Goal: Feedback & Contribution: Leave review/rating

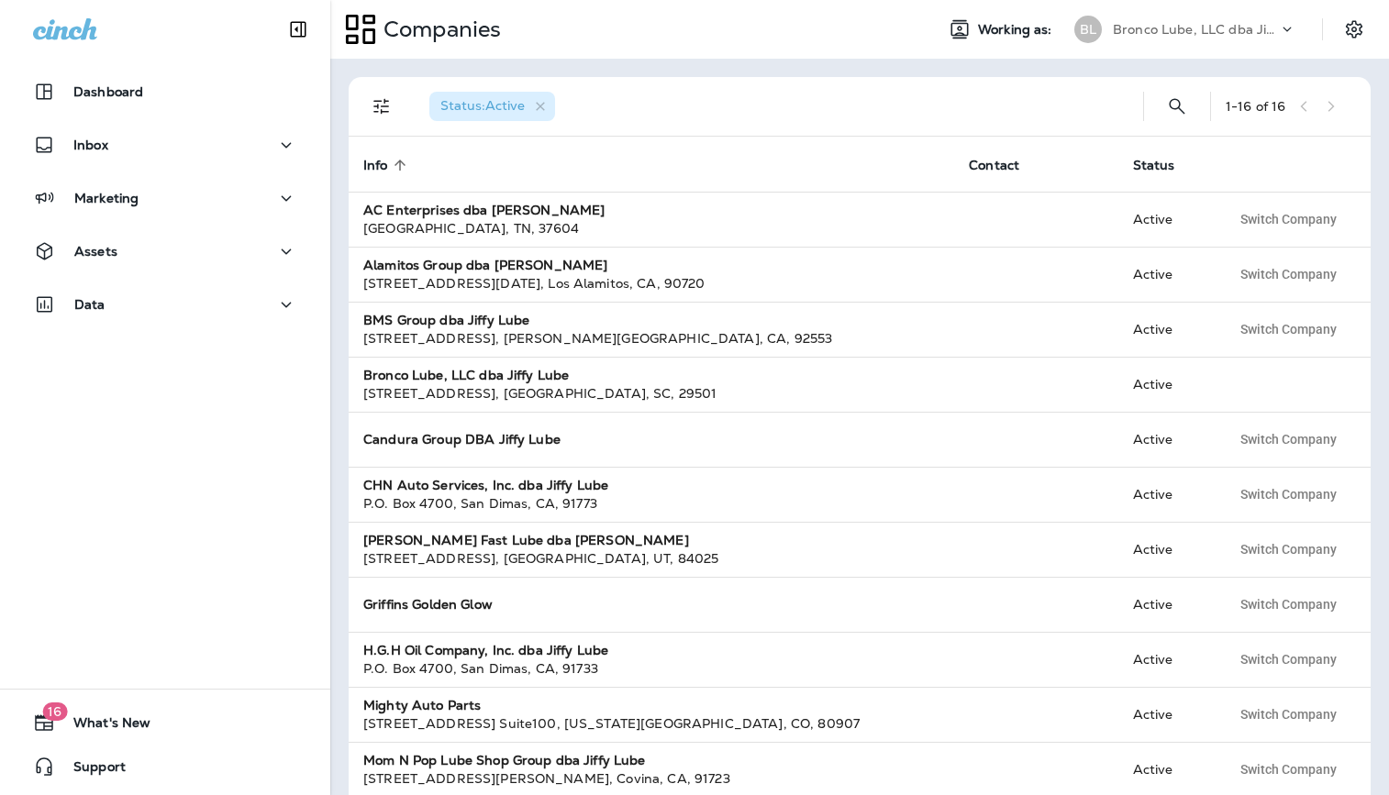
click at [1209, 23] on p "Bronco Lube, LLC dba Jiffy Lube" at bounding box center [1195, 29] width 165 height 15
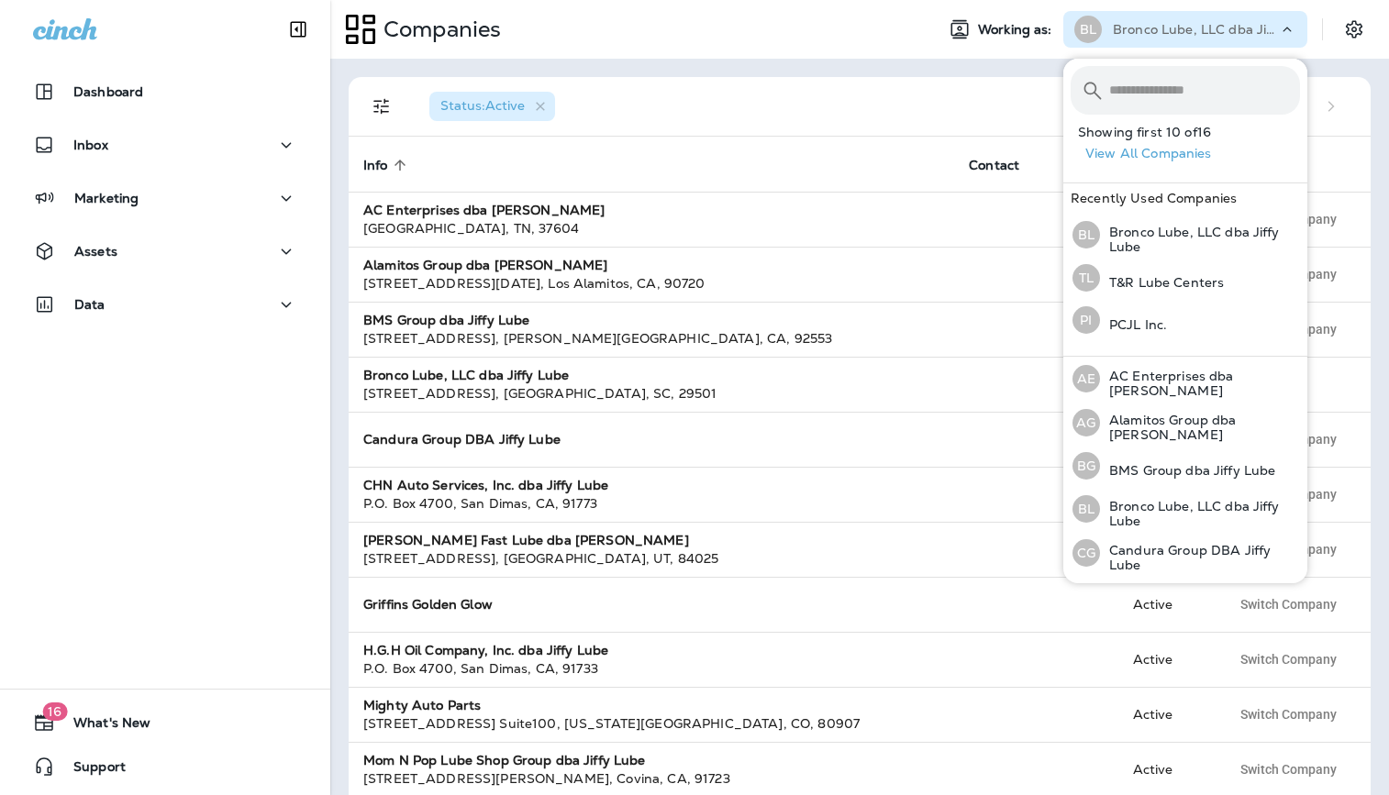
click at [745, 102] on div "Status : Active" at bounding box center [772, 106] width 714 height 59
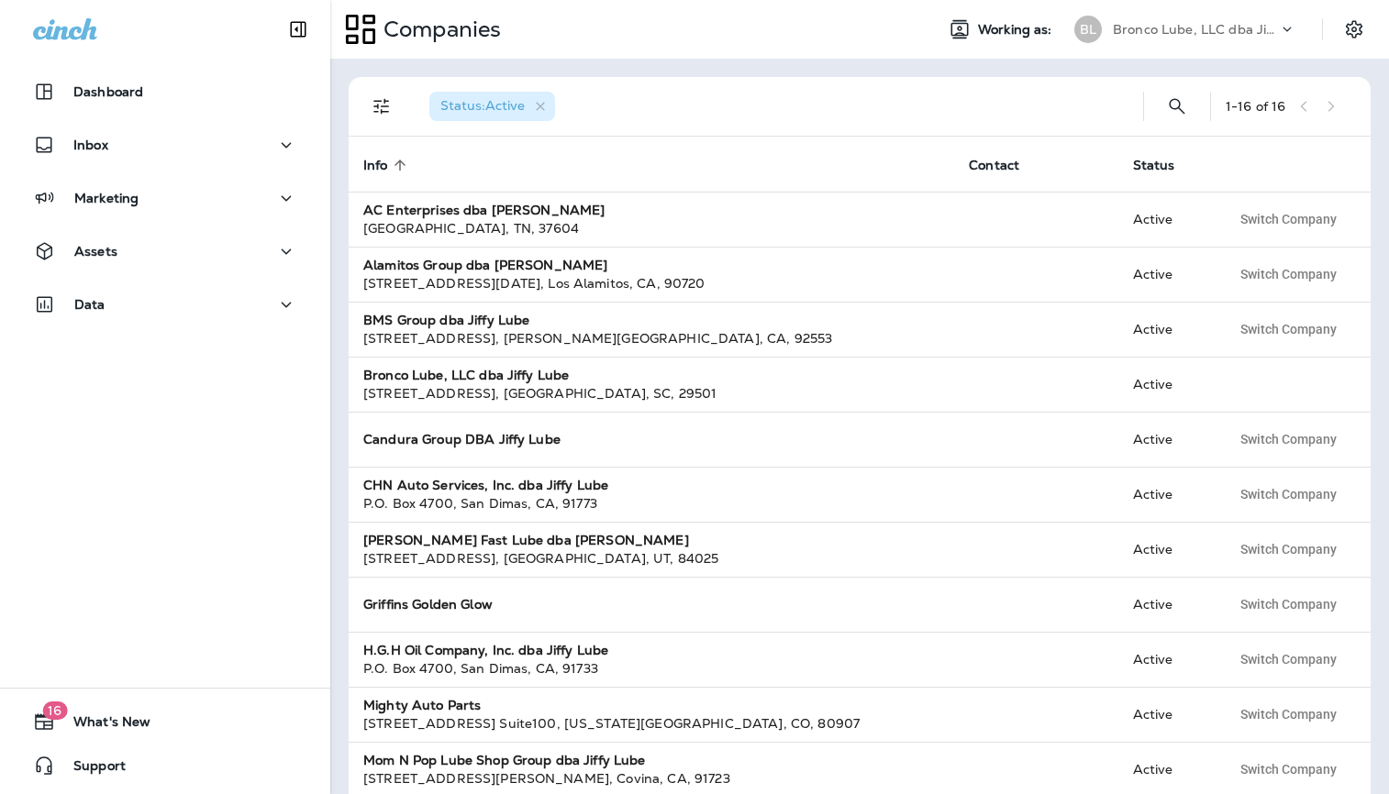
click at [1185, 39] on div "Bronco Lube, LLC dba Jiffy Lube" at bounding box center [1195, 30] width 165 height 28
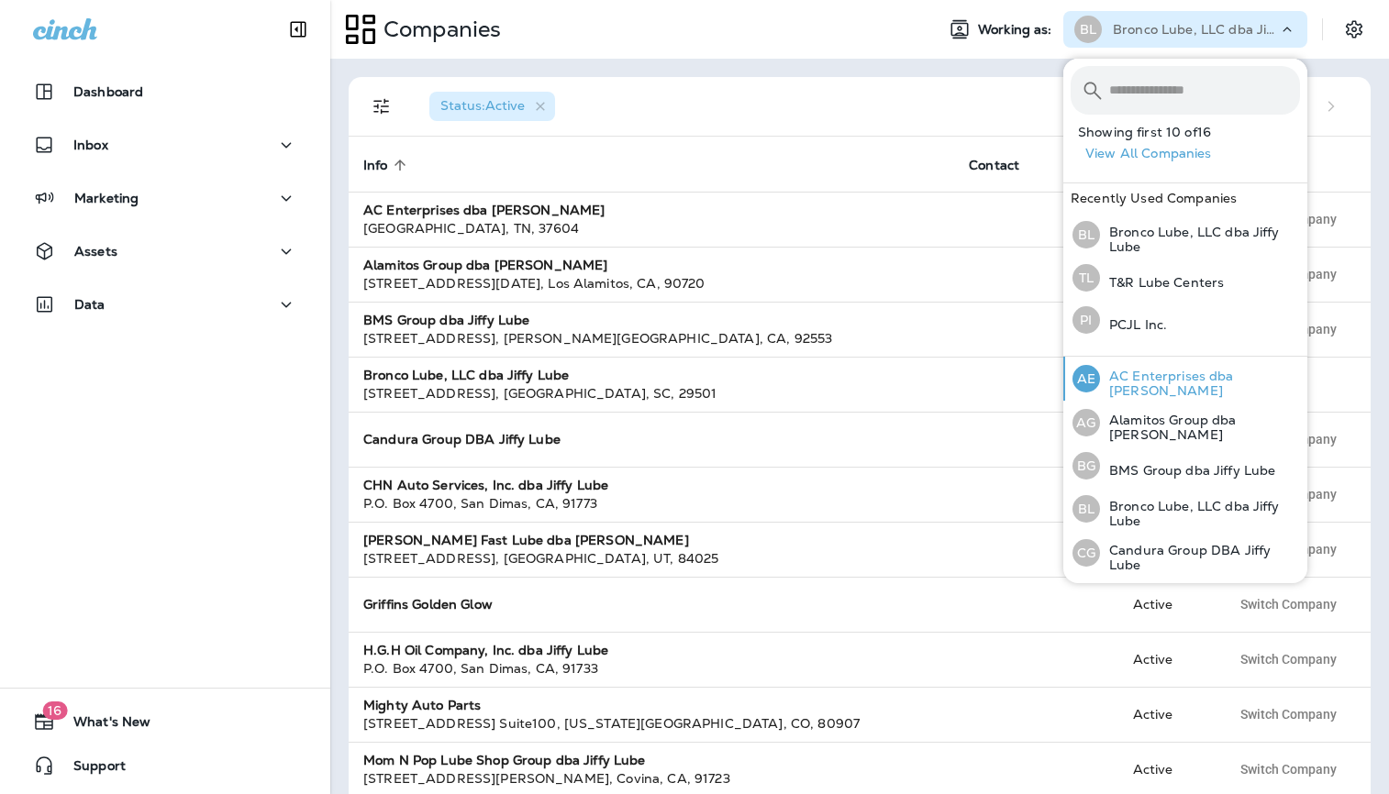
click at [1133, 382] on p "AC Enterprises dba [PERSON_NAME]" at bounding box center [1200, 383] width 200 height 29
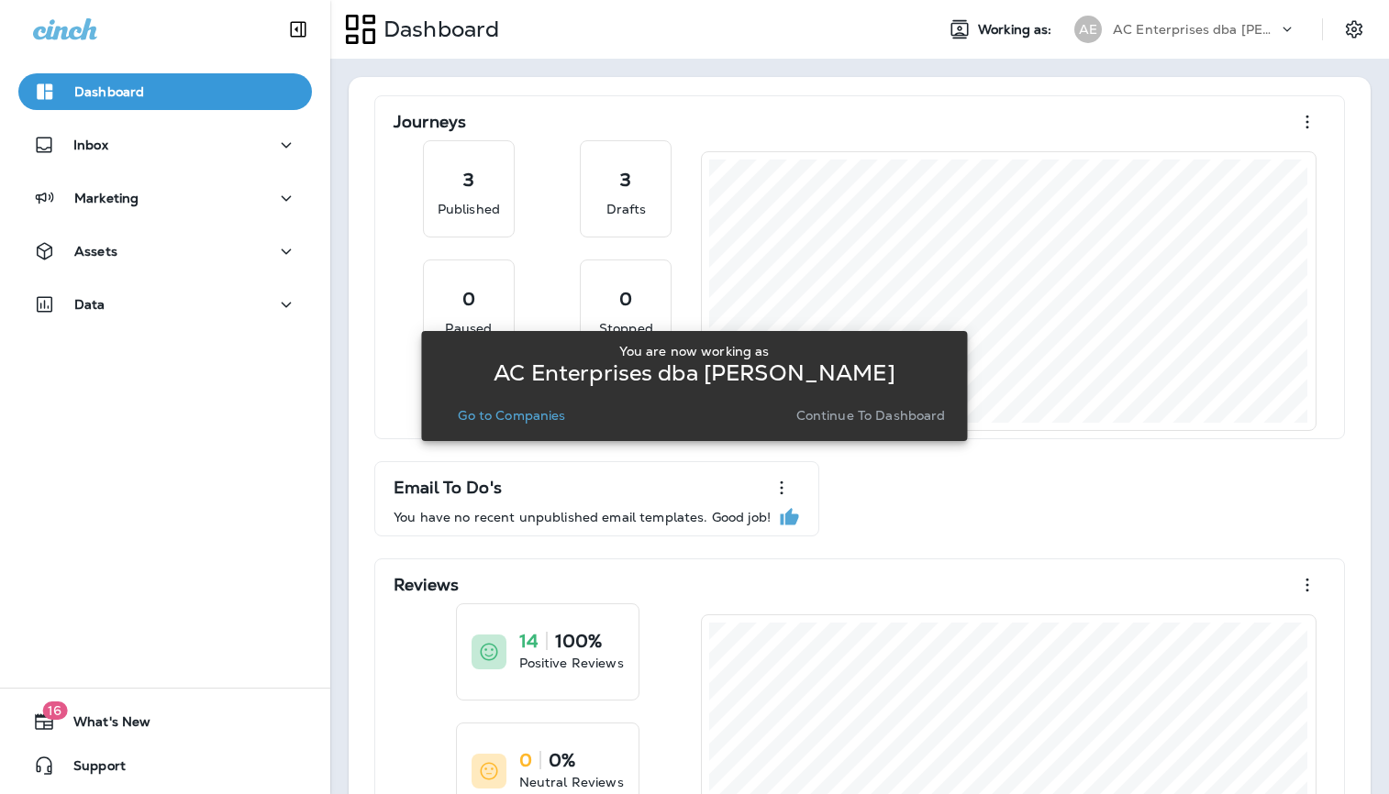
click at [543, 413] on p "Go to Companies" at bounding box center [511, 415] width 107 height 15
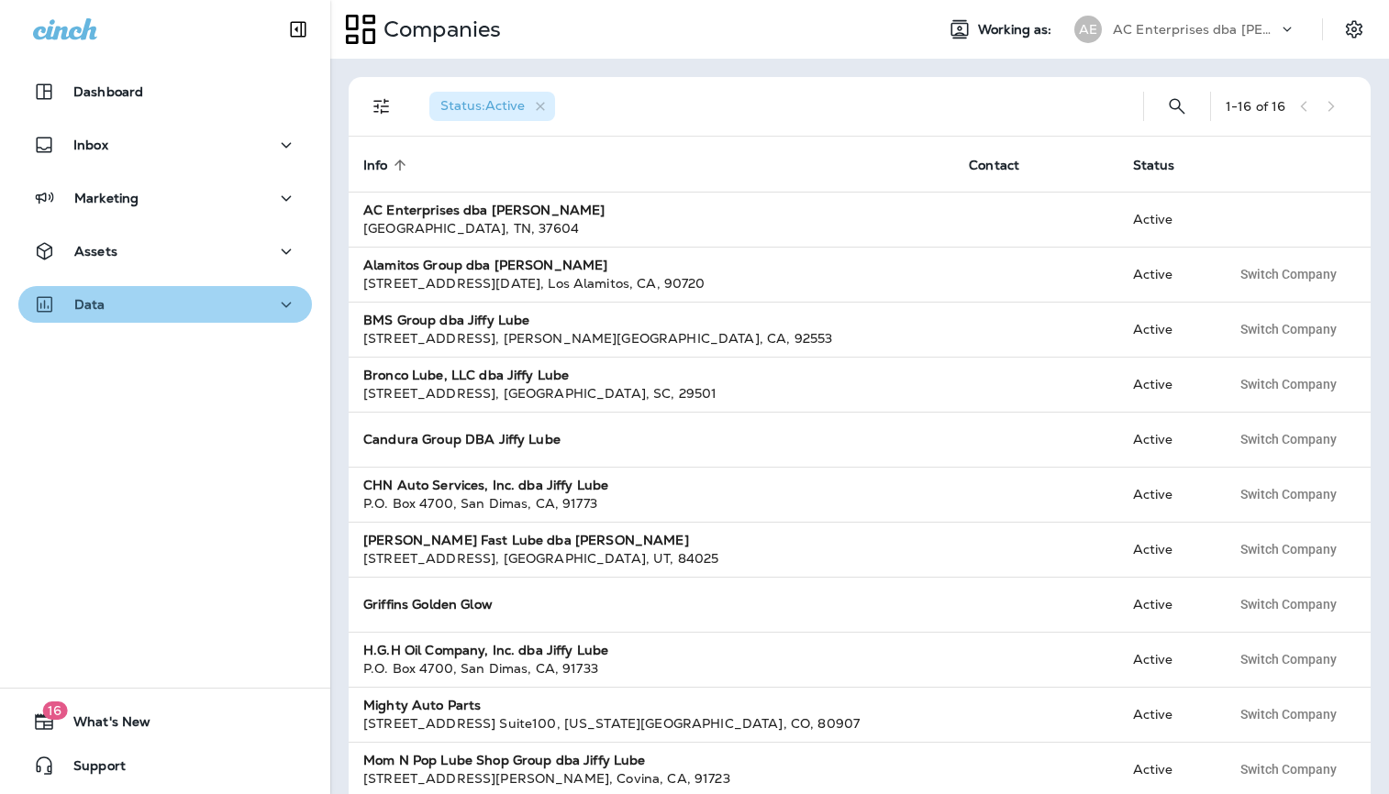
click at [119, 289] on button "Data" at bounding box center [165, 304] width 294 height 37
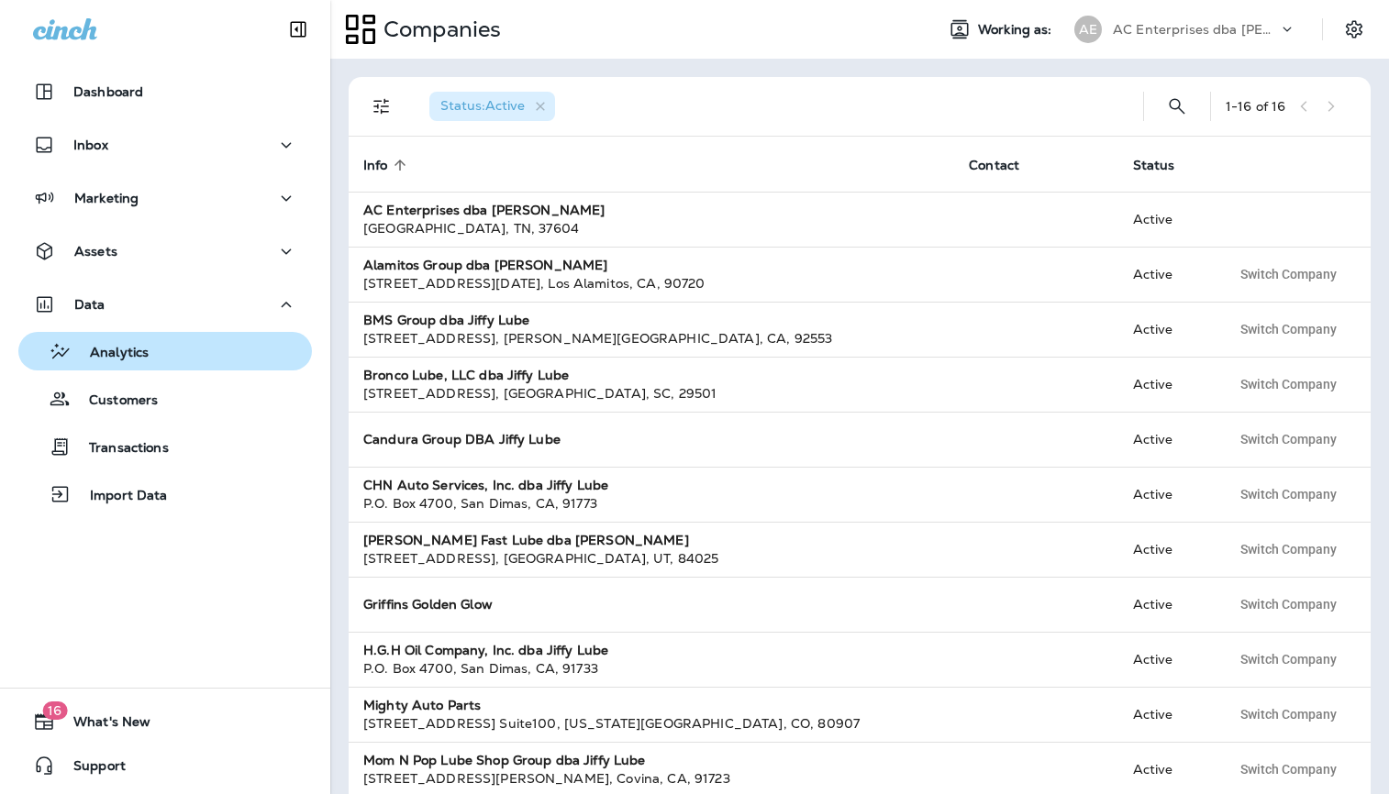
click at [168, 349] on div "Analytics" at bounding box center [165, 352] width 279 height 28
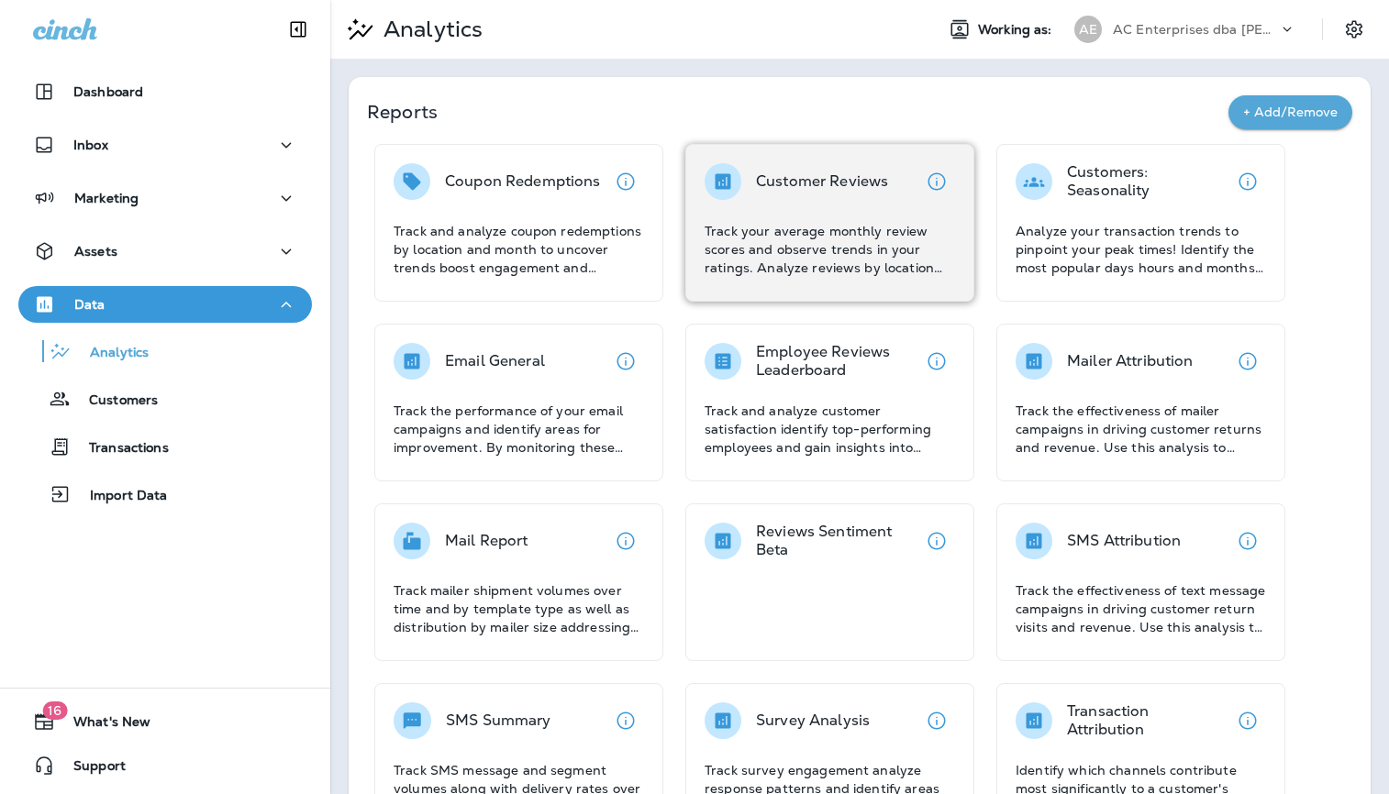
click at [824, 197] on div "Customer Reviews" at bounding box center [822, 181] width 132 height 37
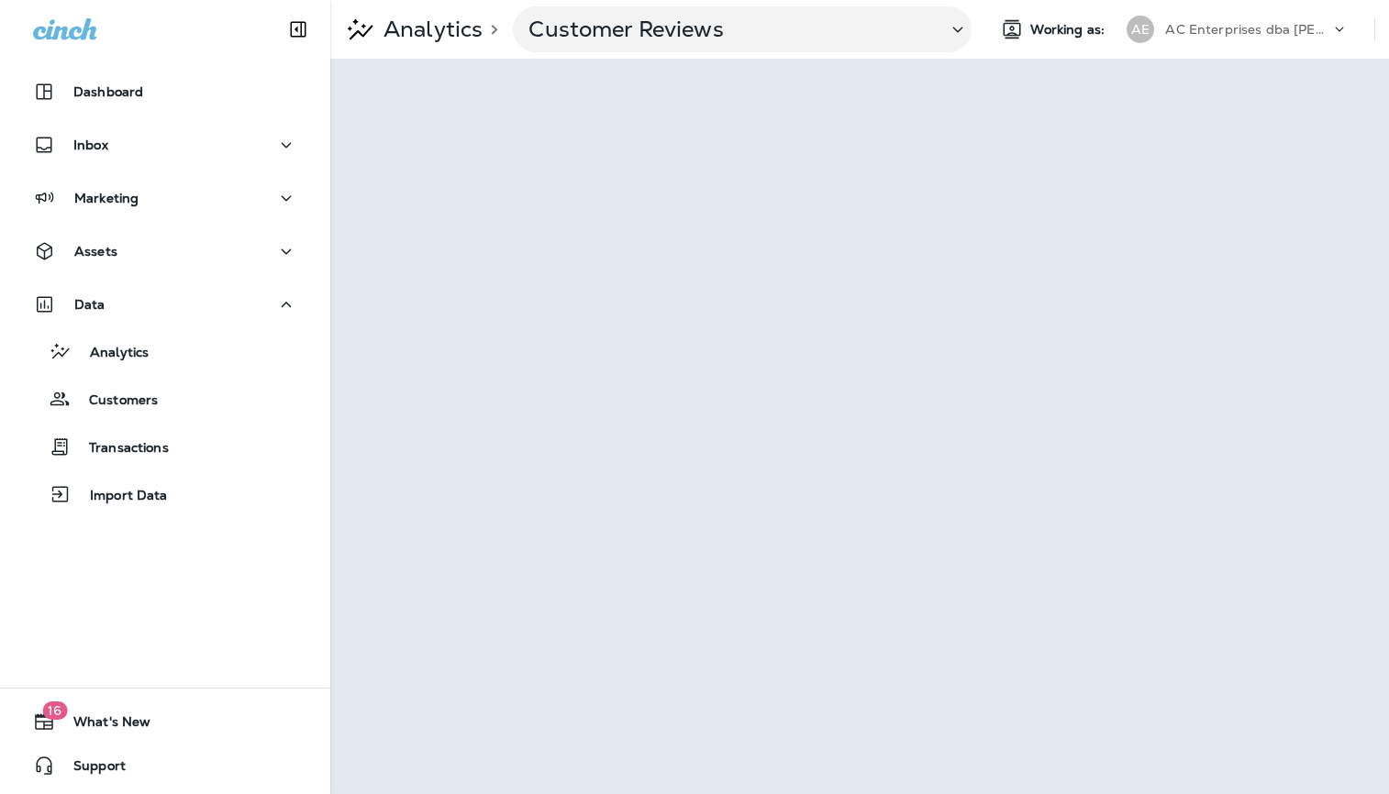
click at [1301, 30] on p "AC Enterprises dba [PERSON_NAME]" at bounding box center [1247, 29] width 165 height 15
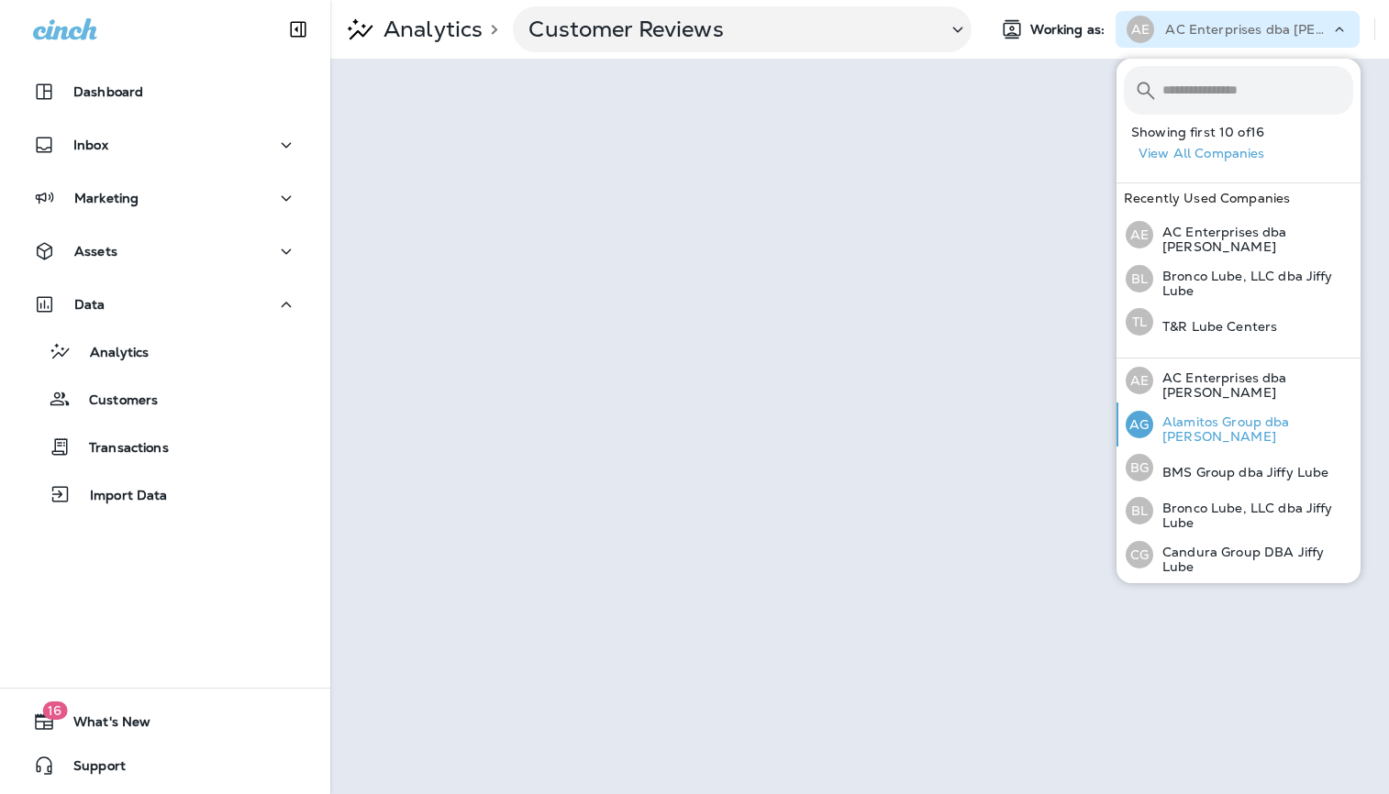
click at [1189, 422] on p "Alamitos Group dba [PERSON_NAME]" at bounding box center [1253, 429] width 200 height 29
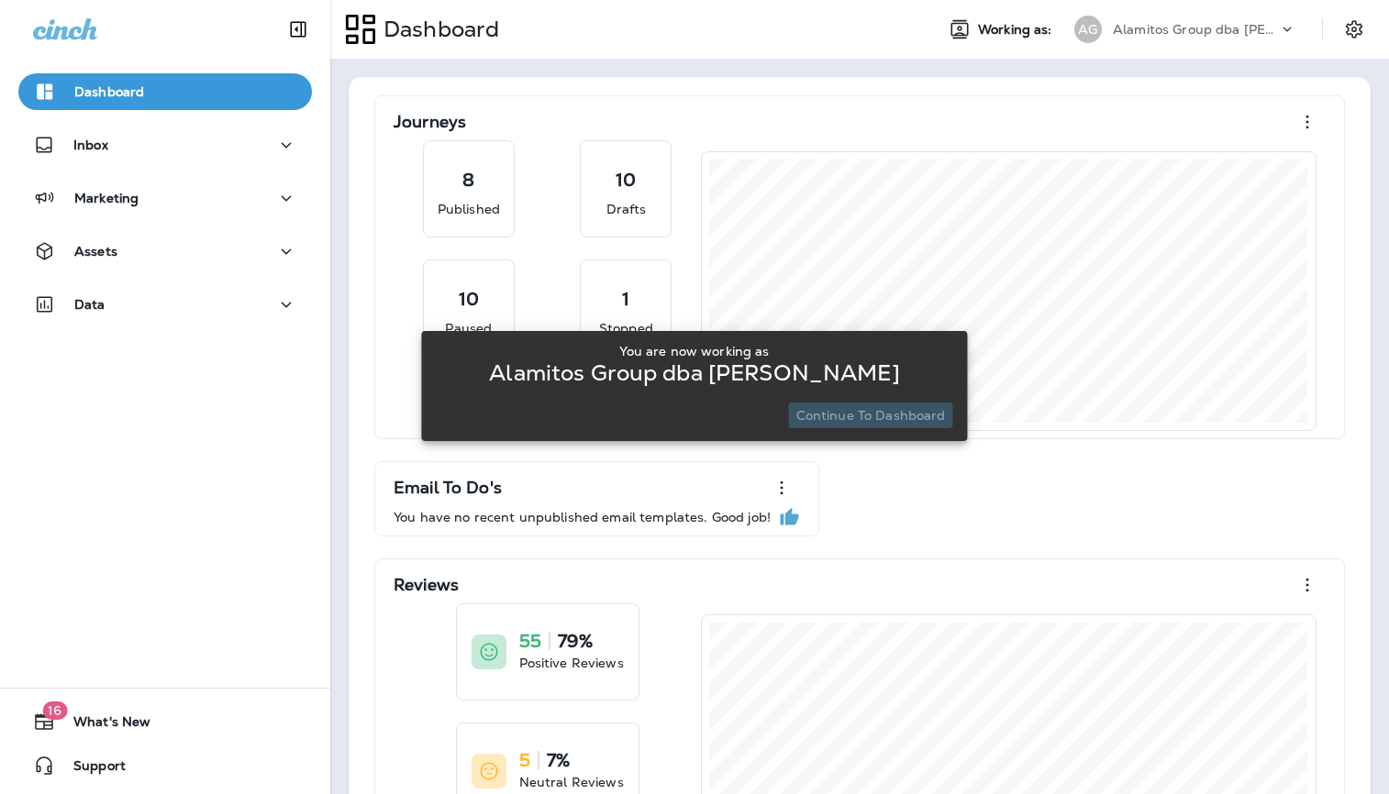
click at [886, 408] on p "Continue to Dashboard" at bounding box center [871, 415] width 150 height 15
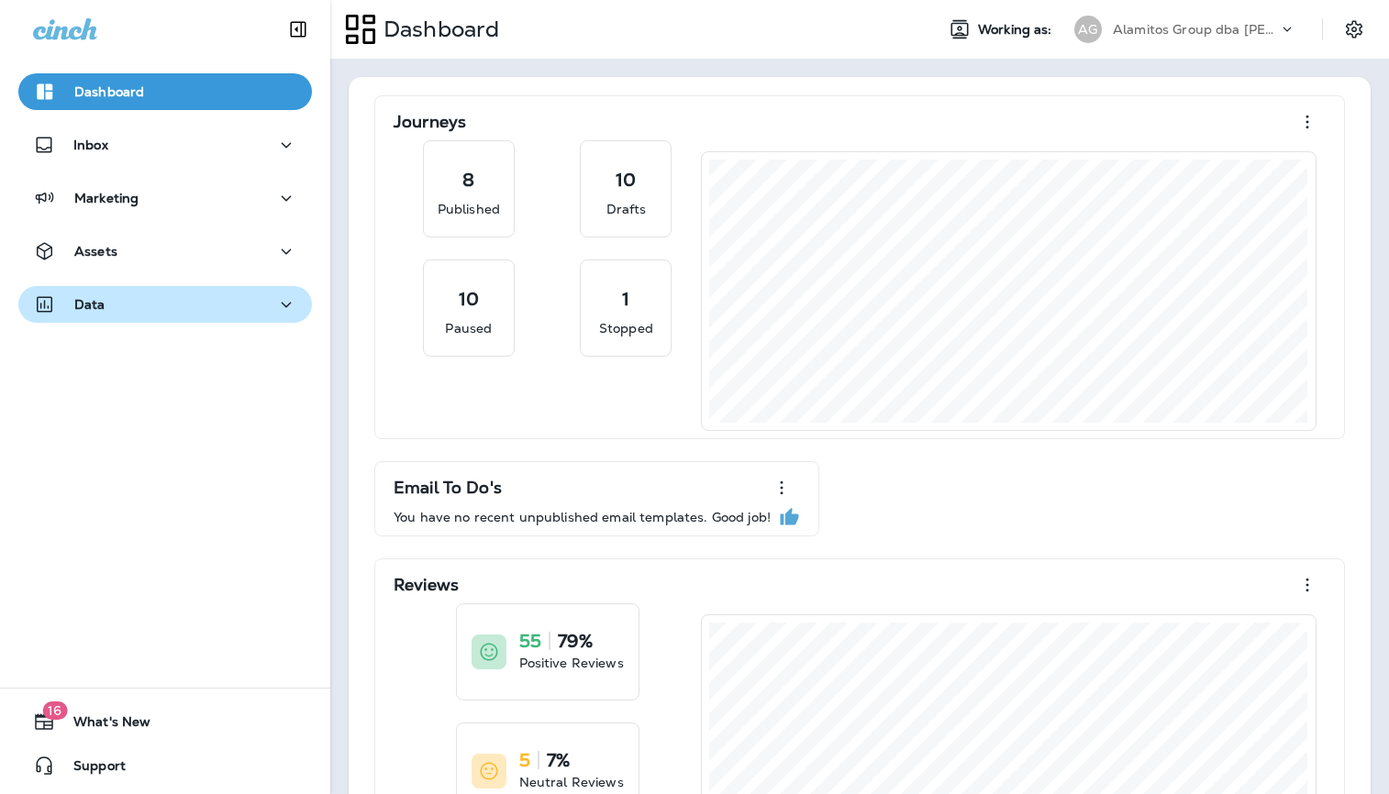
click at [182, 300] on div "Data" at bounding box center [165, 305] width 264 height 23
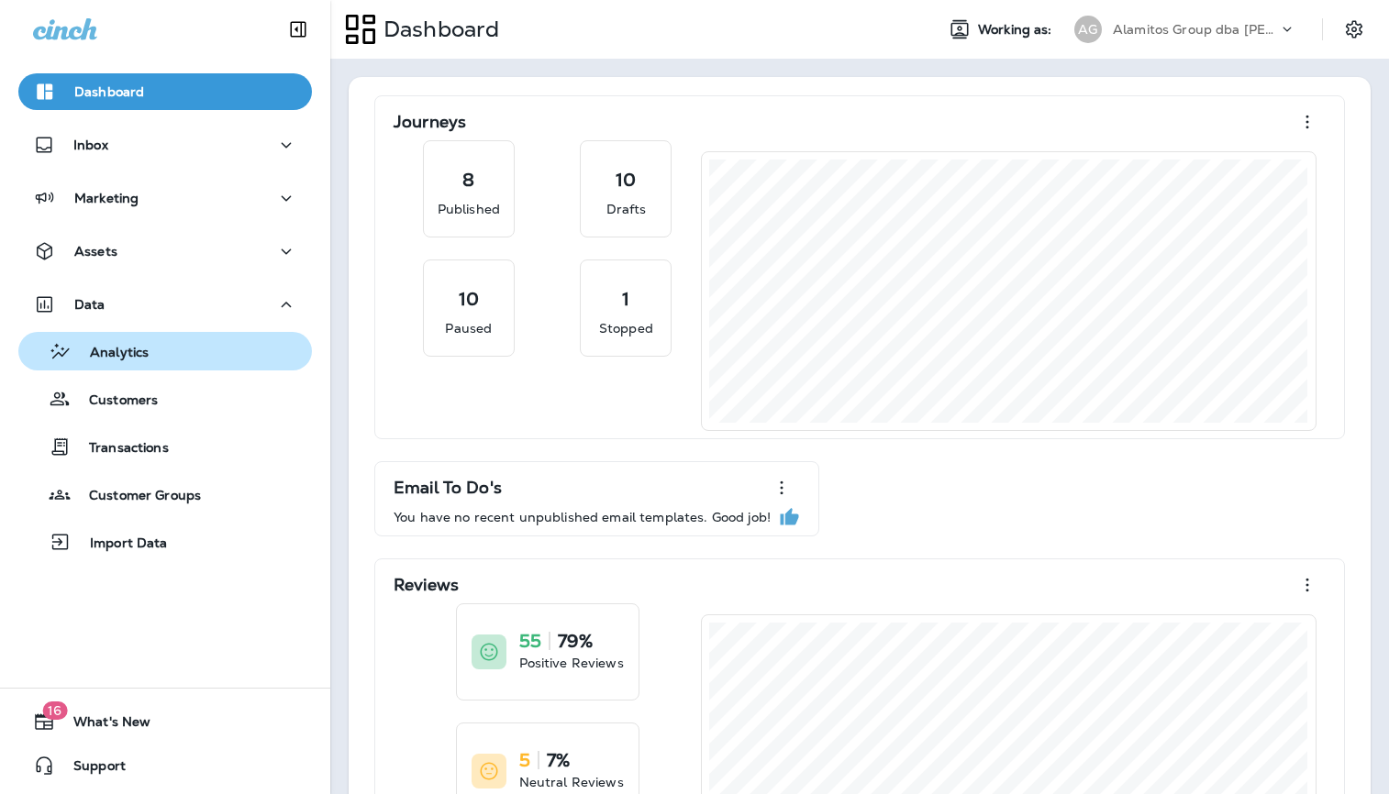
click at [144, 364] on div "Analytics" at bounding box center [87, 352] width 123 height 28
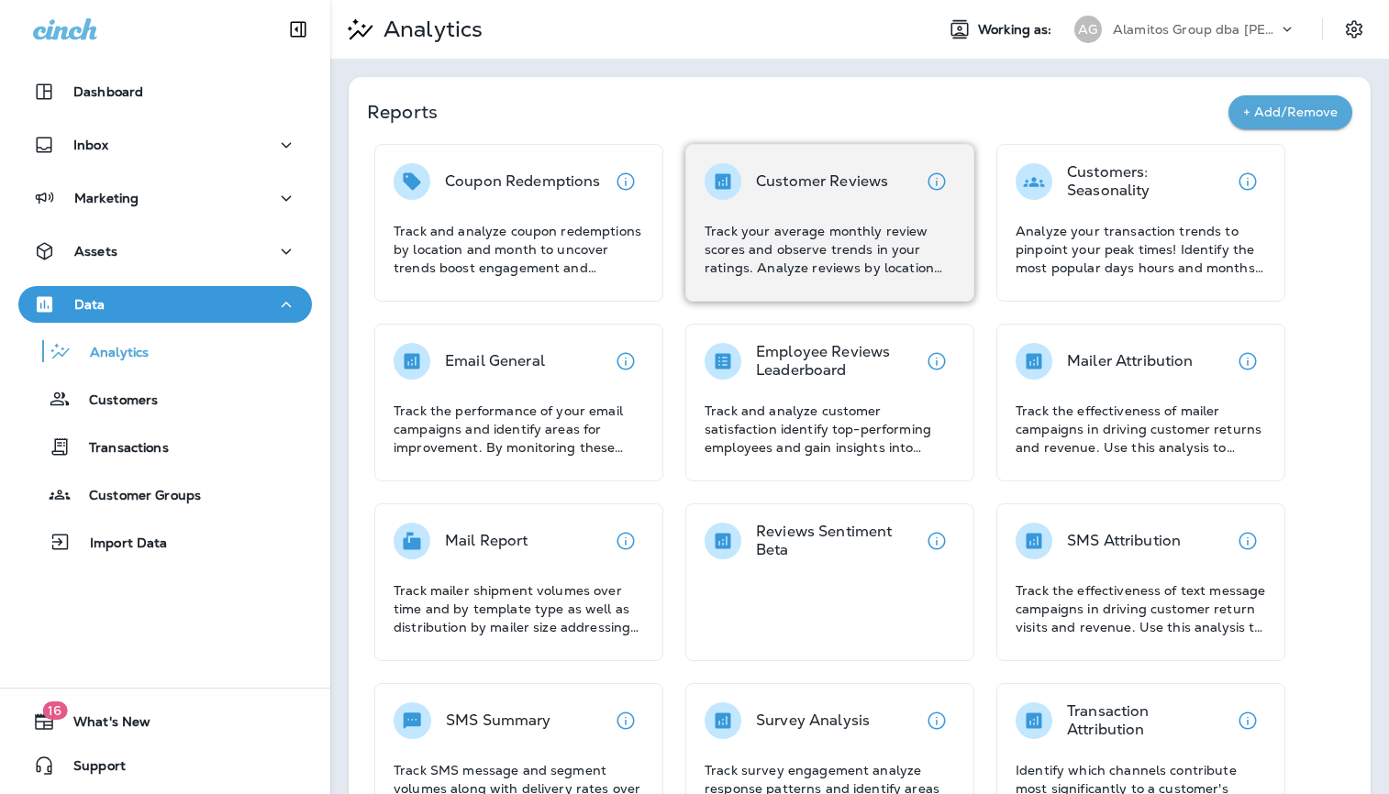
click at [818, 172] on p "Customer Reviews" at bounding box center [822, 181] width 132 height 18
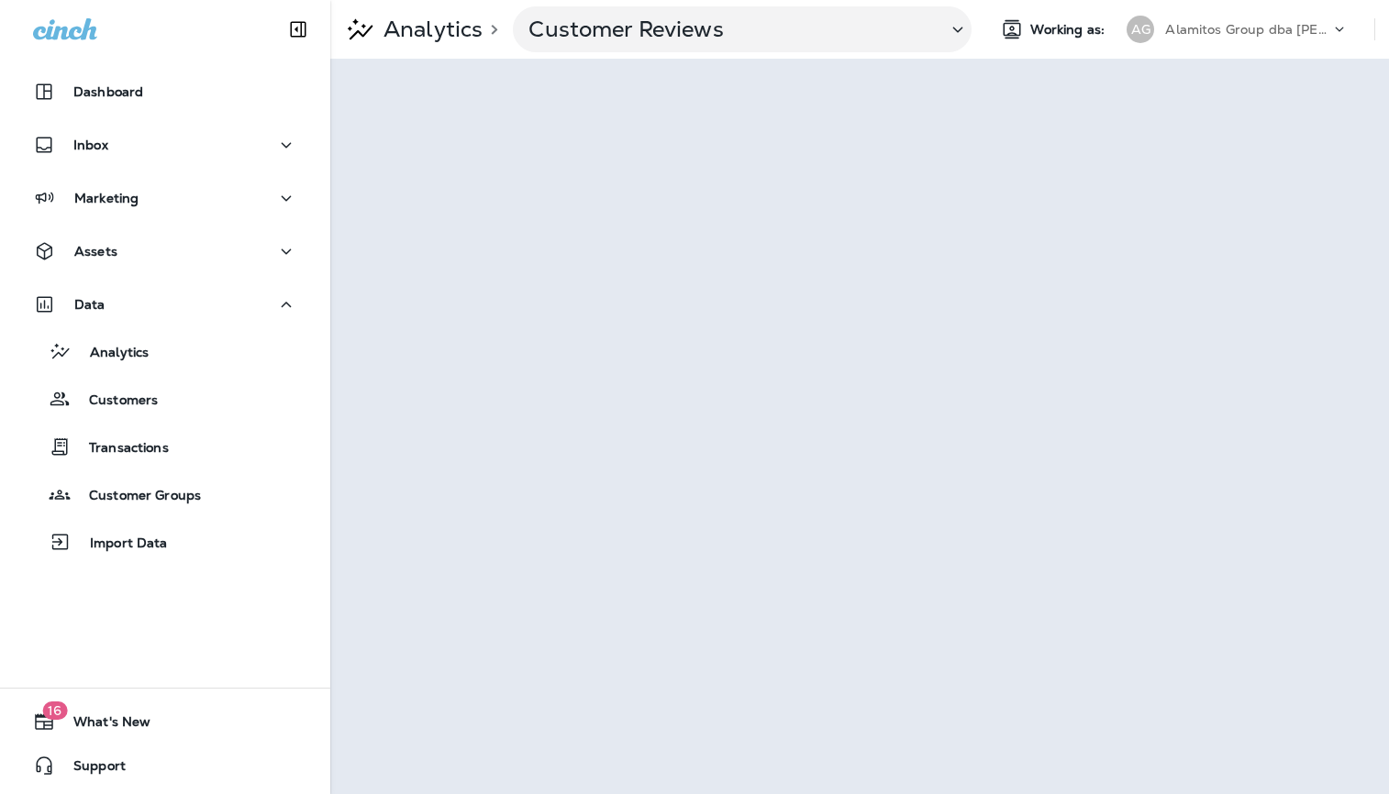
click at [1270, 31] on p "Alamitos Group dba [PERSON_NAME]" at bounding box center [1247, 29] width 165 height 15
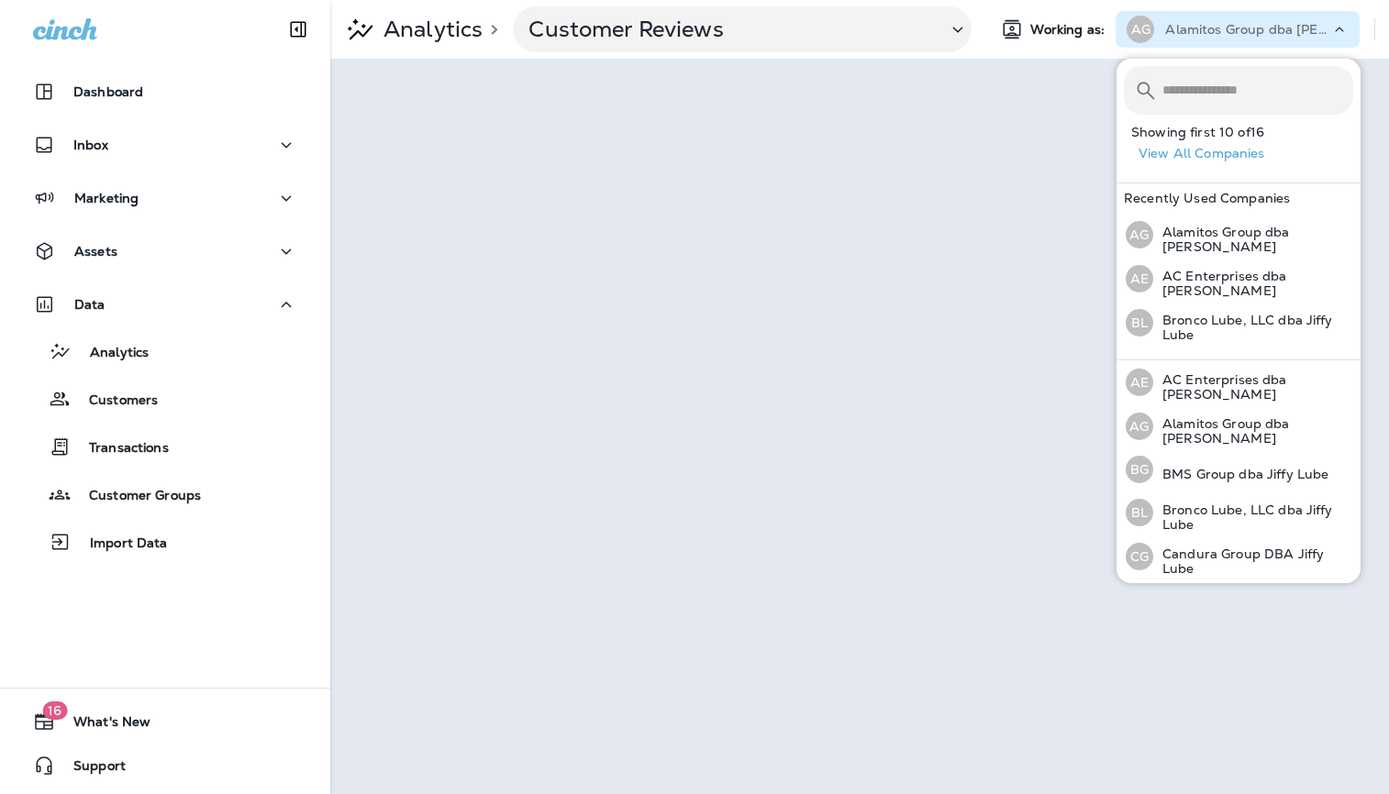
click at [1325, 38] on div "Alamitos Group dba [PERSON_NAME]" at bounding box center [1247, 30] width 165 height 28
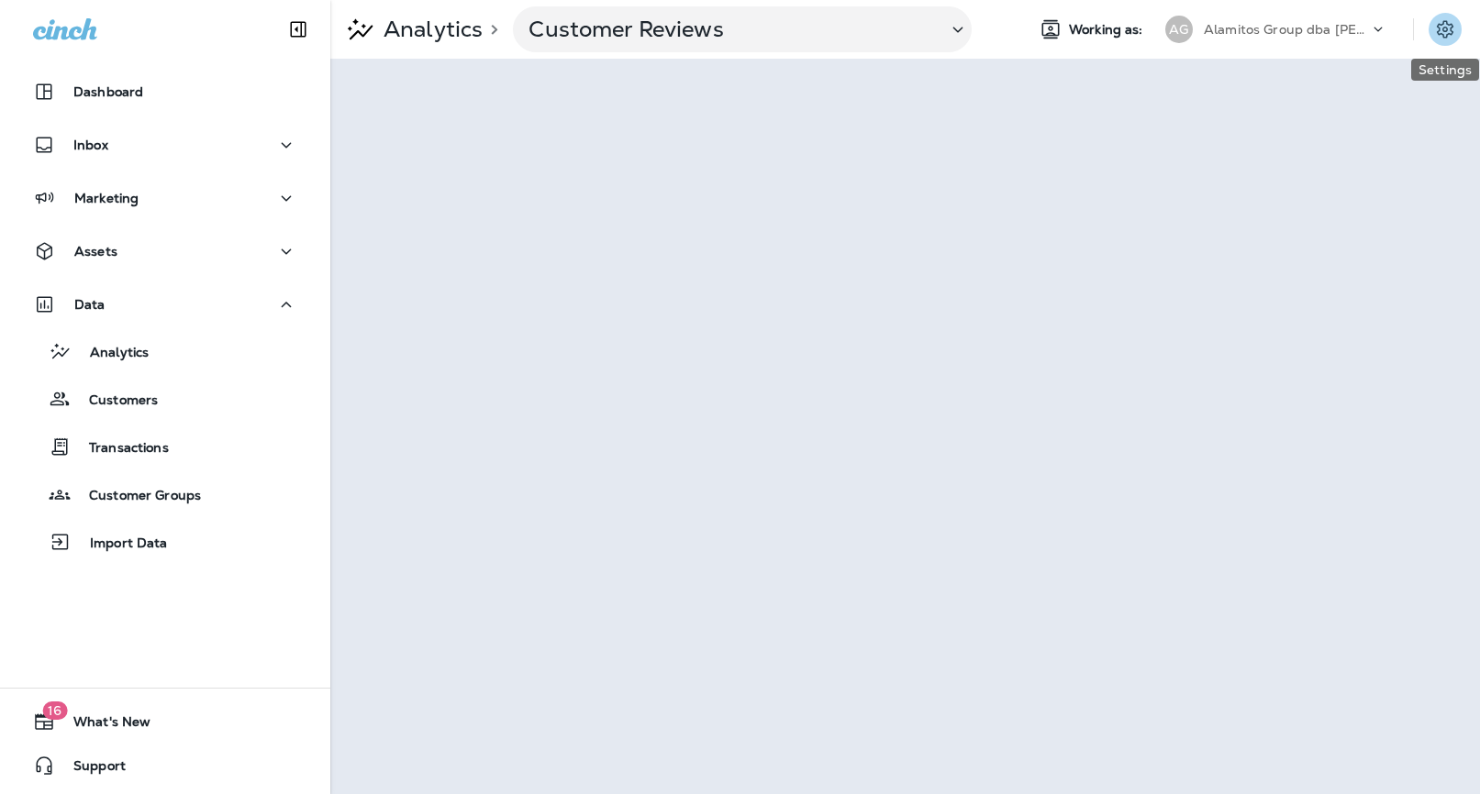
click at [1388, 31] on icon "Settings" at bounding box center [1445, 29] width 22 height 22
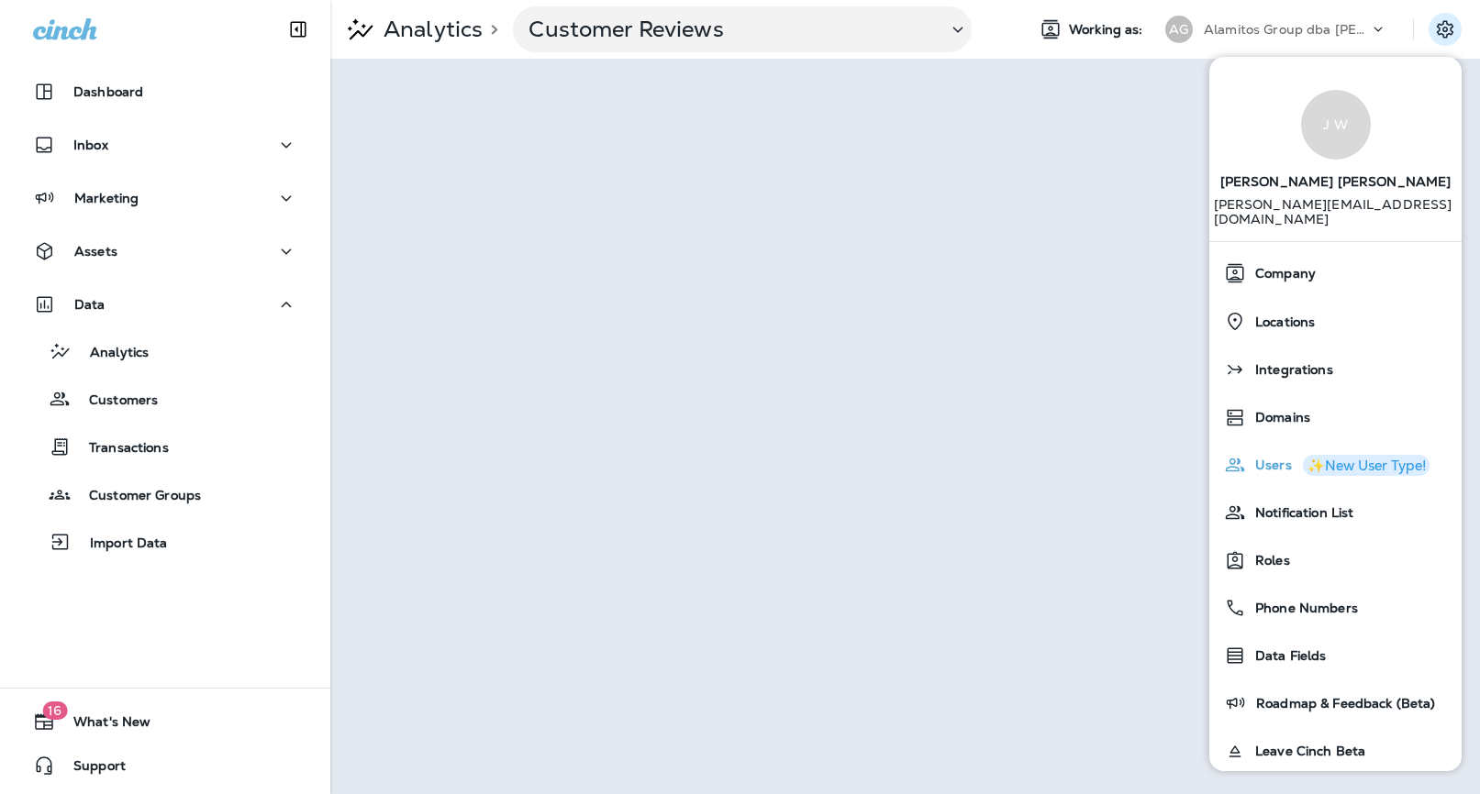
click at [1271, 458] on span "Users" at bounding box center [1269, 466] width 46 height 16
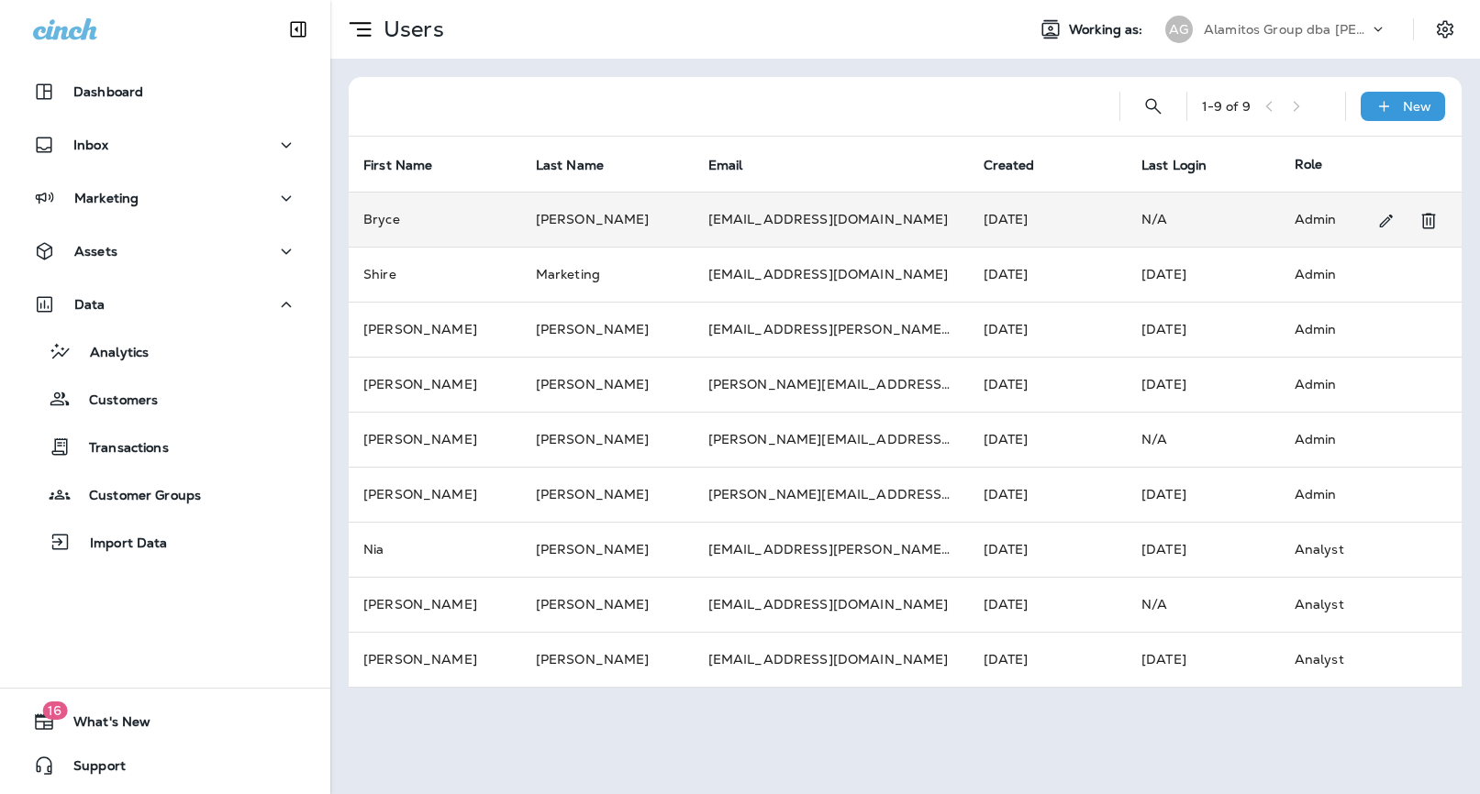
click at [1308, 215] on td "Admin" at bounding box center [1356, 219] width 152 height 55
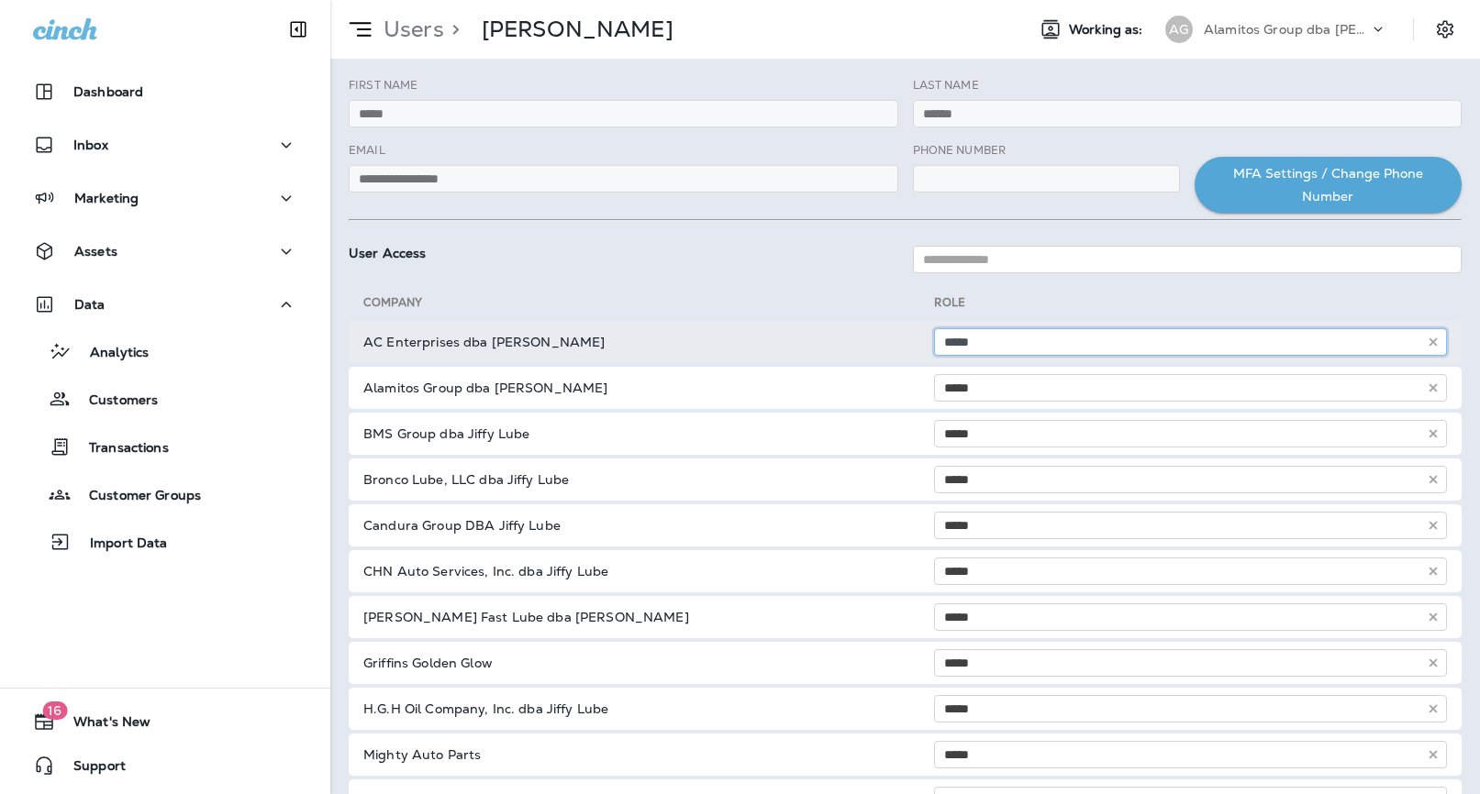
click at [1002, 349] on input "*****" at bounding box center [1190, 342] width 513 height 28
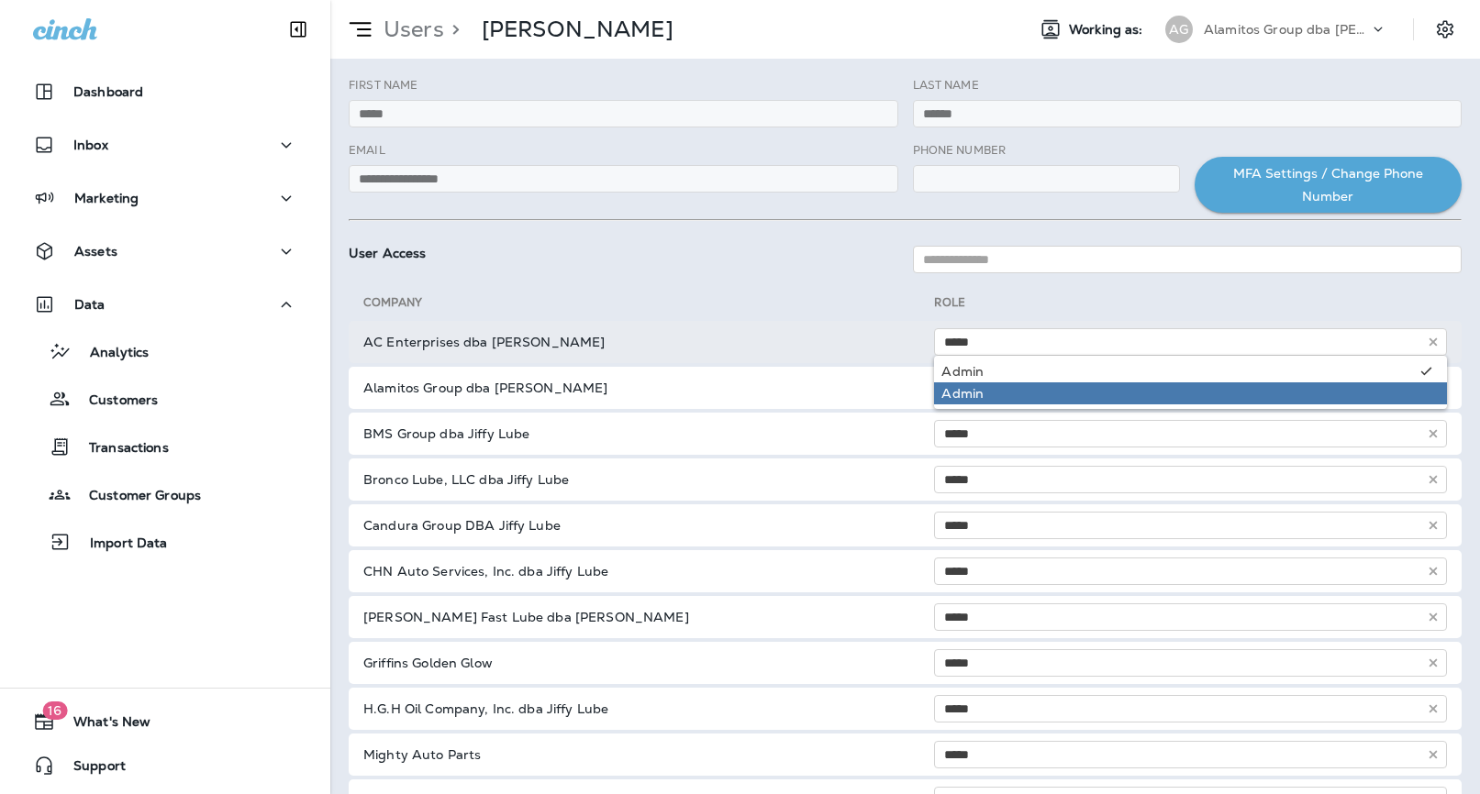
click at [838, 321] on td "AC Enterprises dba [PERSON_NAME]" at bounding box center [641, 342] width 585 height 42
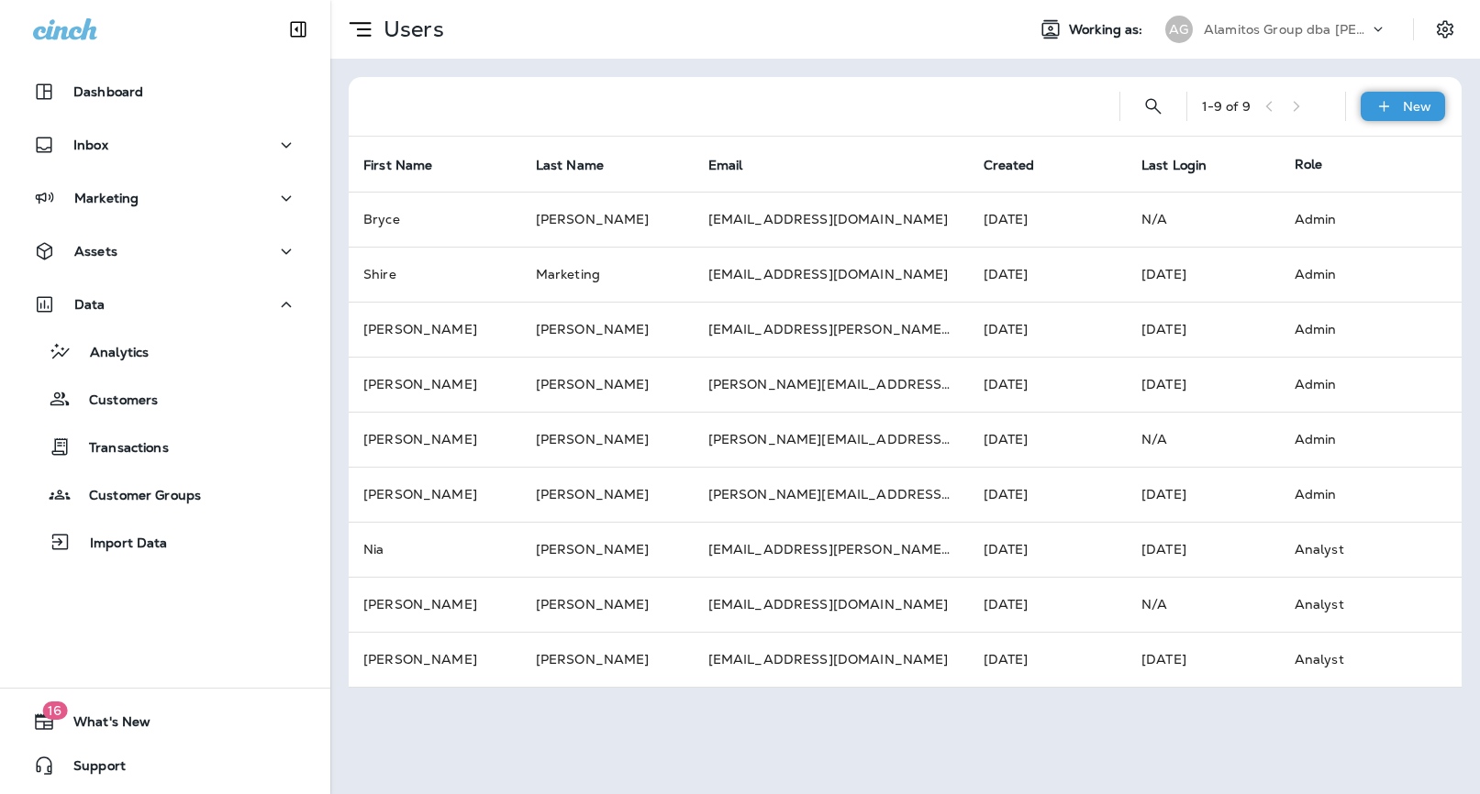
click at [1388, 108] on p "New" at bounding box center [1417, 106] width 28 height 15
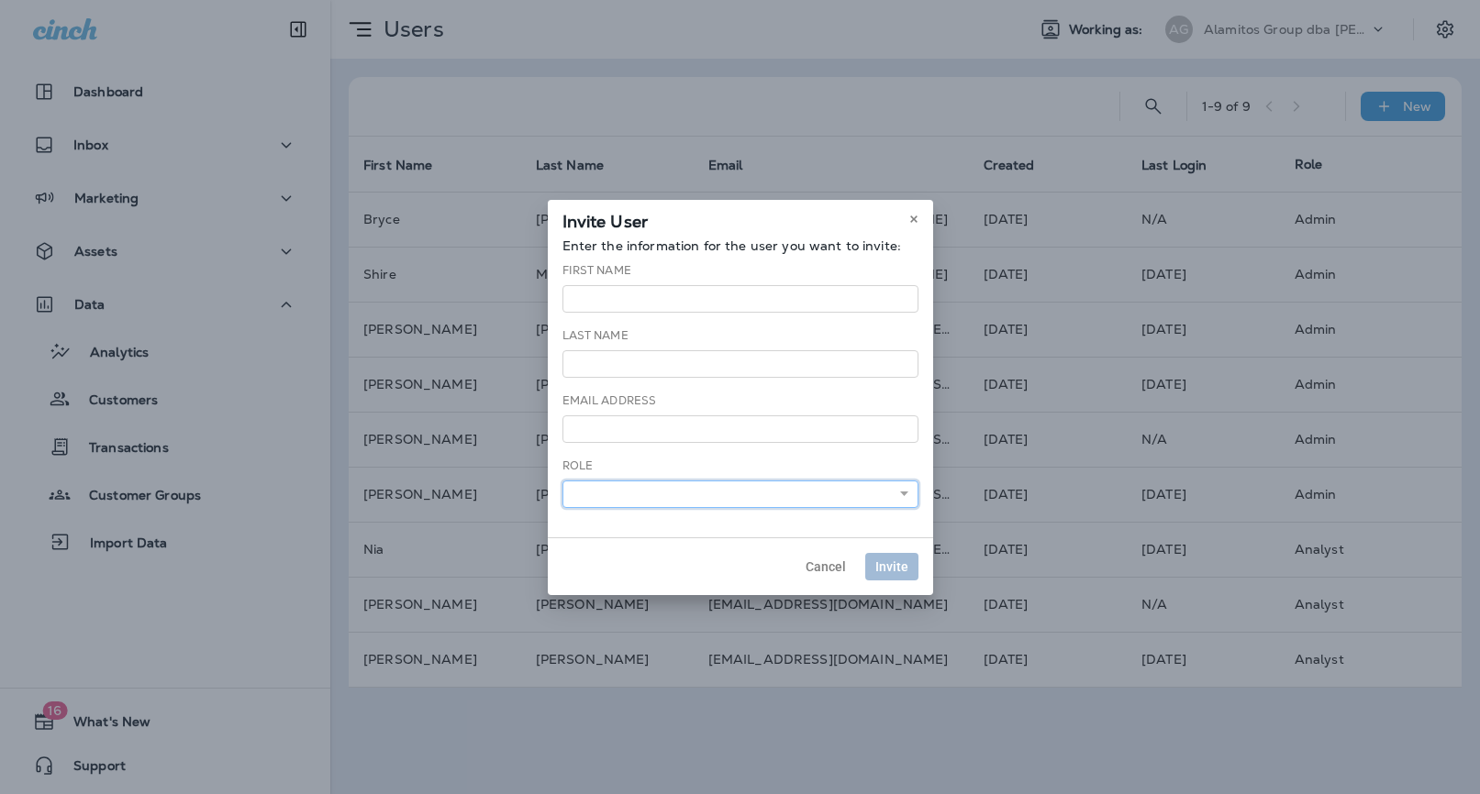
click at [781, 483] on select "******** ******* ******** ***** ********" at bounding box center [740, 495] width 356 height 28
click at [906, 213] on button at bounding box center [914, 219] width 20 height 20
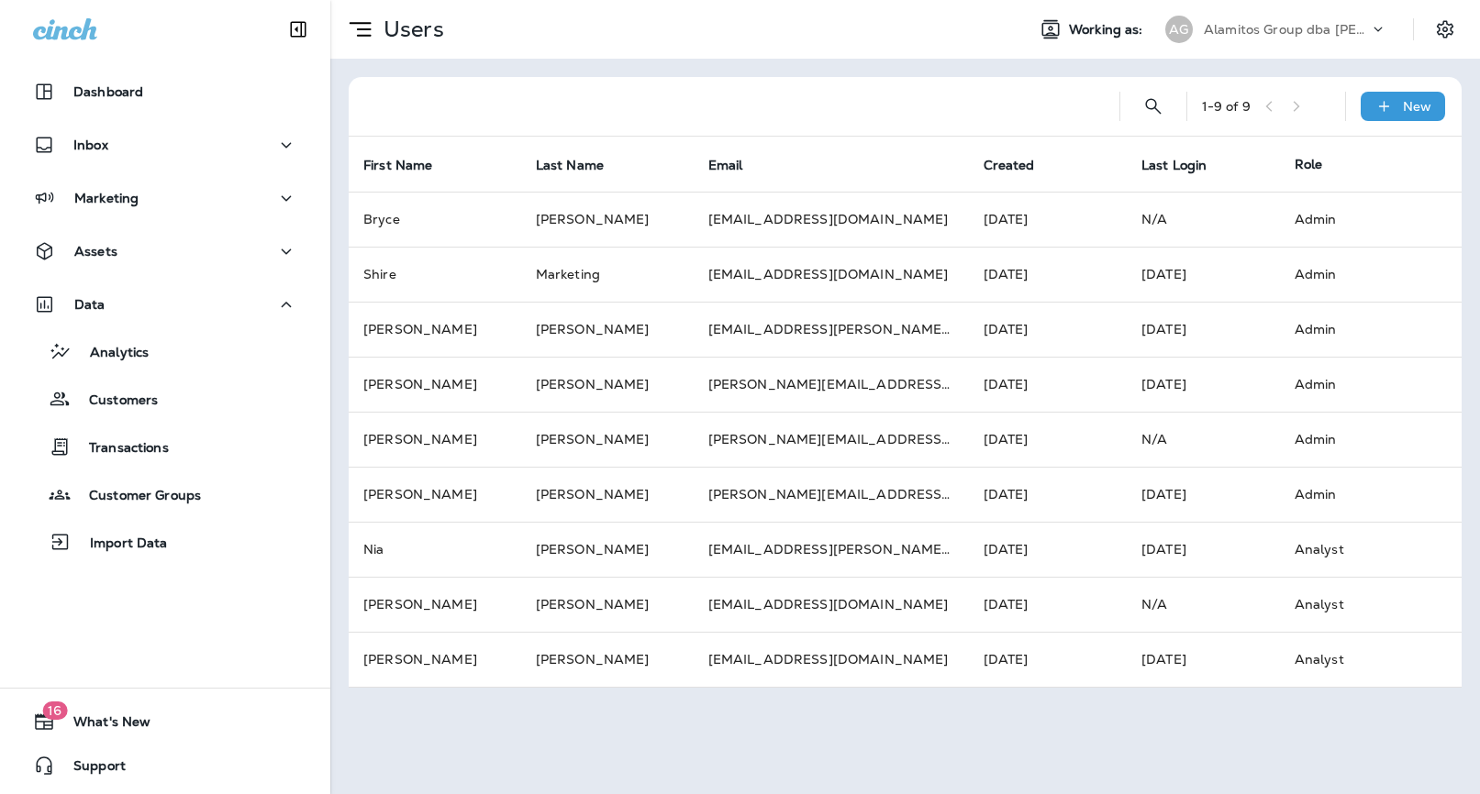
click at [799, 65] on div "1 - 9 of 9 New First Name Last Name Email Created Last Login Role [PERSON_NAME]…" at bounding box center [904, 383] width 1149 height 648
click at [1388, 21] on icon "Settings" at bounding box center [1445, 29] width 22 height 22
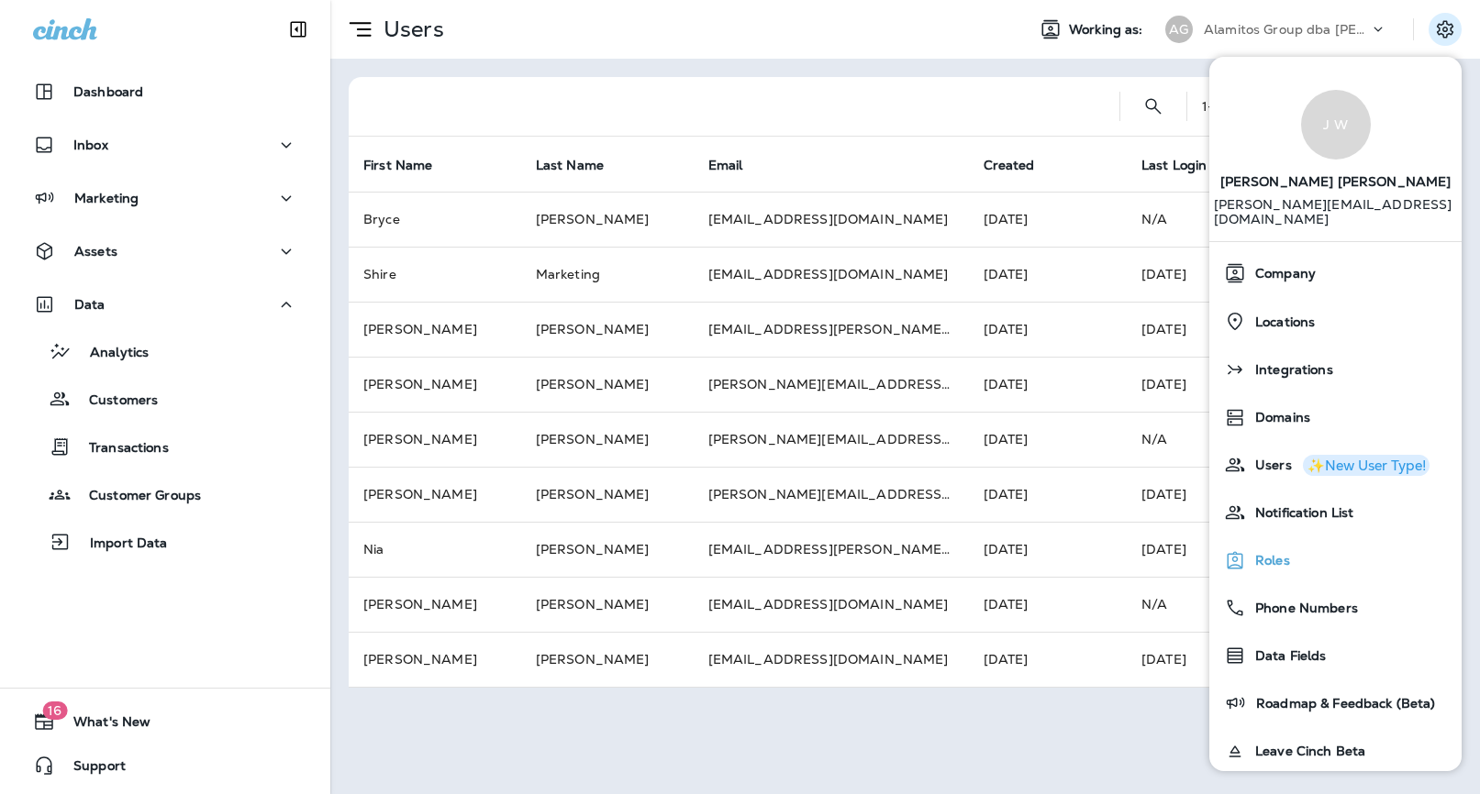
click at [1332, 542] on div "Roles" at bounding box center [1335, 560] width 238 height 37
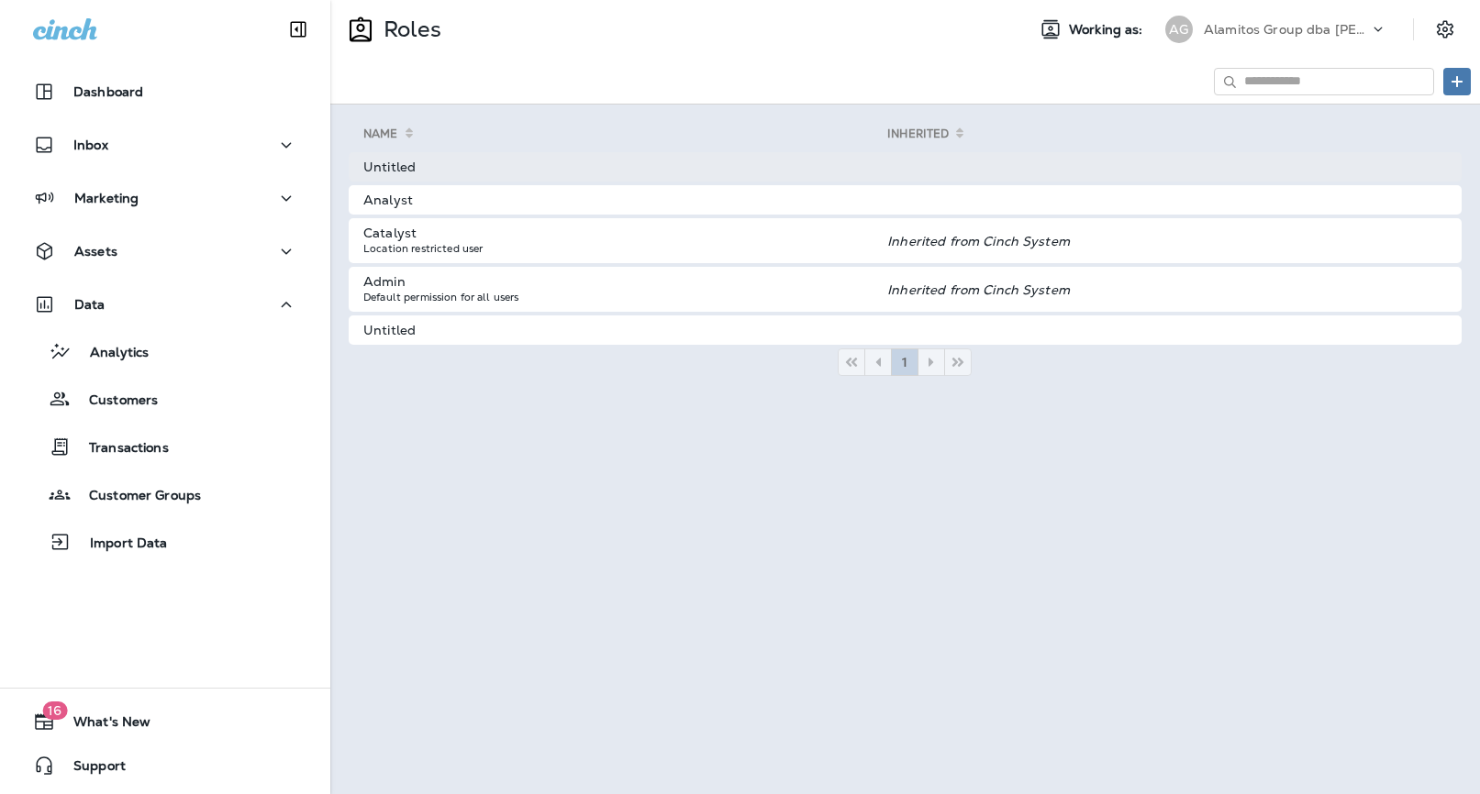
click at [783, 165] on td "Untitled" at bounding box center [618, 166] width 539 height 29
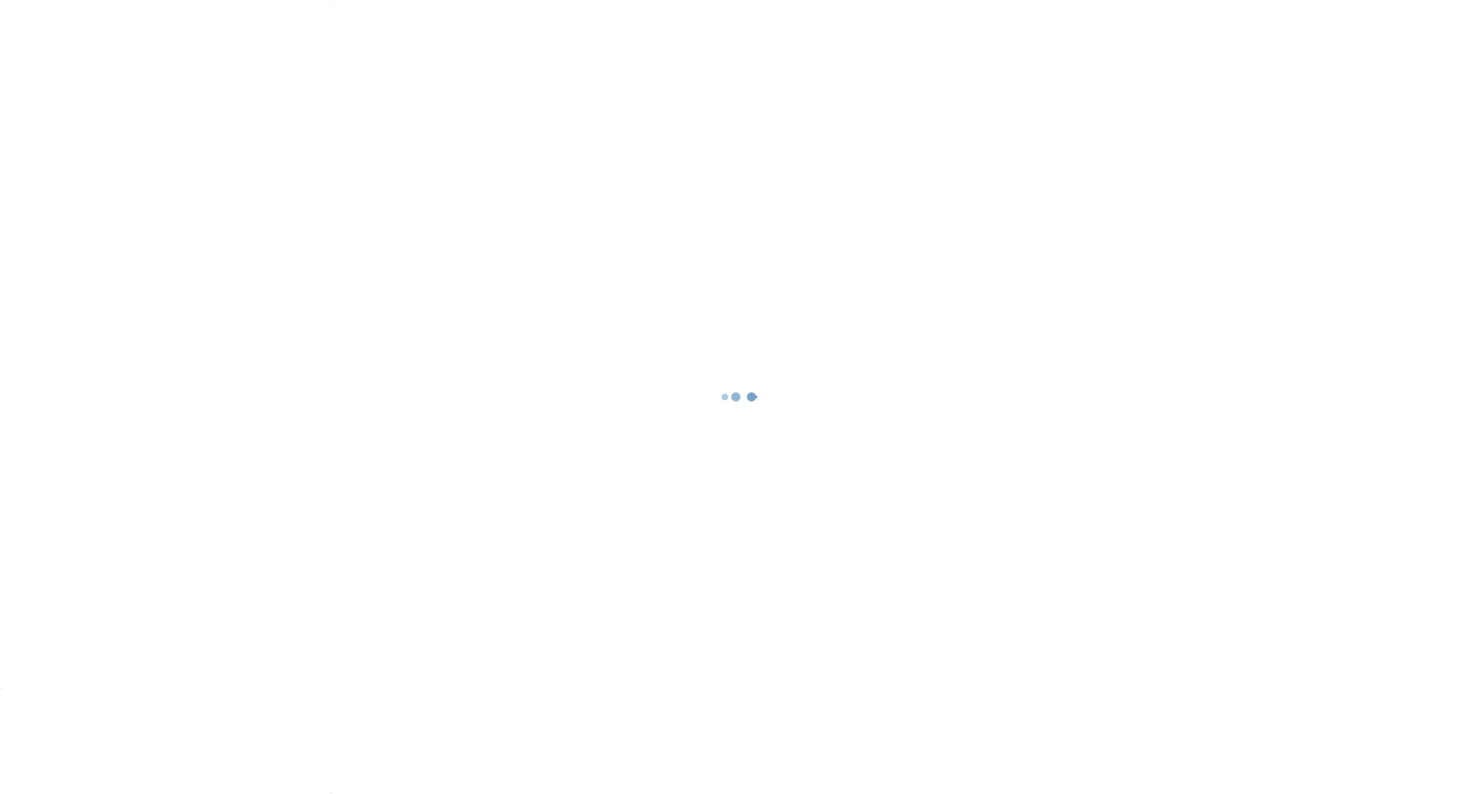
click at [783, 165] on div at bounding box center [740, 397] width 1476 height 791
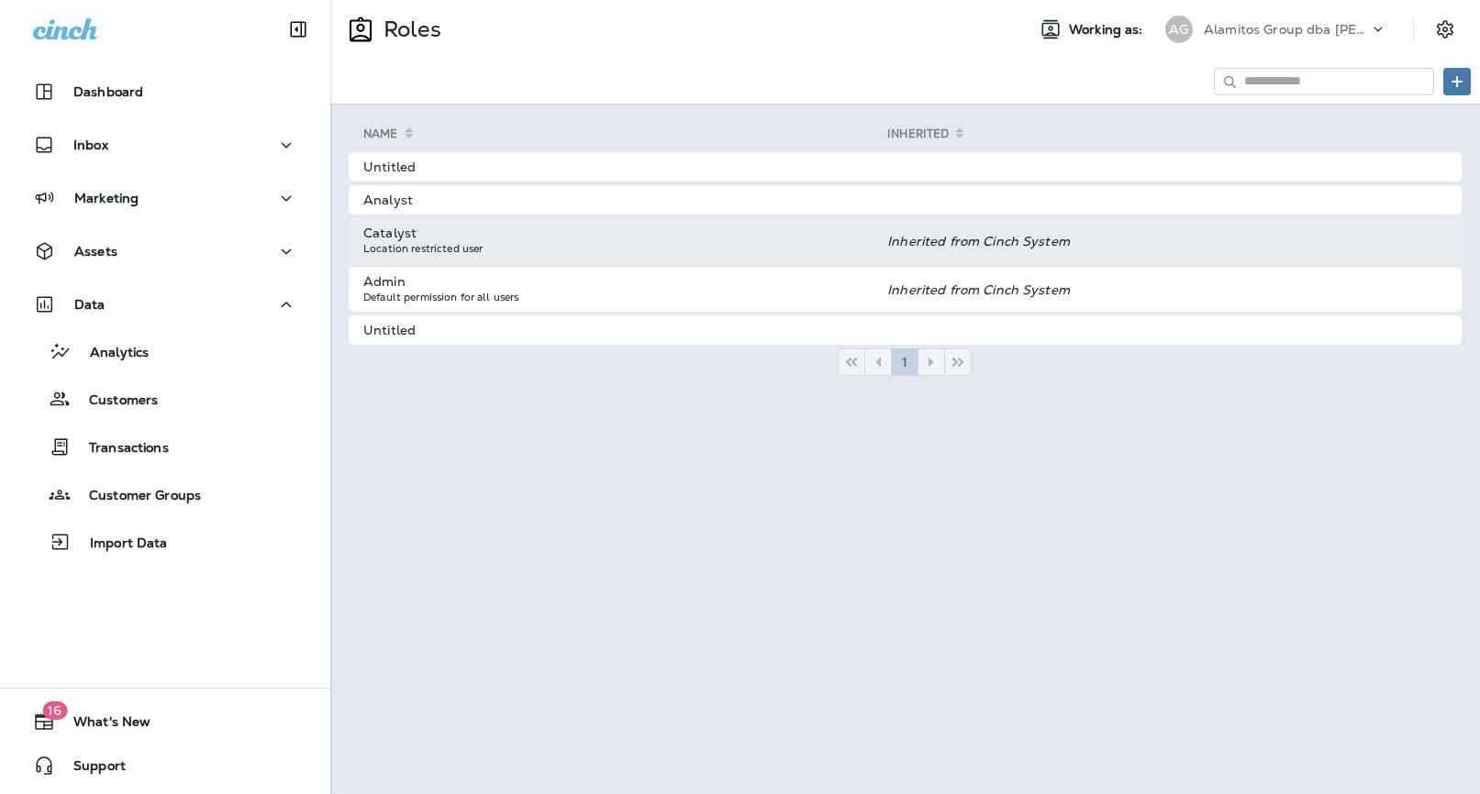
click at [587, 239] on td "Catalyst Location restricted user" at bounding box center [618, 240] width 539 height 45
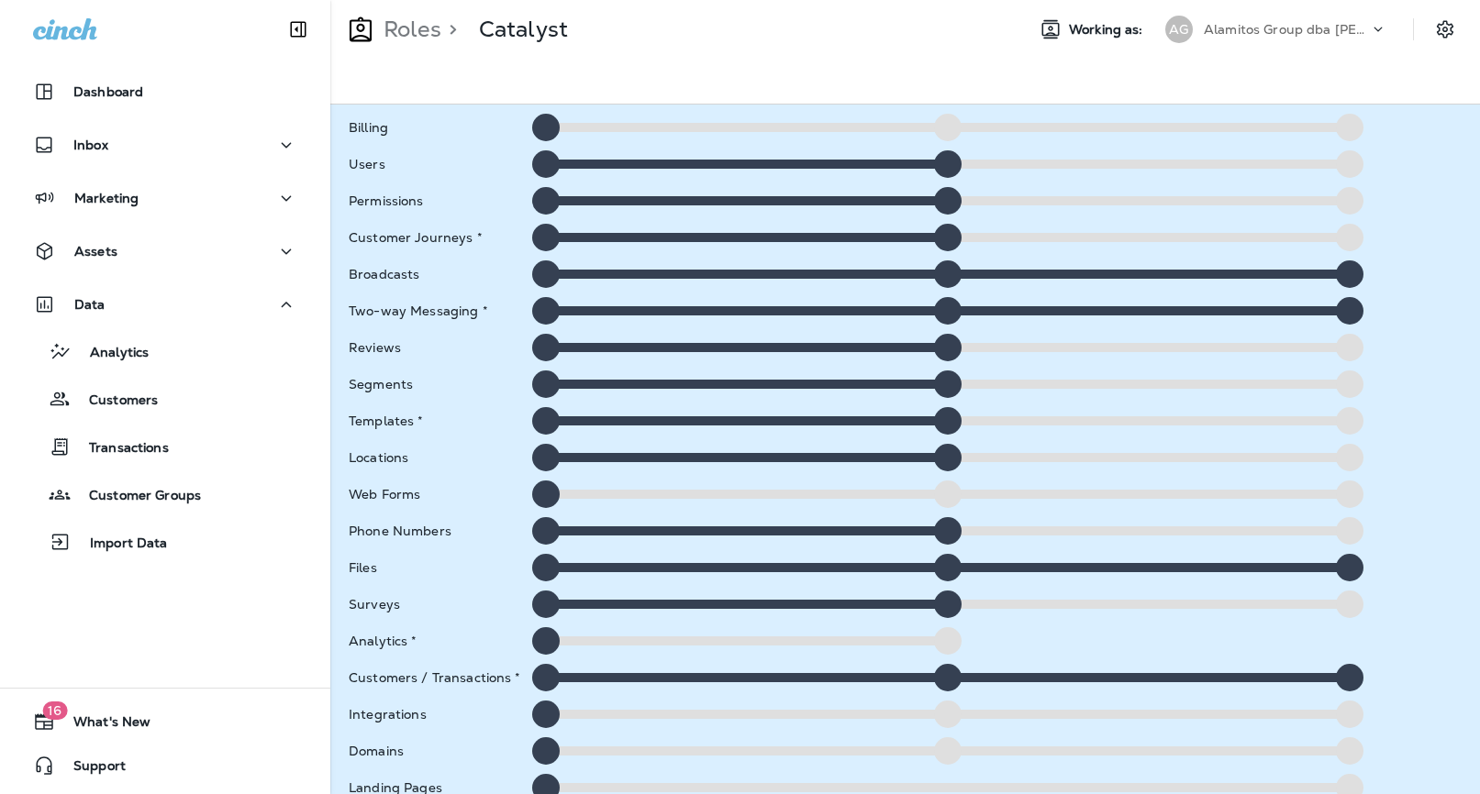
scroll to position [203, 0]
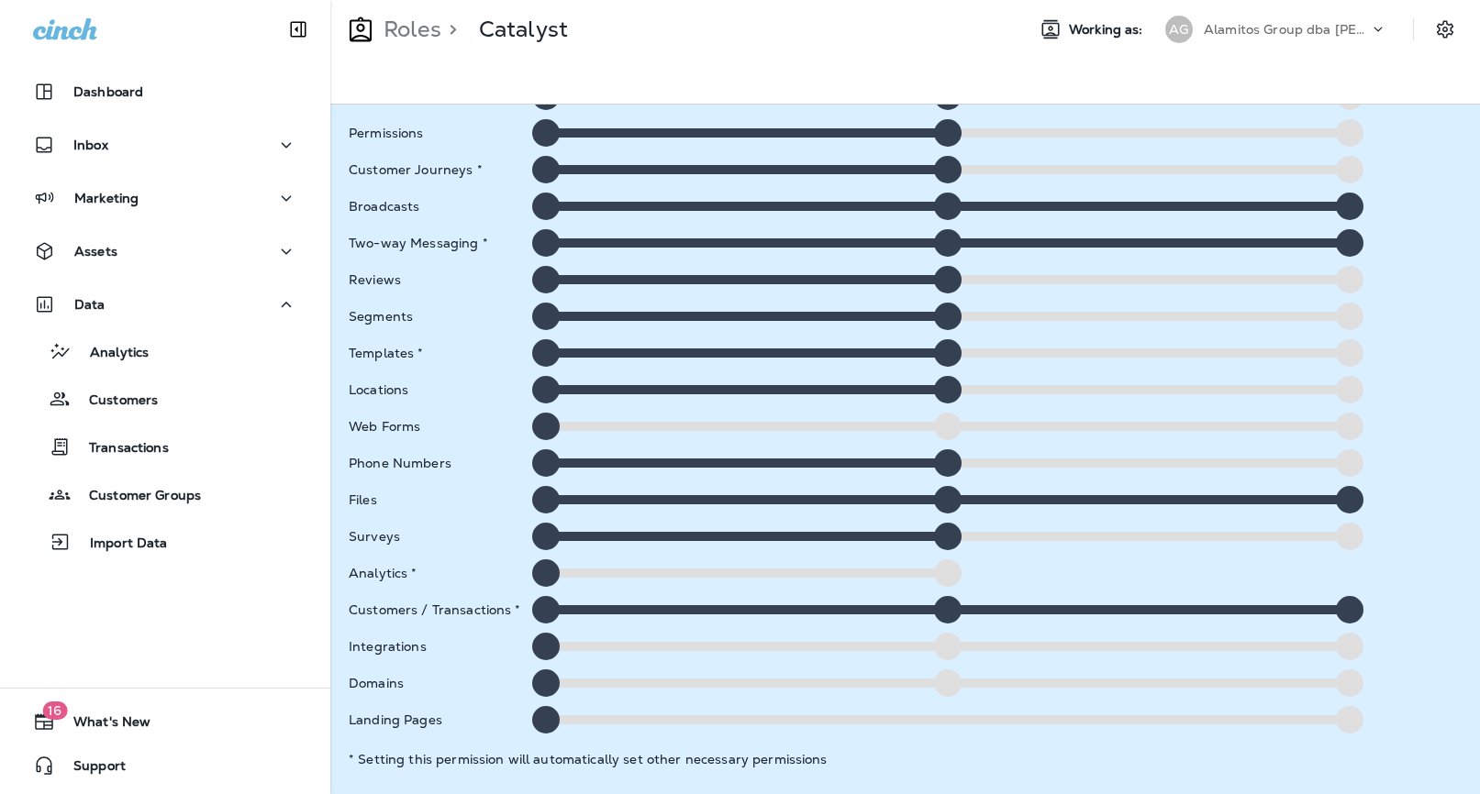
click at [951, 571] on div at bounding box center [948, 574] width 28 height 28
drag, startPoint x: 549, startPoint y: 570, endPoint x: 1016, endPoint y: 565, distance: 467.9
click at [1016, 565] on div at bounding box center [948, 574] width 846 height 28
click at [952, 567] on div at bounding box center [948, 574] width 28 height 28
click at [939, 576] on div at bounding box center [948, 574] width 28 height 28
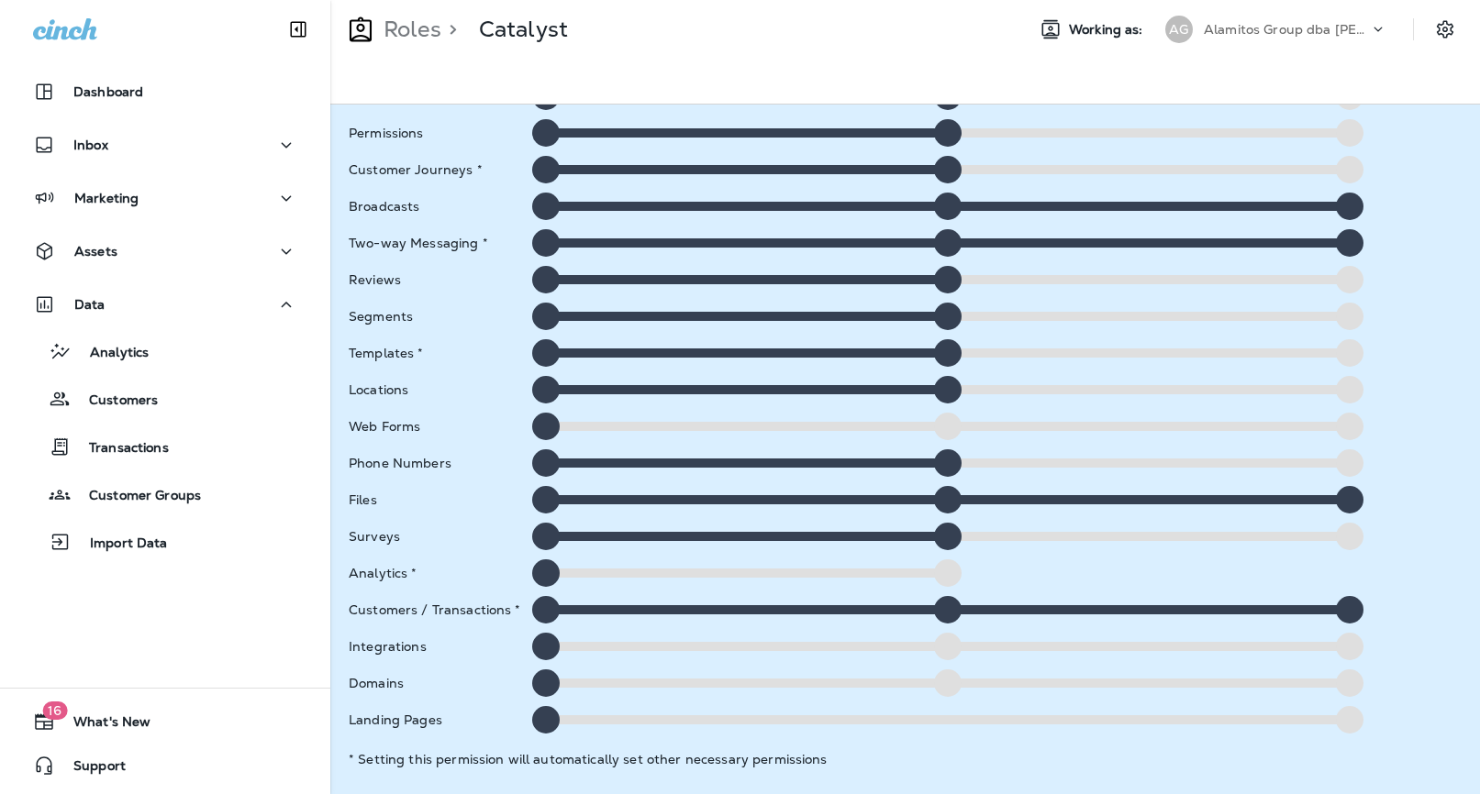
click at [939, 576] on div at bounding box center [948, 574] width 28 height 28
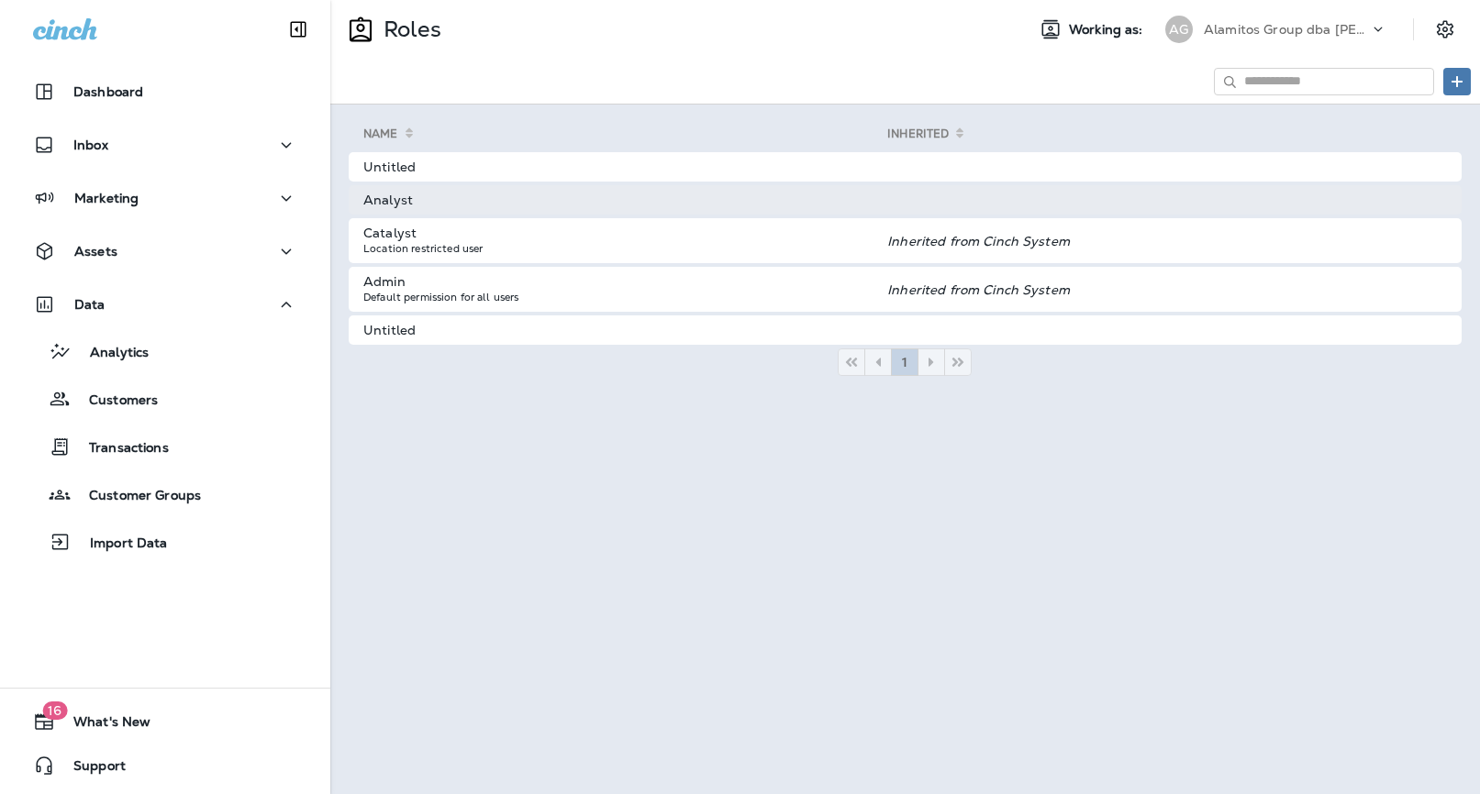
click at [981, 199] on td at bounding box center [1174, 199] width 574 height 29
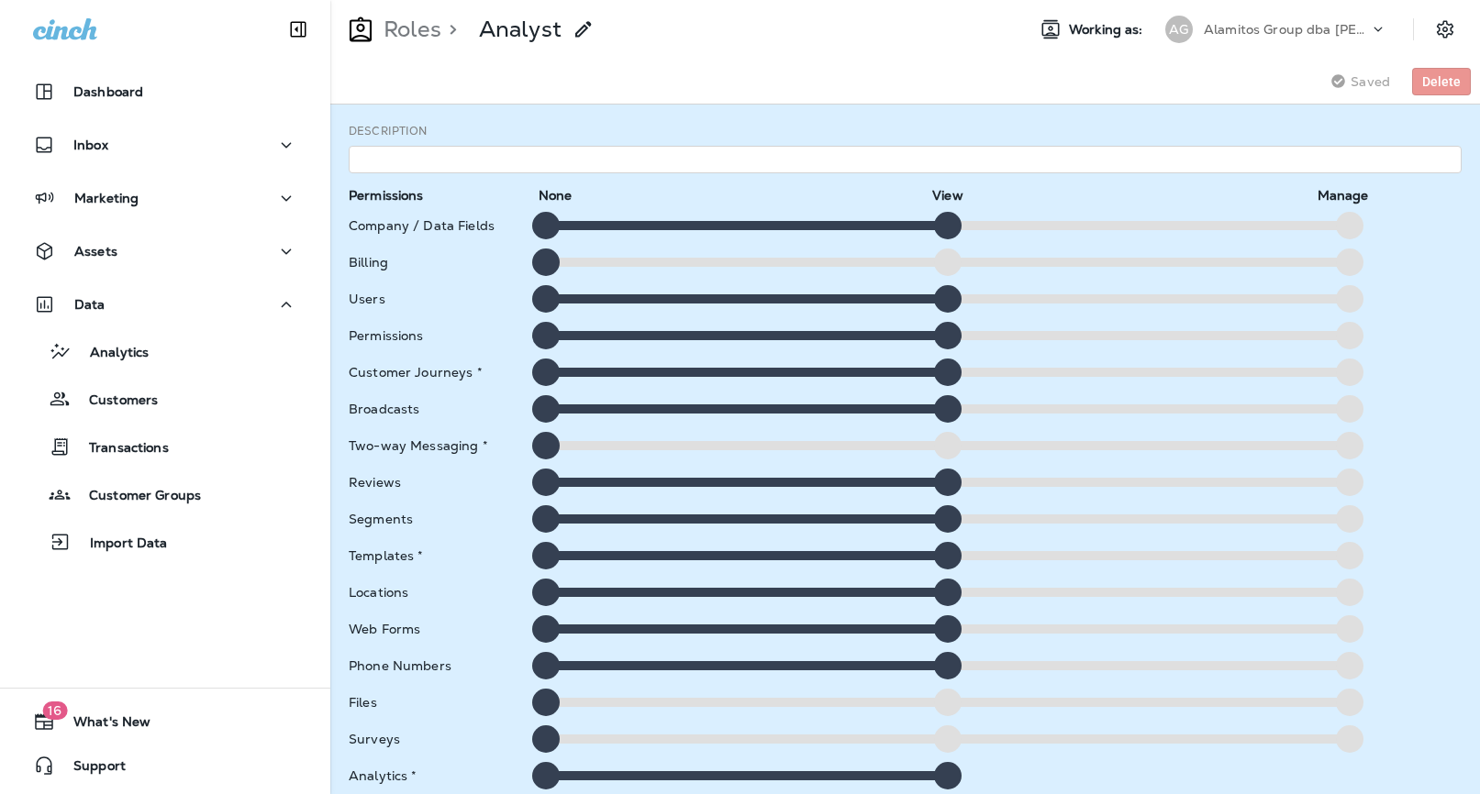
click at [1334, 24] on p "Alamitos Group dba [PERSON_NAME]" at bounding box center [1286, 29] width 165 height 15
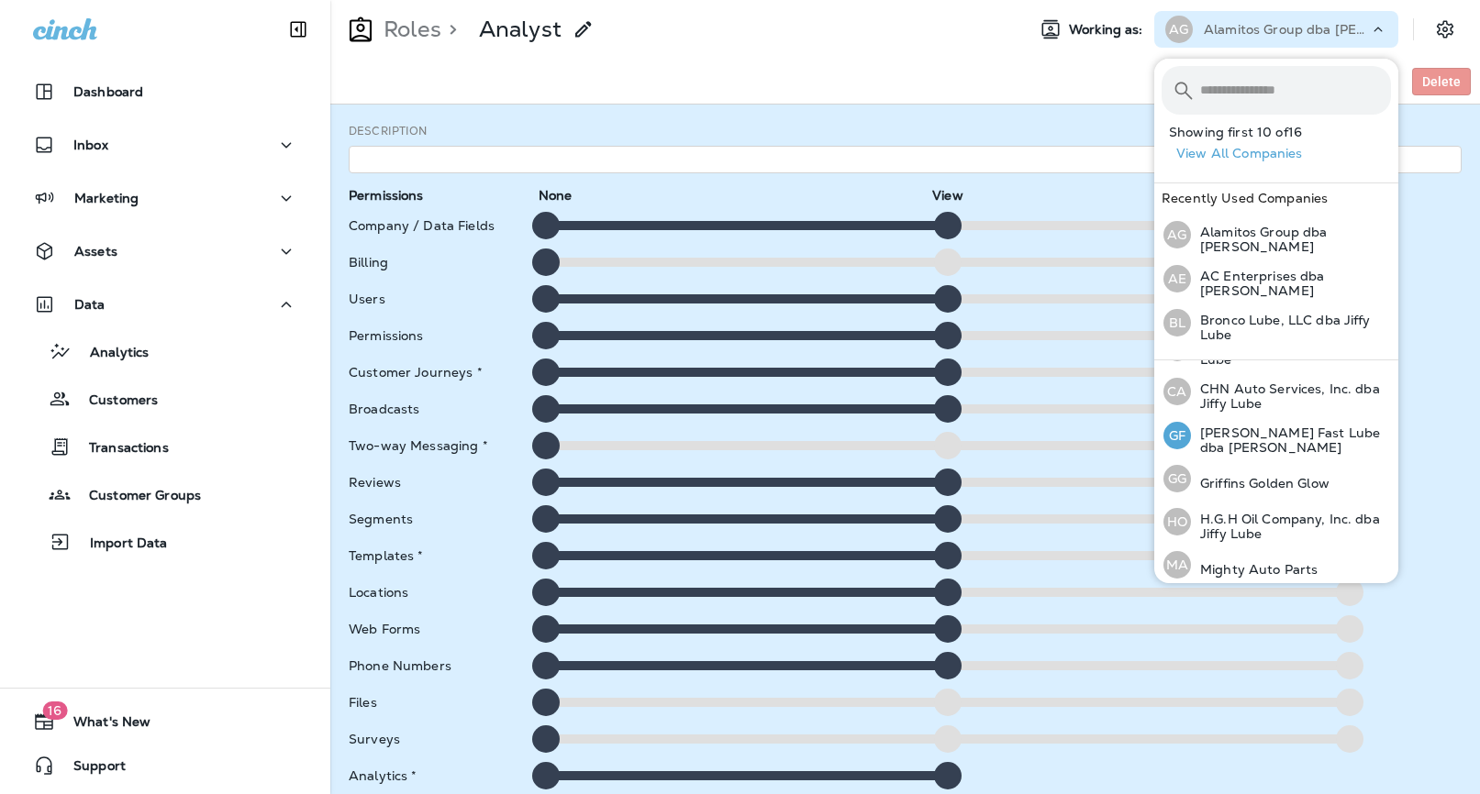
scroll to position [205, 0]
click at [1274, 430] on p "[PERSON_NAME] Fast Lube dba [PERSON_NAME]" at bounding box center [1291, 444] width 200 height 29
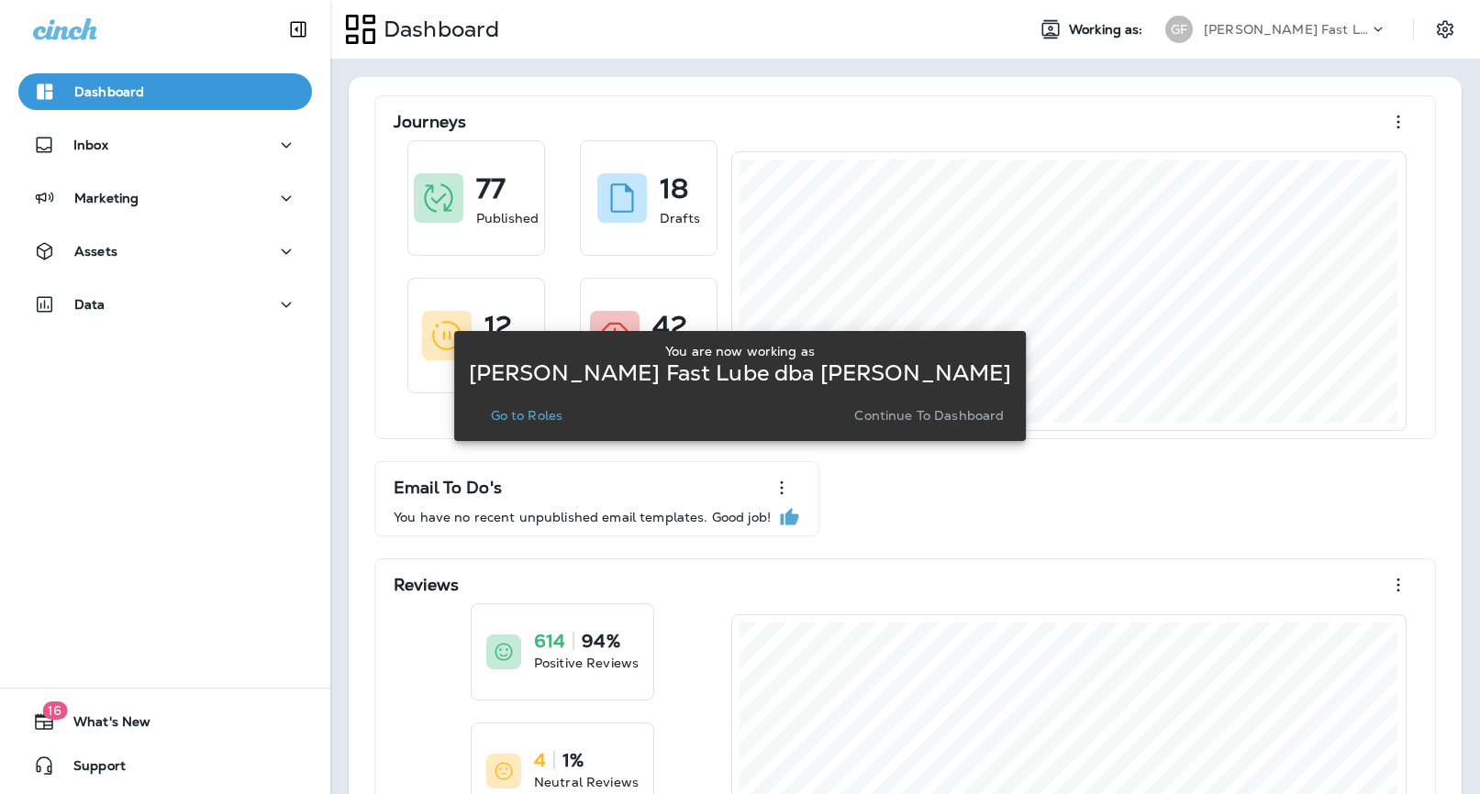
click at [542, 421] on p "Go to Roles" at bounding box center [527, 415] width 72 height 15
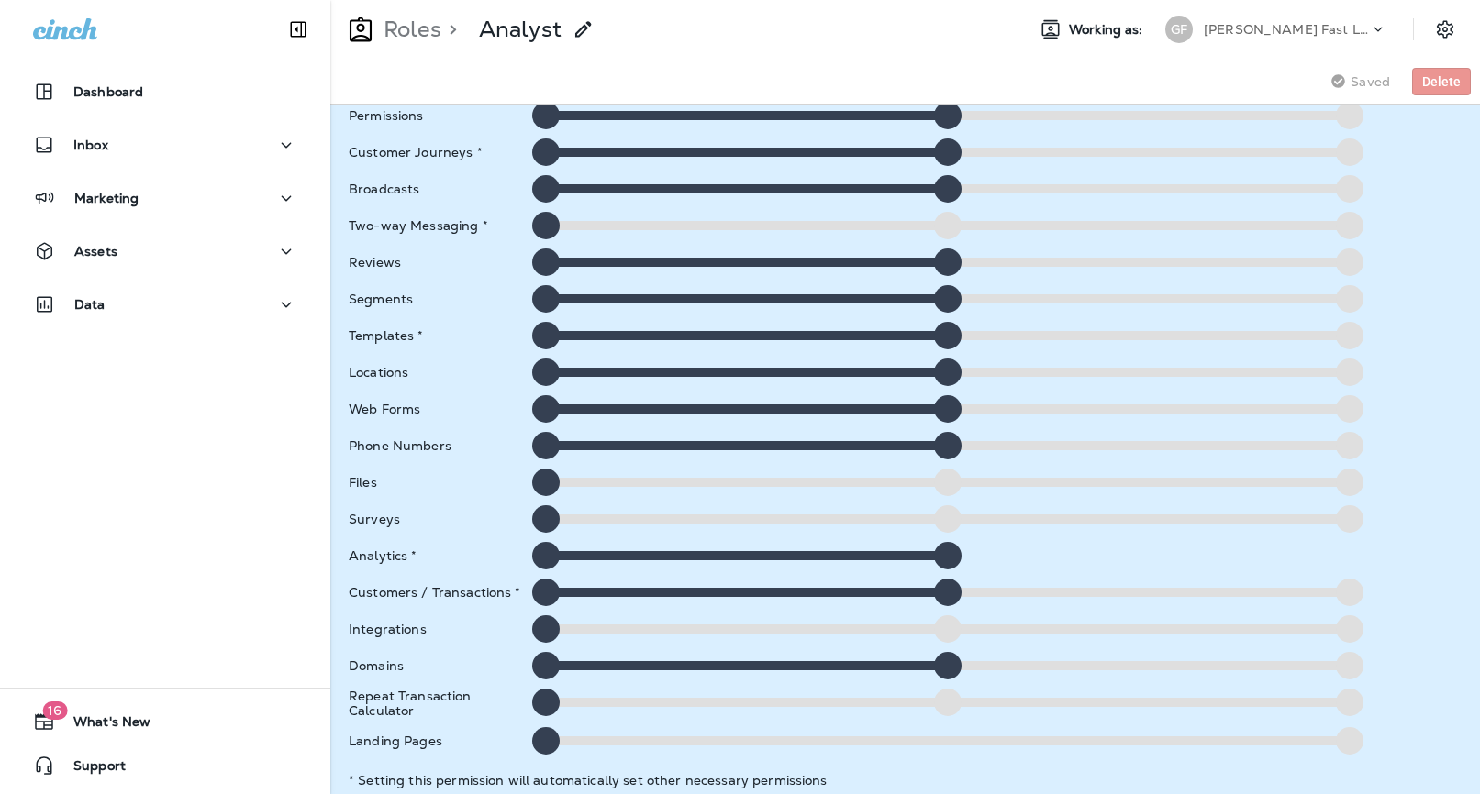
scroll to position [218, 0]
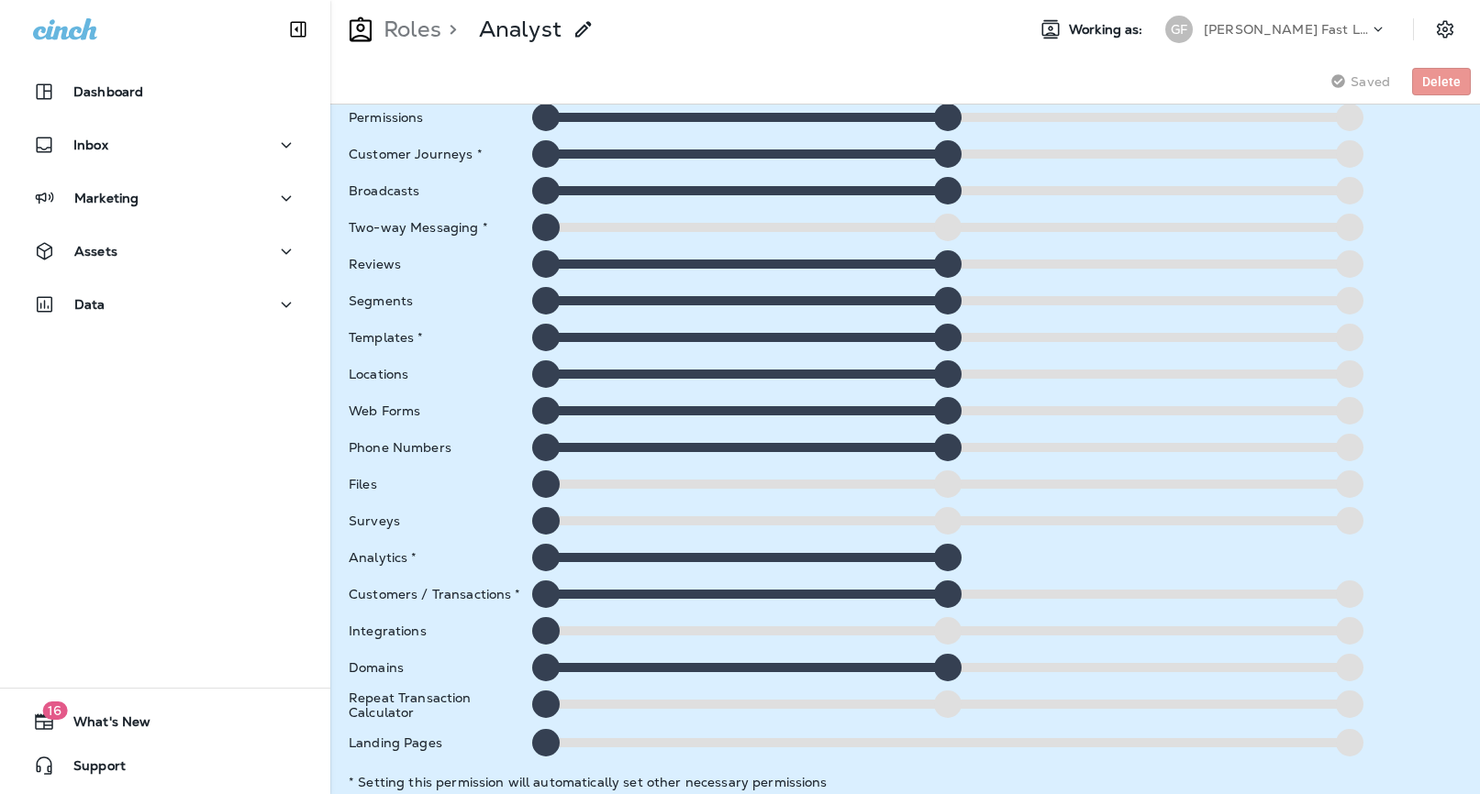
click at [413, 39] on p "Roles" at bounding box center [408, 30] width 65 height 28
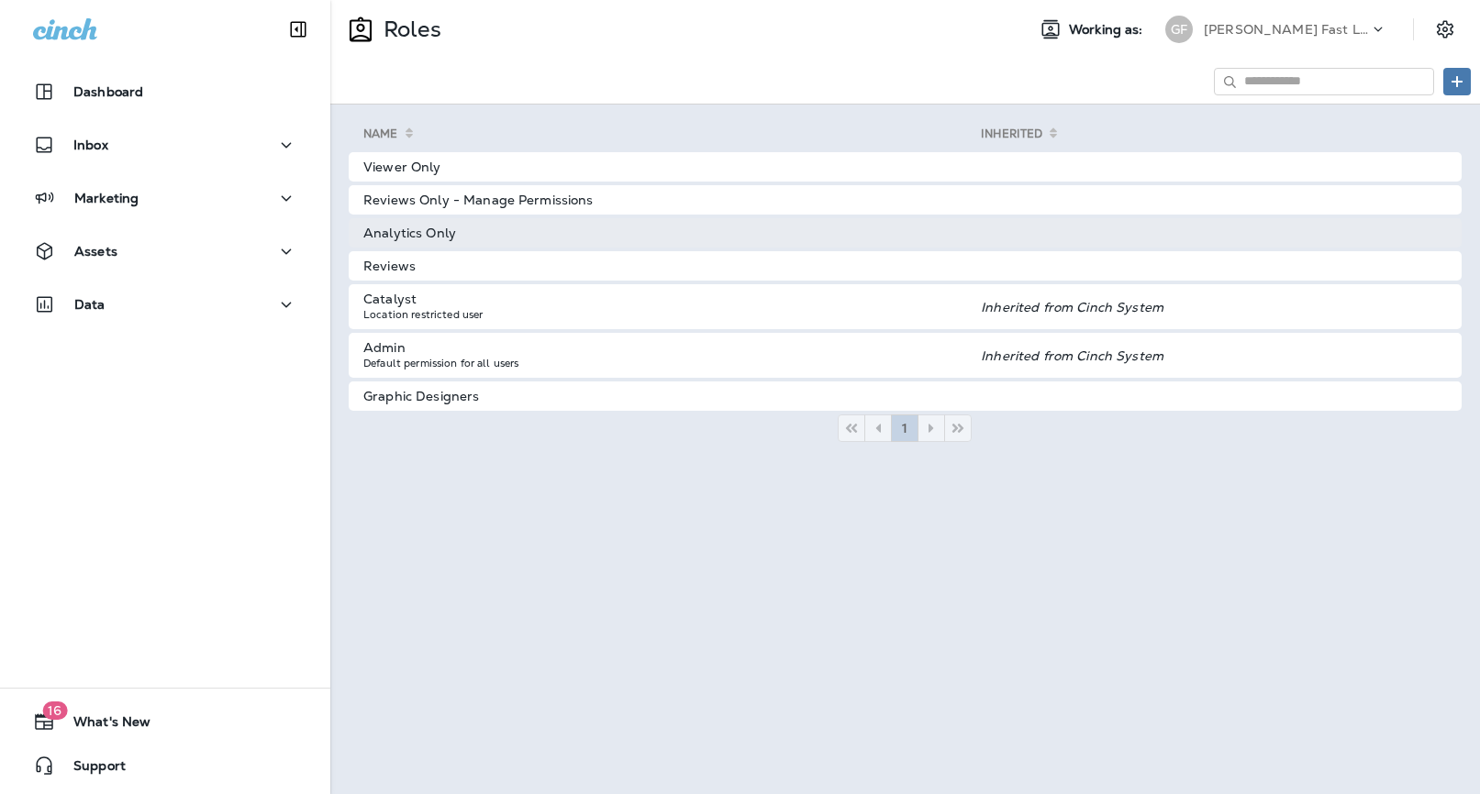
click at [841, 237] on td "Analytics Only" at bounding box center [665, 232] width 632 height 29
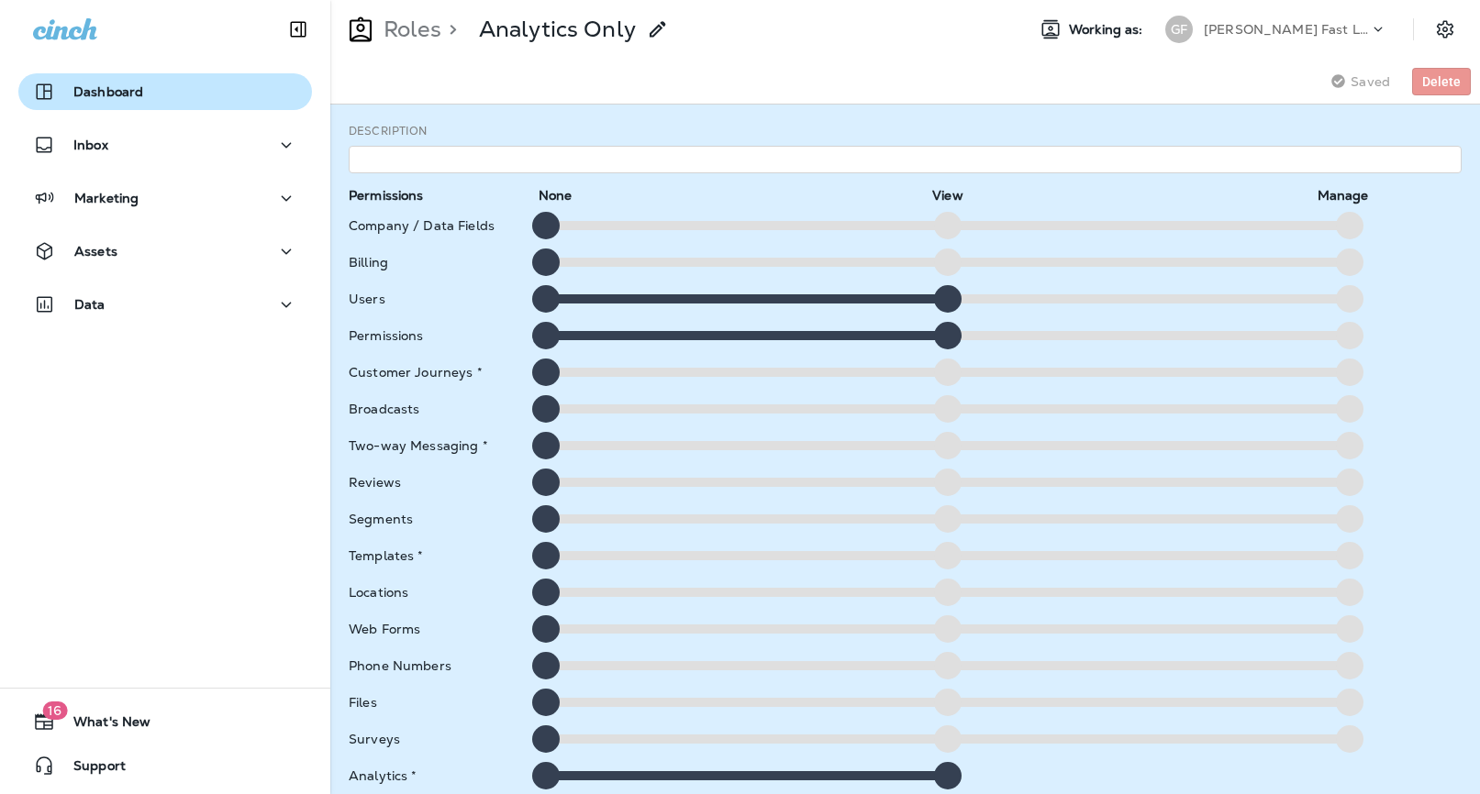
click at [96, 88] on p "Dashboard" at bounding box center [108, 91] width 70 height 15
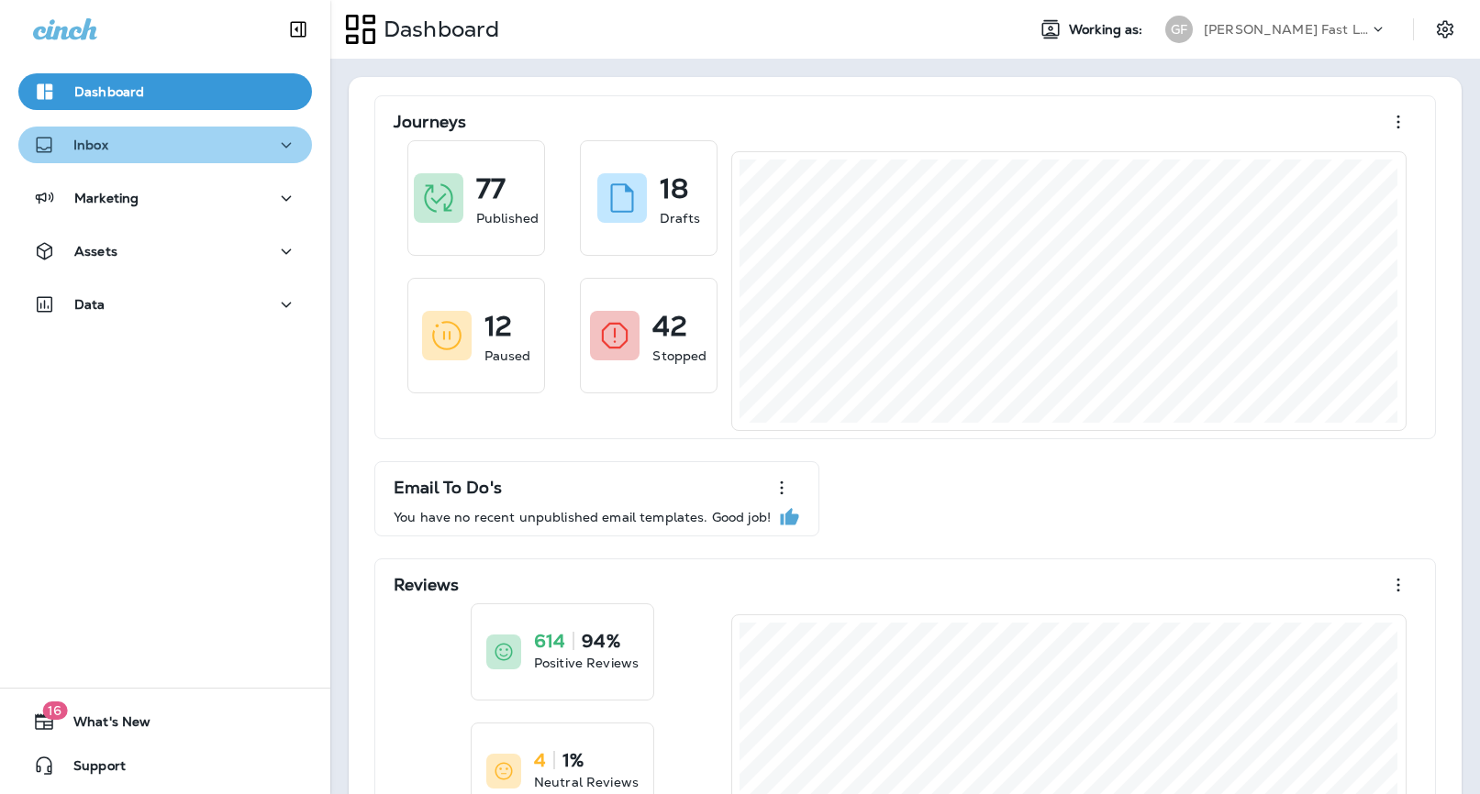
click at [79, 151] on p "Inbox" at bounding box center [90, 145] width 35 height 15
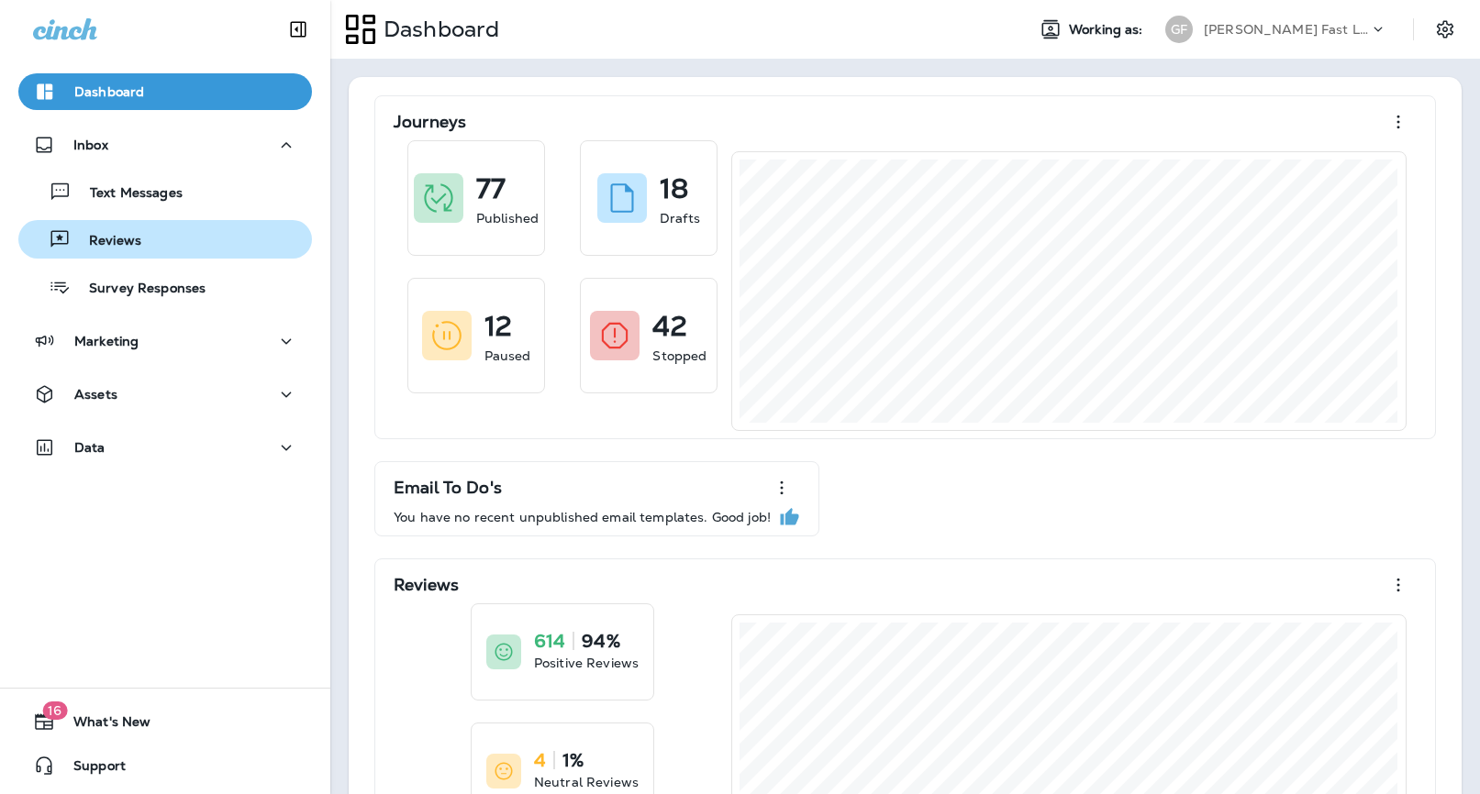
click at [82, 246] on p "Reviews" at bounding box center [106, 241] width 71 height 17
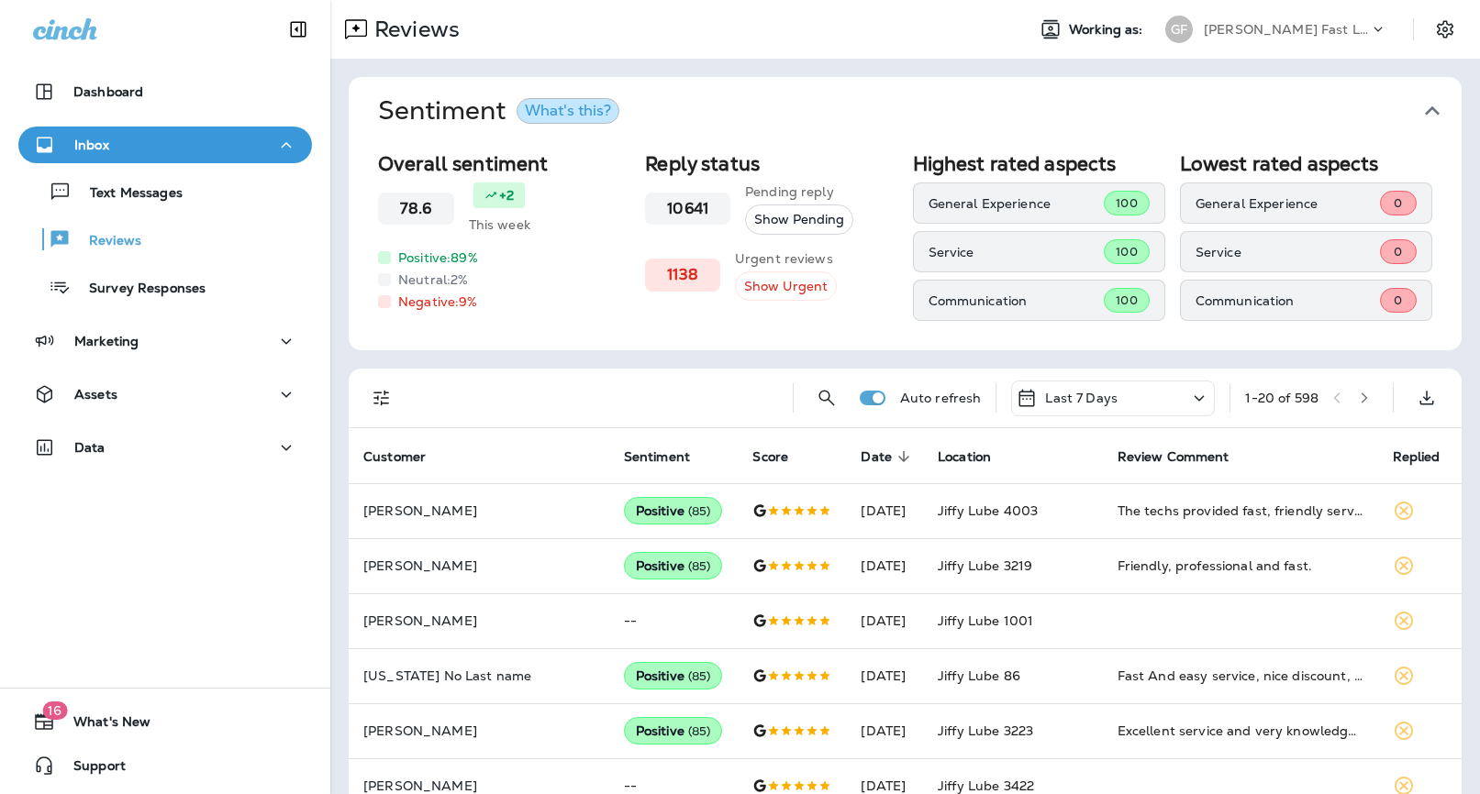
click at [1291, 207] on p "General Experience" at bounding box center [1287, 203] width 184 height 15
click at [1050, 104] on span "Sentiment What's this?" at bounding box center [897, 110] width 1039 height 31
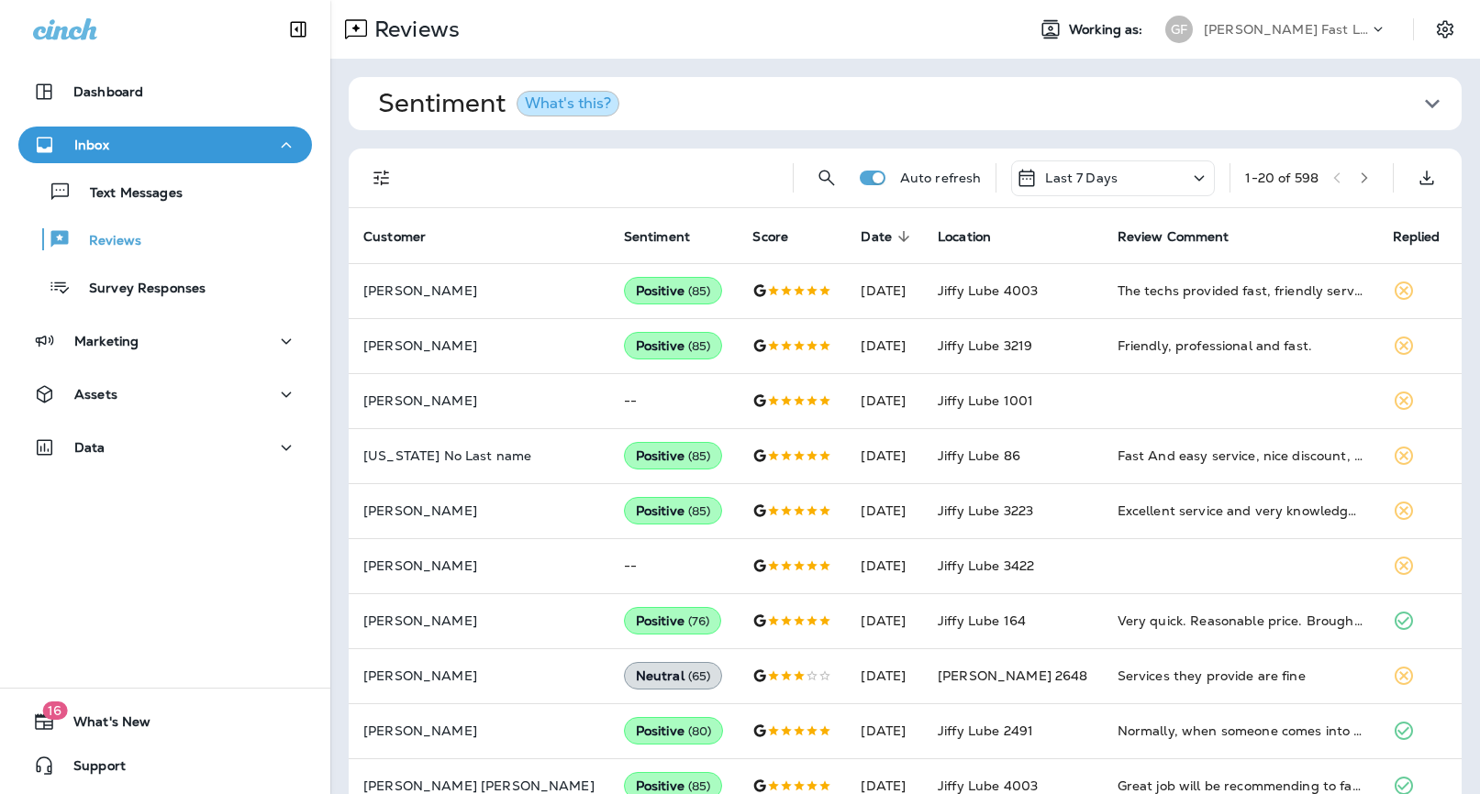
click at [1050, 104] on span "Sentiment What's this?" at bounding box center [897, 103] width 1039 height 31
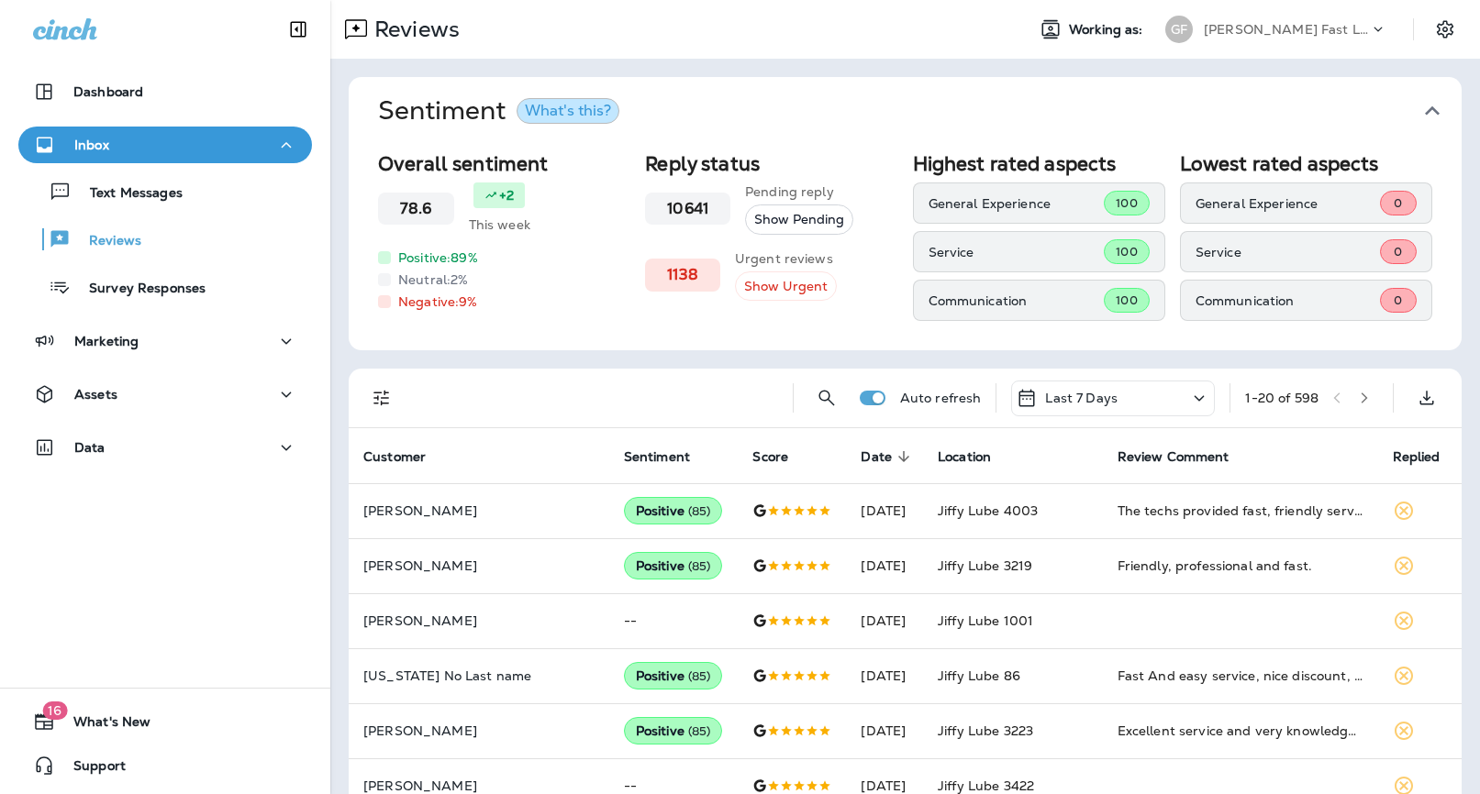
click at [1050, 104] on span "Sentiment What's this?" at bounding box center [897, 110] width 1039 height 31
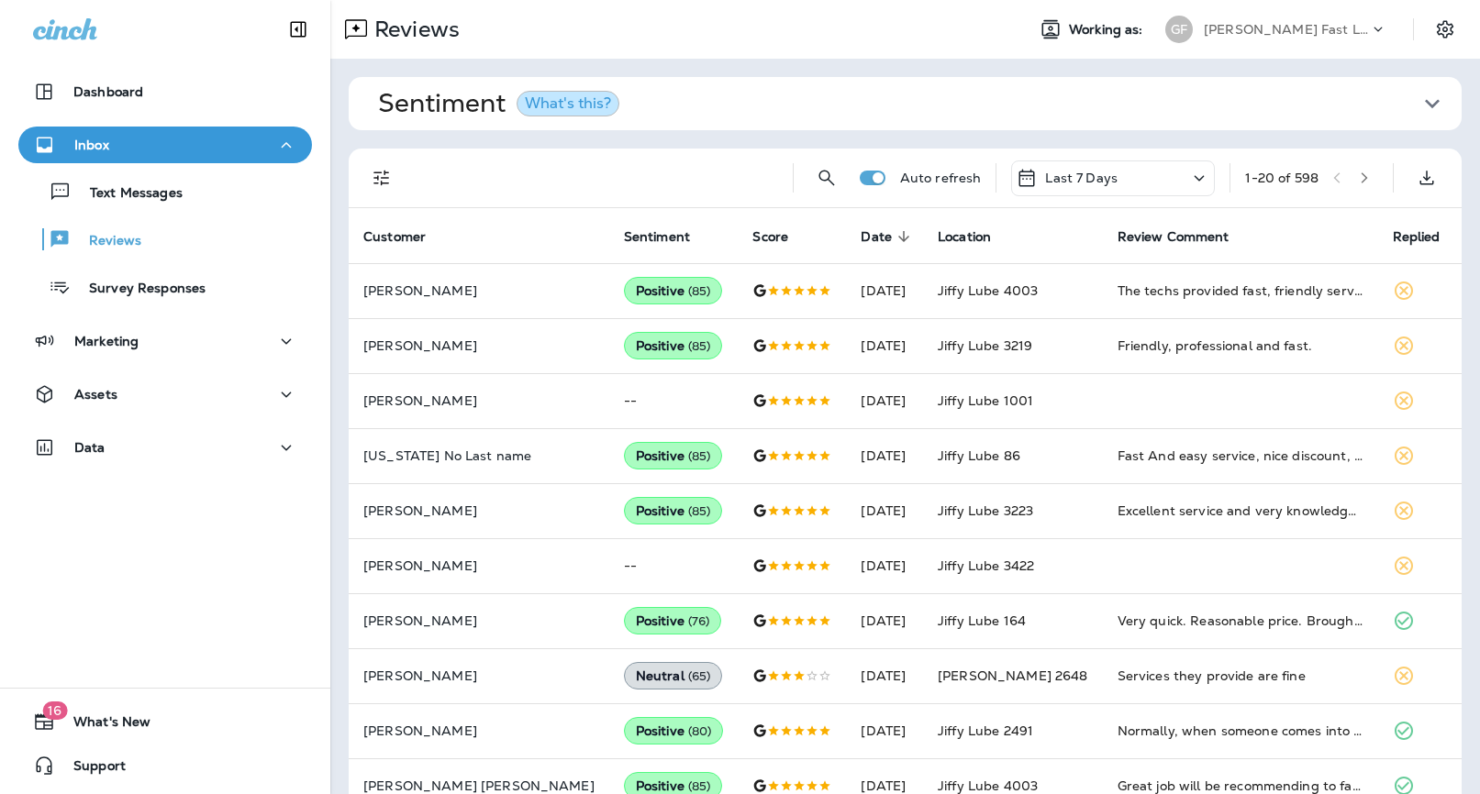
click at [1050, 104] on span "Sentiment What's this?" at bounding box center [897, 103] width 1039 height 31
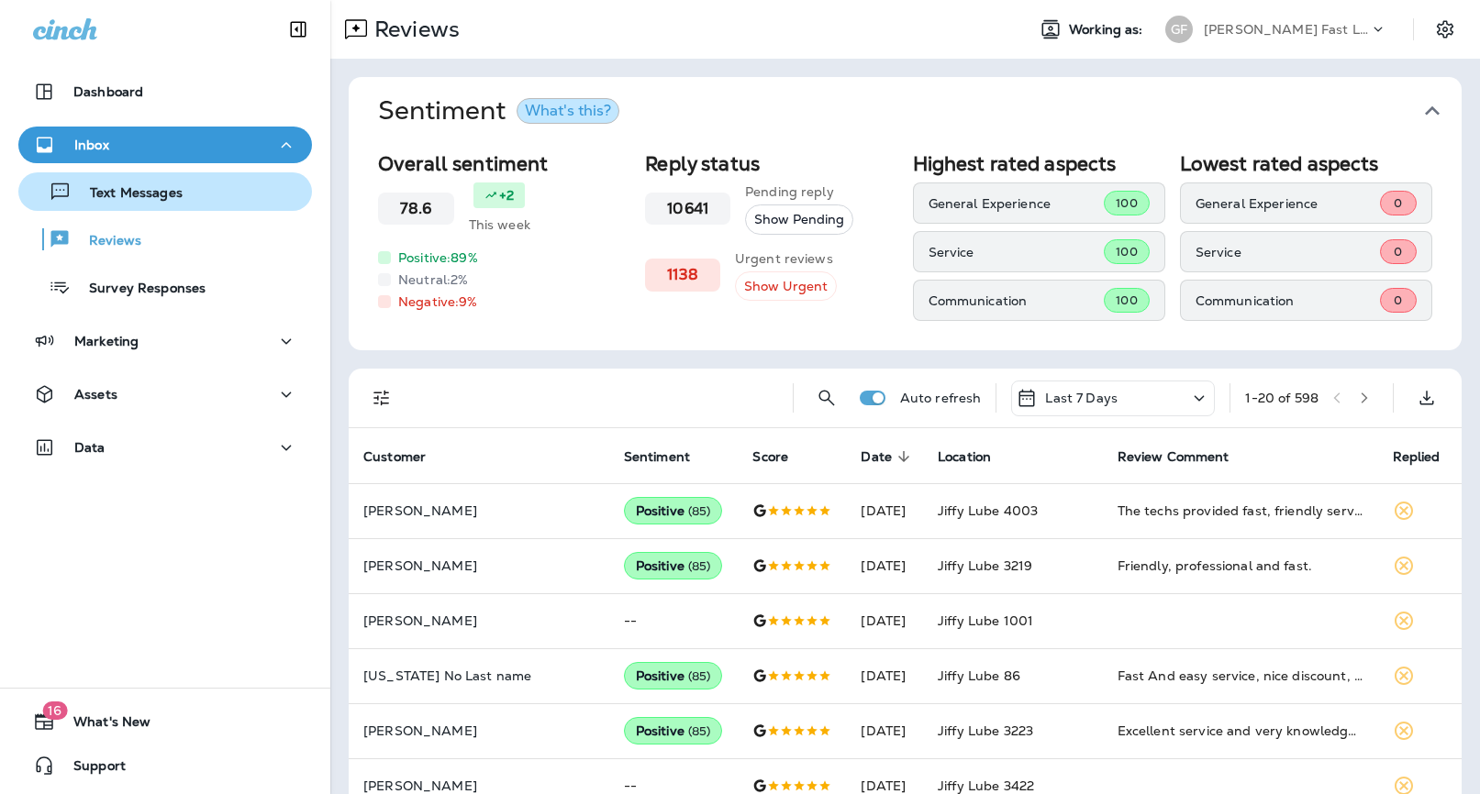
click at [154, 186] on p "Text Messages" at bounding box center [127, 193] width 111 height 17
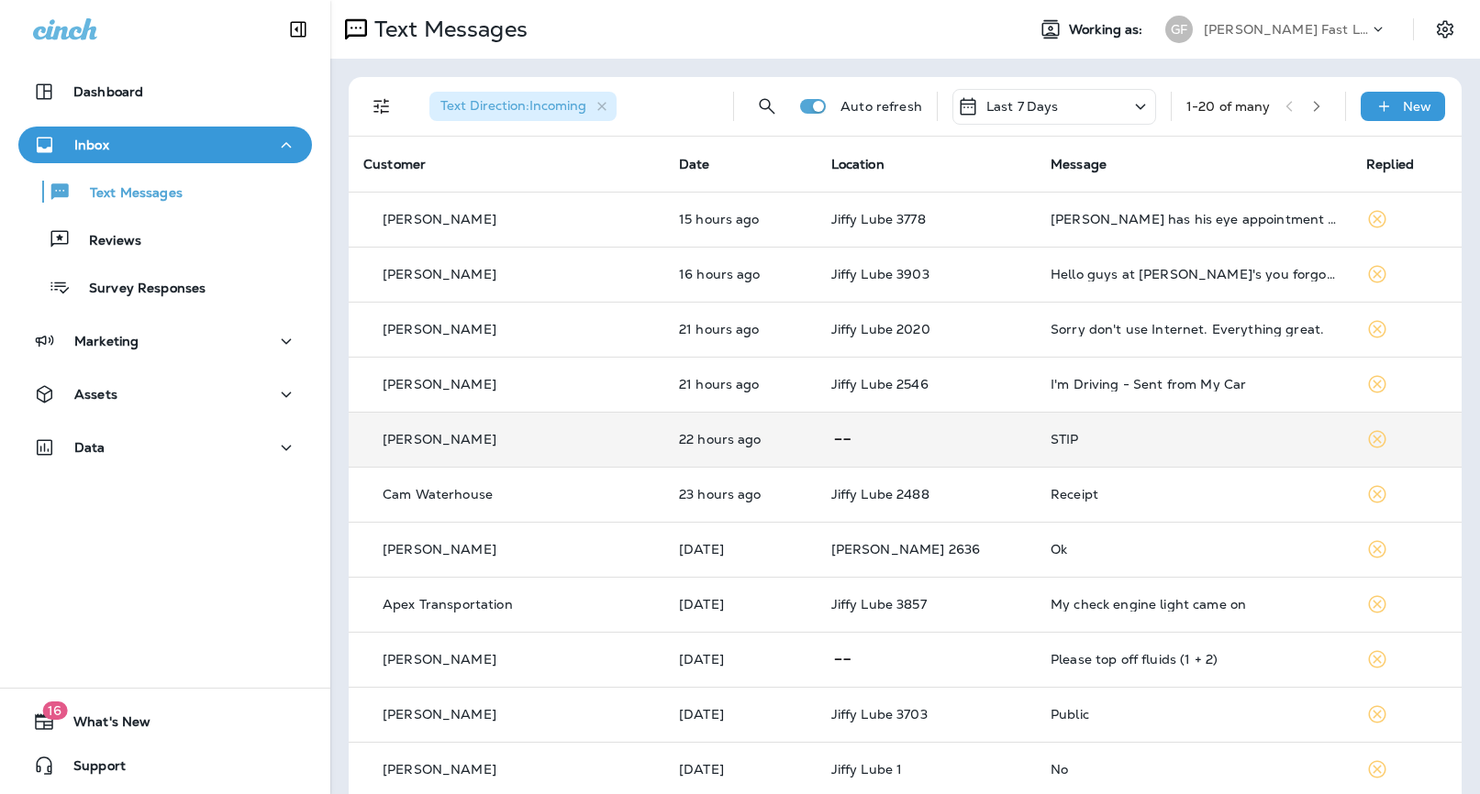
click at [1050, 441] on div "STIP" at bounding box center [1193, 439] width 286 height 15
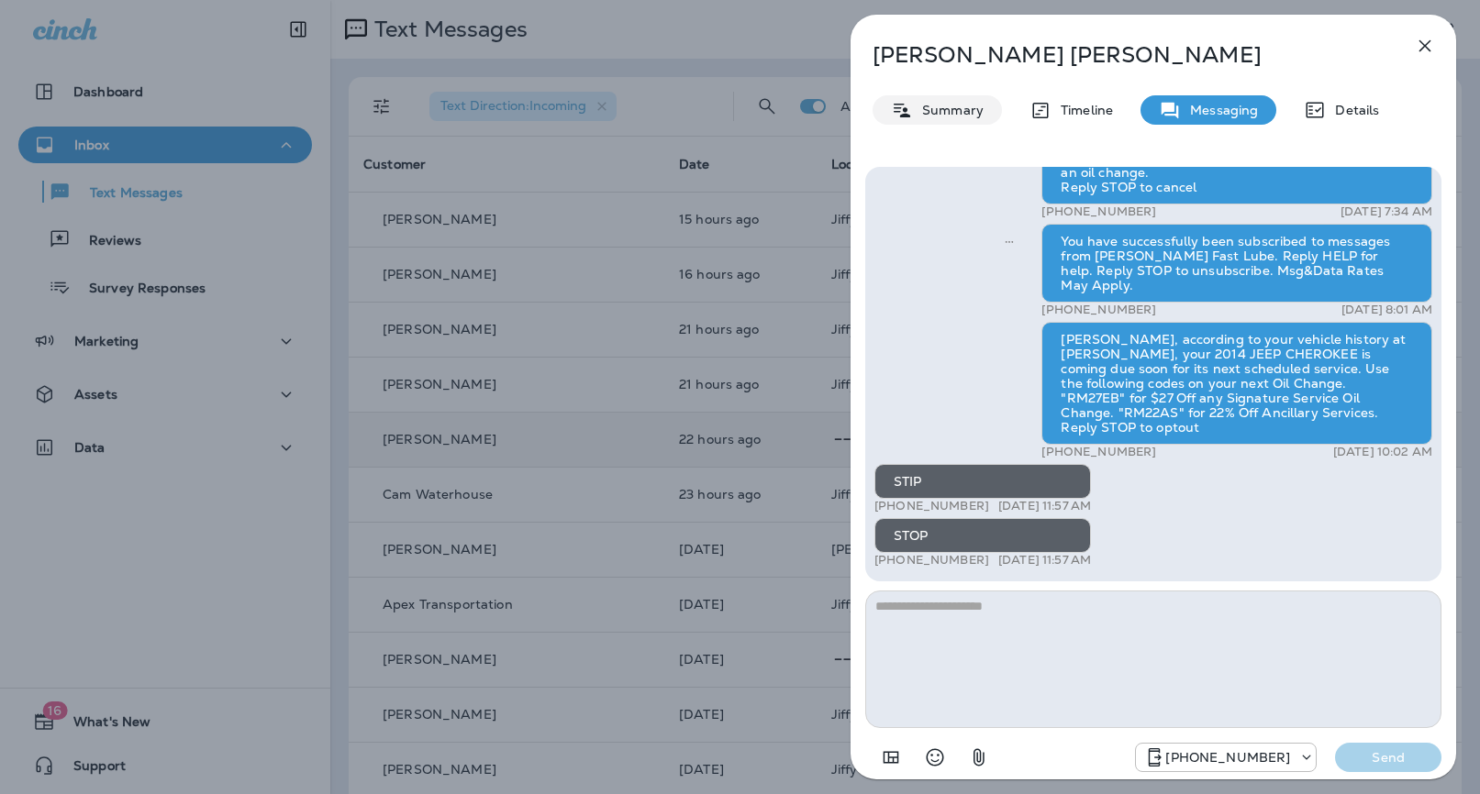
click at [938, 106] on p "Summary" at bounding box center [948, 110] width 71 height 15
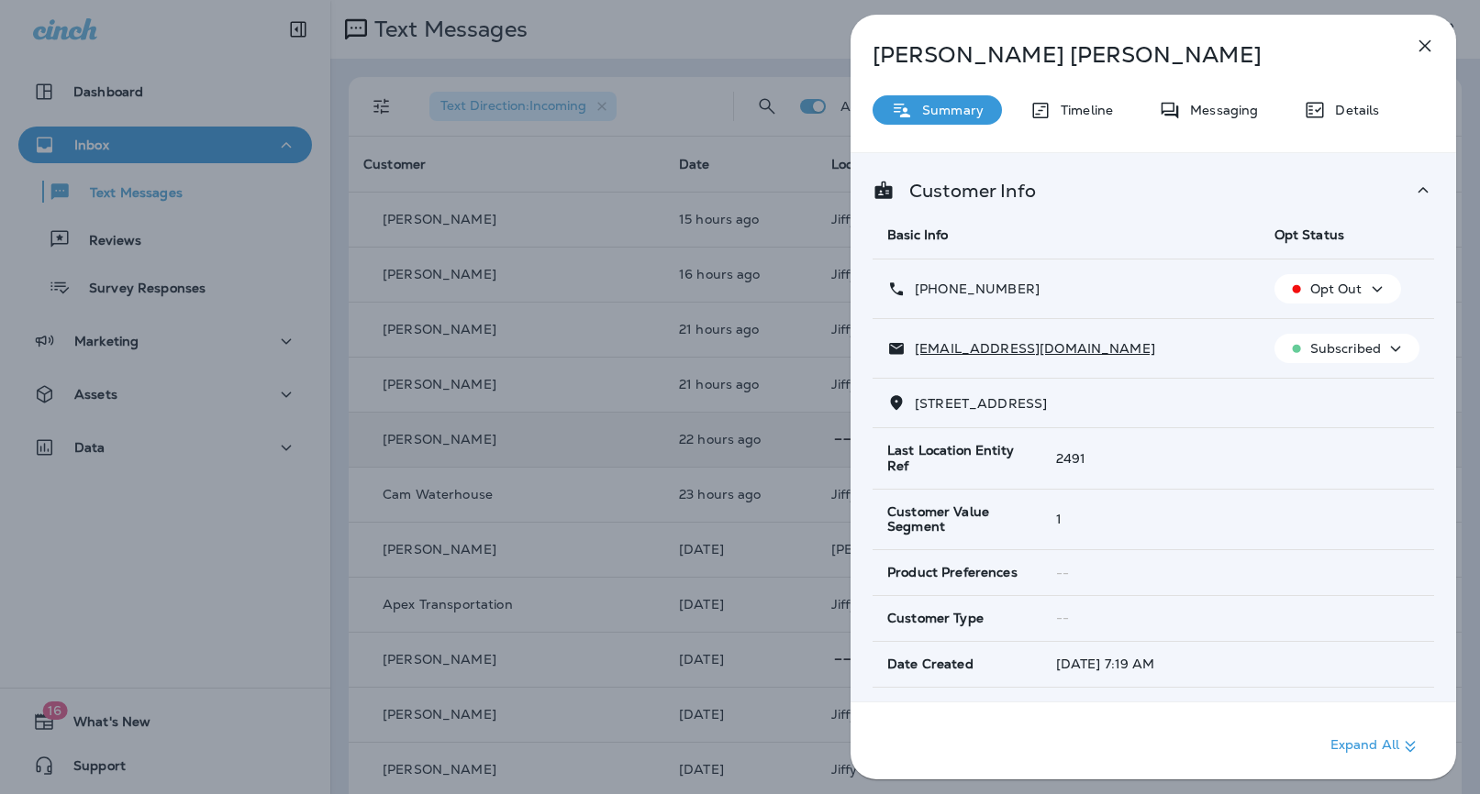
click at [678, 196] on div "[PERSON_NAME] Summary Timeline Messaging Details Customer Info Basic Info Opt S…" at bounding box center [740, 397] width 1480 height 794
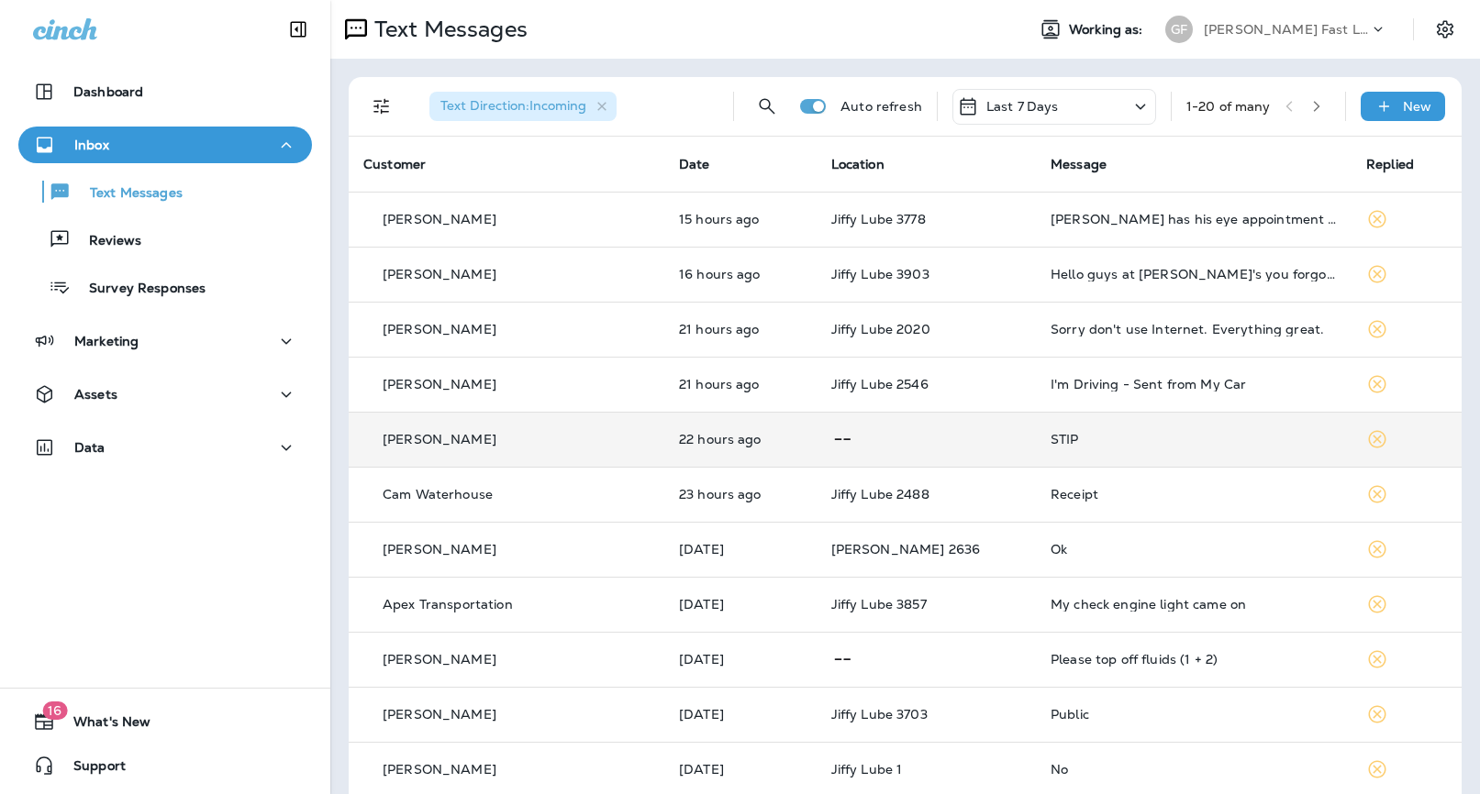
click at [1237, 29] on p "[PERSON_NAME] Fast Lube dba [PERSON_NAME]" at bounding box center [1286, 29] width 165 height 15
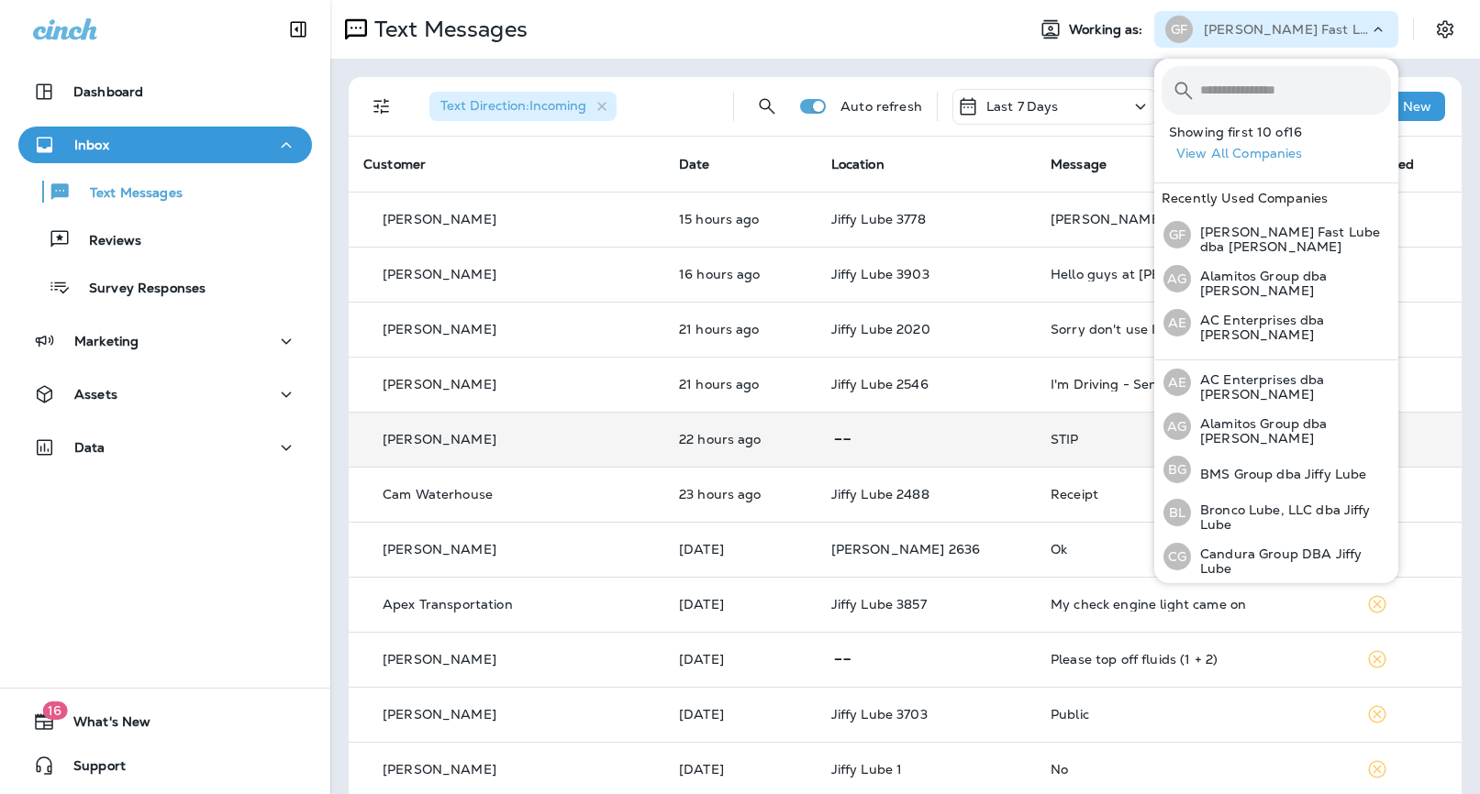
click at [1079, 150] on th "Message" at bounding box center [1194, 164] width 316 height 55
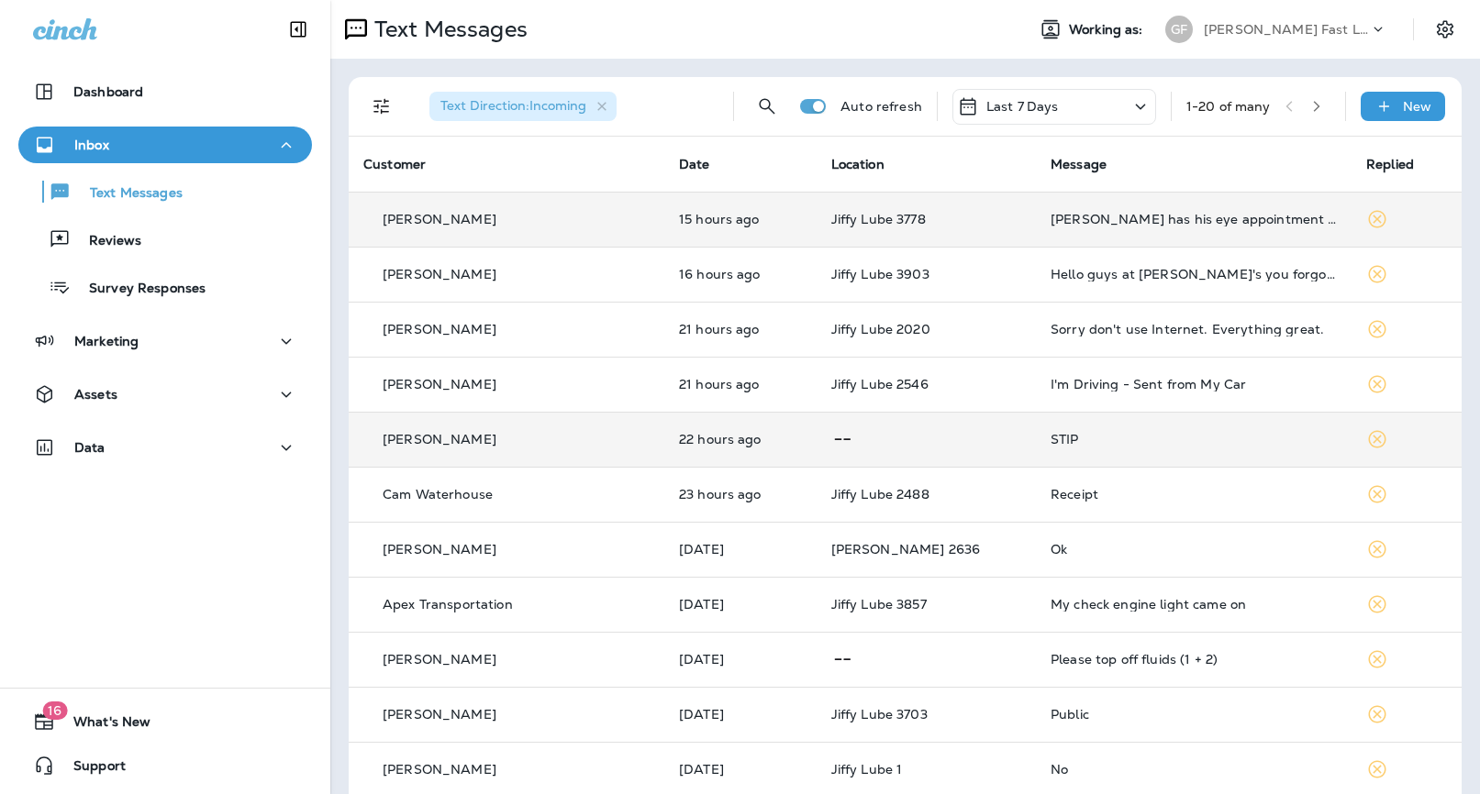
click at [1073, 208] on td "[PERSON_NAME] has his eye appointment [DATE] at 10 at [GEOGRAPHIC_DATA] in [GEO…" at bounding box center [1194, 219] width 316 height 55
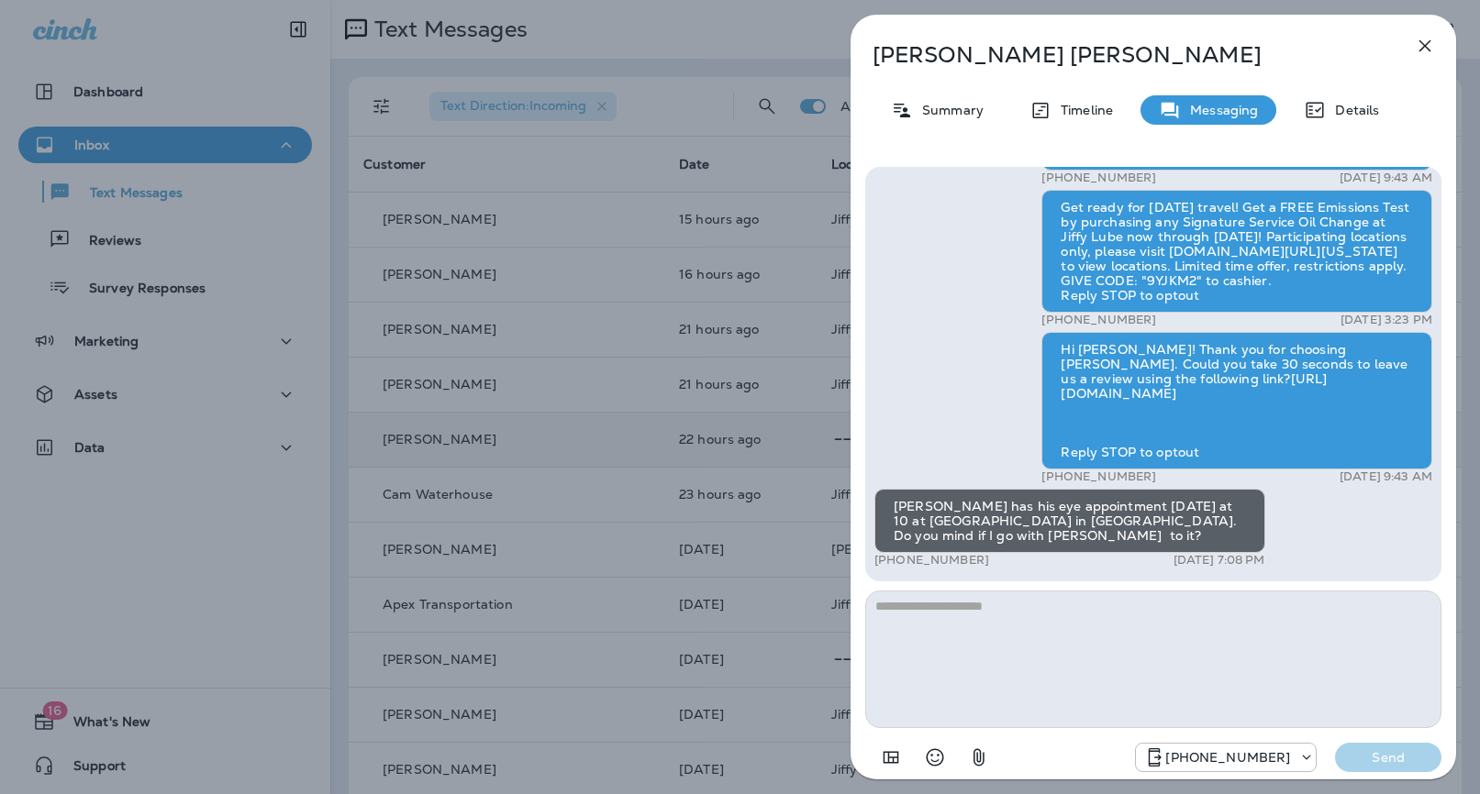
click at [1388, 51] on icon "button" at bounding box center [1425, 46] width 22 height 22
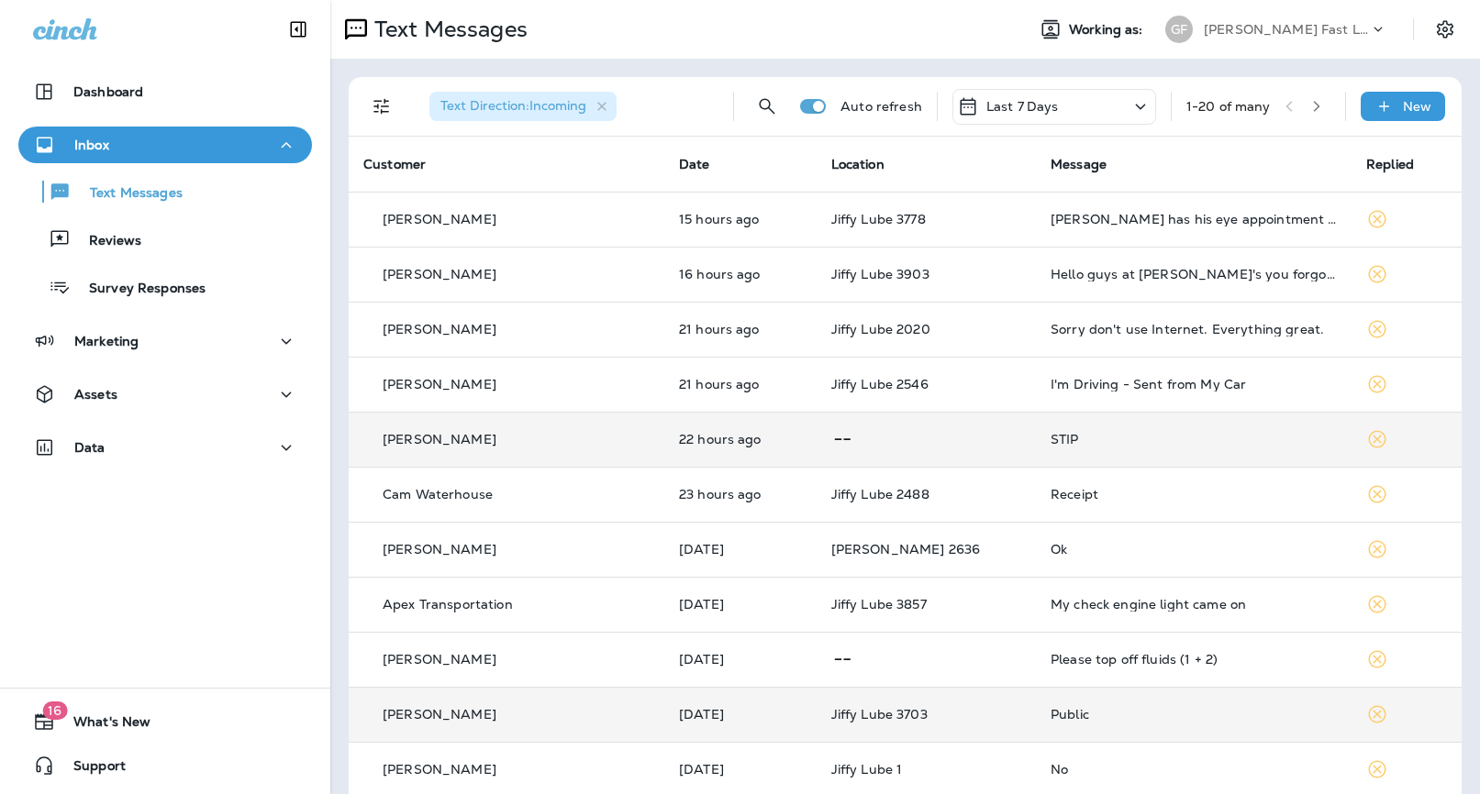
click at [1076, 723] on td "Public" at bounding box center [1194, 714] width 316 height 55
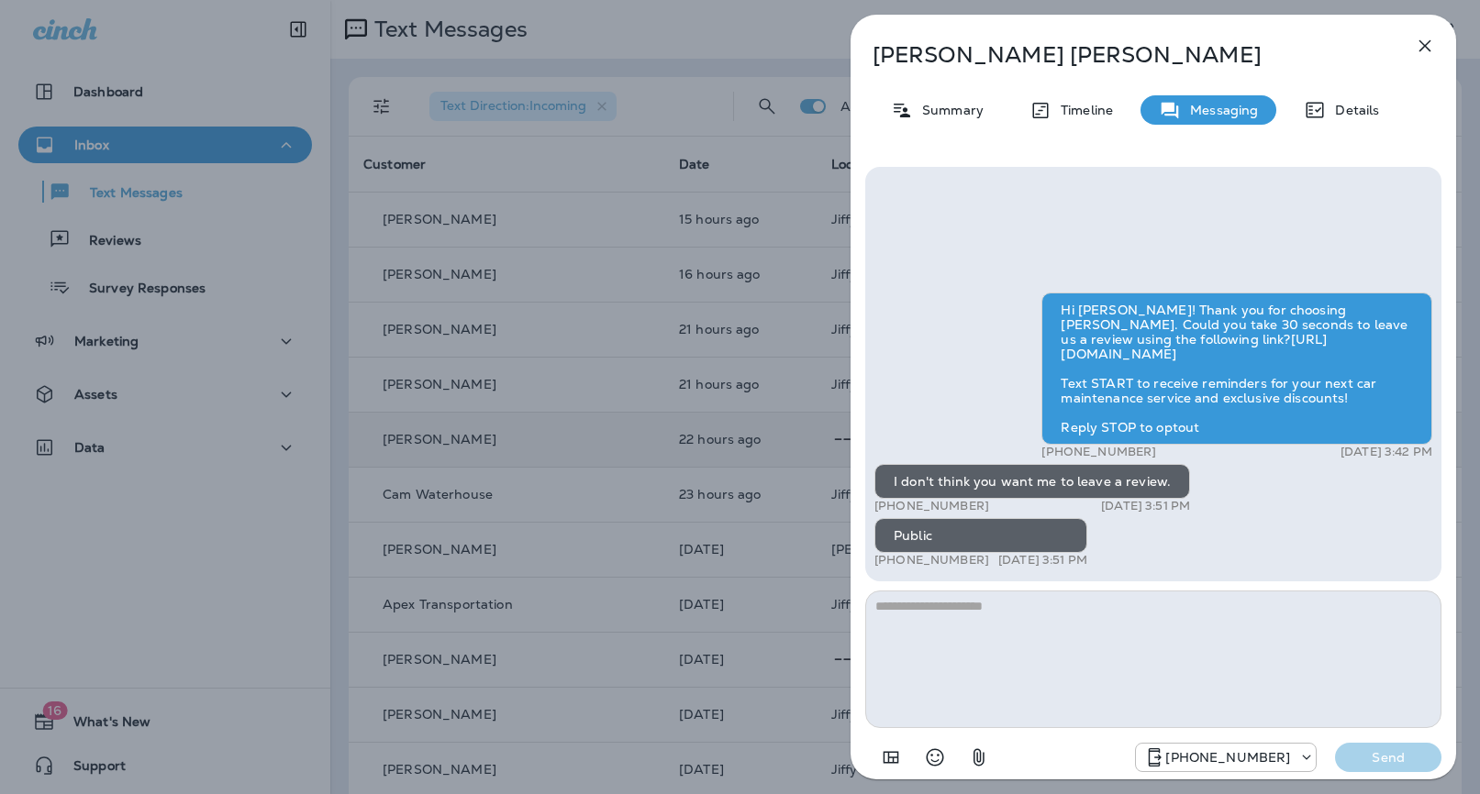
click at [756, 240] on div "[PERSON_NAME] Summary Timeline Messaging Details Hi [PERSON_NAME]! Thank you fo…" at bounding box center [740, 397] width 1480 height 794
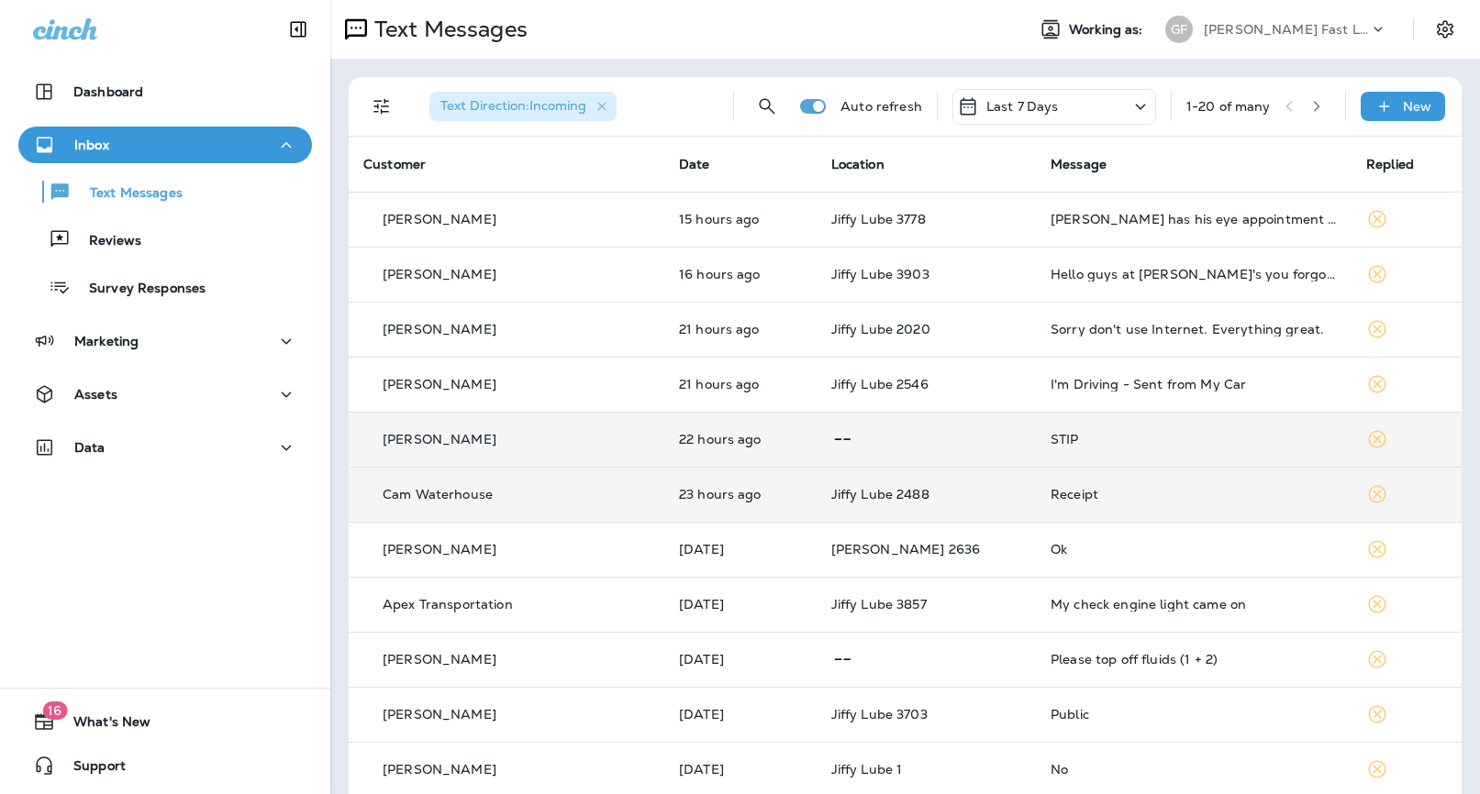
click at [1050, 489] on div "Receipt" at bounding box center [1193, 494] width 286 height 15
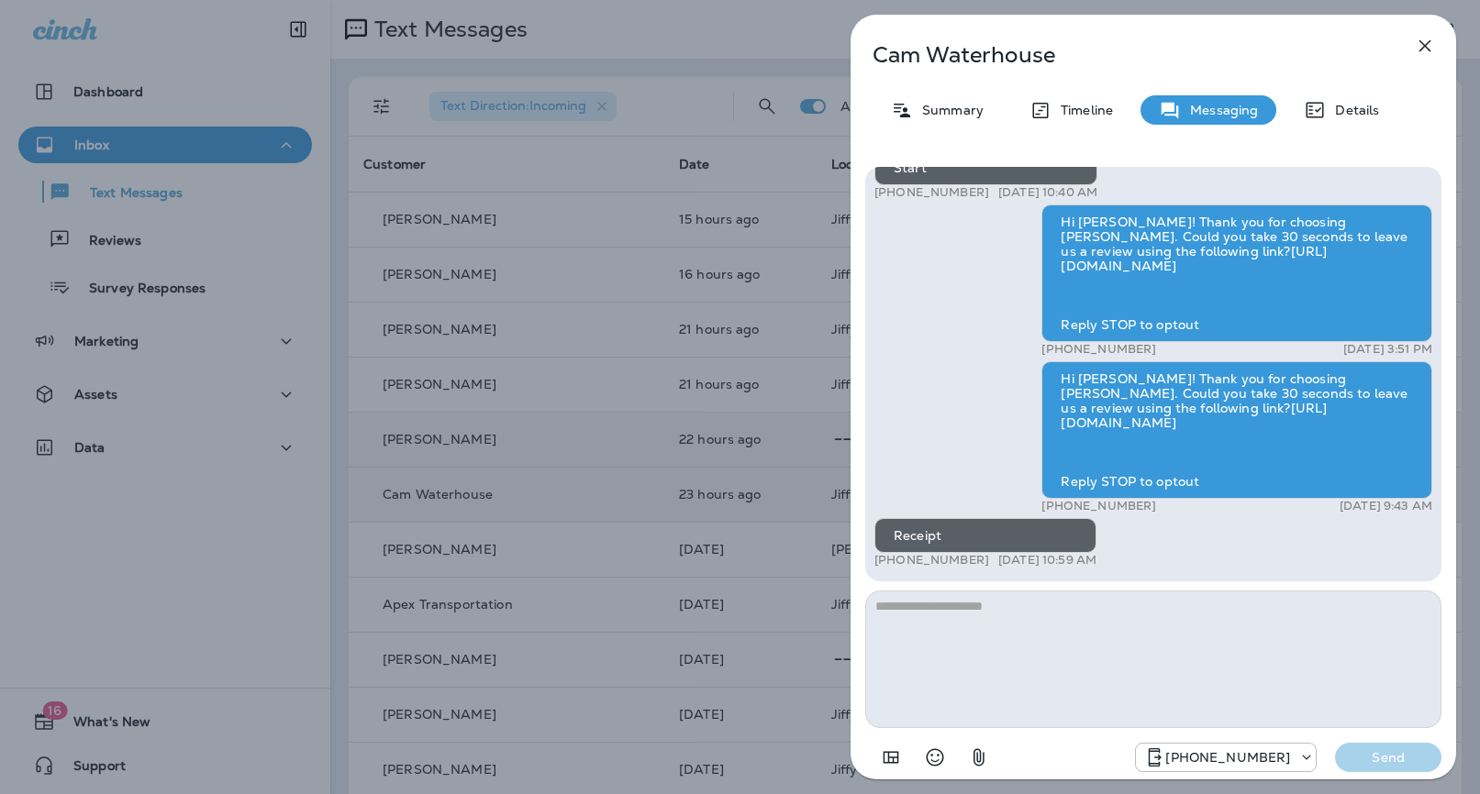
click at [634, 386] on div "Cam Waterhouse Summary Timeline Messaging Details Hi [PERSON_NAME]! Thank you f…" at bounding box center [740, 397] width 1480 height 794
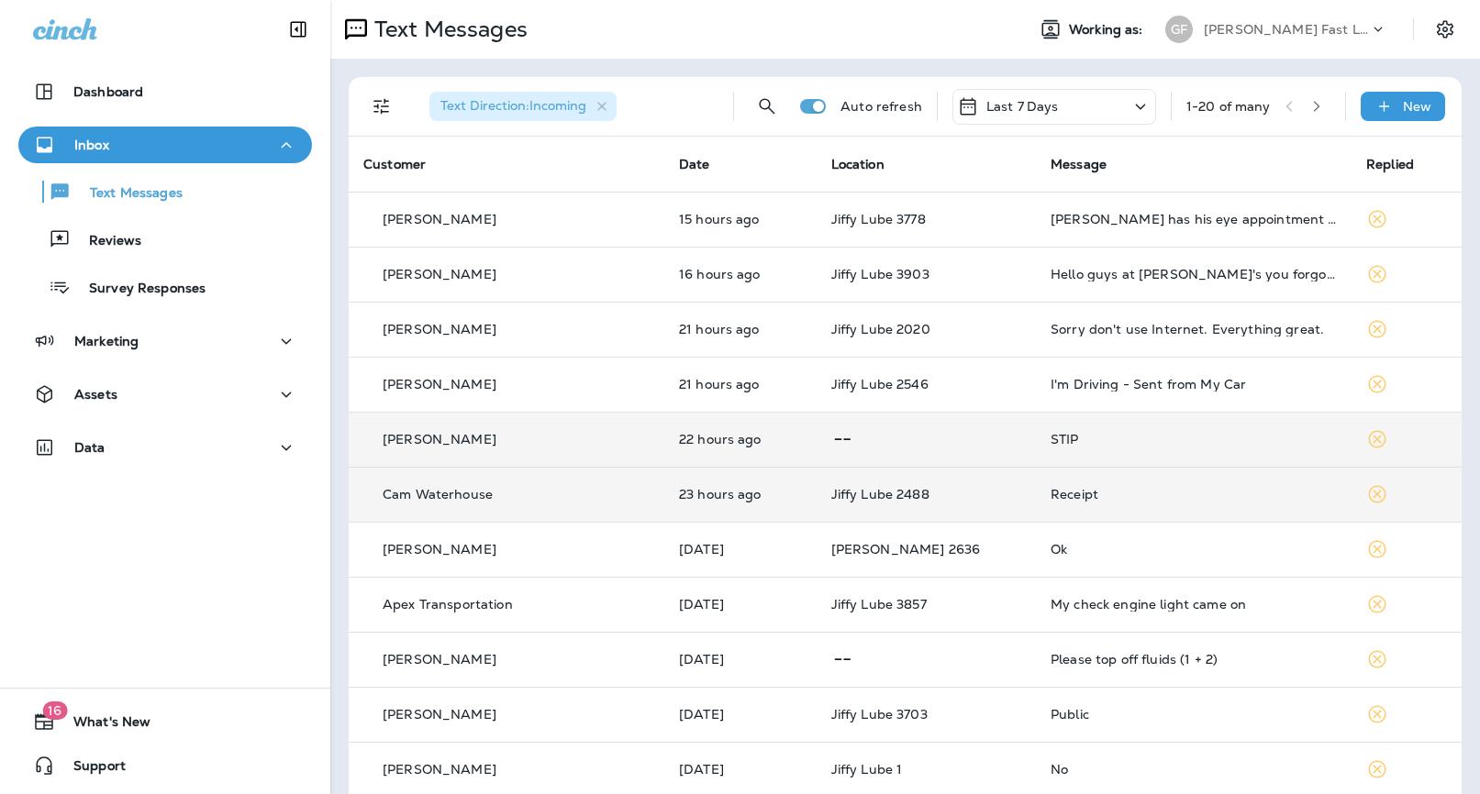
click at [1334, 28] on p "[PERSON_NAME] Fast Lube dba [PERSON_NAME]" at bounding box center [1286, 29] width 165 height 15
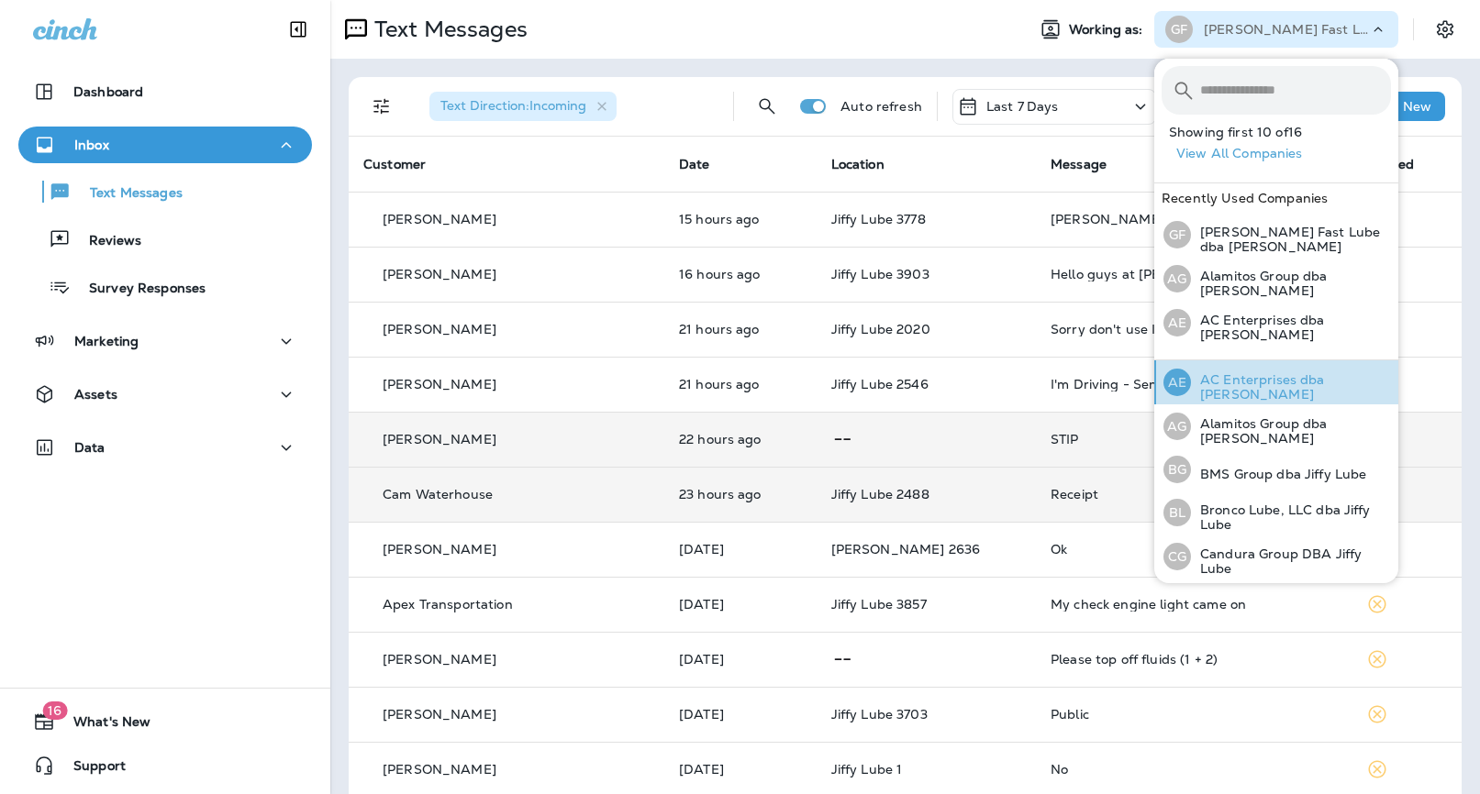
click at [1266, 377] on p "AC Enterprises dba [PERSON_NAME]" at bounding box center [1291, 386] width 200 height 29
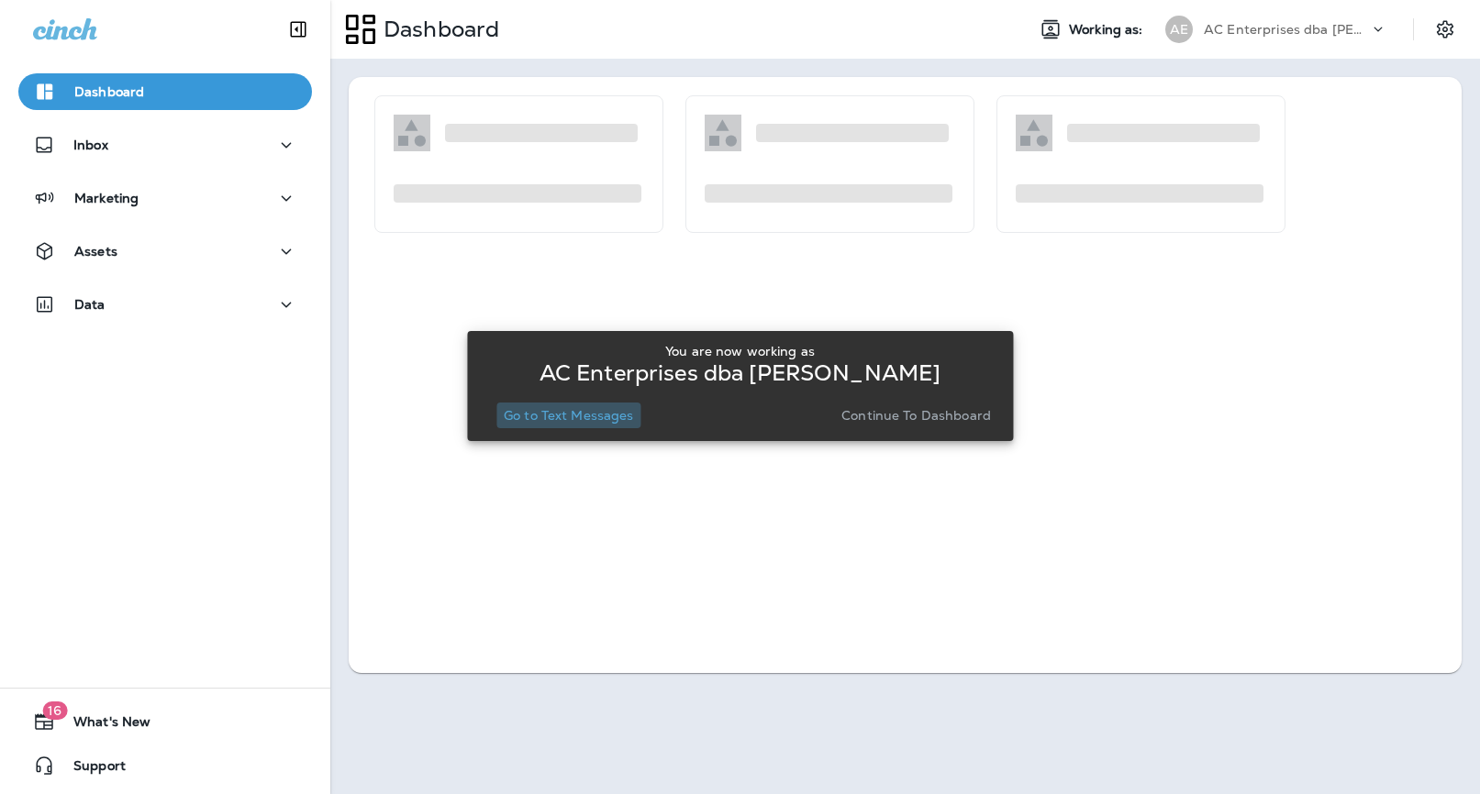
click at [597, 419] on p "Go to Text Messages" at bounding box center [569, 415] width 130 height 15
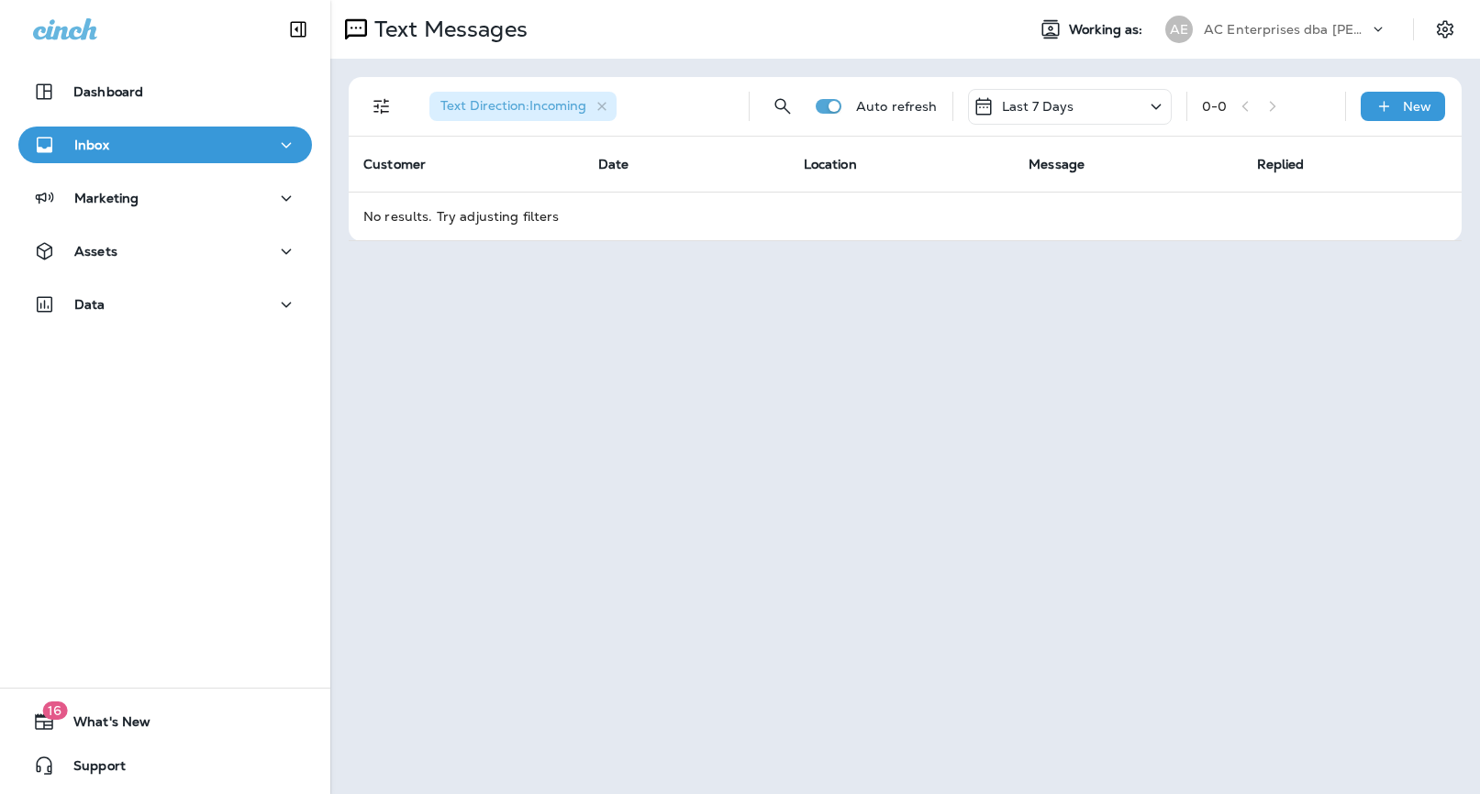
click at [231, 138] on div "Inbox" at bounding box center [165, 145] width 264 height 23
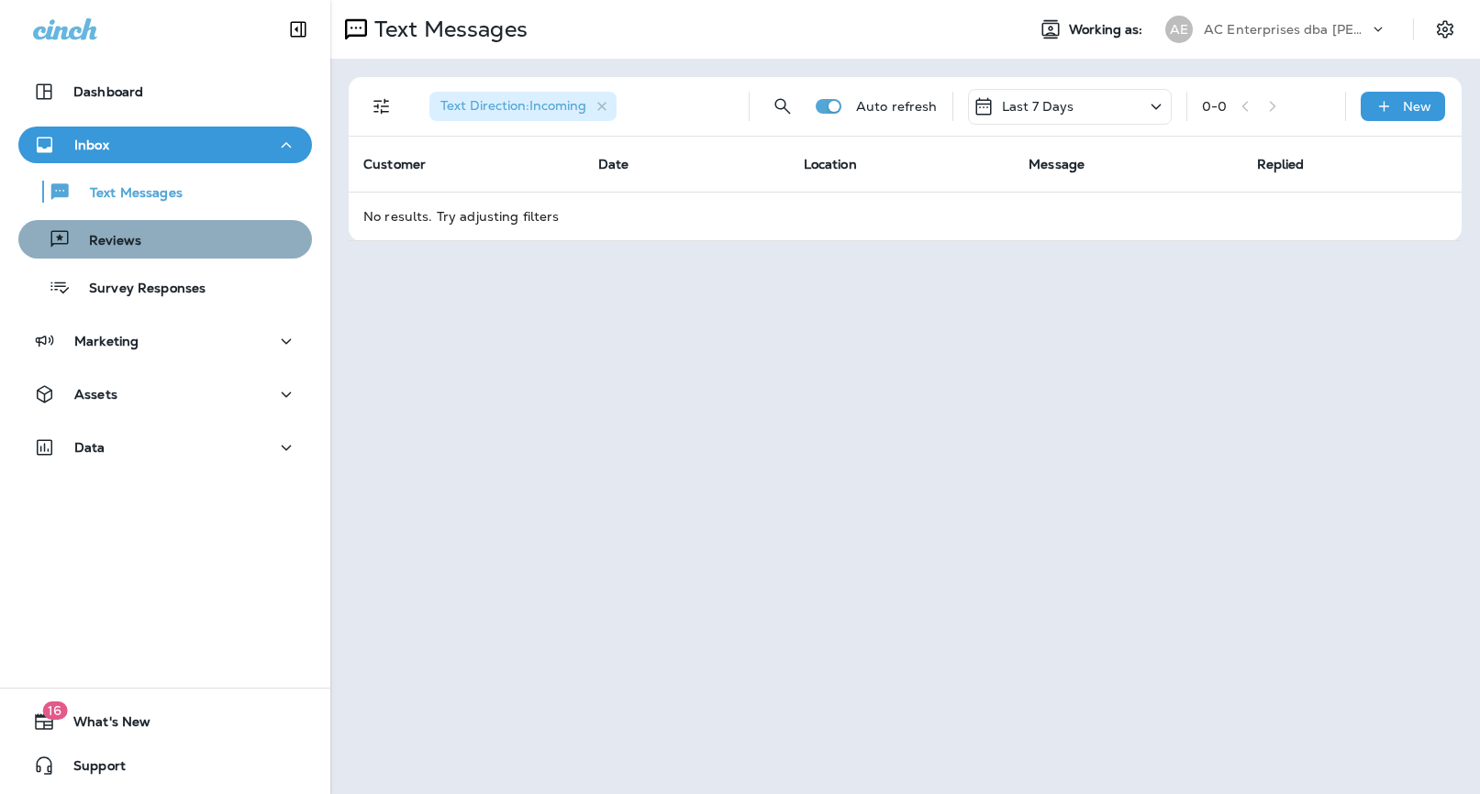
click at [129, 238] on p "Reviews" at bounding box center [106, 241] width 71 height 17
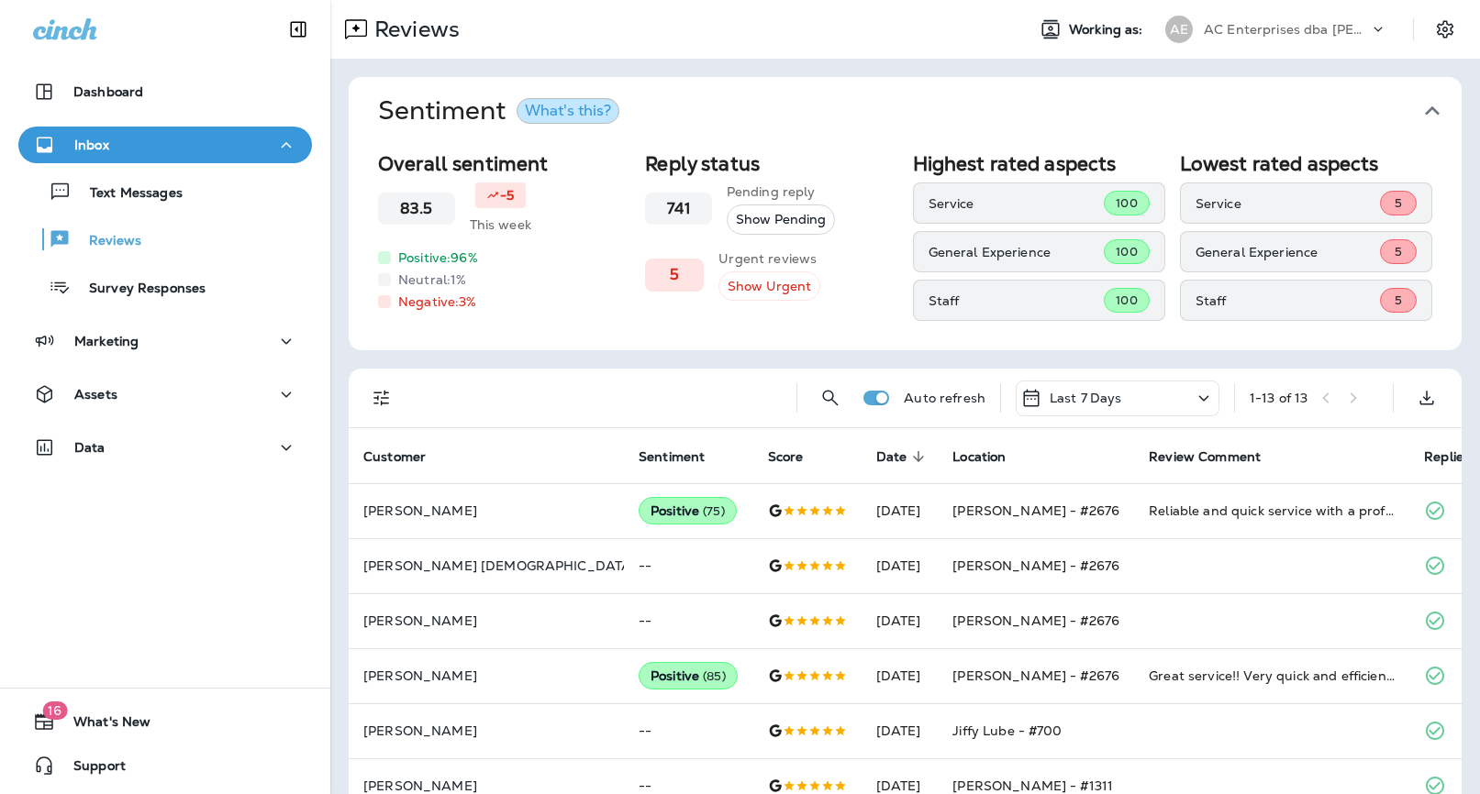
click at [1272, 32] on p "AC Enterprises dba [PERSON_NAME]" at bounding box center [1286, 29] width 165 height 15
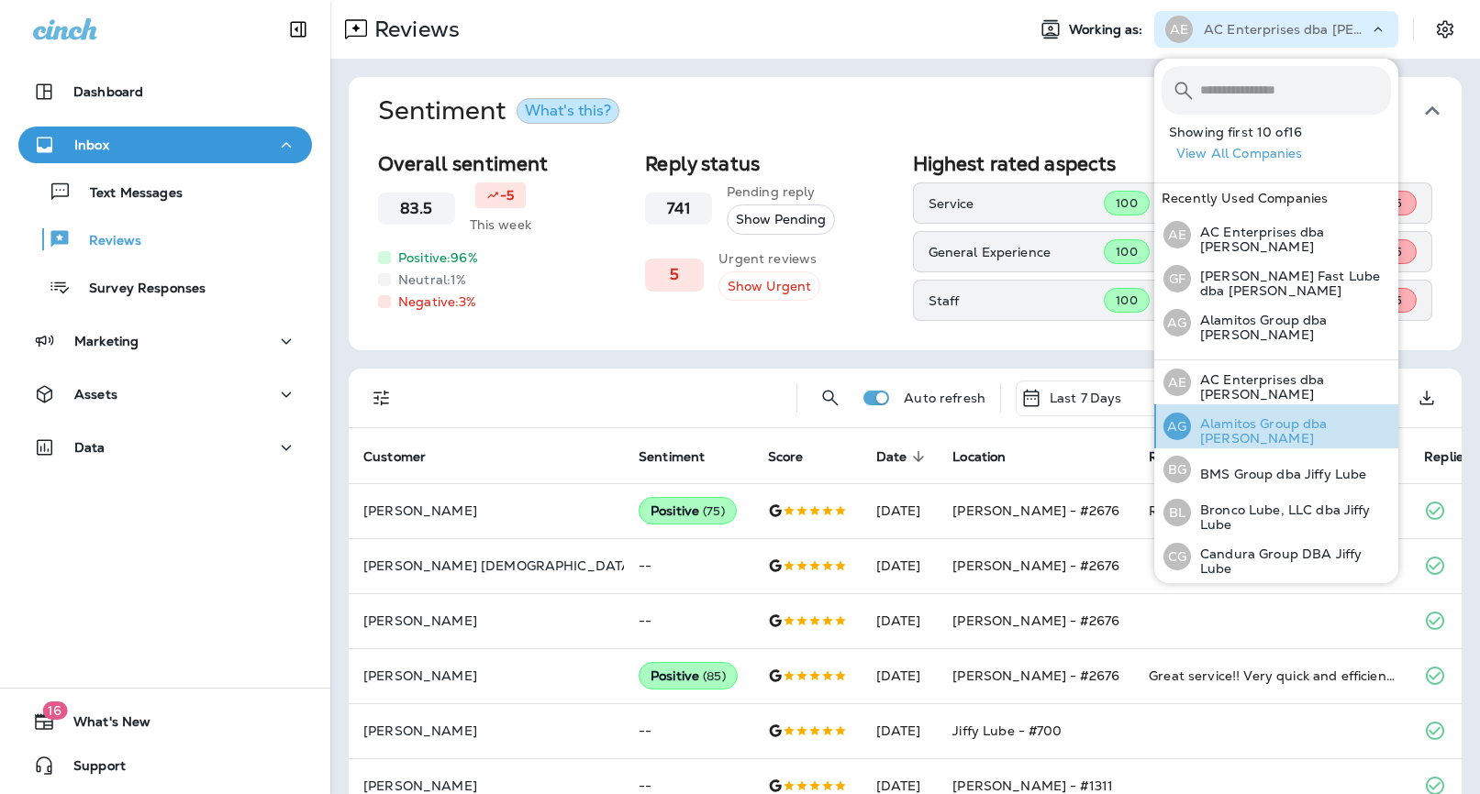
click at [1251, 419] on p "Alamitos Group dba [PERSON_NAME]" at bounding box center [1291, 430] width 200 height 29
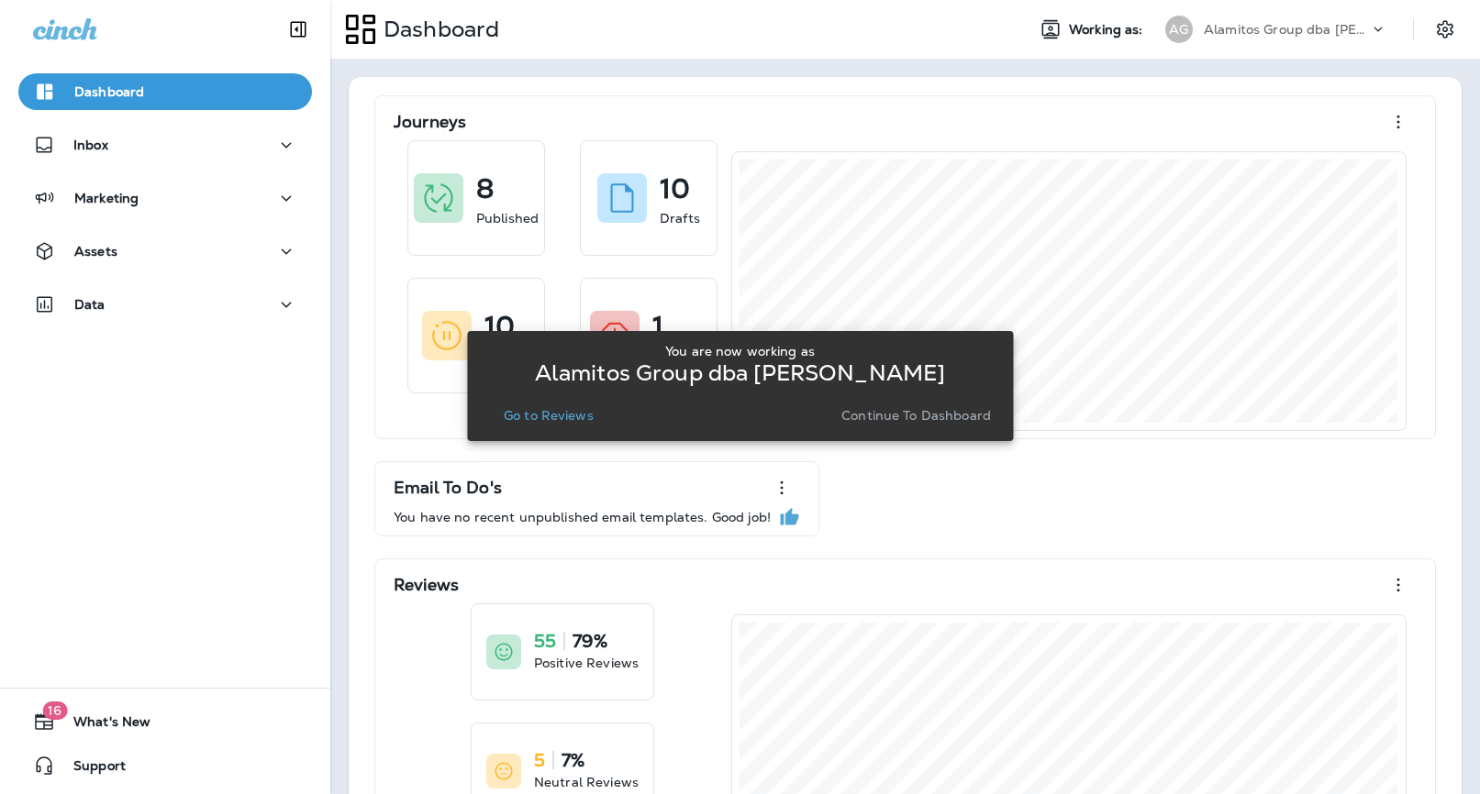
click at [578, 415] on p "Go to Reviews" at bounding box center [549, 415] width 90 height 15
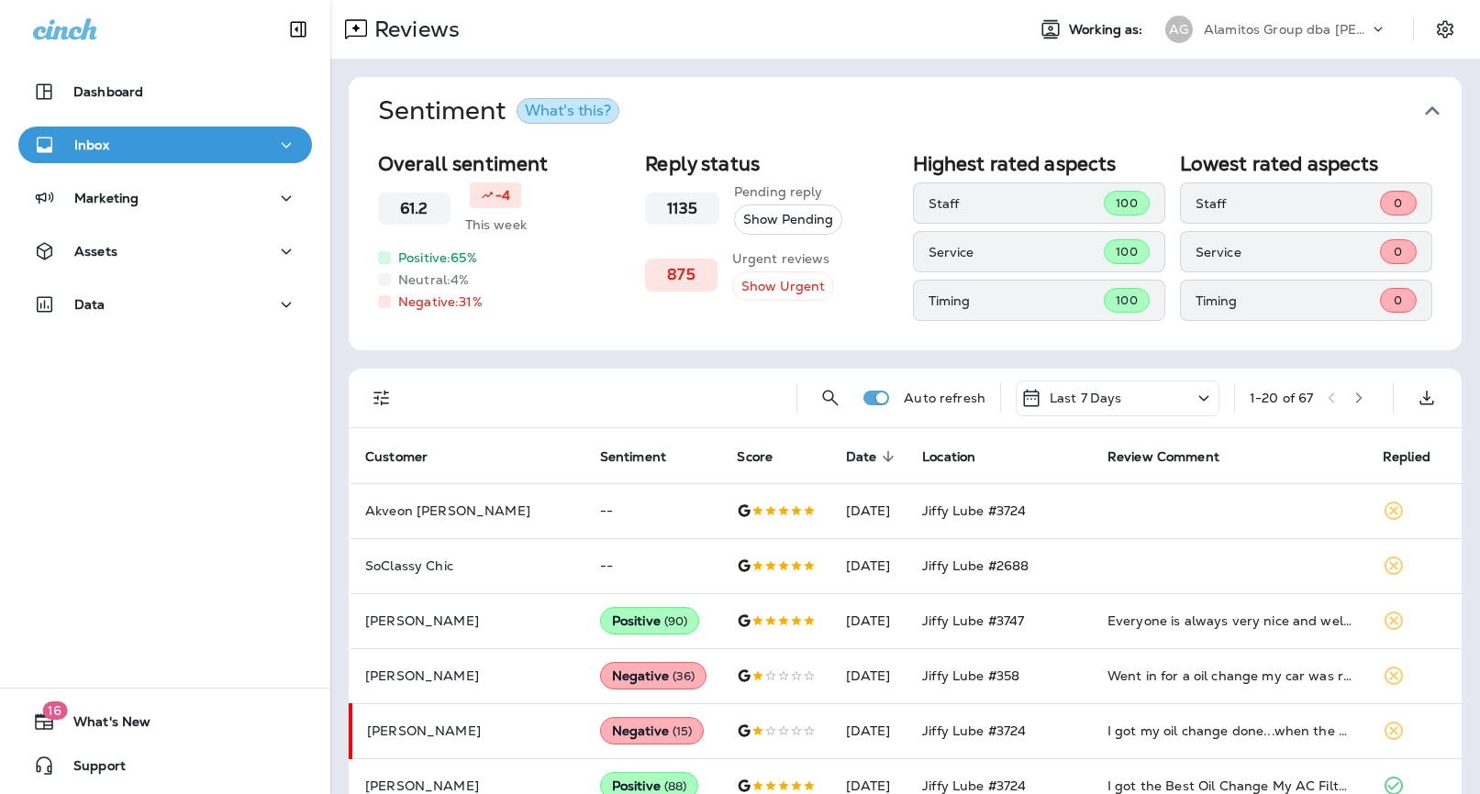
click at [383, 401] on icon "Filters" at bounding box center [382, 398] width 22 height 22
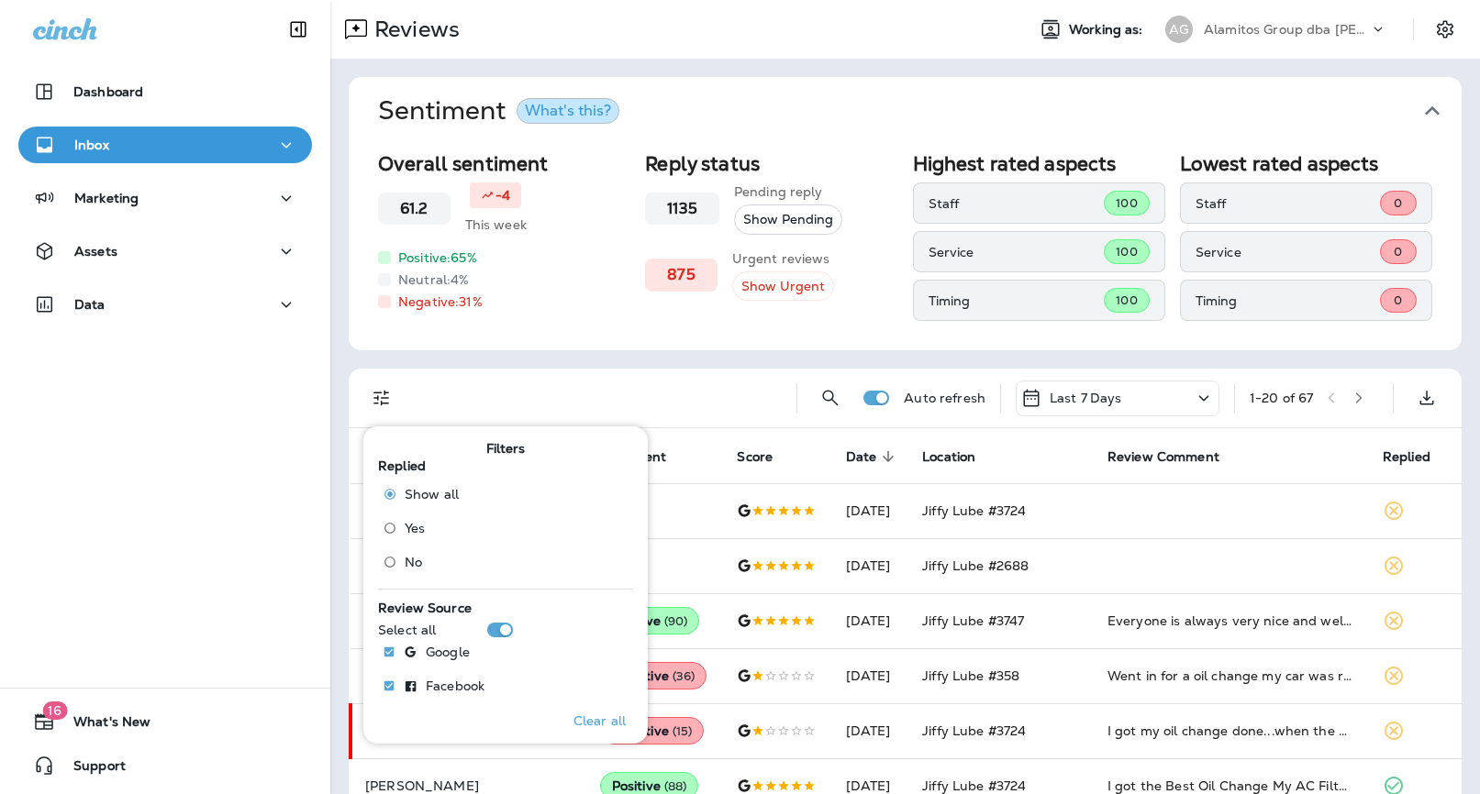
click at [411, 560] on span "No" at bounding box center [413, 562] width 17 height 15
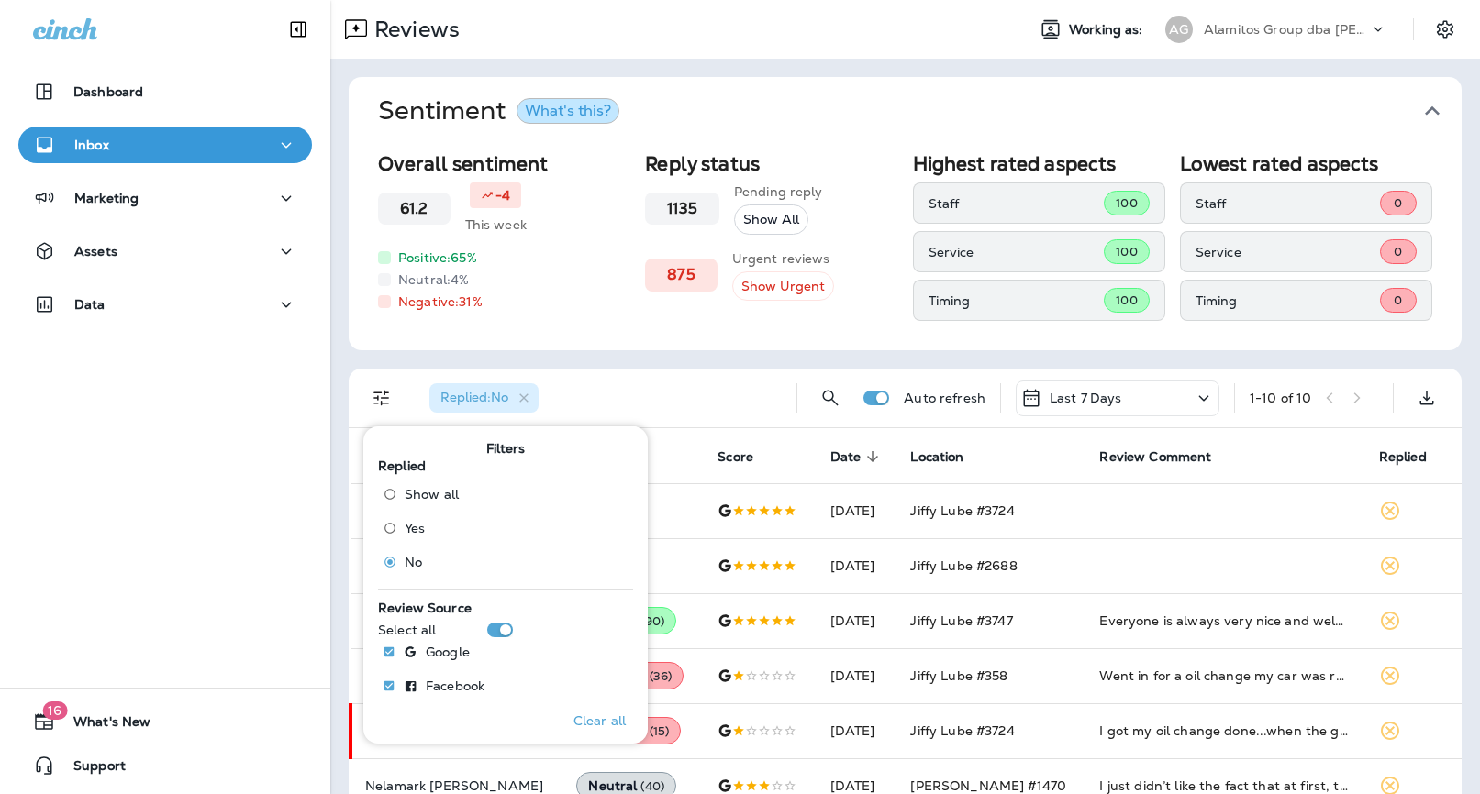
click at [1115, 400] on p "Last 7 Days" at bounding box center [1085, 398] width 72 height 15
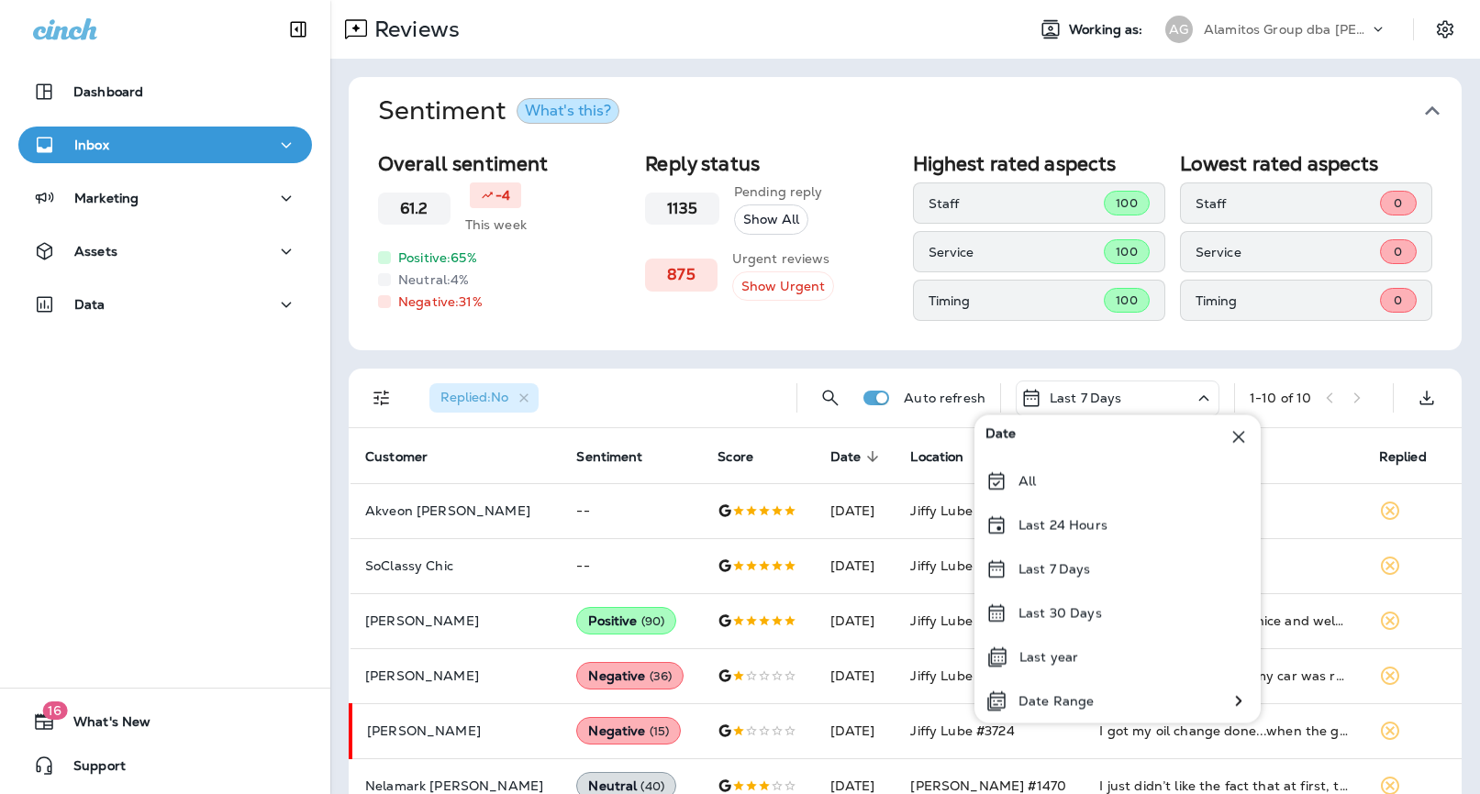
click at [876, 355] on div "Sentiment What's this? Overall sentiment 61.2 -4 This week Positive: 65 % Neutr…" at bounding box center [904, 556] width 1149 height 994
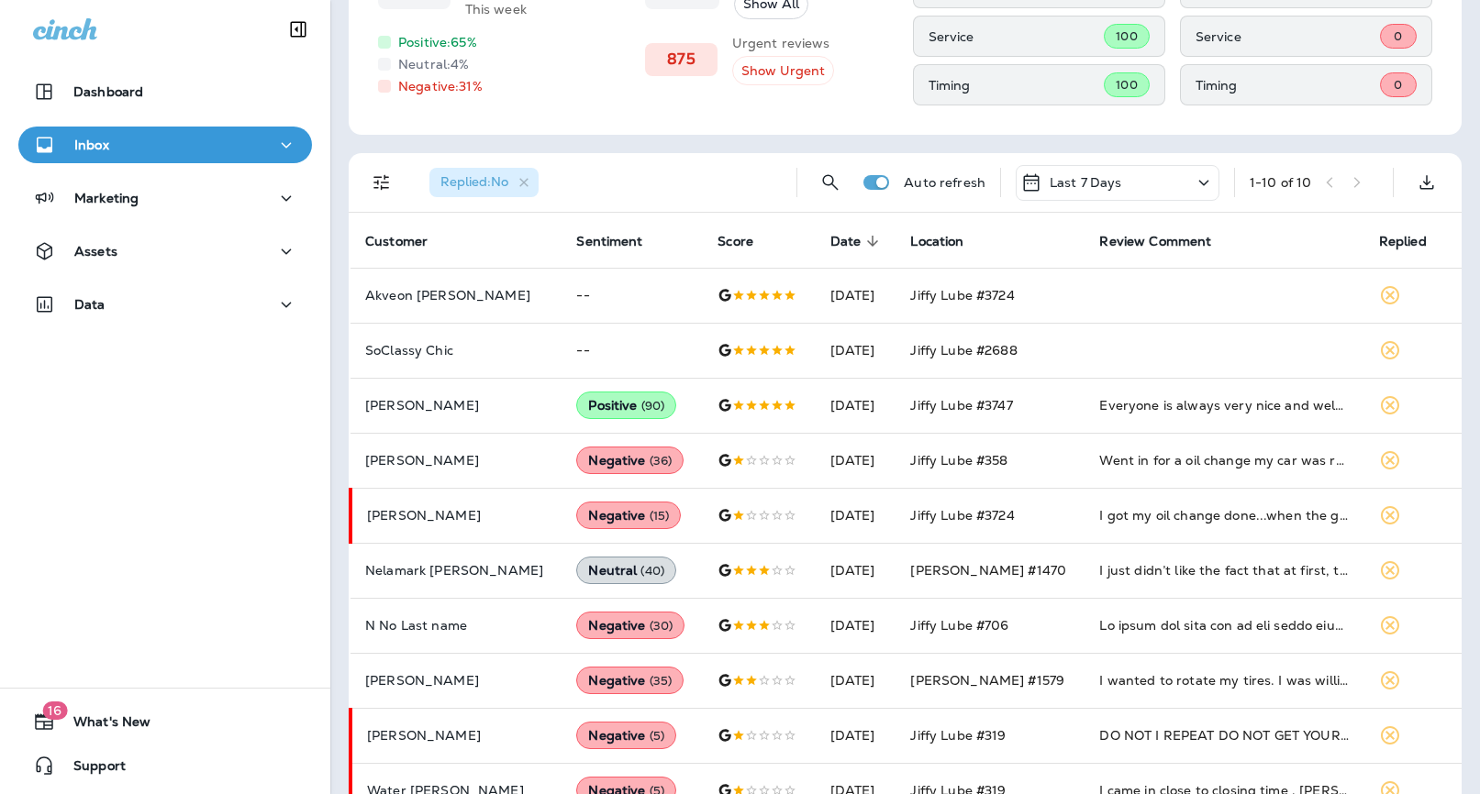
scroll to position [256, 0]
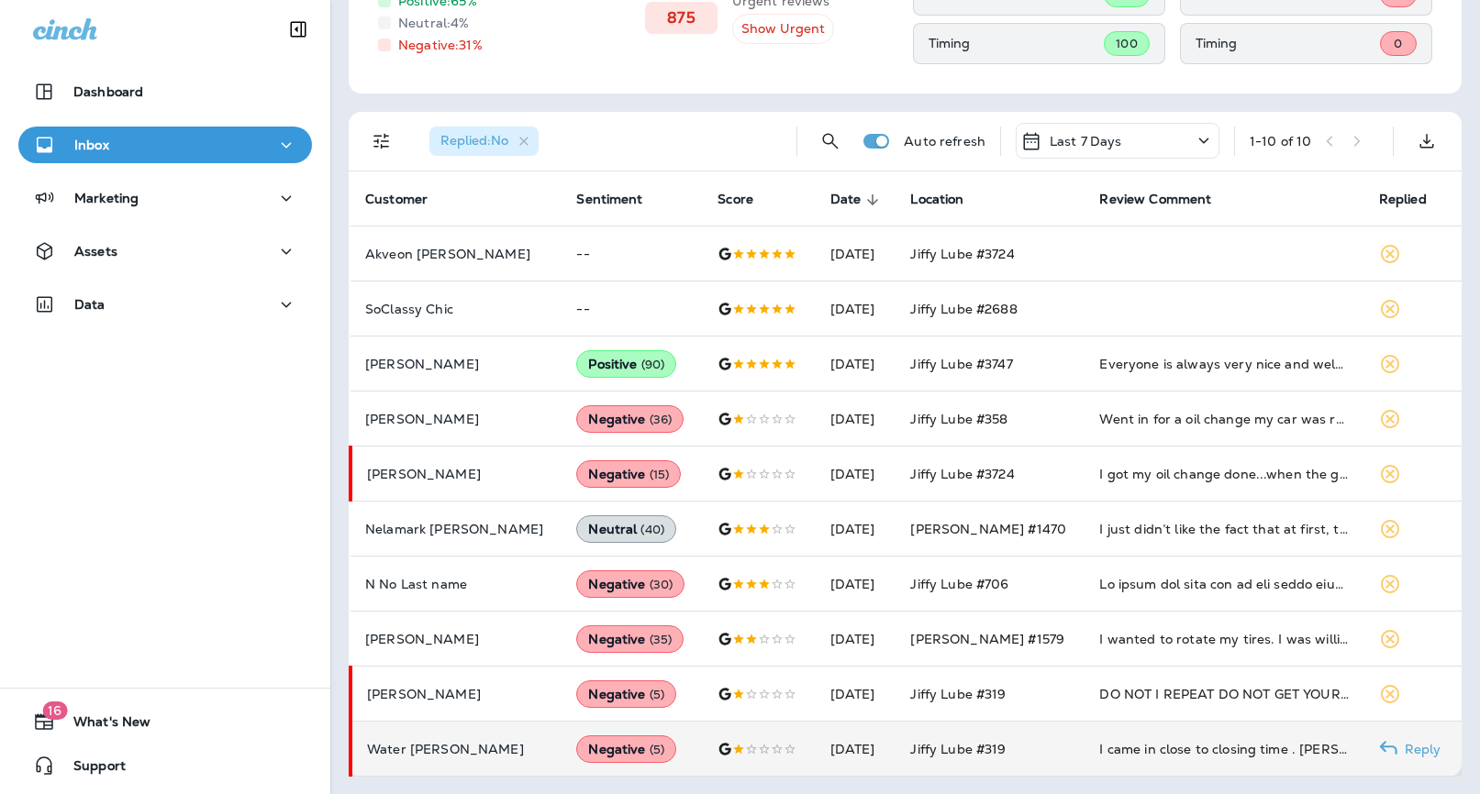
click at [1107, 767] on td "I came in close to closing time . [PERSON_NAME] sold me some tires from Faceboo…" at bounding box center [1223, 749] width 279 height 55
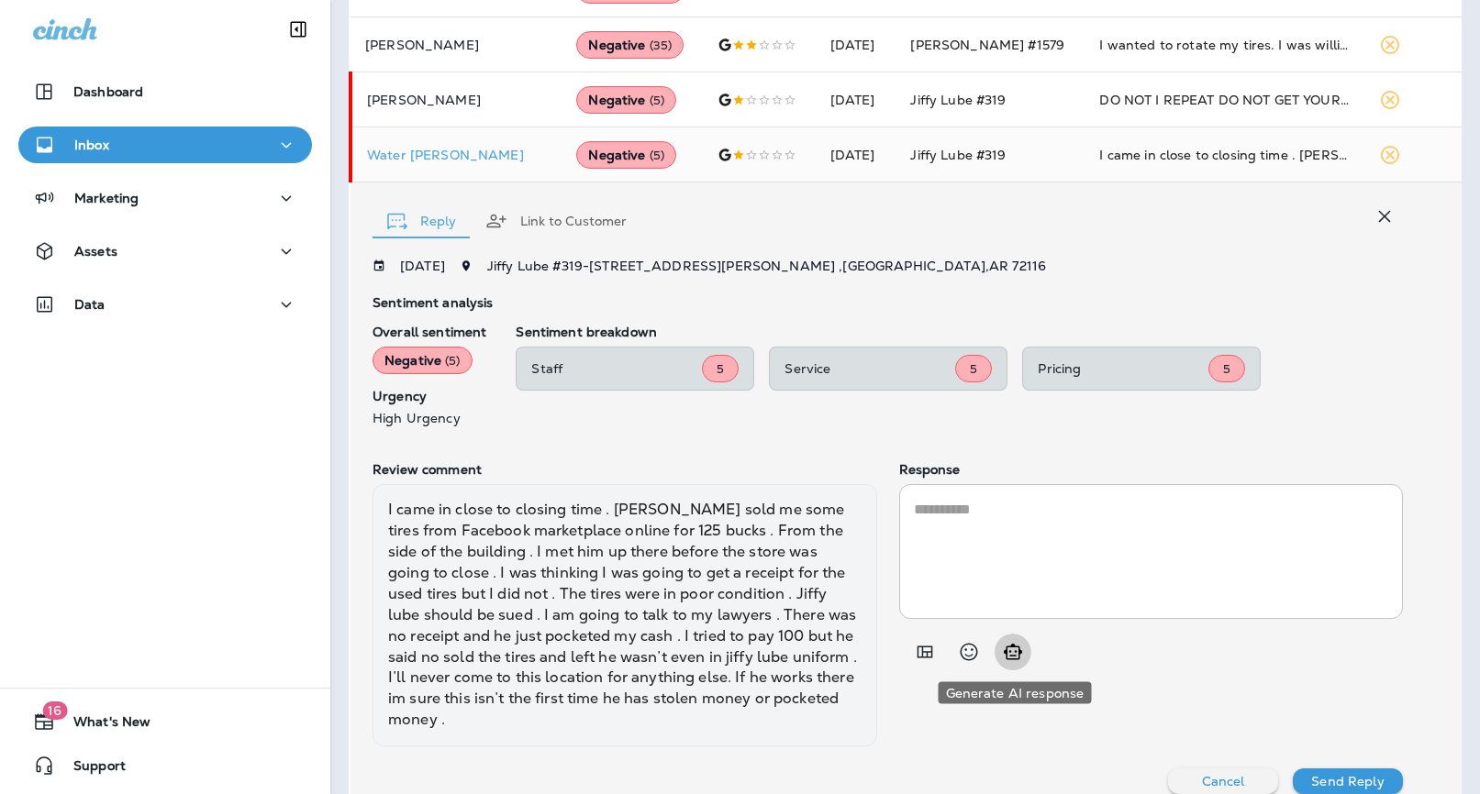
click at [1011, 653] on icon "Generate AI response" at bounding box center [1013, 652] width 22 height 22
type textarea "**********"
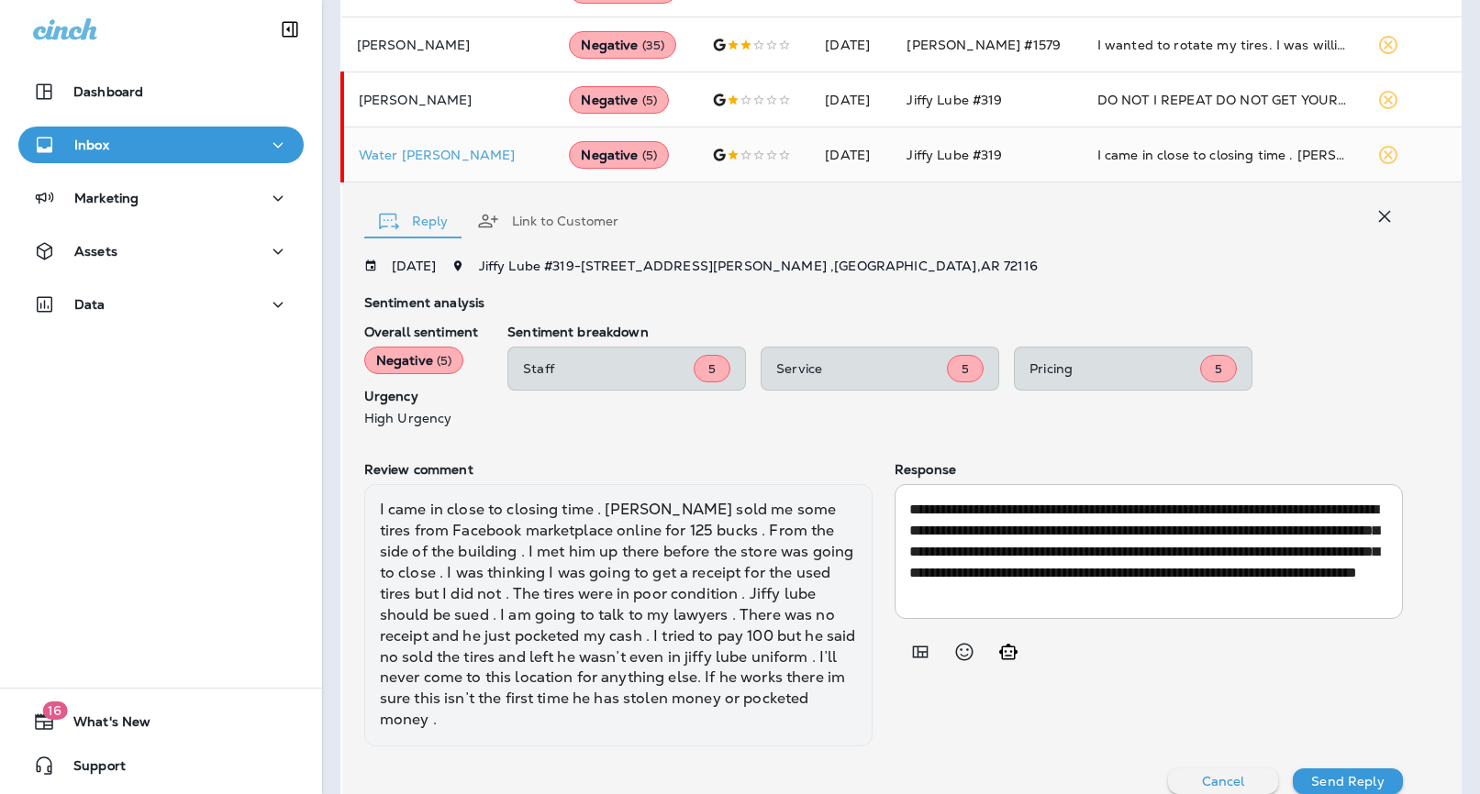
scroll to position [21, 0]
click at [1146, 604] on div "**********" at bounding box center [1148, 551] width 508 height 135
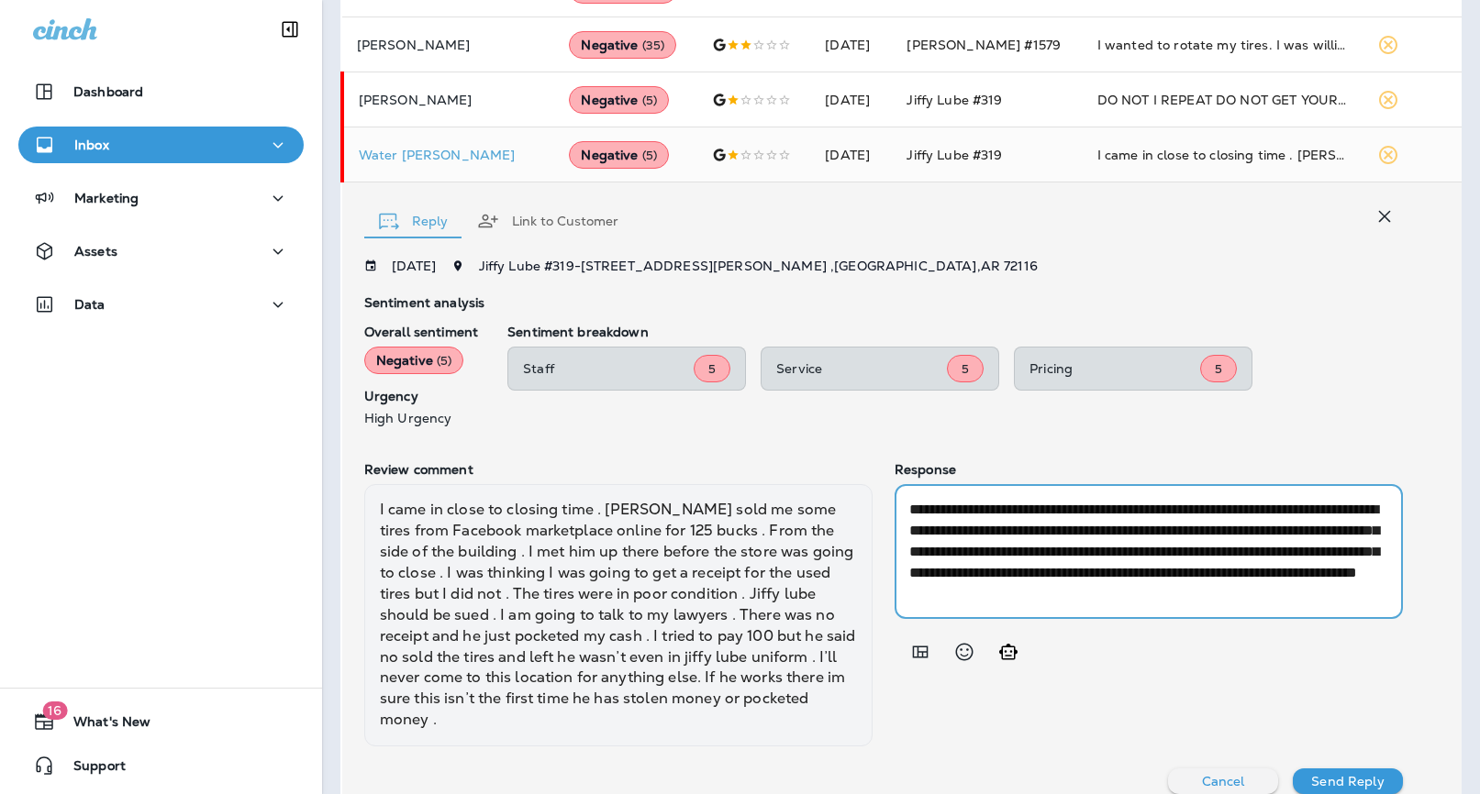
scroll to position [0, 0]
drag, startPoint x: 1140, startPoint y: 599, endPoint x: 854, endPoint y: 449, distance: 323.4
click at [854, 449] on div "[DATE] Jiffy Lube #319 - [STREET_ADDRESS][PERSON_NAME] Sentiment analysis Overa…" at bounding box center [883, 527] width 1038 height 536
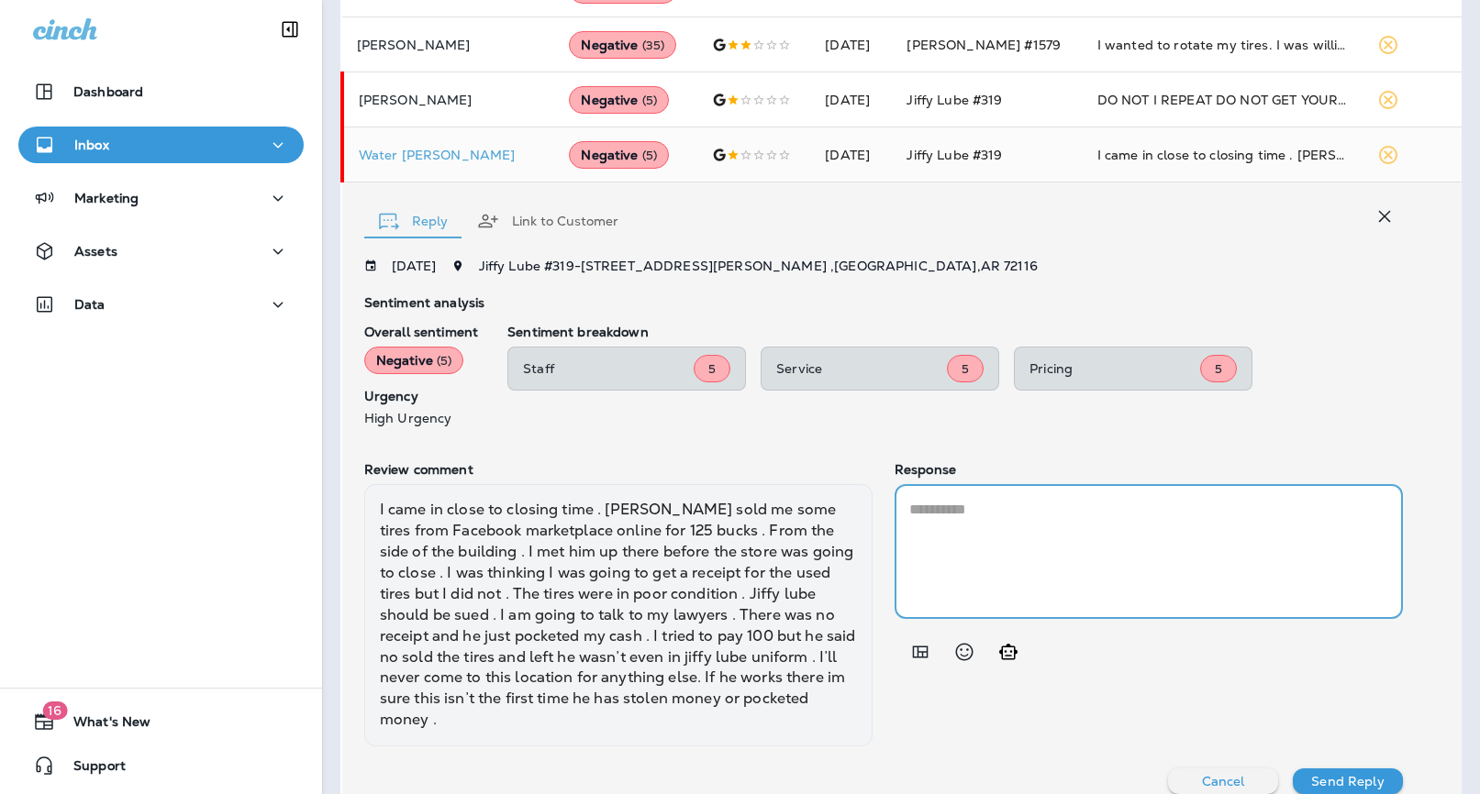
click at [923, 657] on icon "Add in a premade template" at bounding box center [920, 652] width 22 height 22
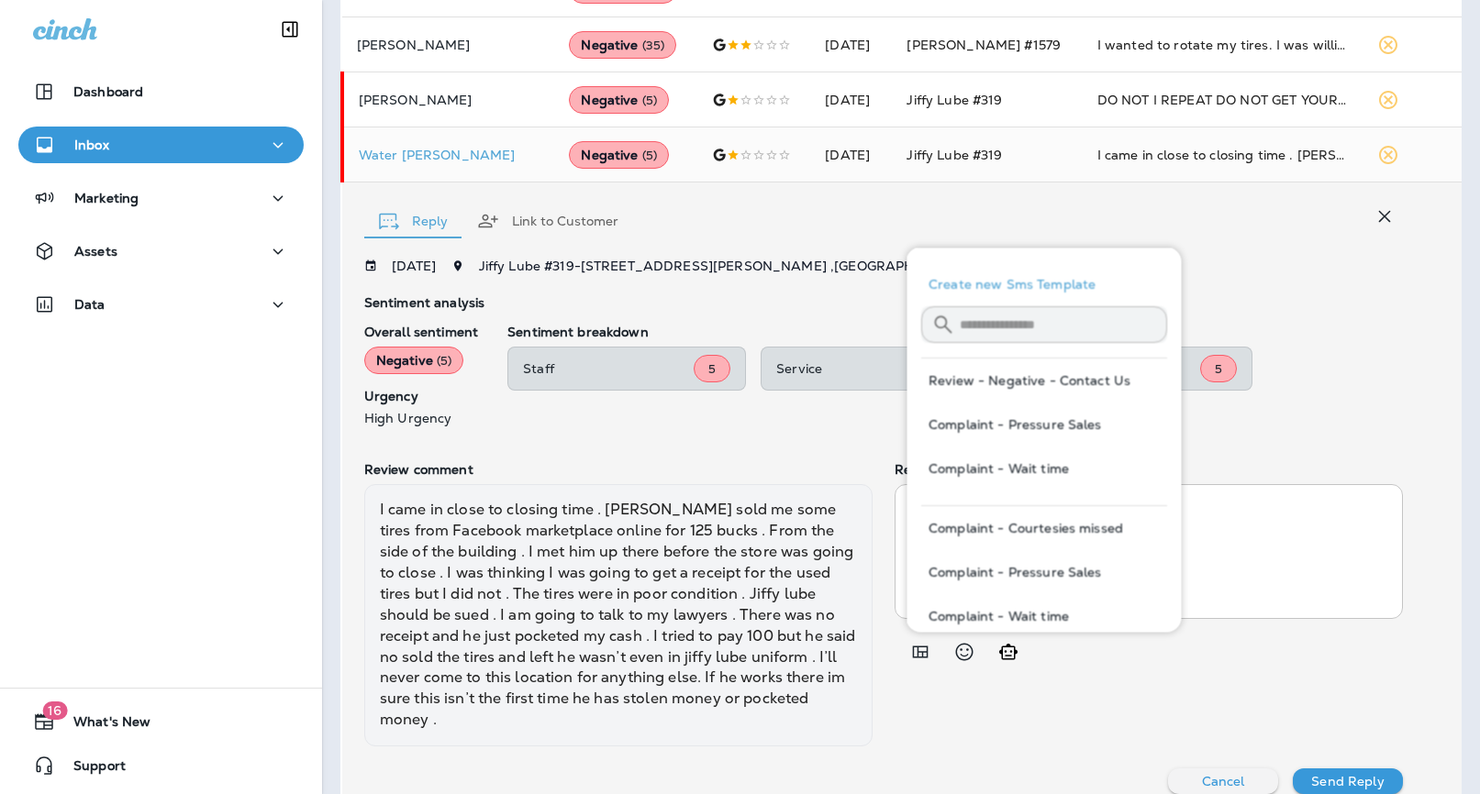
click at [1115, 381] on button "Review - Negative - Contact Us" at bounding box center [1044, 381] width 246 height 44
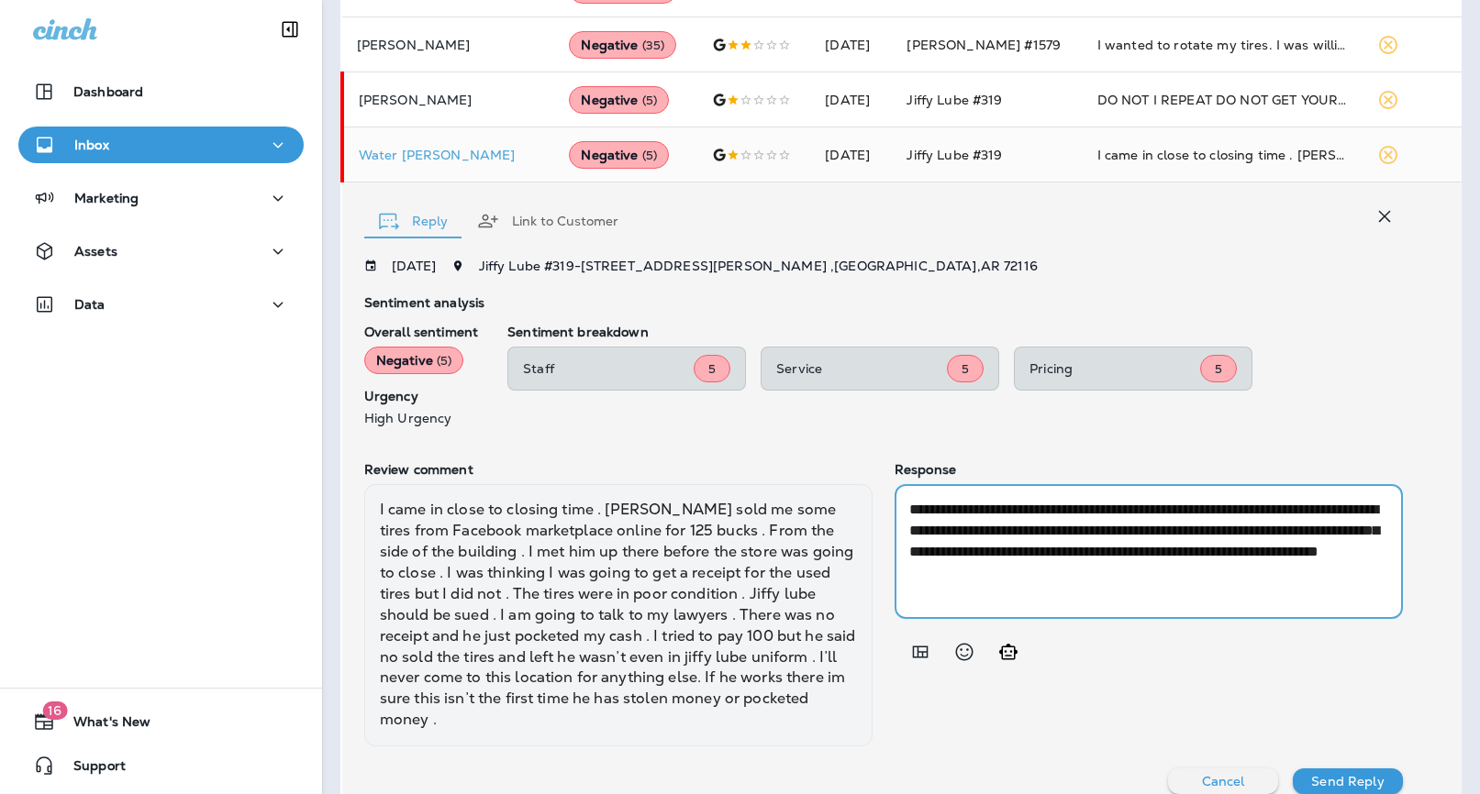
drag, startPoint x: 1221, startPoint y: 546, endPoint x: 899, endPoint y: 463, distance: 332.4
click at [899, 463] on div "**********" at bounding box center [1148, 604] width 508 height 284
paste textarea "**********"
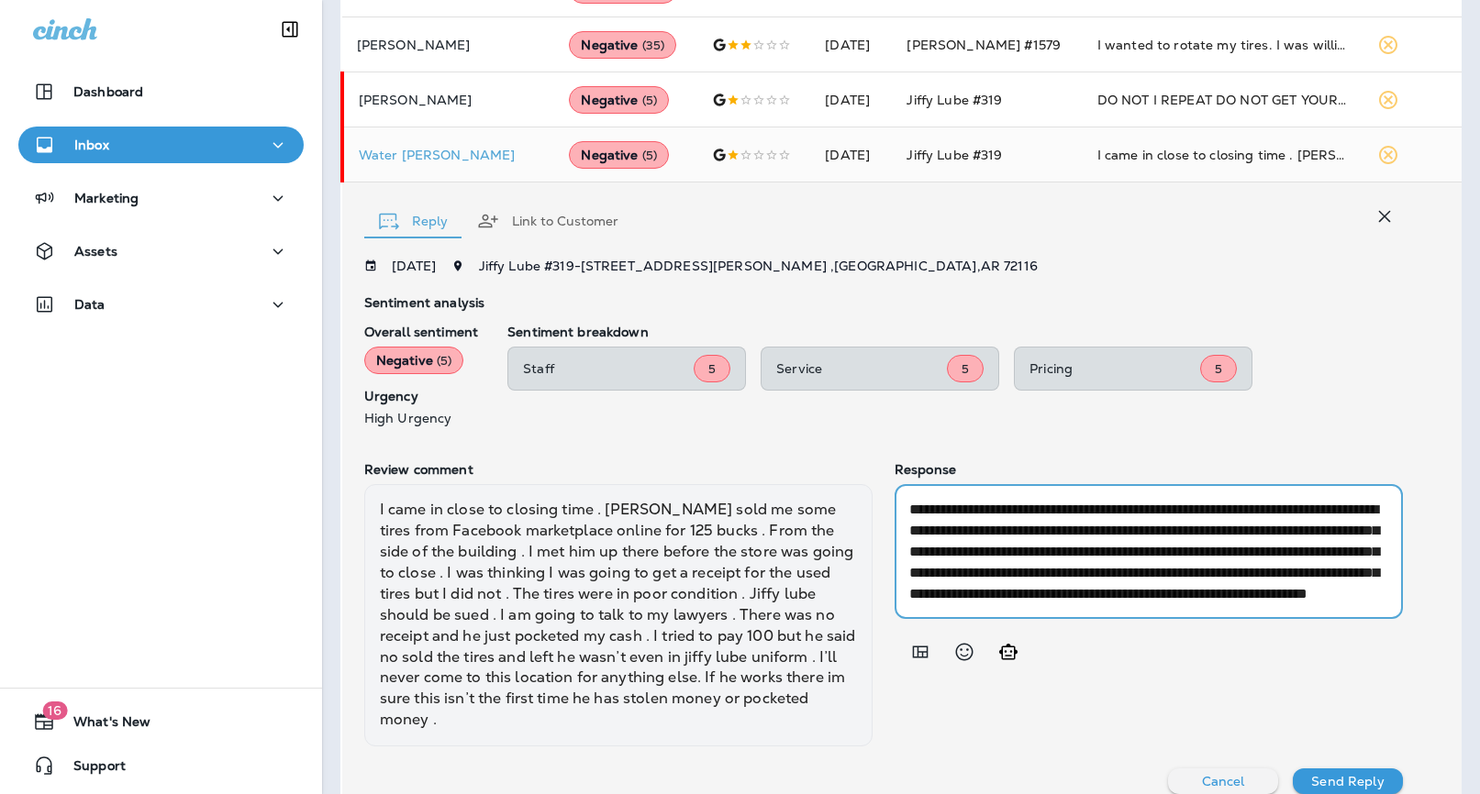
scroll to position [42, 0]
type textarea "**********"
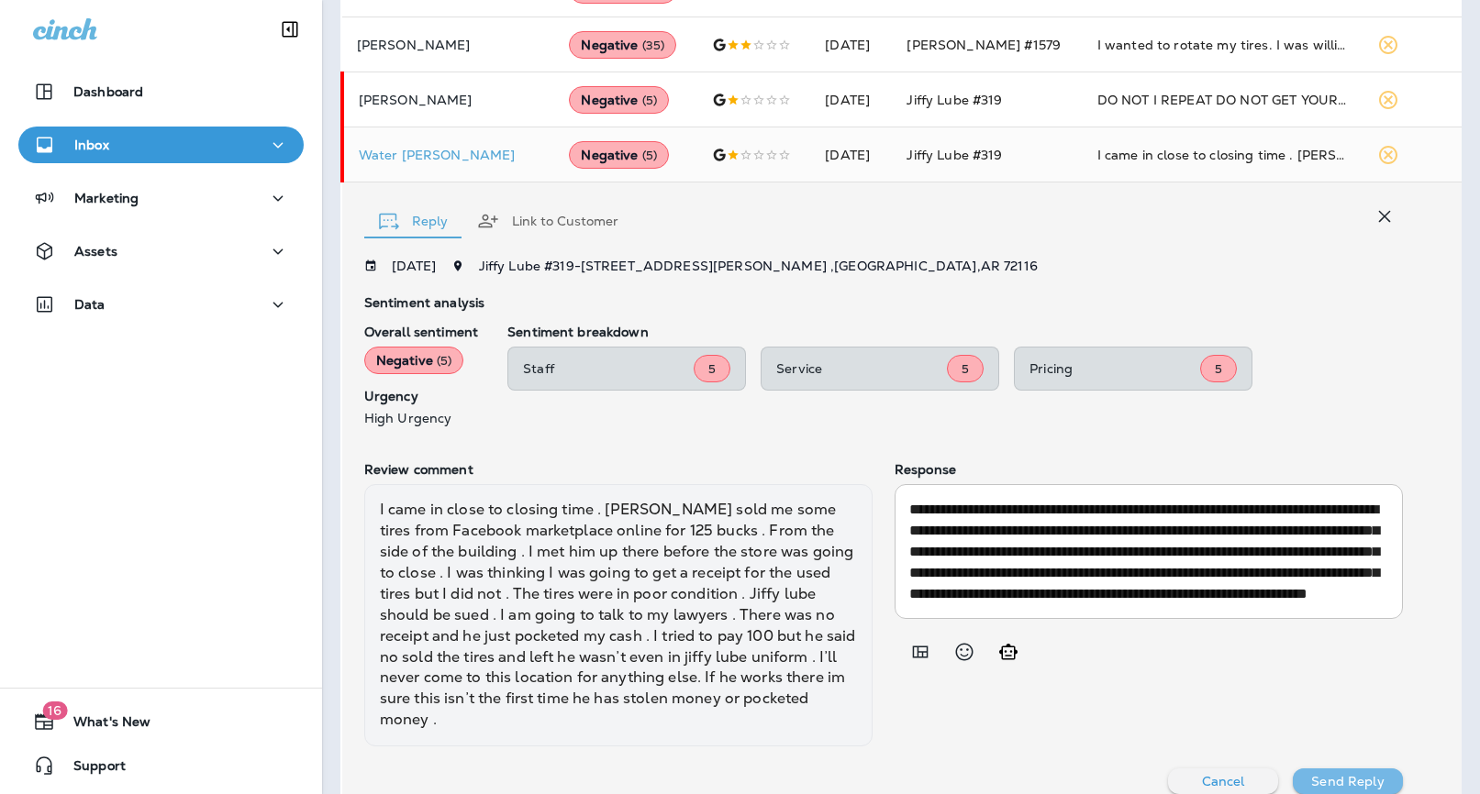
click at [1331, 774] on p "Send Reply" at bounding box center [1347, 781] width 72 height 15
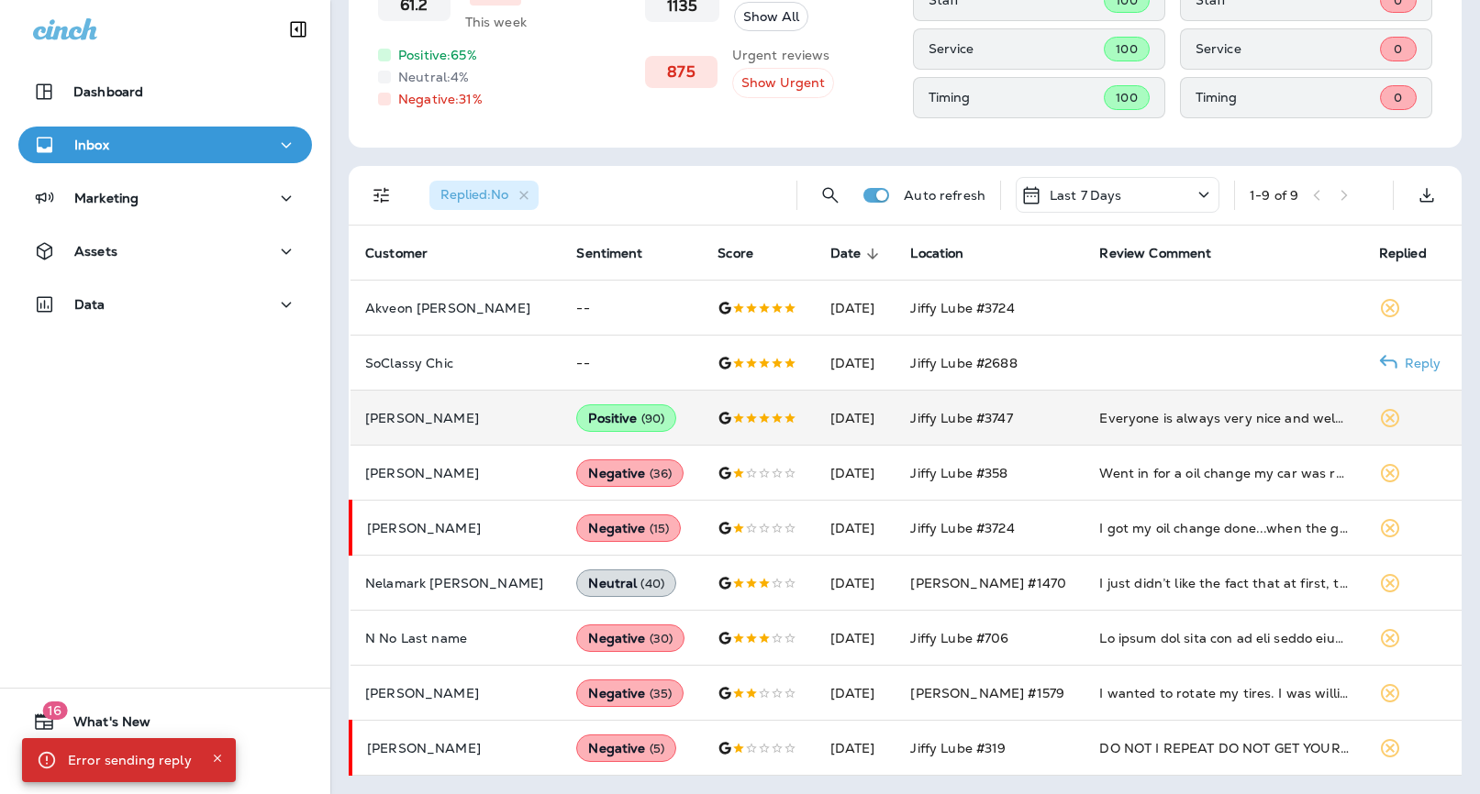
scroll to position [201, 0]
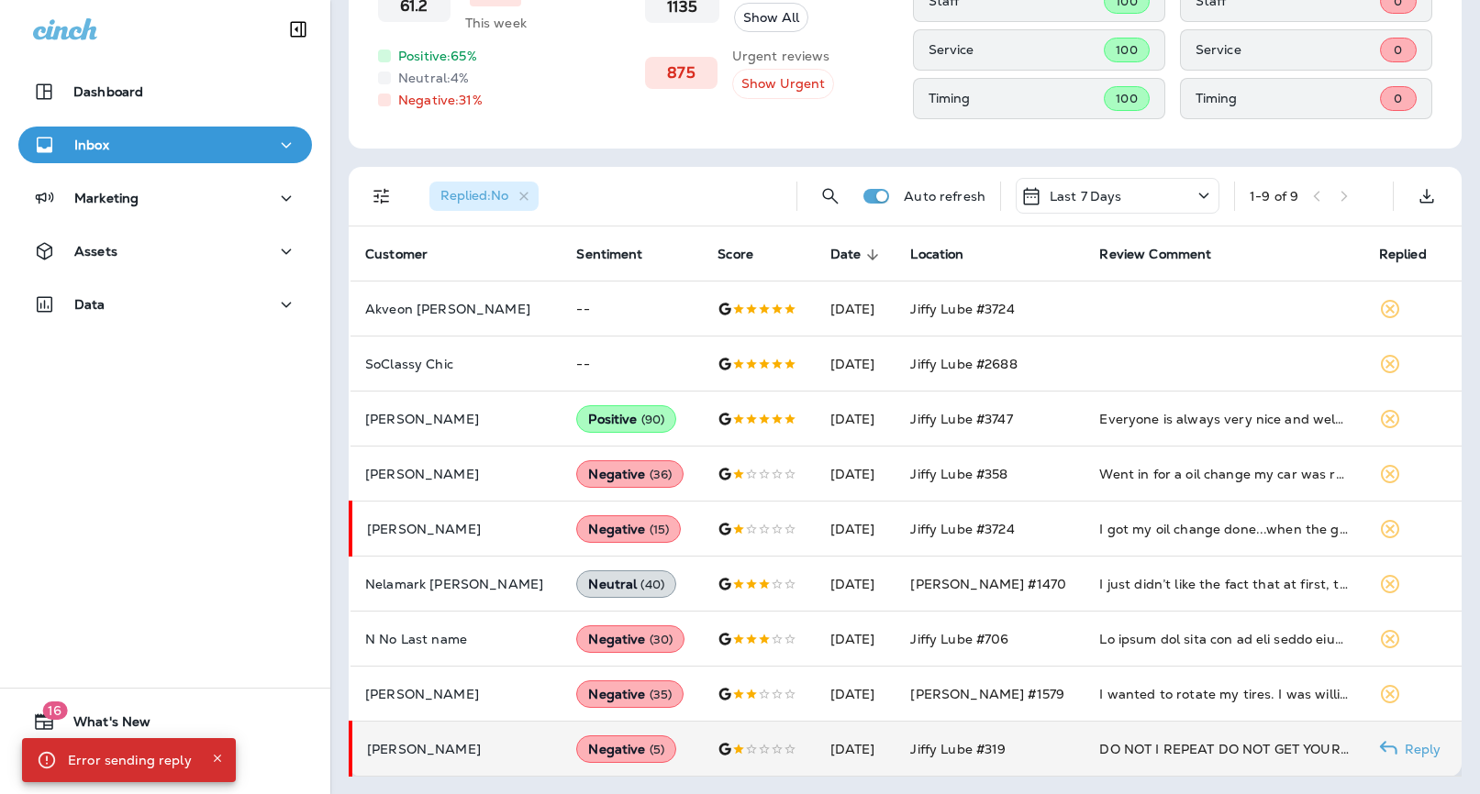
click at [963, 737] on td "Jiffy Lube #319" at bounding box center [989, 749] width 189 height 55
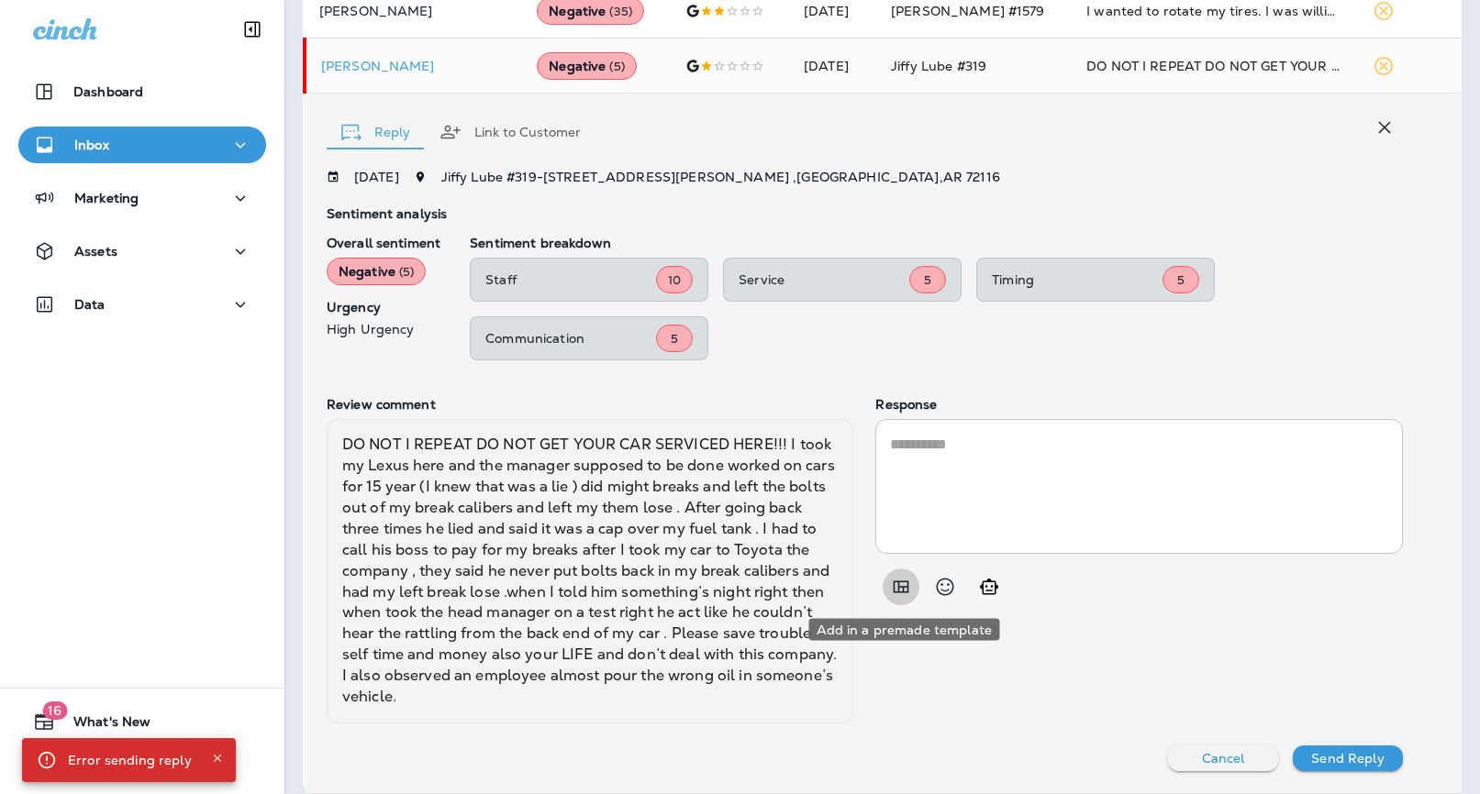
click at [904, 591] on icon "Add in a premade template" at bounding box center [902, 588] width 16 height 12
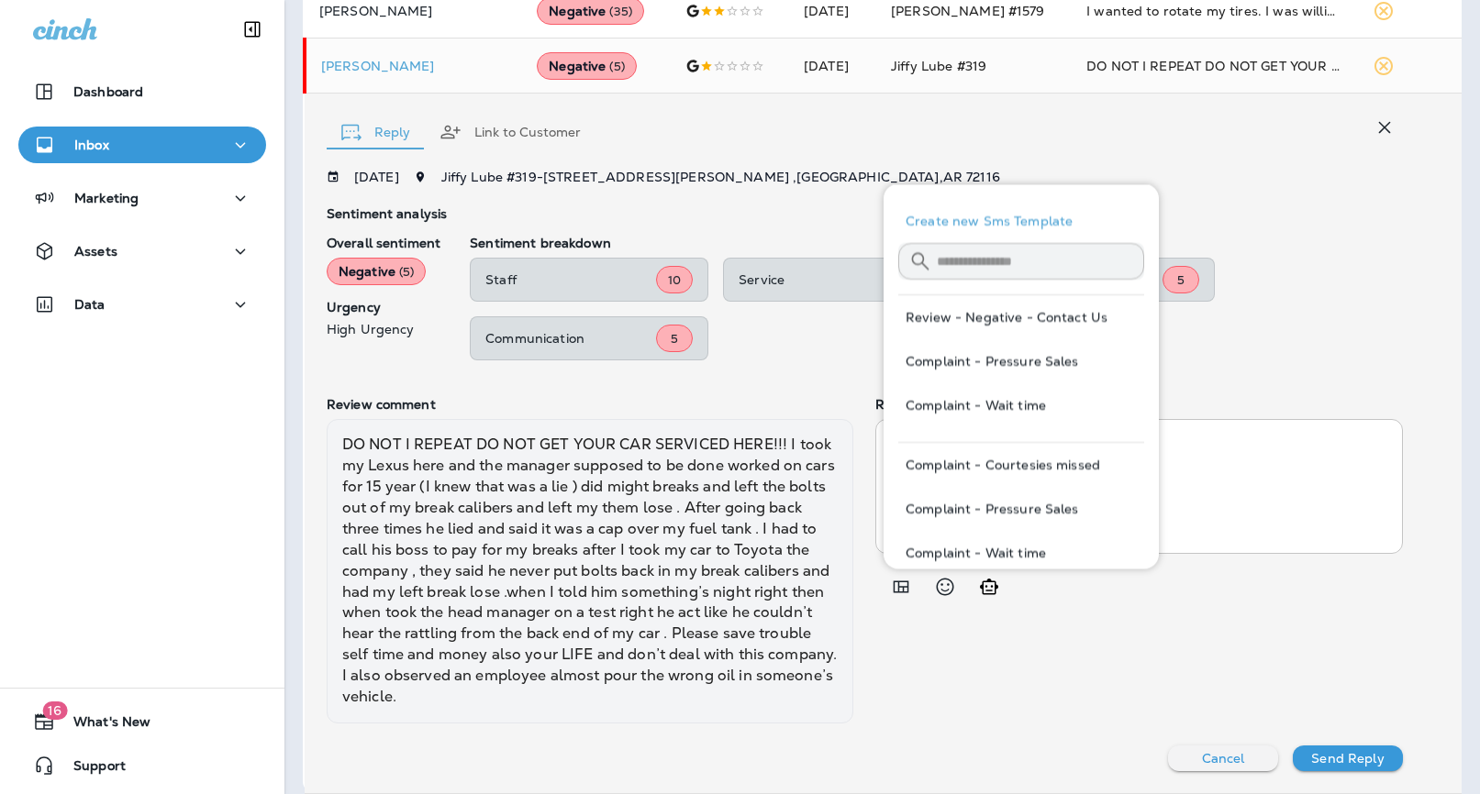
click at [1080, 316] on button "Review - Negative - Contact Us" at bounding box center [1021, 317] width 246 height 44
type textarea "**********"
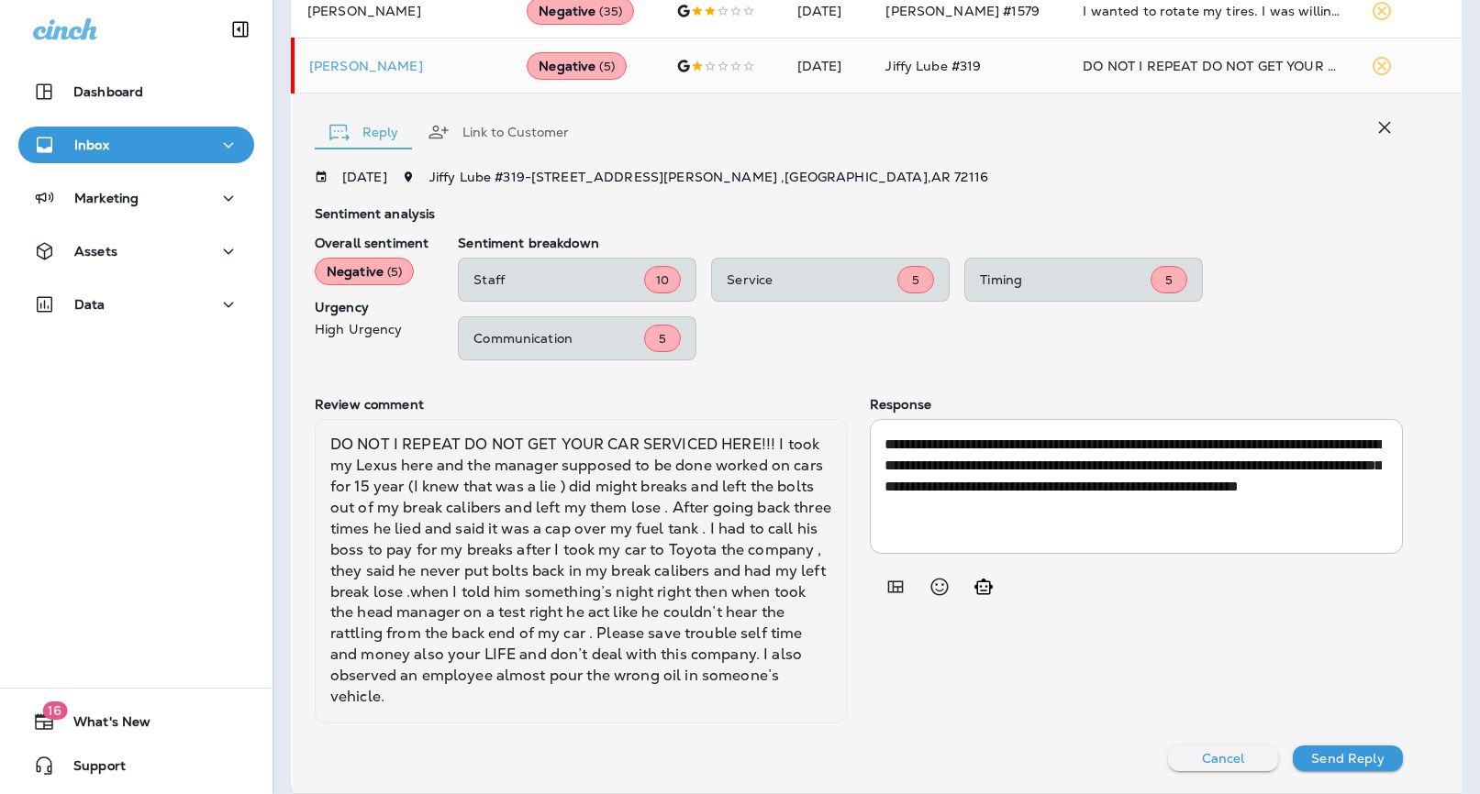
click at [1353, 761] on p "Send Reply" at bounding box center [1347, 758] width 72 height 15
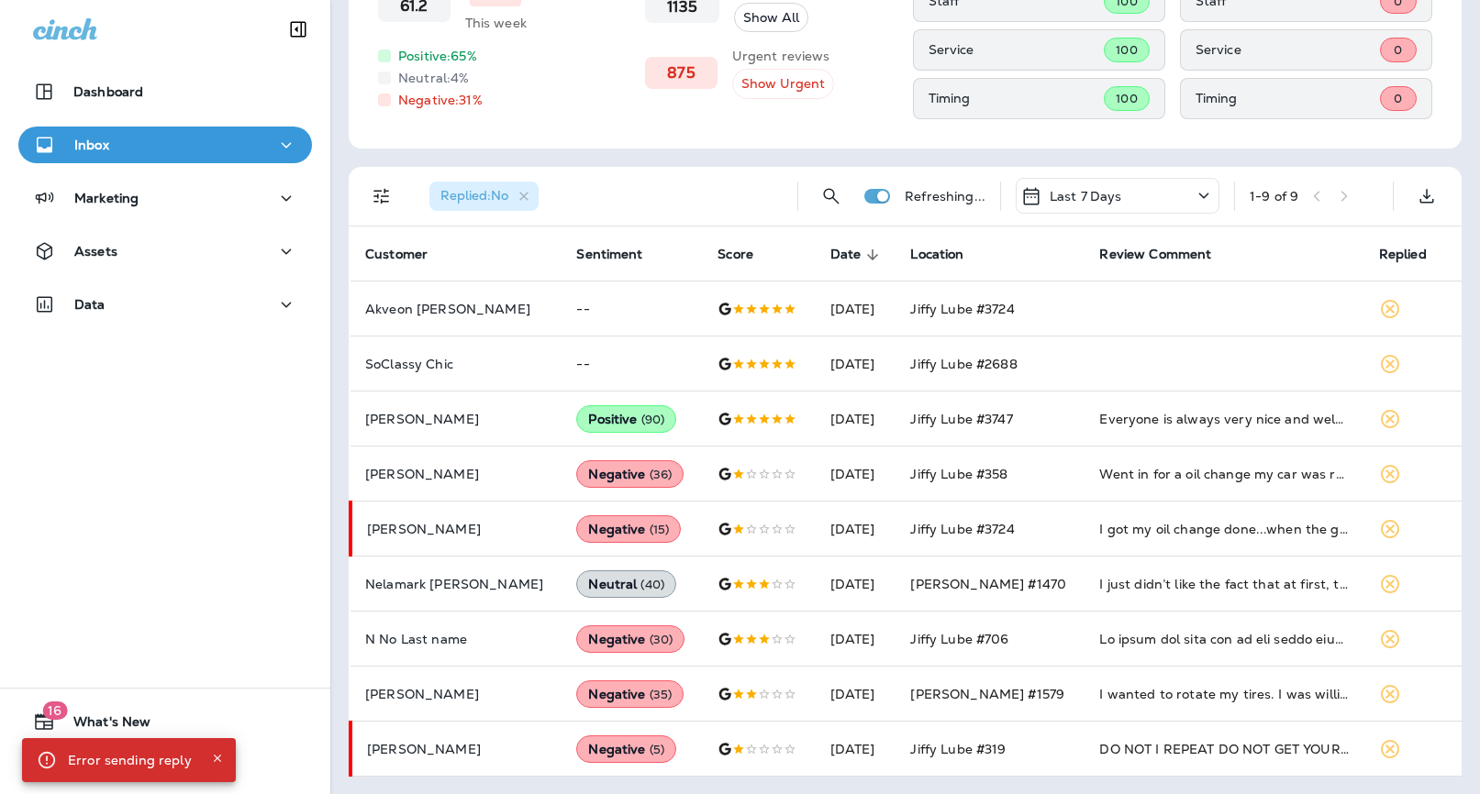
scroll to position [146, 0]
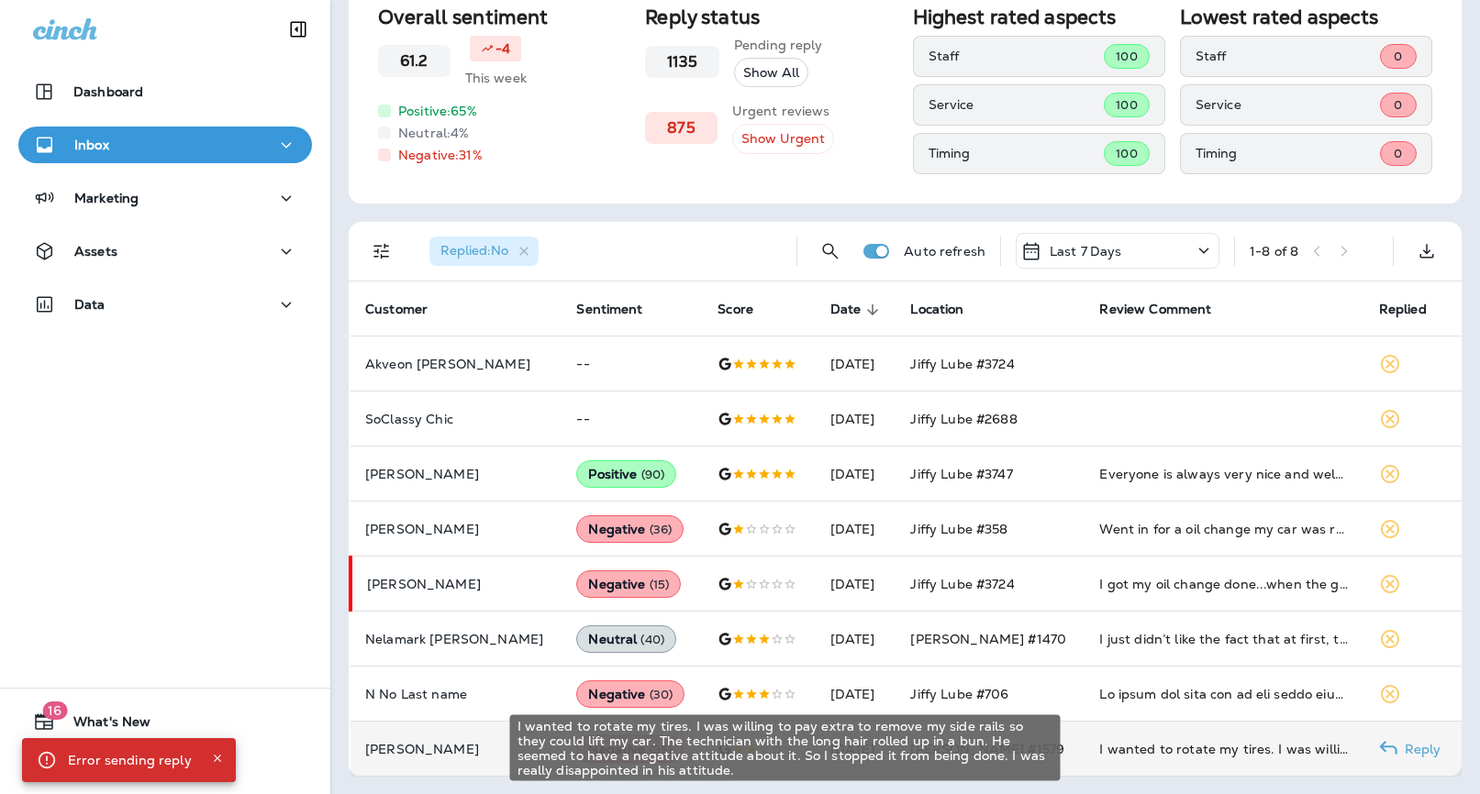
click at [1152, 755] on div "I wanted to rotate my tires. I was willing to pay extra to remove my side rails…" at bounding box center [1224, 749] width 250 height 18
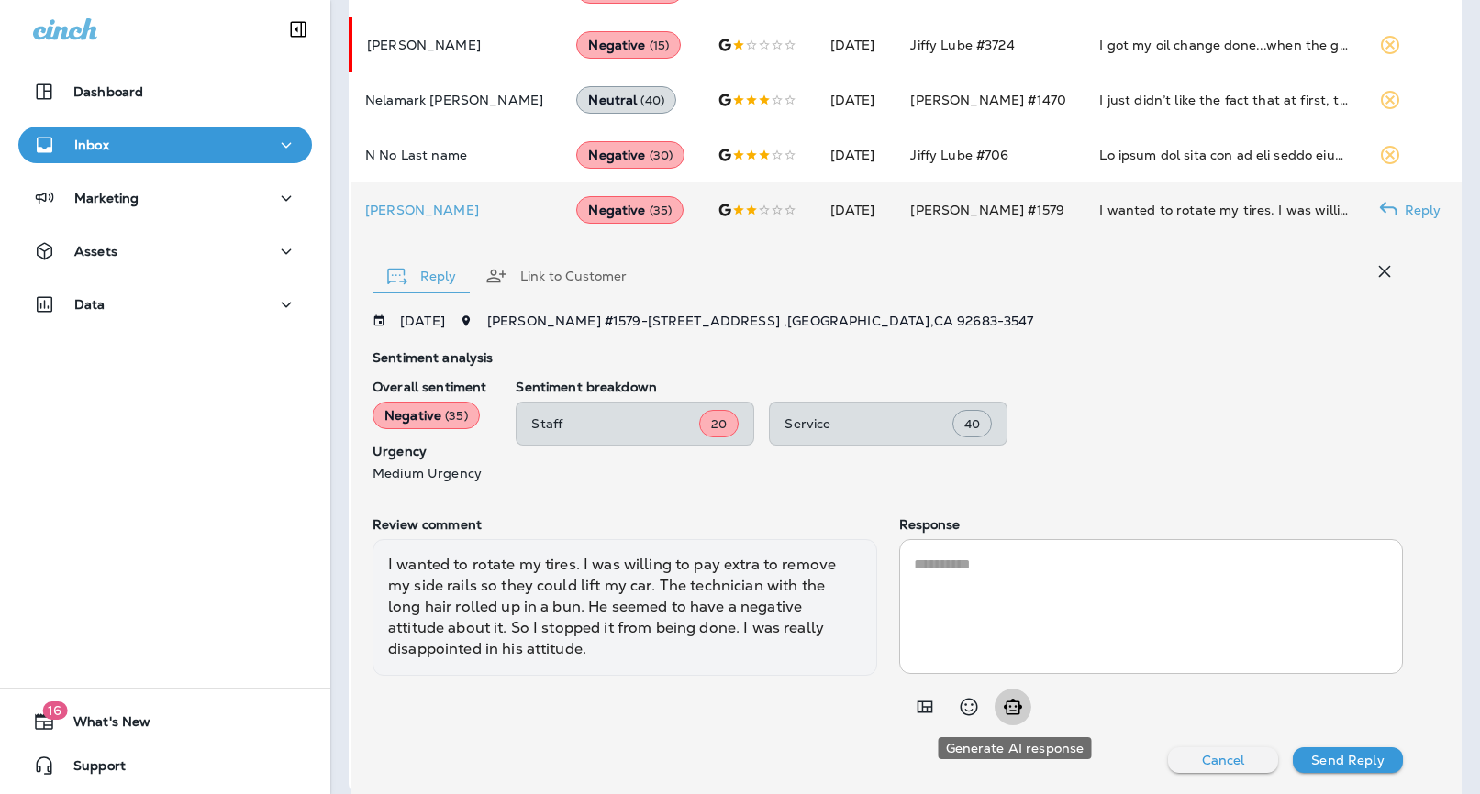
click at [1010, 714] on icon "Generate AI response" at bounding box center [1013, 707] width 22 height 22
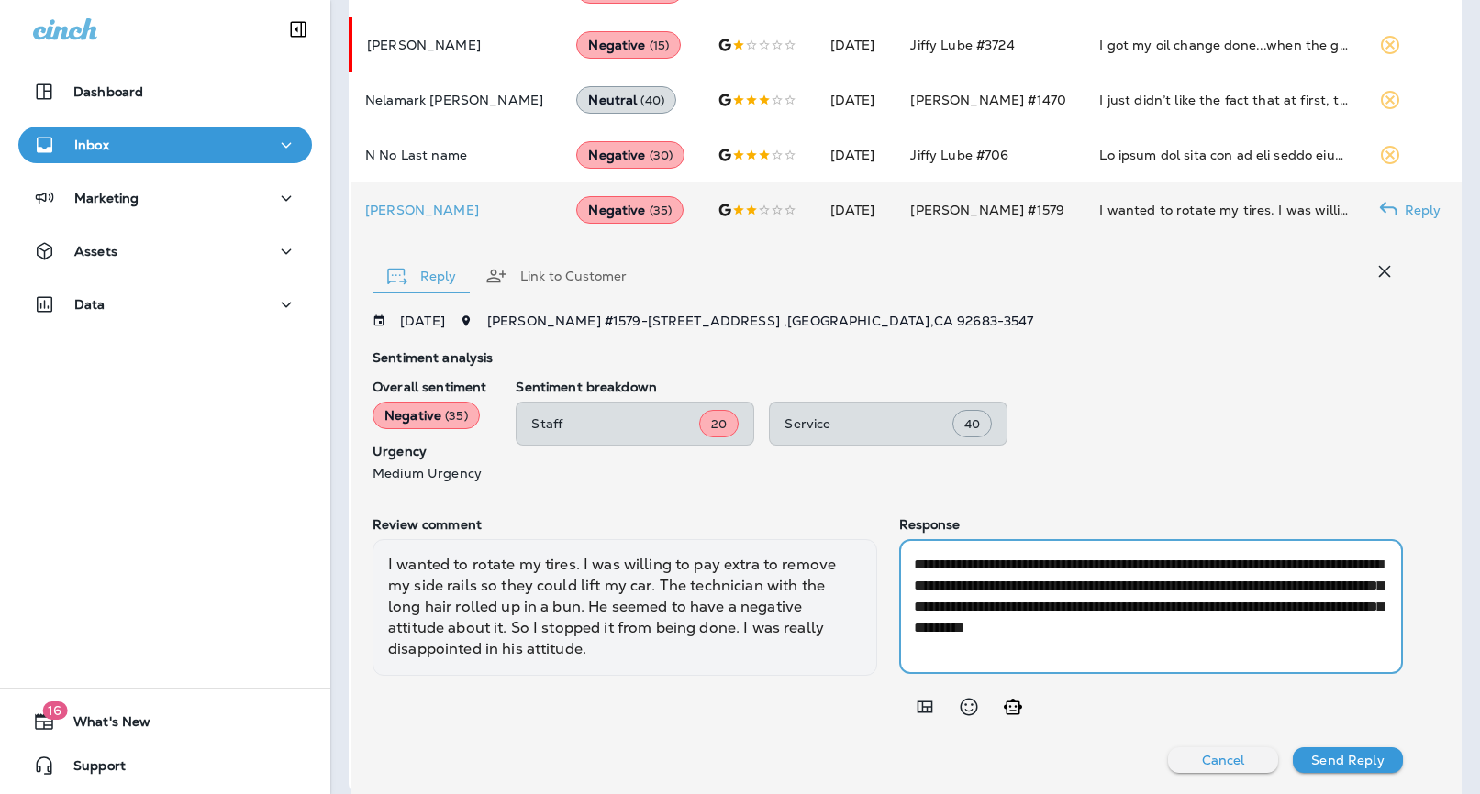
drag, startPoint x: 1064, startPoint y: 563, endPoint x: 757, endPoint y: 531, distance: 309.0
click at [756, 530] on div "**********" at bounding box center [887, 621] width 1030 height 208
type textarea "**********"
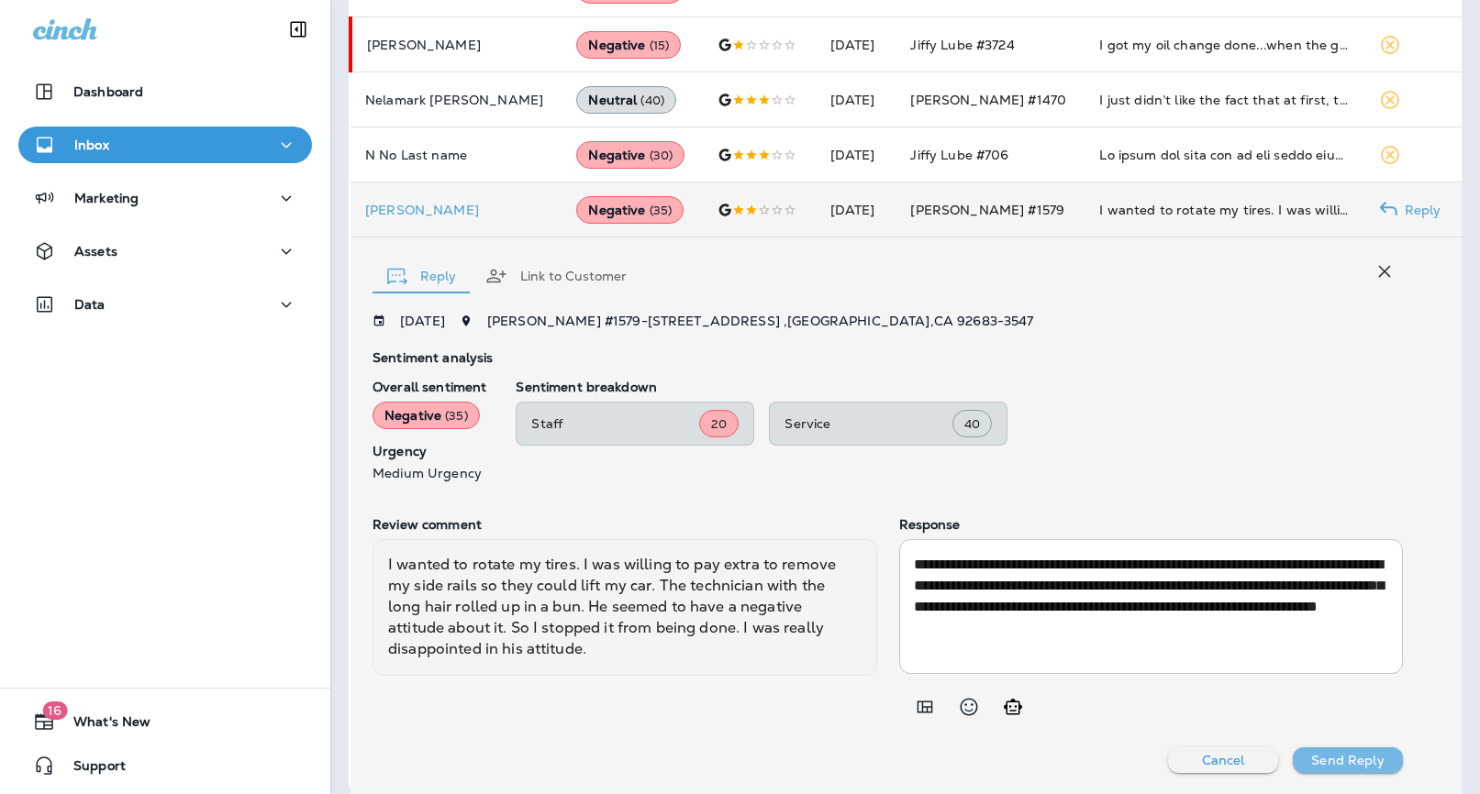
click at [1353, 760] on p "Send Reply" at bounding box center [1347, 760] width 72 height 15
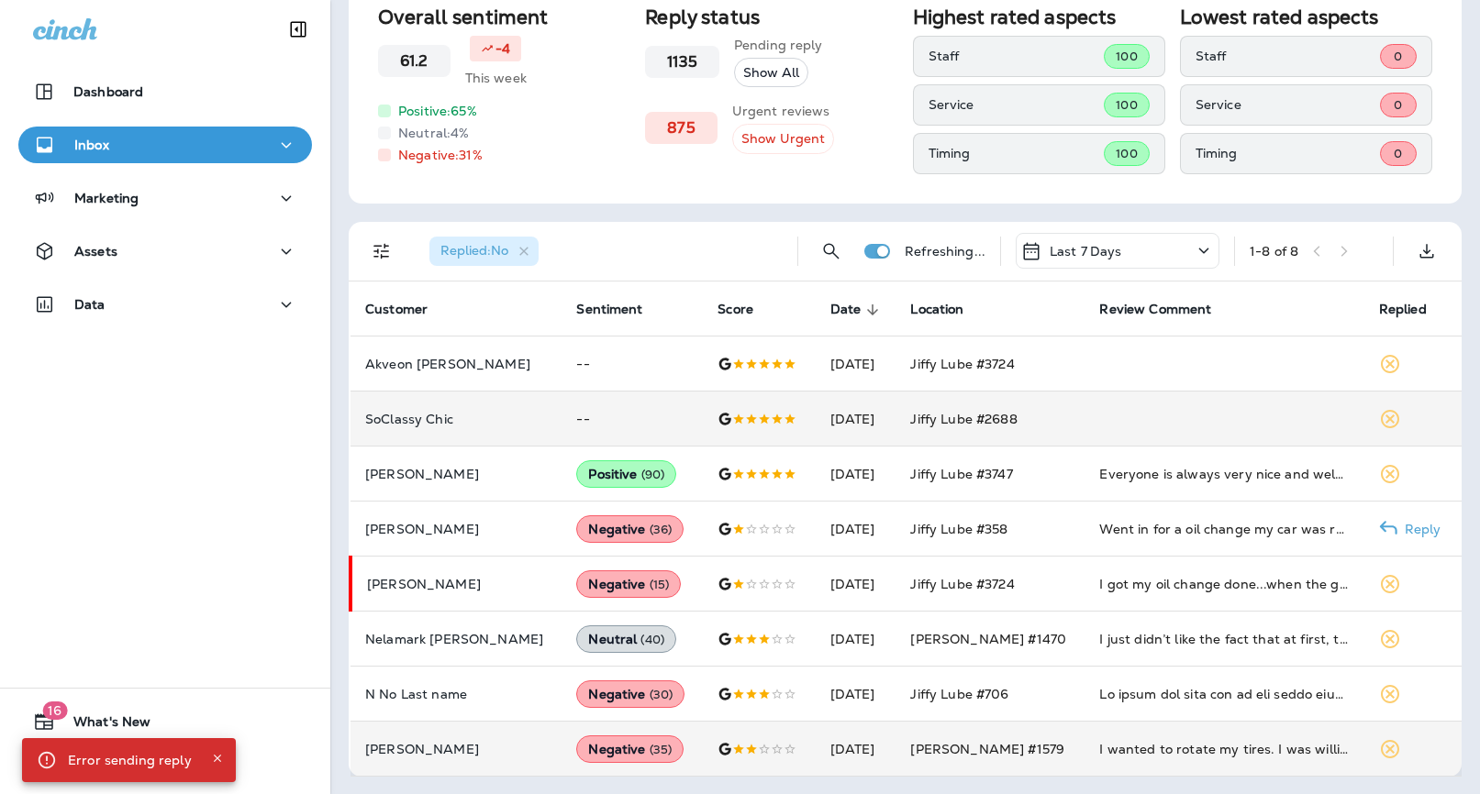
scroll to position [92, 0]
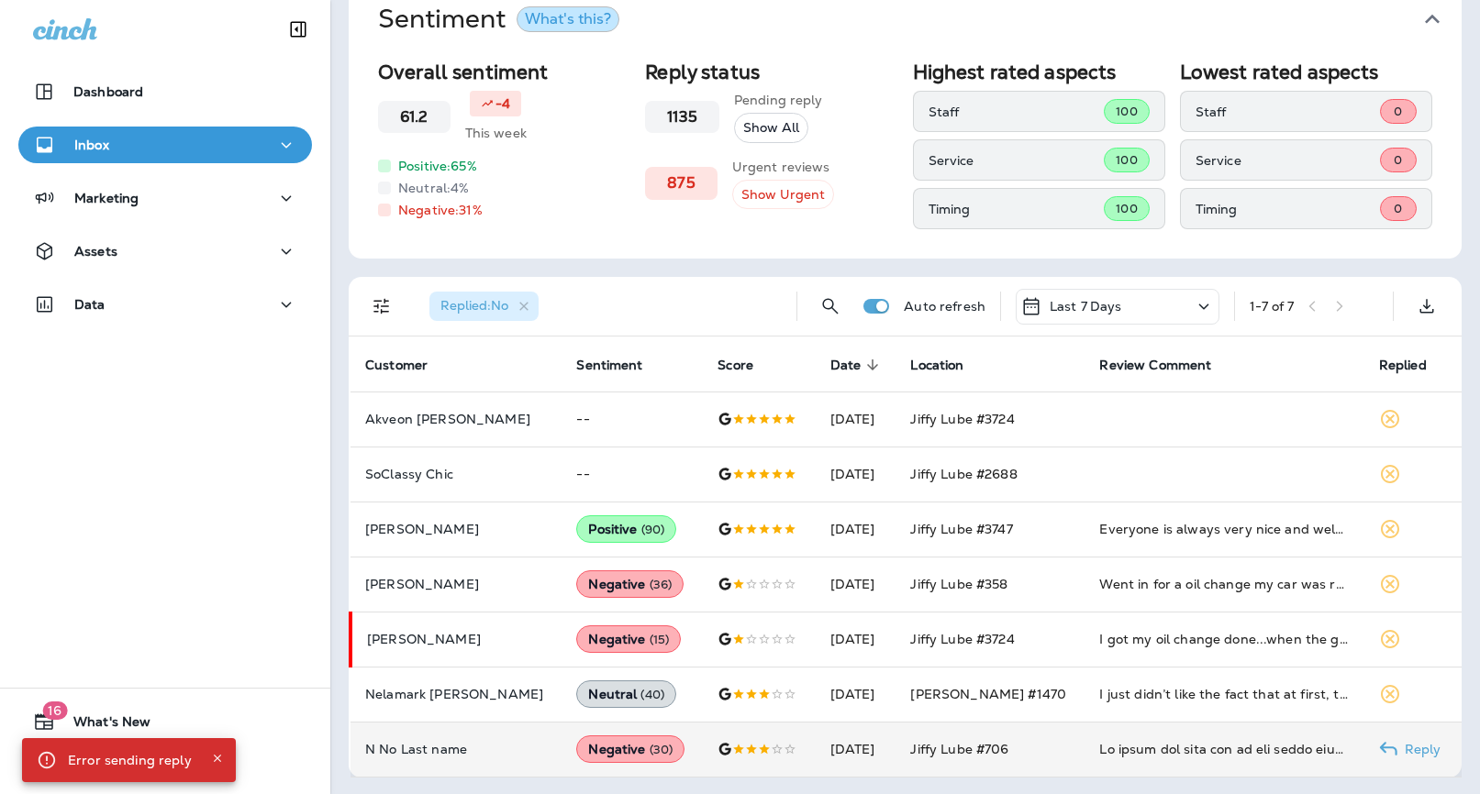
click at [1162, 751] on div "Im about the same age as the staff that was present and I was treated oddly bec…" at bounding box center [1224, 749] width 250 height 18
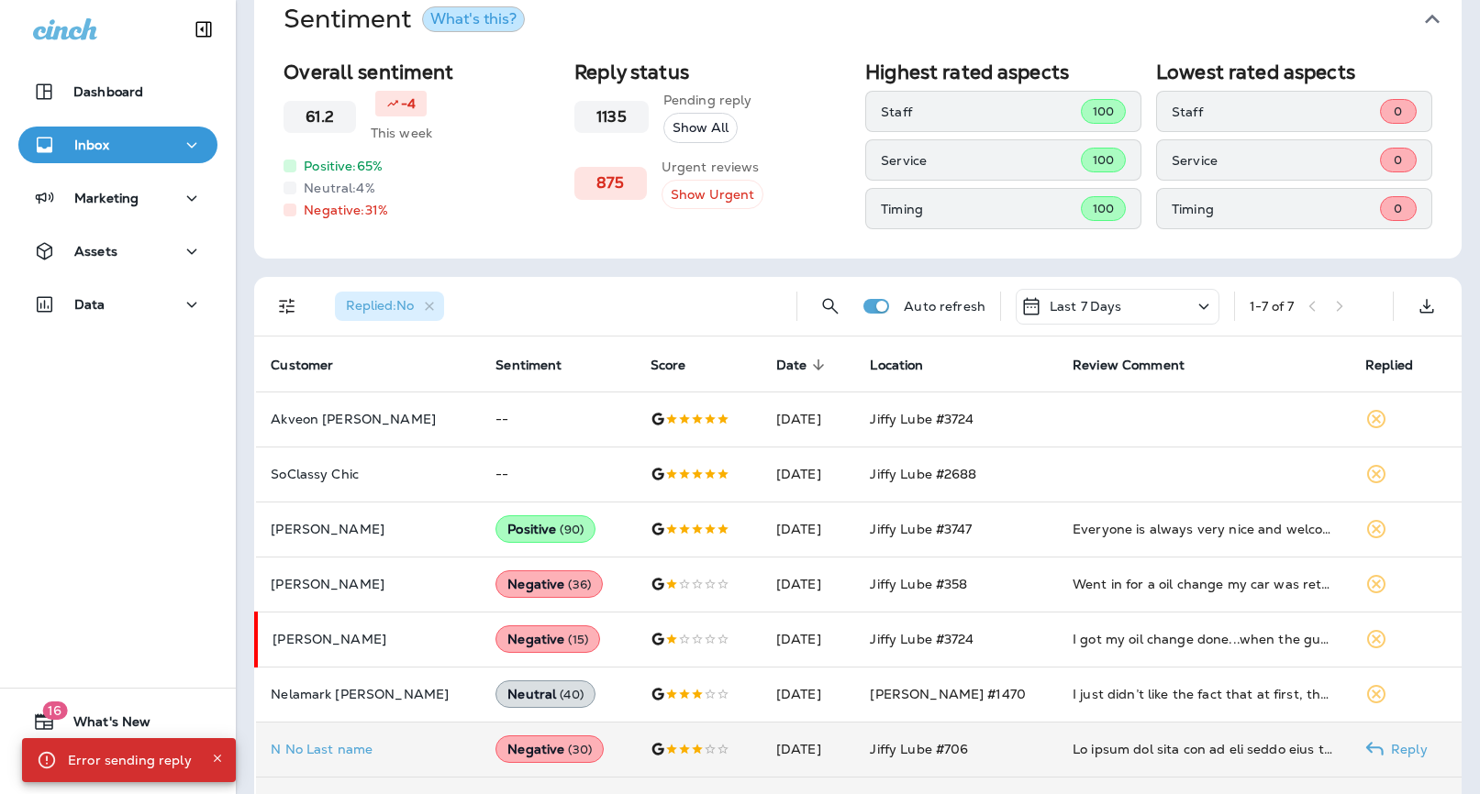
scroll to position [791, 0]
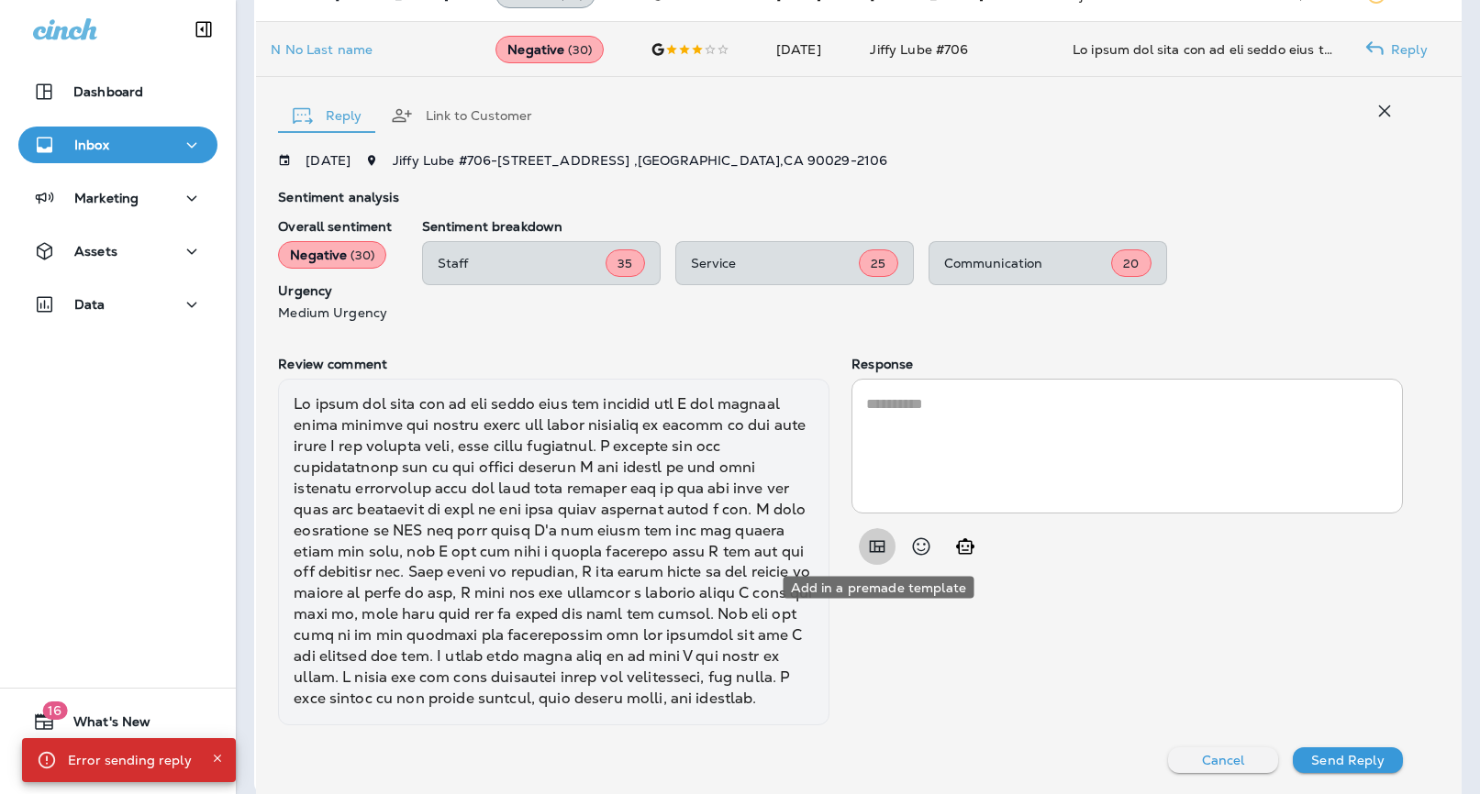
click at [873, 544] on icon "Add in a premade template" at bounding box center [878, 547] width 16 height 12
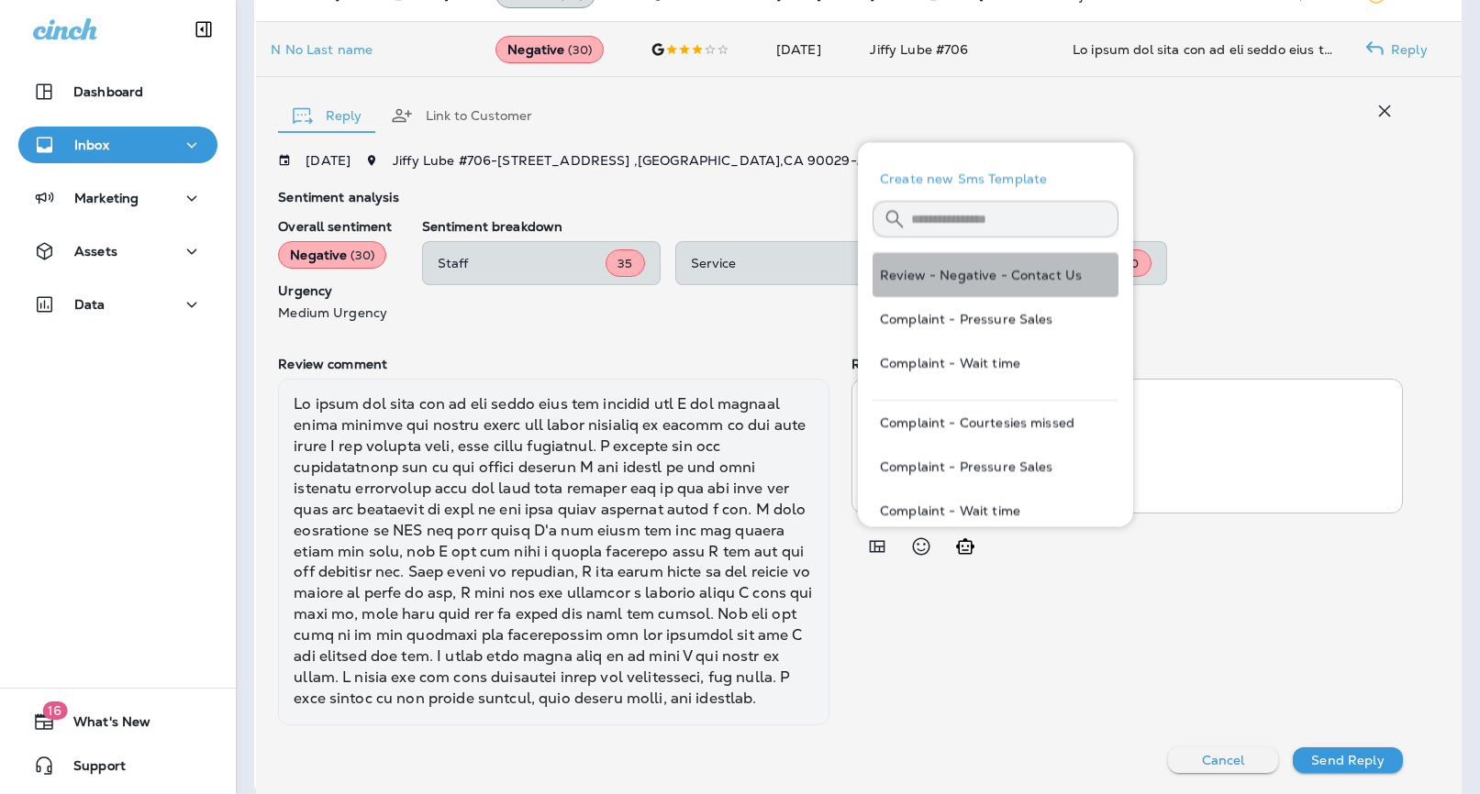
click at [1047, 267] on button "Review - Negative - Contact Us" at bounding box center [995, 275] width 246 height 44
type textarea "**********"
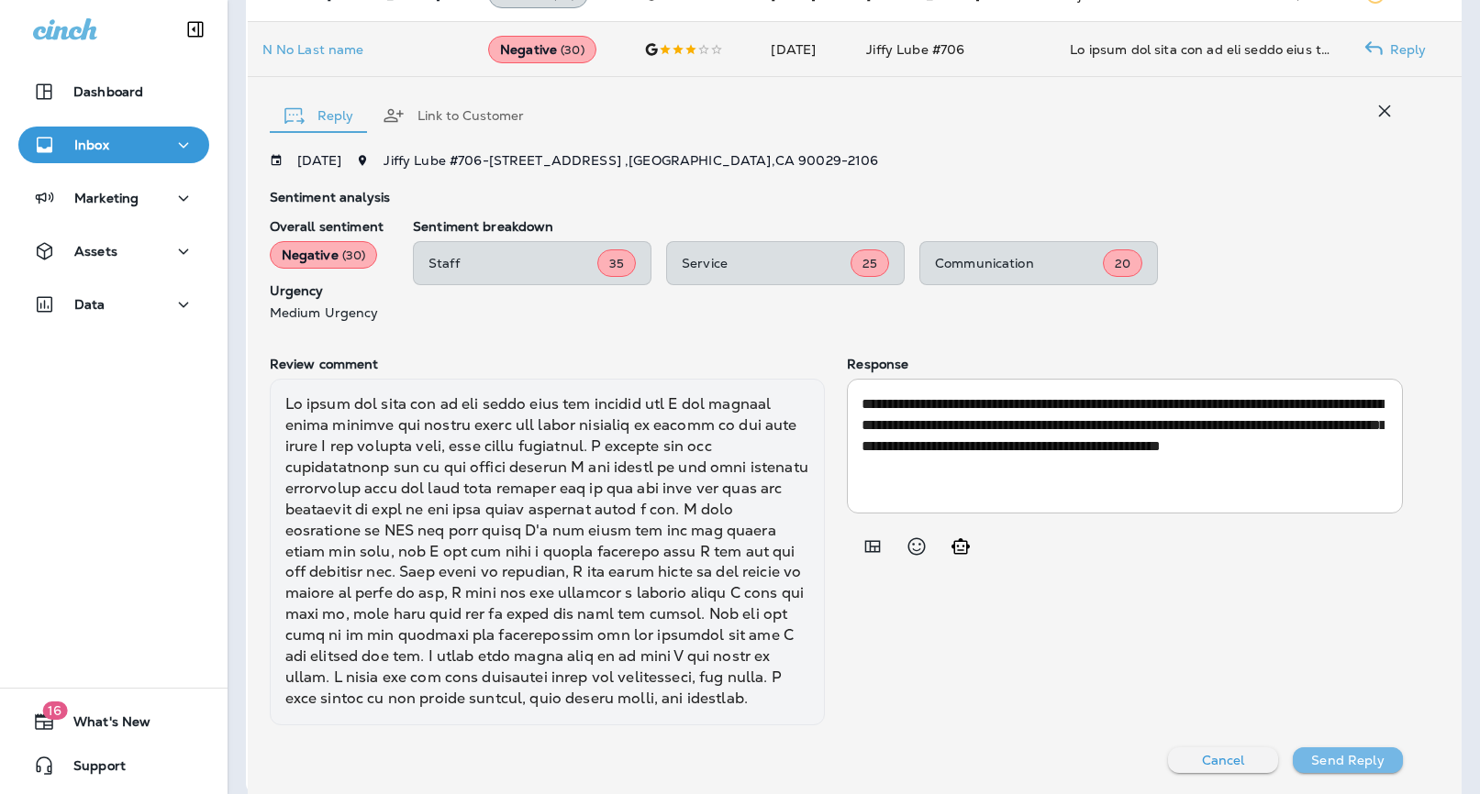
click at [1339, 770] on button "Send Reply" at bounding box center [1348, 761] width 110 height 26
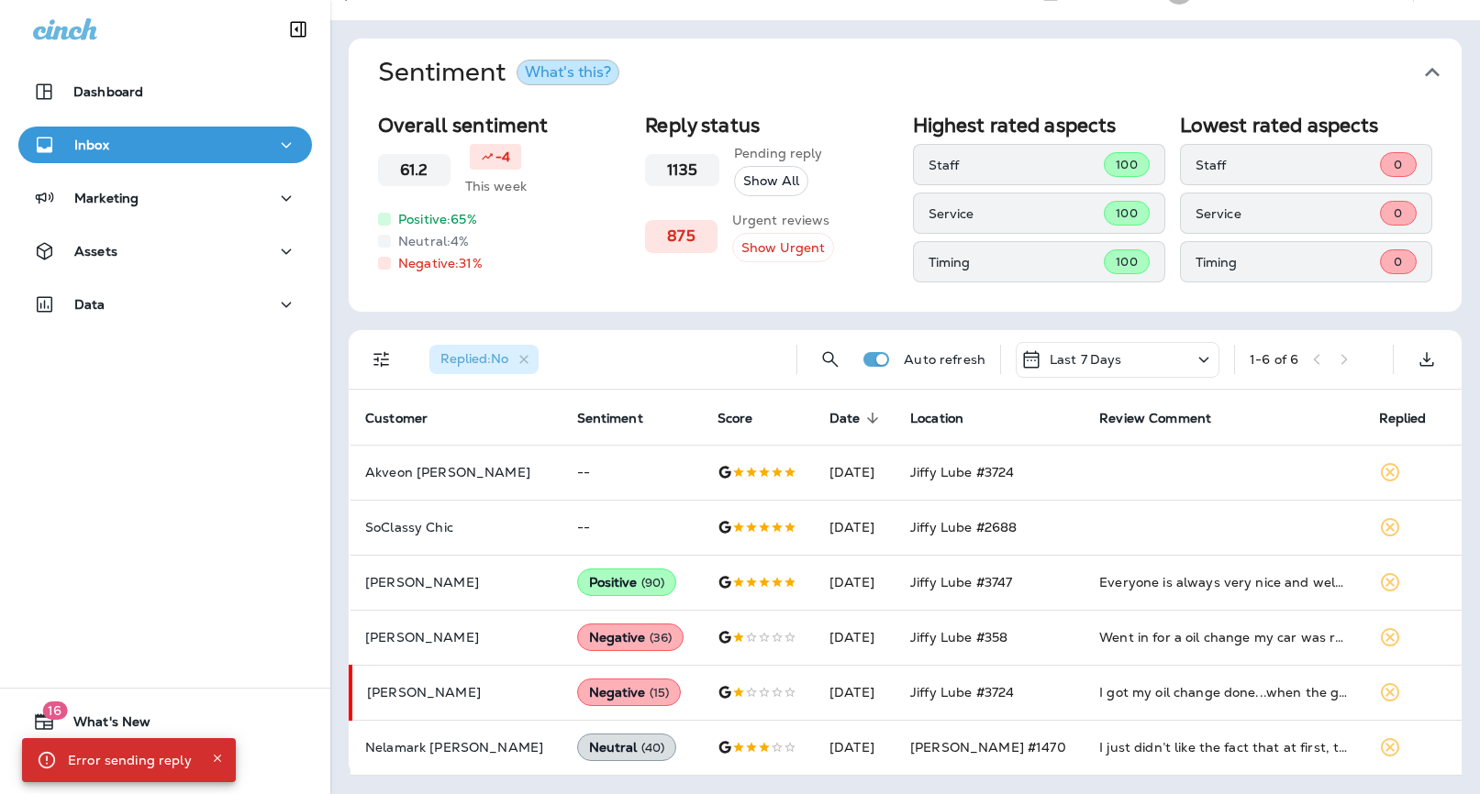
scroll to position [37, 0]
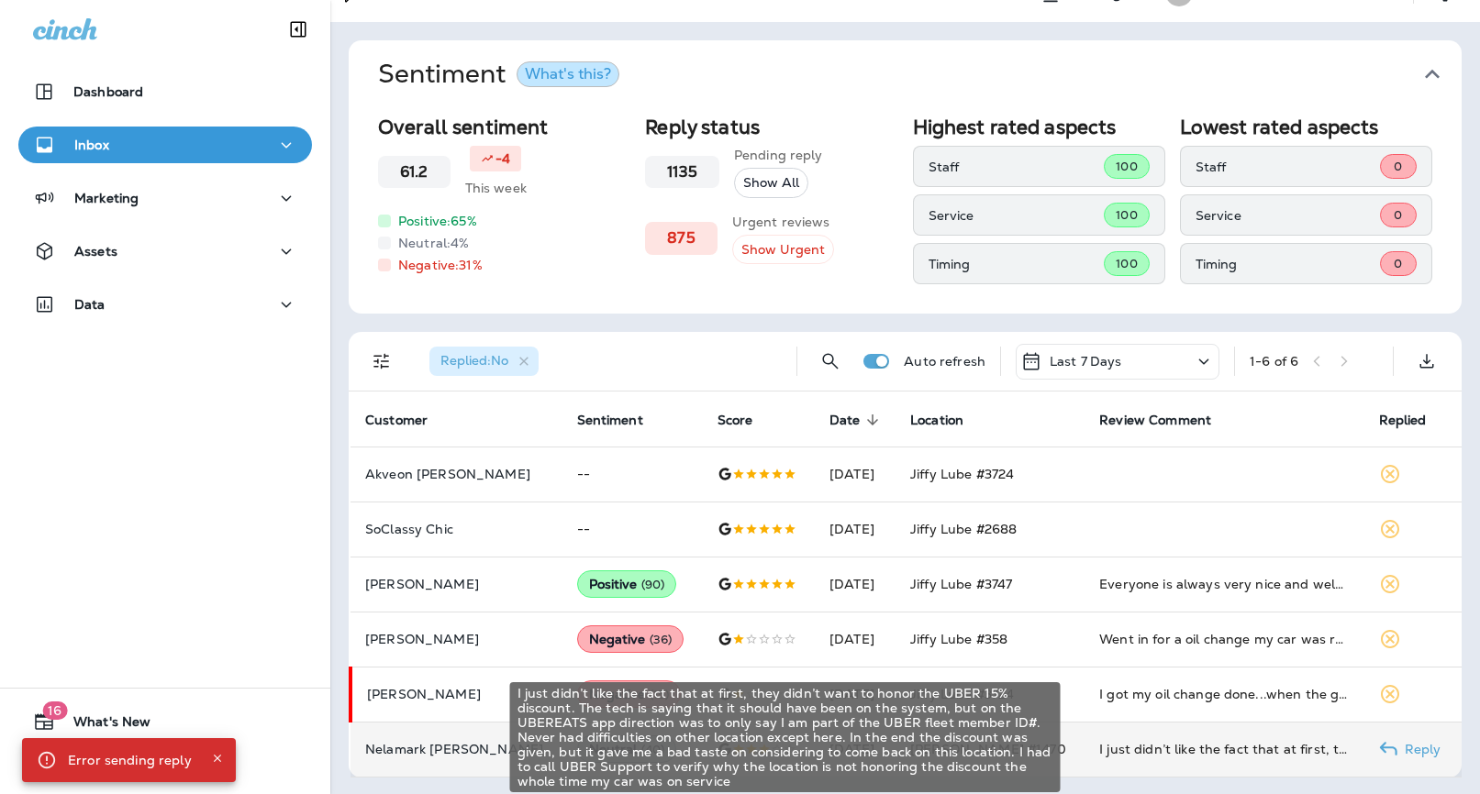
click at [1138, 741] on div "I just didn’t like the fact that at first, they didn’t want to honor the UBER 1…" at bounding box center [1224, 749] width 250 height 18
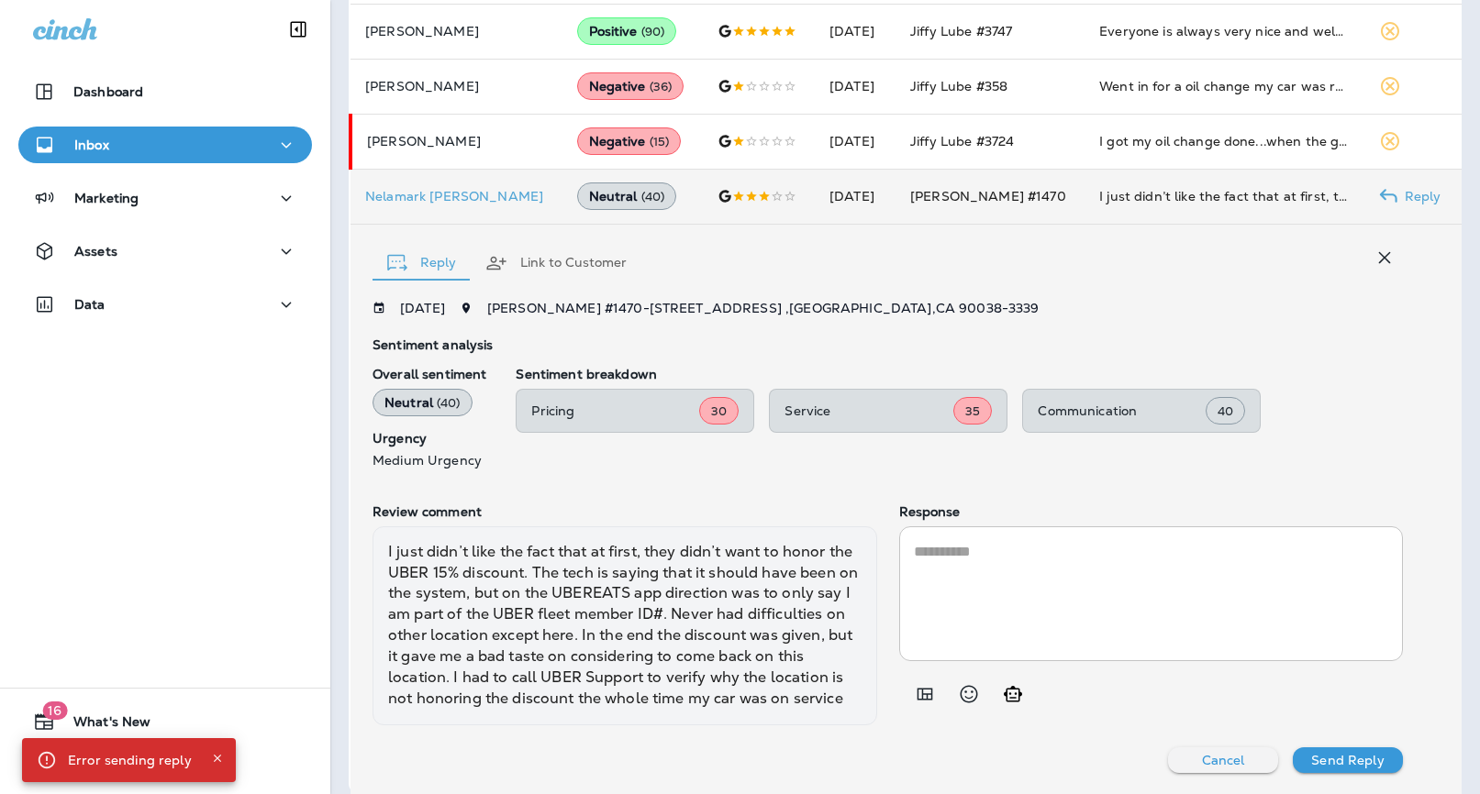
scroll to position [589, 0]
click at [926, 693] on icon "Add in a premade template" at bounding box center [924, 694] width 16 height 12
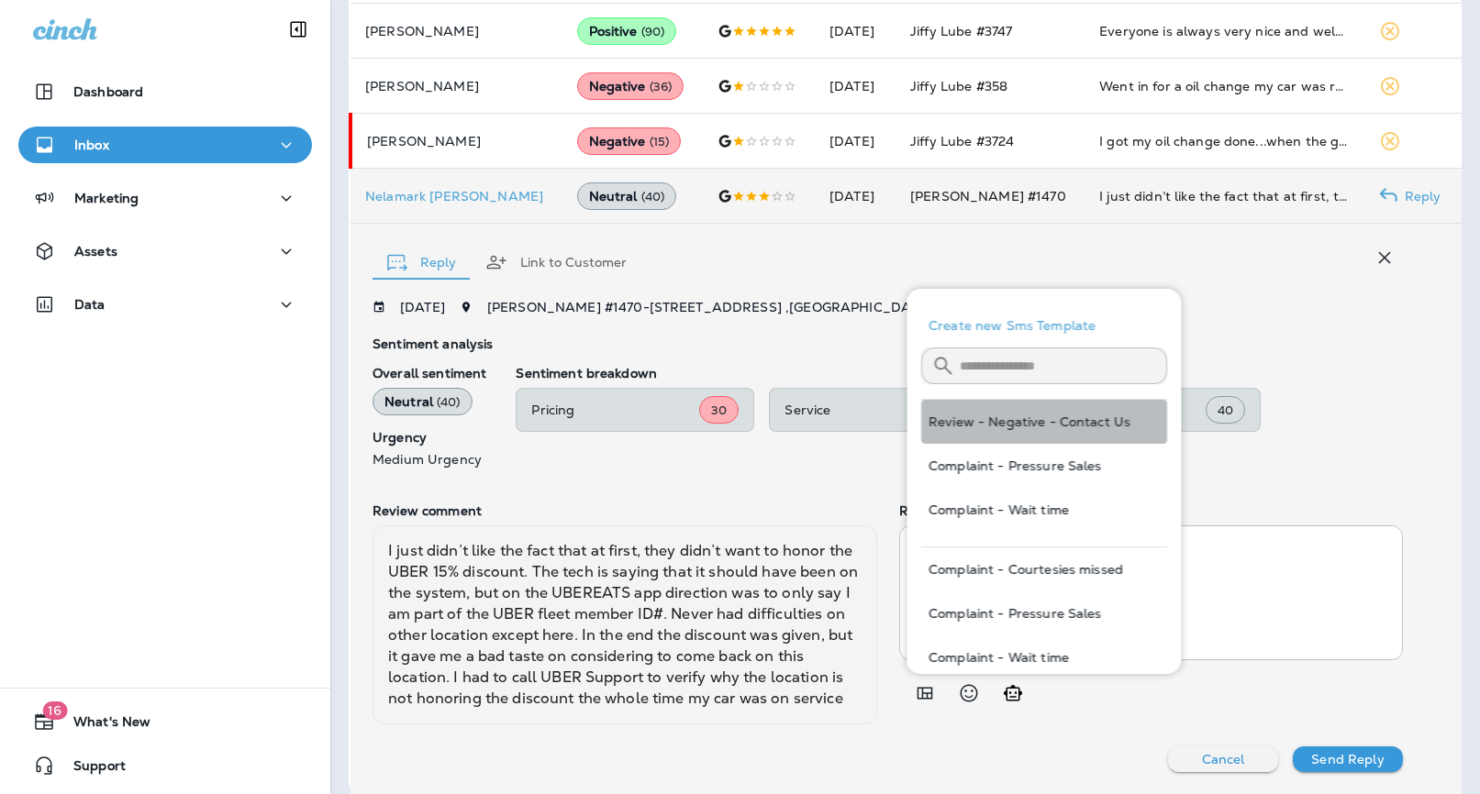
click at [1067, 418] on button "Review - Negative - Contact Us" at bounding box center [1044, 422] width 246 height 44
type textarea "**********"
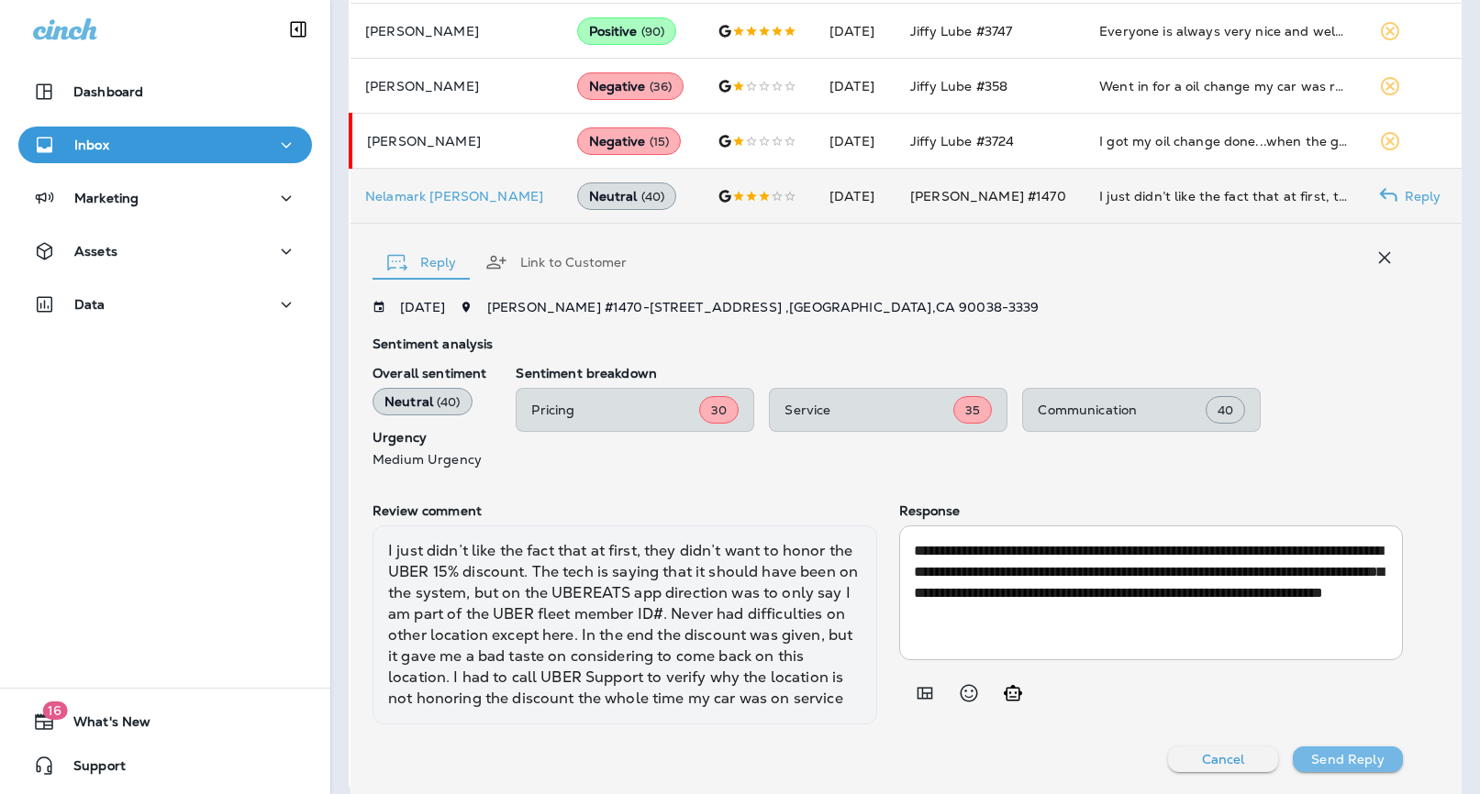
click at [1344, 762] on p "Send Reply" at bounding box center [1347, 759] width 72 height 15
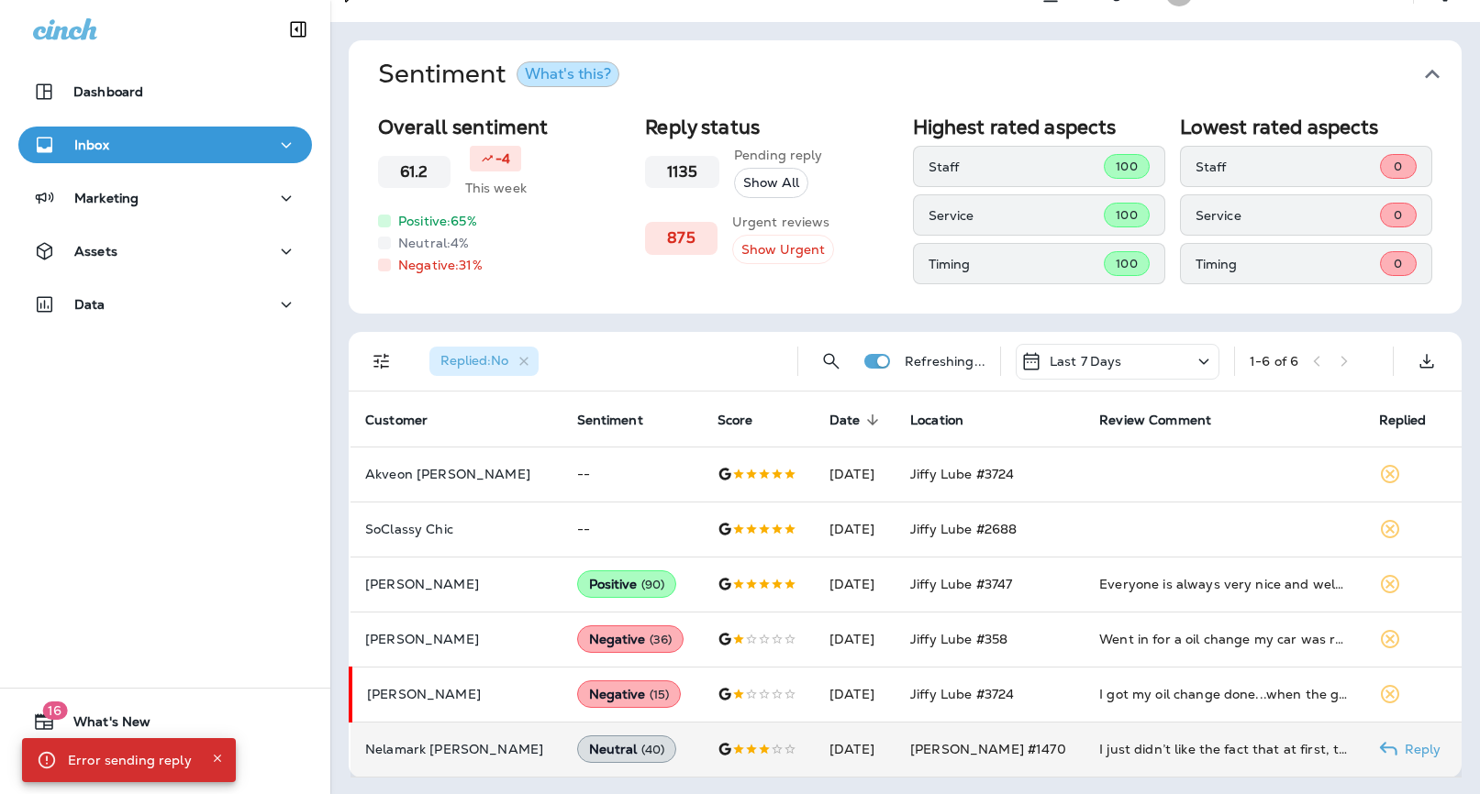
scroll to position [0, 0]
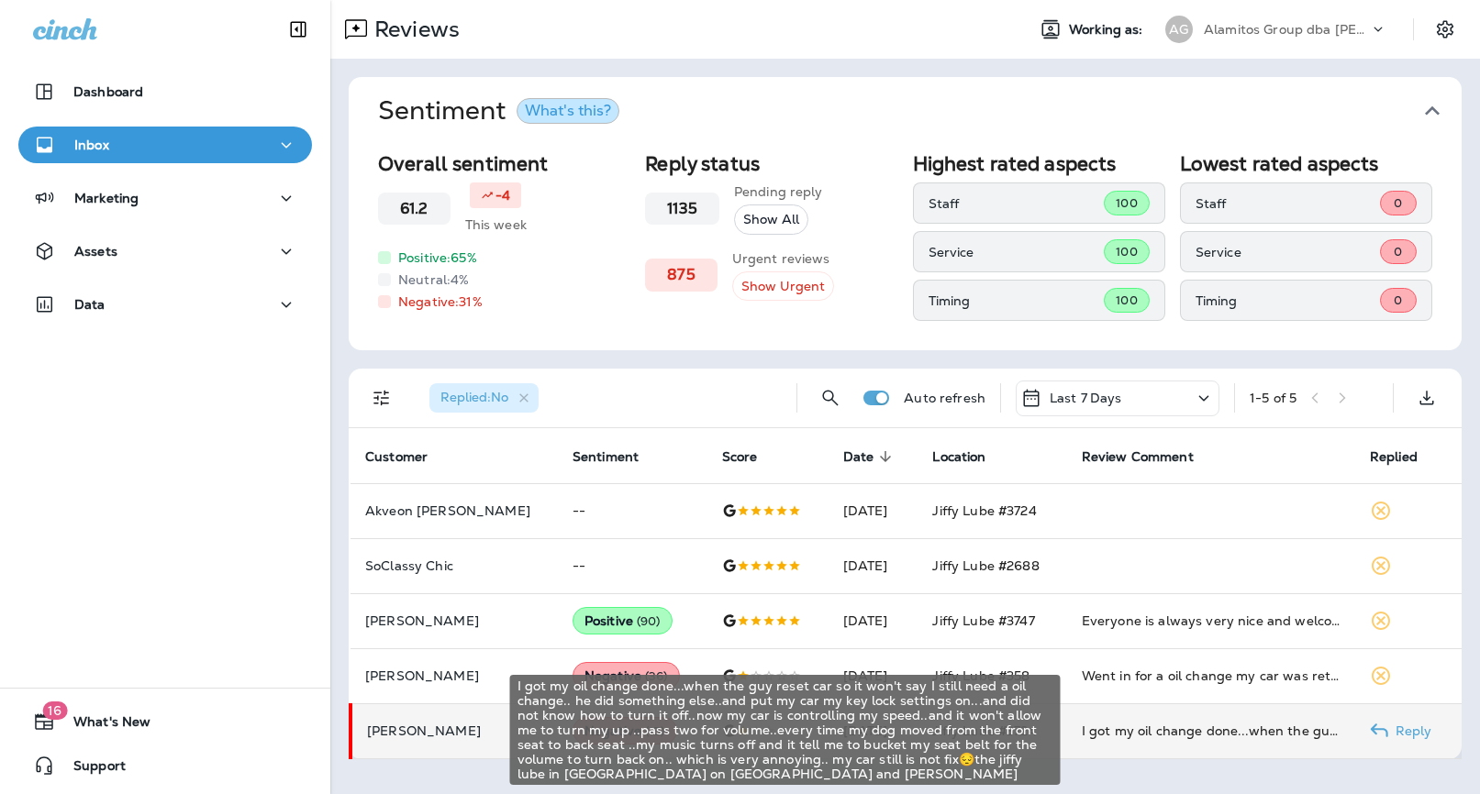
click at [1250, 726] on div "I got my oil change done...when the guy reset car so it won't say I still need …" at bounding box center [1211, 731] width 259 height 18
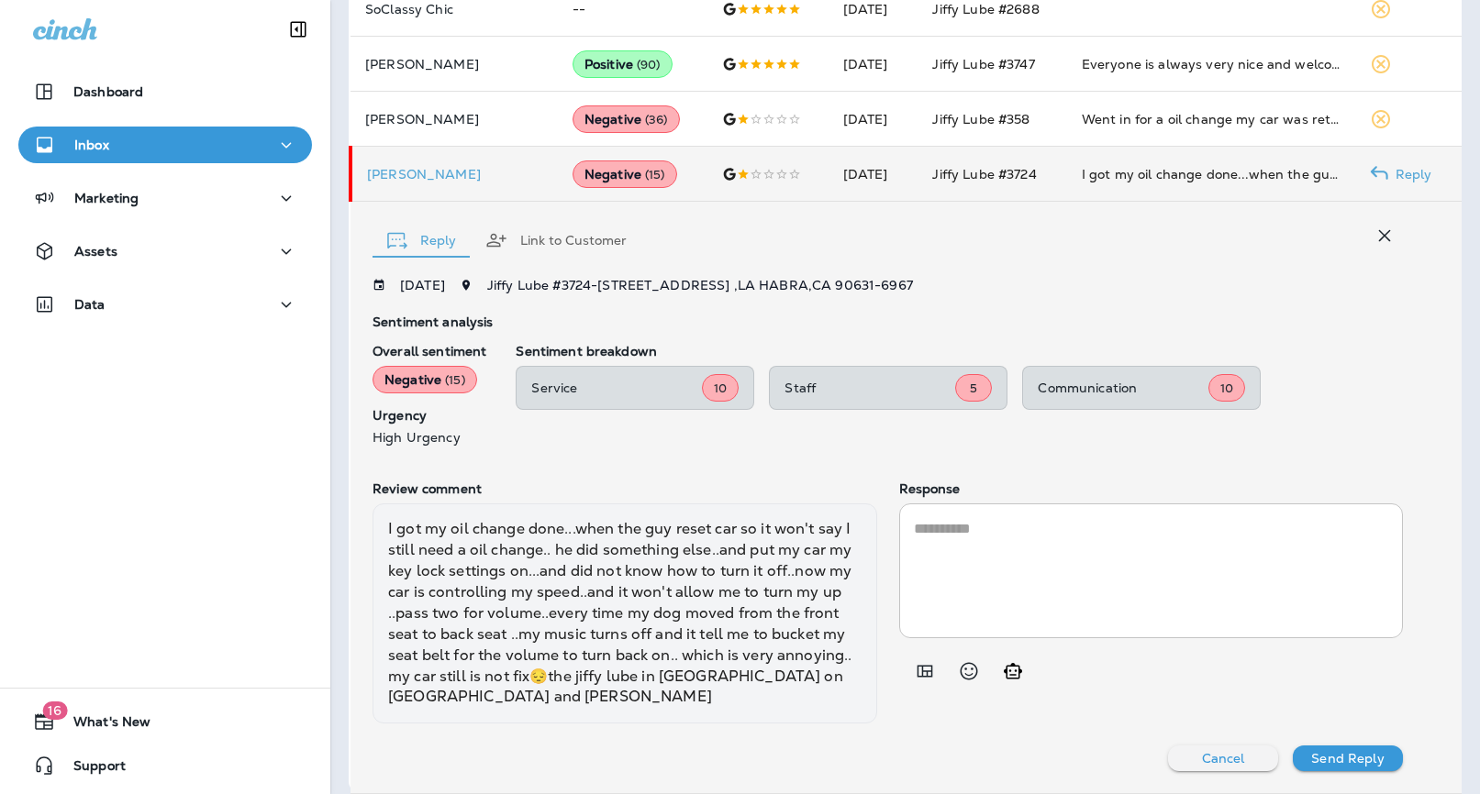
scroll to position [555, 0]
click at [927, 679] on icon "Add in a premade template" at bounding box center [925, 672] width 22 height 22
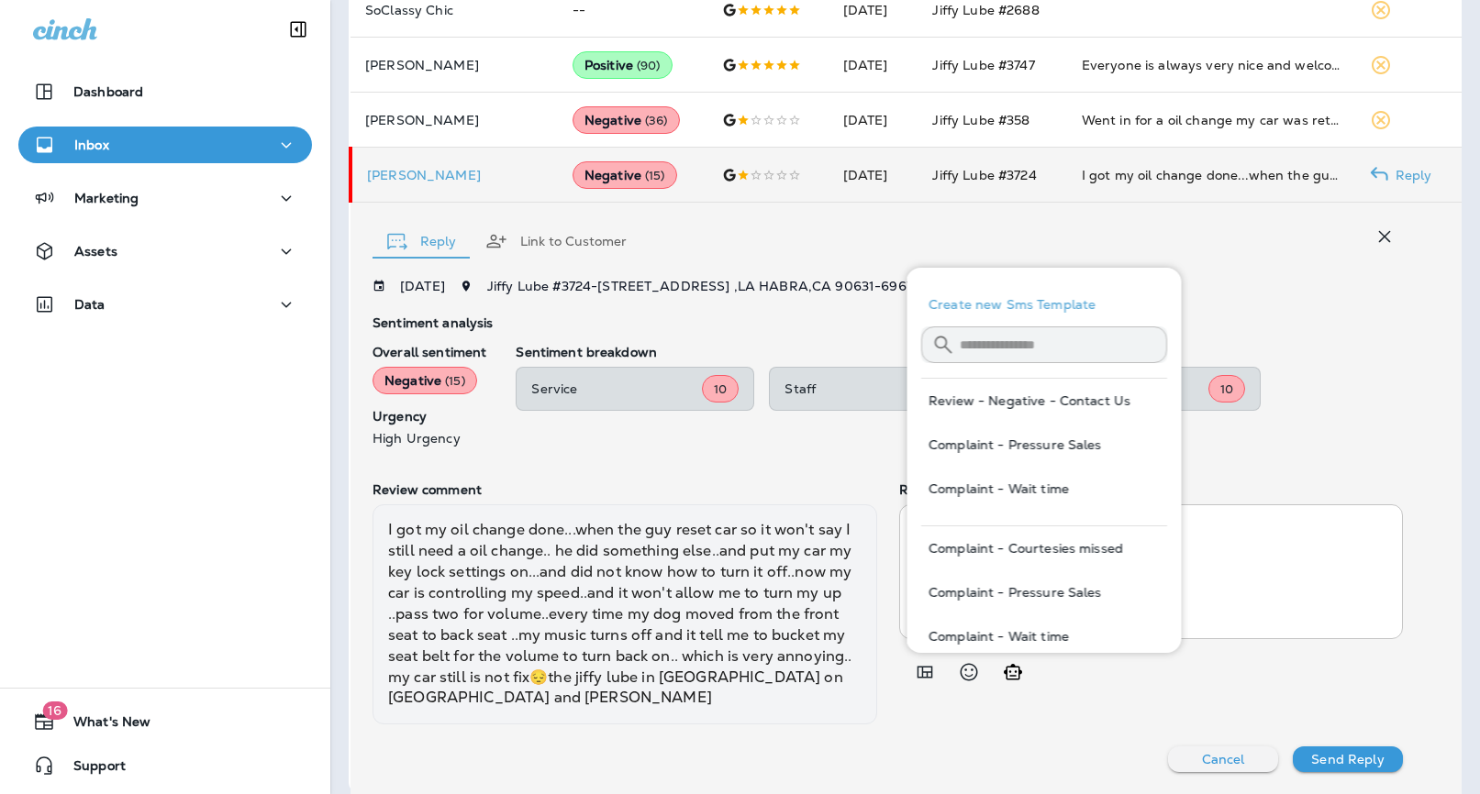
click at [1094, 410] on button "Review - Negative - Contact Us" at bounding box center [1044, 401] width 246 height 44
type textarea "**********"
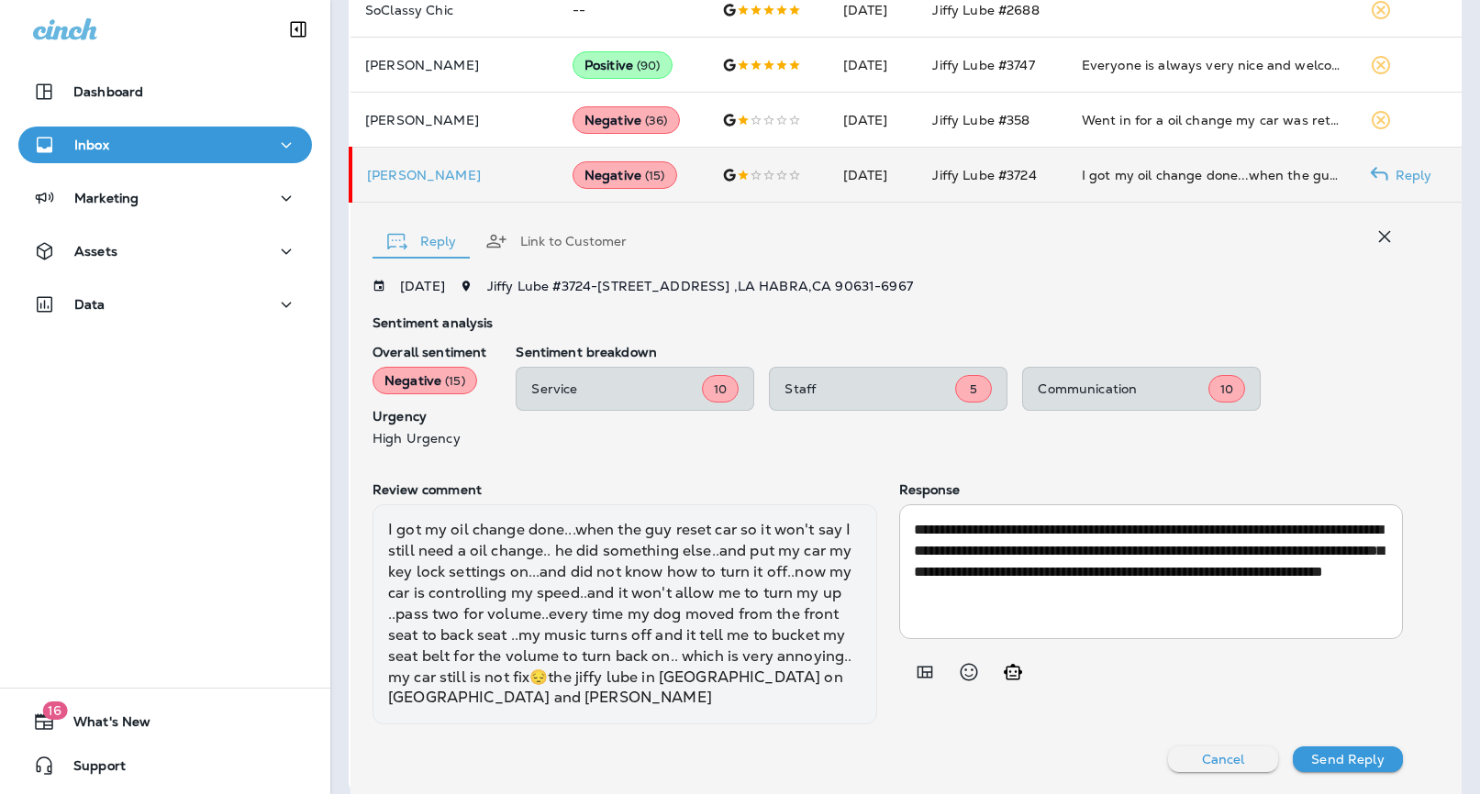
click at [1364, 758] on p "Send Reply" at bounding box center [1347, 759] width 72 height 15
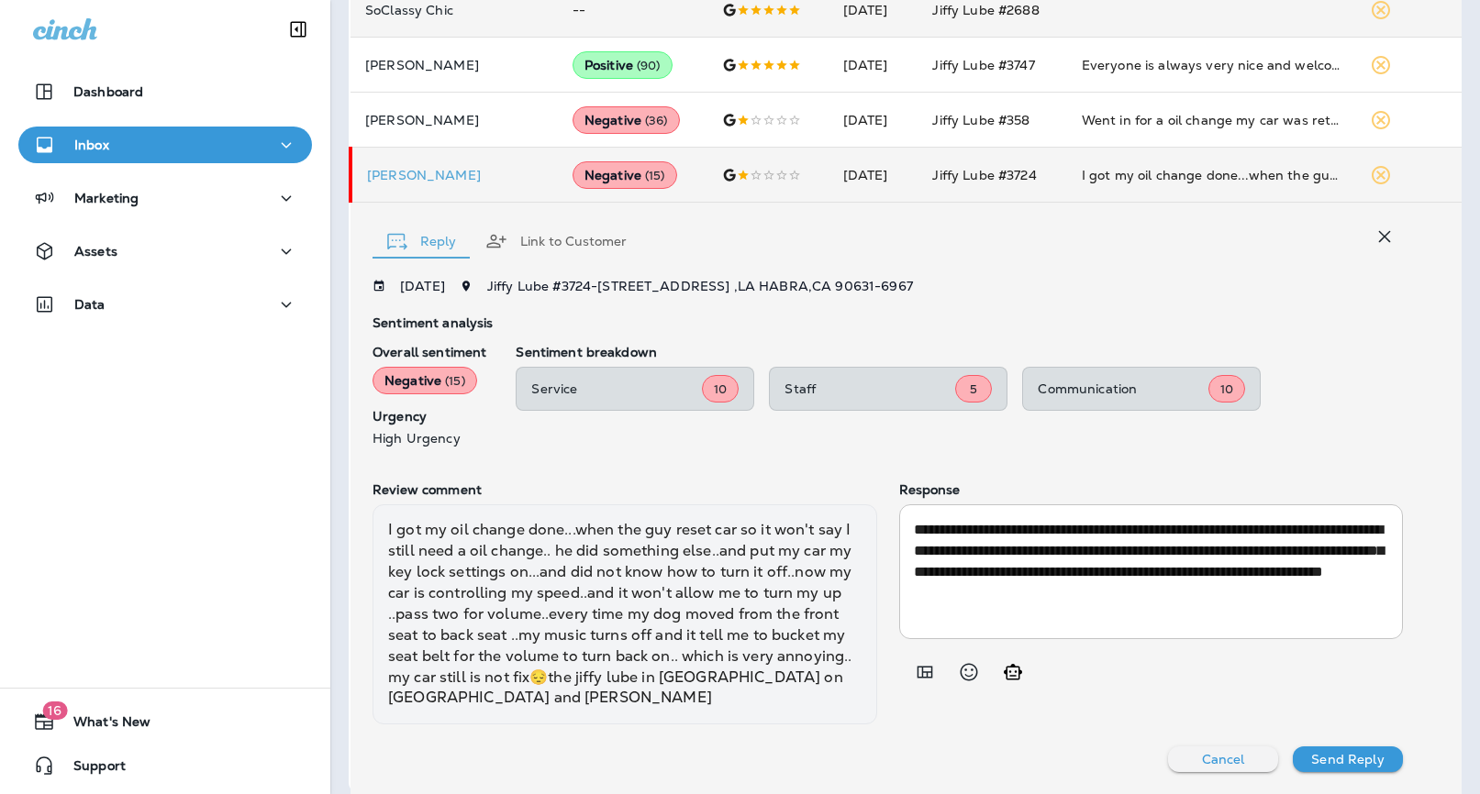
scroll to position [0, 0]
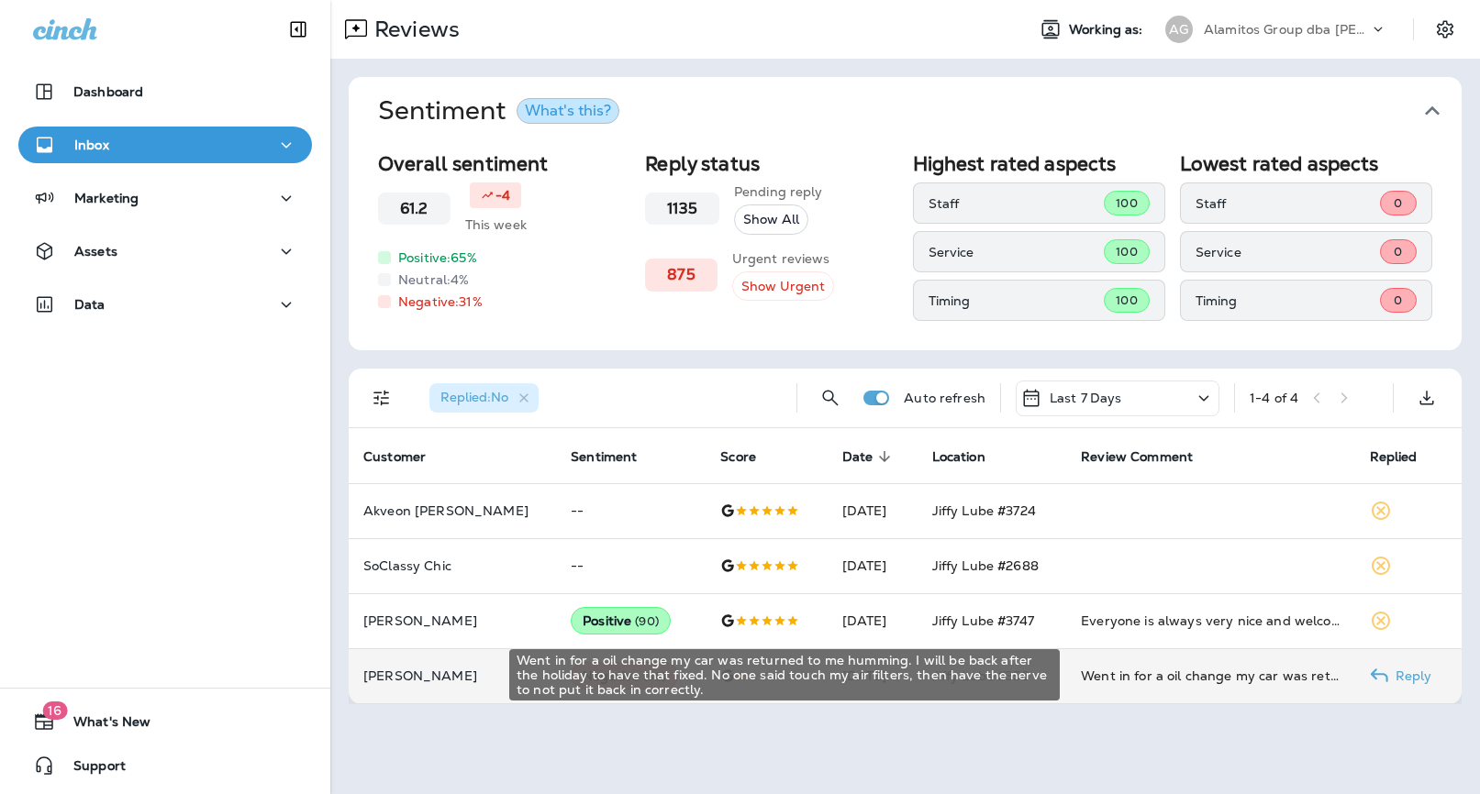
click at [1130, 667] on div "Went in for a oil change my car was returned to me humming. I will be back afte…" at bounding box center [1210, 676] width 259 height 18
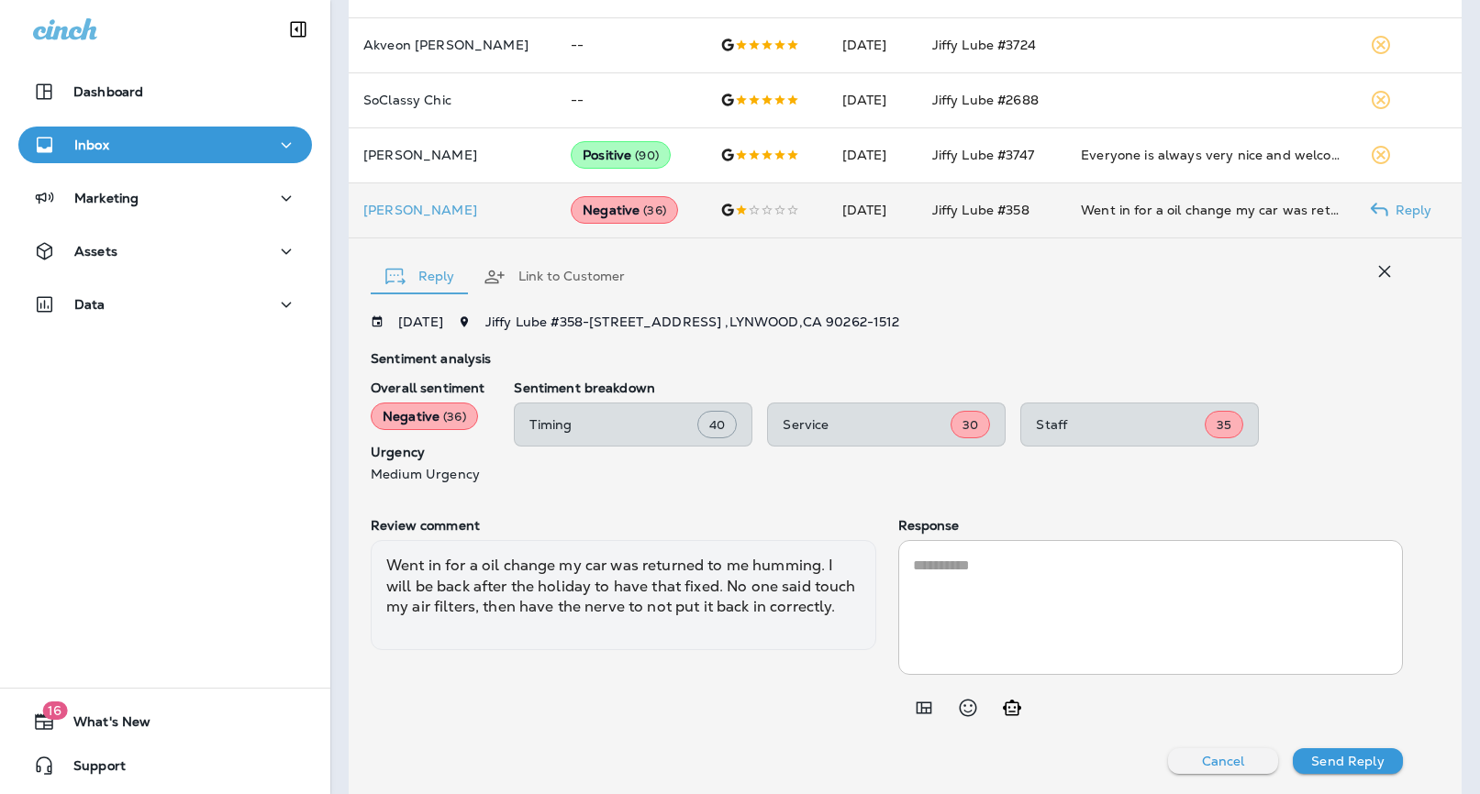
scroll to position [465, 0]
click at [922, 702] on icon "Add in a premade template" at bounding box center [924, 708] width 16 height 12
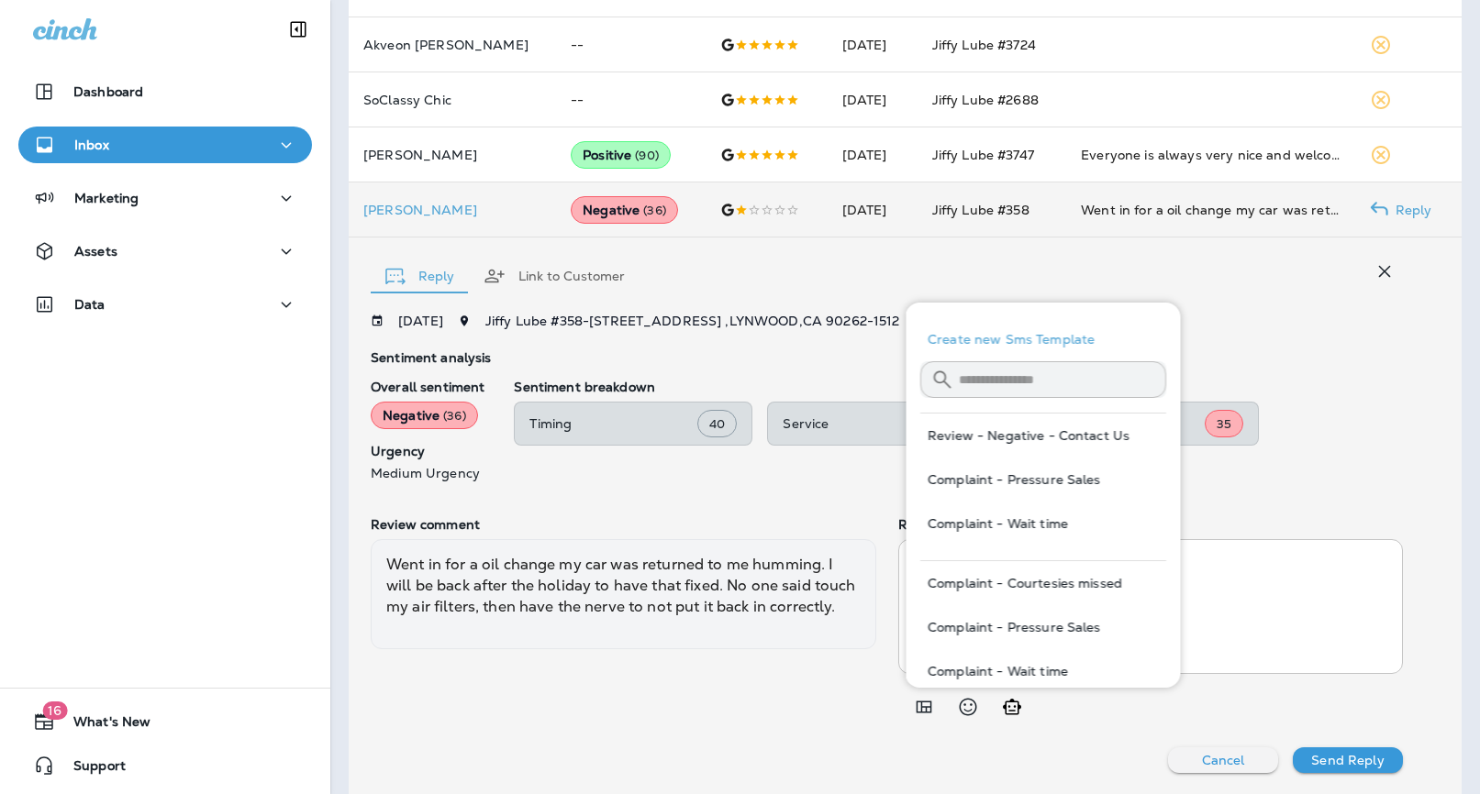
click at [1047, 432] on button "Review - Negative - Contact Us" at bounding box center [1043, 436] width 246 height 44
type textarea "**********"
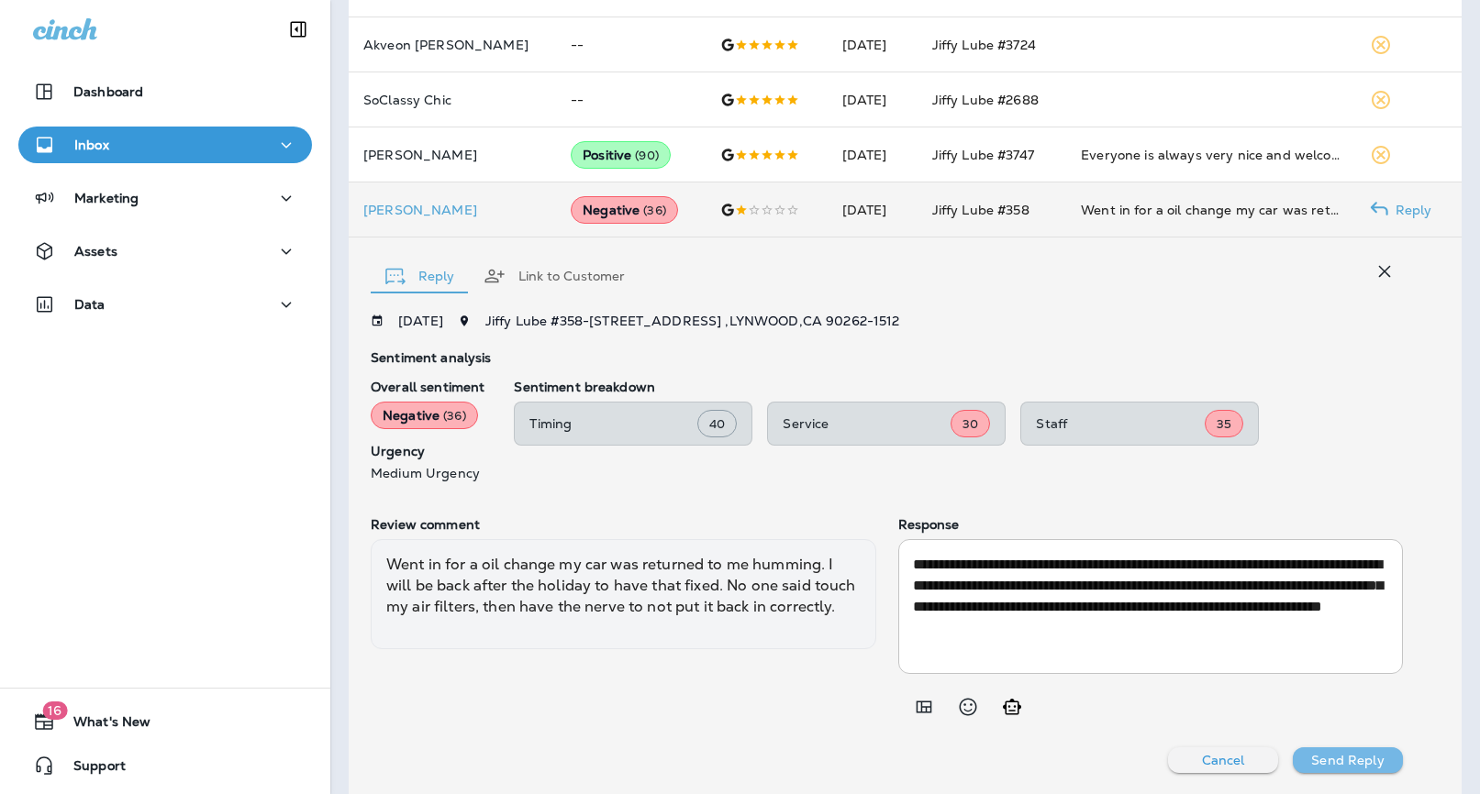
click at [1361, 761] on p "Send Reply" at bounding box center [1347, 760] width 72 height 15
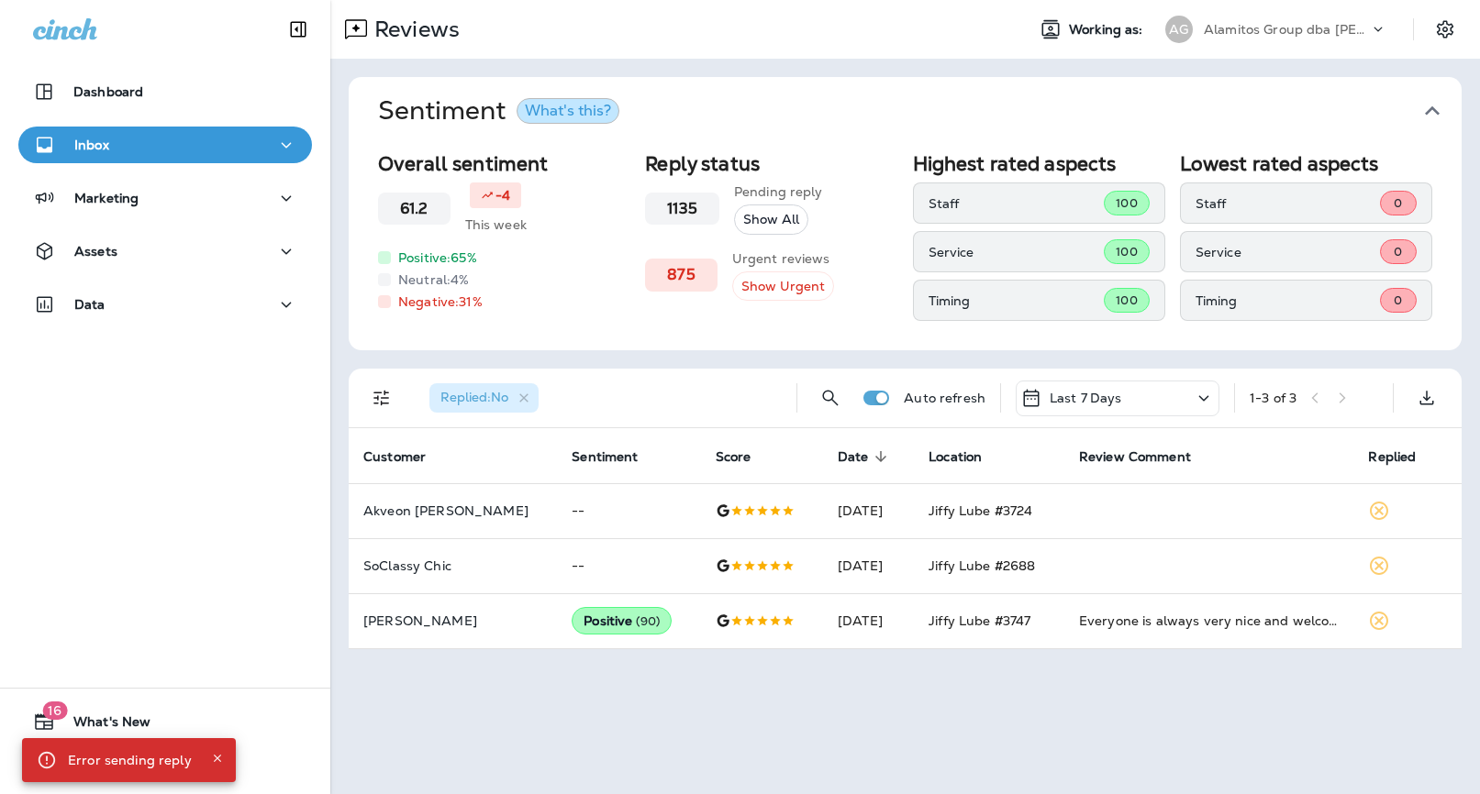
click at [1307, 19] on div "Alamitos Group dba [PERSON_NAME]" at bounding box center [1286, 30] width 165 height 28
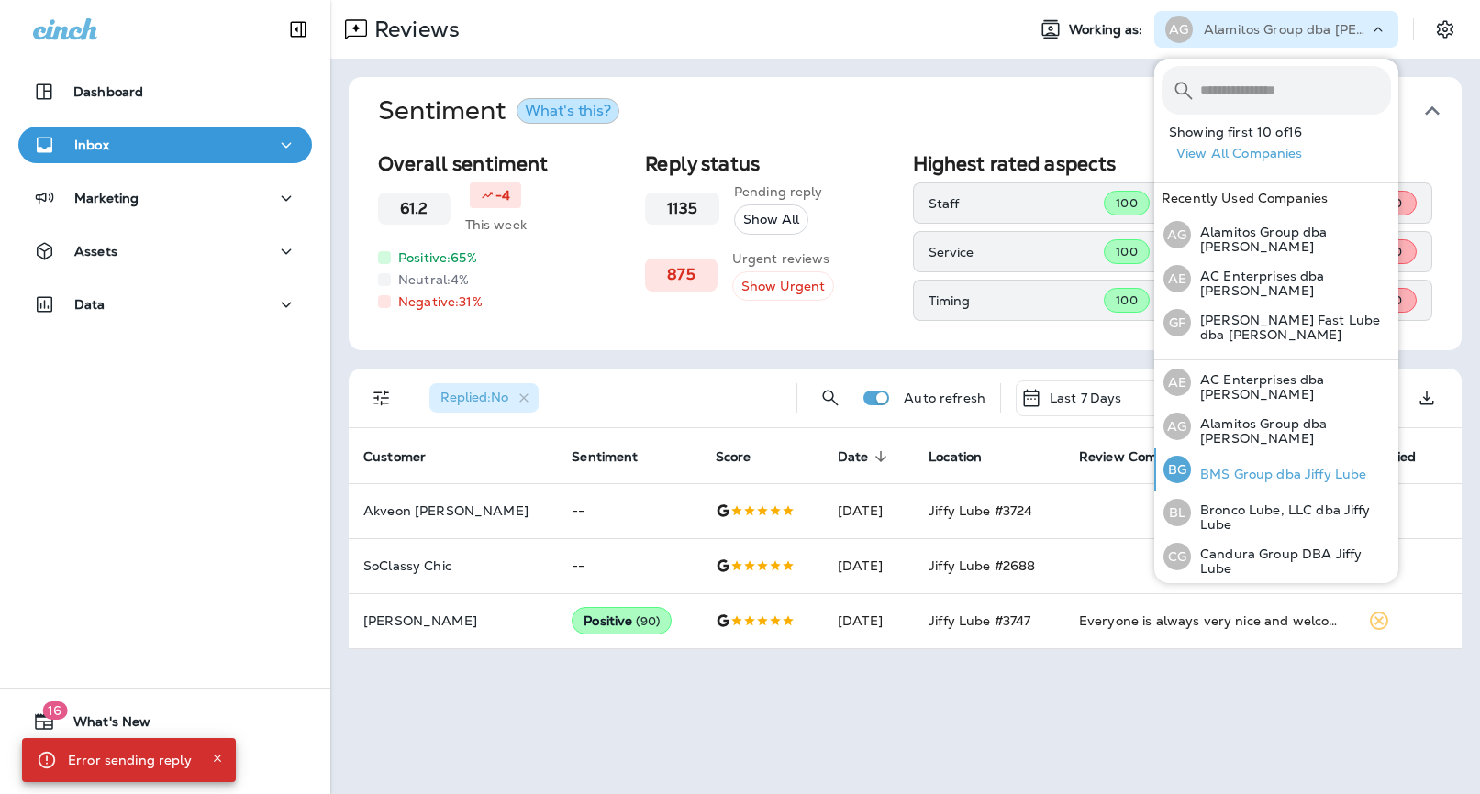
click at [1239, 467] on p "BMS Group dba Jiffy Lube" at bounding box center [1278, 474] width 175 height 15
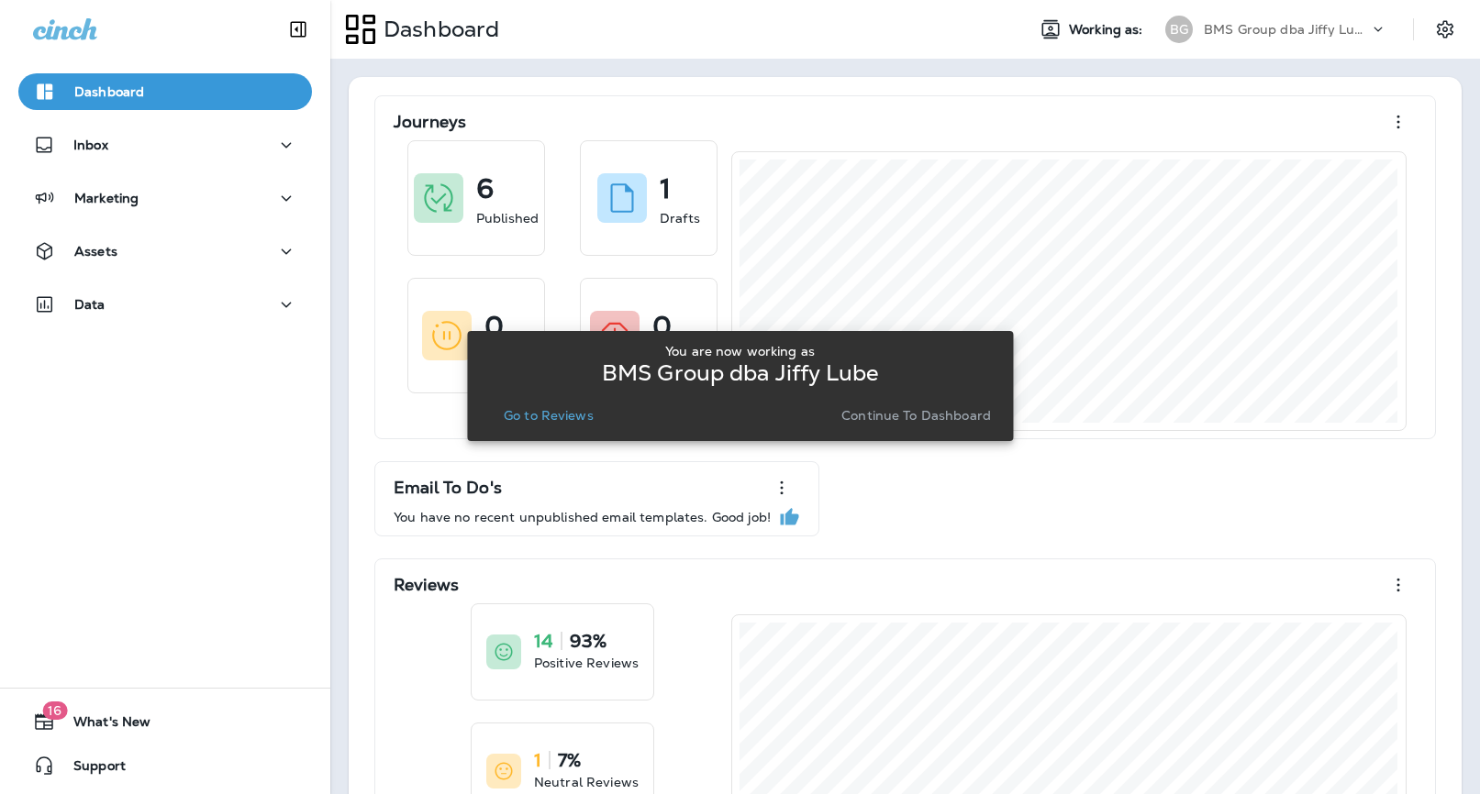
click at [555, 410] on p "Go to Reviews" at bounding box center [549, 415] width 90 height 15
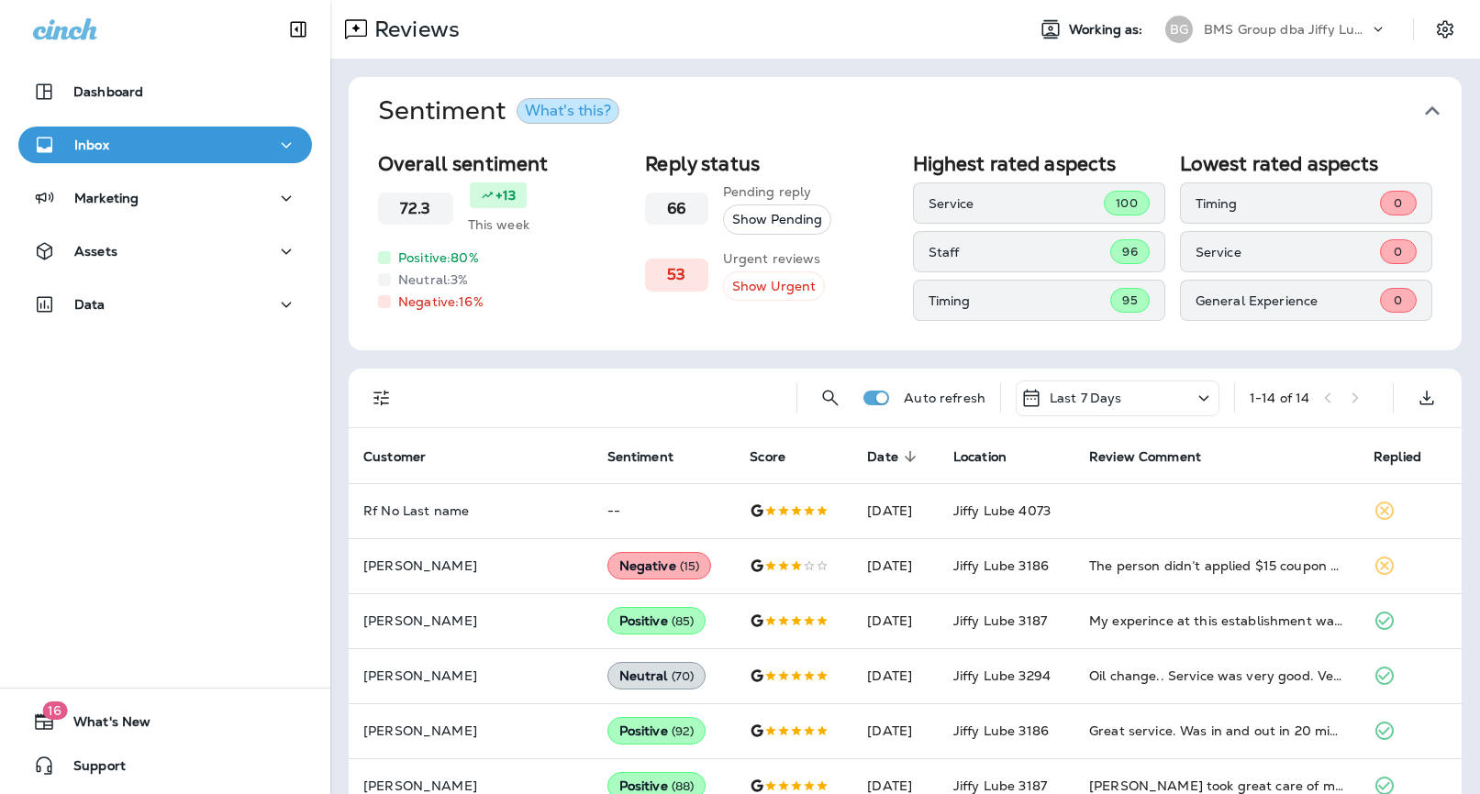
click at [385, 398] on icon "Filters" at bounding box center [382, 398] width 22 height 22
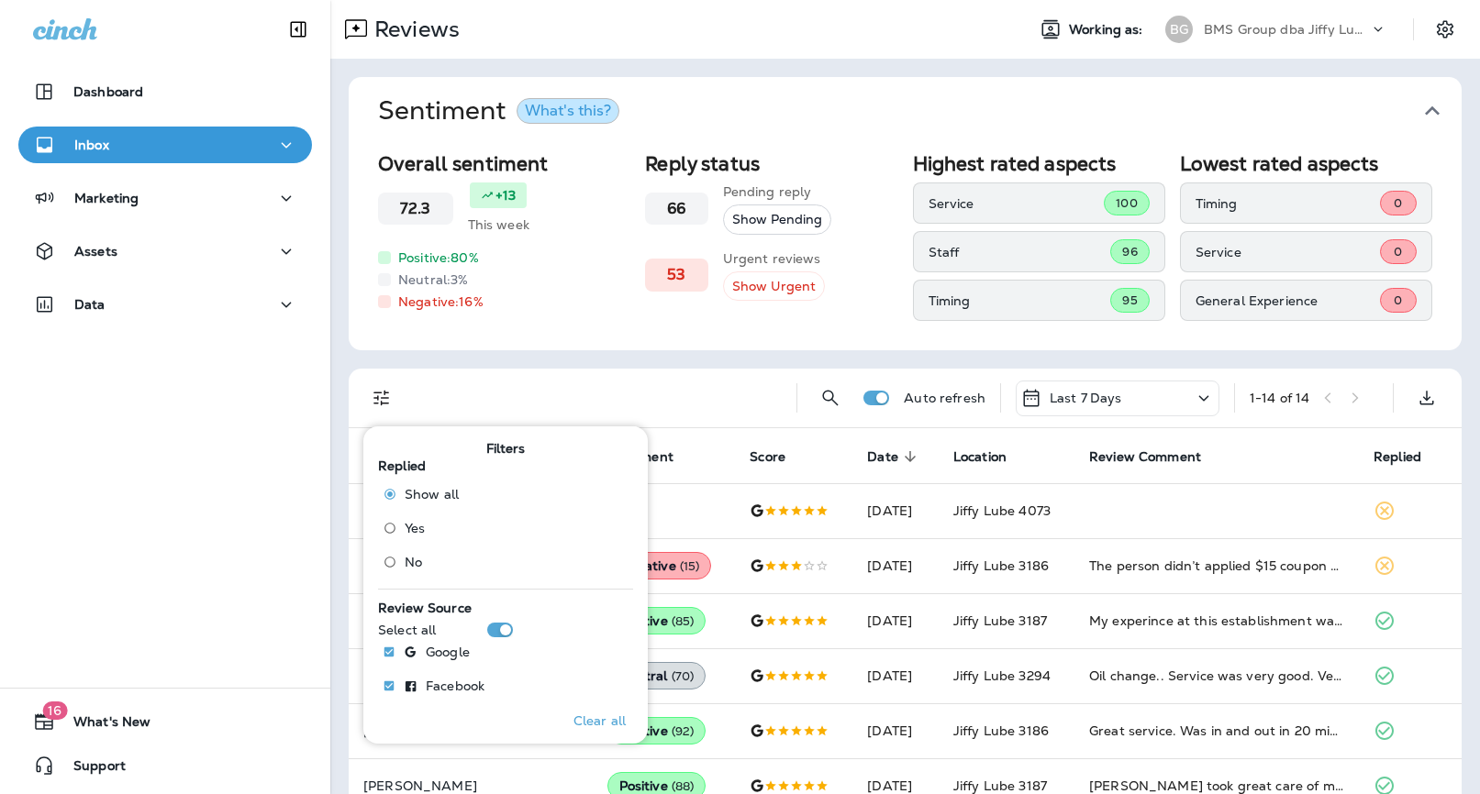
click at [415, 567] on span "No" at bounding box center [413, 562] width 17 height 15
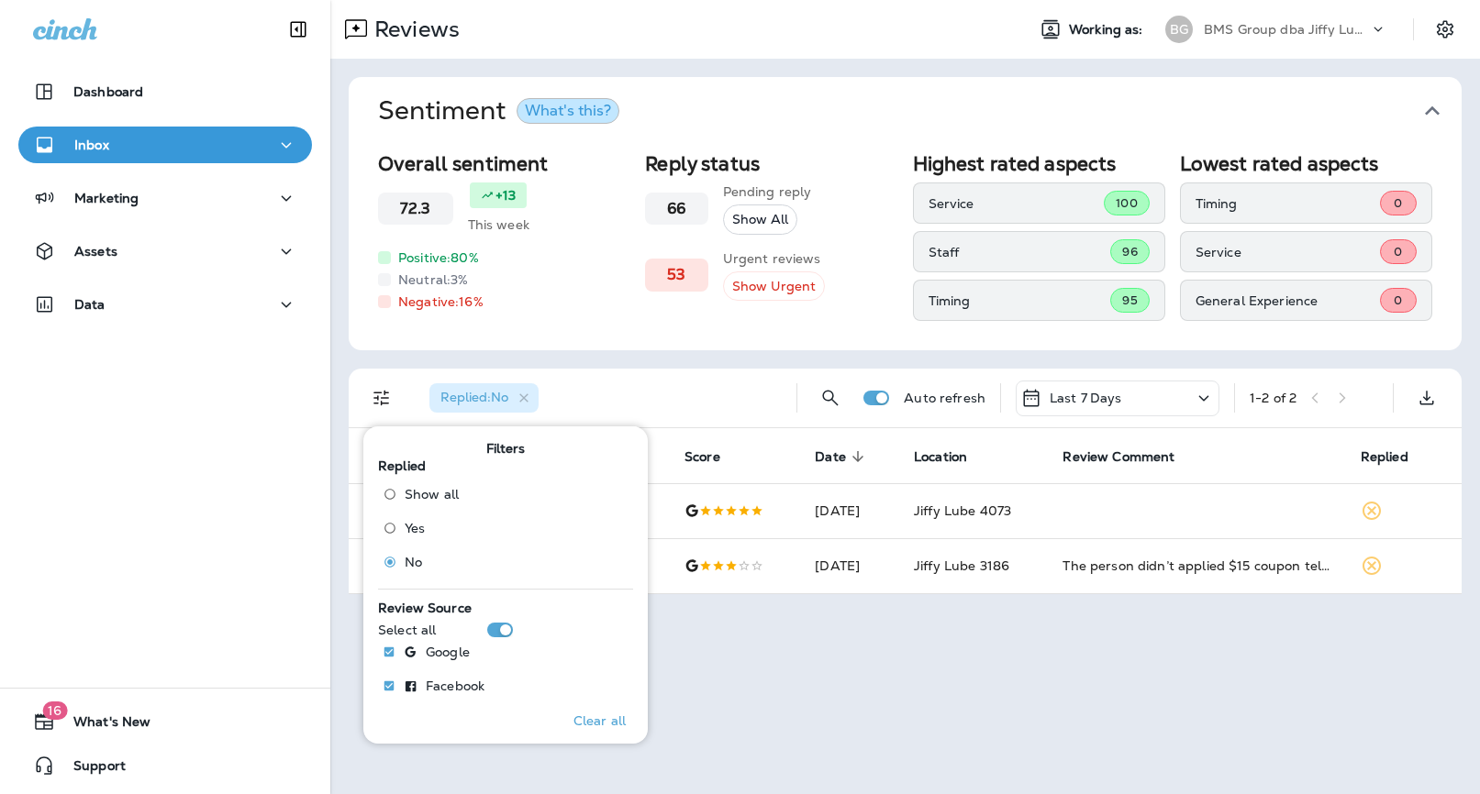
click at [883, 666] on div "Reviews Working as: BG BMS Group dba Jiffy Lube Sentiment What's this? Overall …" at bounding box center [904, 397] width 1149 height 794
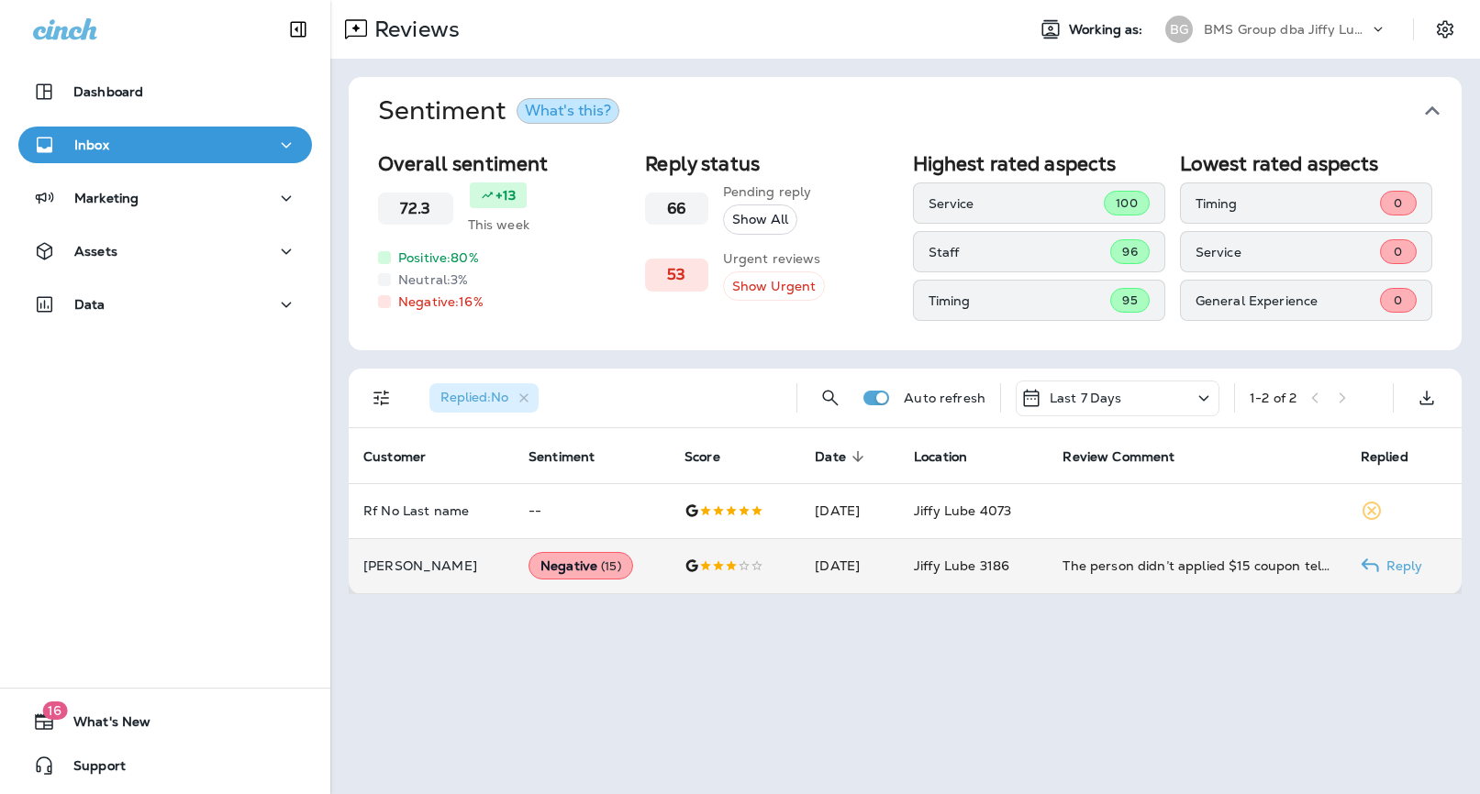
click at [995, 567] on span "Jiffy Lube 3186" at bounding box center [961, 566] width 95 height 17
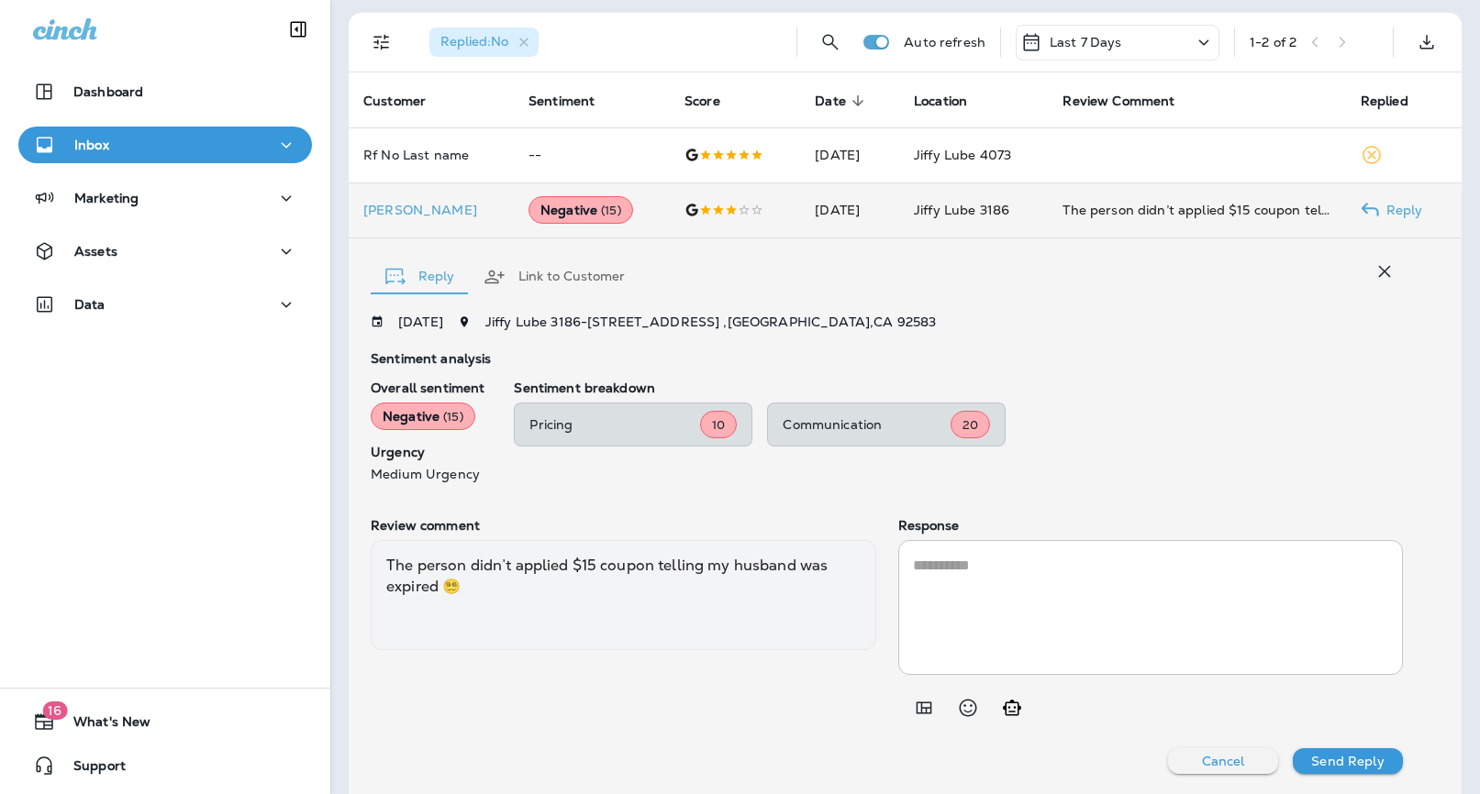
scroll to position [355, 0]
click at [1016, 709] on icon "Generate AI response" at bounding box center [1012, 707] width 22 height 22
type textarea "**********"
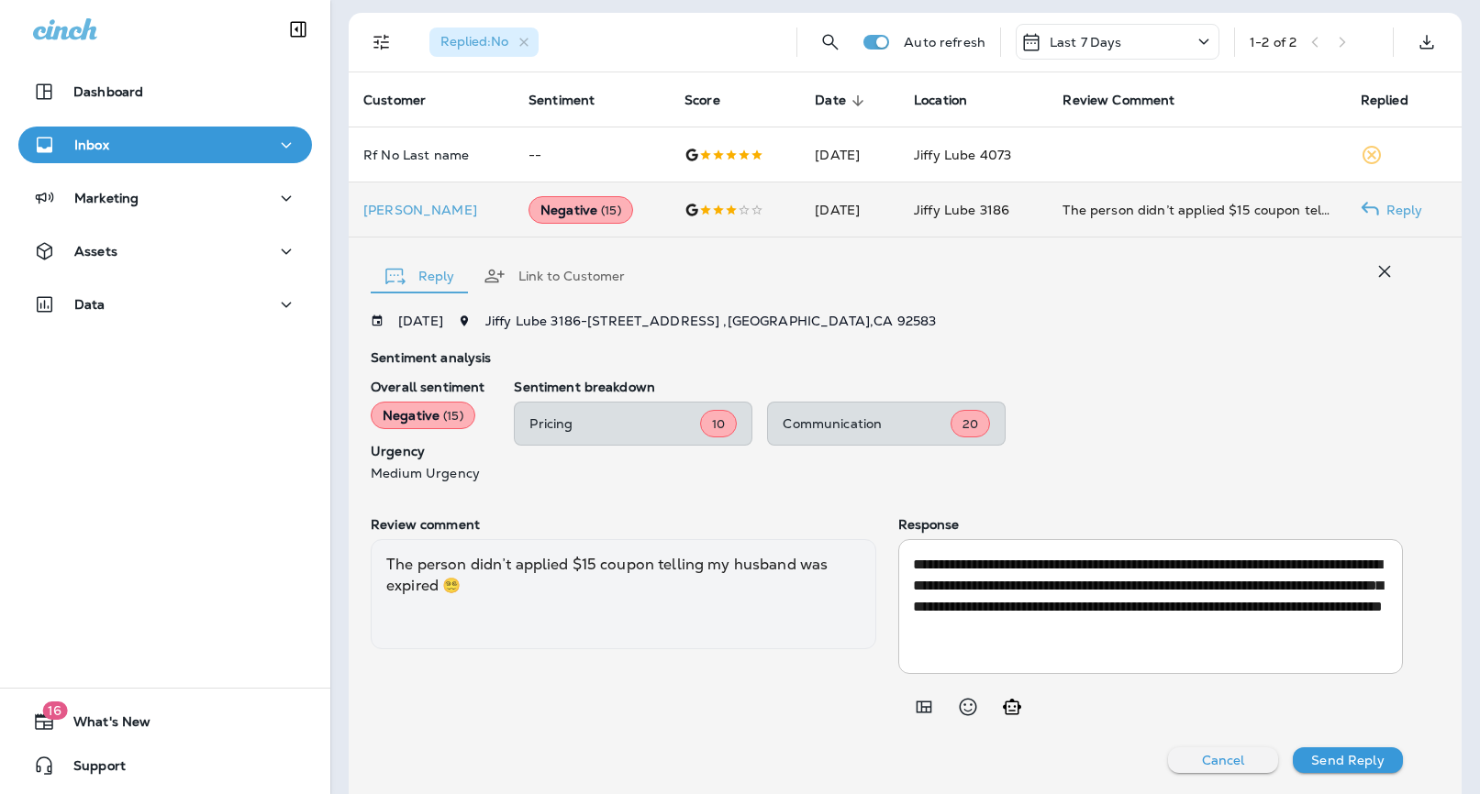
click at [1105, 615] on textarea "**********" at bounding box center [1151, 606] width 476 height 105
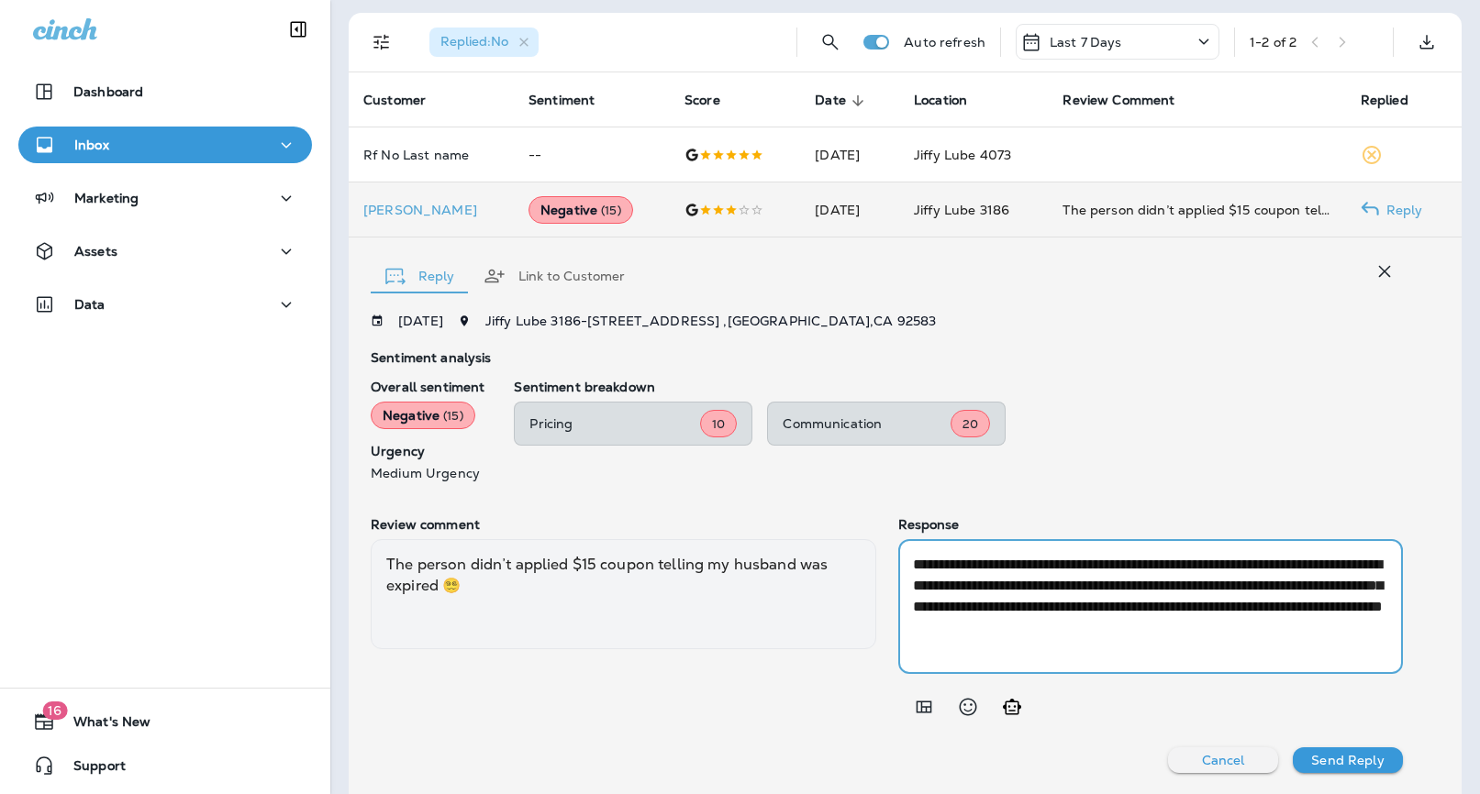
click at [1105, 615] on textarea "**********" at bounding box center [1151, 606] width 476 height 105
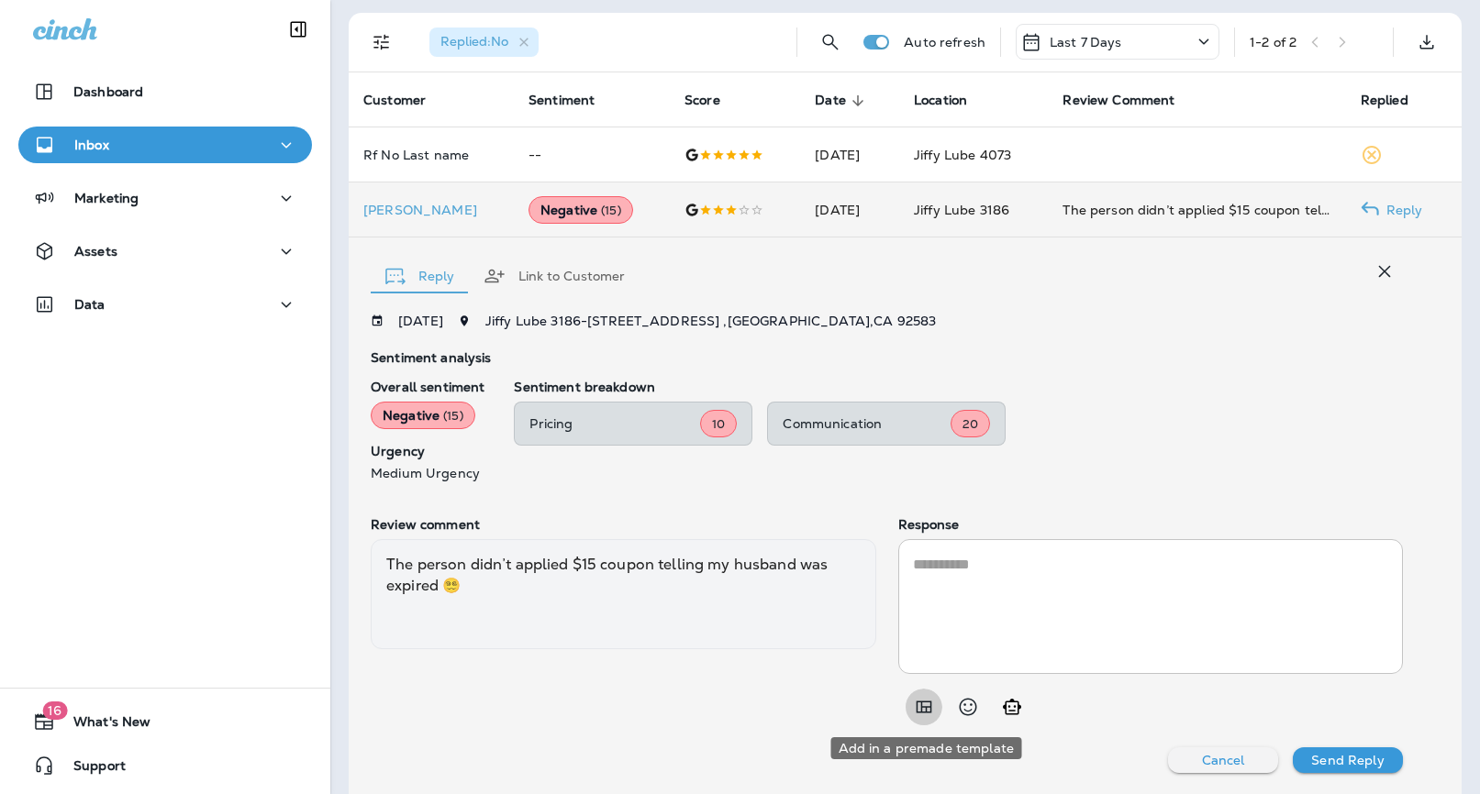
click at [919, 697] on icon "Add in a premade template" at bounding box center [924, 707] width 22 height 22
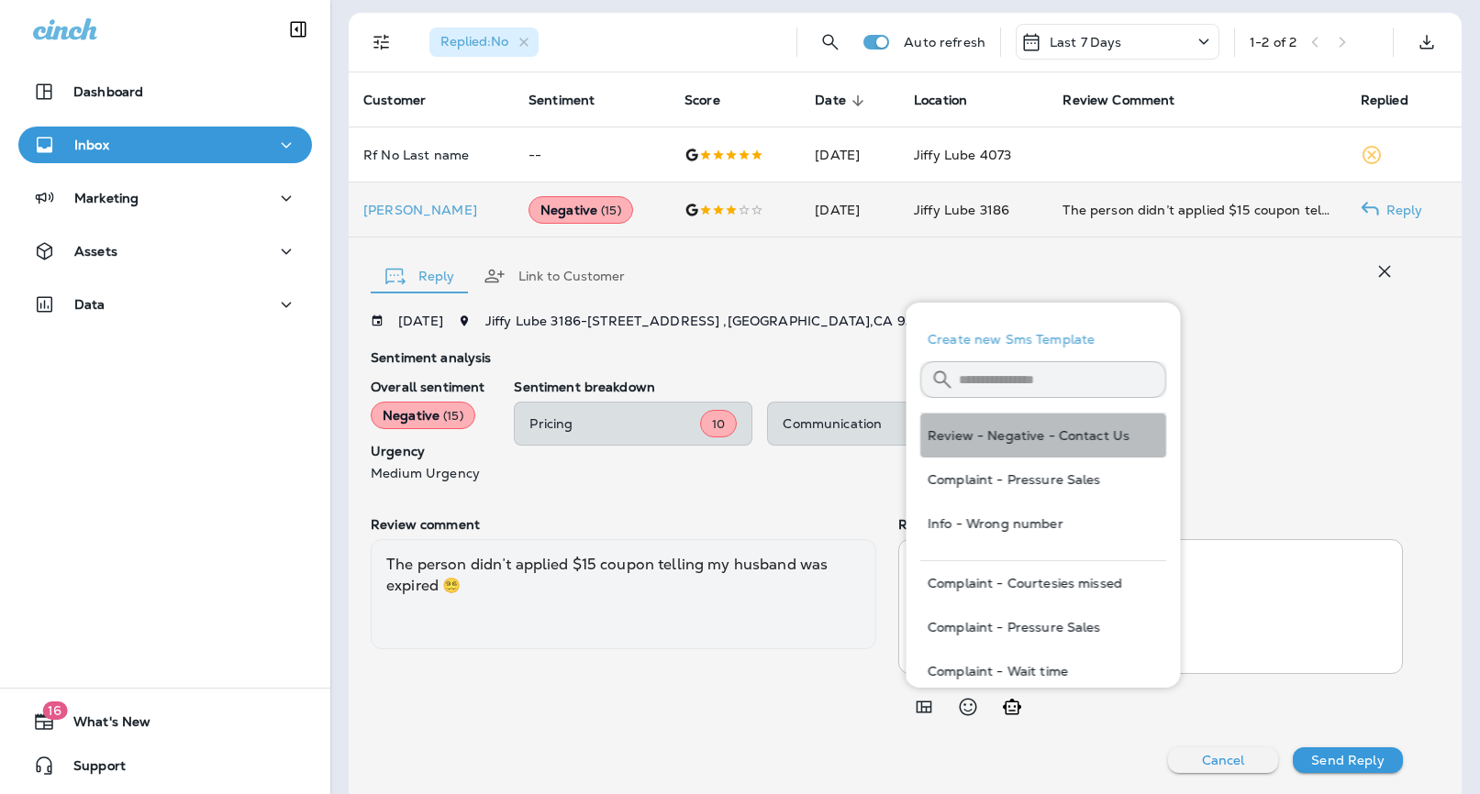
click at [1032, 438] on button "Review - Negative - Contact Us" at bounding box center [1043, 436] width 246 height 44
type textarea "**********"
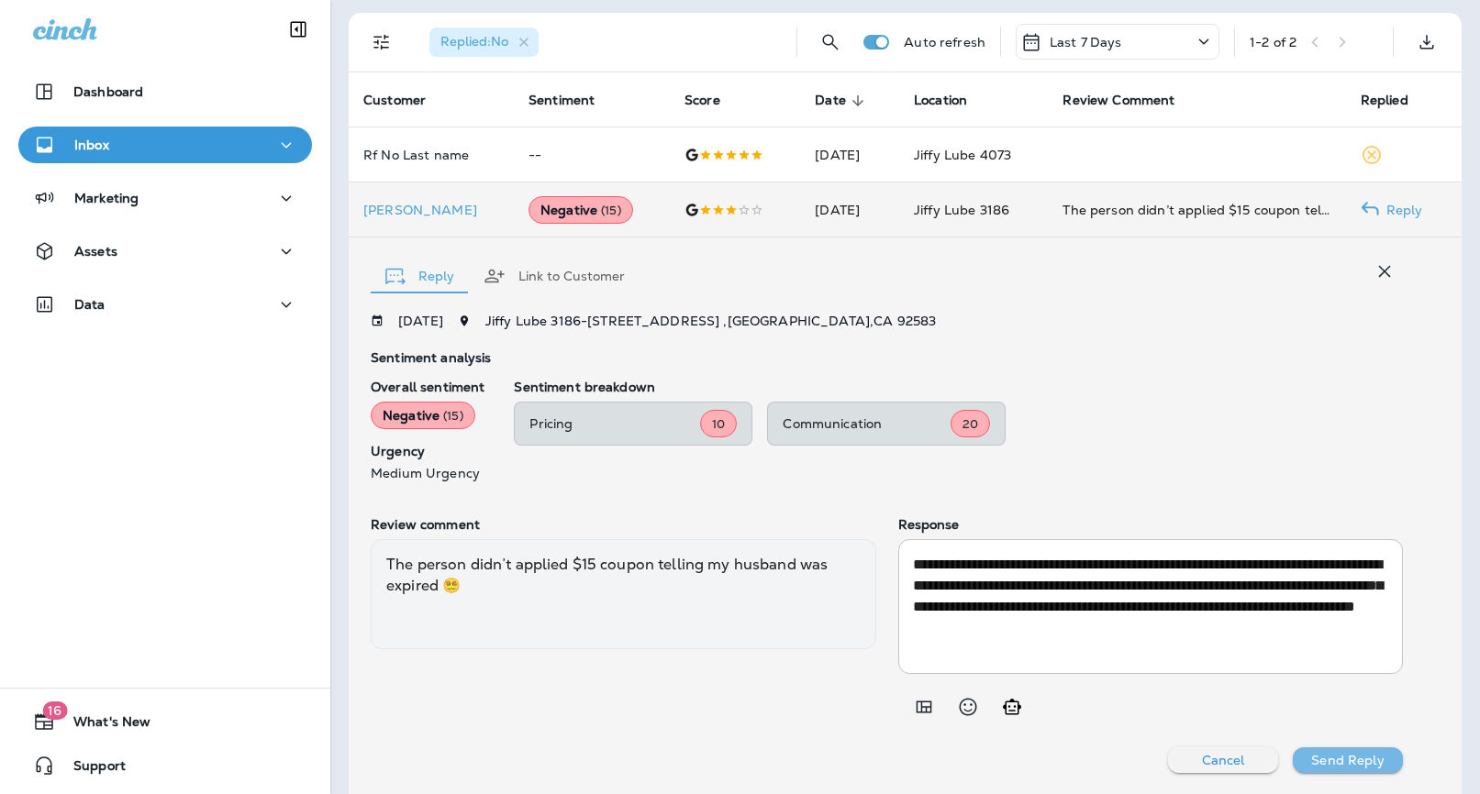
click at [1339, 753] on p "Send Reply" at bounding box center [1347, 760] width 72 height 15
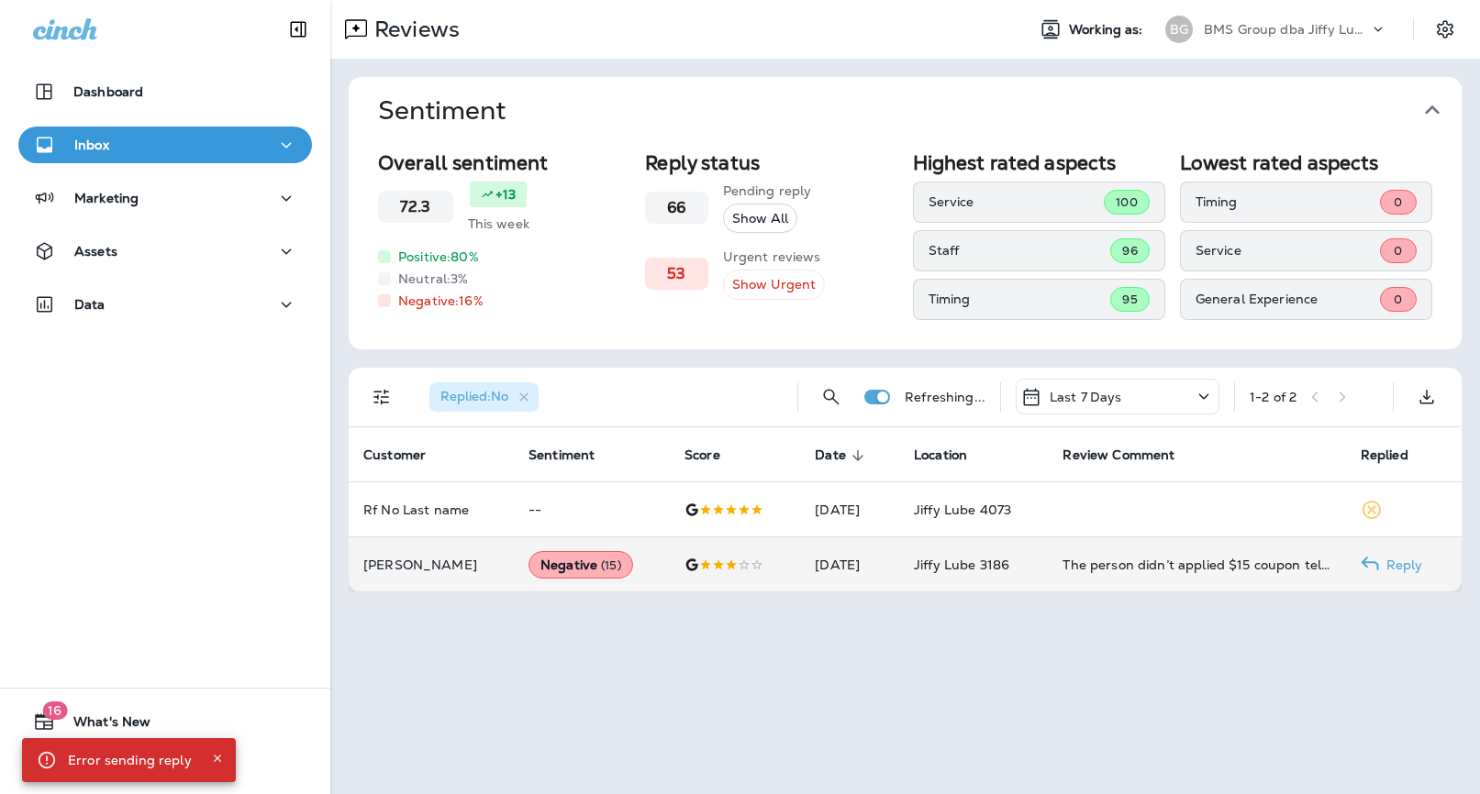
scroll to position [0, 0]
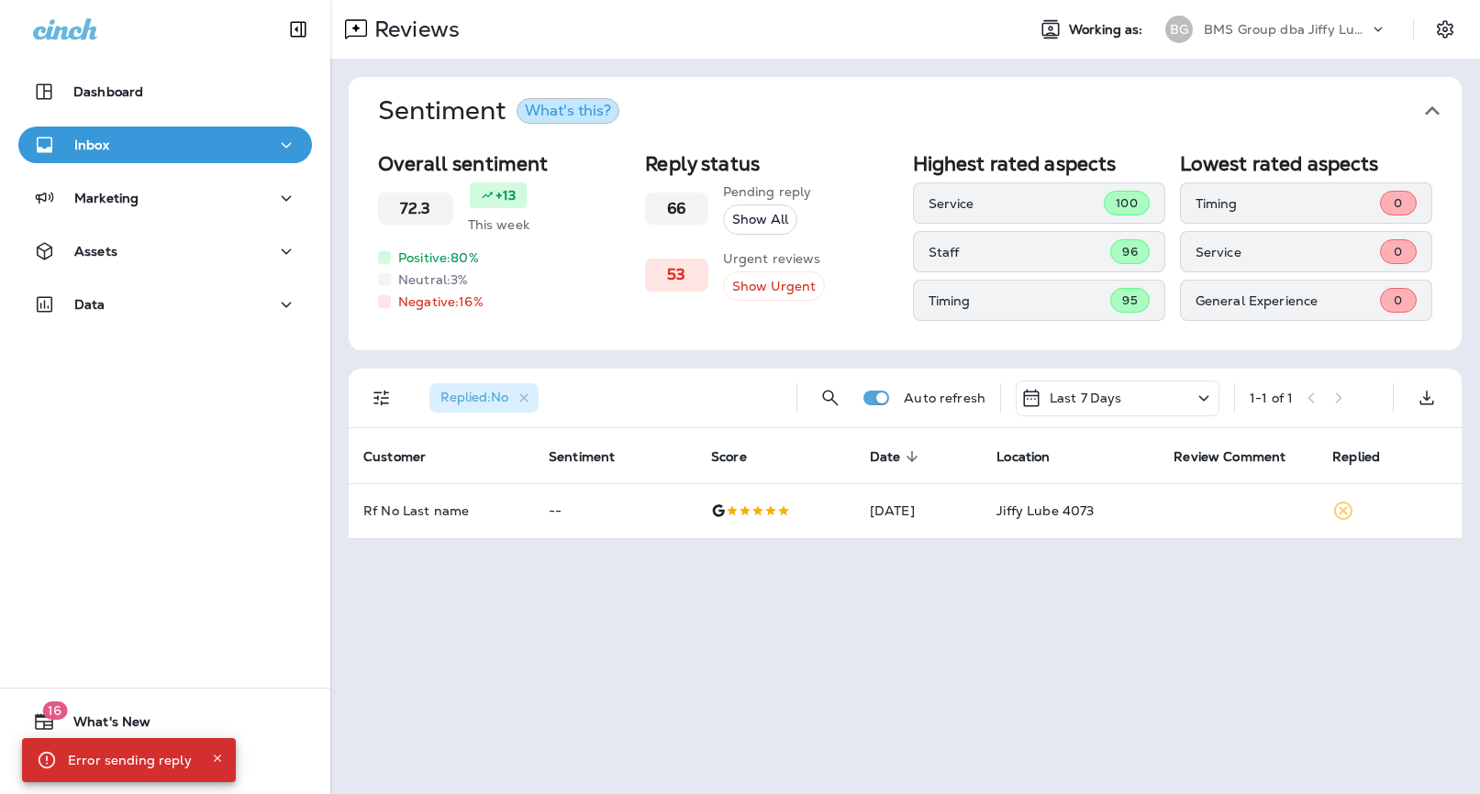
click at [1352, 17] on div "BMS Group dba Jiffy Lube" at bounding box center [1286, 30] width 165 height 28
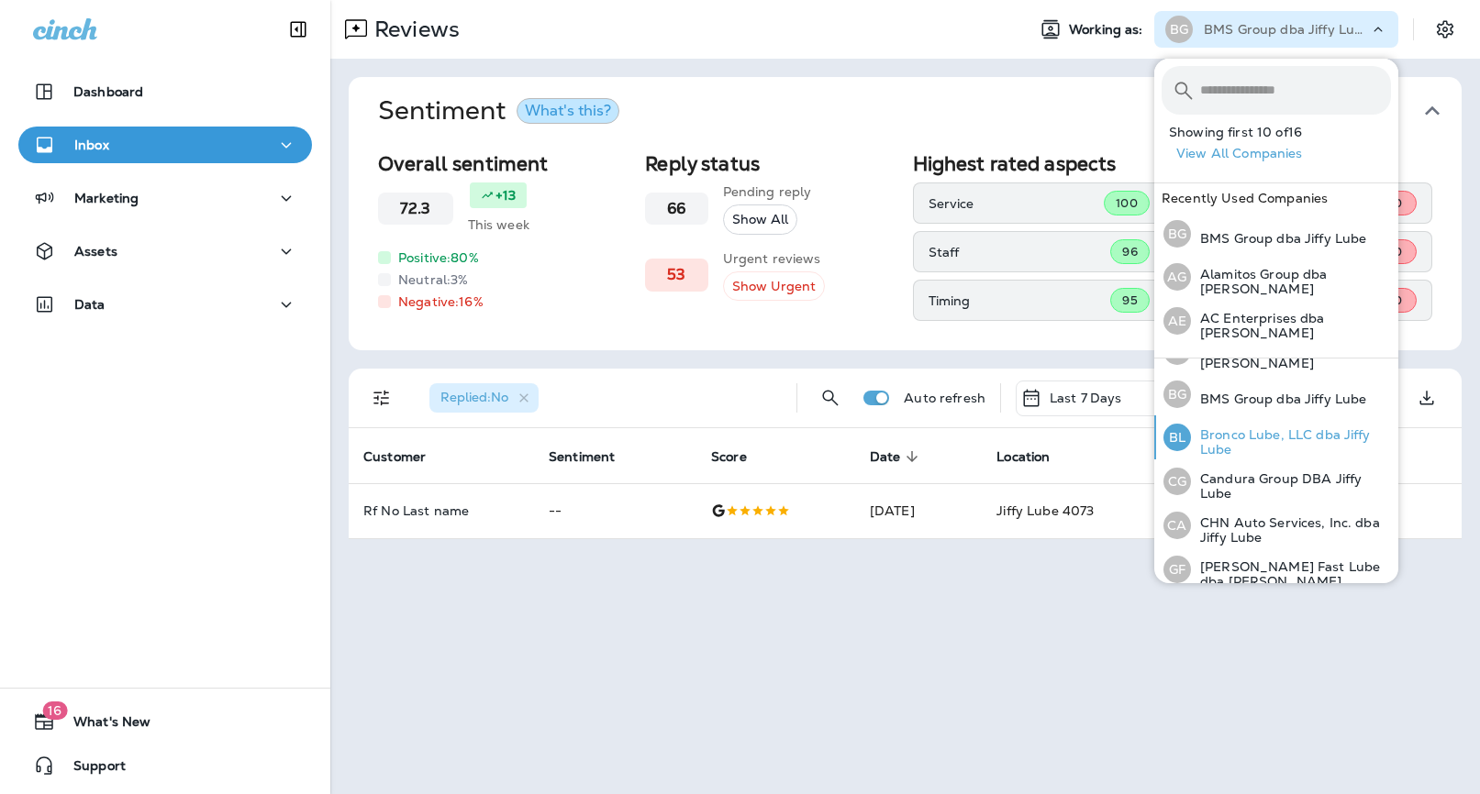
scroll to position [82, 0]
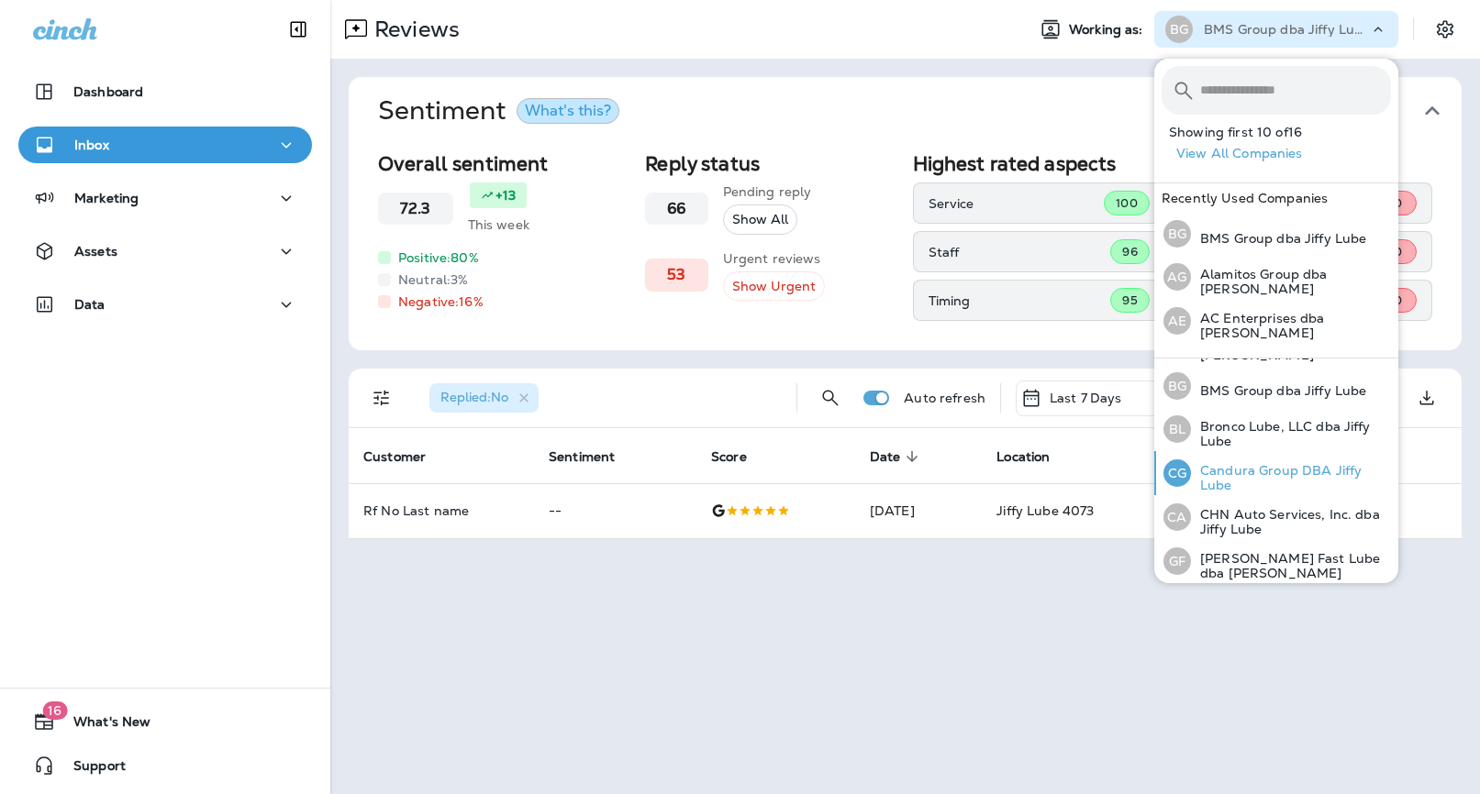
click at [1226, 471] on p "Candura Group DBA Jiffy Lube" at bounding box center [1291, 477] width 200 height 29
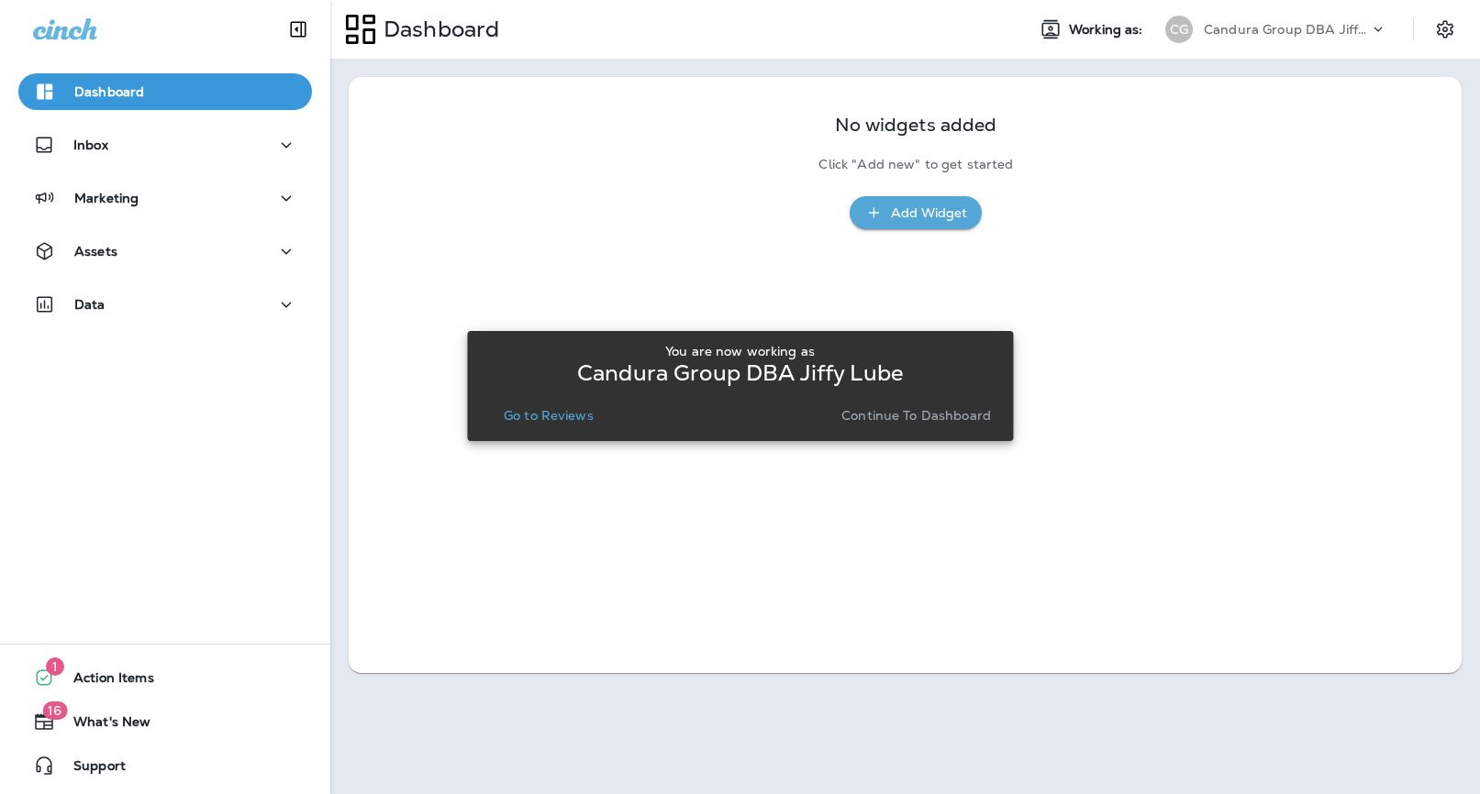
click at [560, 408] on p "Go to Reviews" at bounding box center [549, 415] width 90 height 15
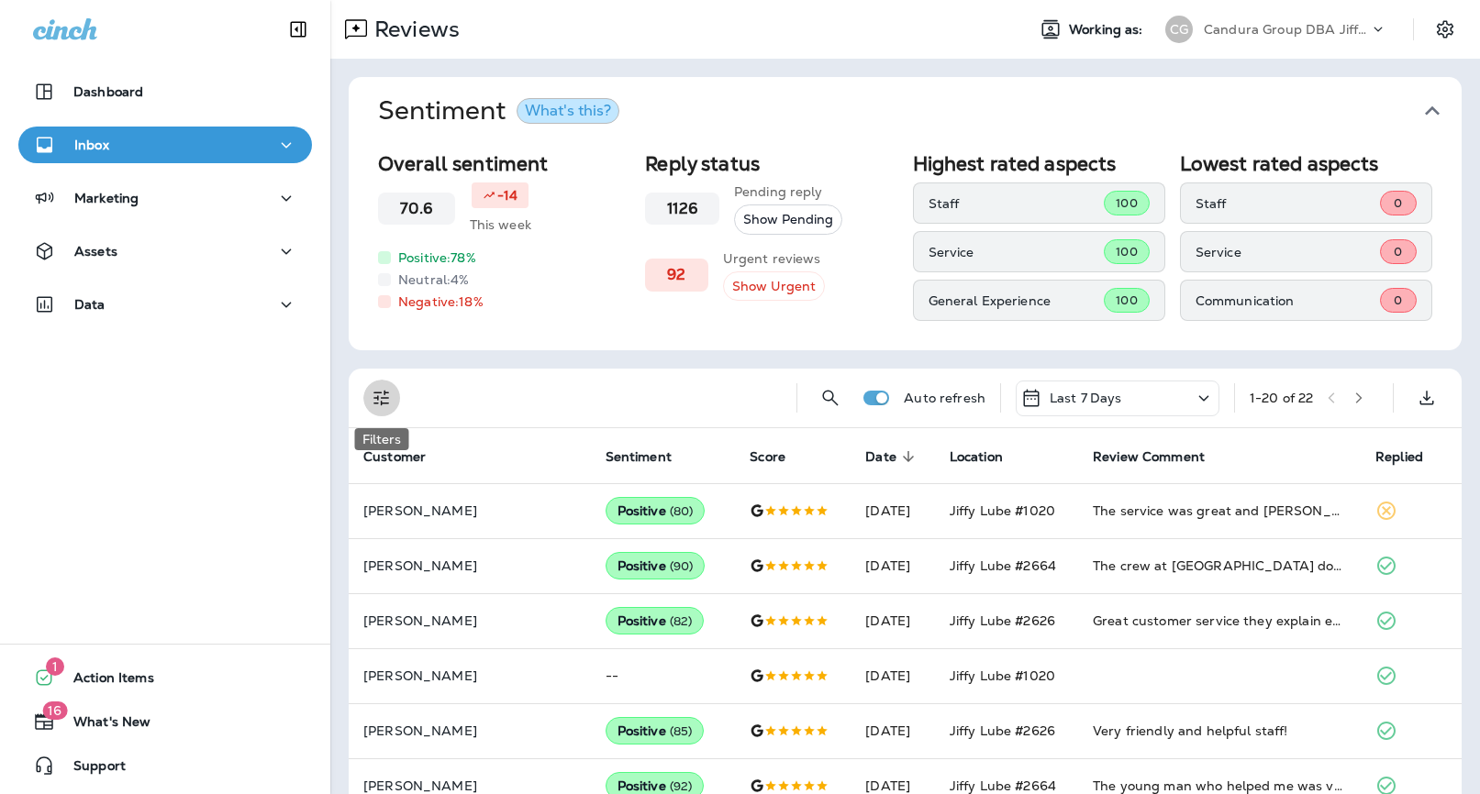
click at [383, 398] on icon "Filters" at bounding box center [382, 398] width 22 height 22
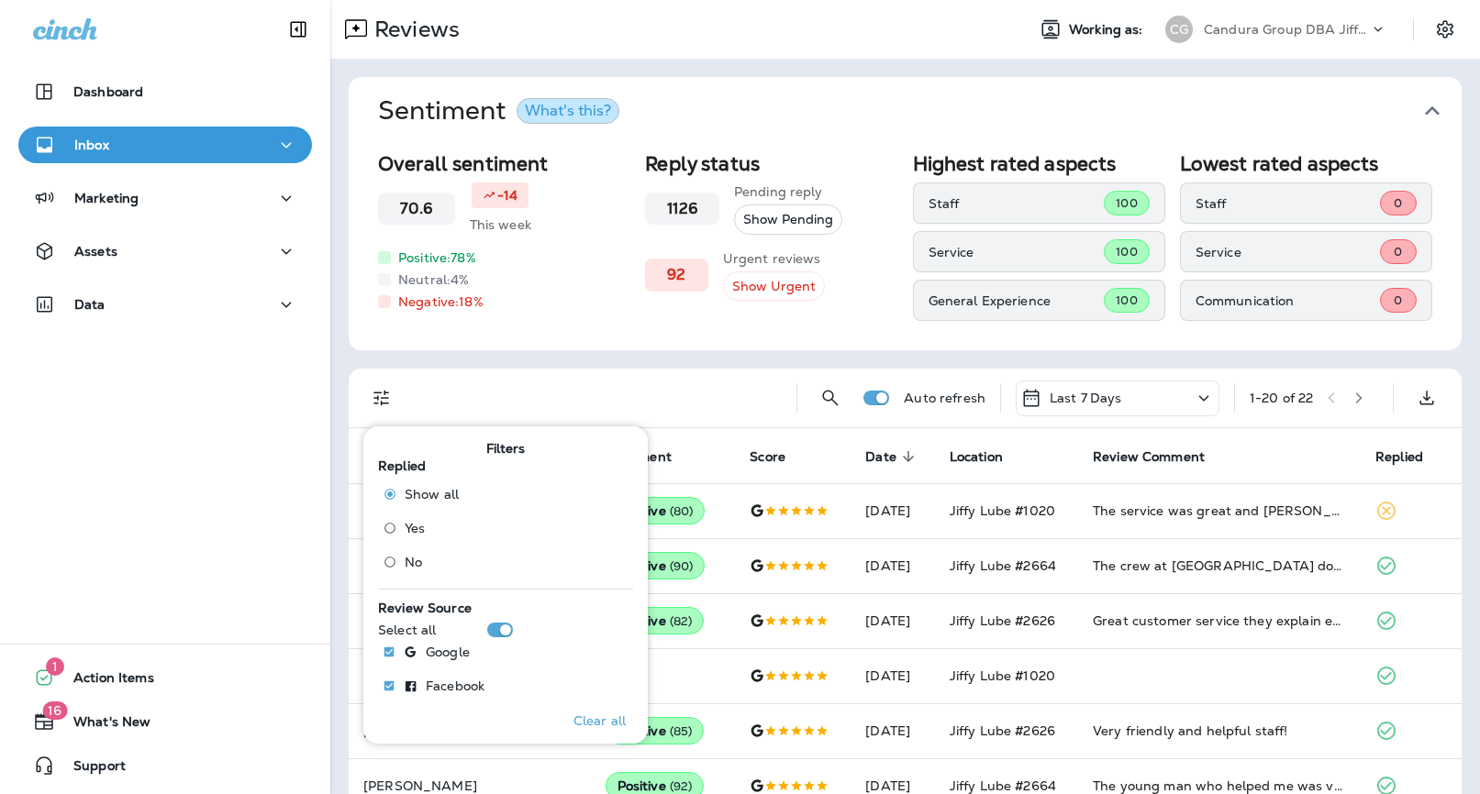
click at [405, 562] on span "No" at bounding box center [413, 562] width 17 height 15
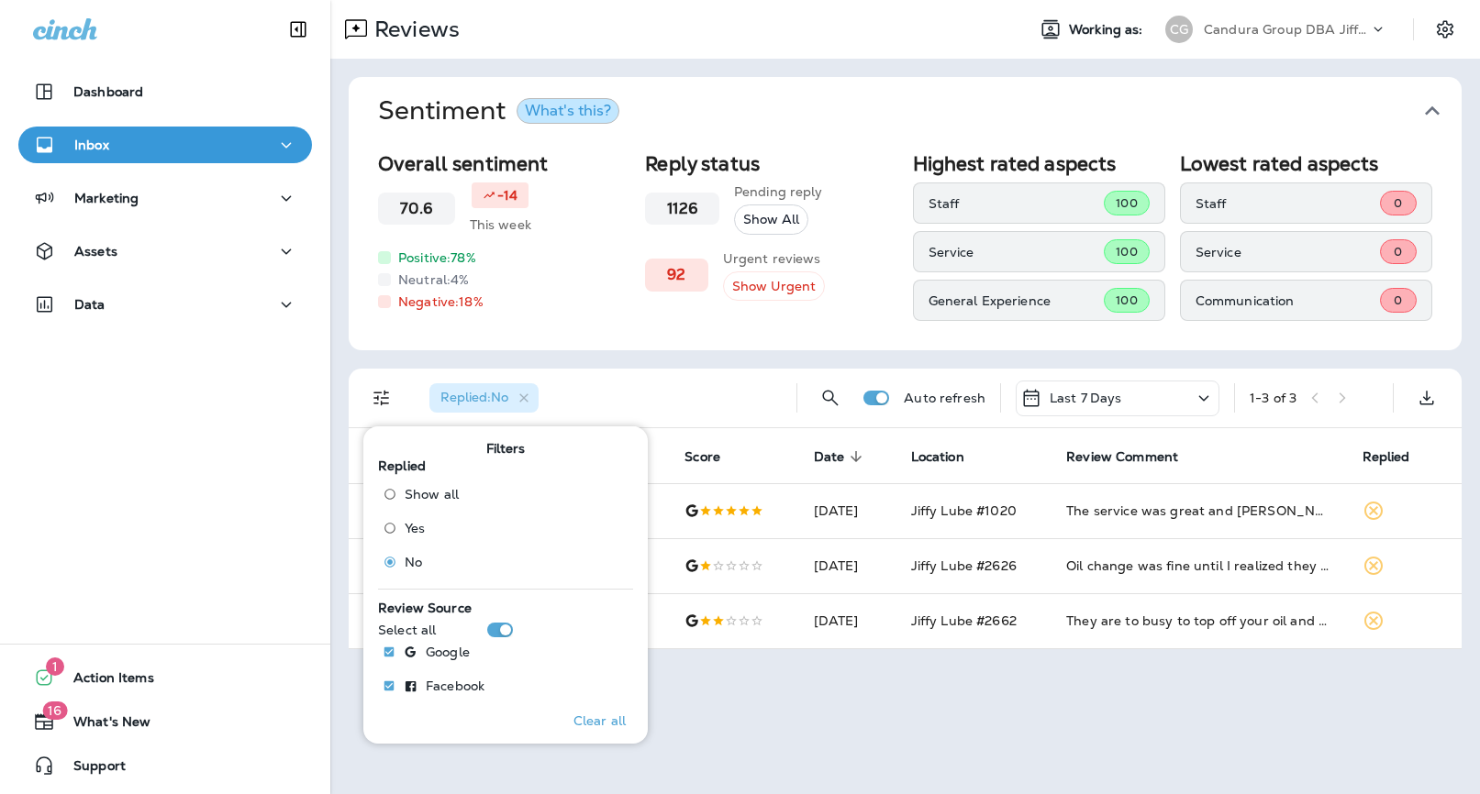
click at [861, 689] on div "Reviews Working as: [PERSON_NAME] Group DBA [PERSON_NAME] Sentiment What's this…" at bounding box center [904, 397] width 1149 height 794
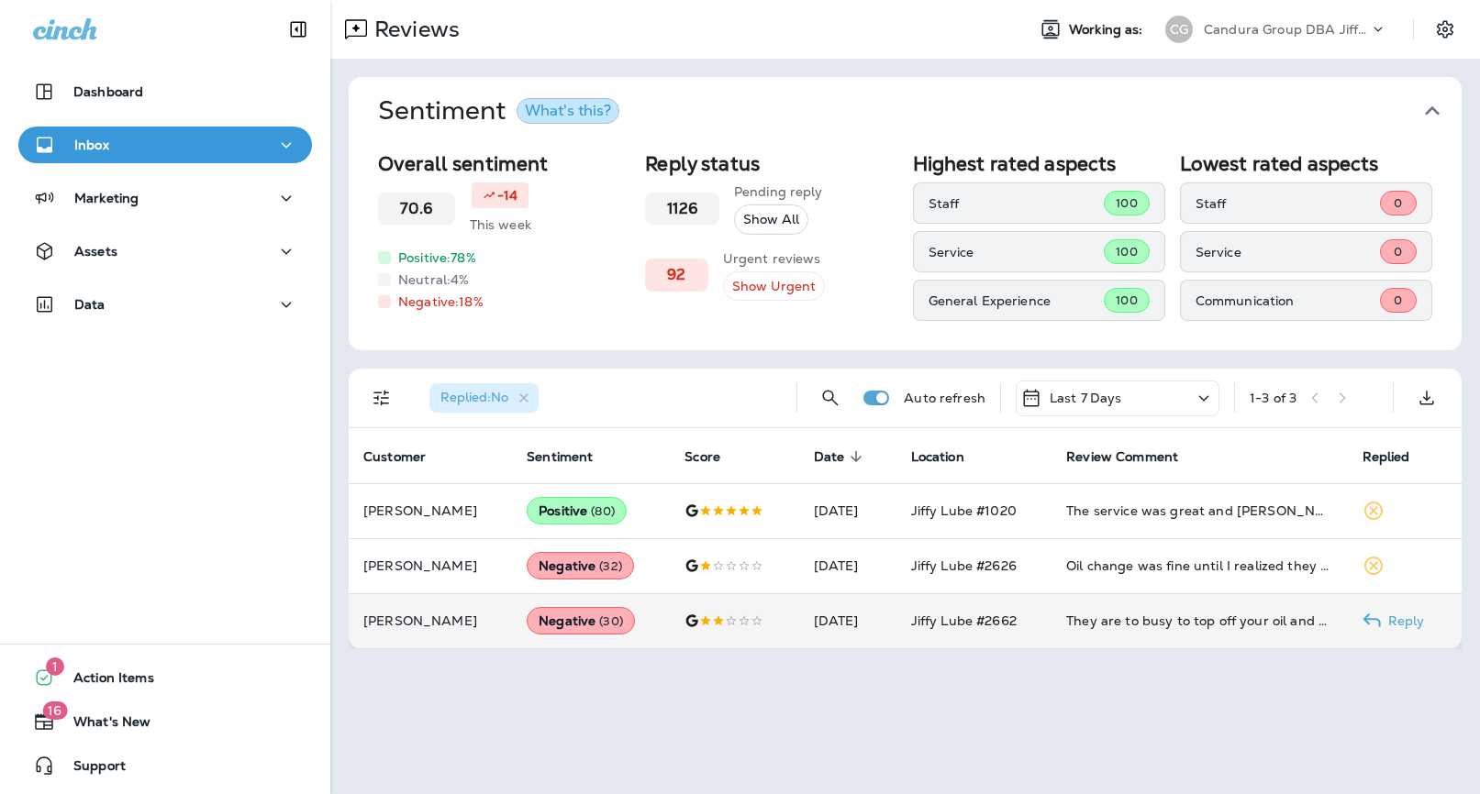
click at [916, 625] on span "Jiffy Lube #2662" at bounding box center [963, 621] width 105 height 17
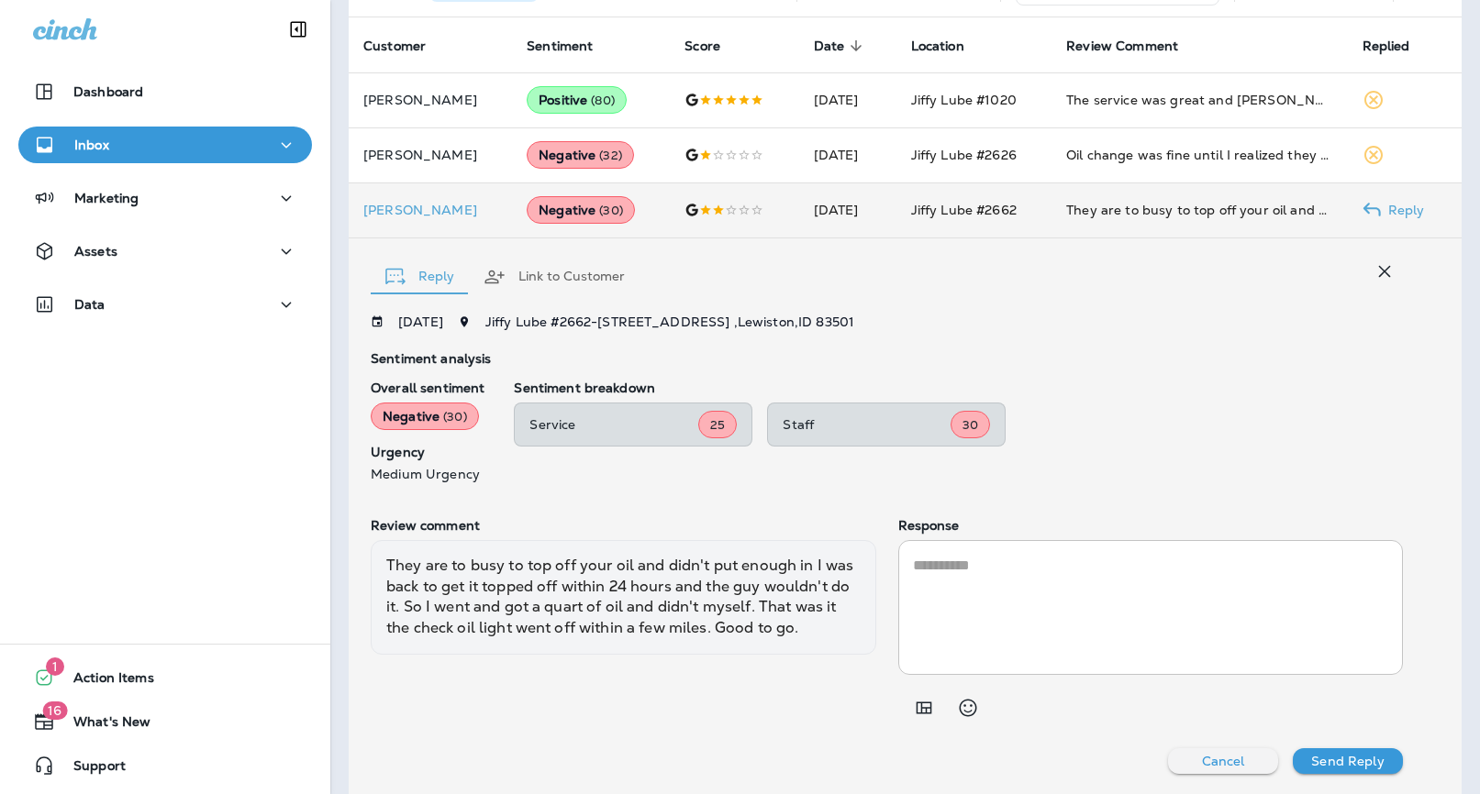
scroll to position [410, 0]
click at [927, 706] on icon "Add in a premade template" at bounding box center [924, 707] width 22 height 22
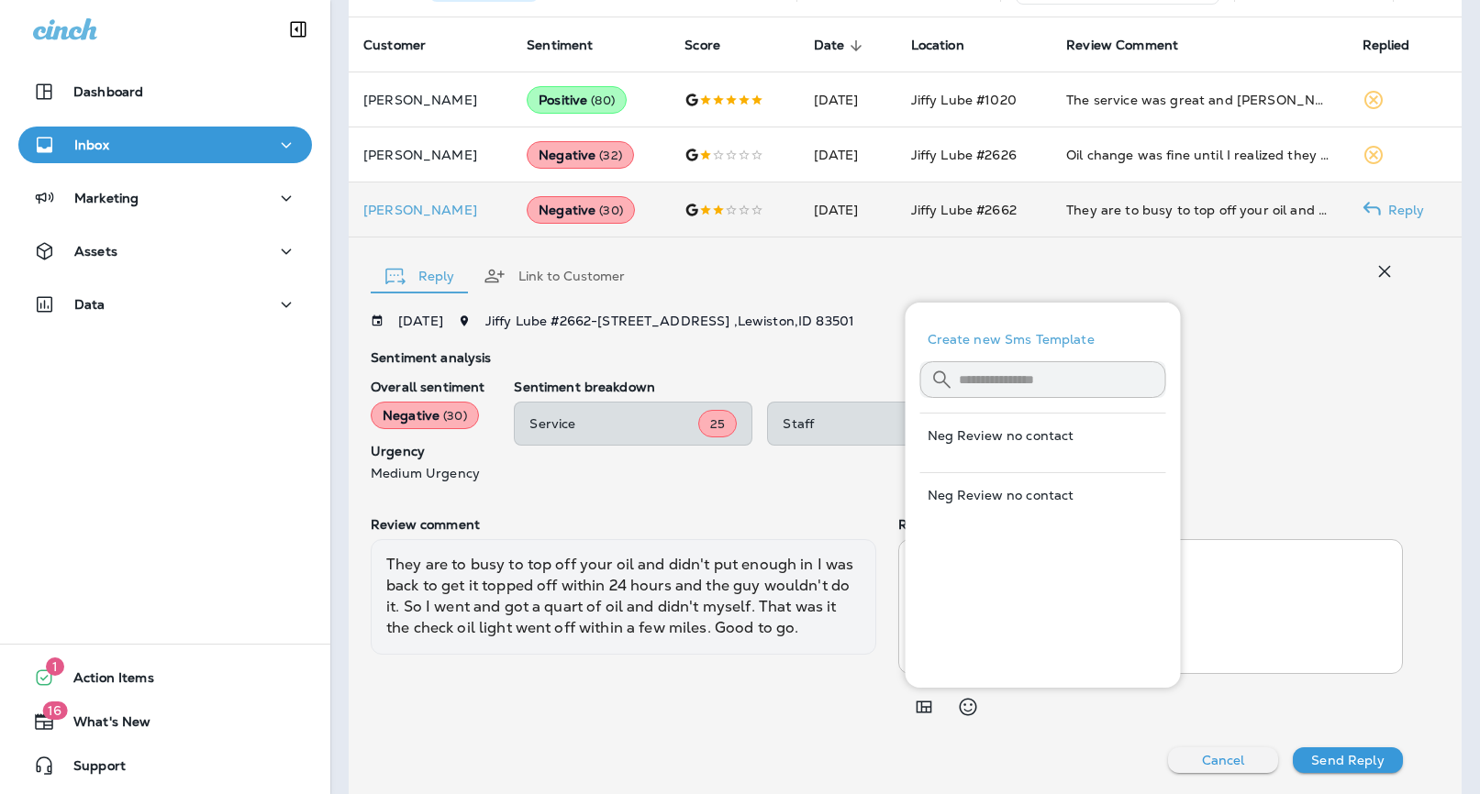
click at [1038, 501] on button "Neg Review no contact" at bounding box center [1043, 495] width 246 height 44
type textarea "**********"
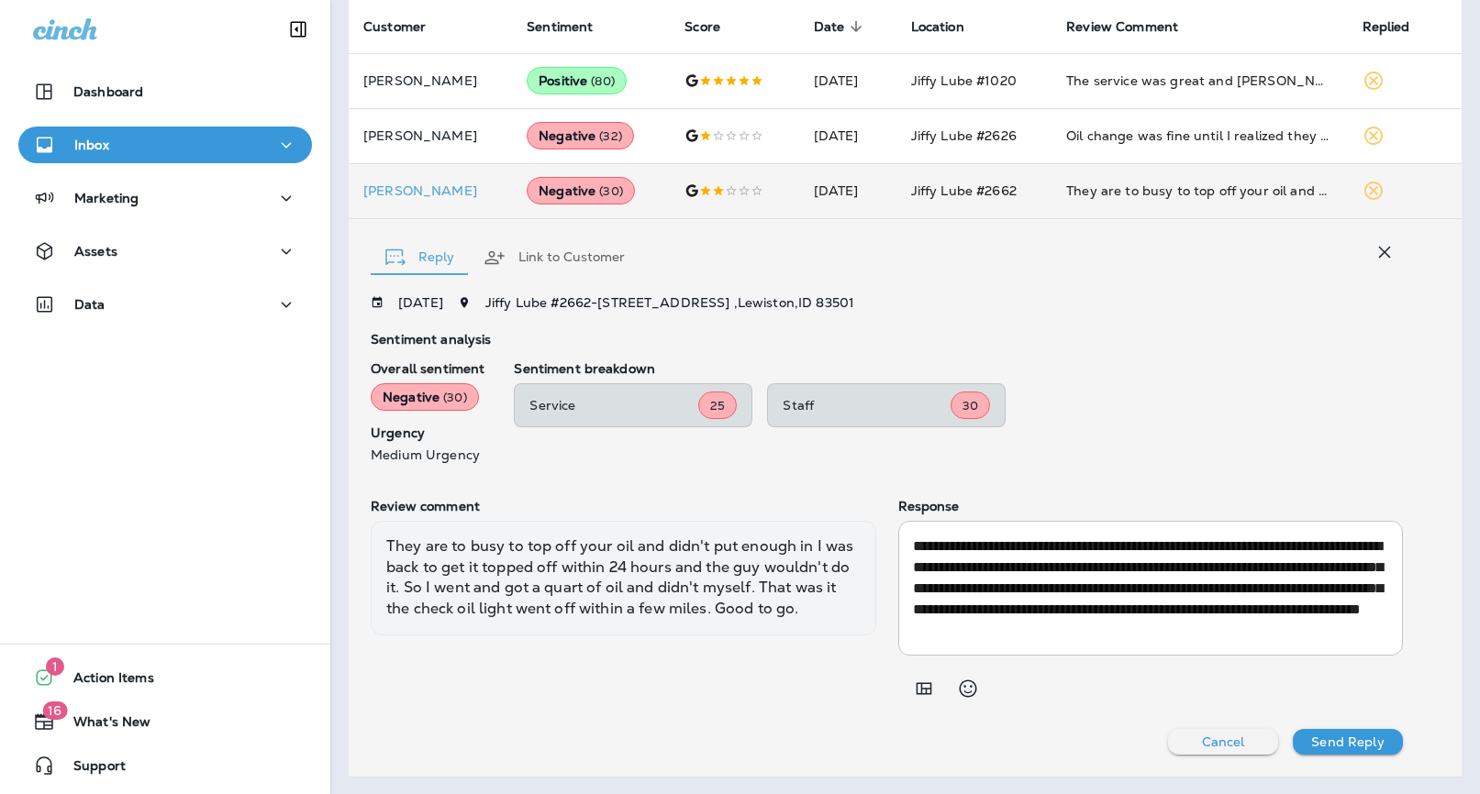
scroll to position [429, 0]
click at [1347, 741] on p "Send Reply" at bounding box center [1347, 741] width 72 height 15
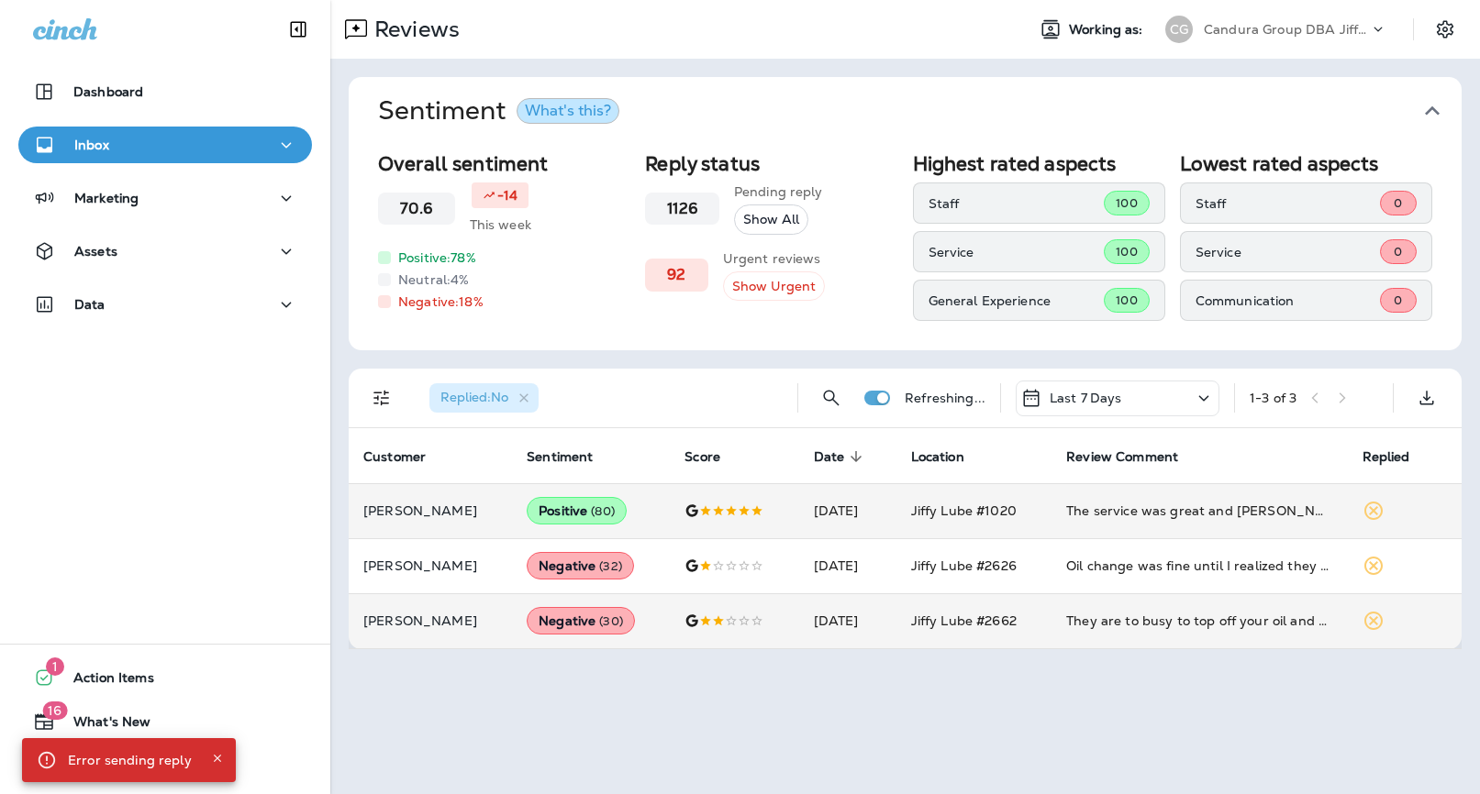
scroll to position [0, 0]
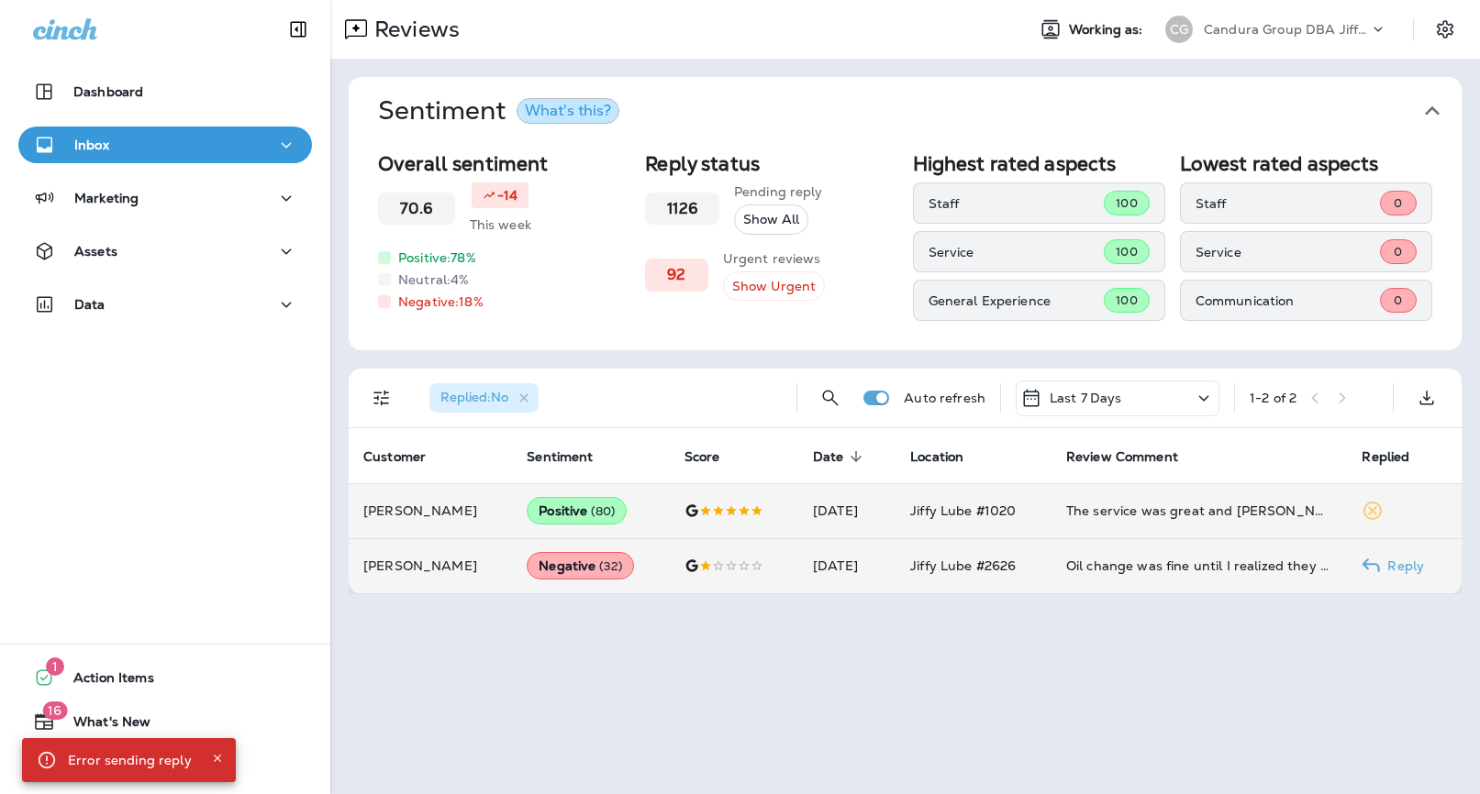
click at [1133, 571] on div "Oil change was fine until I realized they over tightened my cloth style skid pl…" at bounding box center [1199, 566] width 267 height 18
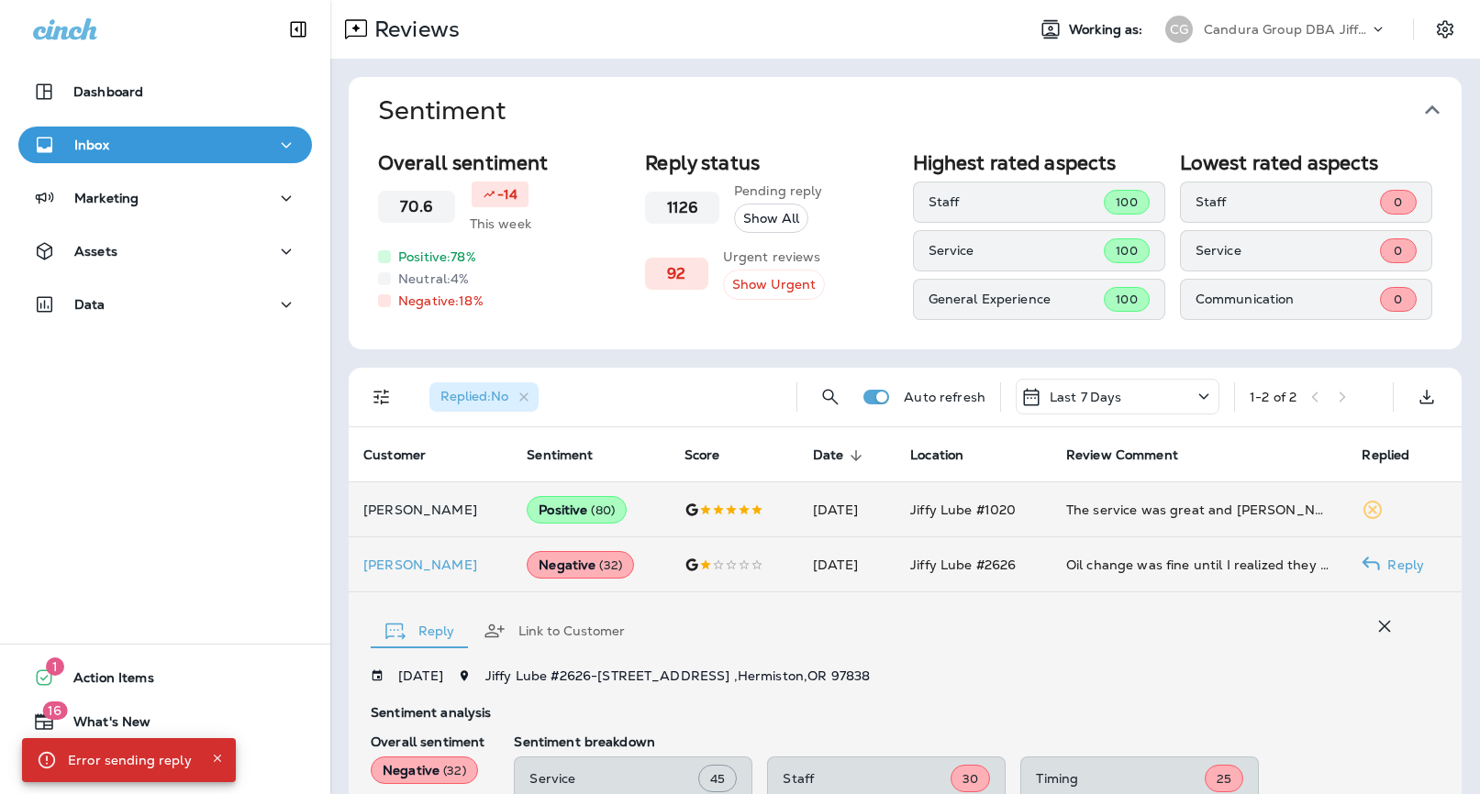
scroll to position [381, 0]
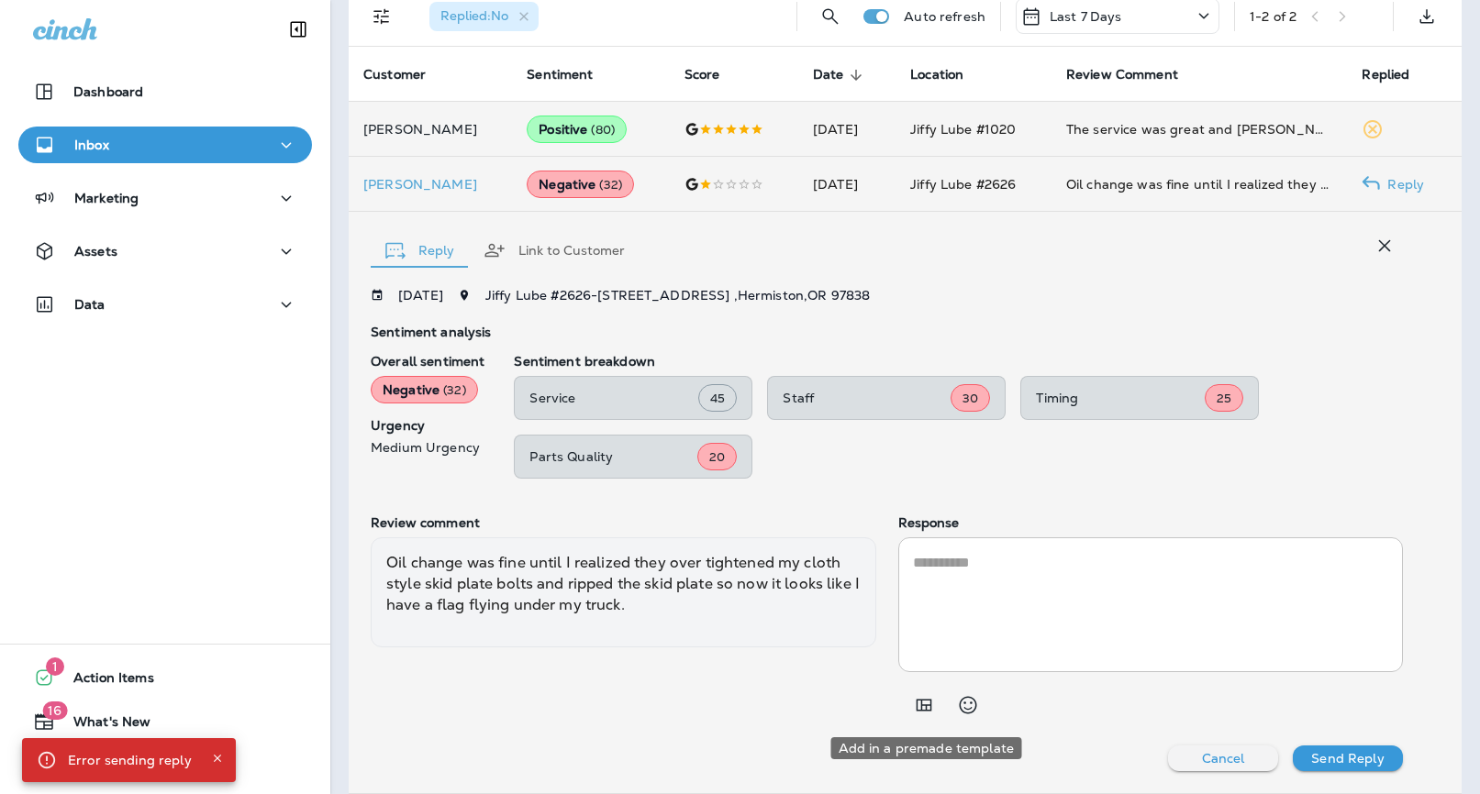
click at [923, 709] on icon "Add in a premade template" at bounding box center [924, 705] width 22 height 22
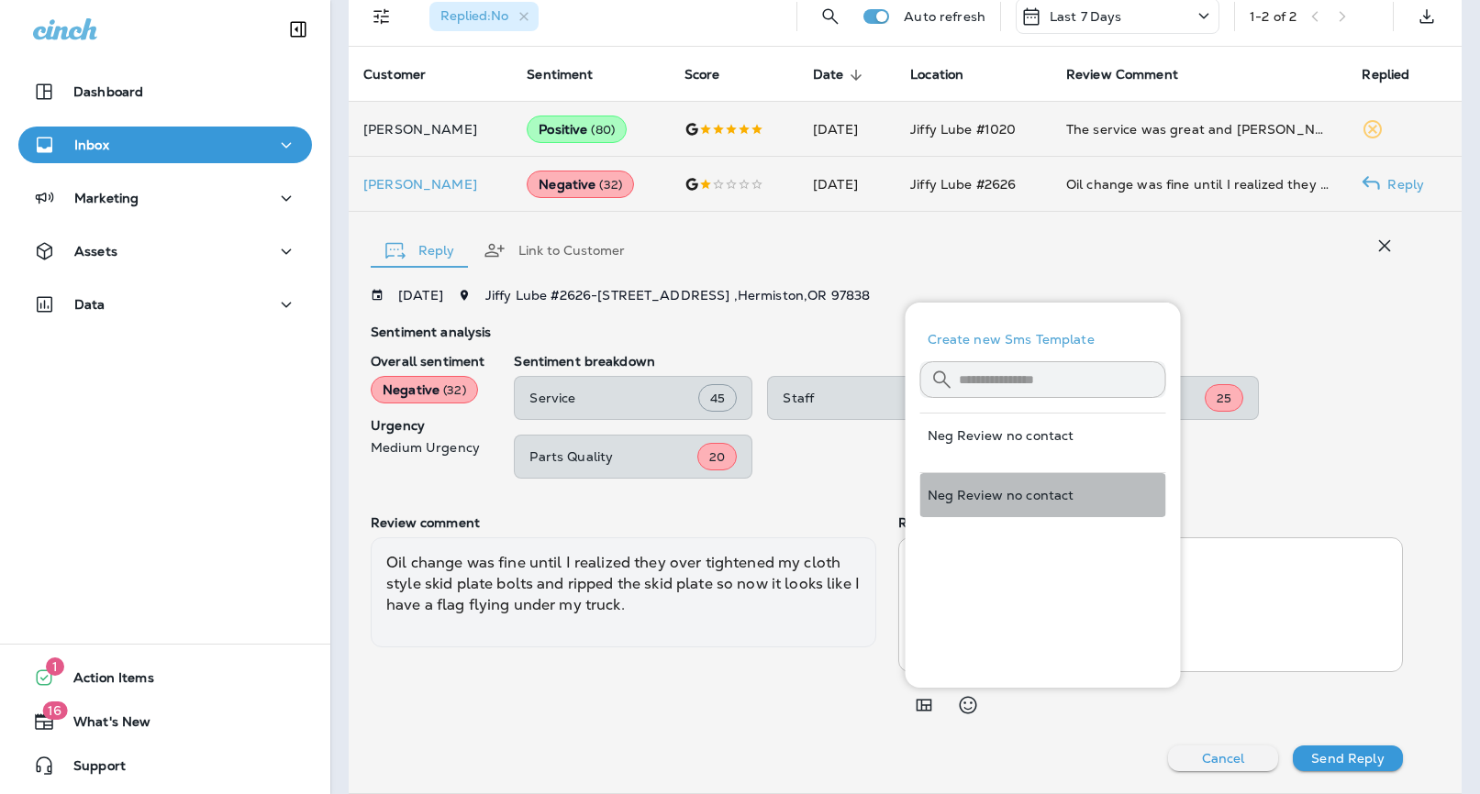
click at [1028, 497] on button "Neg Review no contact" at bounding box center [1043, 495] width 246 height 44
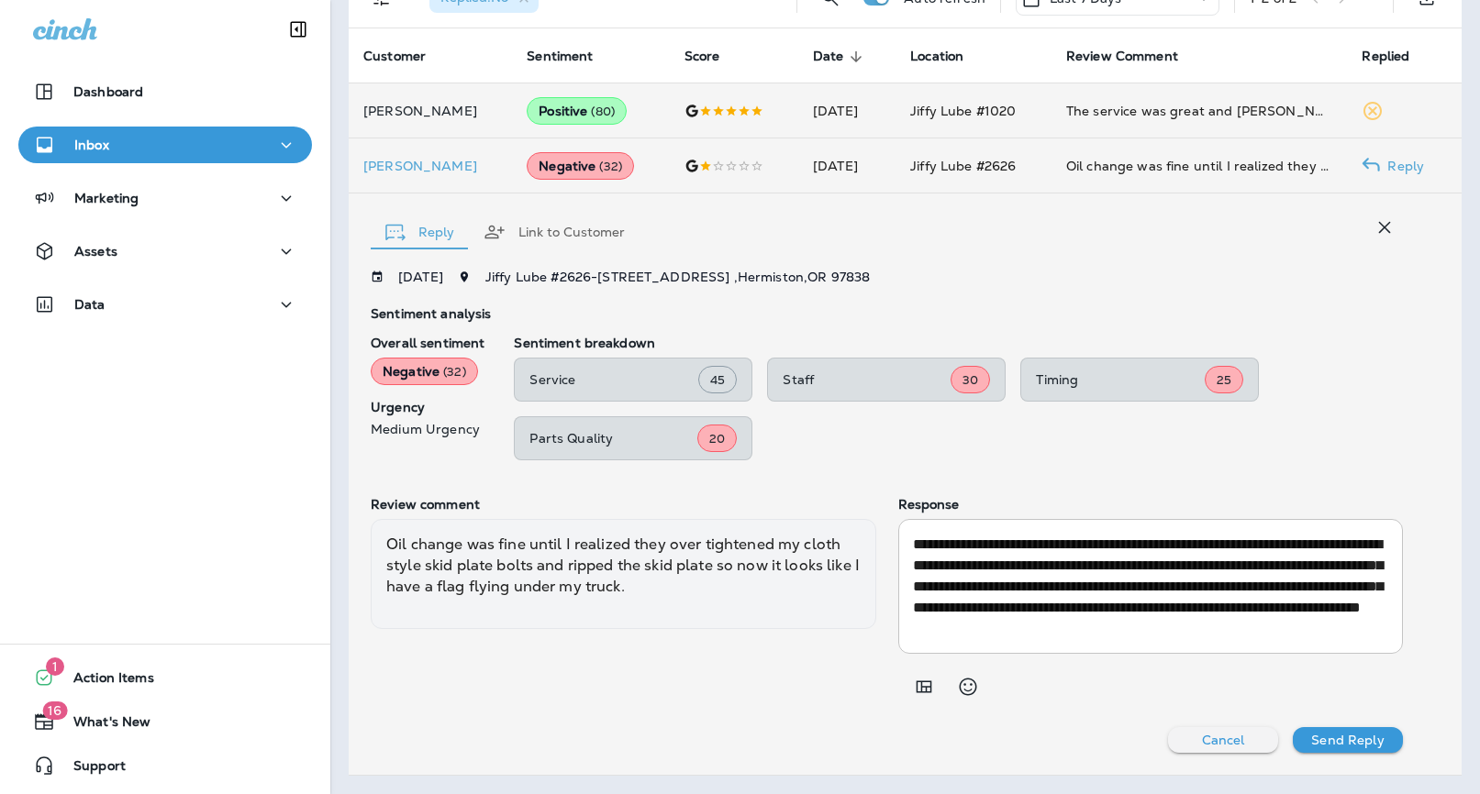
scroll to position [21, 0]
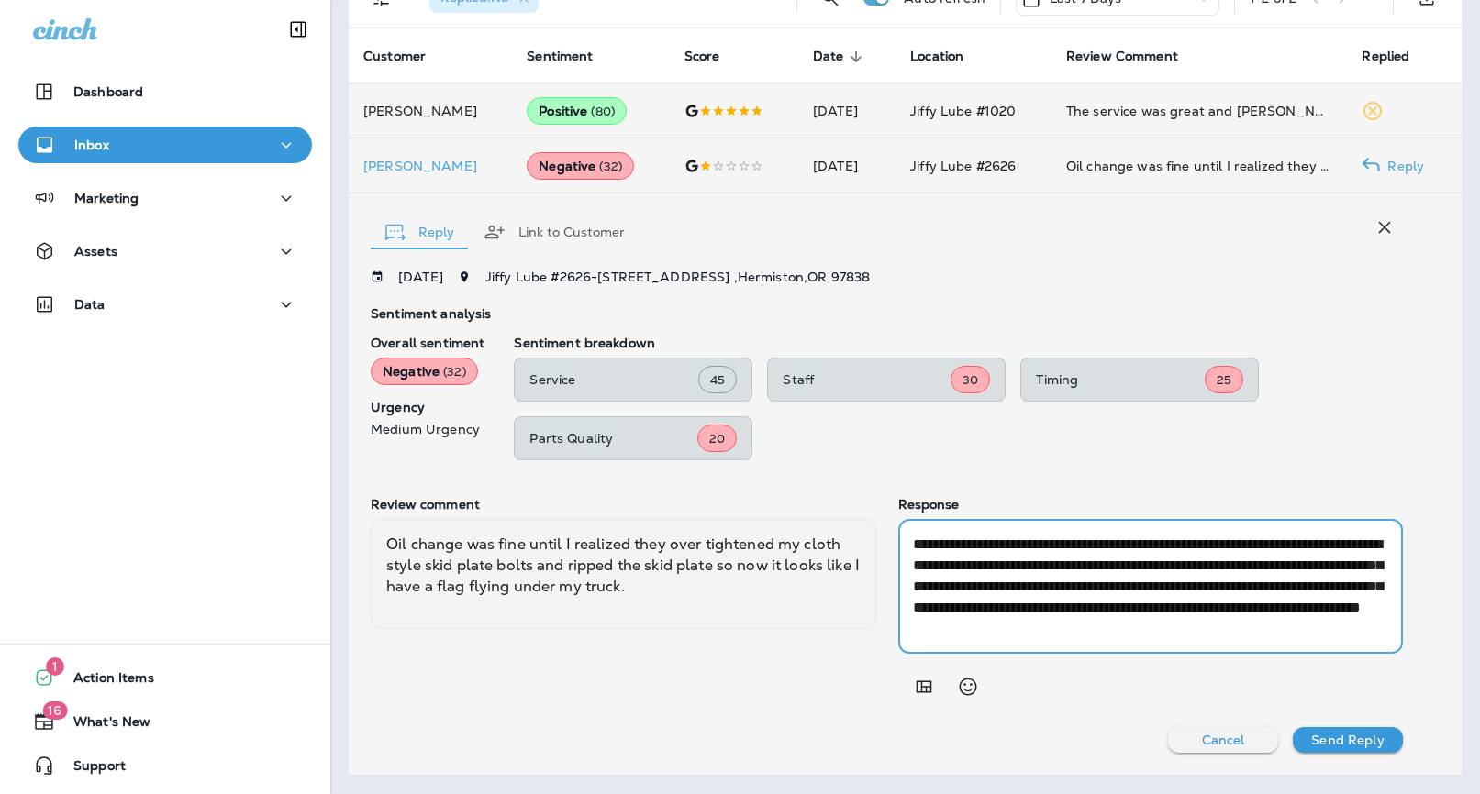
drag, startPoint x: 1103, startPoint y: 621, endPoint x: 1059, endPoint y: 611, distance: 45.2
click at [1059, 611] on textarea "**********" at bounding box center [1151, 586] width 476 height 105
click at [1171, 605] on textarea "**********" at bounding box center [1151, 586] width 476 height 105
drag, startPoint x: 1149, startPoint y: 586, endPoint x: 897, endPoint y: 564, distance: 252.3
click at [898, 564] on div "**********" at bounding box center [1150, 586] width 505 height 135
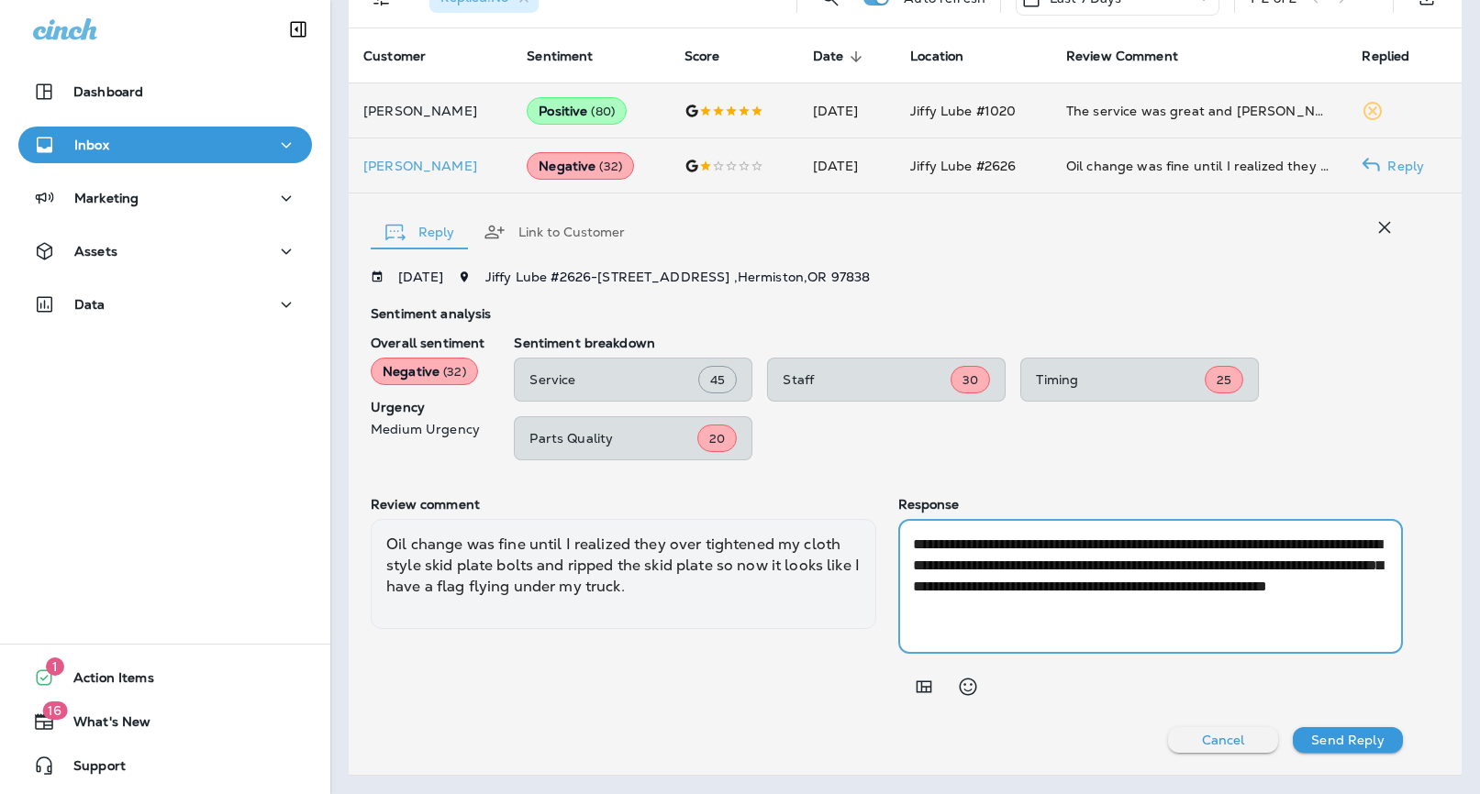
scroll to position [0, 0]
click at [1327, 625] on textarea "**********" at bounding box center [1151, 586] width 476 height 105
type textarea "**********"
click at [1343, 747] on p "Send Reply" at bounding box center [1347, 740] width 72 height 15
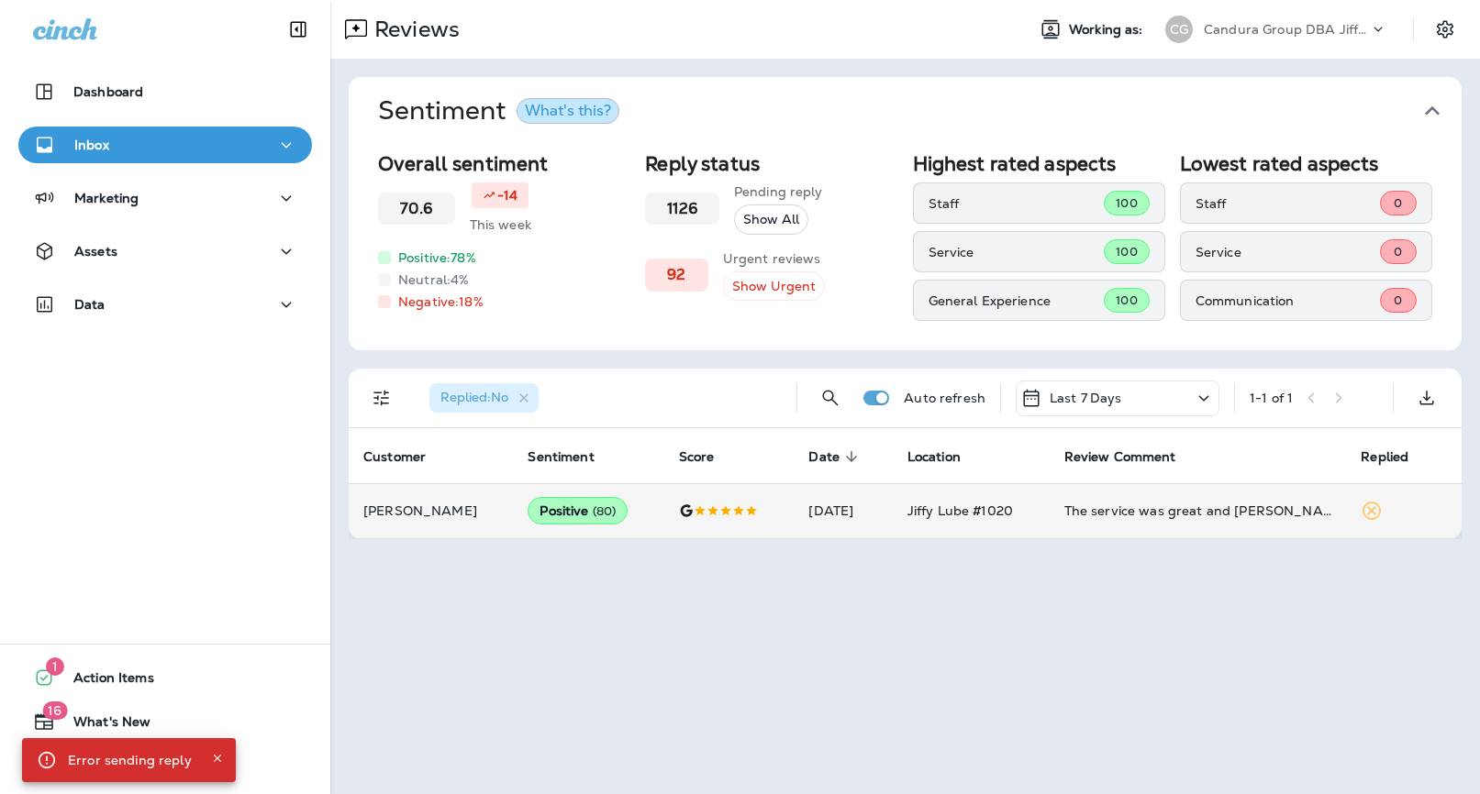
click at [1340, 37] on div "Candura Group DBA Jiffy Lube" at bounding box center [1286, 30] width 165 height 28
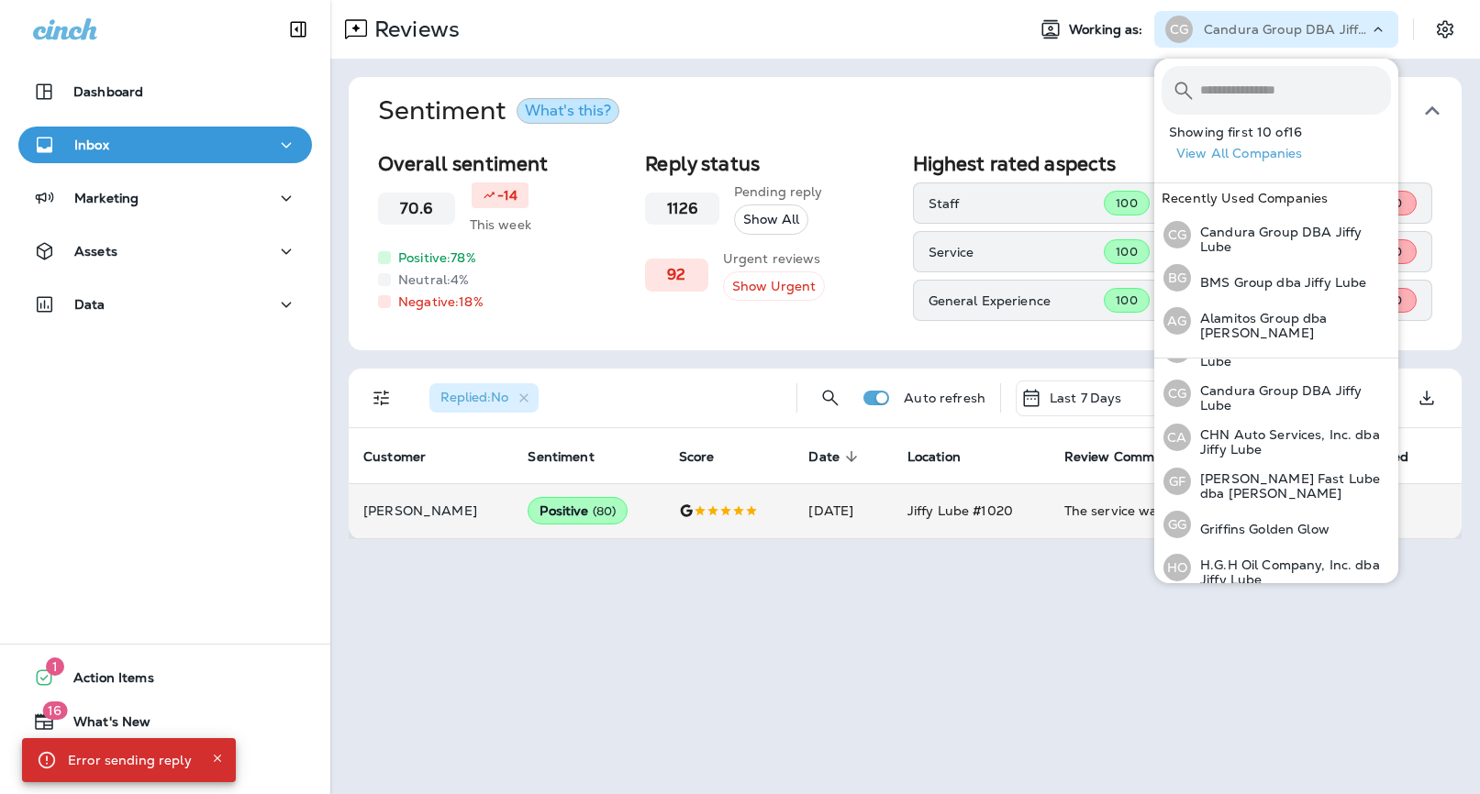
scroll to position [194, 0]
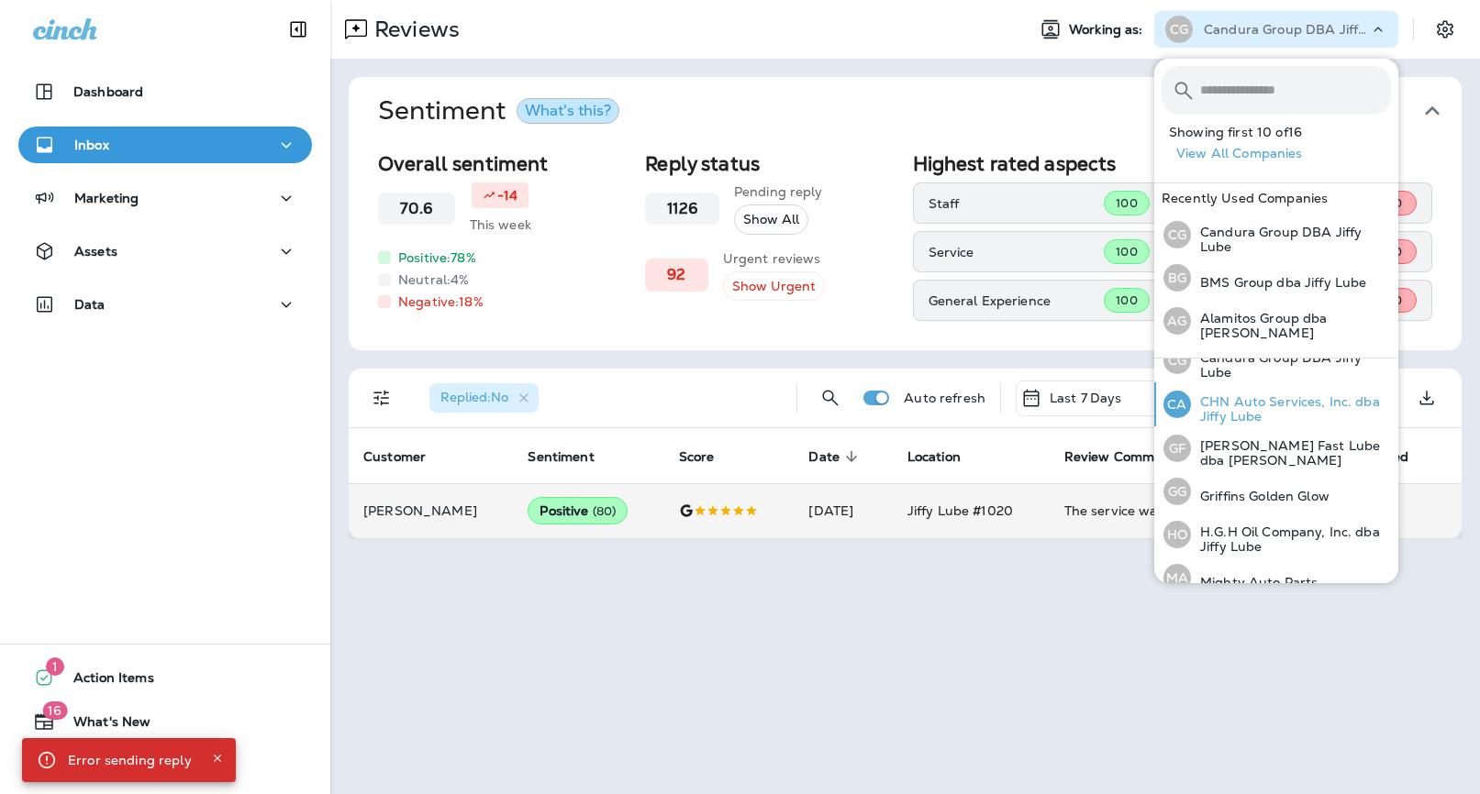
drag, startPoint x: 1267, startPoint y: 423, endPoint x: 1266, endPoint y: 401, distance: 22.0
click at [1266, 401] on div "AE AC Enterprises dba Jiffy Lube AG Alamitos Group dba Jiffy Lube BG BMS Group …" at bounding box center [1276, 511] width 244 height 695
click at [1266, 401] on p "CHN Auto Services, Inc. dba Jiffy Lube" at bounding box center [1291, 408] width 200 height 29
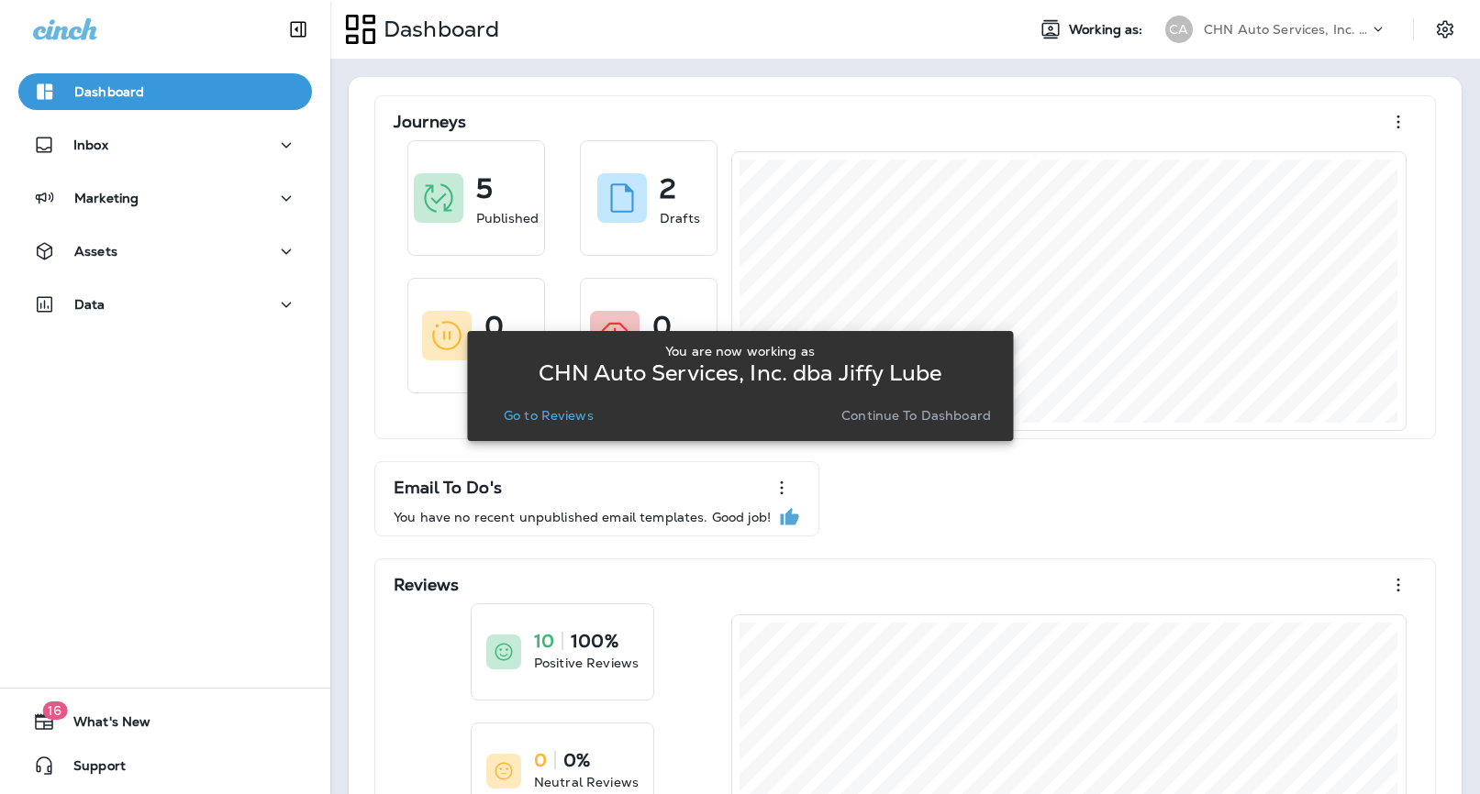
click at [550, 408] on p "Go to Reviews" at bounding box center [549, 415] width 90 height 15
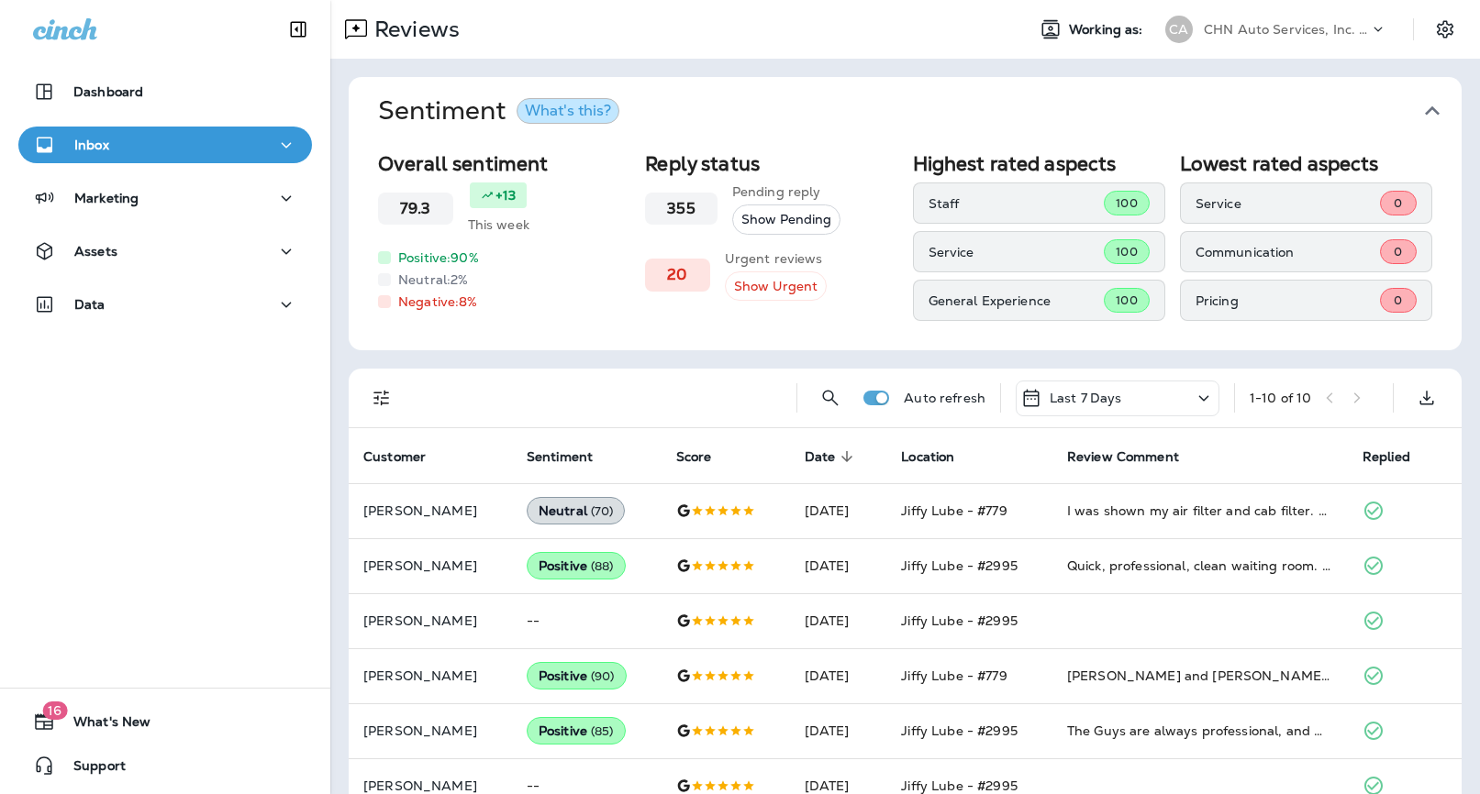
click at [381, 388] on icon "Filters" at bounding box center [382, 398] width 22 height 22
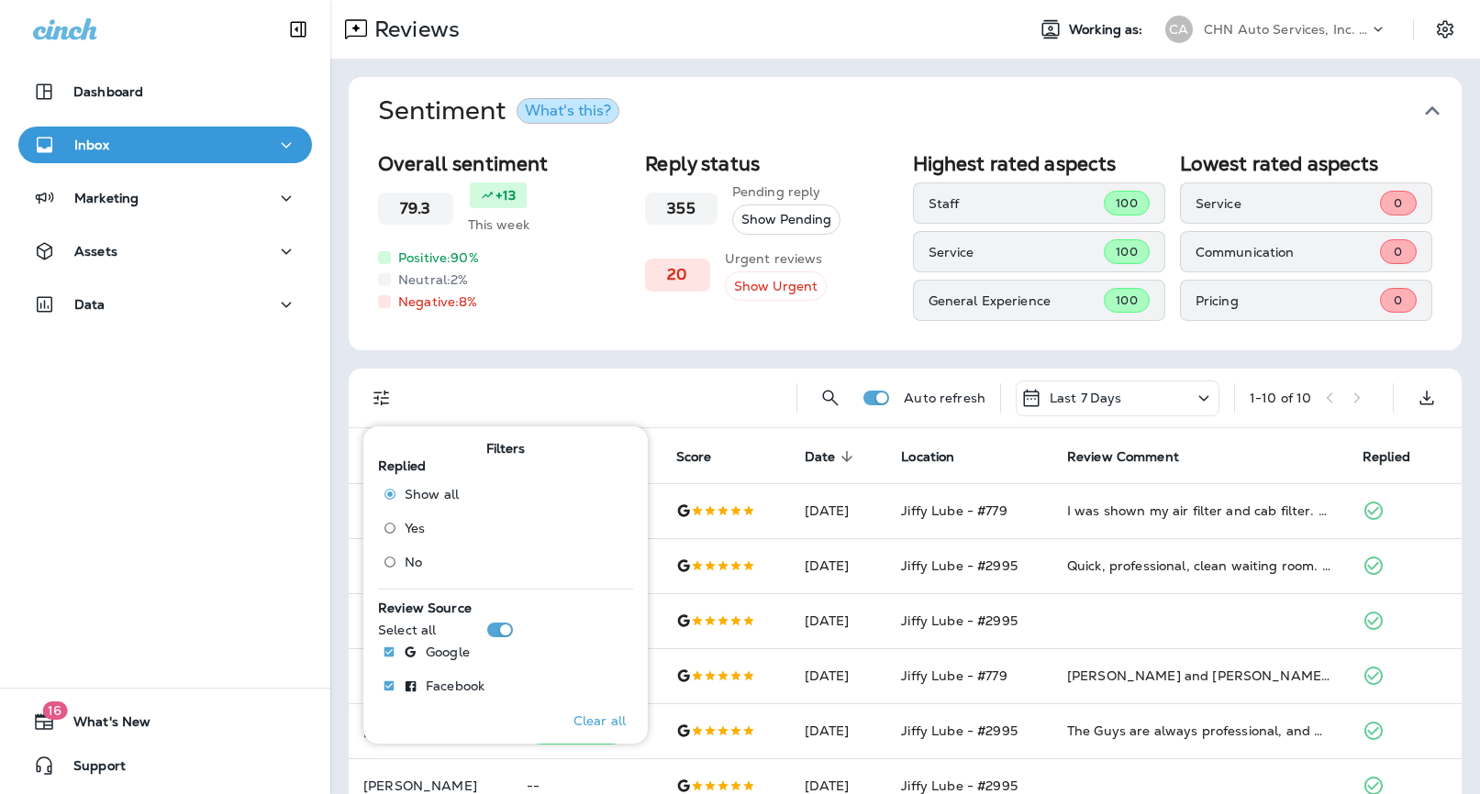
click at [407, 560] on span "No" at bounding box center [413, 562] width 17 height 15
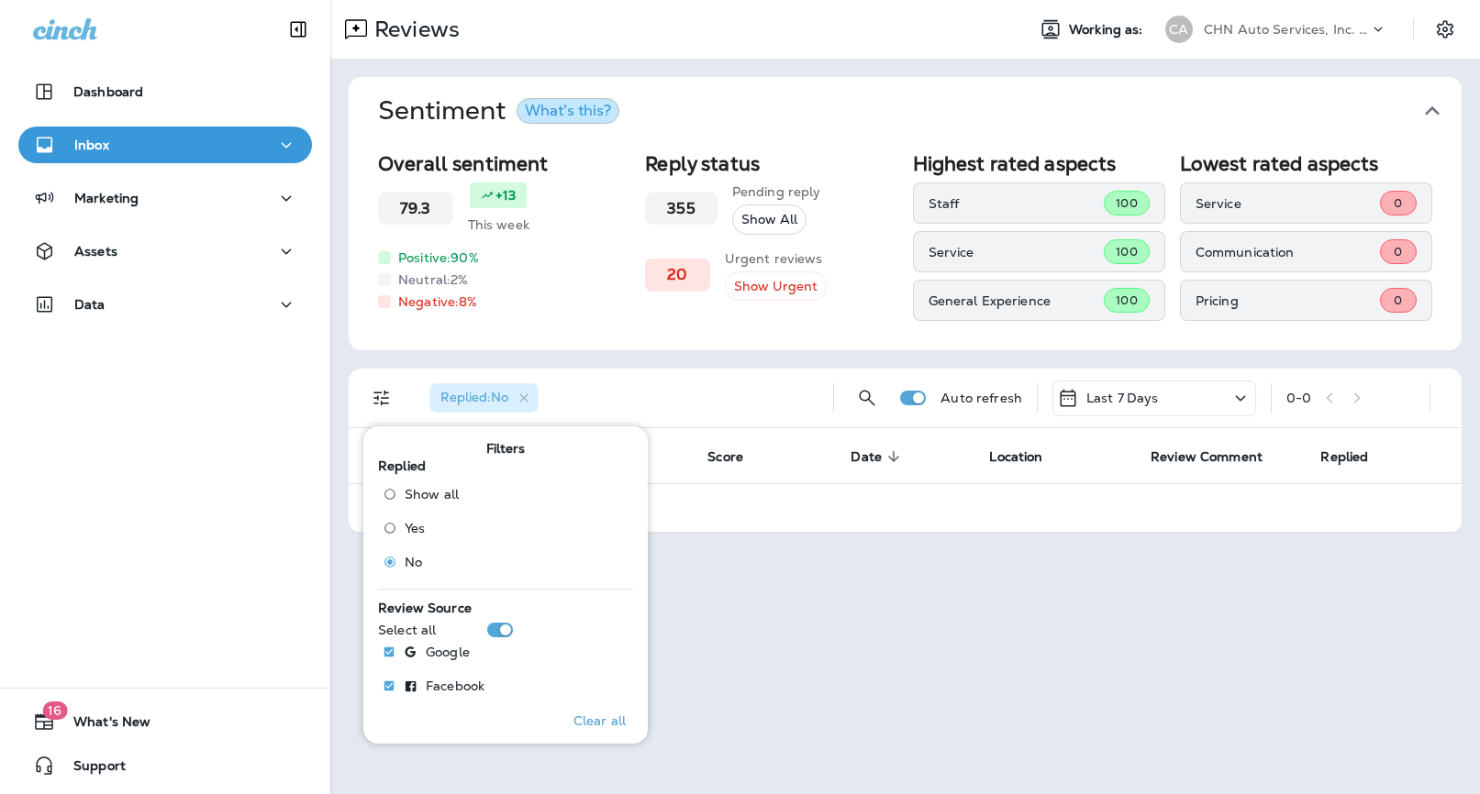
click at [758, 385] on div "Replied : No" at bounding box center [617, 398] width 404 height 59
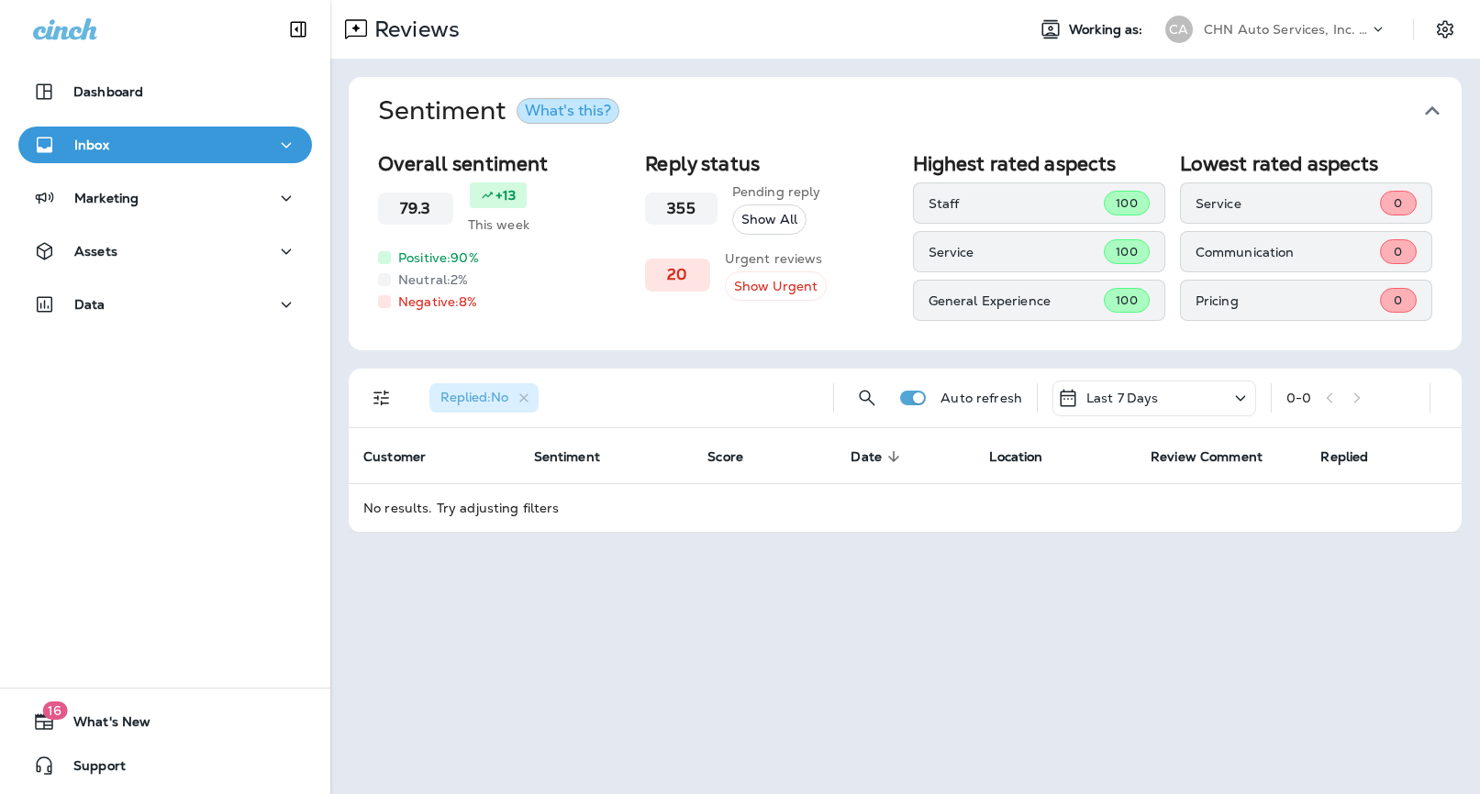
click at [1344, 35] on p "CHN Auto Services, Inc. dba Jiffy Lube" at bounding box center [1286, 29] width 165 height 15
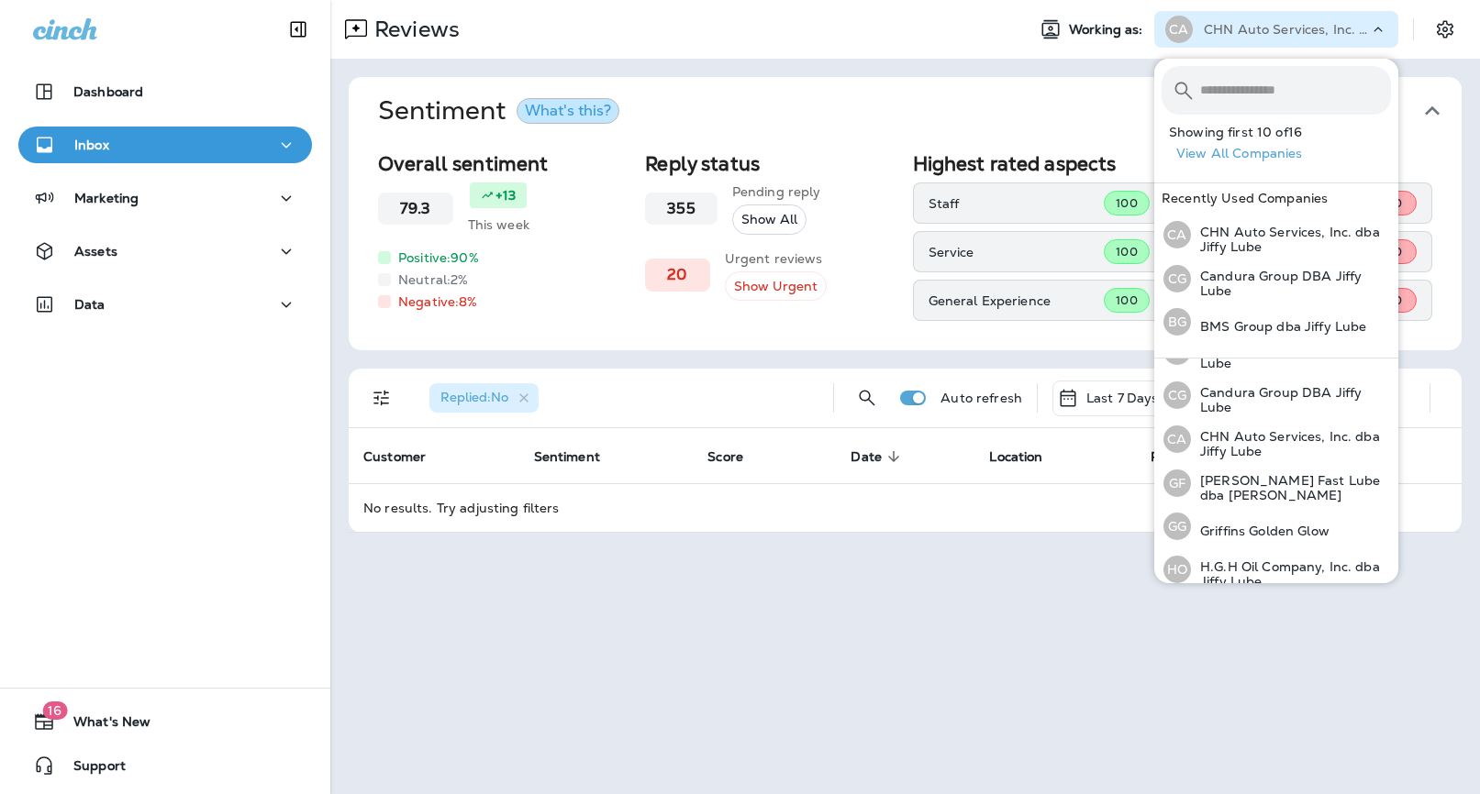
scroll to position [164, 0]
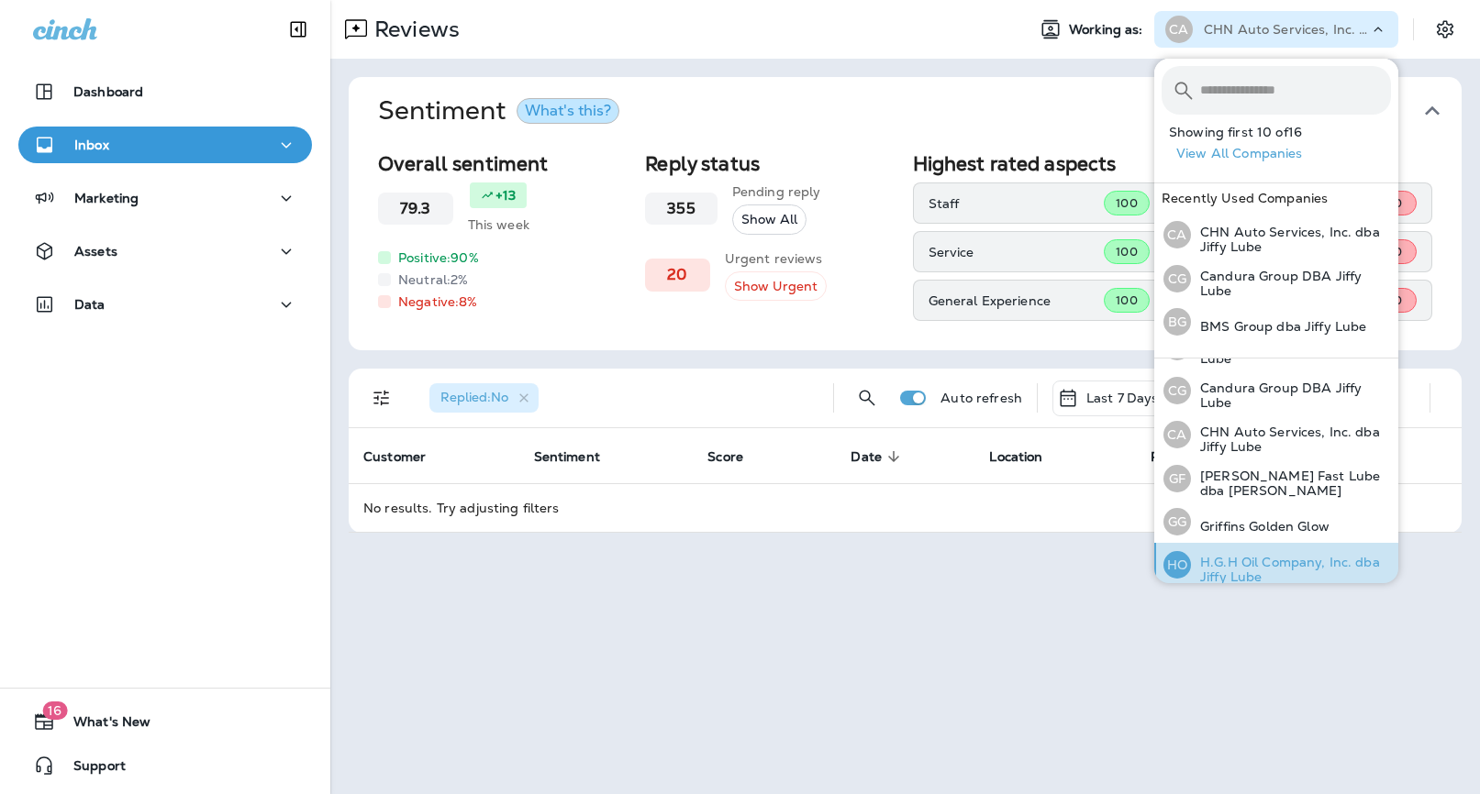
click at [1240, 555] on p "H.G.H Oil Company, Inc. dba Jiffy Lube" at bounding box center [1291, 569] width 200 height 29
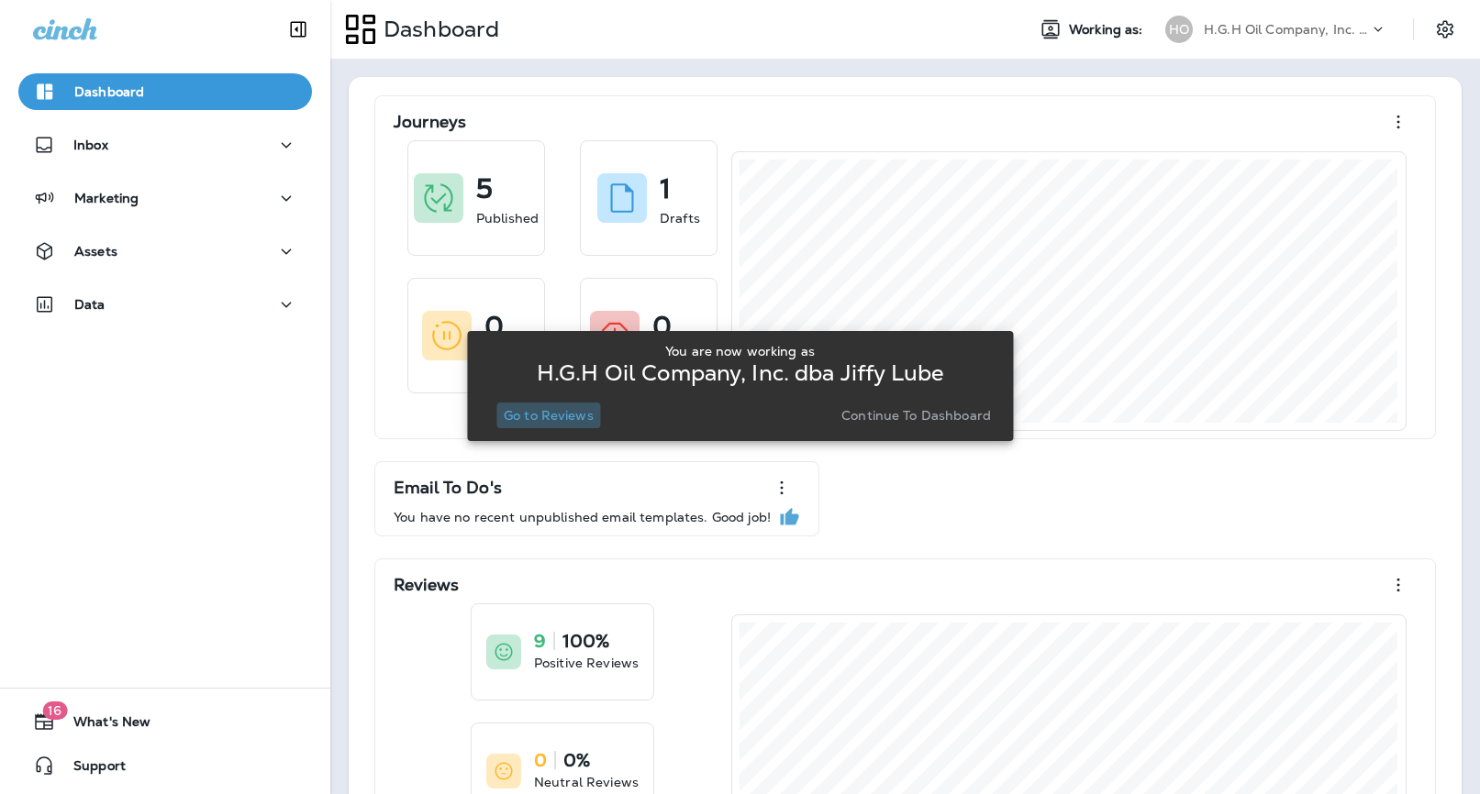
click at [525, 415] on p "Go to Reviews" at bounding box center [549, 415] width 90 height 15
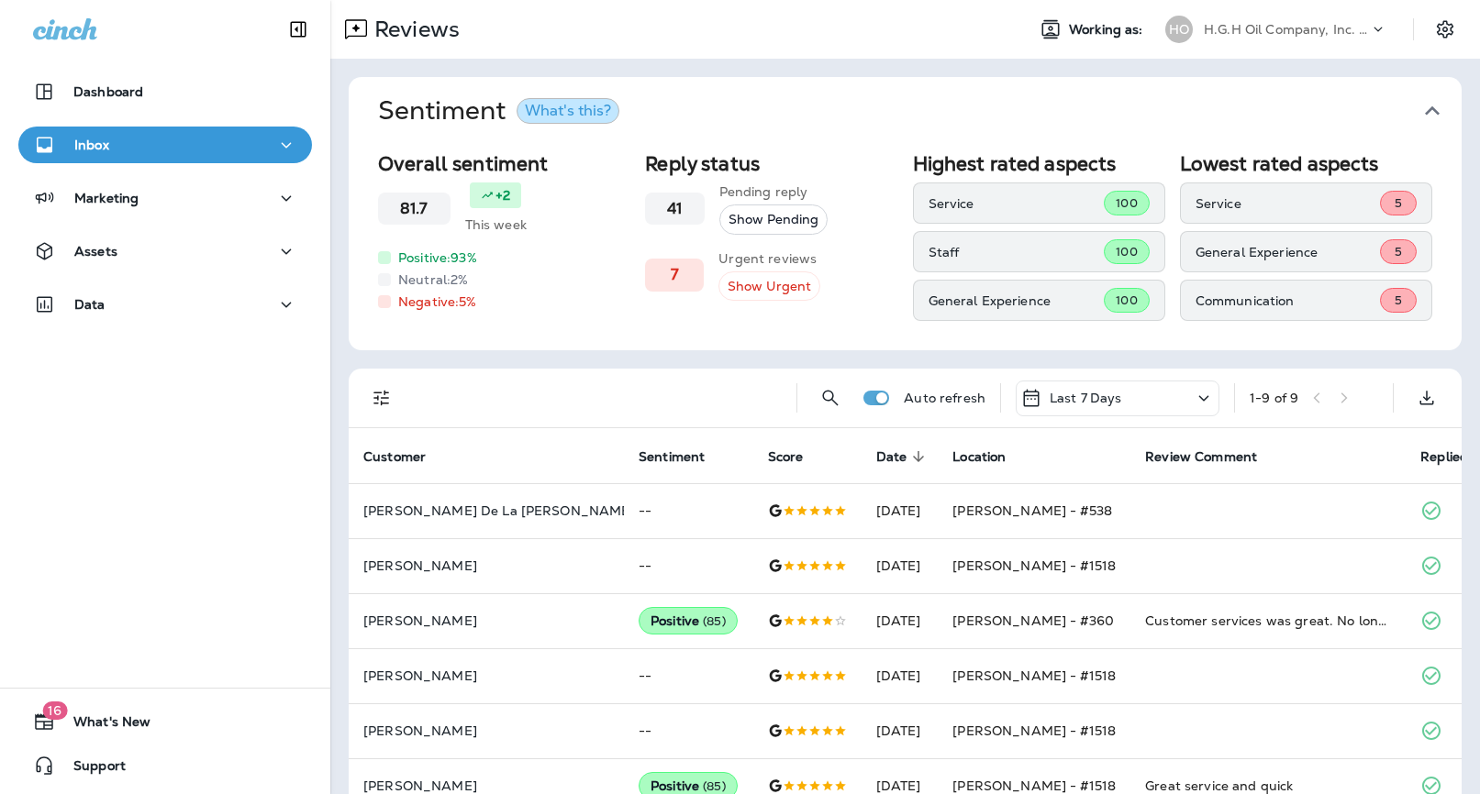
click at [378, 397] on icon "Filters" at bounding box center [381, 399] width 16 height 16
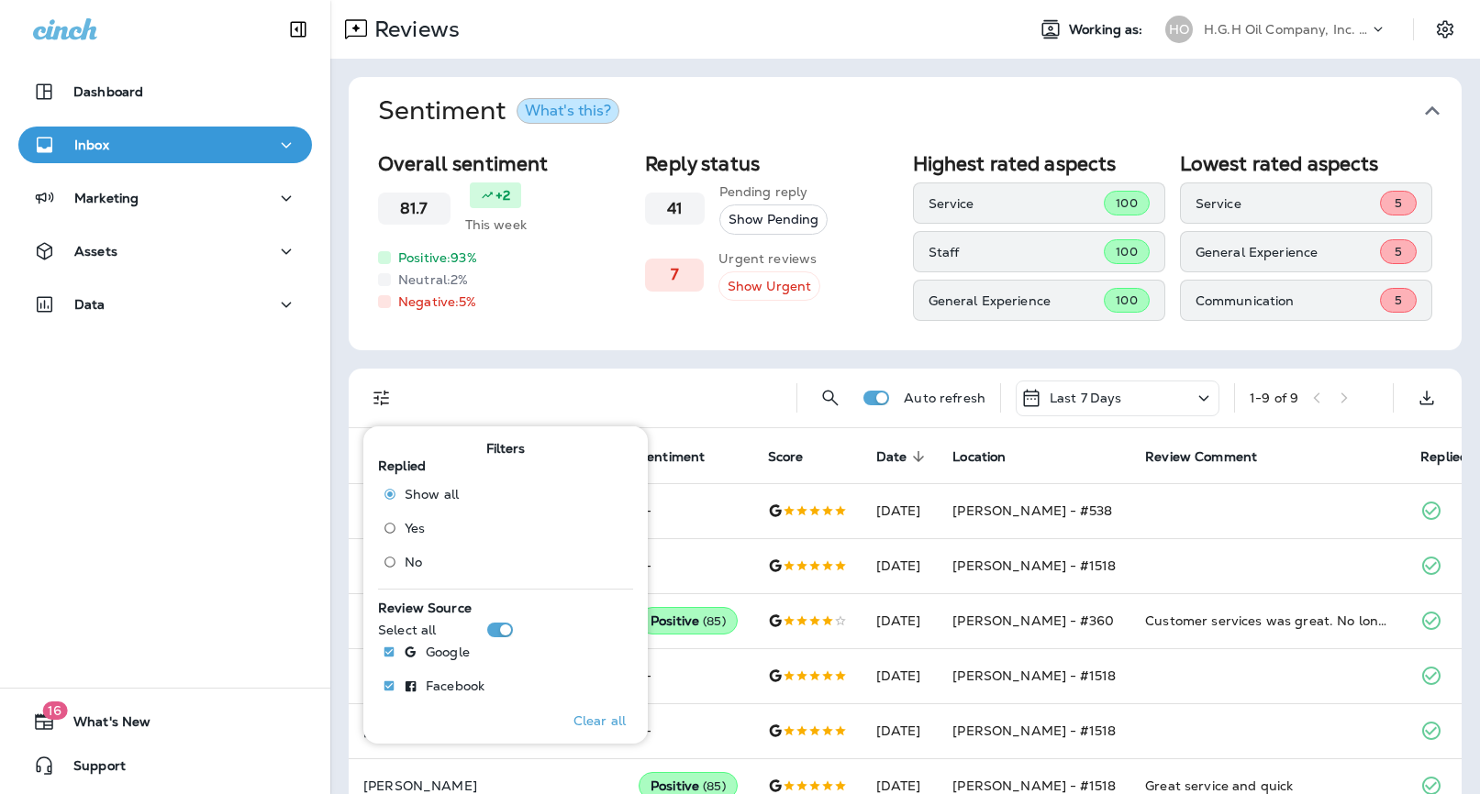
click at [407, 558] on span "No" at bounding box center [413, 562] width 17 height 15
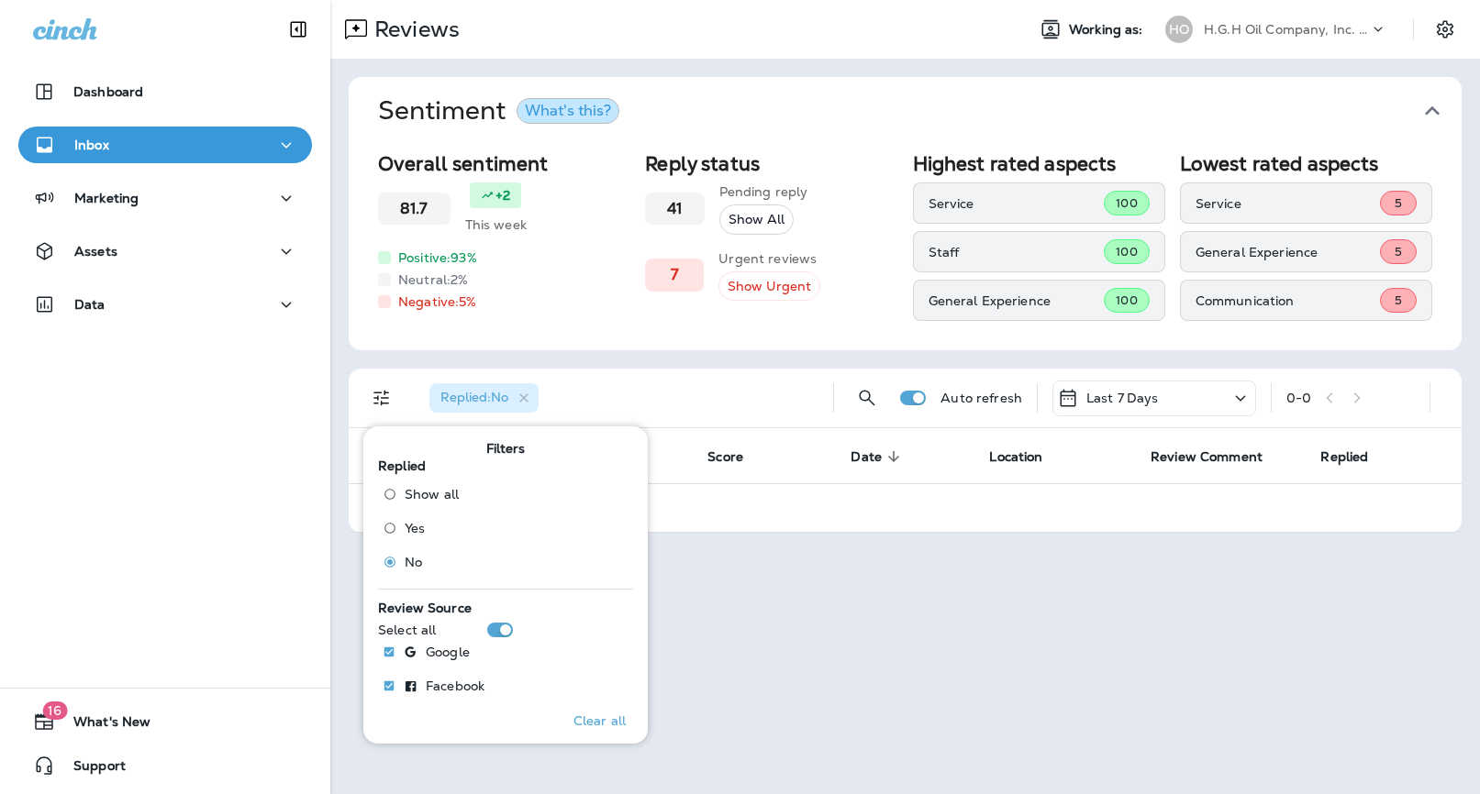
click at [928, 594] on div "Reviews Working as: HO H.G.H Oil Company, Inc. dba [PERSON_NAME] Sentiment What…" at bounding box center [904, 397] width 1149 height 794
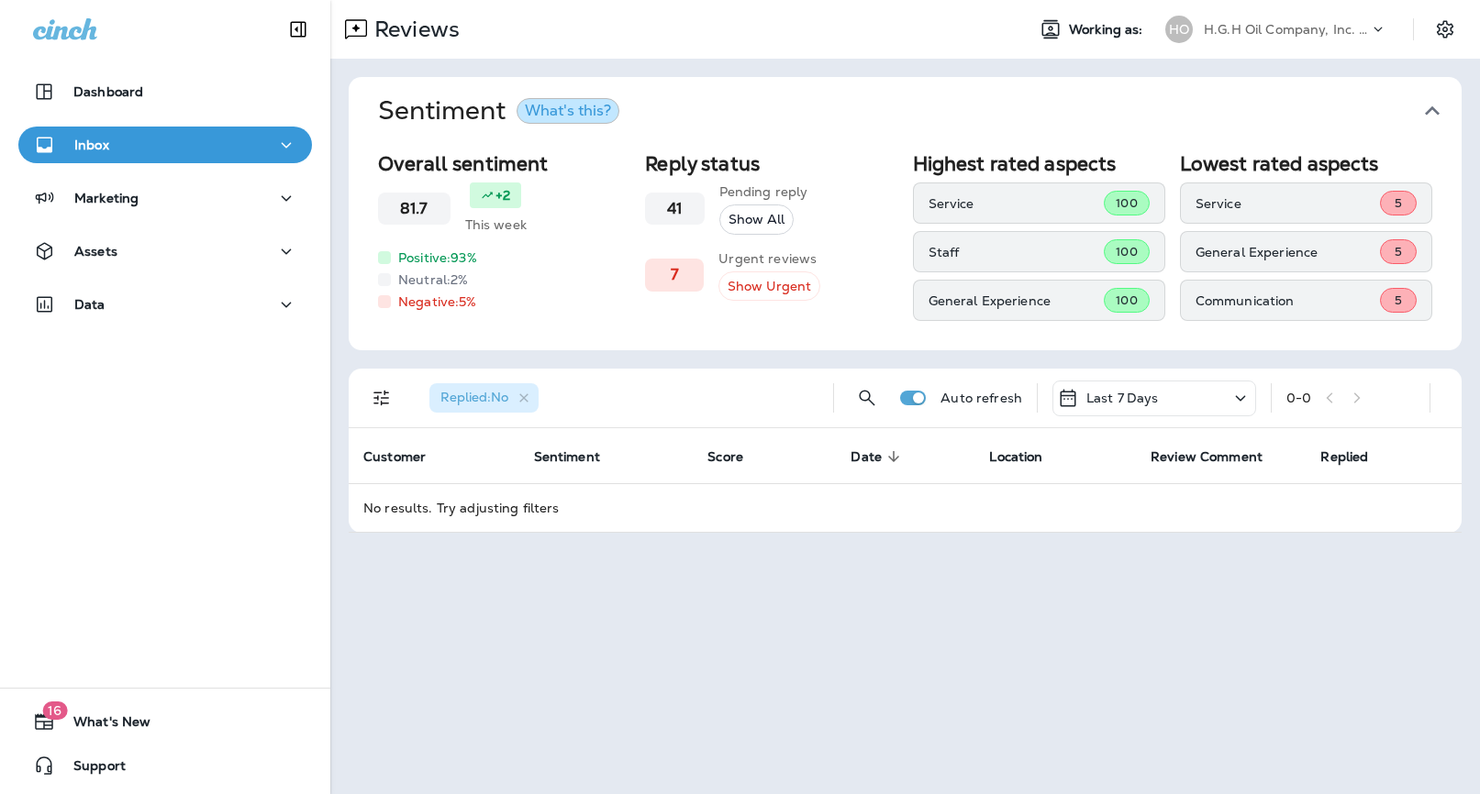
click at [1282, 25] on p "H.G.H Oil Company, Inc. dba Jiffy Lube" at bounding box center [1286, 29] width 165 height 15
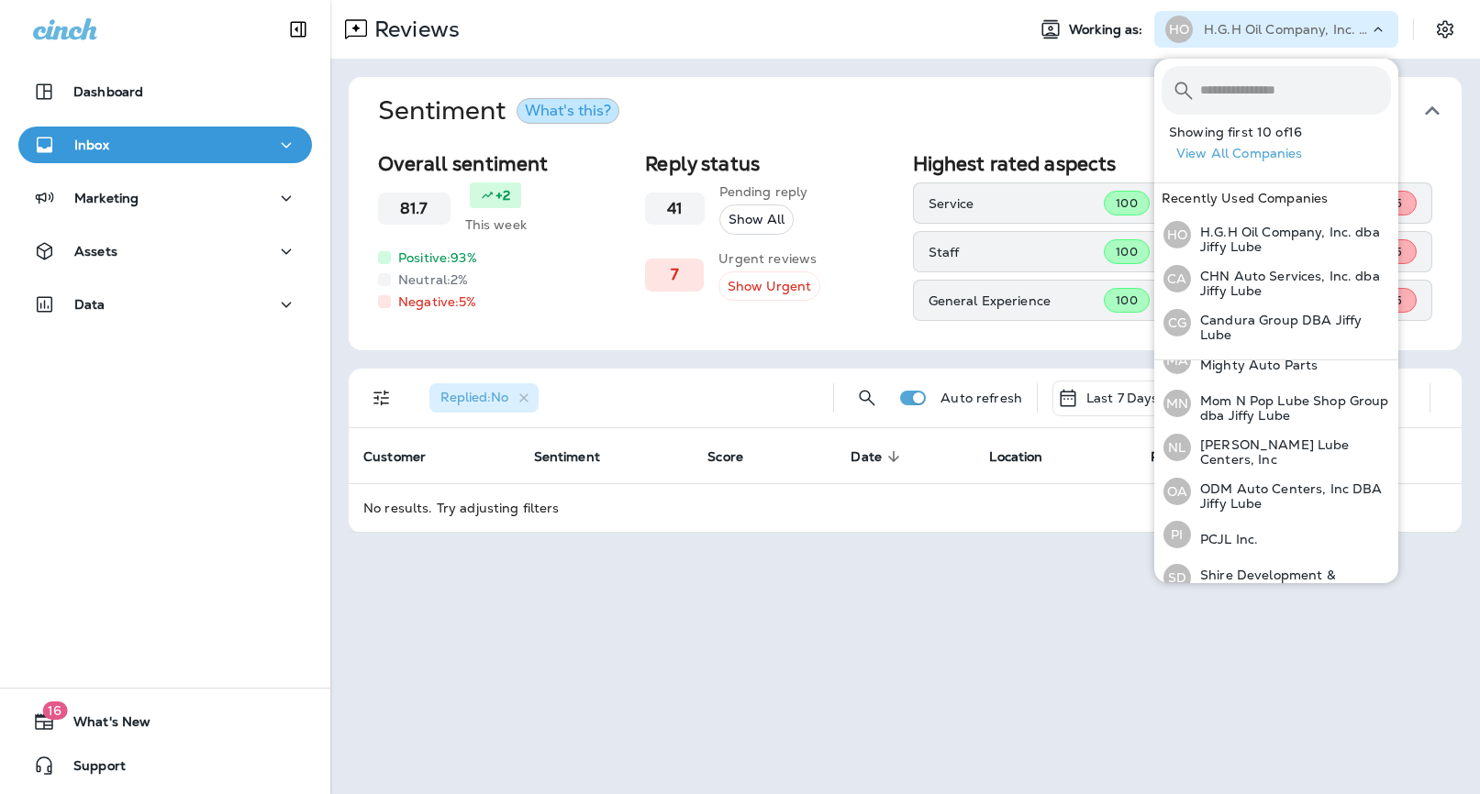
scroll to position [419, 0]
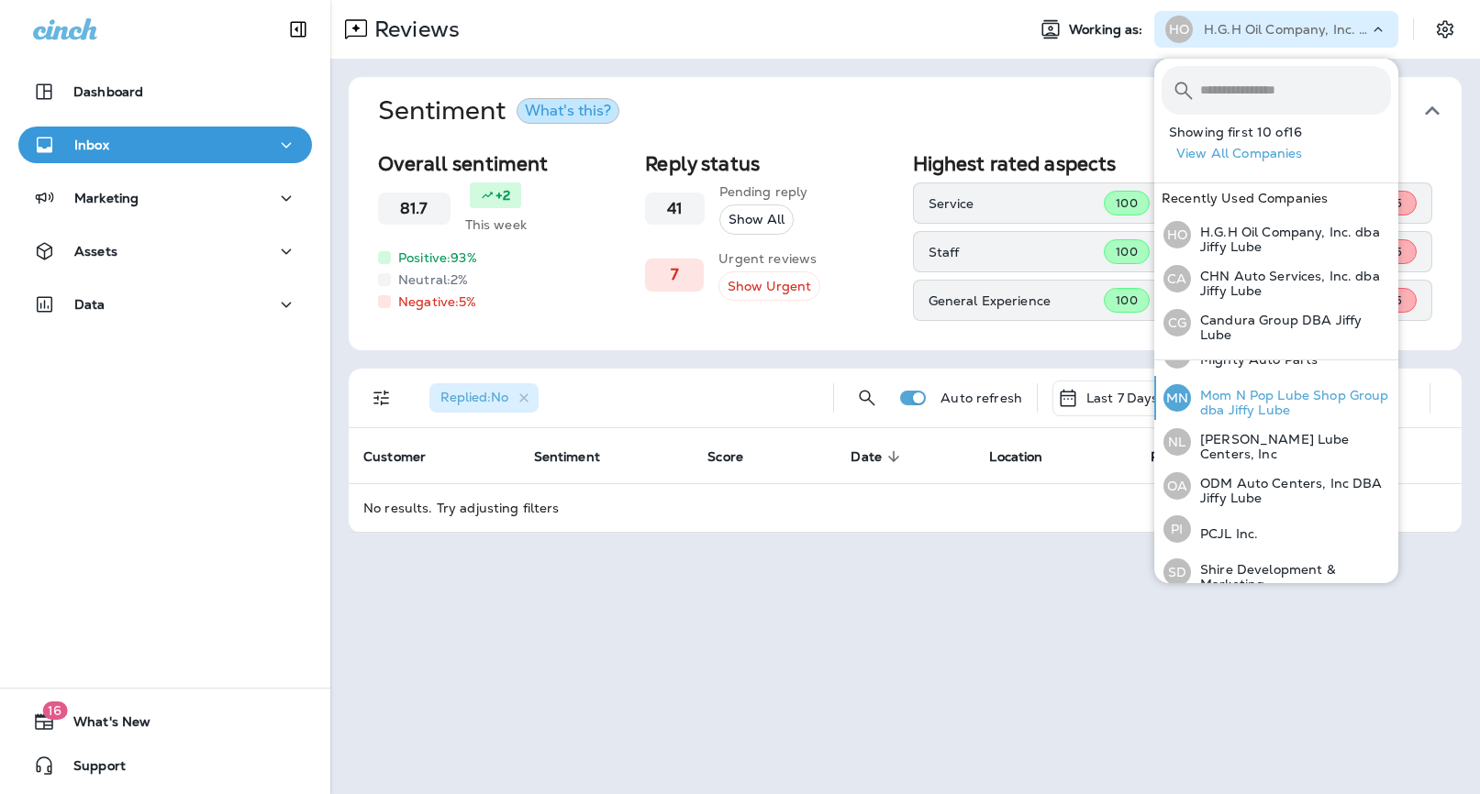
click at [1274, 399] on p "Mom N Pop Lube Shop Group dba Jiffy Lube" at bounding box center [1291, 402] width 200 height 29
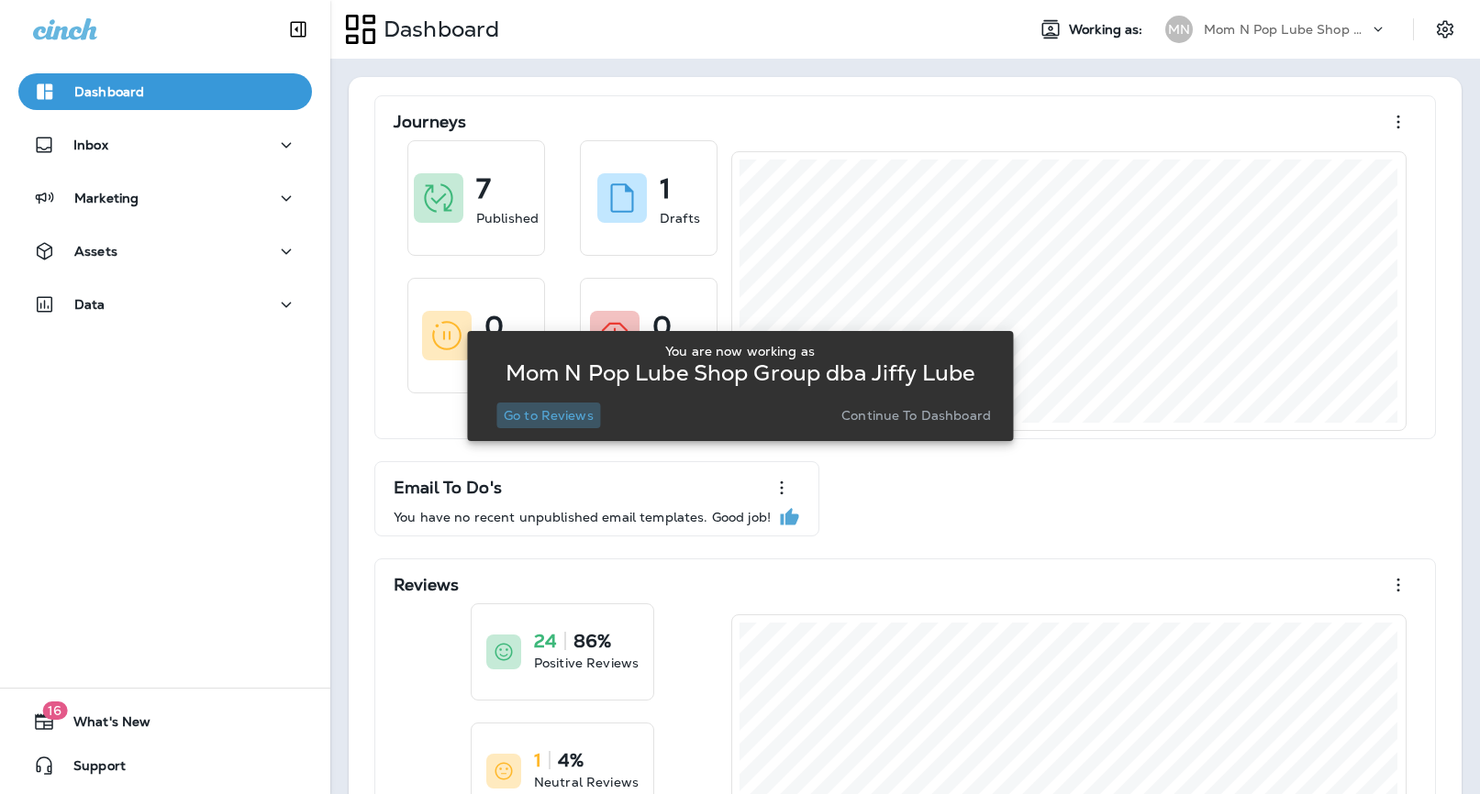
click at [559, 416] on p "Go to Reviews" at bounding box center [549, 415] width 90 height 15
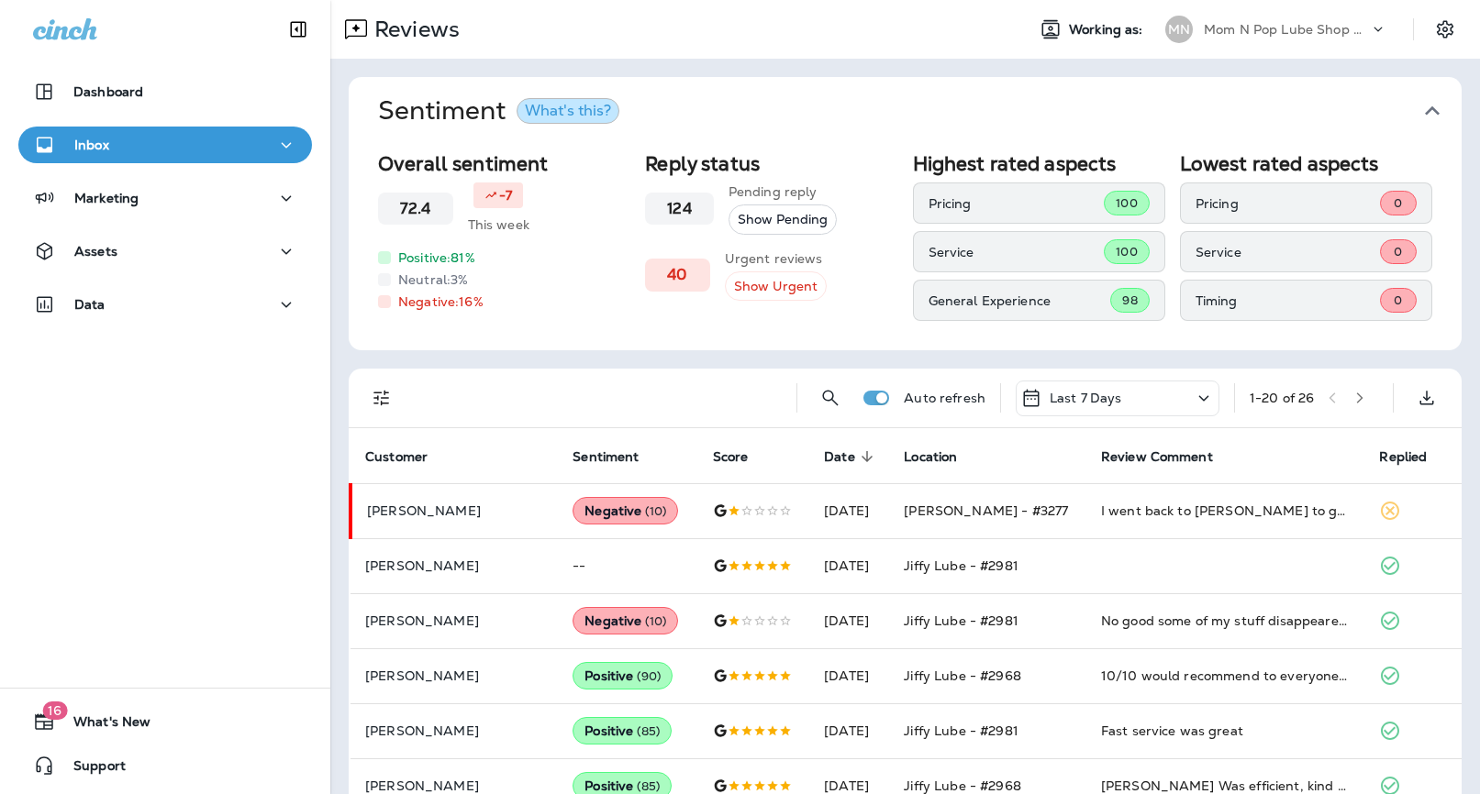
click at [384, 397] on icon "Filters" at bounding box center [381, 399] width 16 height 16
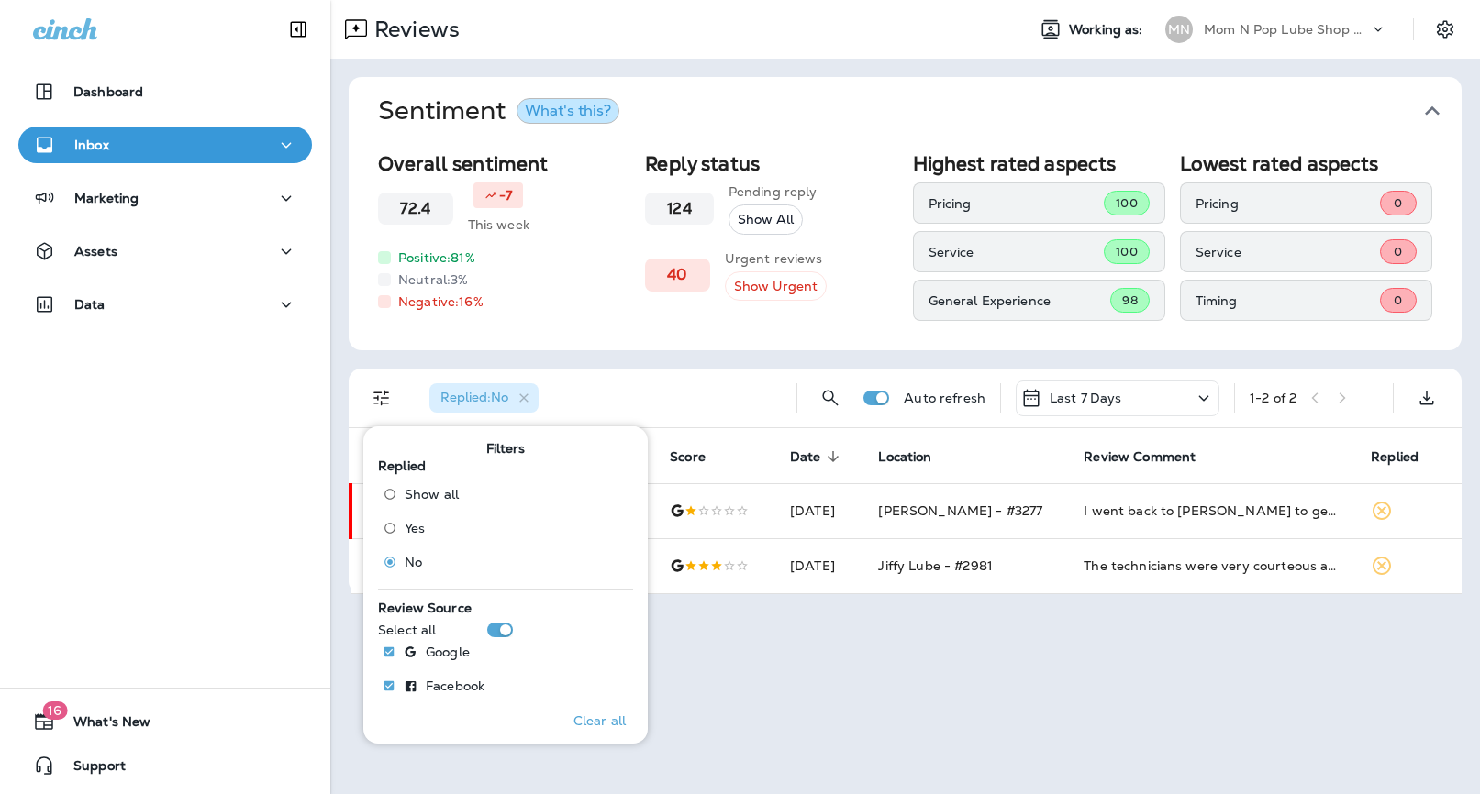
click at [872, 694] on div "Reviews Working as: MN Mom N Pop Lube Shop Group dba Jiffy Lube Sentiment What'…" at bounding box center [904, 397] width 1149 height 794
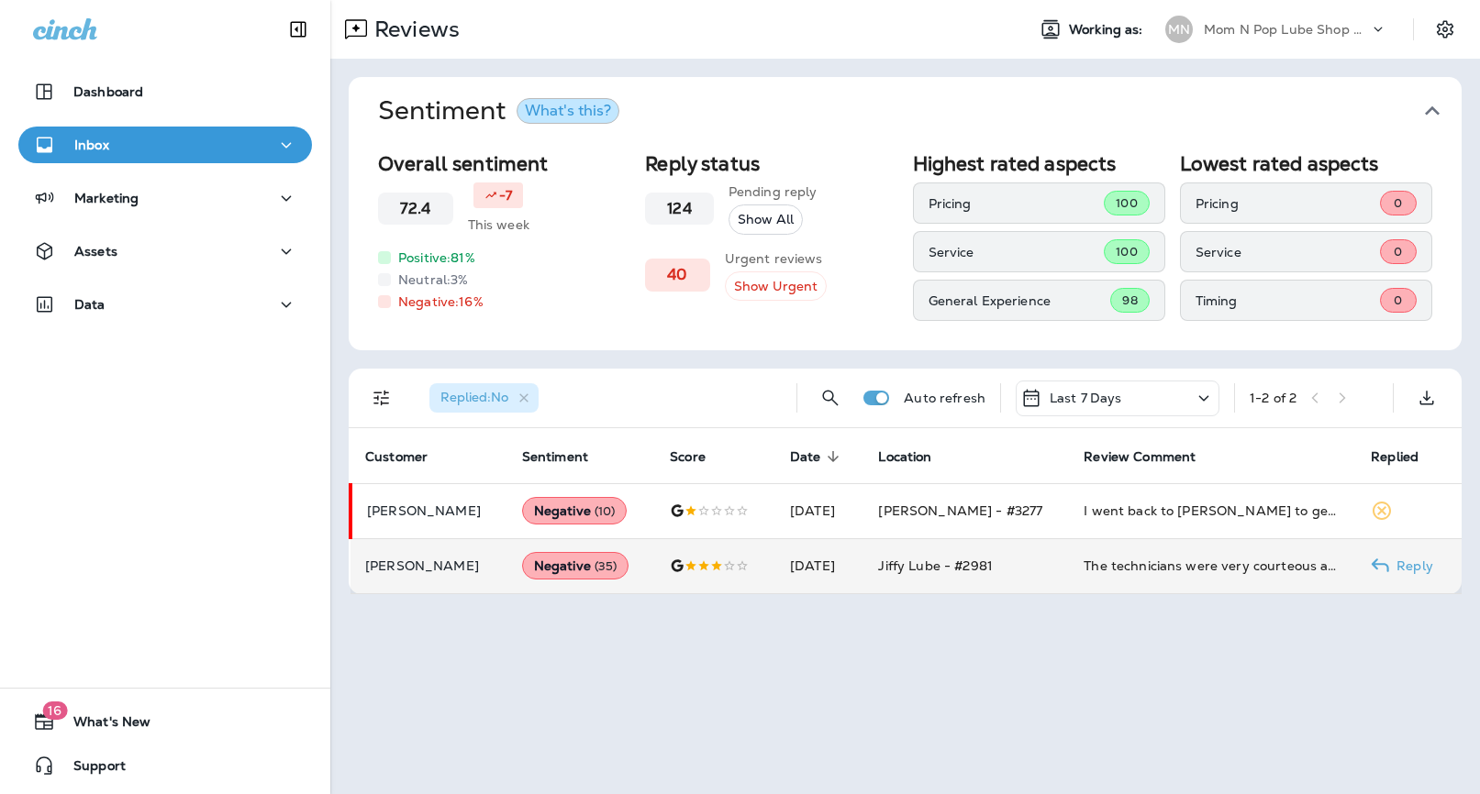
click at [1102, 557] on div "The technicians were very courteous and very fast in getting the car serviced. …" at bounding box center [1212, 566] width 258 height 18
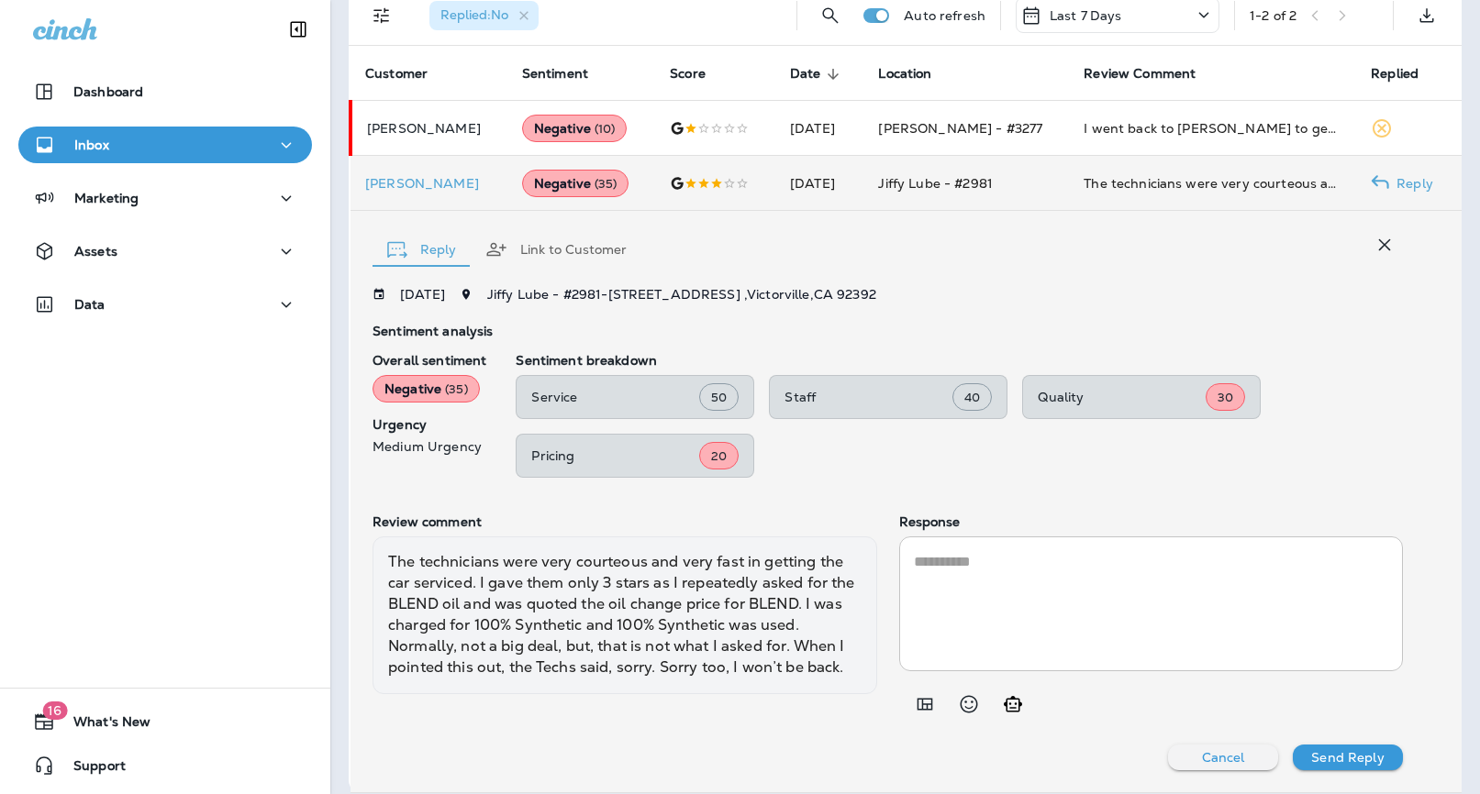
scroll to position [381, 0]
click at [927, 705] on icon "Add in a premade template" at bounding box center [925, 705] width 22 height 22
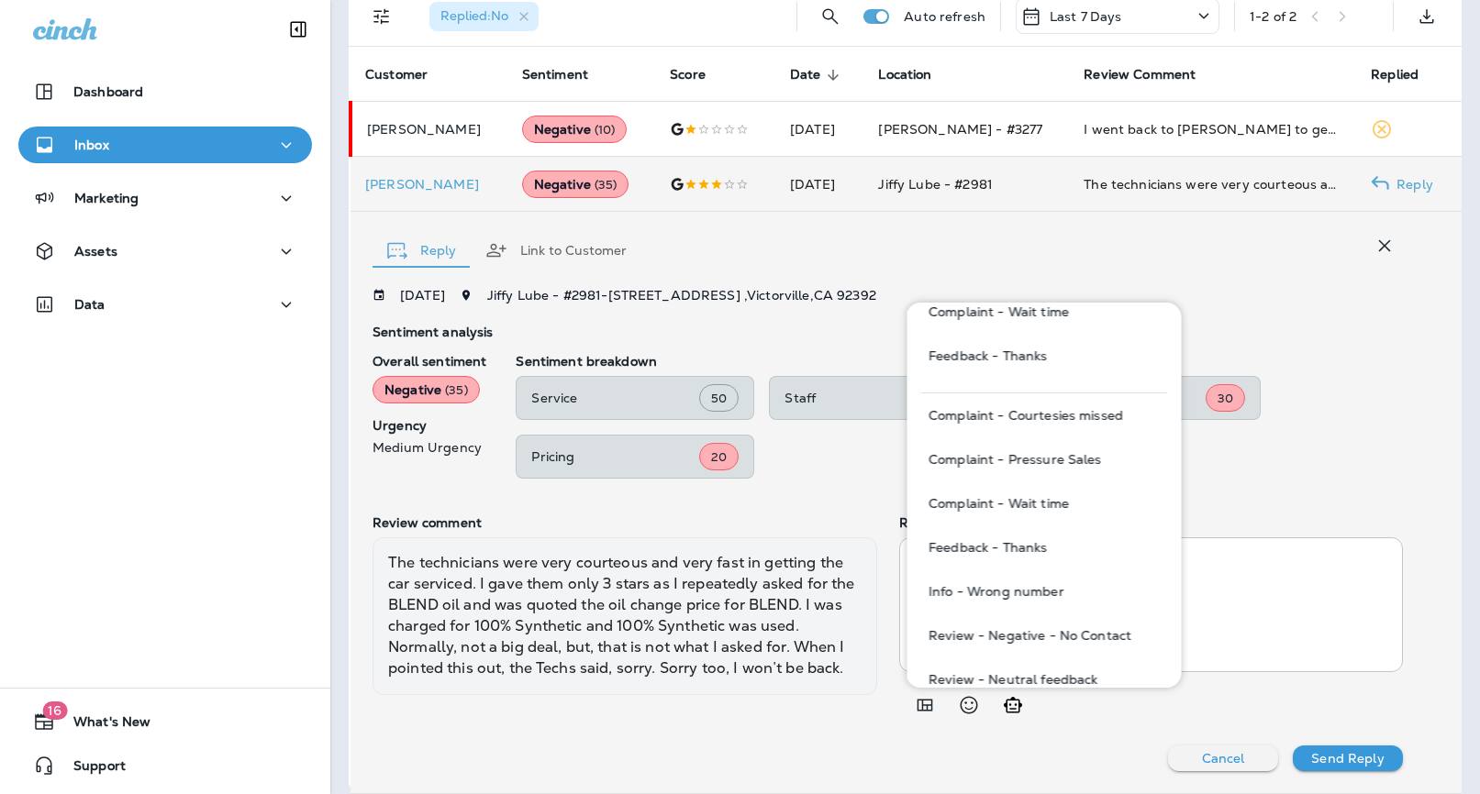
scroll to position [196, 0]
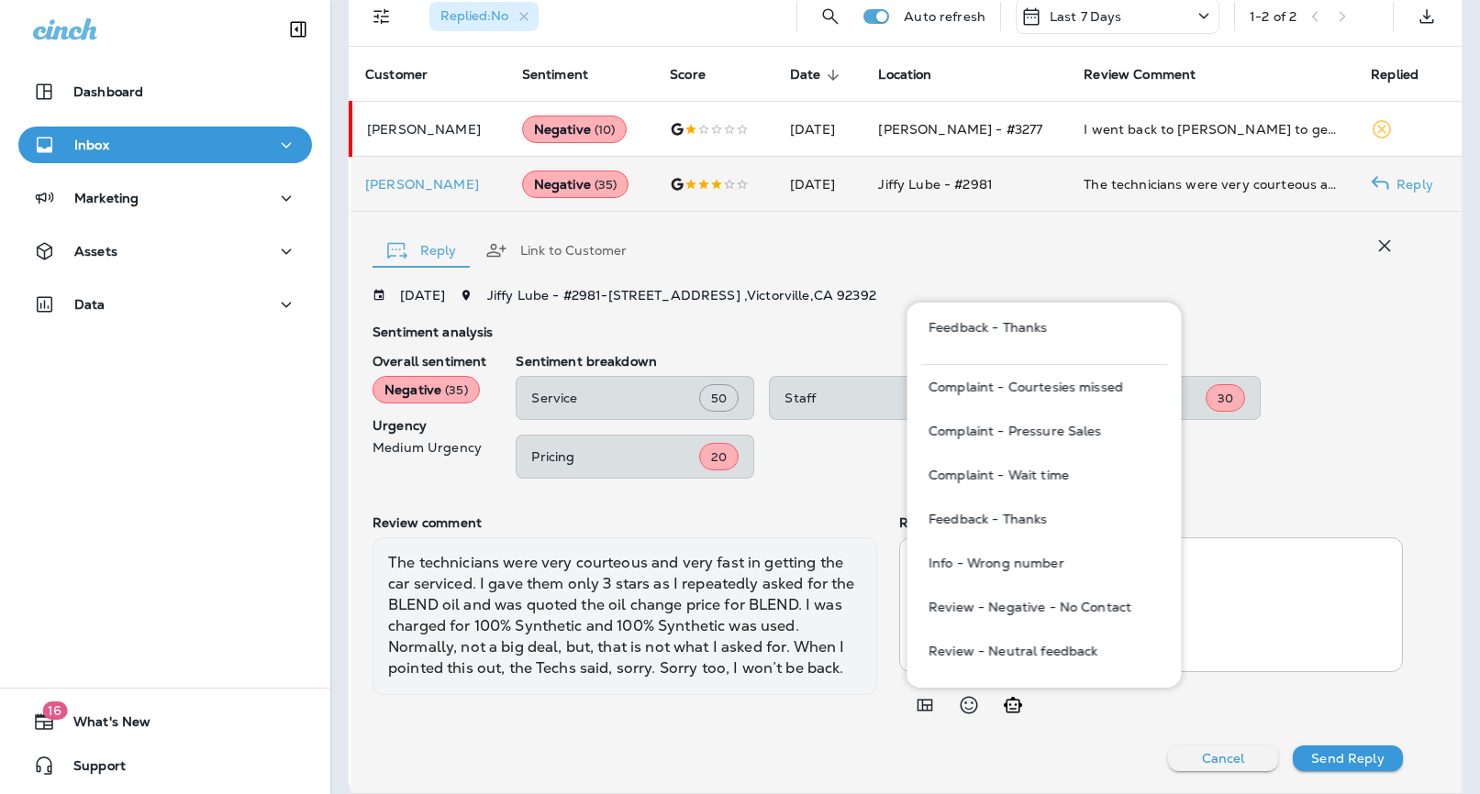
click at [1325, 477] on div "Service 50 Staff 40 Quality 30 Pricing 20" at bounding box center [959, 427] width 887 height 103
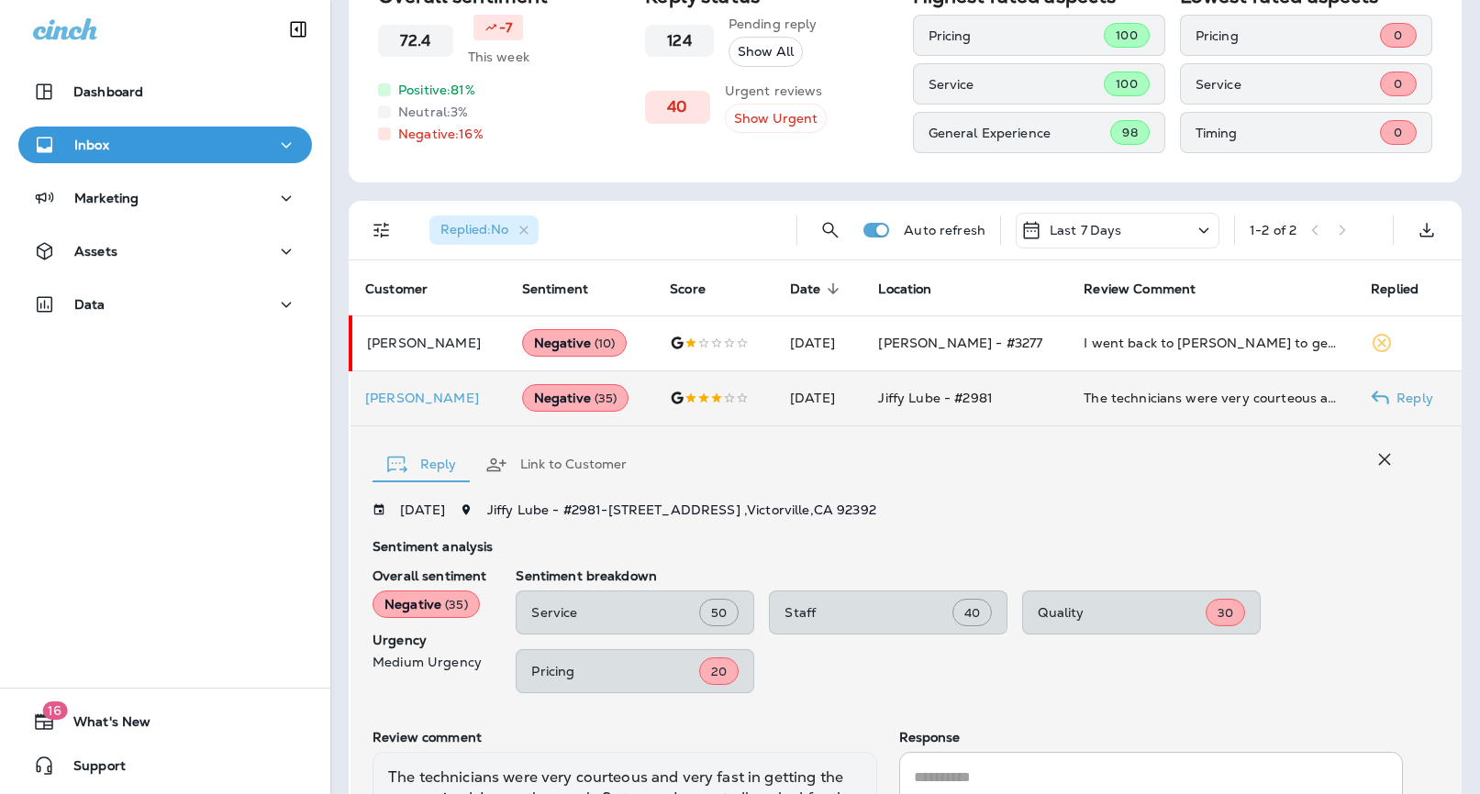
scroll to position [400, 0]
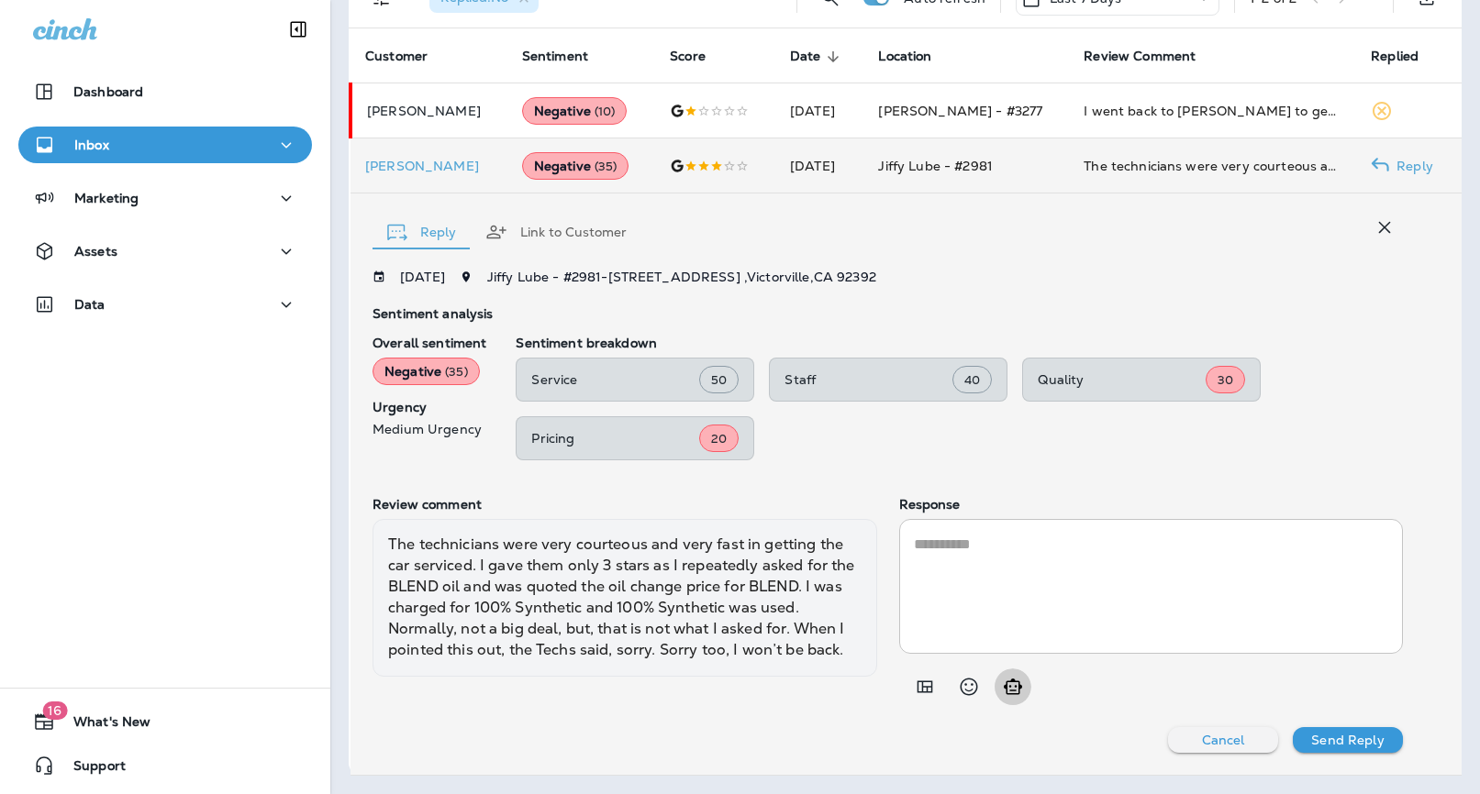
click at [1003, 687] on icon "Generate AI response" at bounding box center [1013, 687] width 22 height 22
type textarea "**********"
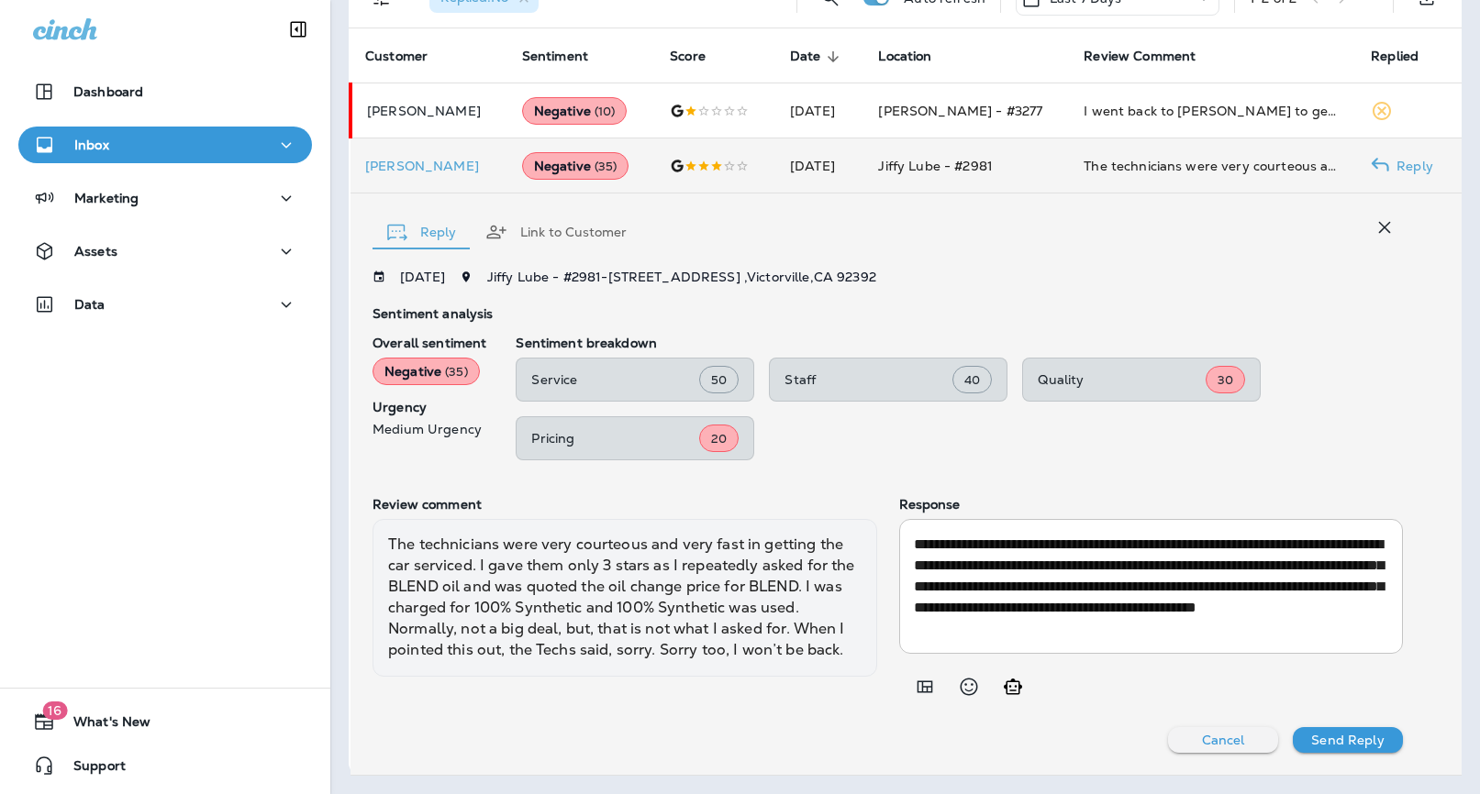
click at [1349, 738] on p "Send Reply" at bounding box center [1347, 740] width 72 height 15
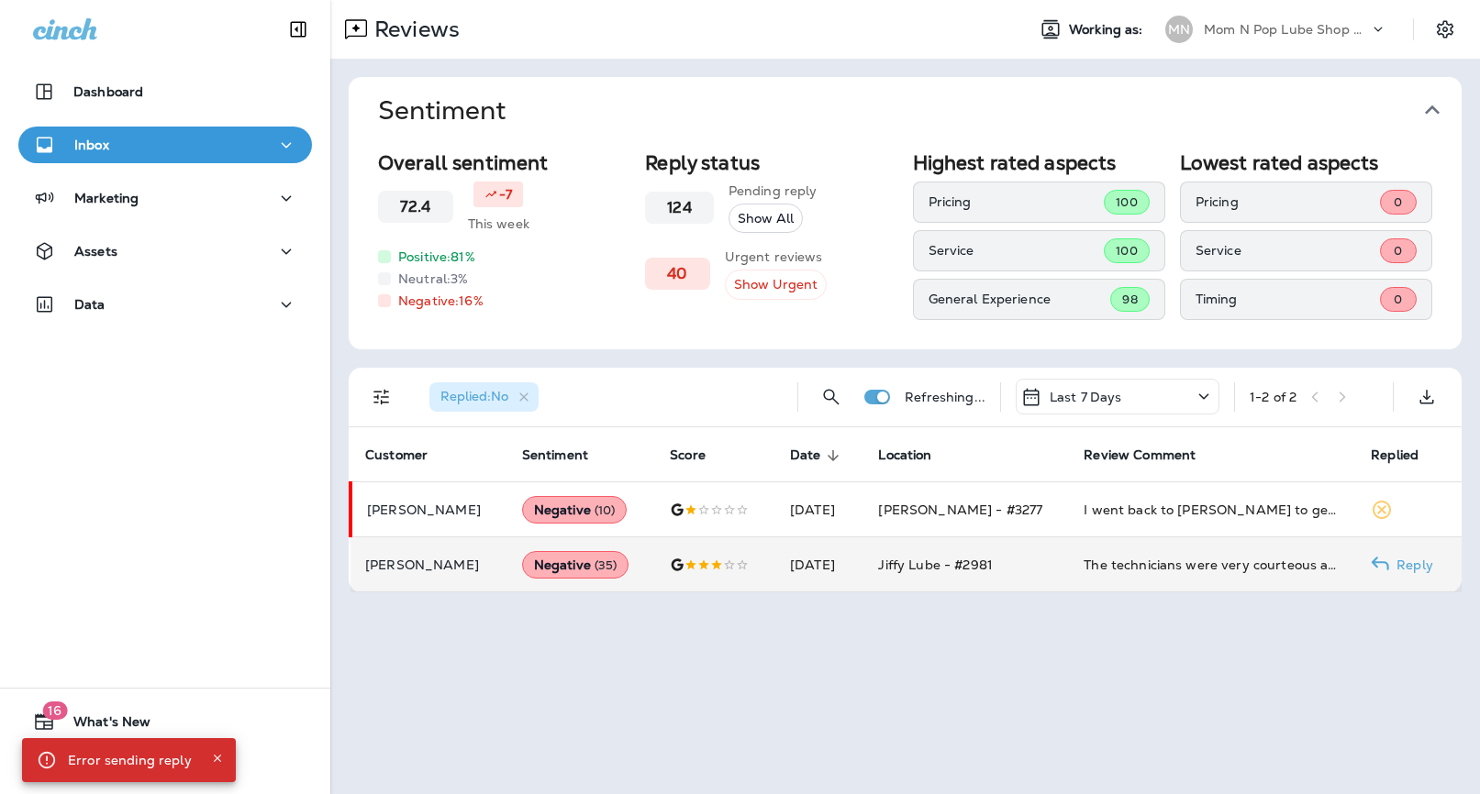
scroll to position [0, 0]
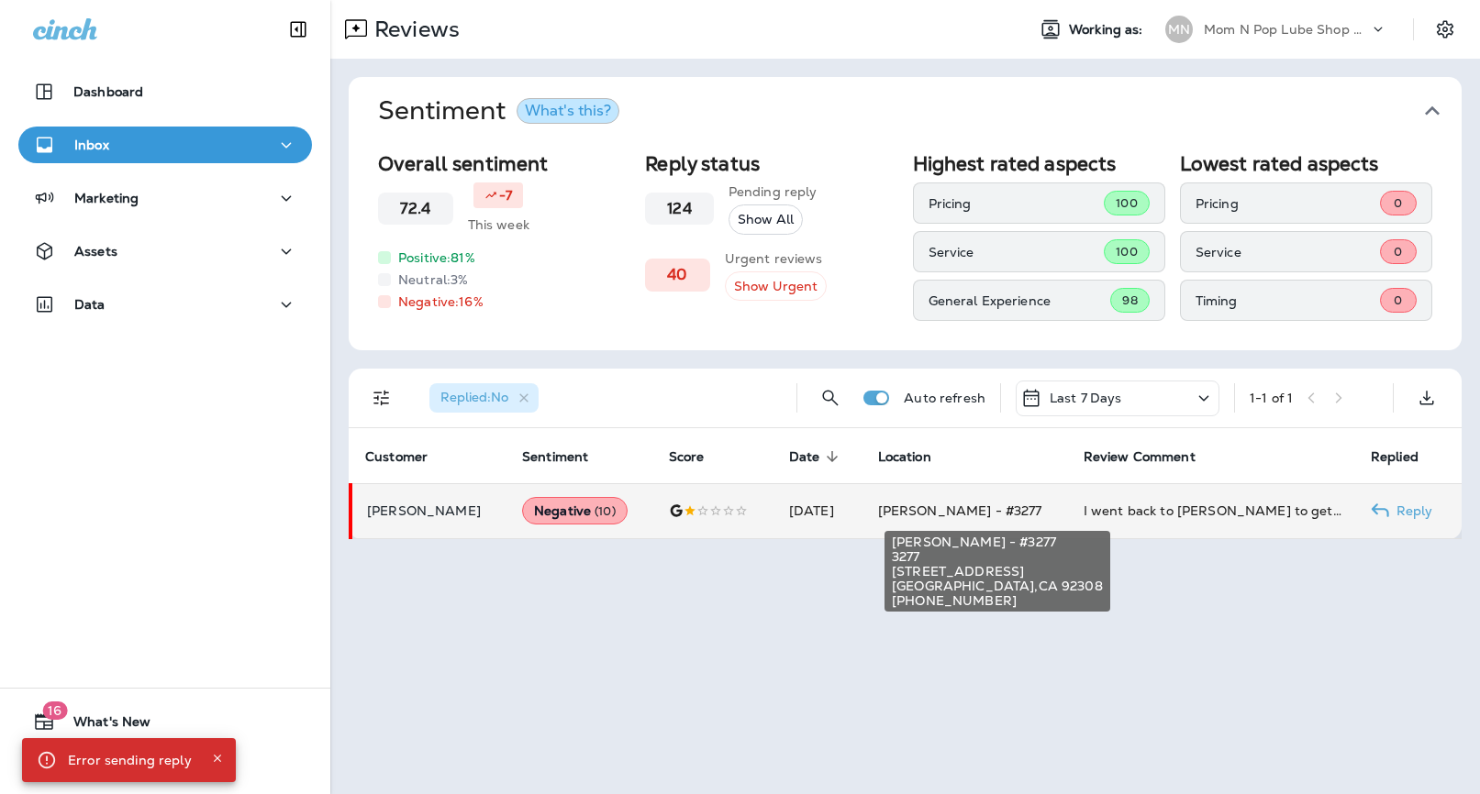
click at [1005, 511] on span "[PERSON_NAME] - #3277" at bounding box center [960, 511] width 164 height 17
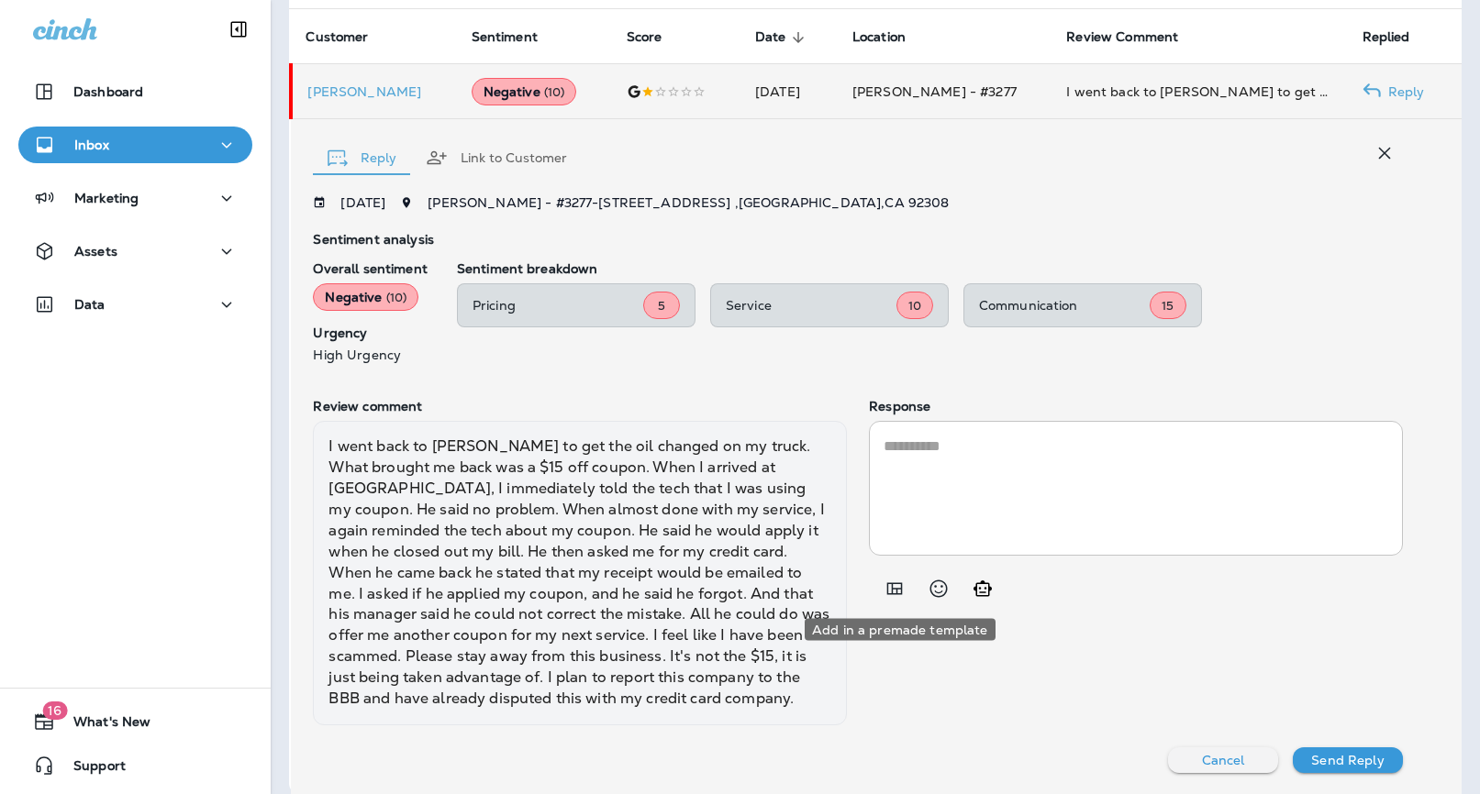
click at [889, 579] on icon "Add in a premade template" at bounding box center [894, 589] width 22 height 22
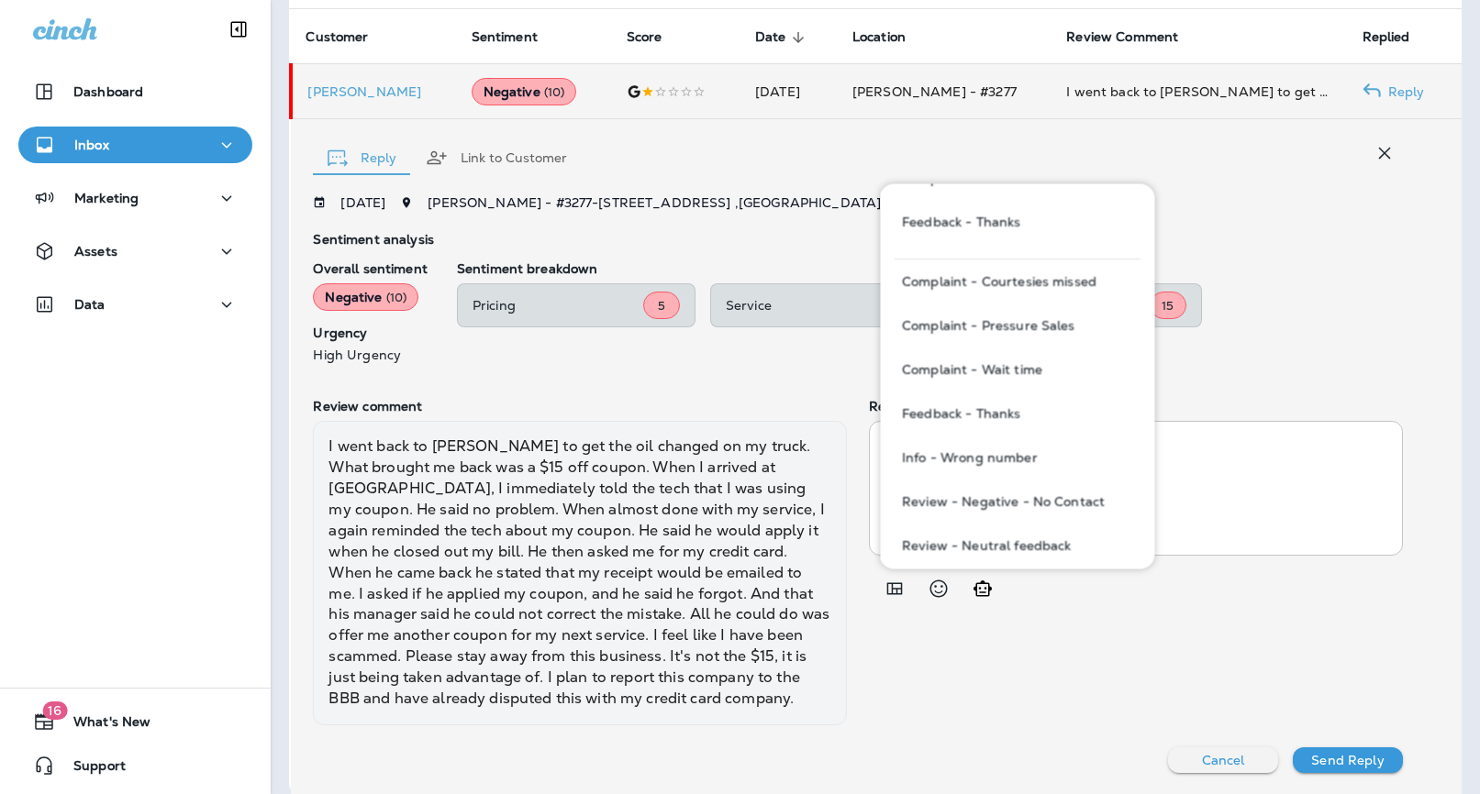
scroll to position [196, 0]
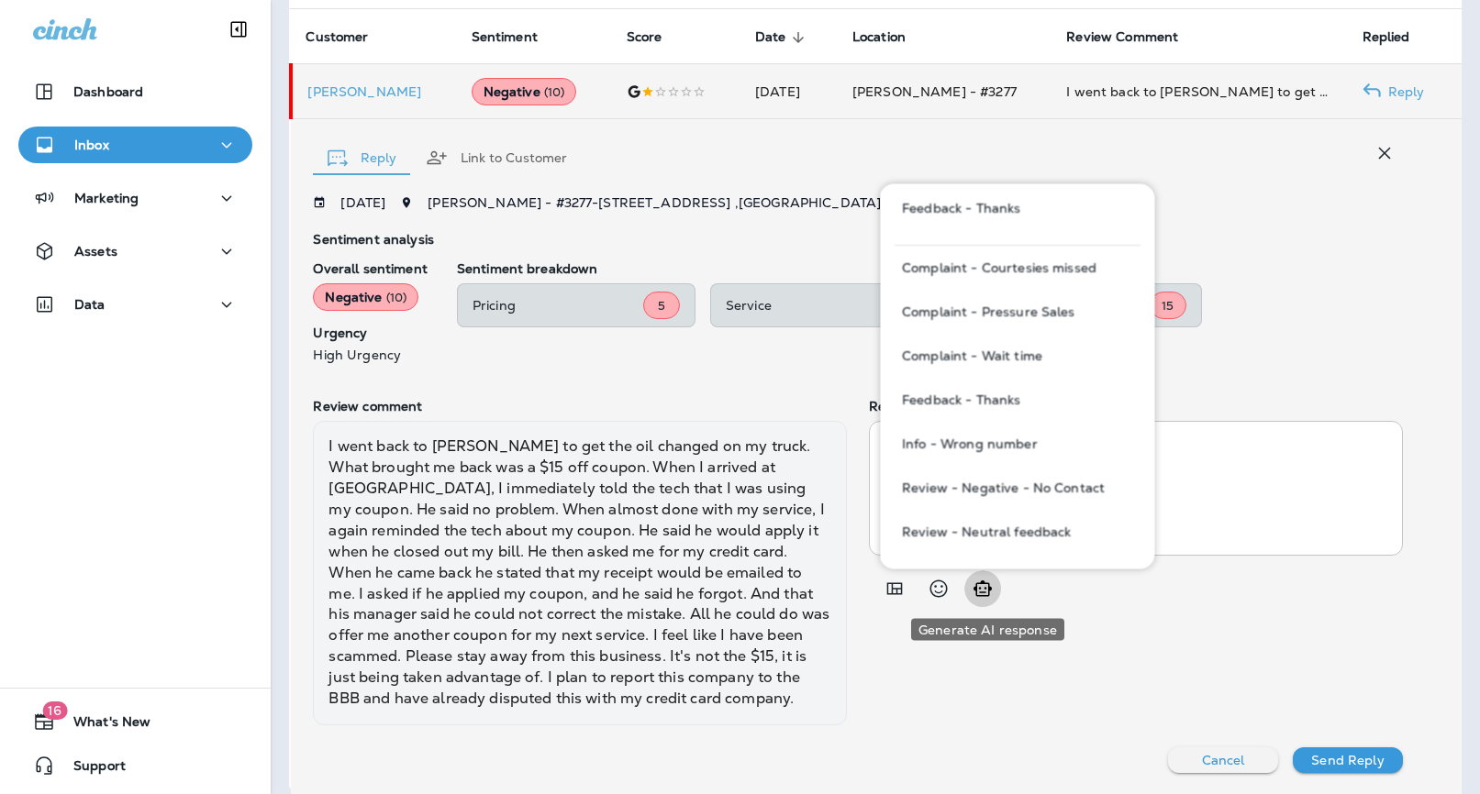
click at [988, 582] on icon "Generate AI response" at bounding box center [982, 589] width 18 height 16
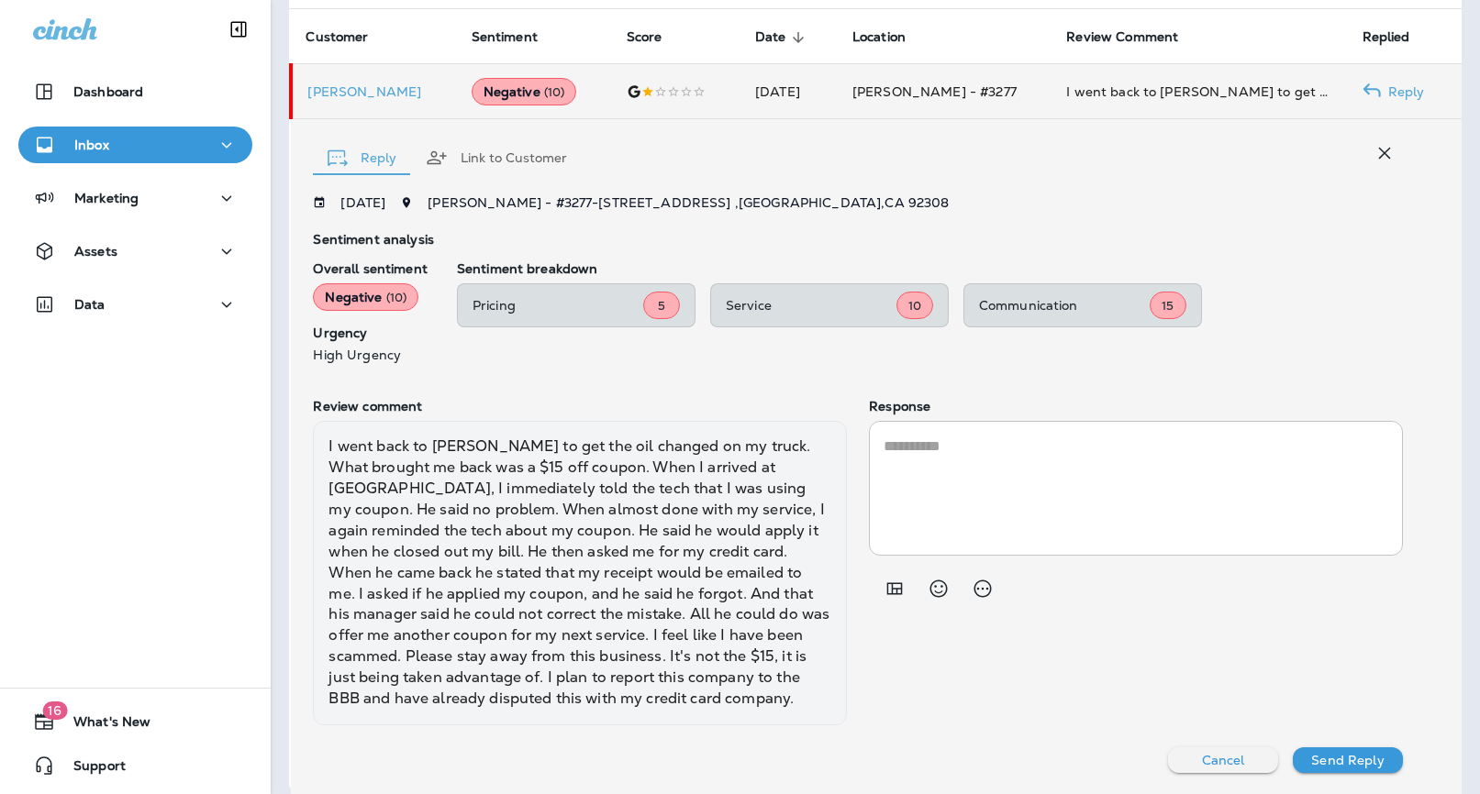
click at [912, 447] on textarea at bounding box center [1135, 488] width 505 height 105
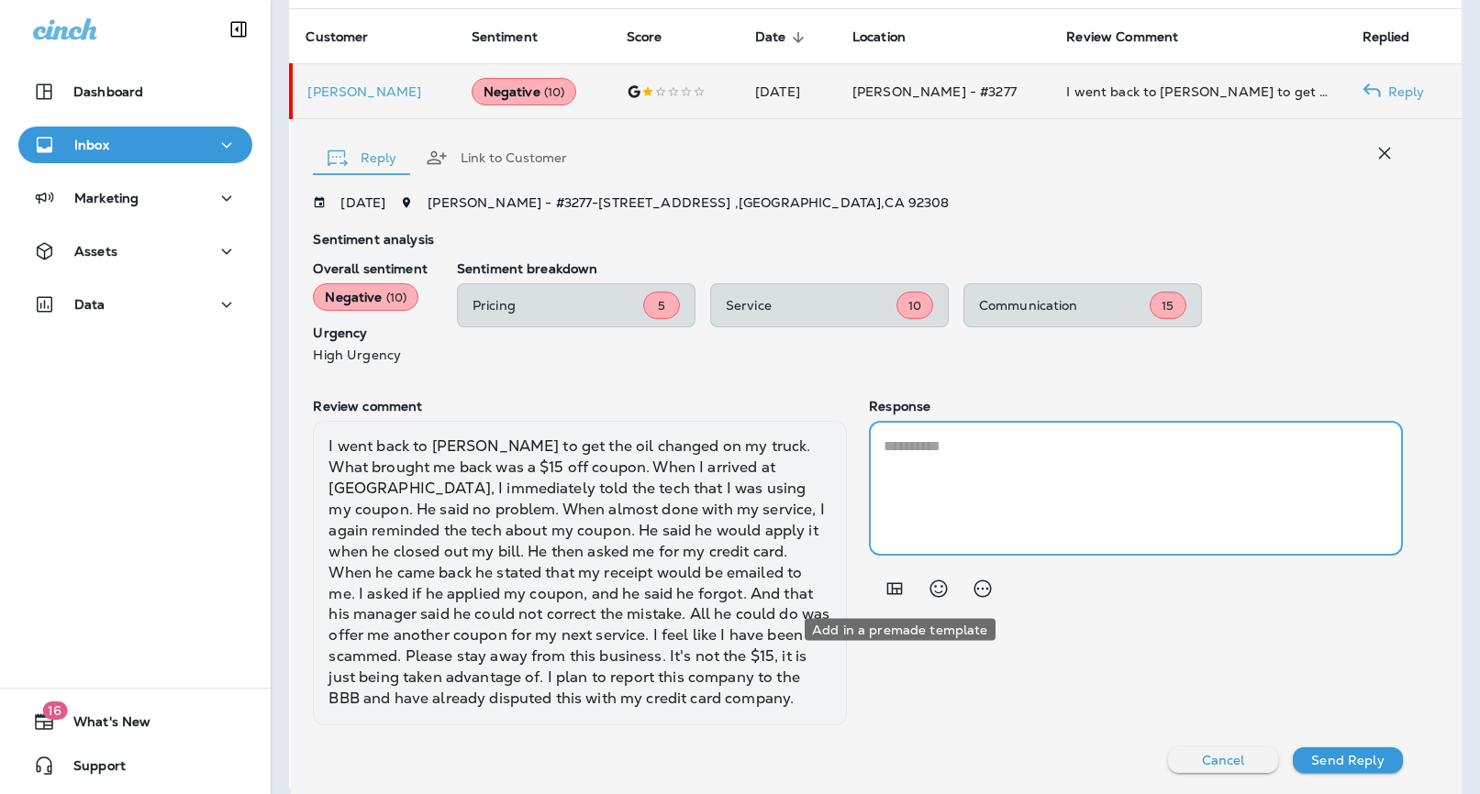
type textarea "**********"
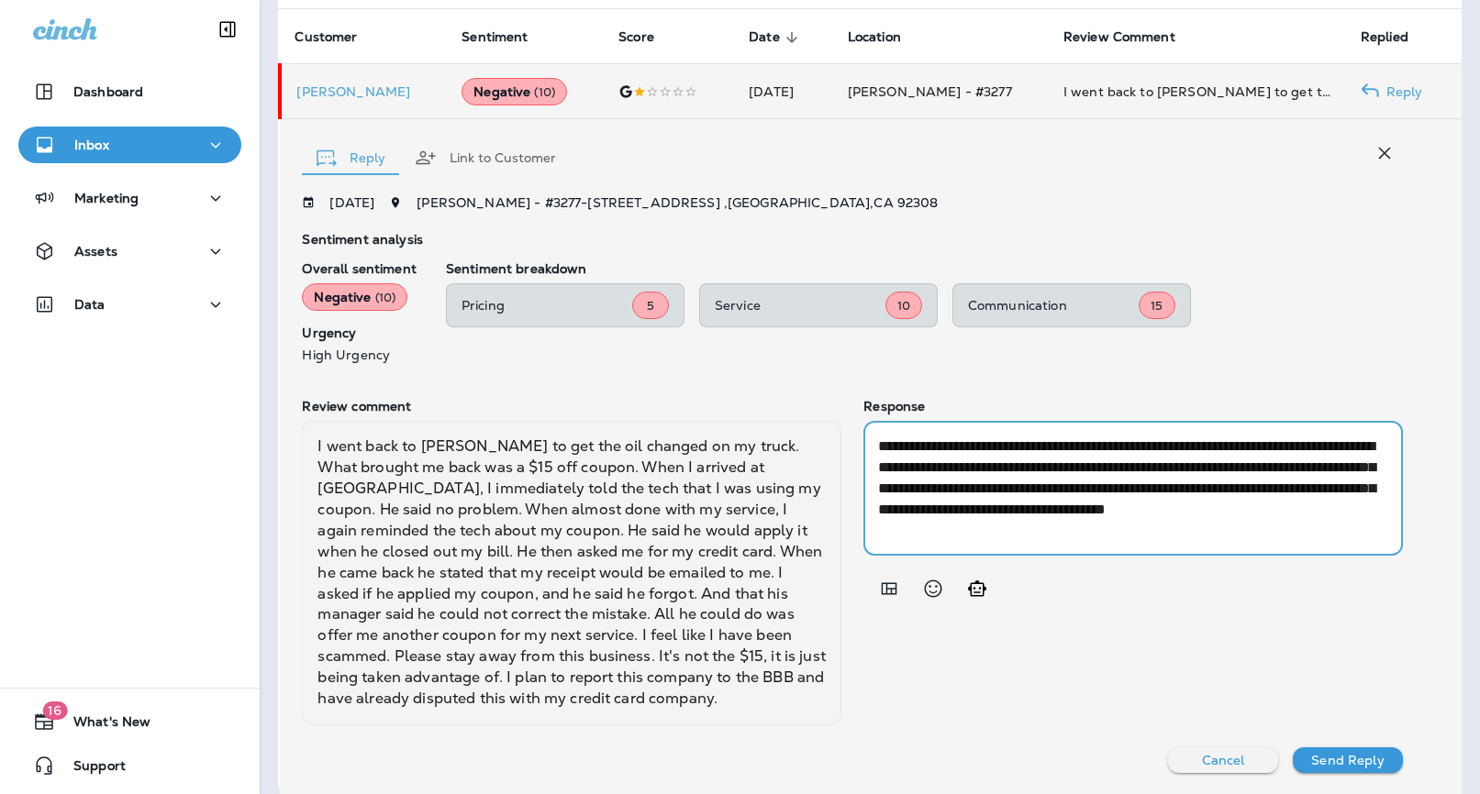
click at [1215, 537] on textarea "**********" at bounding box center [1128, 488] width 501 height 105
drag, startPoint x: 1215, startPoint y: 537, endPoint x: 840, endPoint y: 425, distance: 390.7
click at [839, 424] on div "Review comment I went back to [PERSON_NAME] to get the oil changed on my truck.…" at bounding box center [852, 562] width 1101 height 326
click at [1087, 581] on div at bounding box center [1132, 589] width 539 height 37
drag, startPoint x: 1225, startPoint y: 538, endPoint x: 818, endPoint y: 363, distance: 442.2
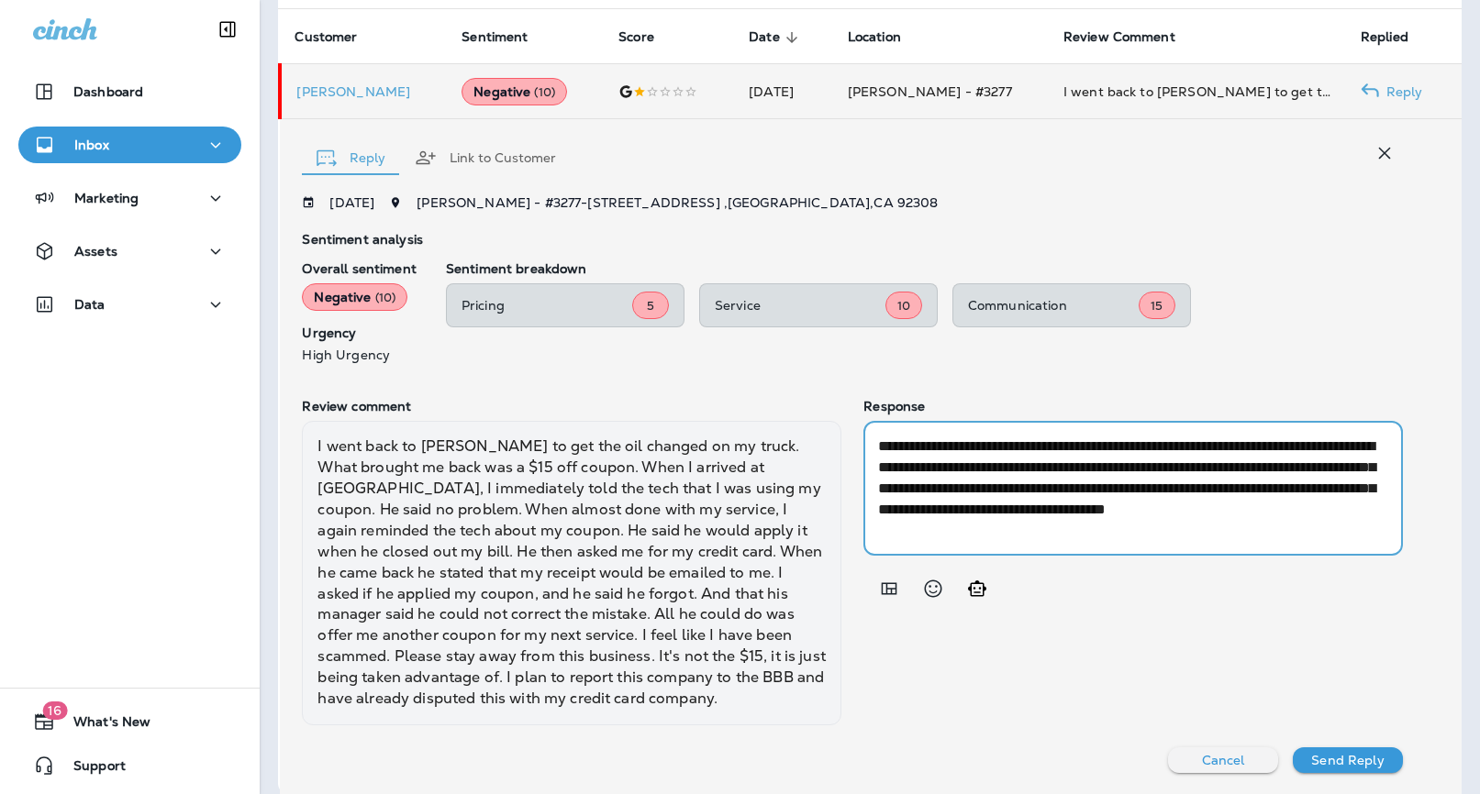
click at [818, 363] on div "**********" at bounding box center [852, 483] width 1101 height 577
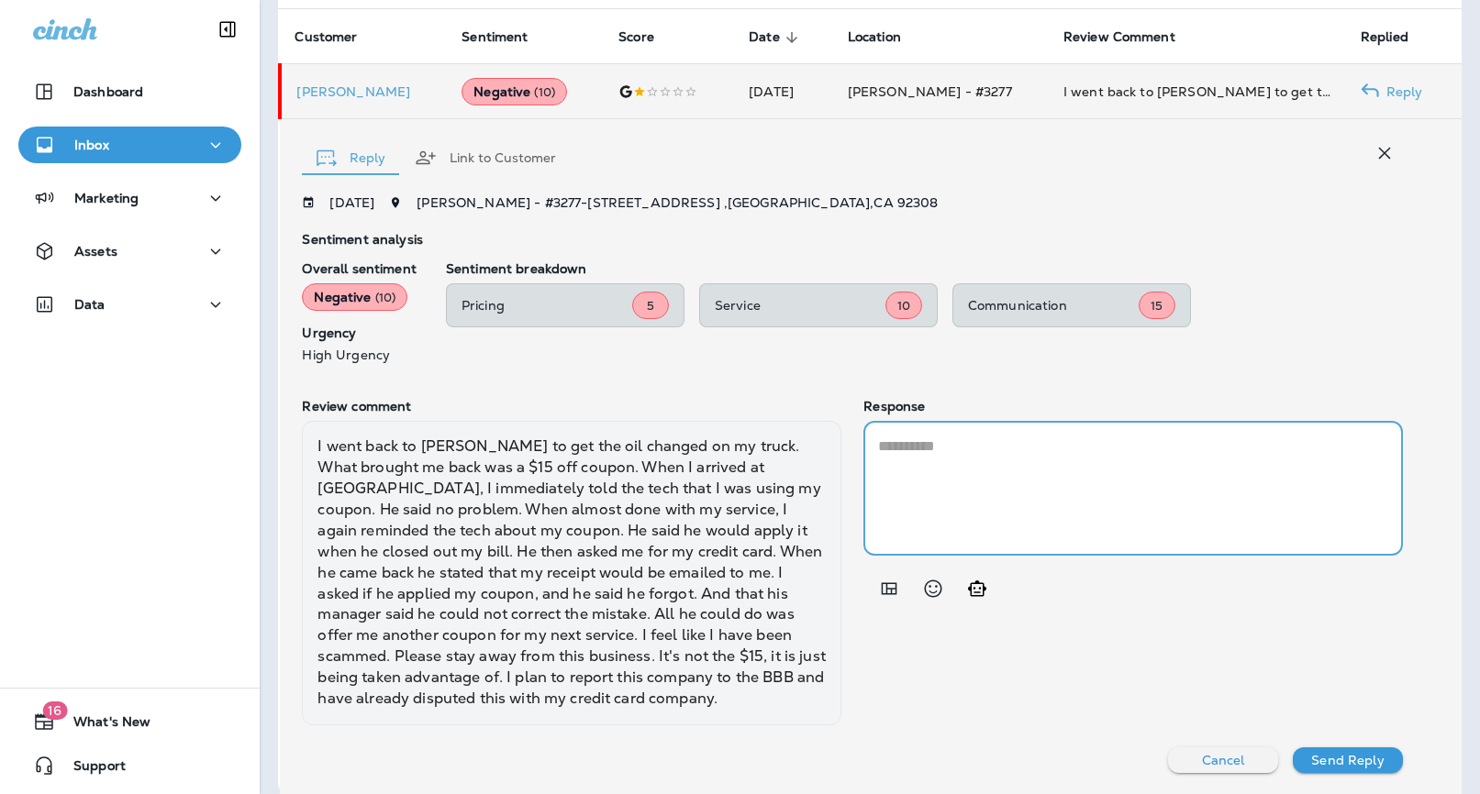
click at [988, 596] on icon "Generate AI response" at bounding box center [977, 589] width 22 height 22
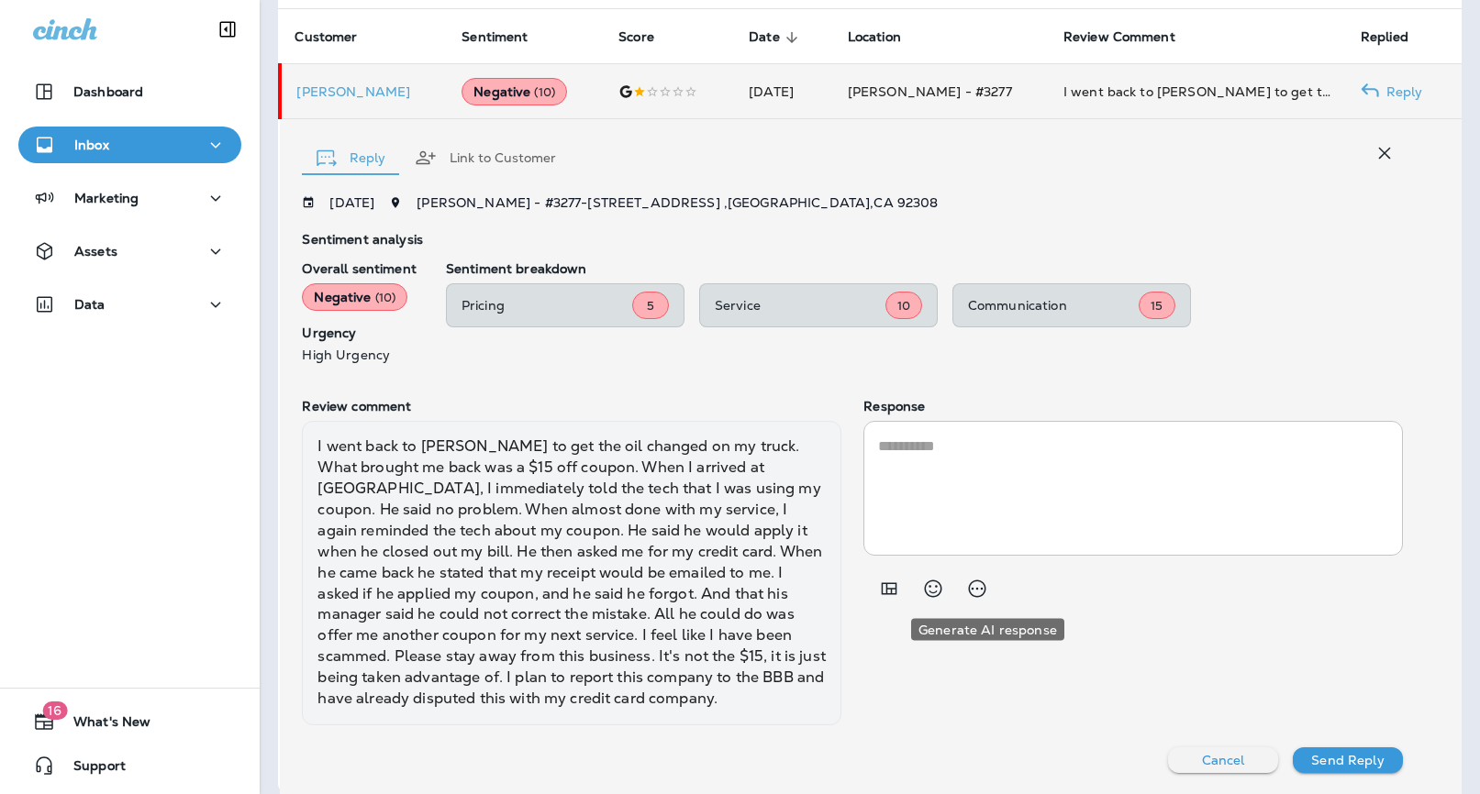
type textarea "**********"
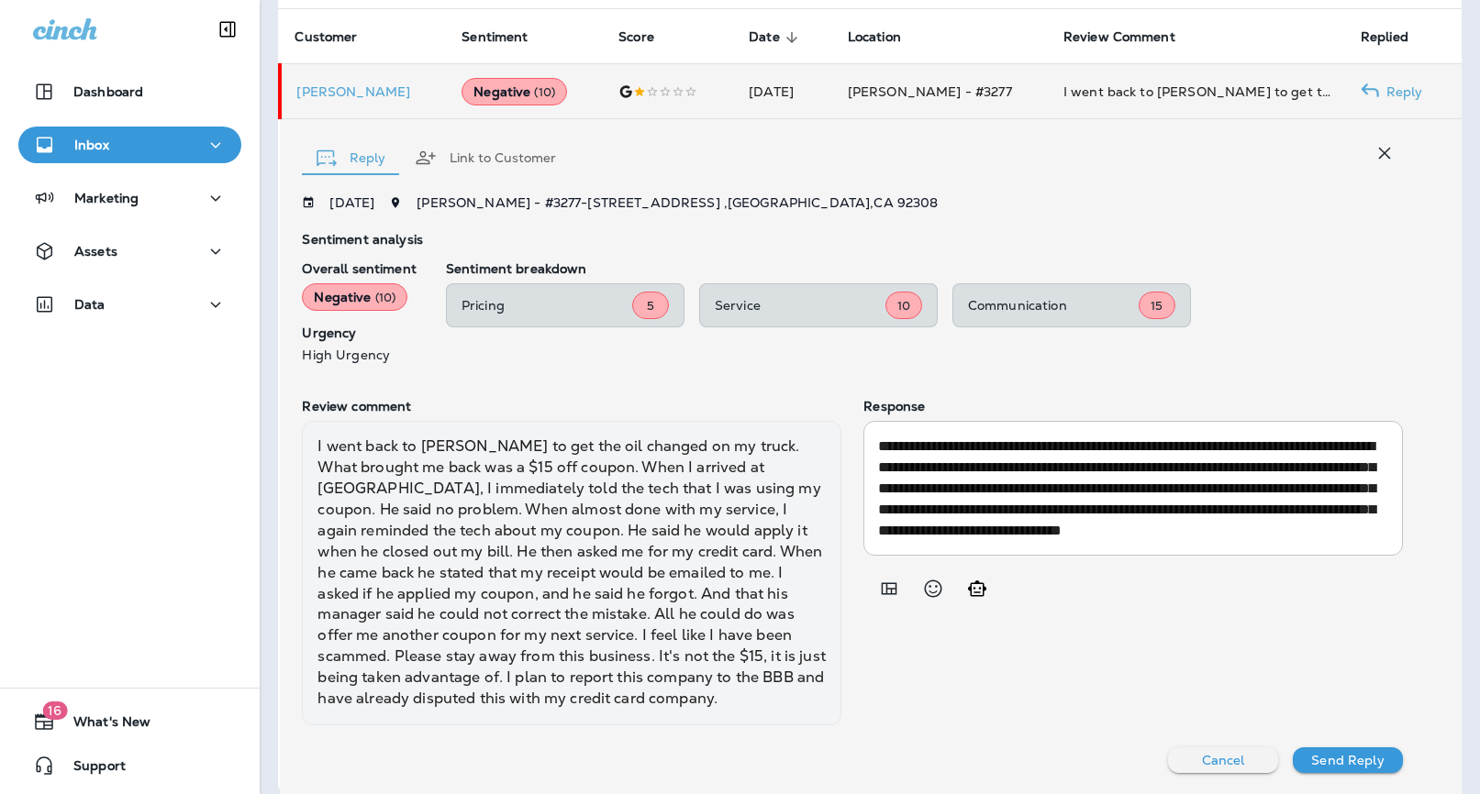
scroll to position [21, 0]
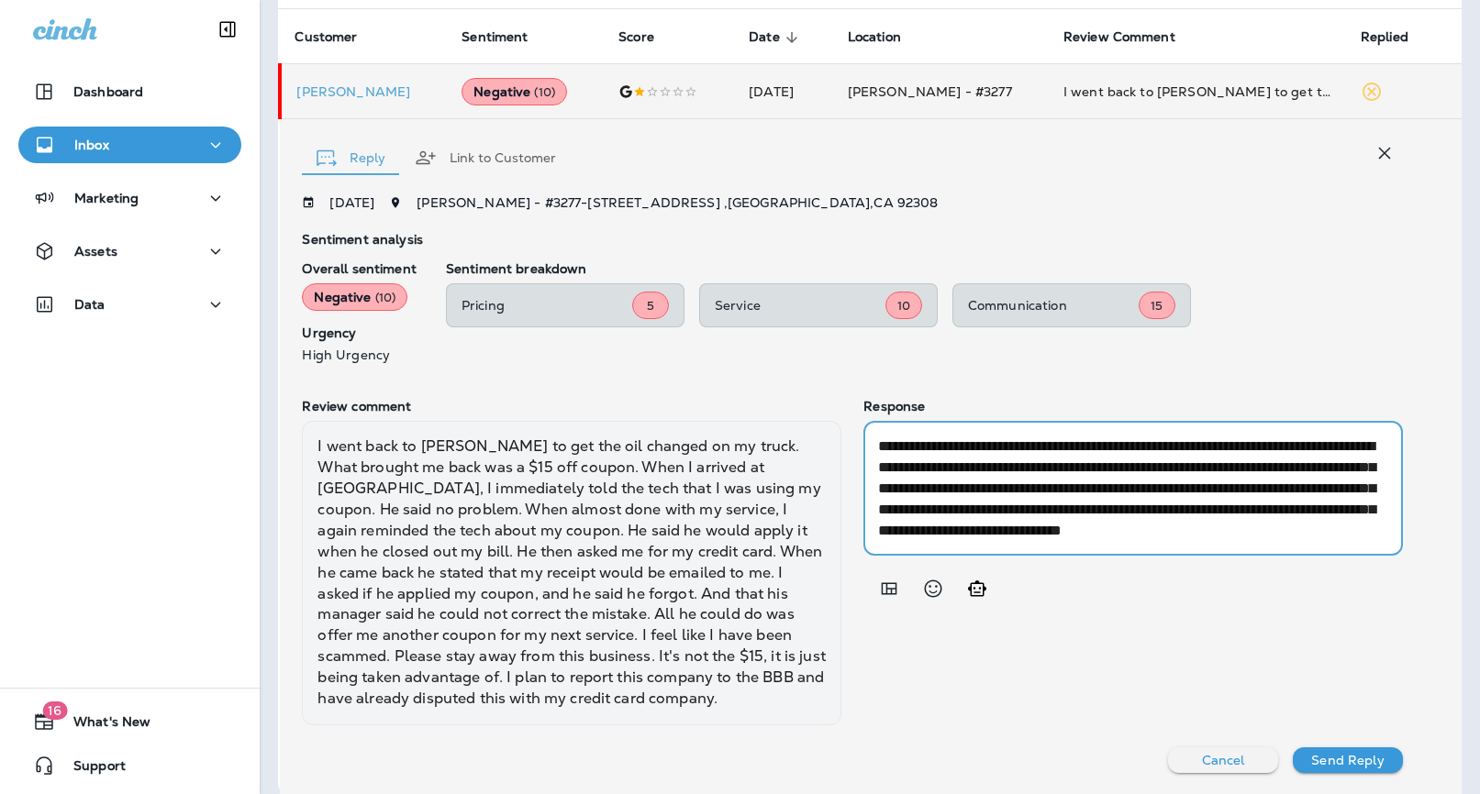
click at [1219, 518] on textarea "**********" at bounding box center [1129, 488] width 502 height 105
drag, startPoint x: 1253, startPoint y: 537, endPoint x: 722, endPoint y: 402, distance: 548.0
click at [722, 402] on div "Review comment I went back to [PERSON_NAME] to get the oil changed on my truck.…" at bounding box center [852, 562] width 1101 height 326
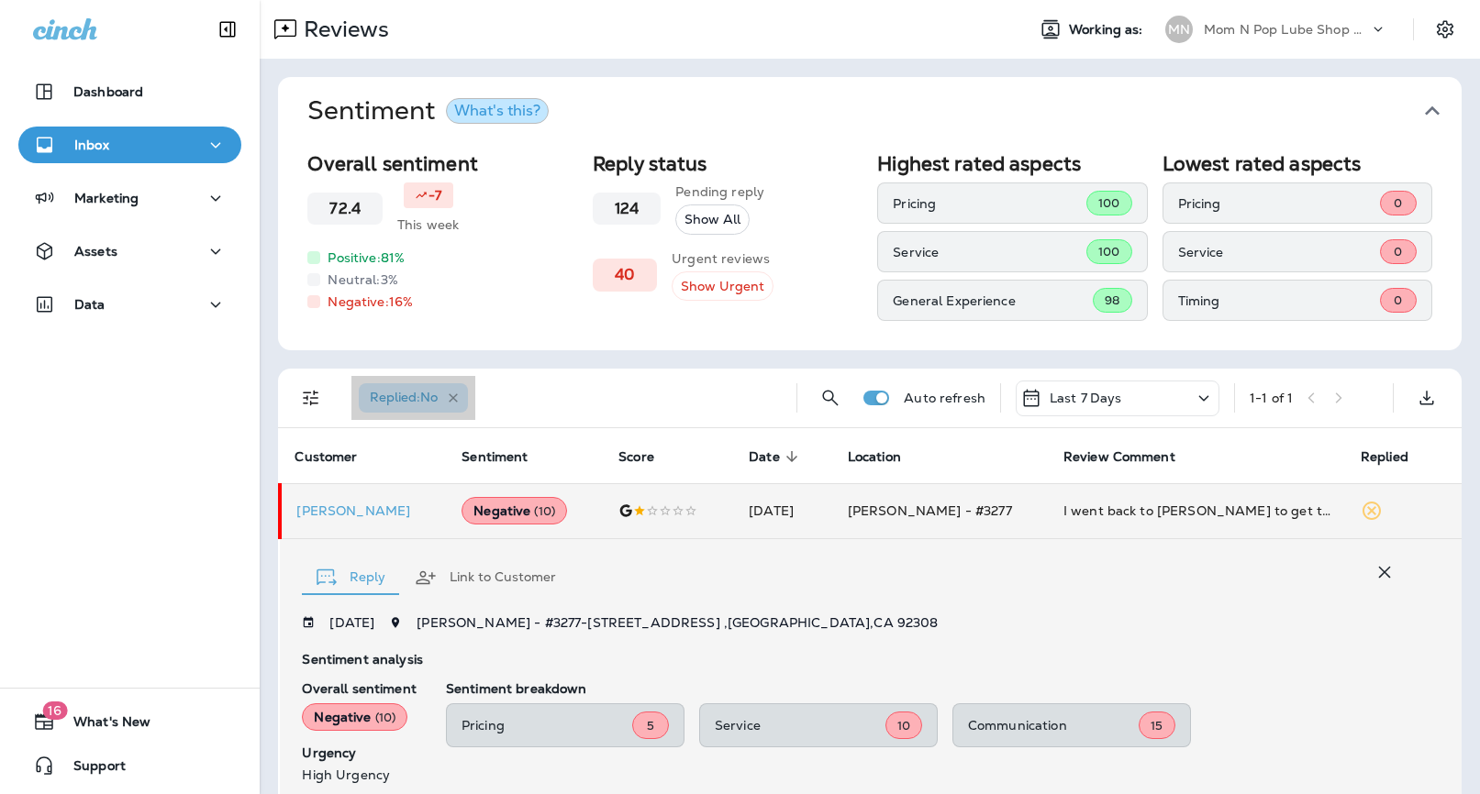
click at [461, 394] on icon "button" at bounding box center [454, 399] width 16 height 16
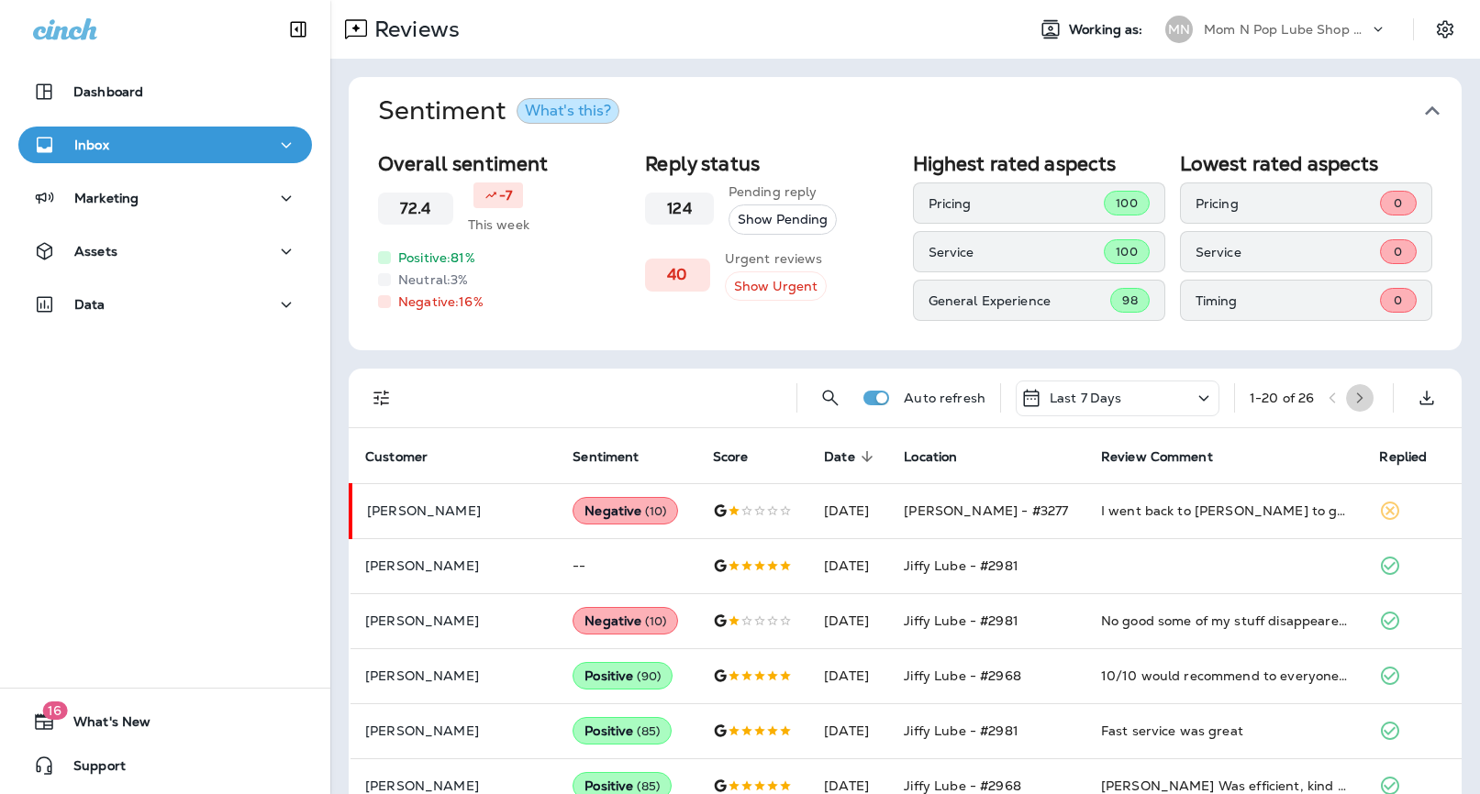
click at [1363, 392] on icon "button" at bounding box center [1359, 398] width 13 height 13
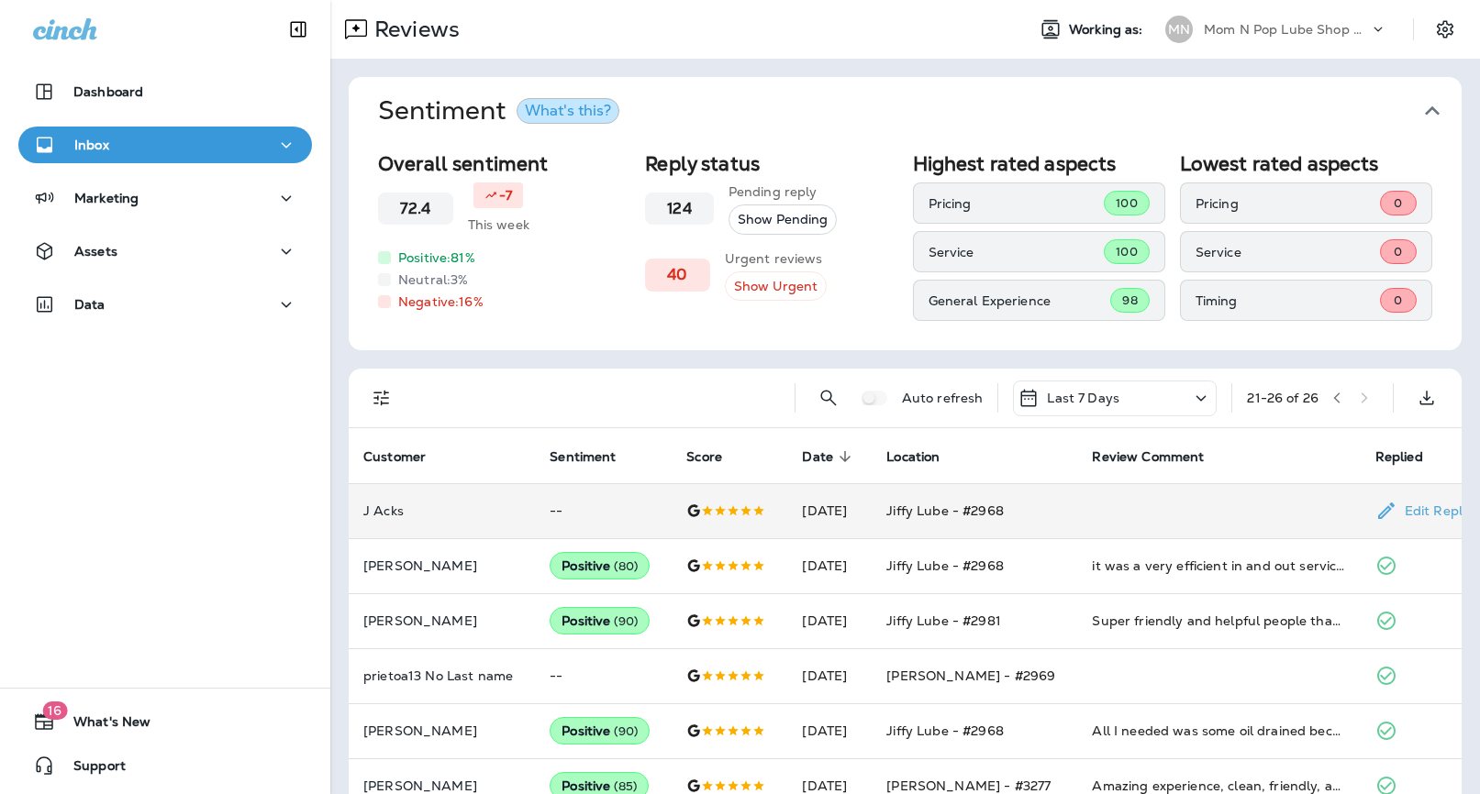
scroll to position [37, 0]
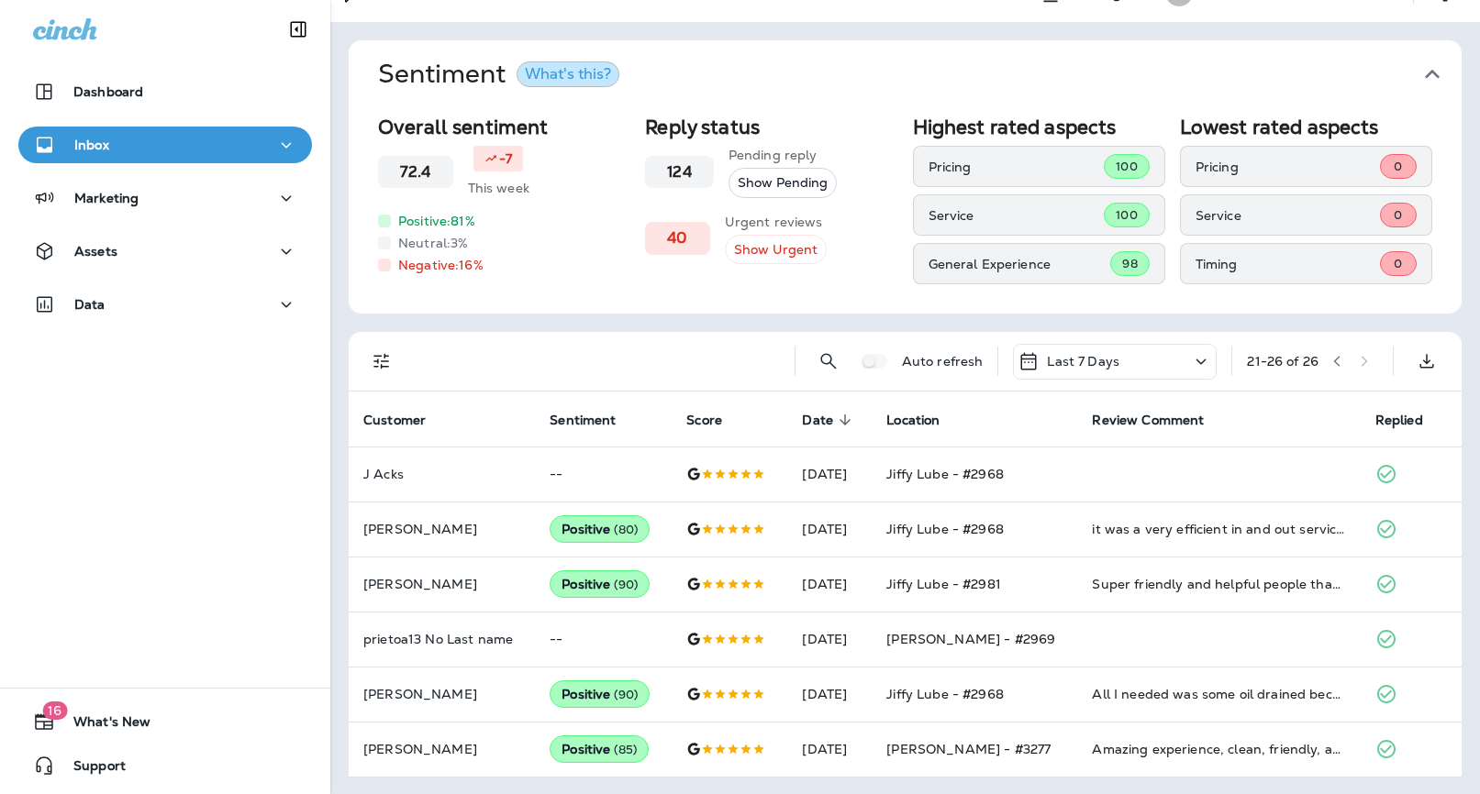
click at [1190, 356] on icon at bounding box center [1201, 361] width 22 height 23
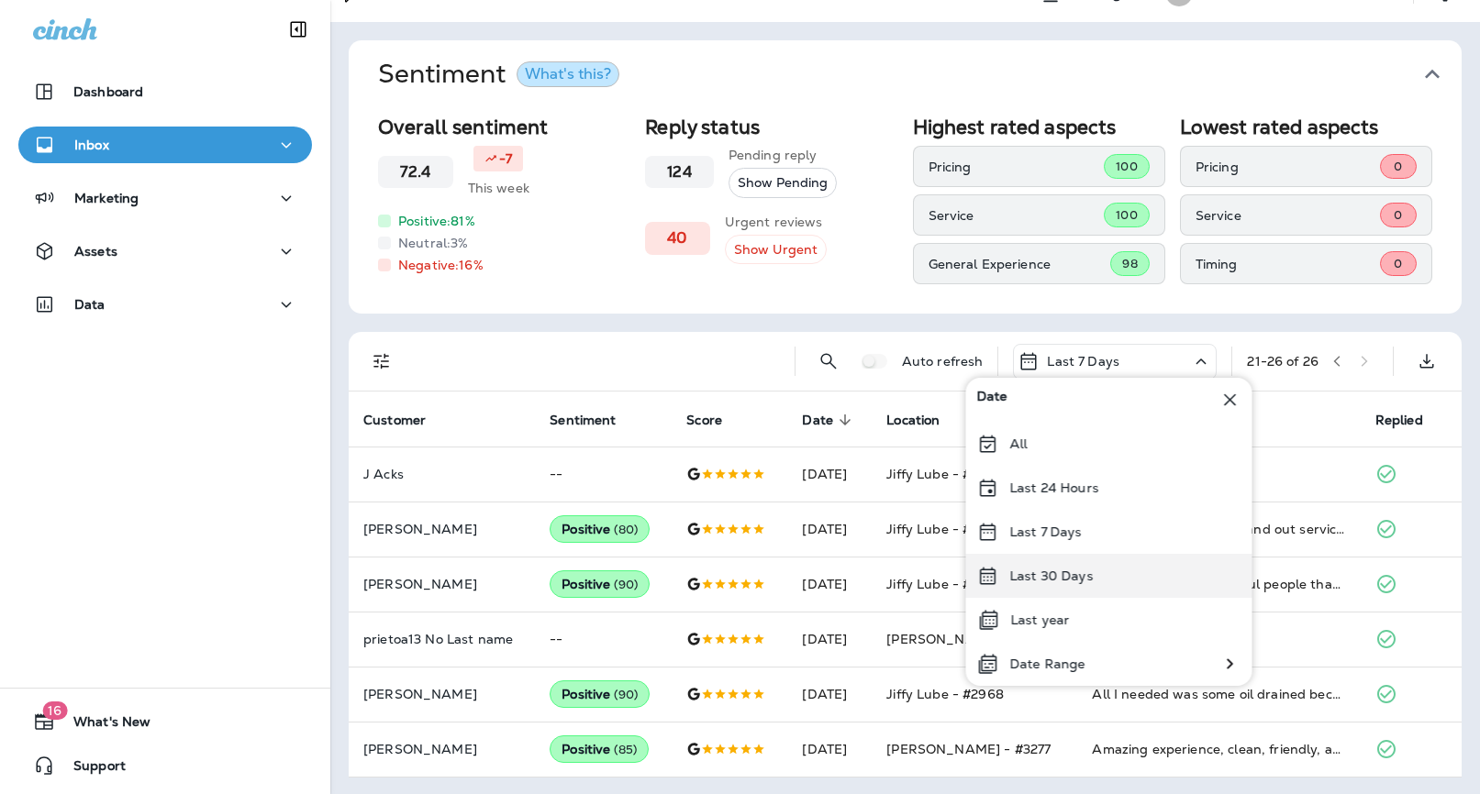
click at [1060, 581] on p "Last 30 Days" at bounding box center [1051, 576] width 83 height 15
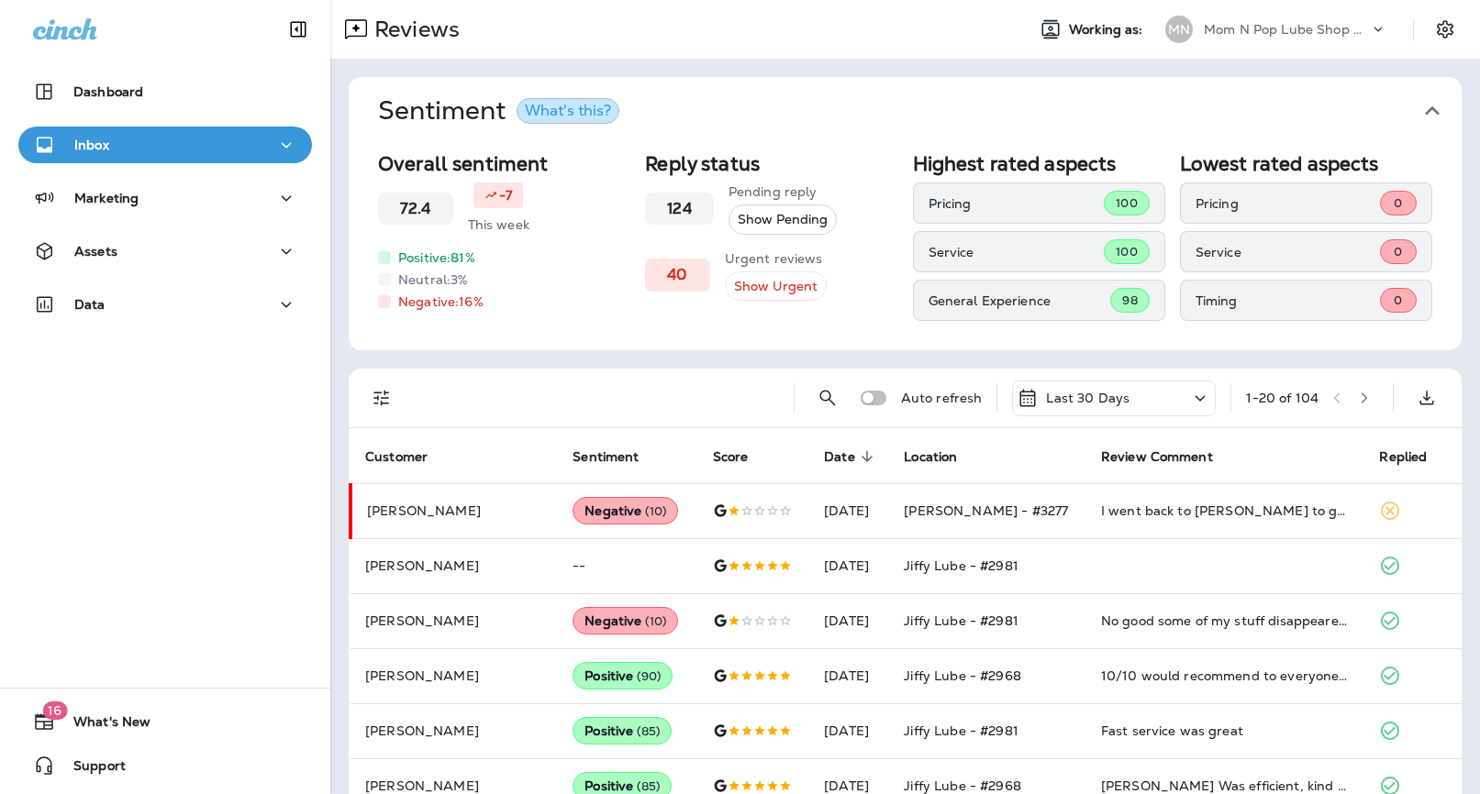
click at [380, 396] on icon "Filters" at bounding box center [382, 398] width 22 height 22
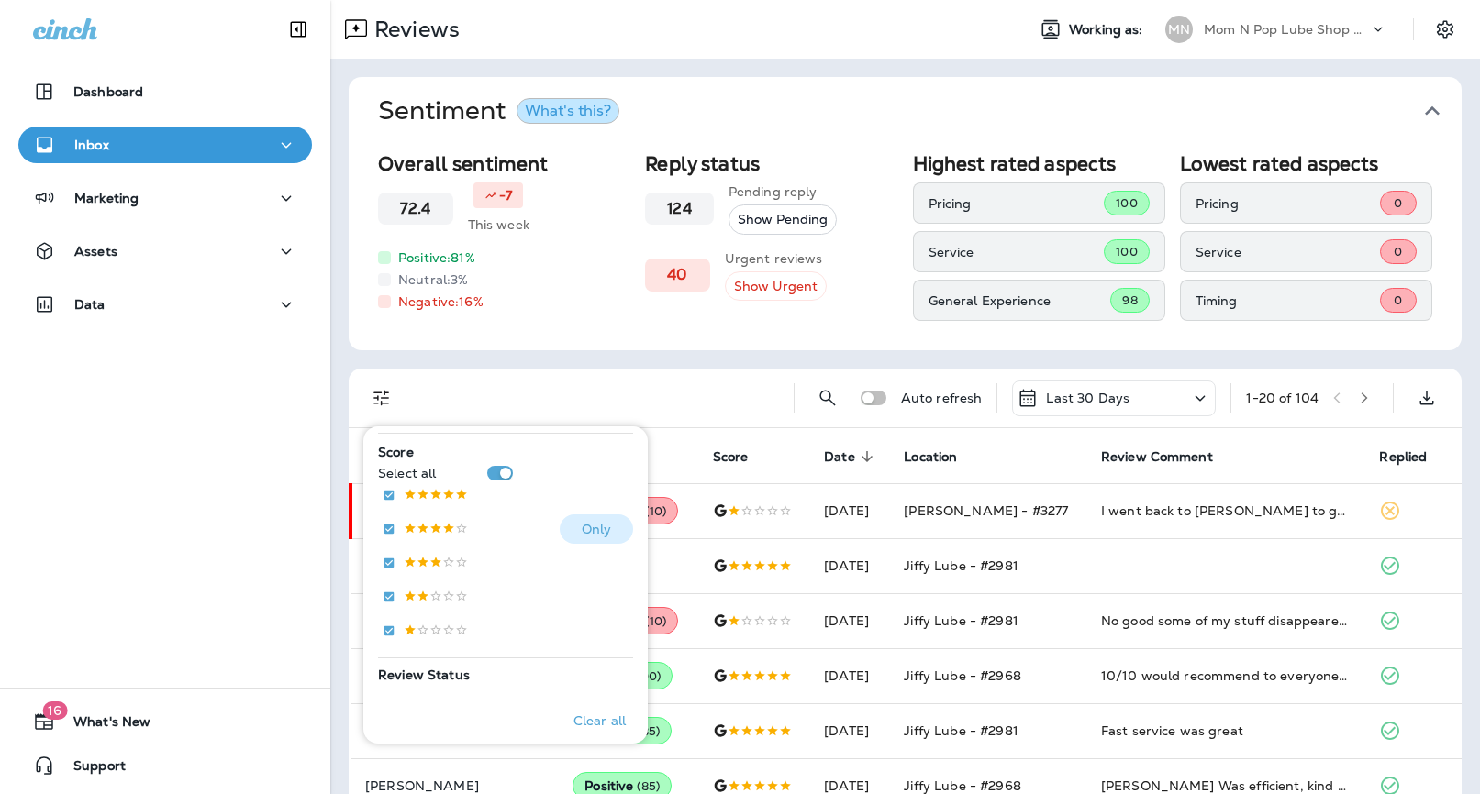
scroll to position [317, 0]
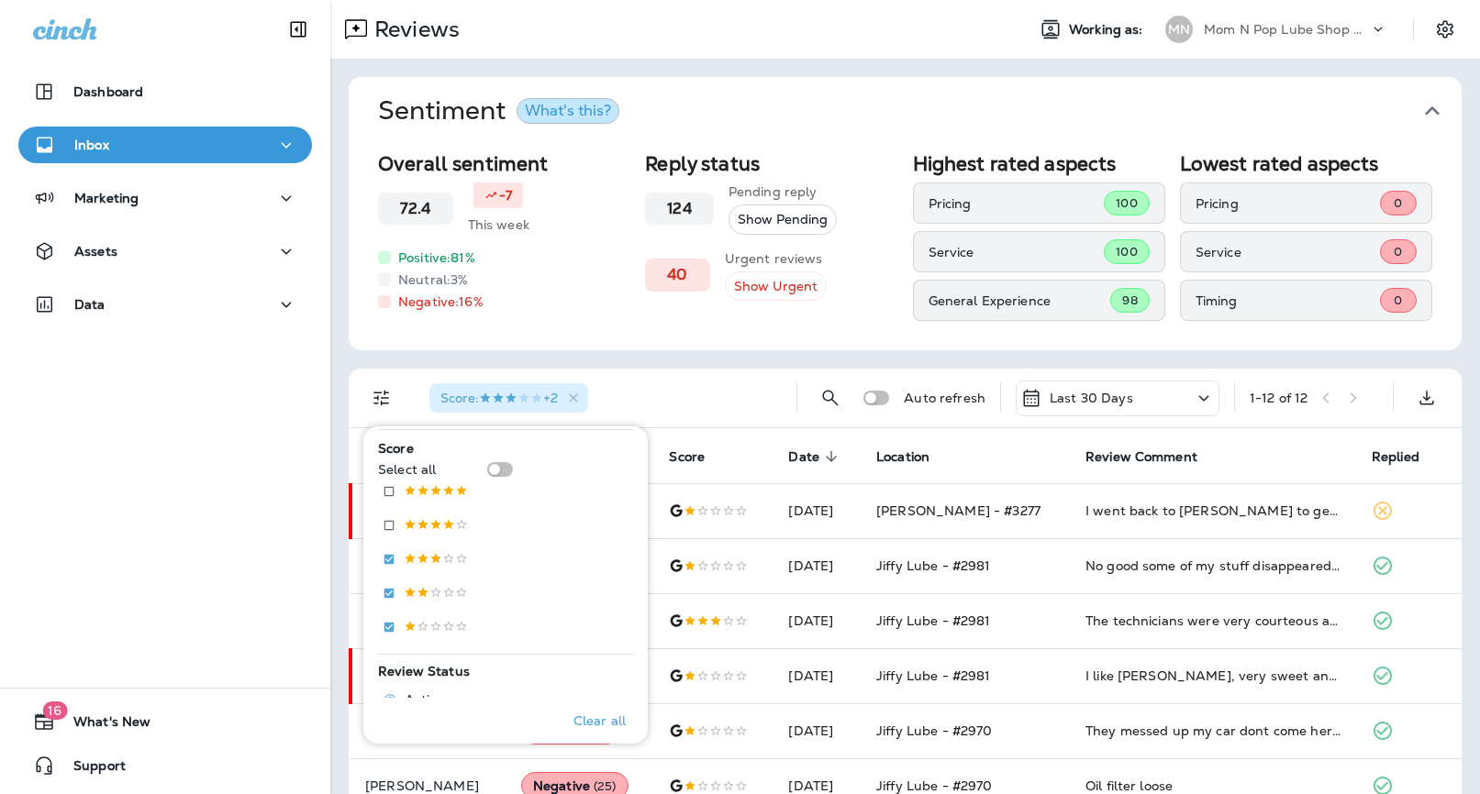
click at [676, 390] on div "Score : +2" at bounding box center [598, 398] width 367 height 59
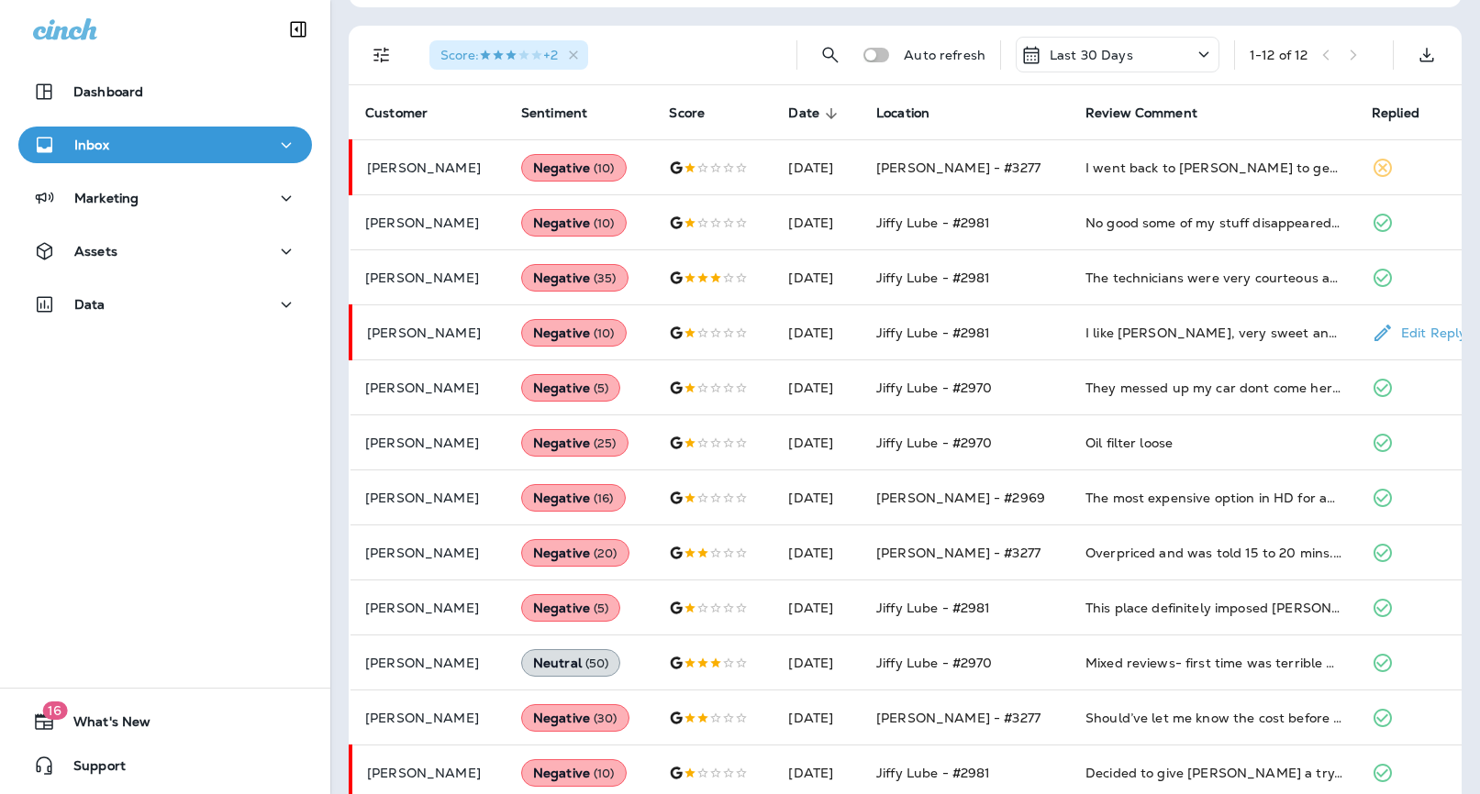
scroll to position [366, 0]
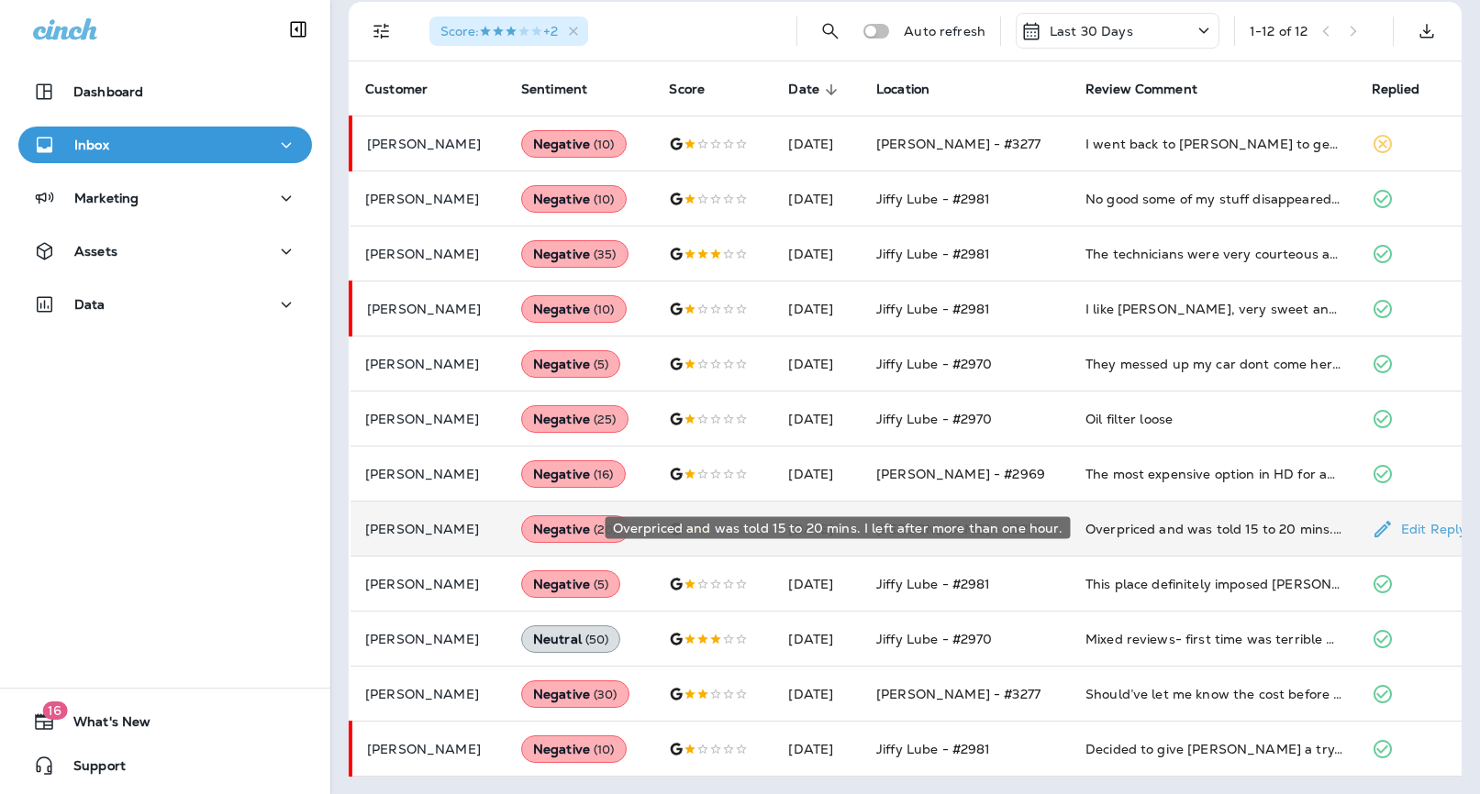
click at [1164, 526] on div "Overpriced and was told 15 to 20 mins. I left after more than one hour." at bounding box center [1213, 529] width 257 height 18
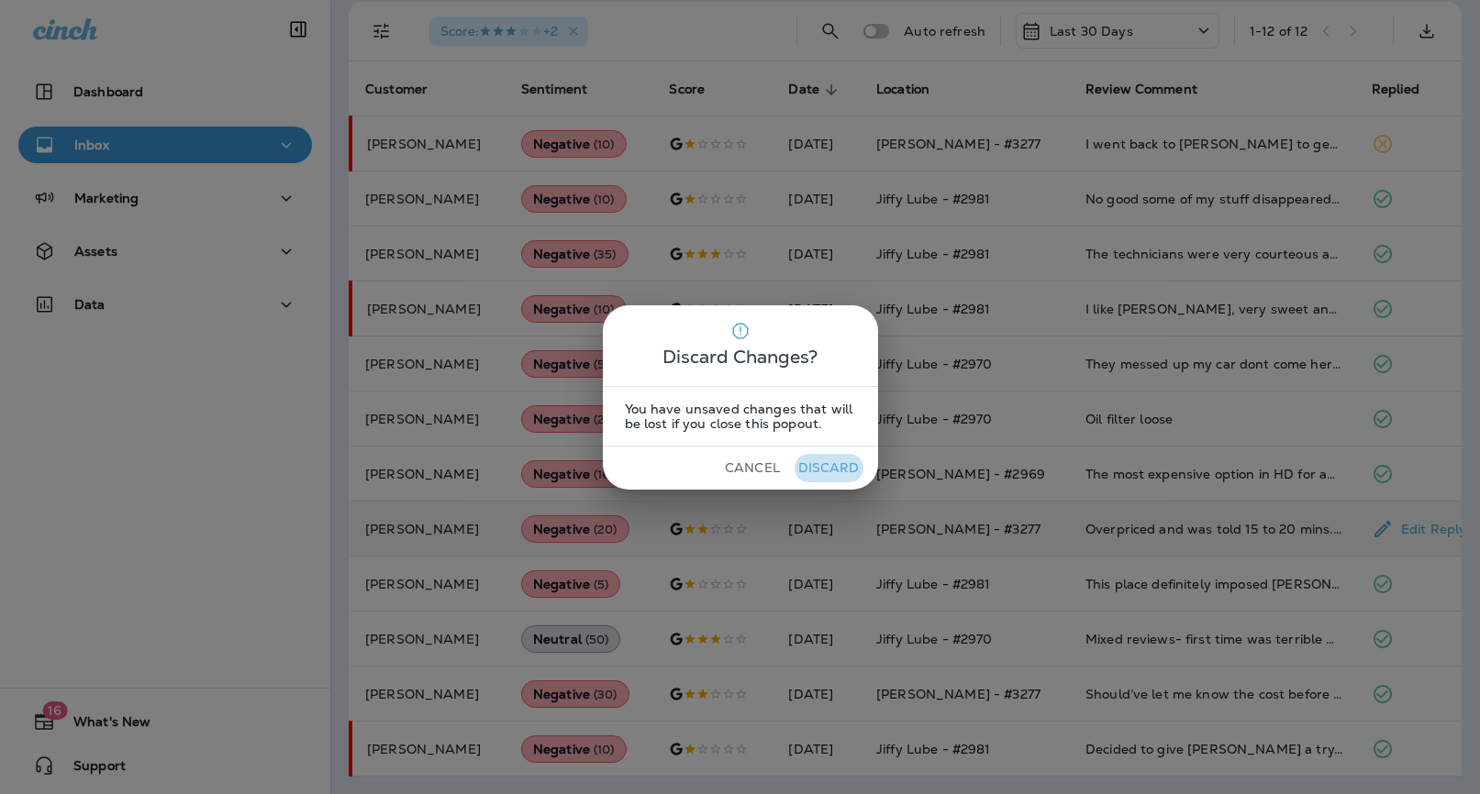
click at [836, 460] on button "Discard" at bounding box center [828, 468] width 69 height 28
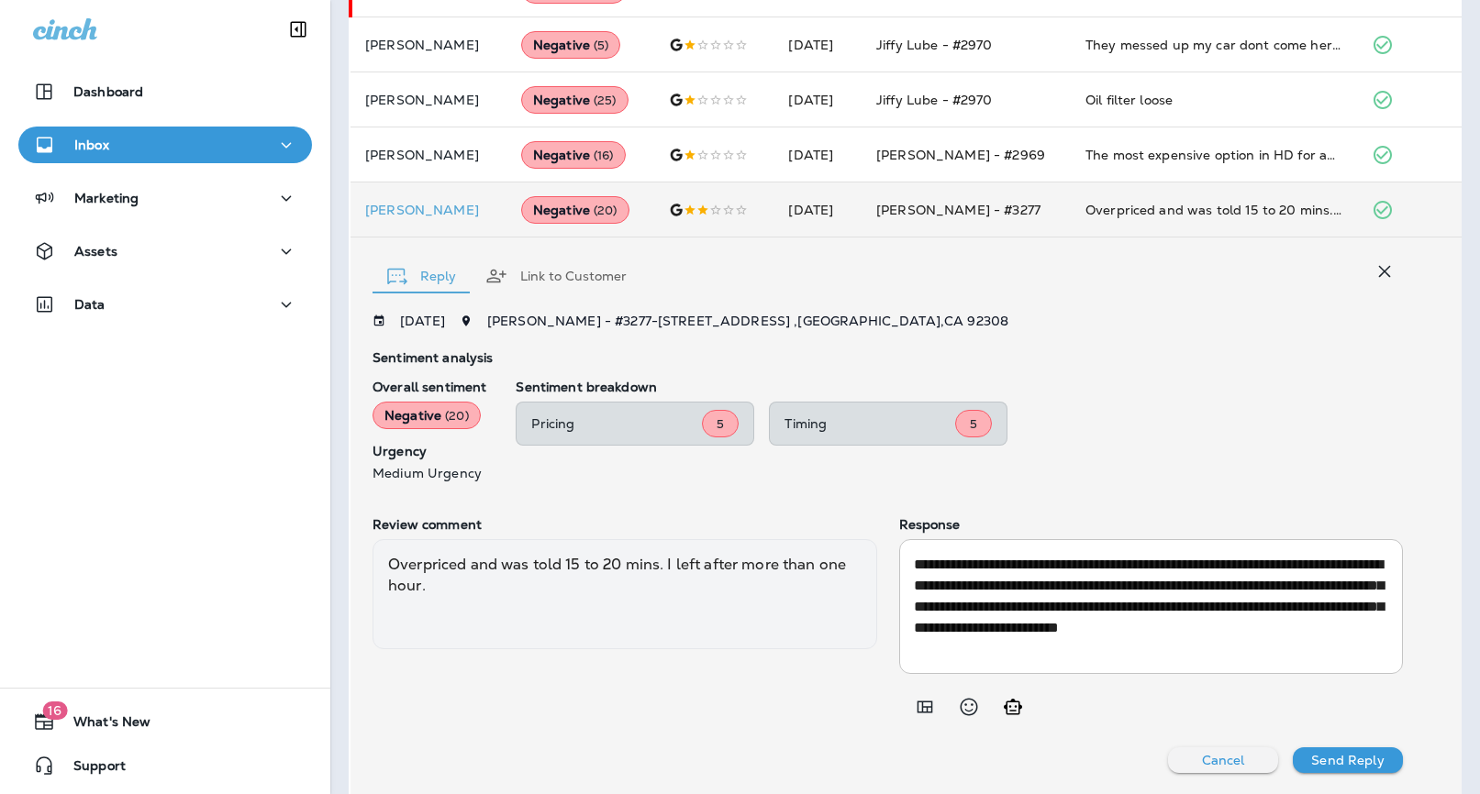
click at [1385, 273] on icon "button" at bounding box center [1384, 272] width 22 height 22
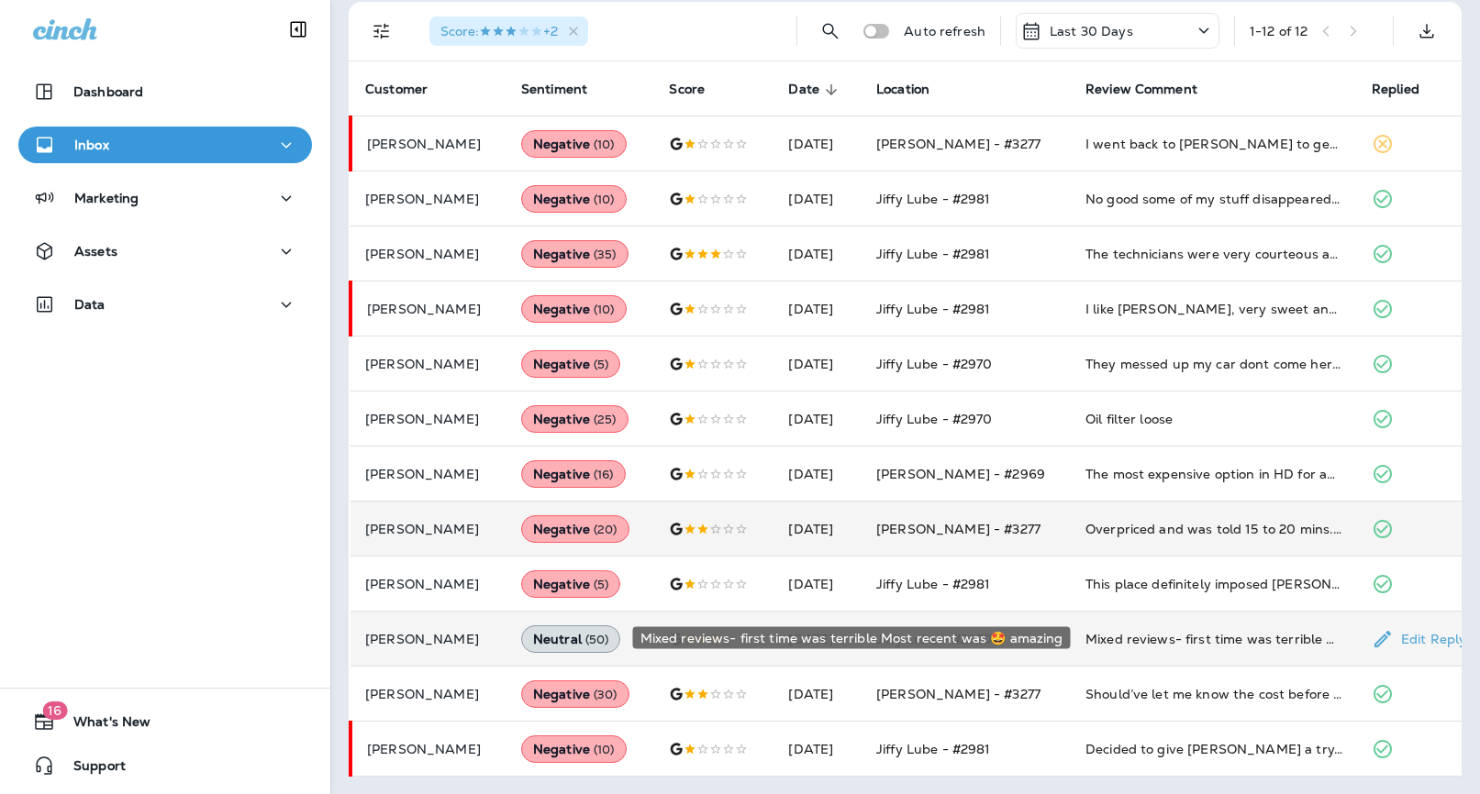
click at [1127, 632] on div "Mixed reviews- first time was terrible Most recent was 🤩 amazing" at bounding box center [1213, 639] width 257 height 18
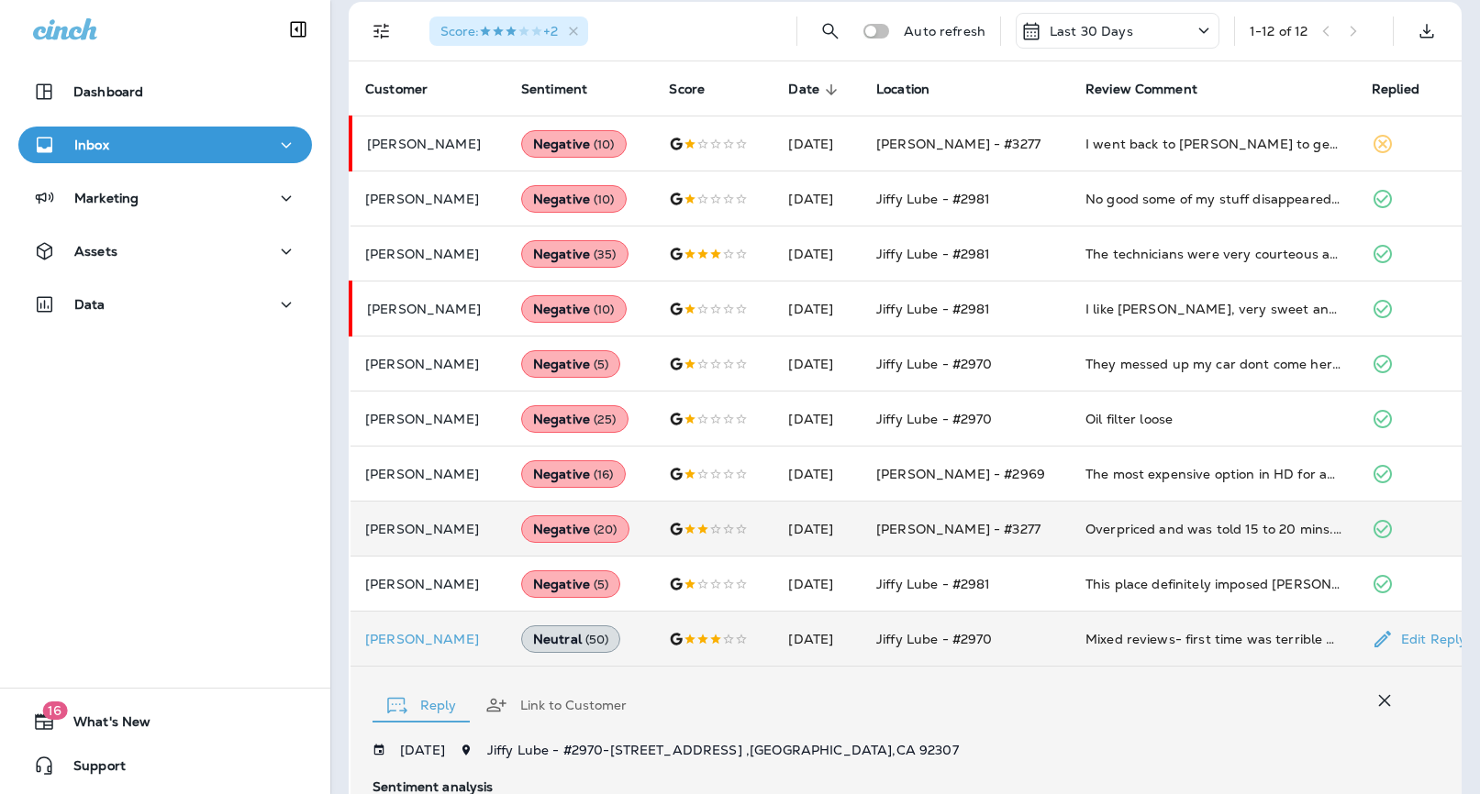
scroll to position [795, 0]
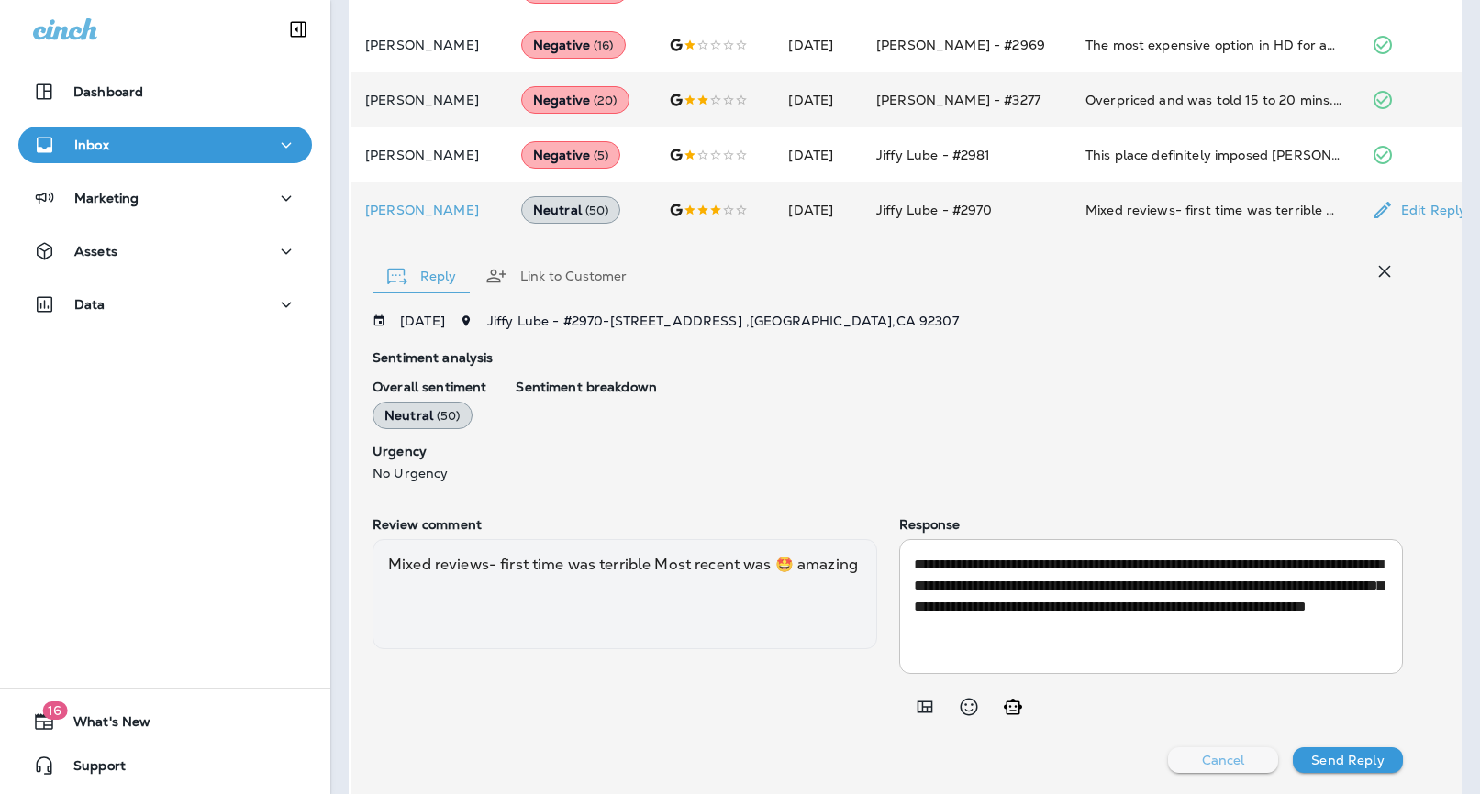
click at [1227, 755] on p "Cancel" at bounding box center [1223, 760] width 43 height 15
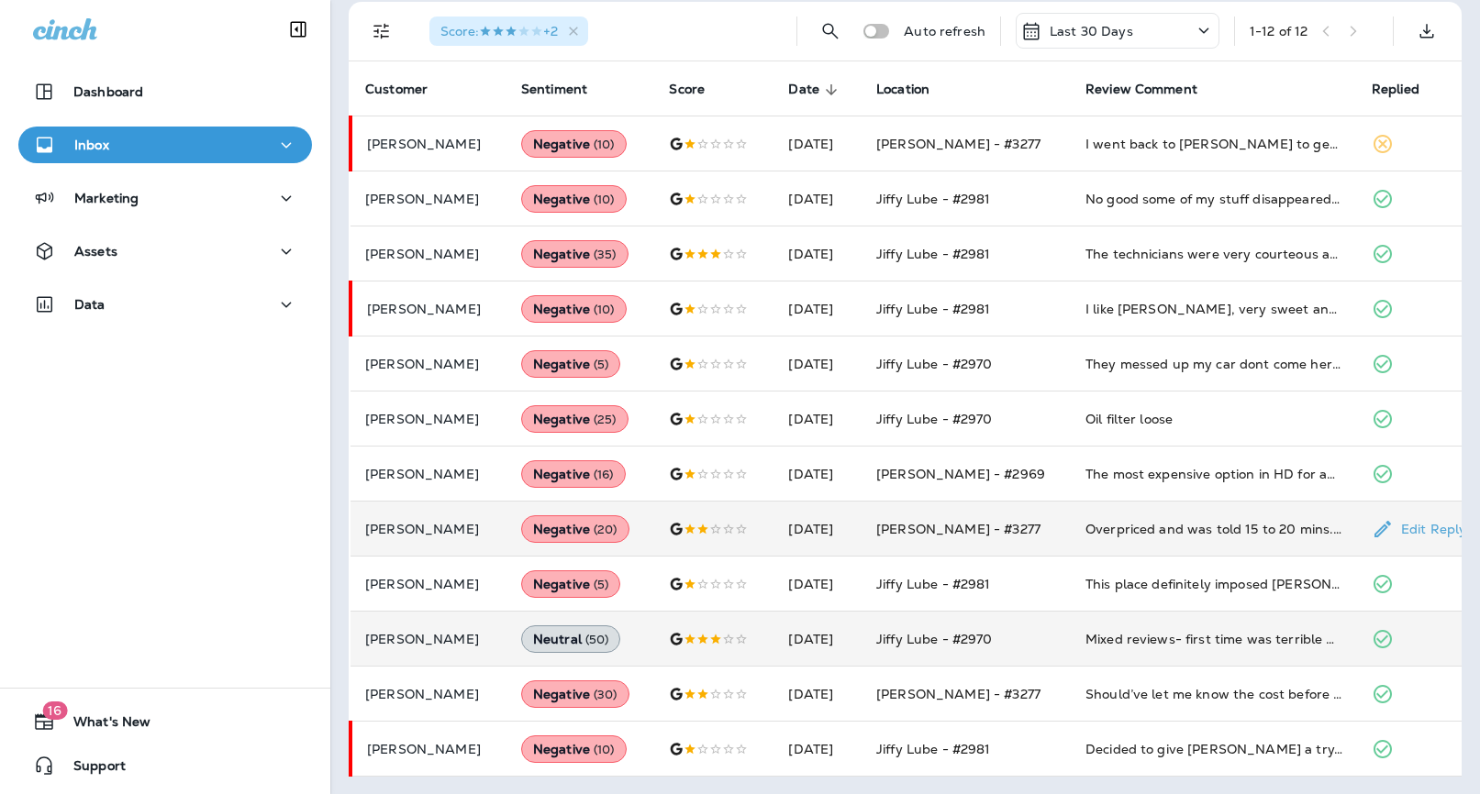
click at [1192, 520] on div "Overpriced and was told 15 to 20 mins. I left after more than one hour." at bounding box center [1213, 529] width 257 height 18
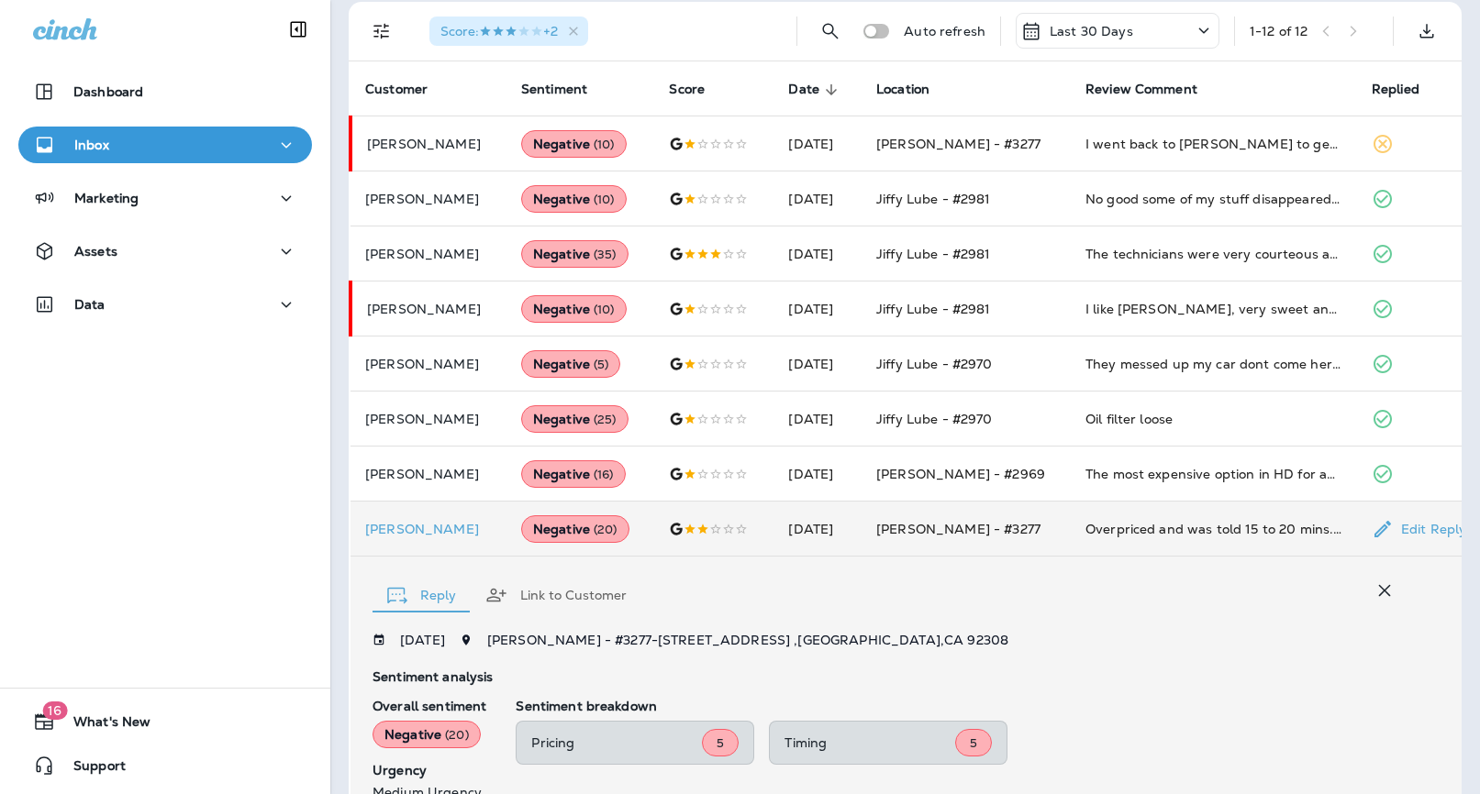
scroll to position [685, 0]
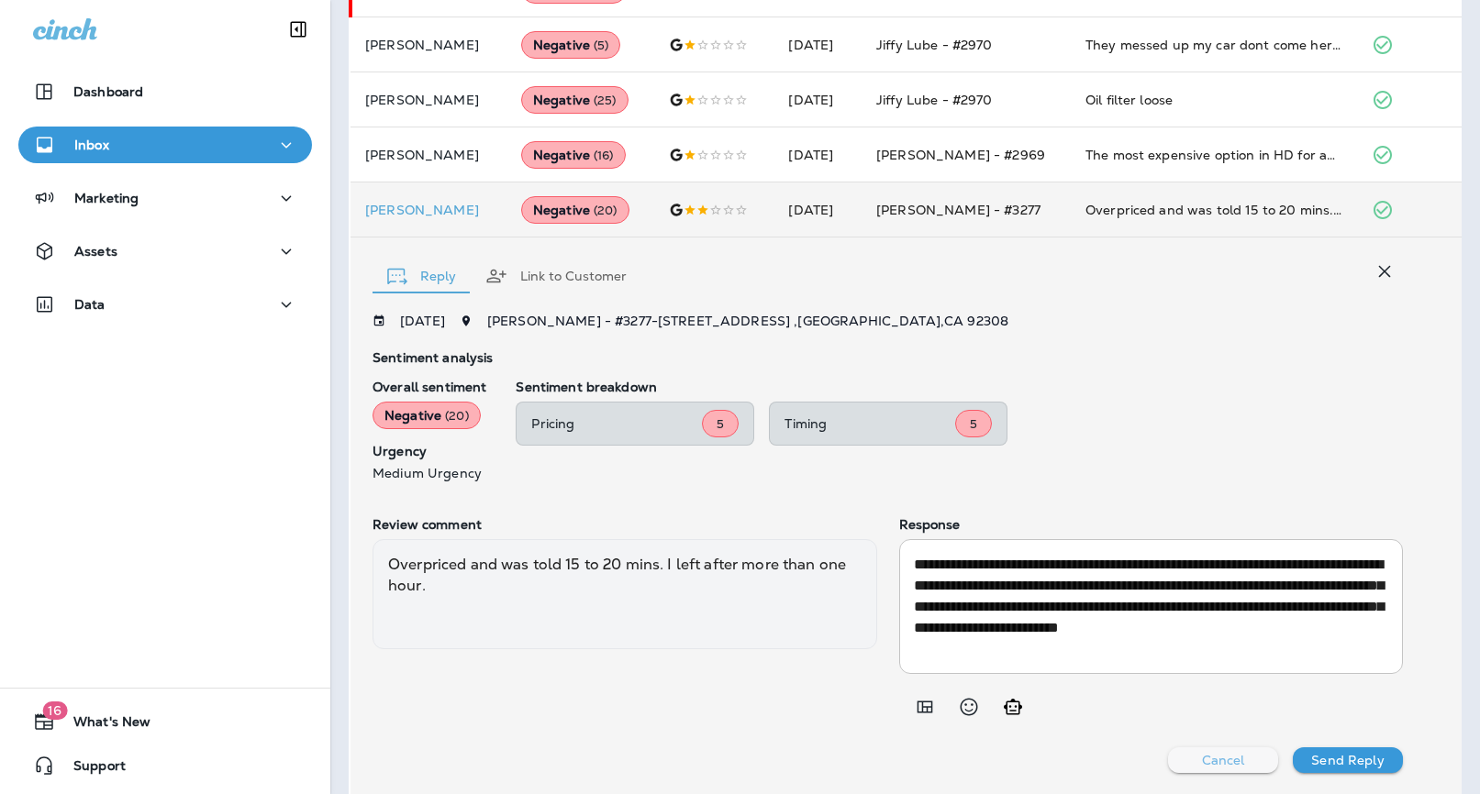
click at [1206, 767] on p "Cancel" at bounding box center [1223, 760] width 43 height 15
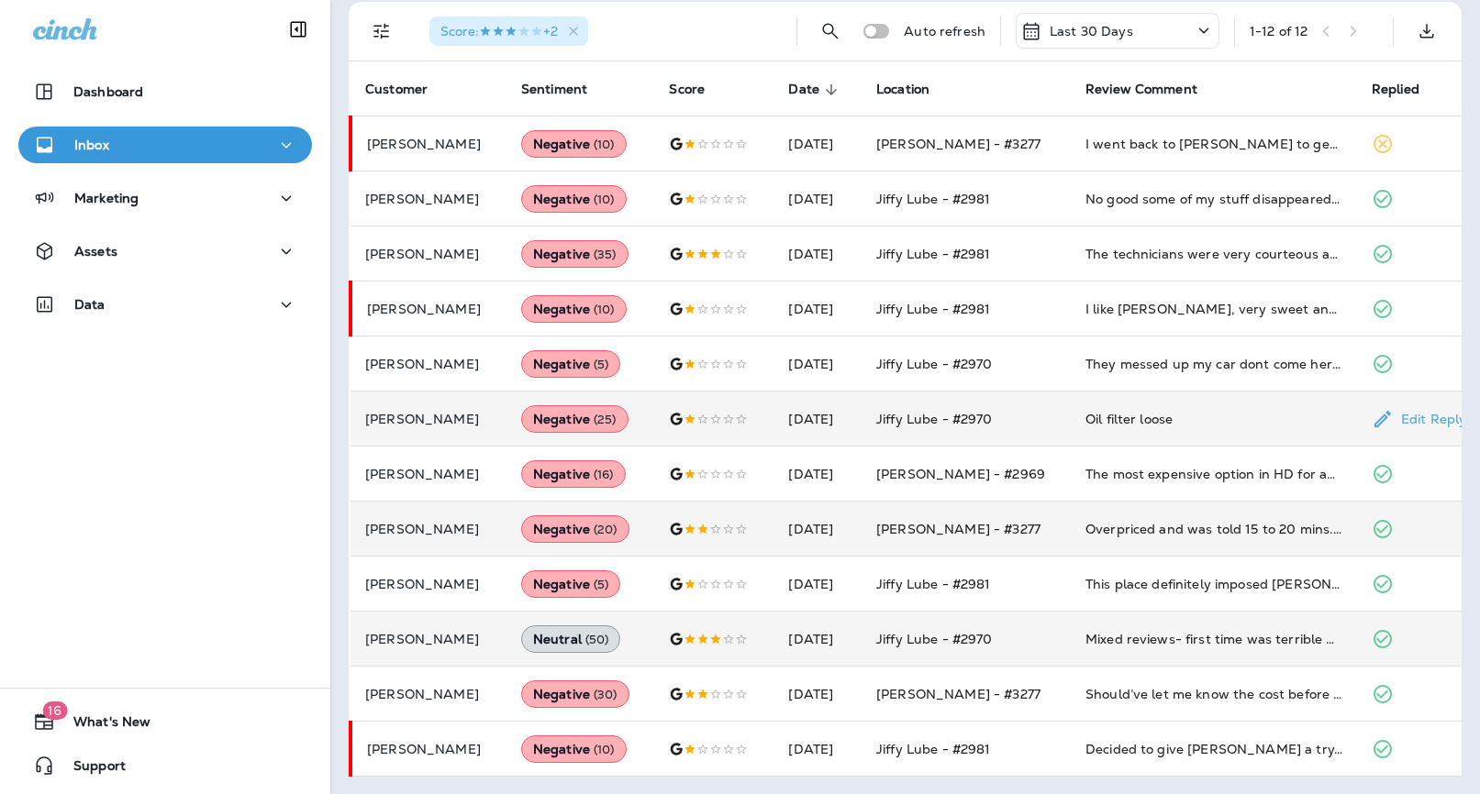
click at [1186, 420] on div "Oil filter loose" at bounding box center [1213, 419] width 257 height 18
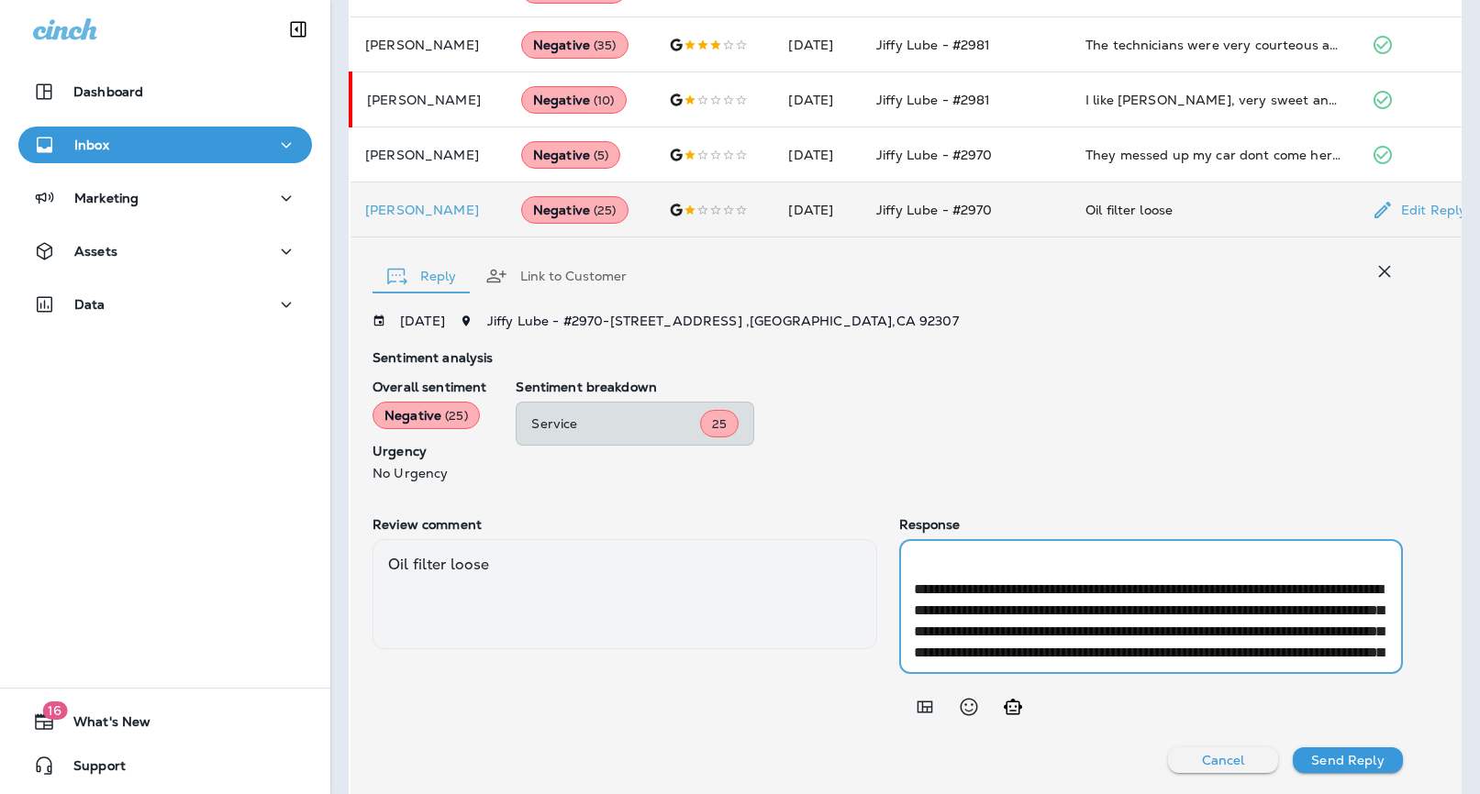
scroll to position [0, 0]
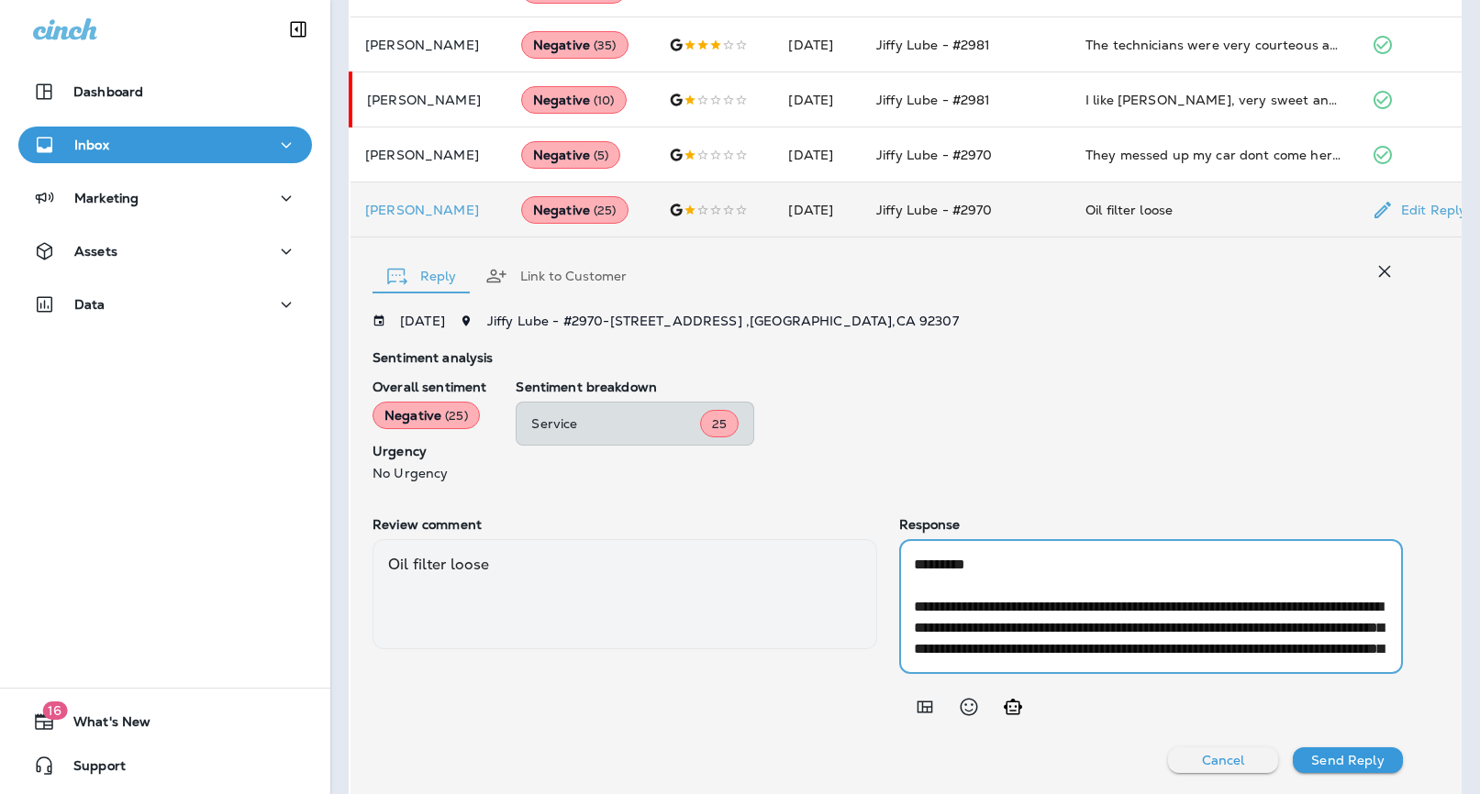
drag, startPoint x: 1107, startPoint y: 649, endPoint x: 889, endPoint y: 601, distance: 223.5
click at [889, 601] on div "**********" at bounding box center [887, 621] width 1030 height 208
click at [1234, 755] on p "Cancel" at bounding box center [1223, 760] width 43 height 15
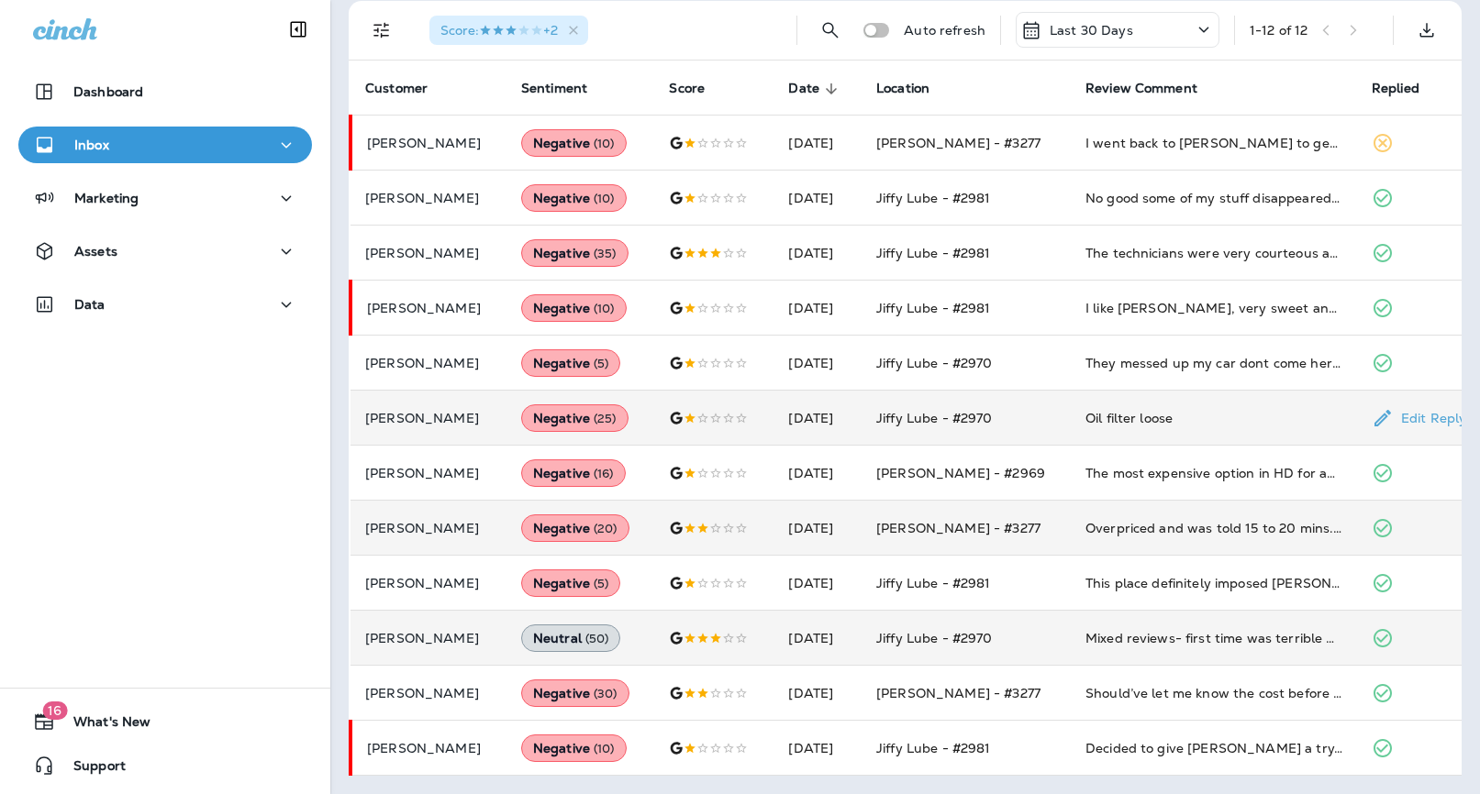
scroll to position [366, 0]
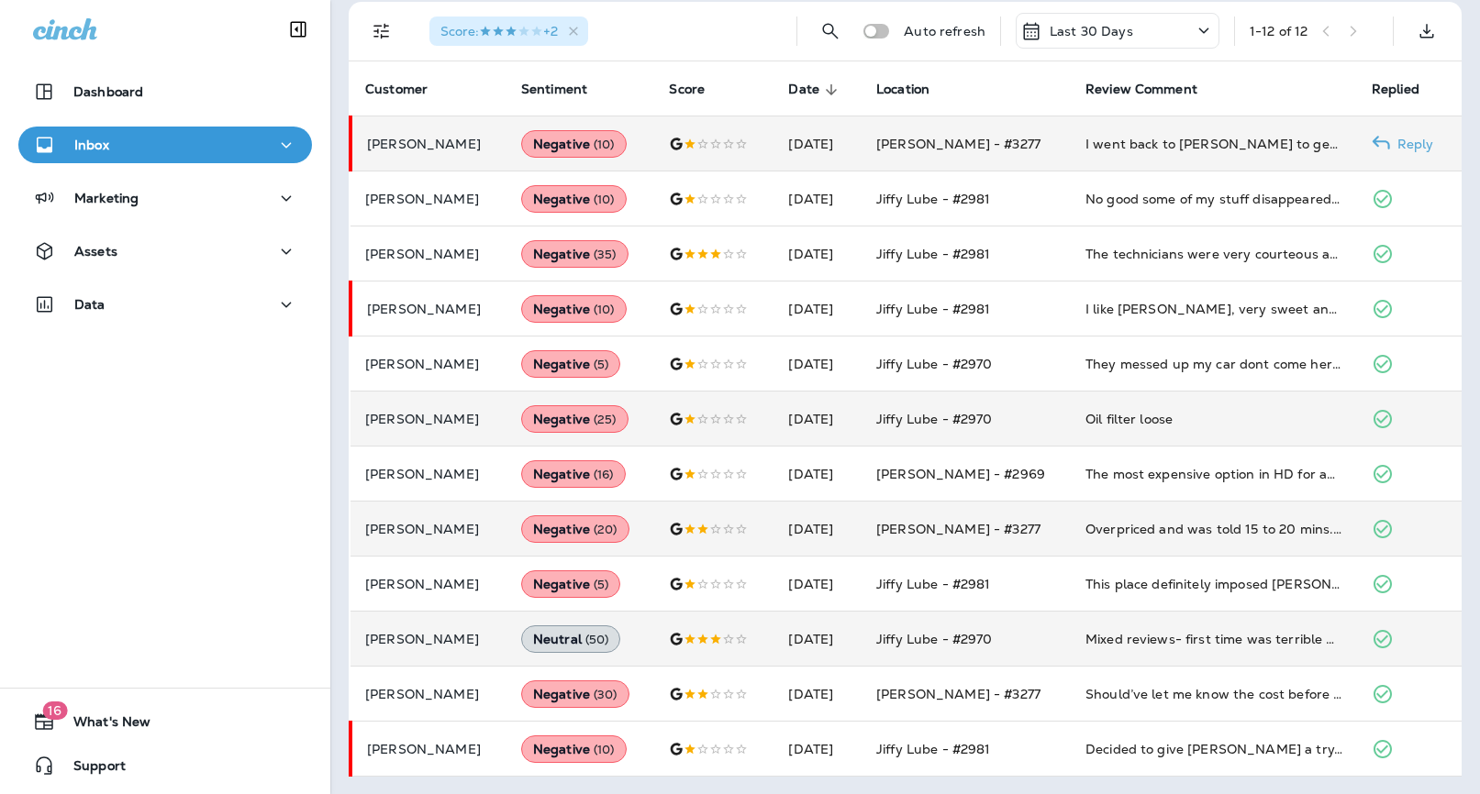
click at [1118, 121] on td "I went back to [PERSON_NAME] to get the oil changed on my truck. What brought m…" at bounding box center [1214, 144] width 286 height 55
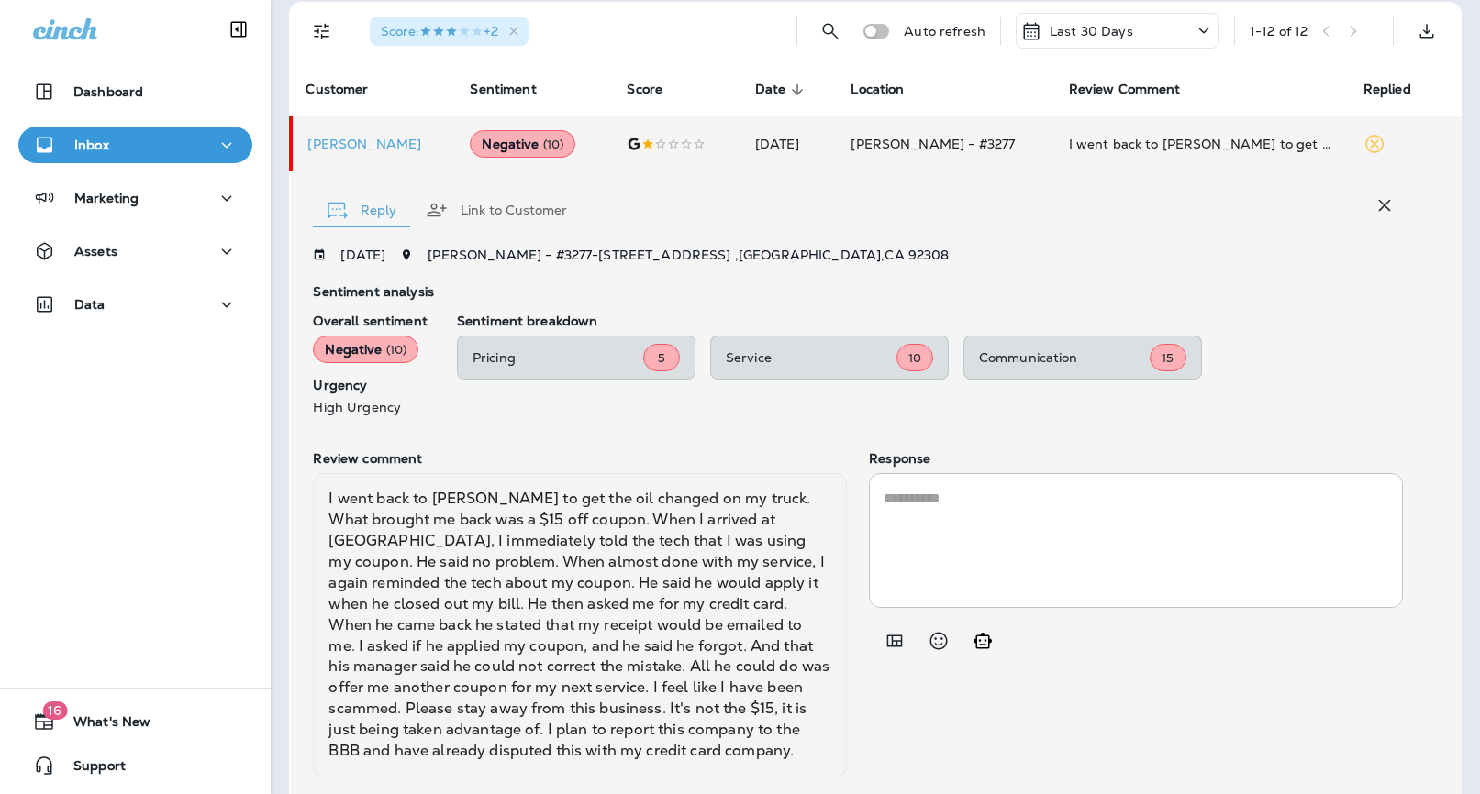
scroll to position [418, 0]
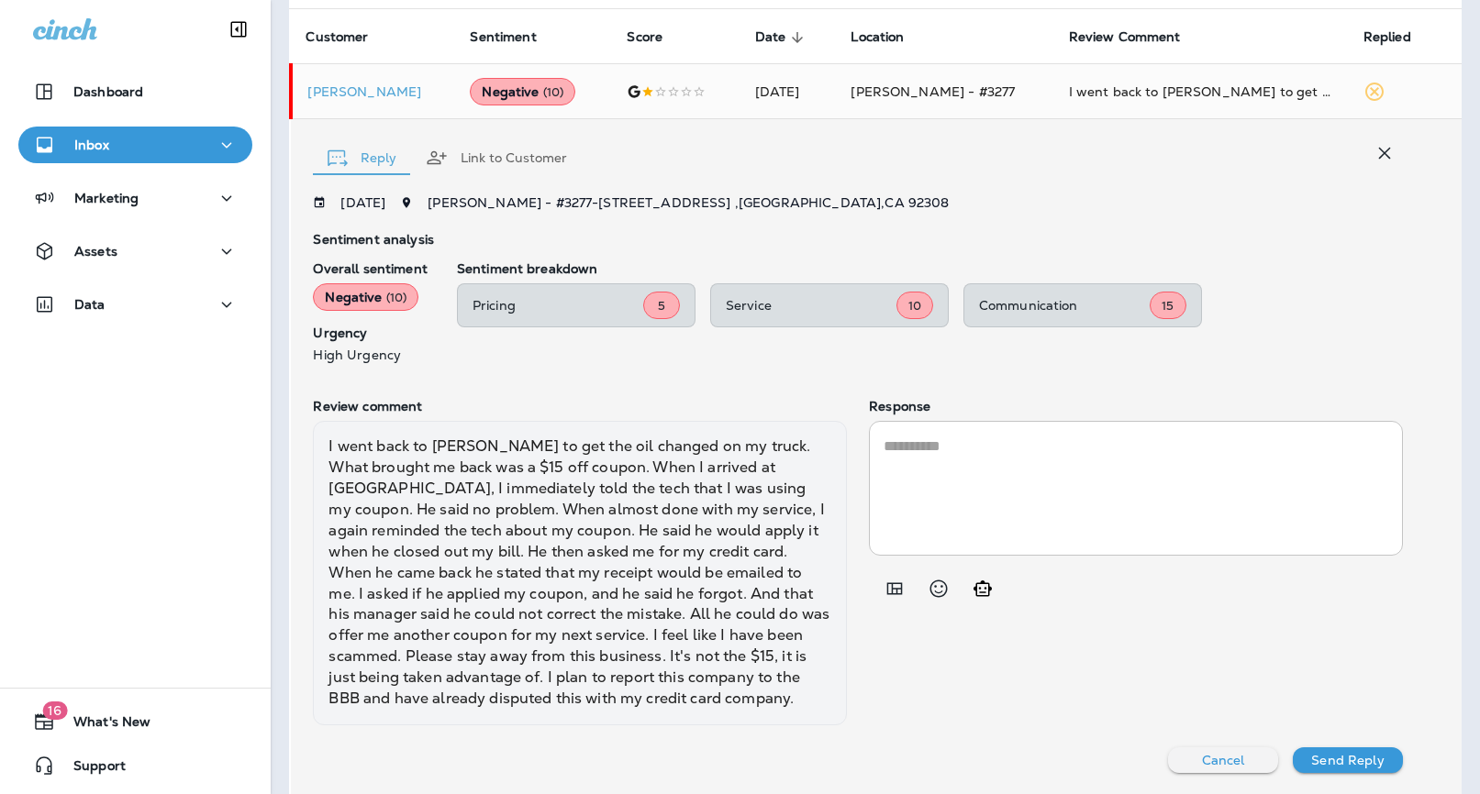
click at [929, 431] on div "* ​" at bounding box center [1136, 488] width 534 height 135
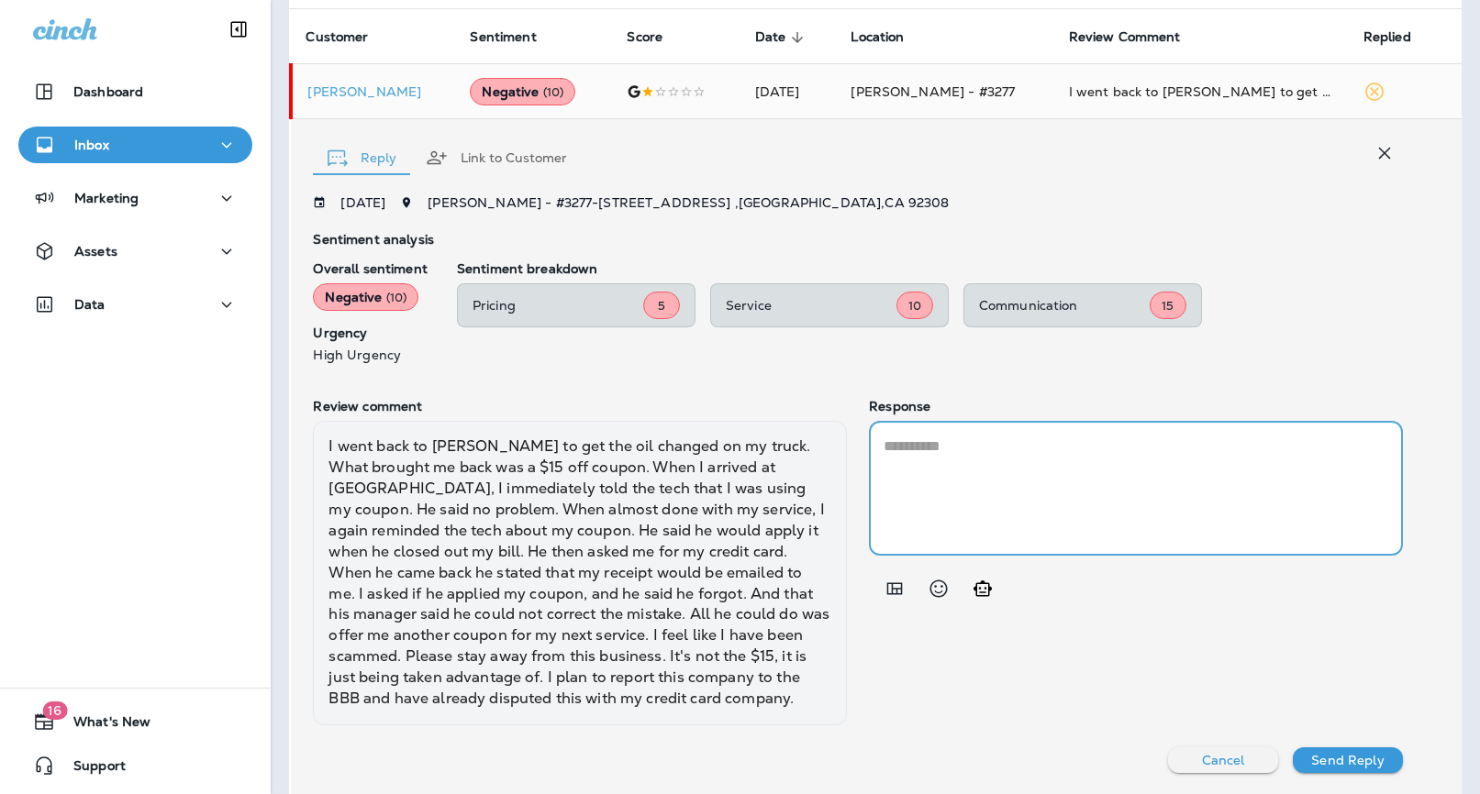
paste textarea "**********"
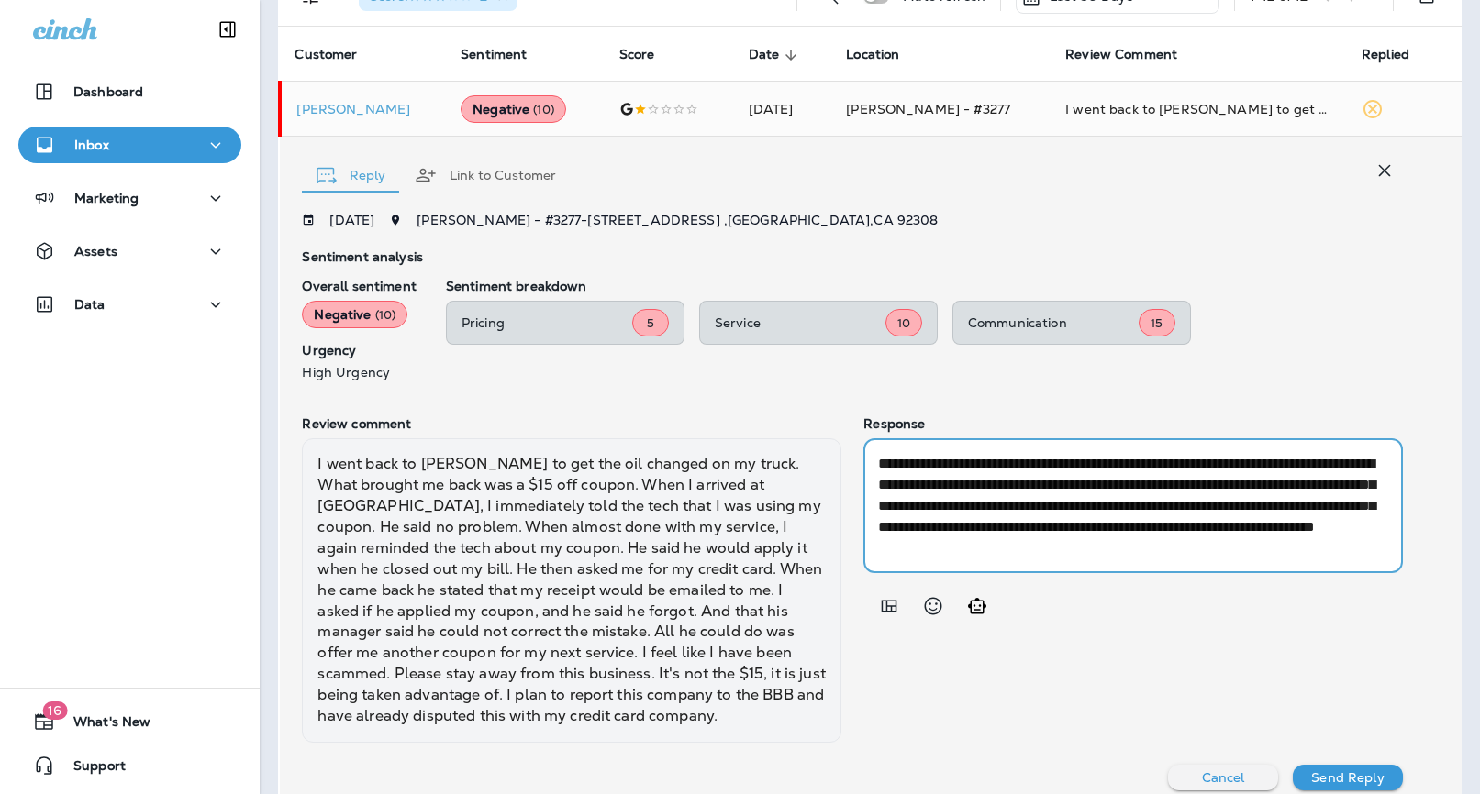
scroll to position [21, 0]
type textarea "**********"
click at [1313, 755] on div "**********" at bounding box center [852, 501] width 1101 height 577
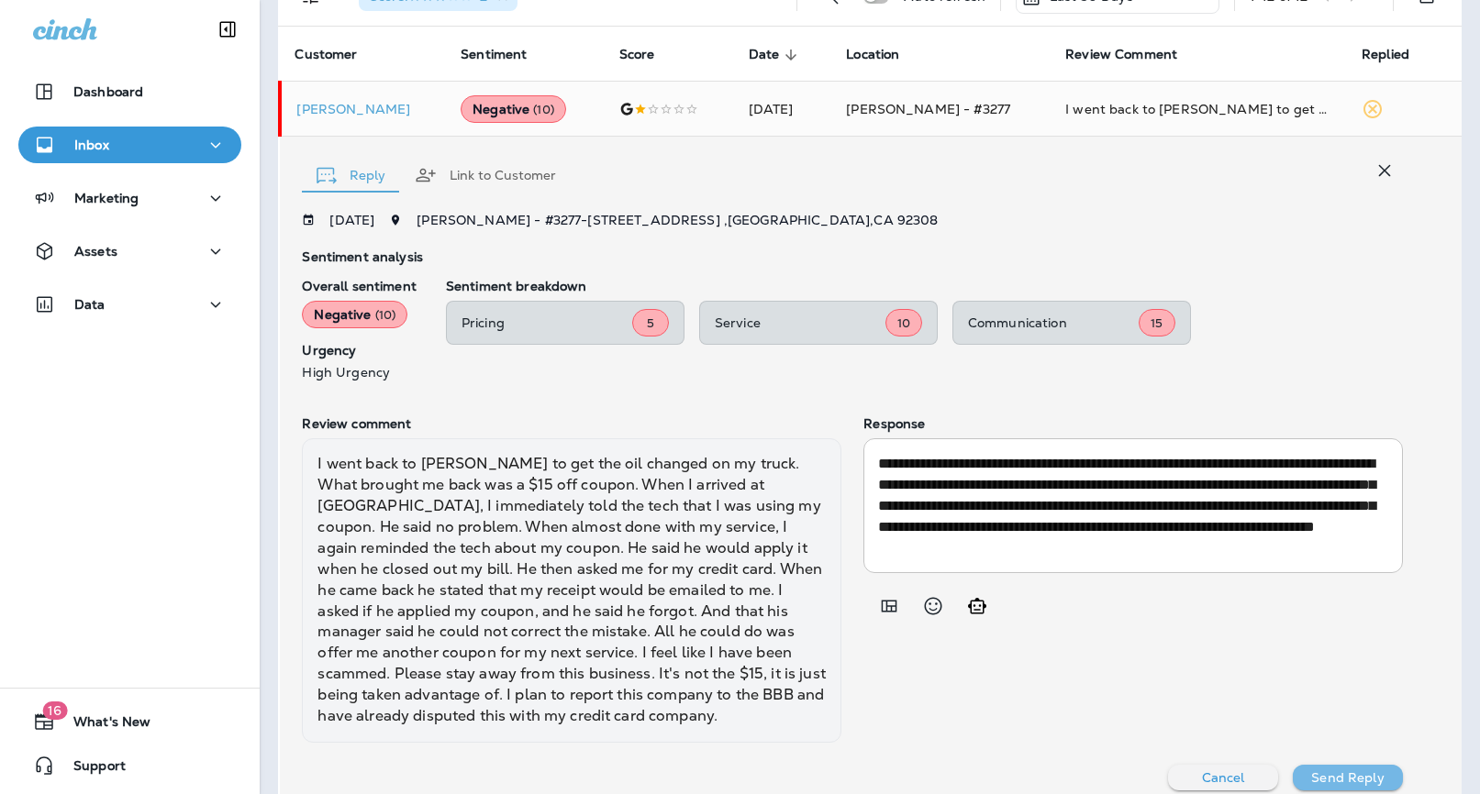
click at [1346, 782] on p "Send Reply" at bounding box center [1347, 778] width 72 height 15
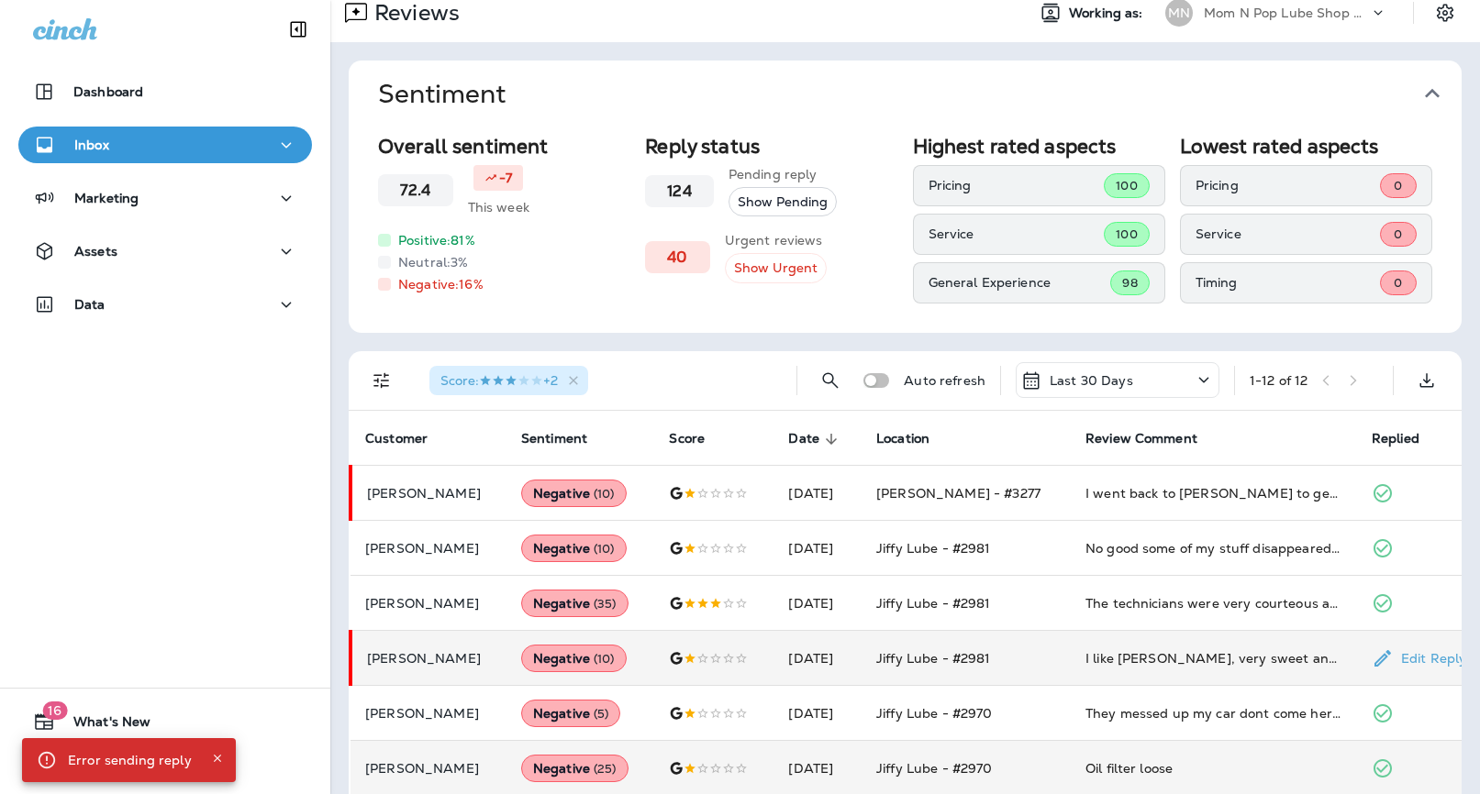
scroll to position [0, 0]
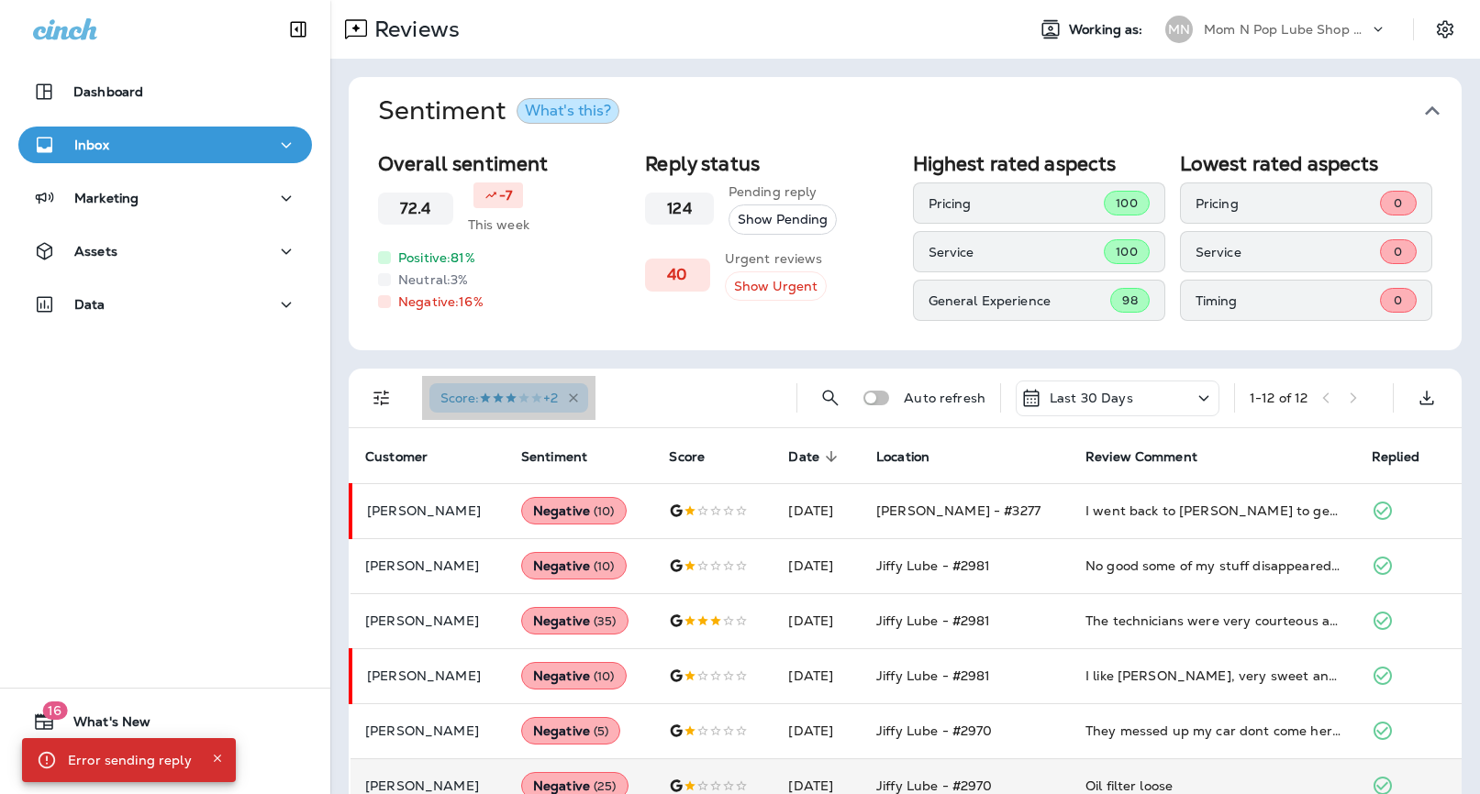
click at [578, 399] on icon "button" at bounding box center [573, 398] width 9 height 9
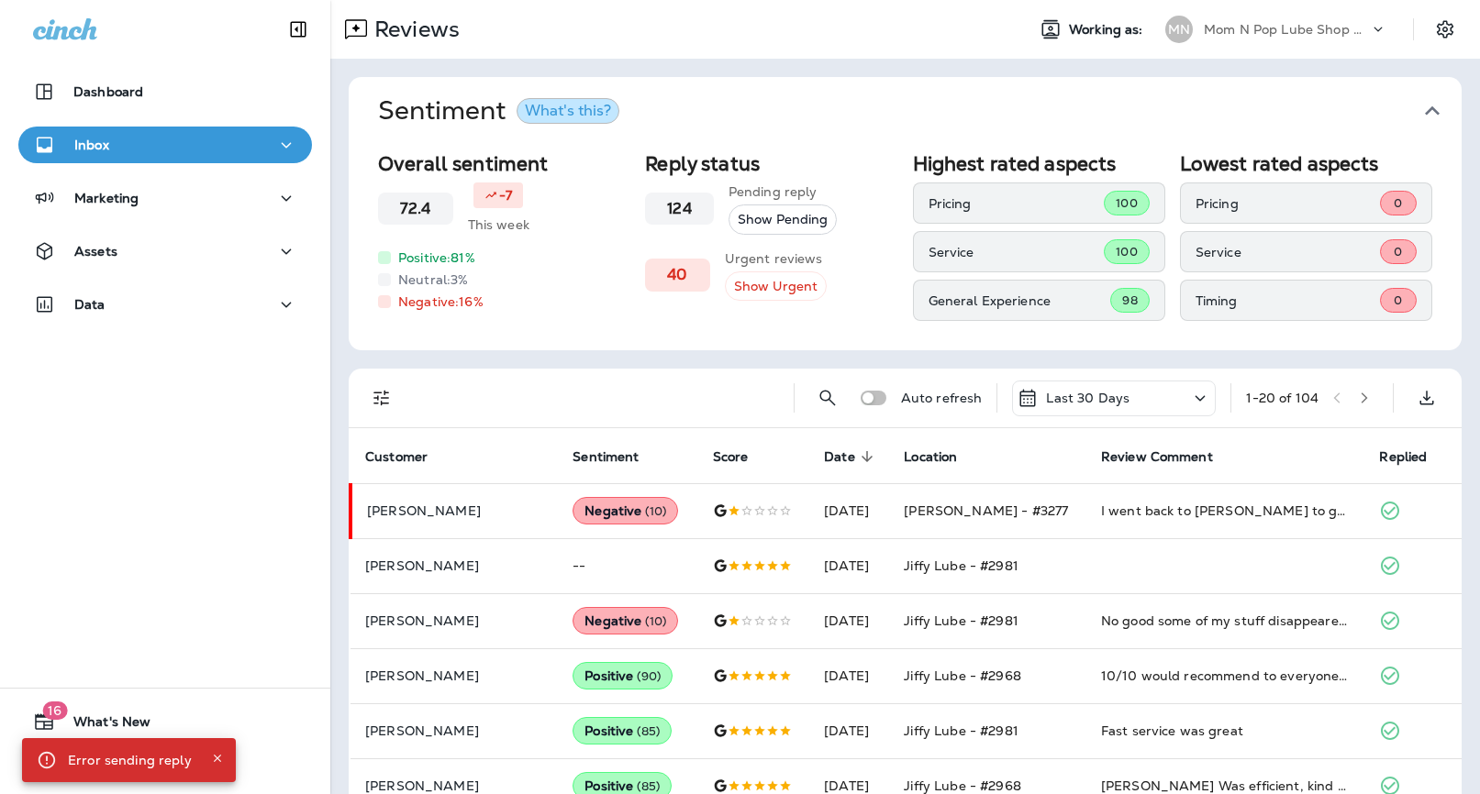
click at [1246, 31] on p "Mom N Pop Lube Shop Group dba Jiffy Lube" at bounding box center [1286, 29] width 165 height 15
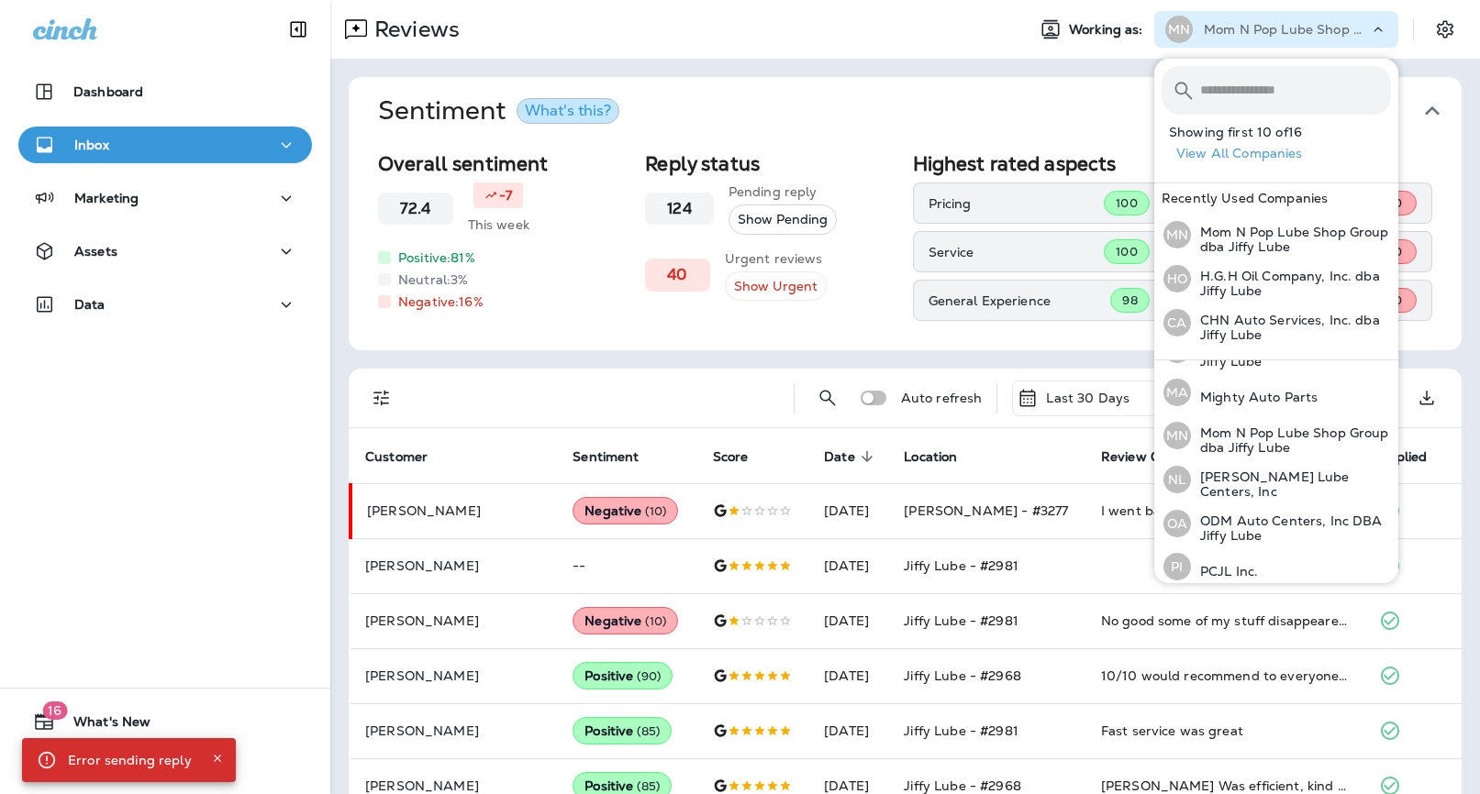
scroll to position [474, 0]
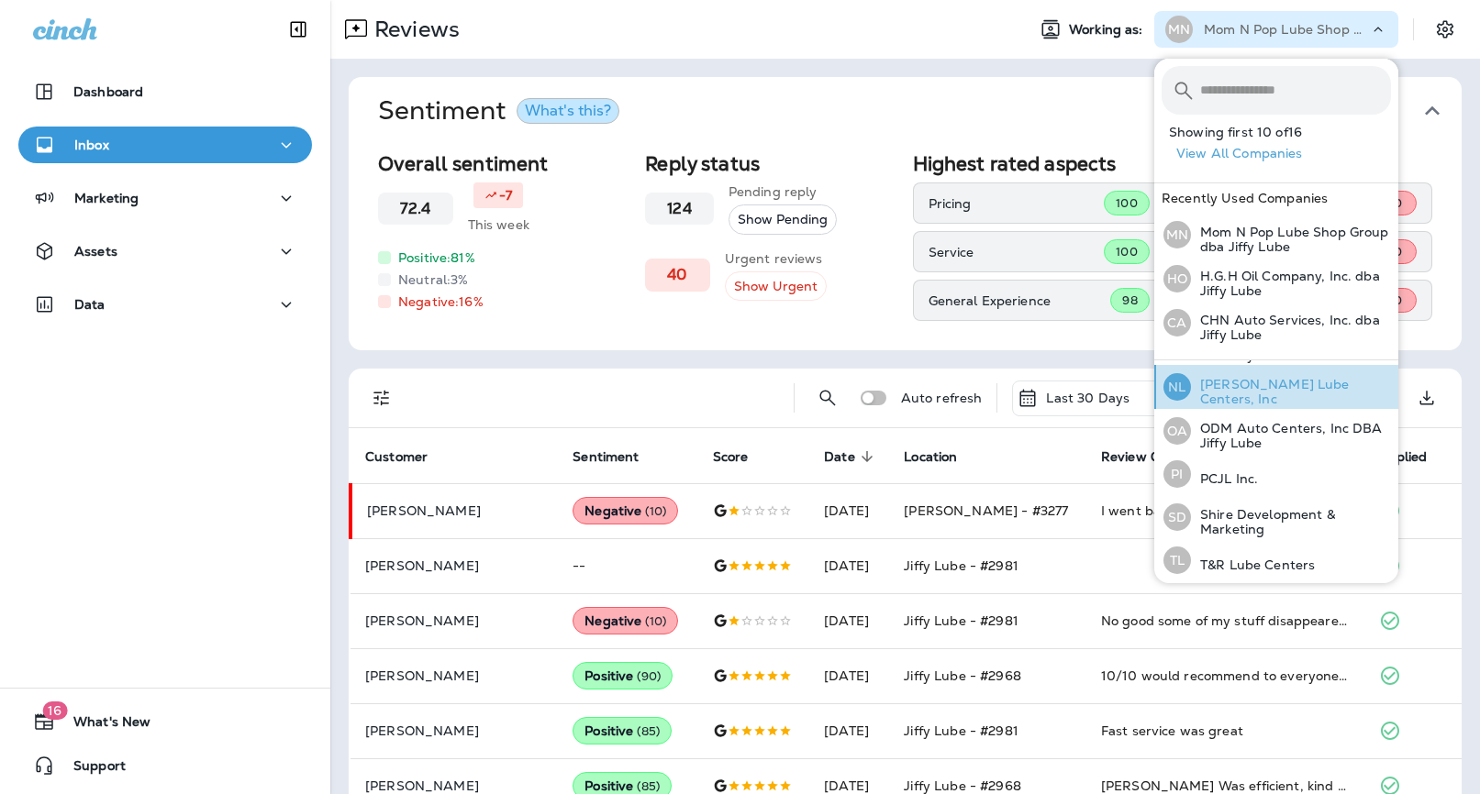
click at [1234, 386] on p "[PERSON_NAME] Lube Centers, Inc" at bounding box center [1291, 391] width 200 height 29
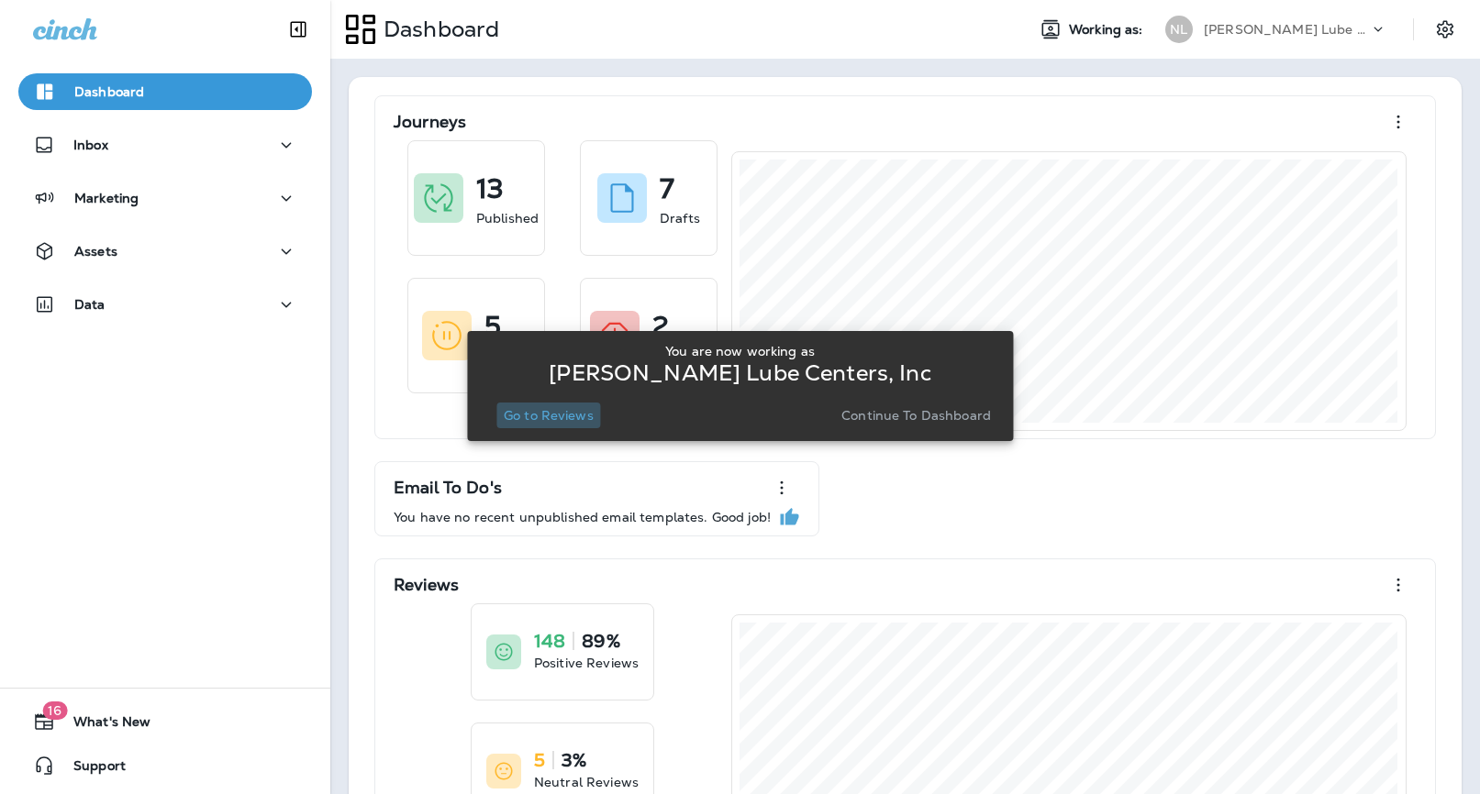
click at [535, 409] on p "Go to Reviews" at bounding box center [549, 415] width 90 height 15
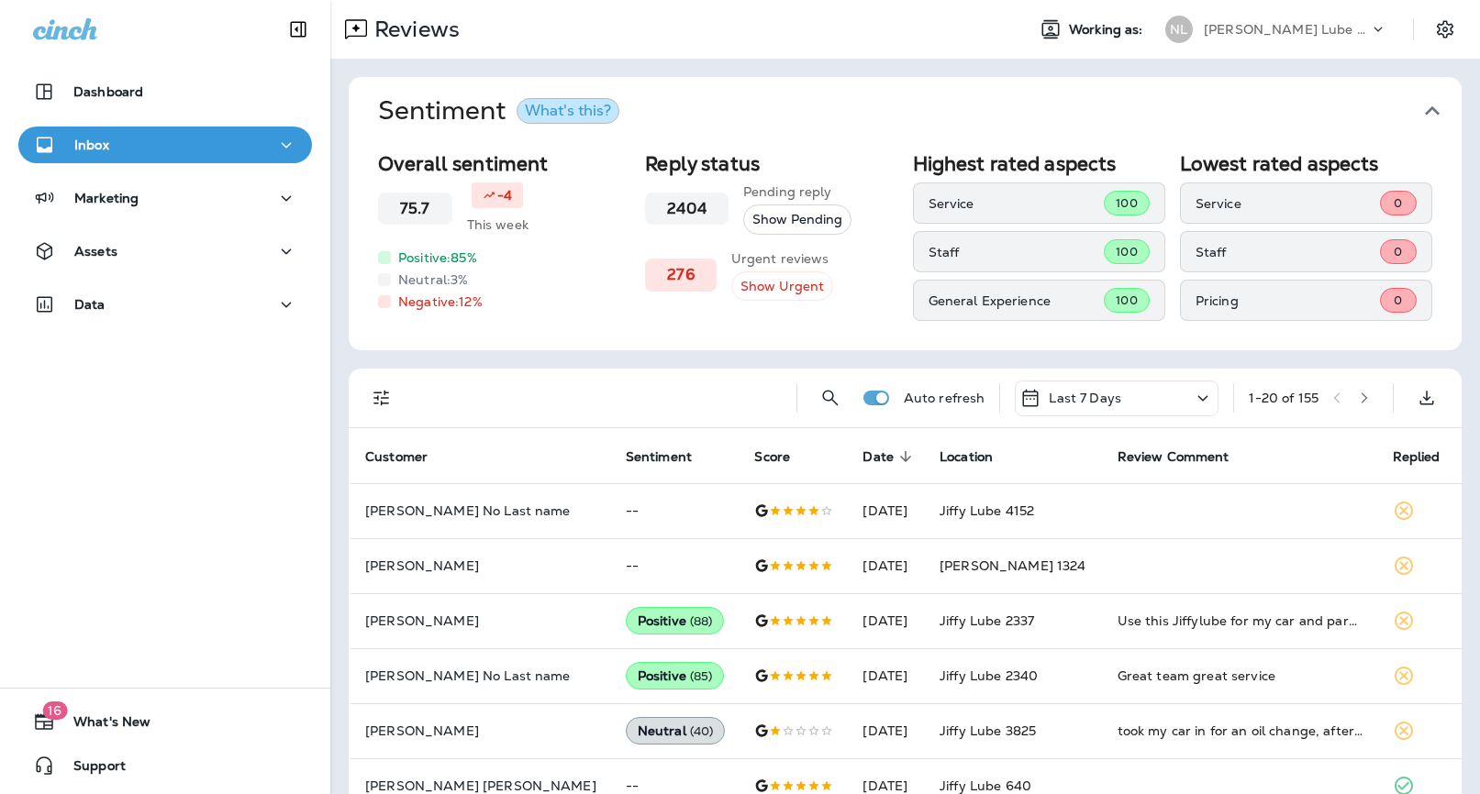
click at [377, 400] on icon "Filters" at bounding box center [382, 398] width 22 height 22
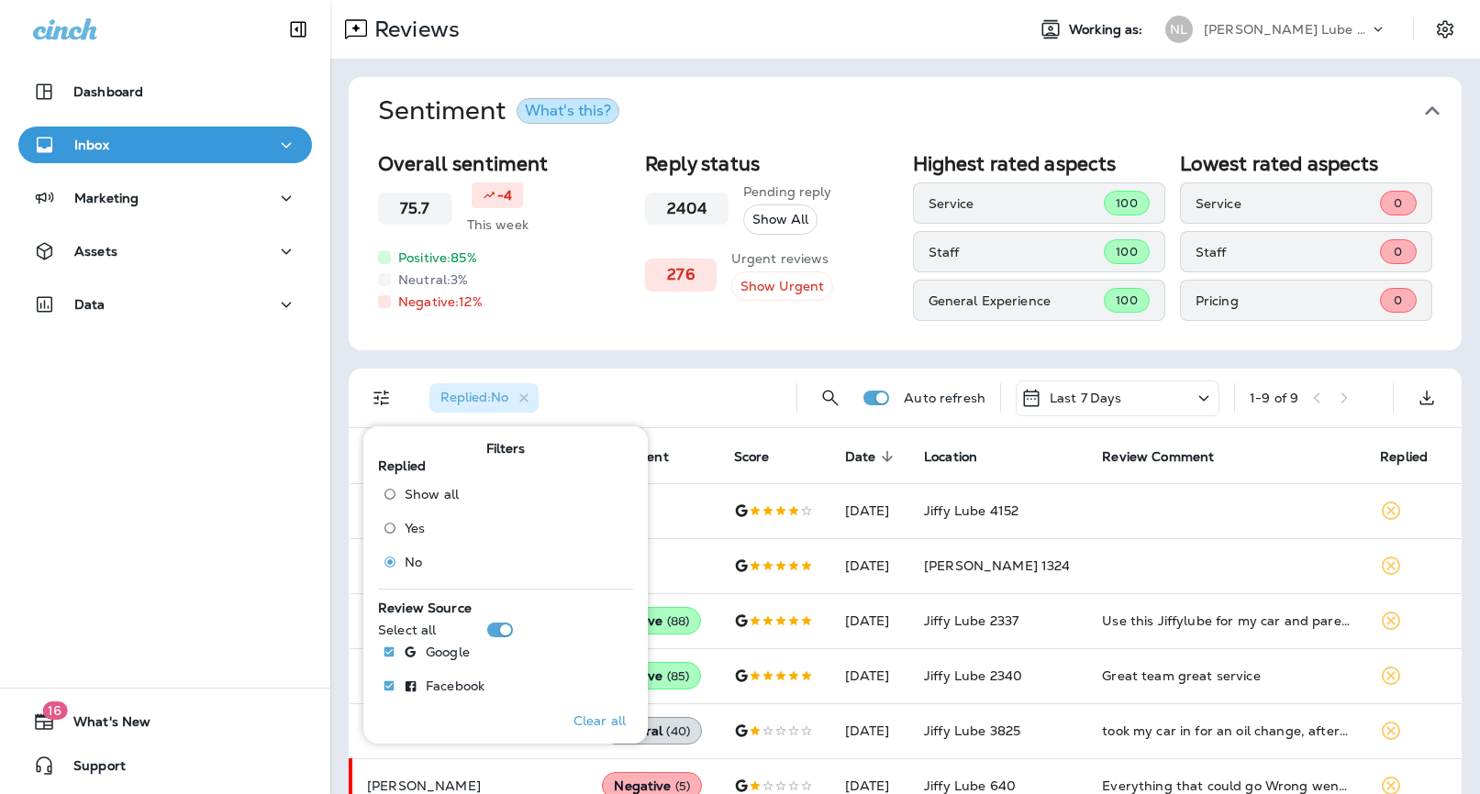
click at [808, 335] on div "Overall sentiment 75.7 -4 This week Positive: 85 % Neutral: 3 % Negative: 12 % …" at bounding box center [905, 247] width 1113 height 205
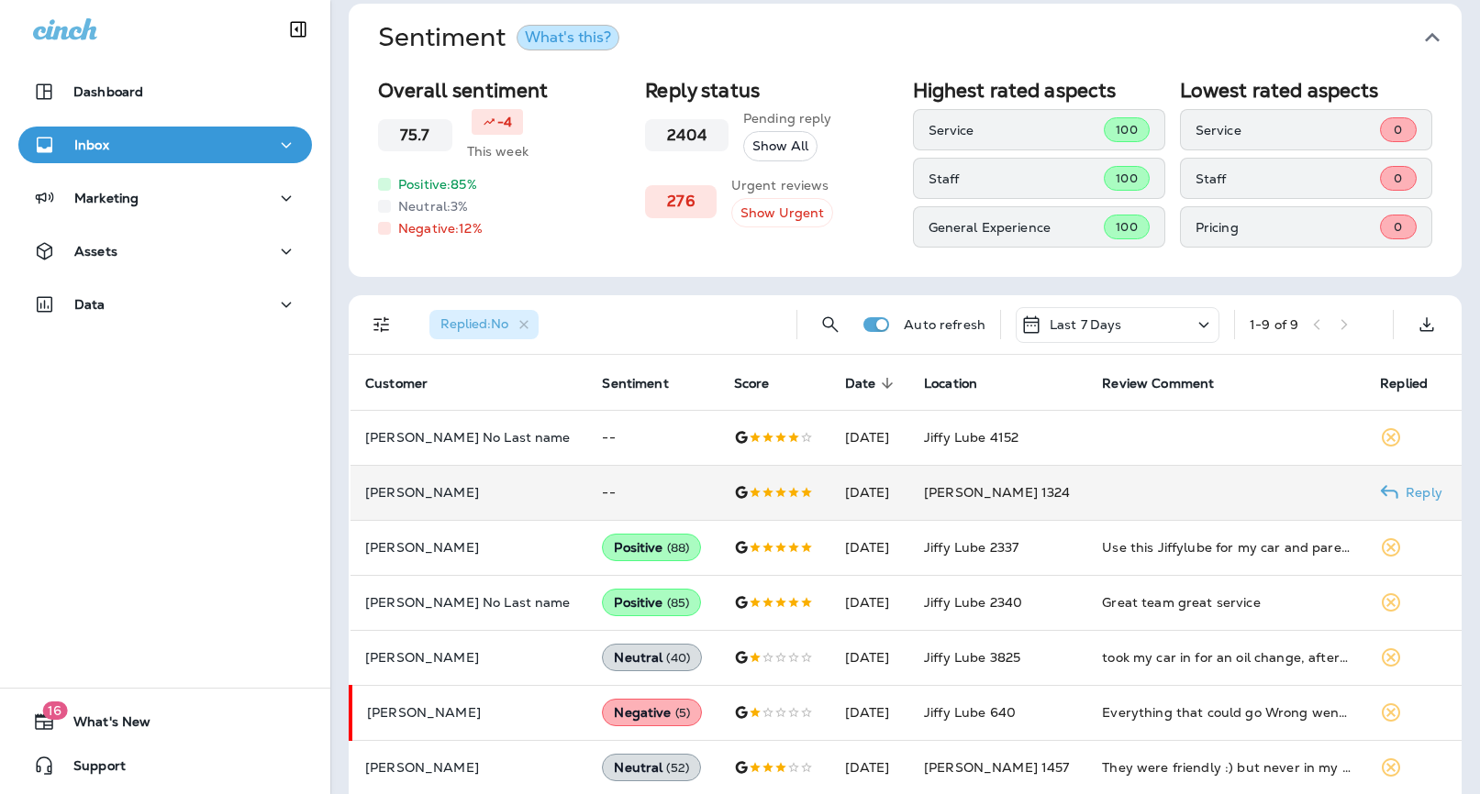
scroll to position [83, 0]
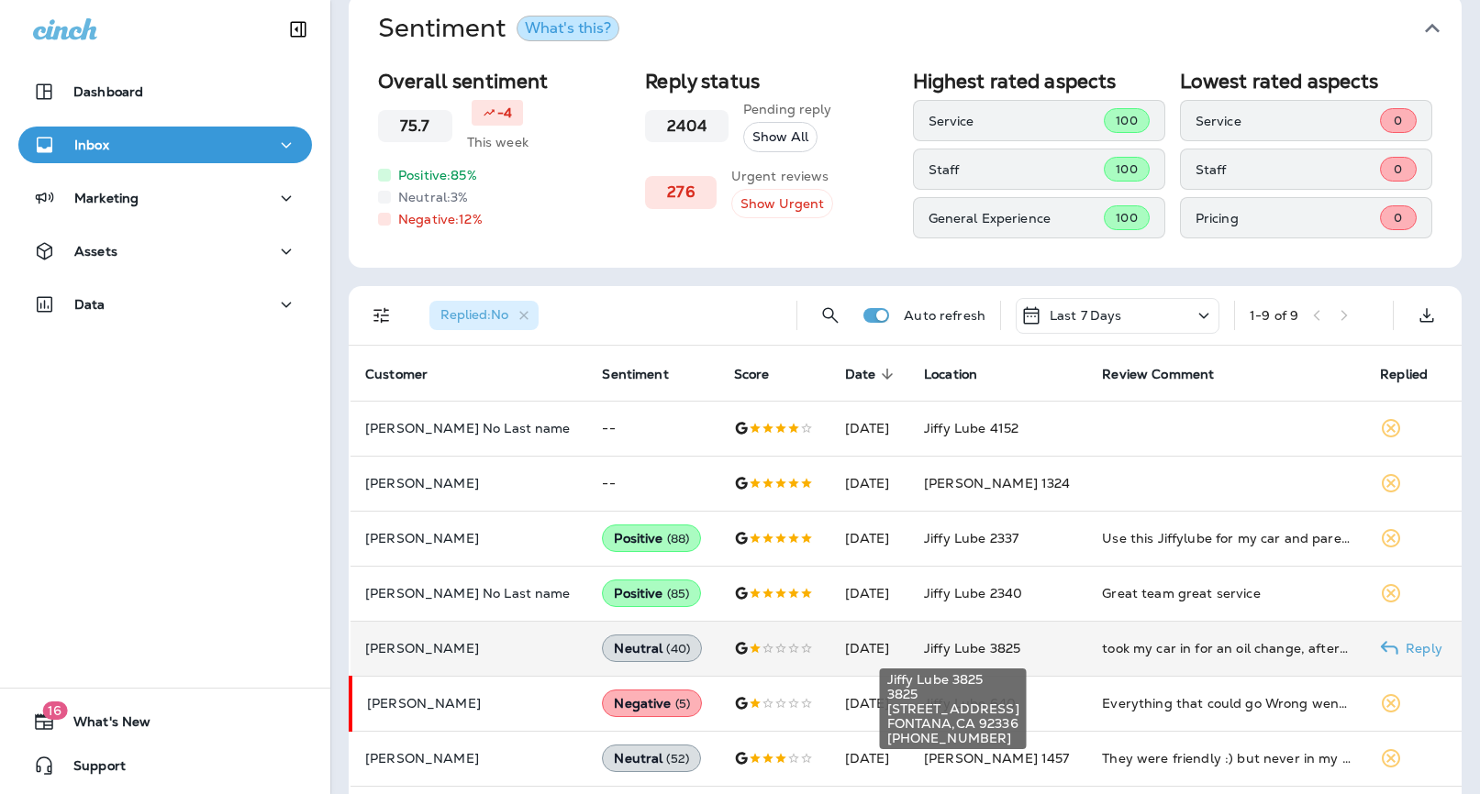
click at [948, 654] on span "Jiffy Lube 3825" at bounding box center [972, 648] width 96 height 17
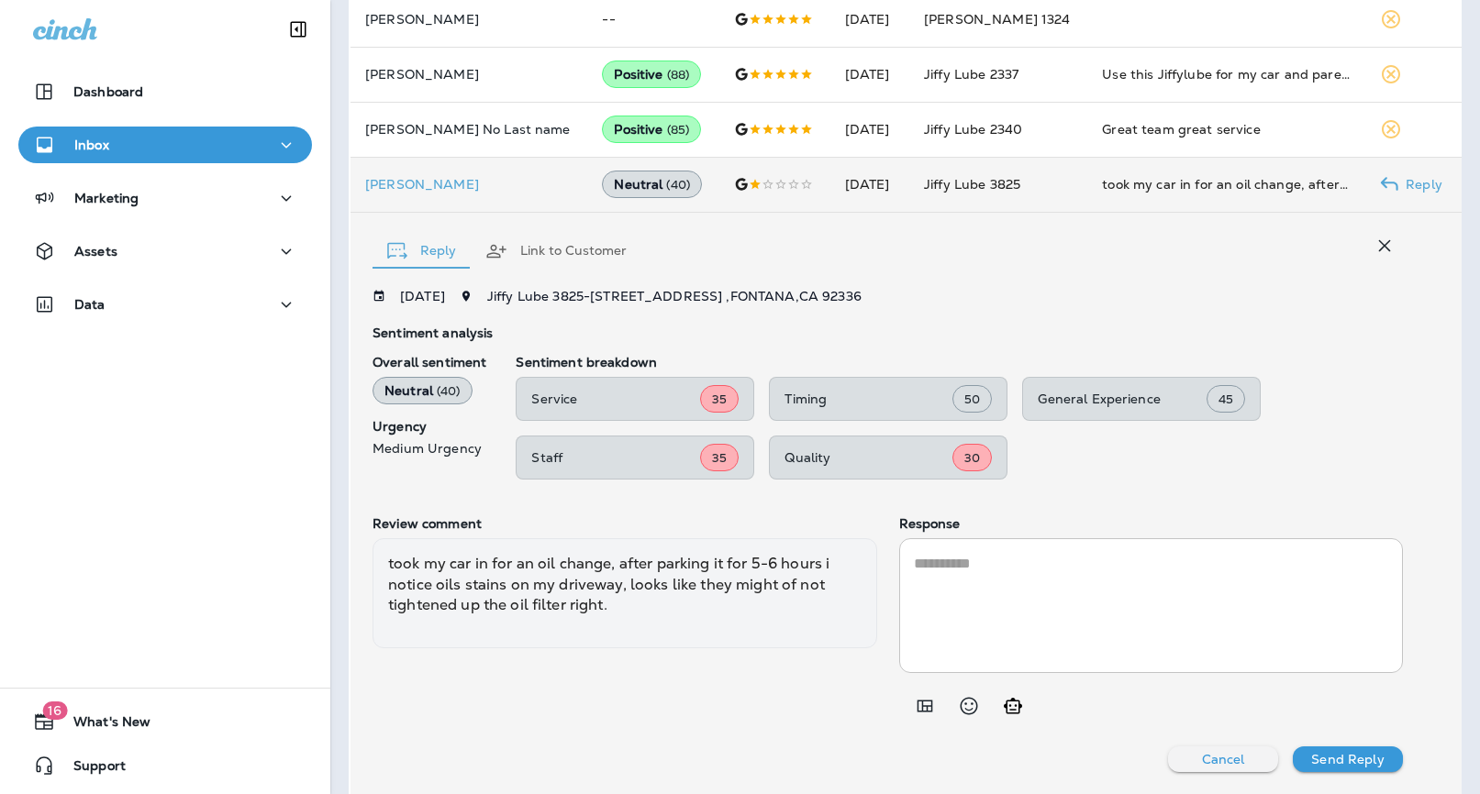
scroll to position [546, 0]
click at [920, 703] on icon "Add in a premade template" at bounding box center [925, 705] width 22 height 22
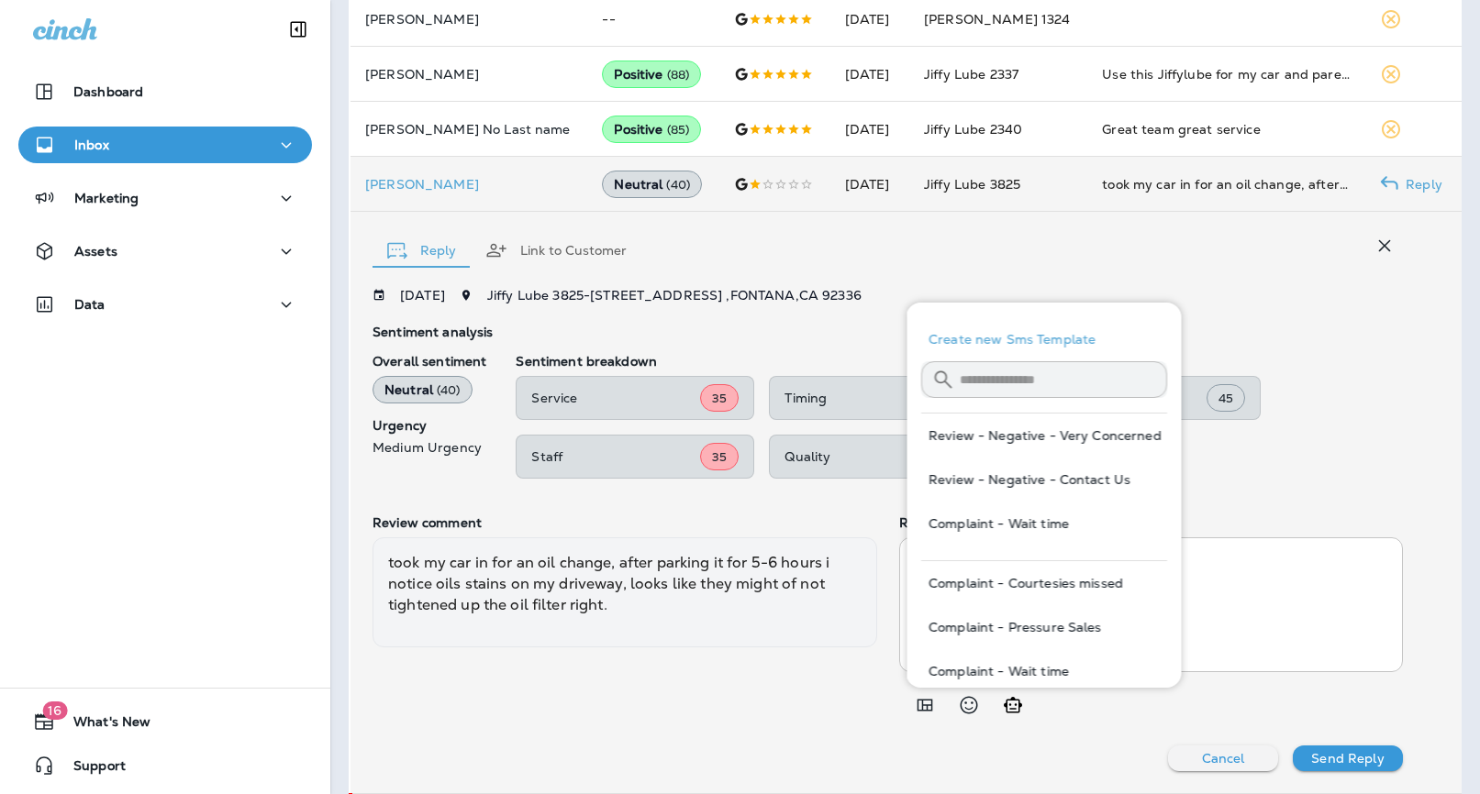
click at [1086, 476] on button "Review - Negative - Contact Us" at bounding box center [1044, 480] width 246 height 44
type textarea "**********"
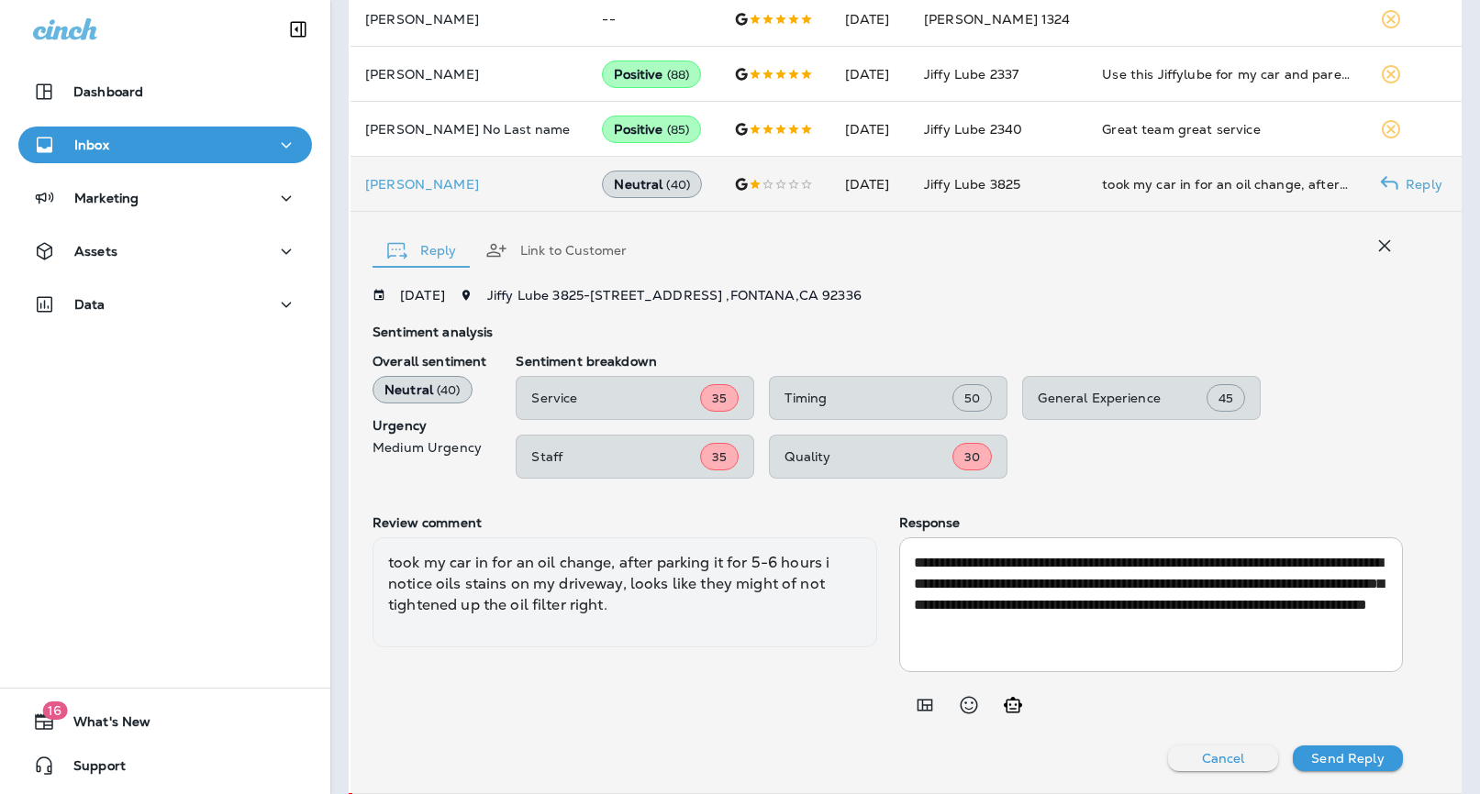
click at [1340, 783] on div "**********" at bounding box center [905, 503] width 1111 height 582
click at [1338, 758] on p "Send Reply" at bounding box center [1347, 758] width 72 height 15
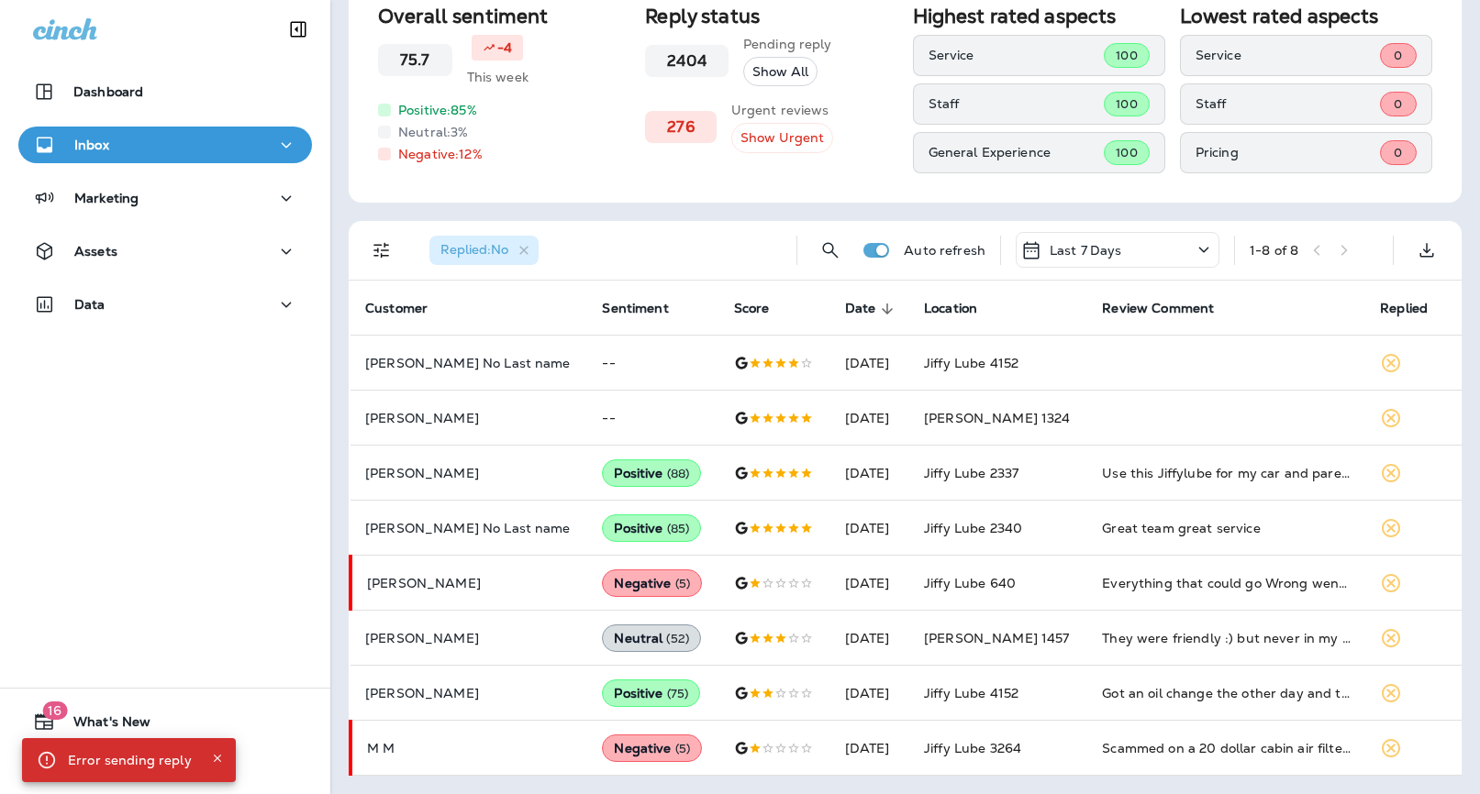
scroll to position [146, 0]
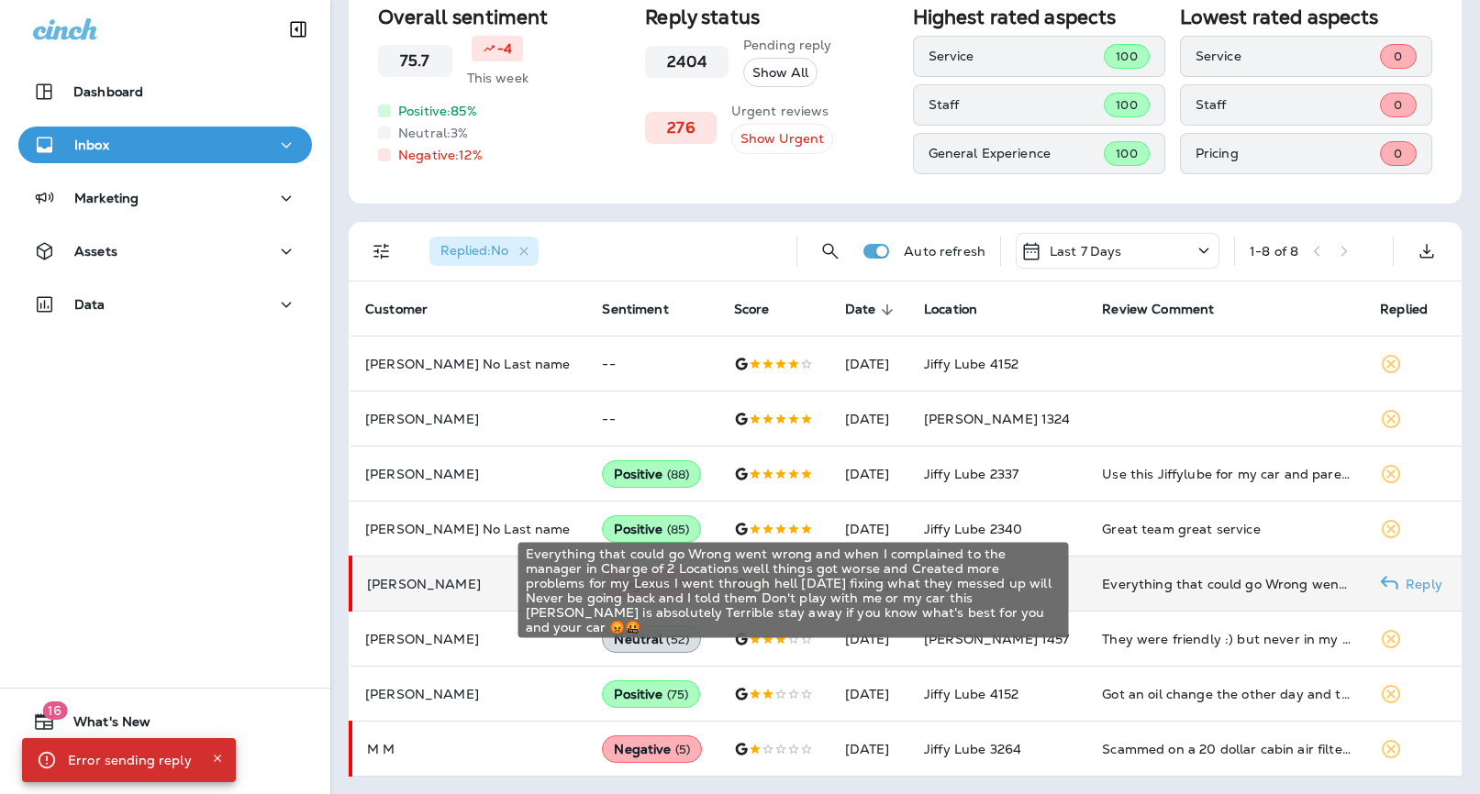
click at [1111, 581] on div "Everything that could go Wrong went wrong and when I complained to the manager …" at bounding box center [1226, 584] width 249 height 18
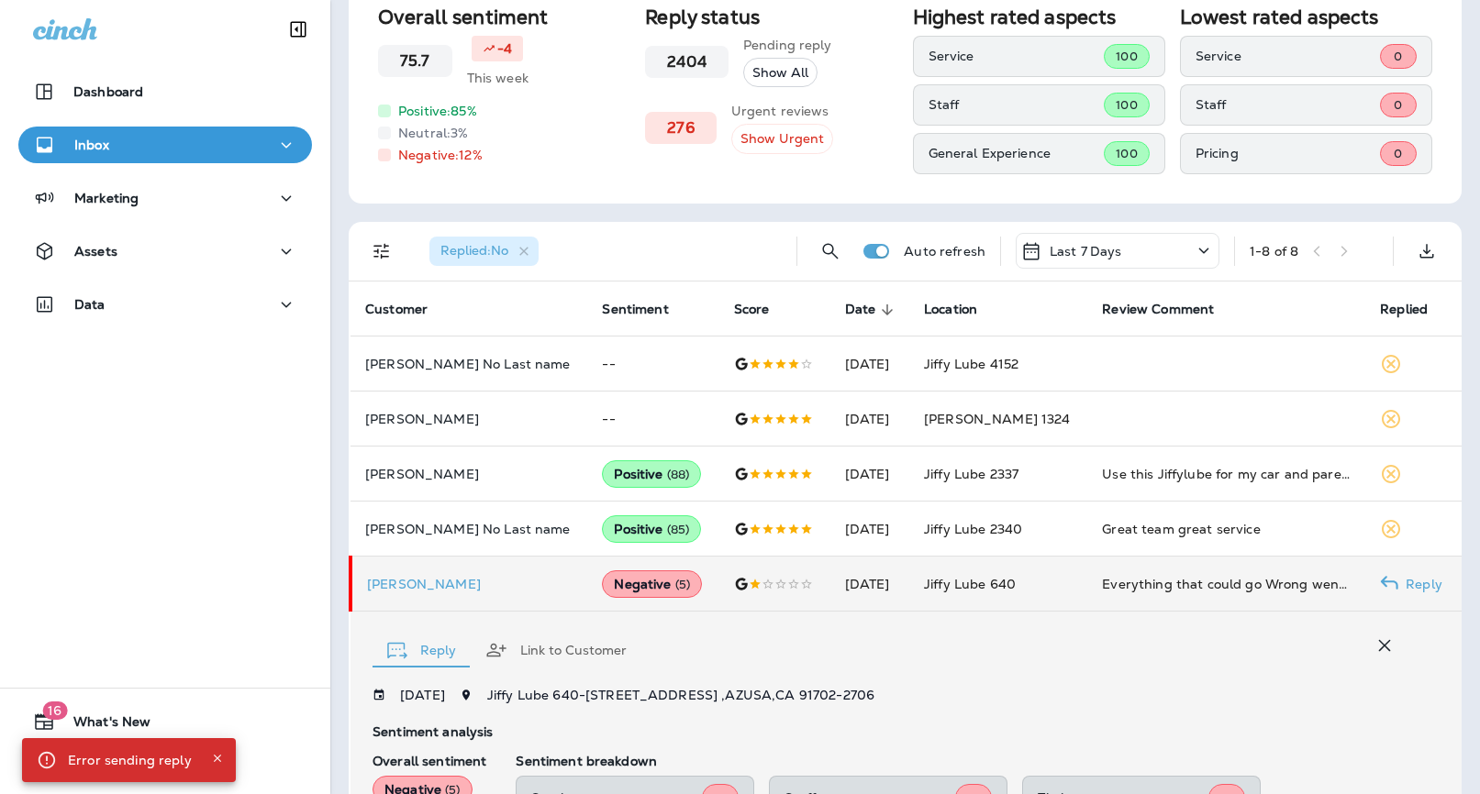
scroll to position [546, 0]
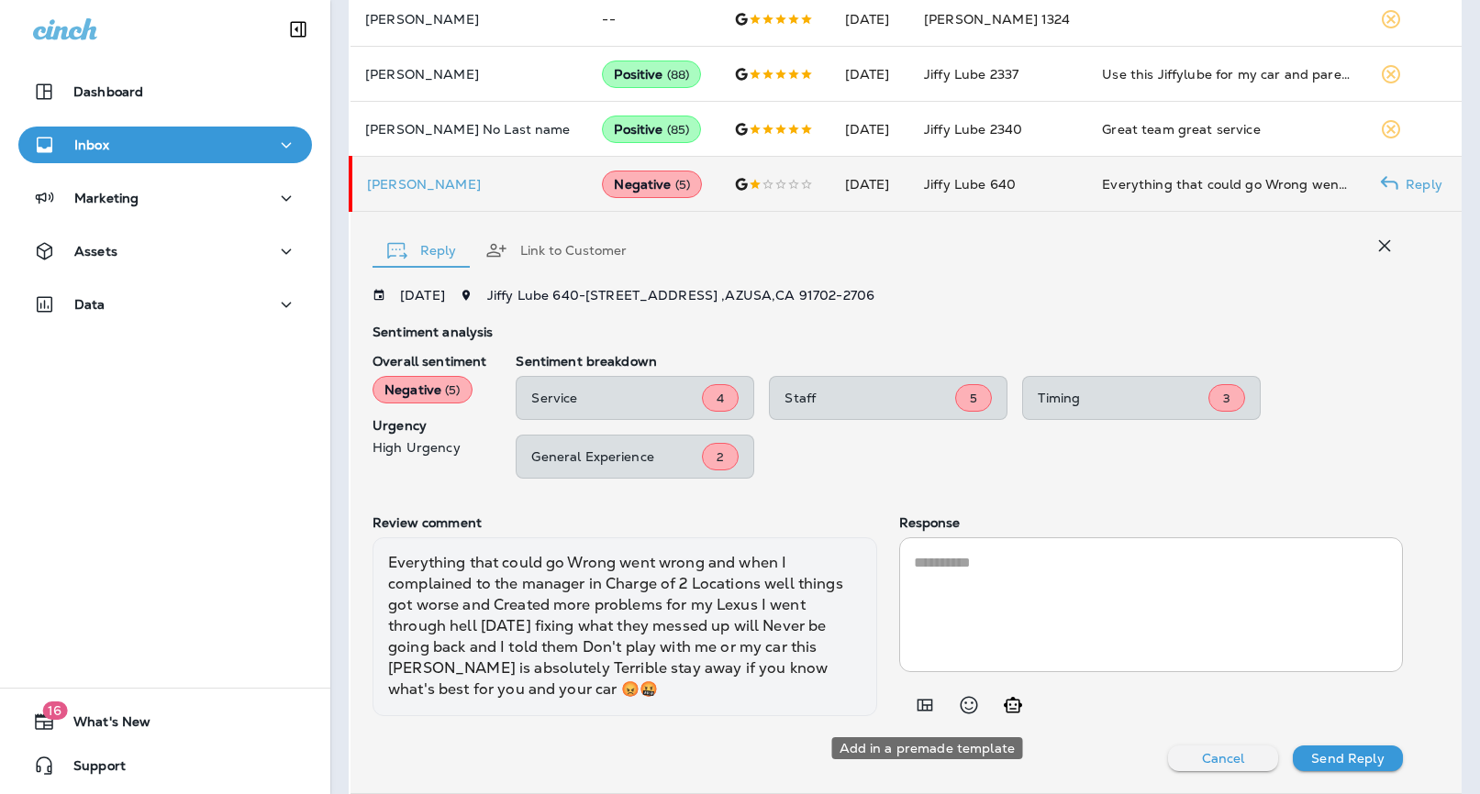
click at [920, 702] on icon "Add in a premade template" at bounding box center [925, 705] width 22 height 22
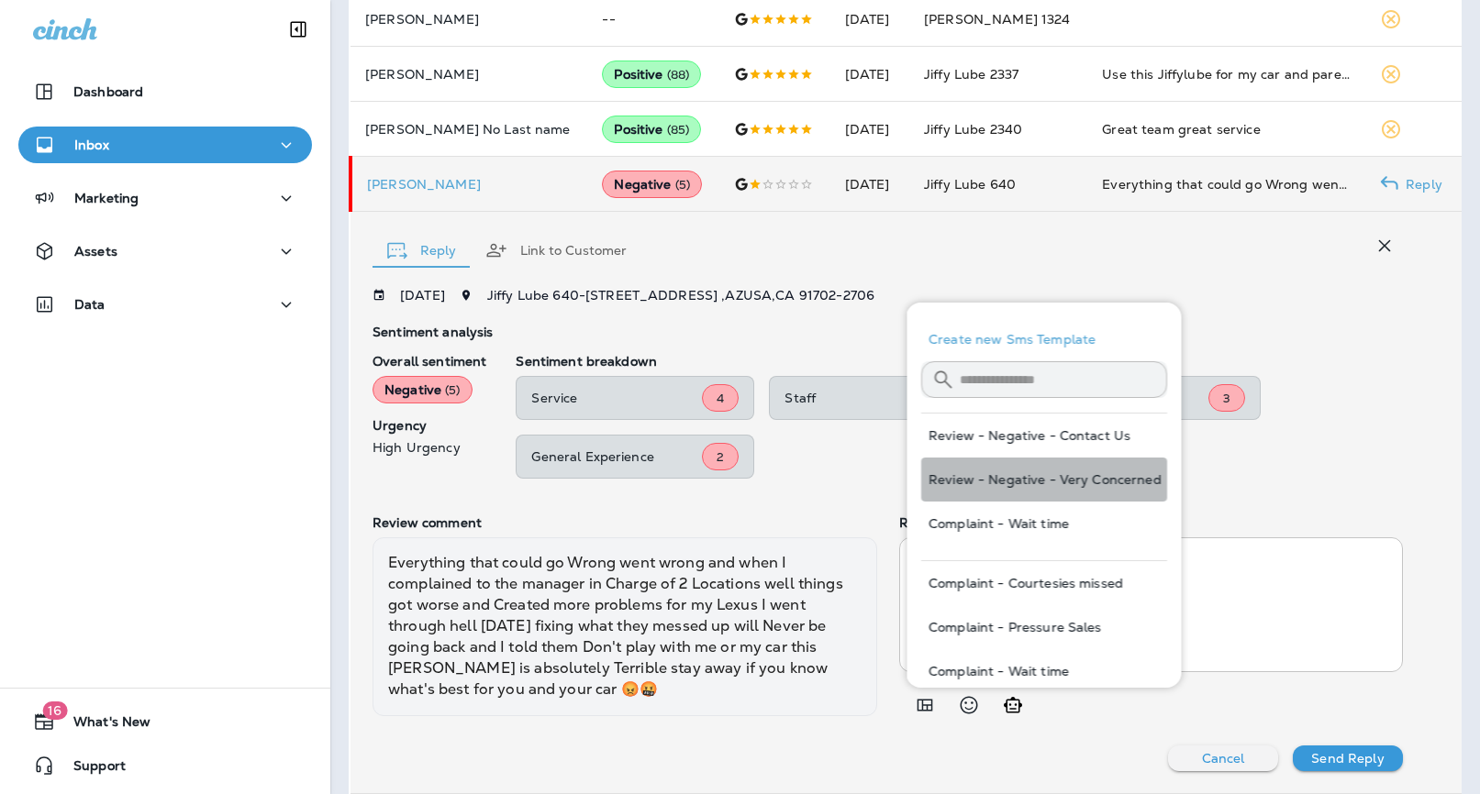
click at [1060, 477] on button "Review - Negative - Very Concerned" at bounding box center [1044, 480] width 246 height 44
type textarea "**********"
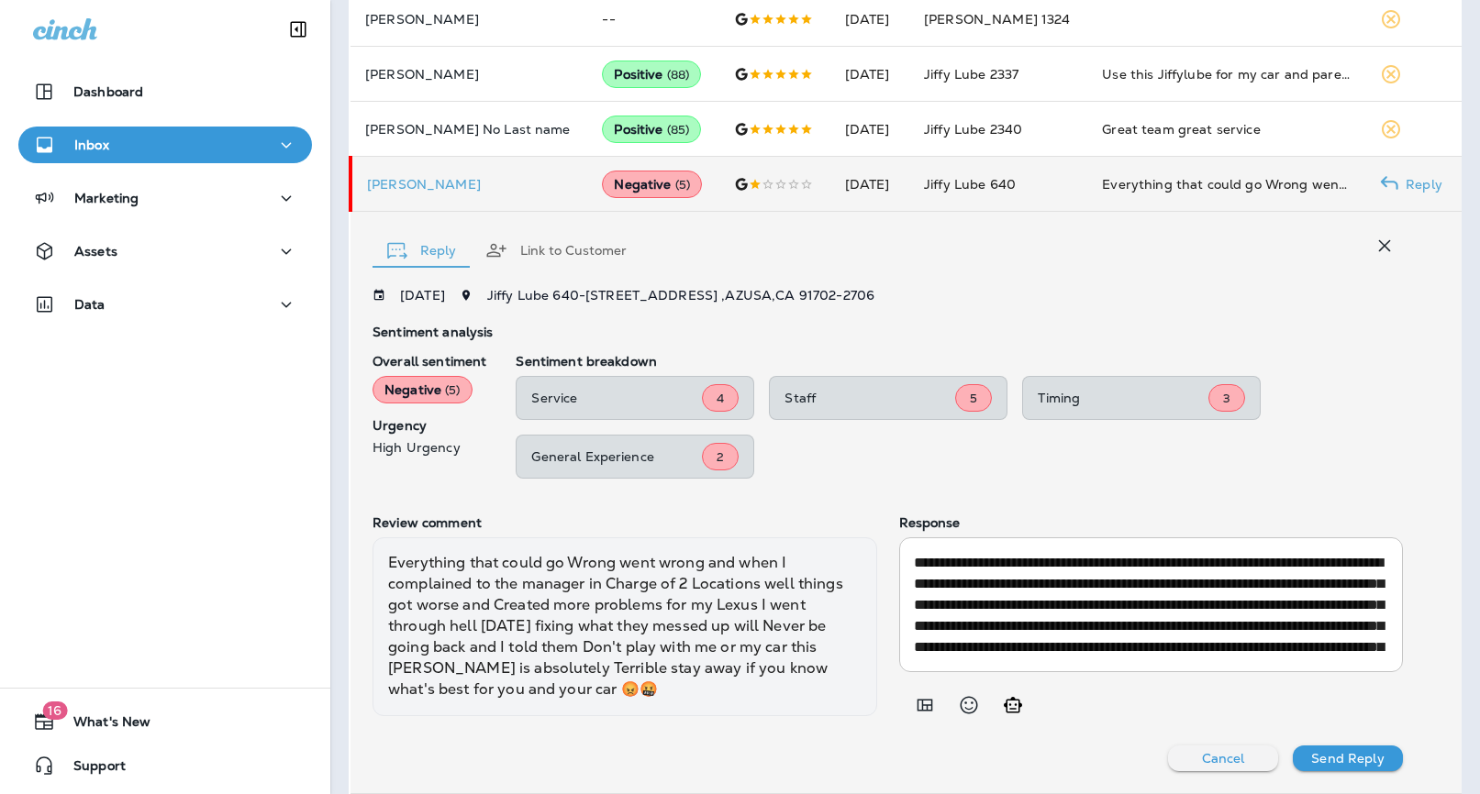
click at [1346, 772] on div "Reply Link to Customer [DATE] [PERSON_NAME] 640 - [STREET_ADDRESS] Sentiment an…" at bounding box center [905, 503] width 1111 height 582
click at [1346, 761] on p "Send Reply" at bounding box center [1347, 758] width 72 height 15
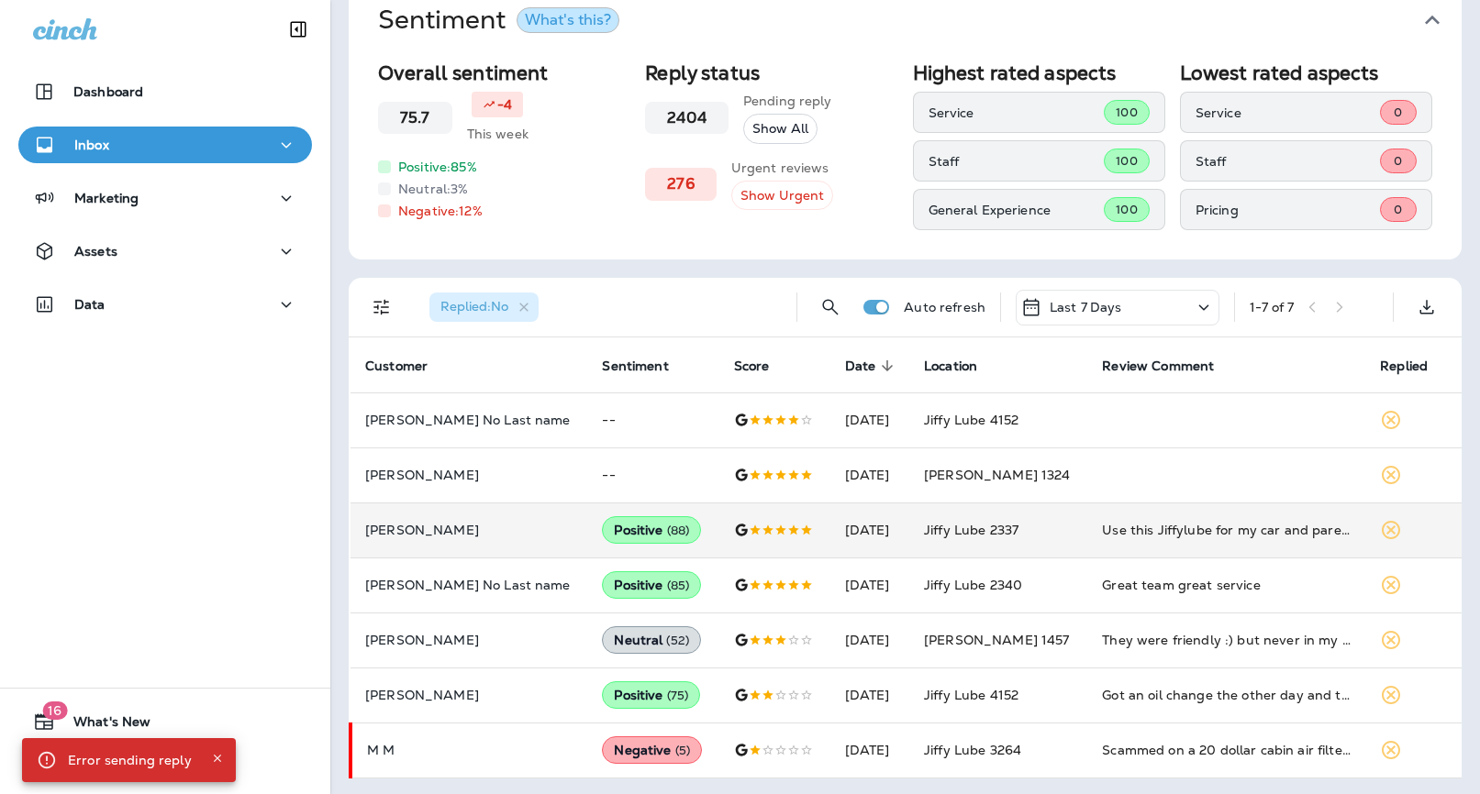
scroll to position [92, 0]
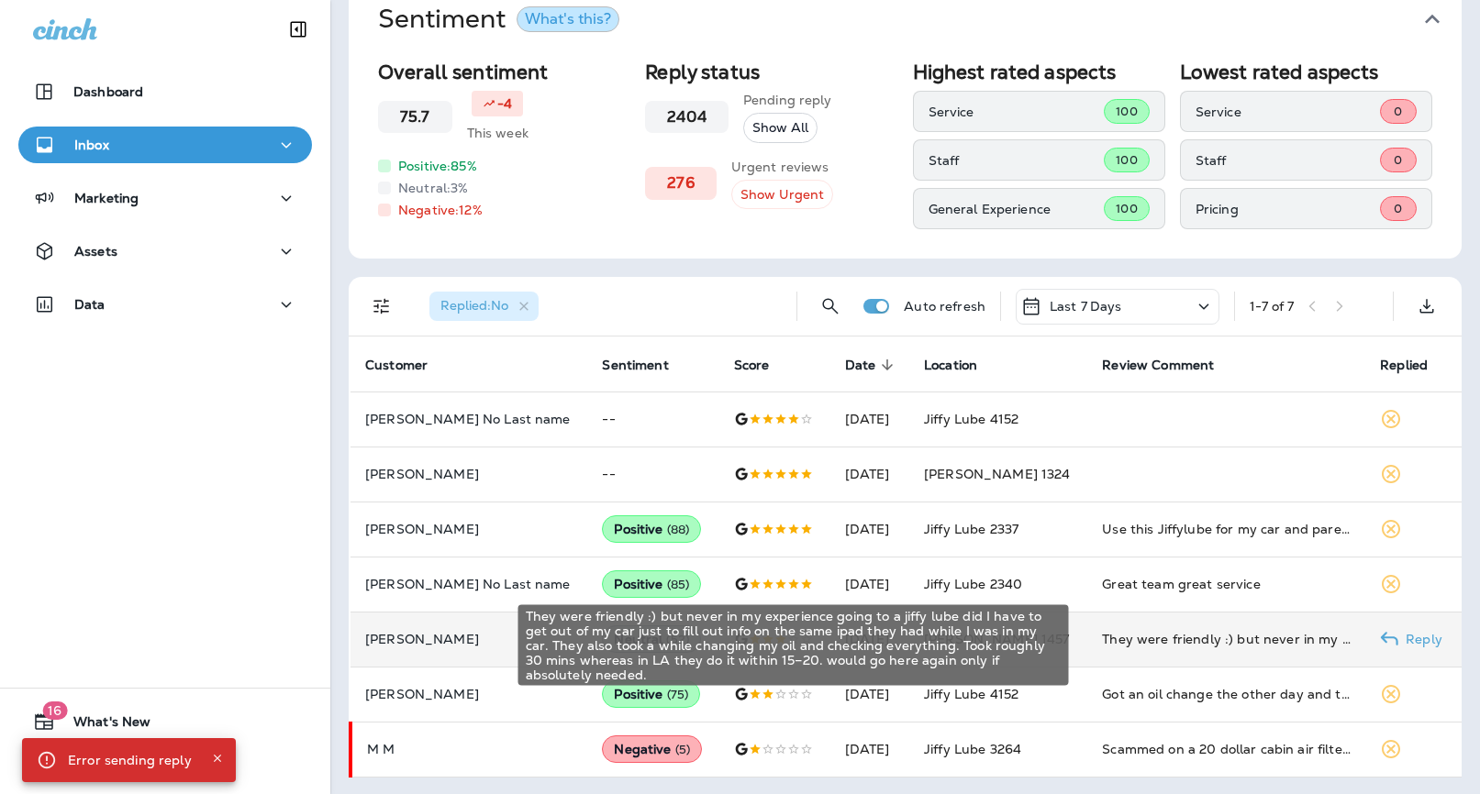
click at [1139, 646] on div "They were friendly :) but never in my experience going to a jiffy lube did I ha…" at bounding box center [1226, 639] width 249 height 18
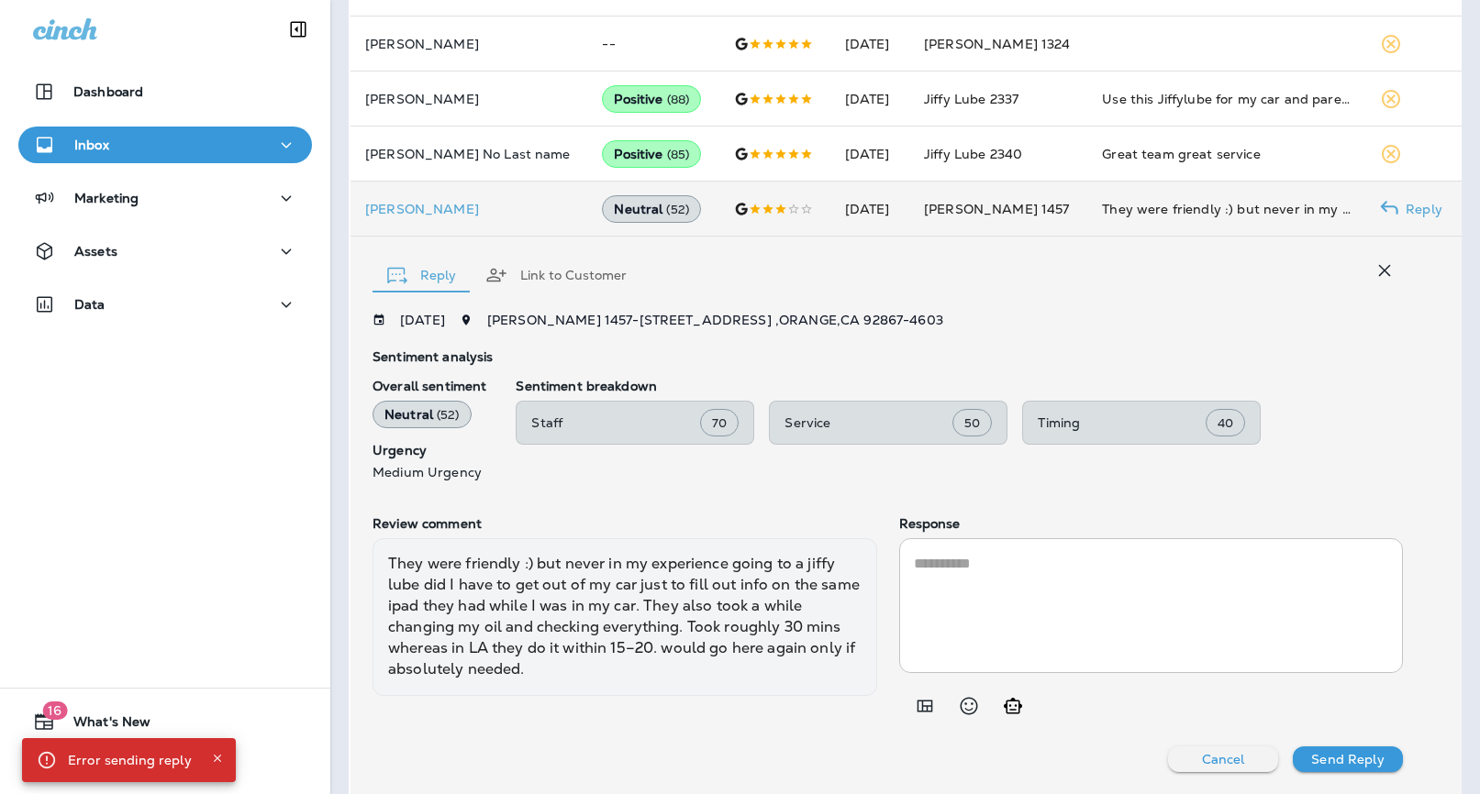
scroll to position [520, 0]
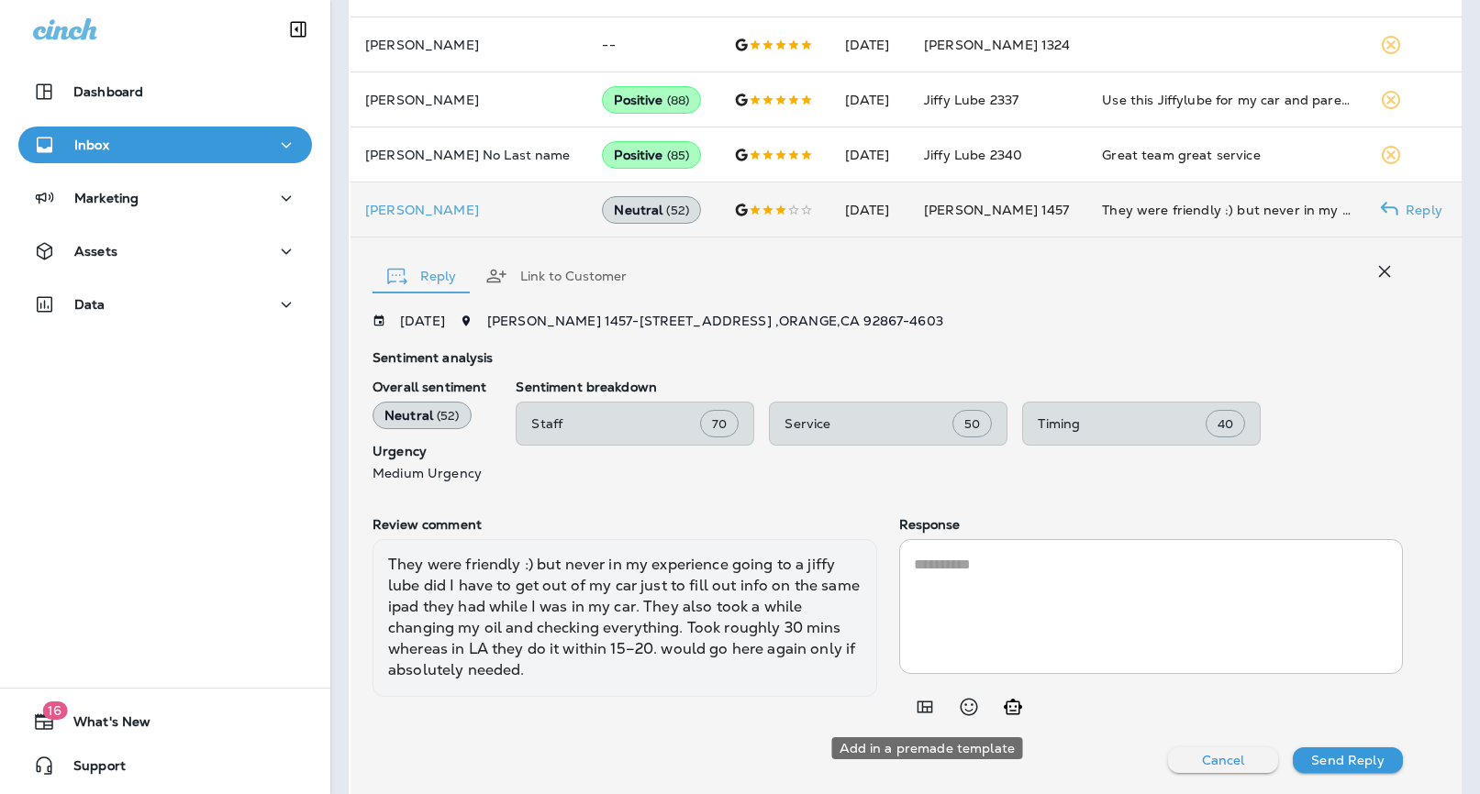
click at [929, 701] on icon "Add in a premade template" at bounding box center [925, 707] width 22 height 22
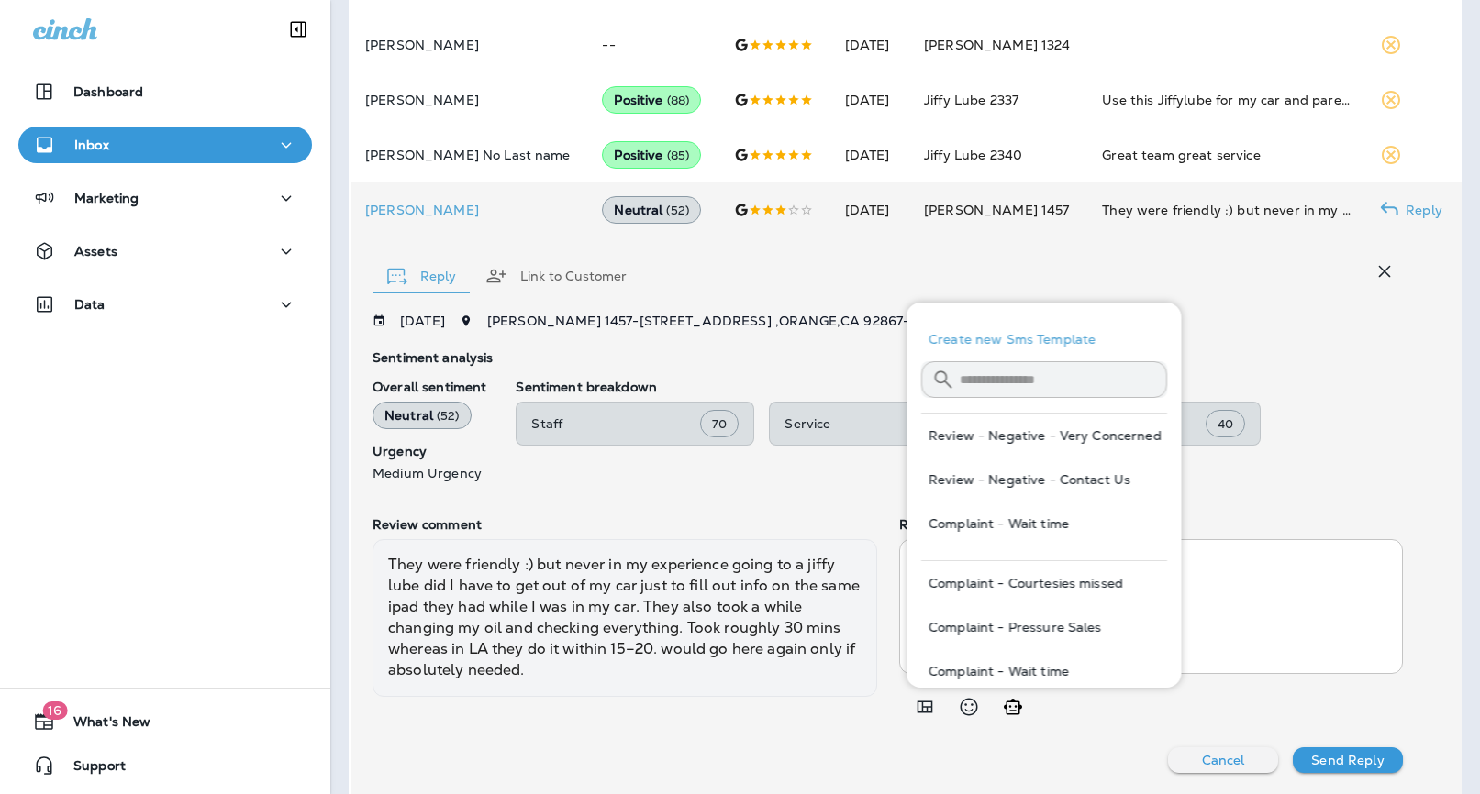
click at [1102, 438] on button "Review - Negative - Very Concerned" at bounding box center [1044, 436] width 246 height 44
type textarea "**********"
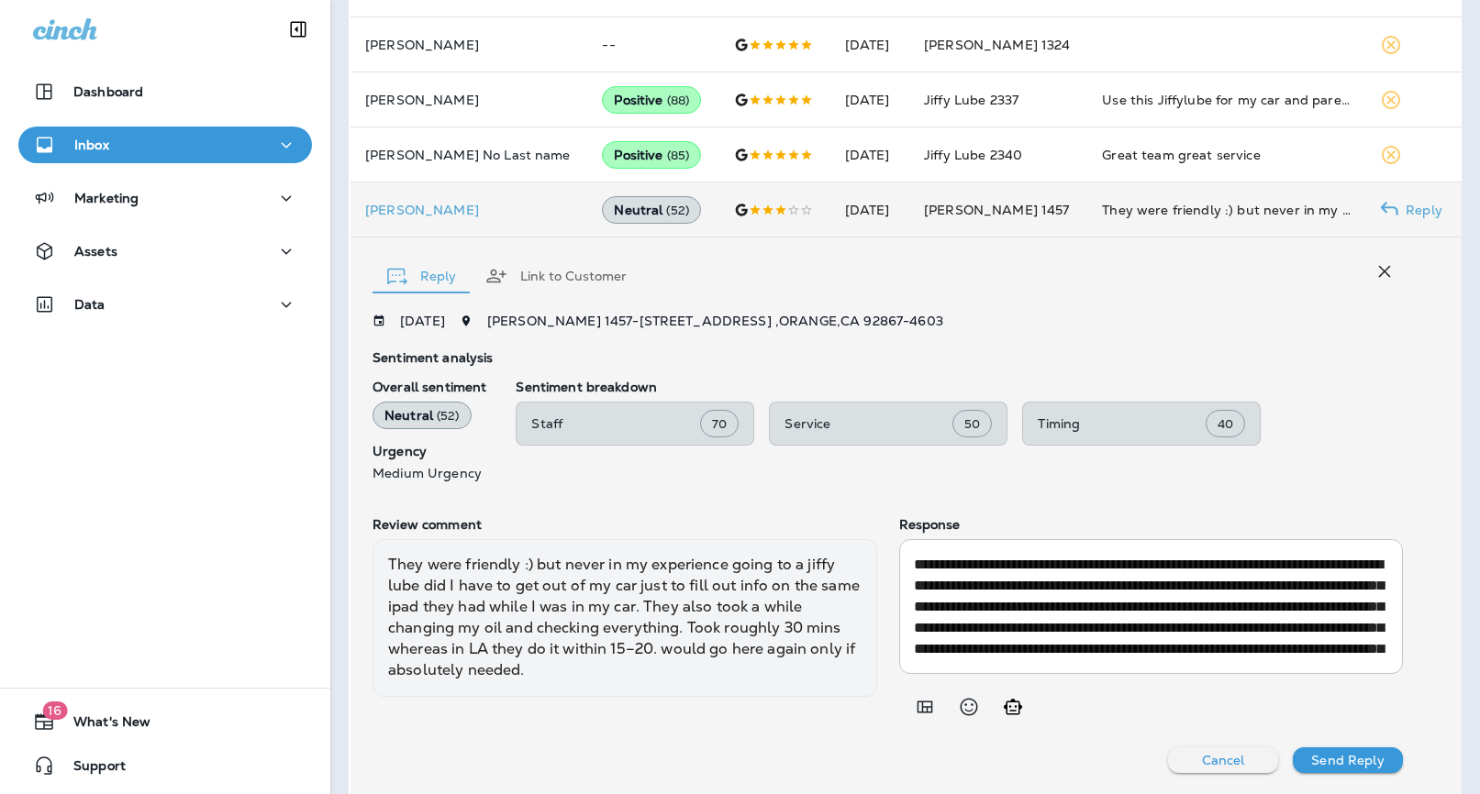
click at [1207, 631] on textarea "**********" at bounding box center [1151, 606] width 475 height 105
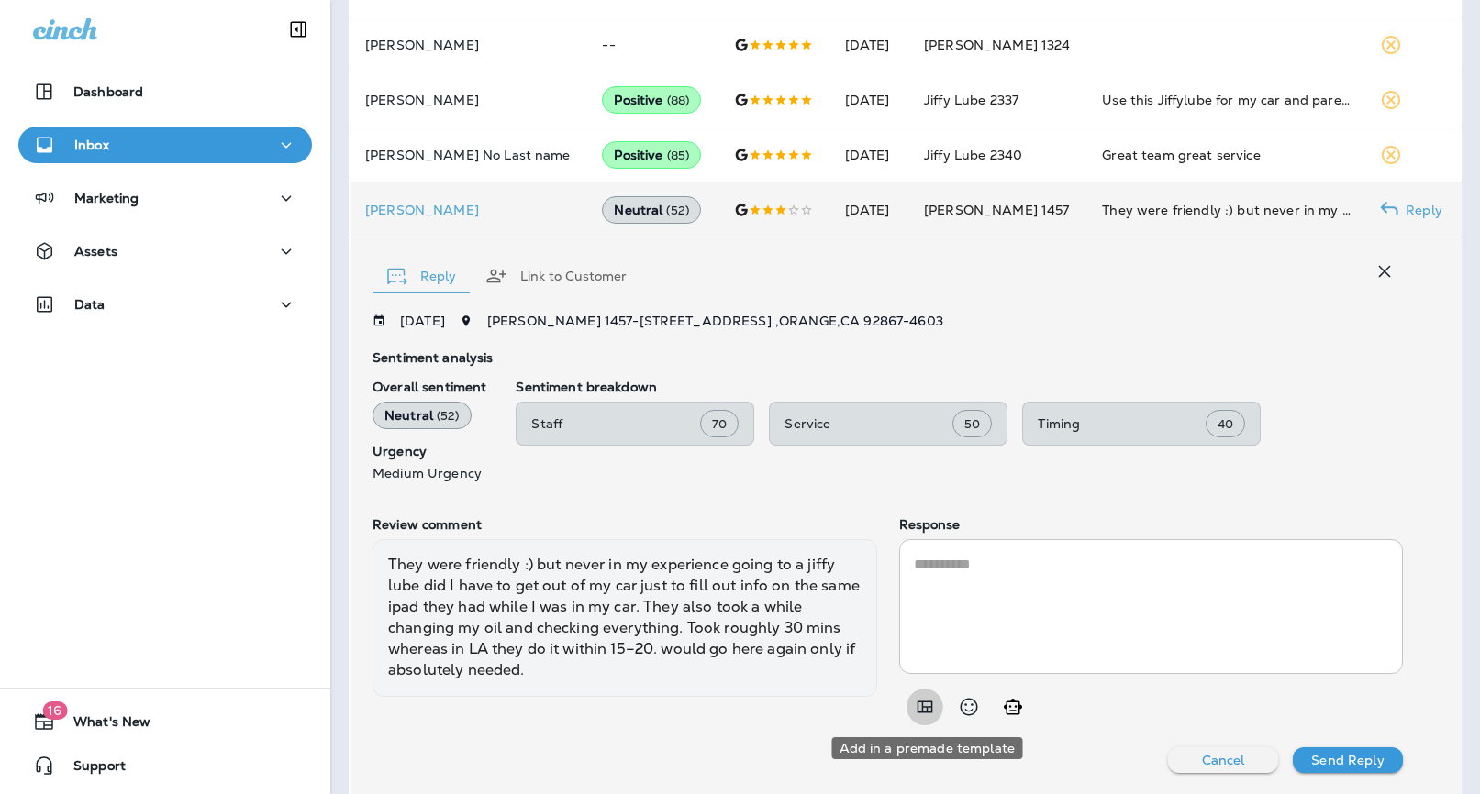
click at [932, 706] on icon "Add in a premade template" at bounding box center [925, 707] width 22 height 22
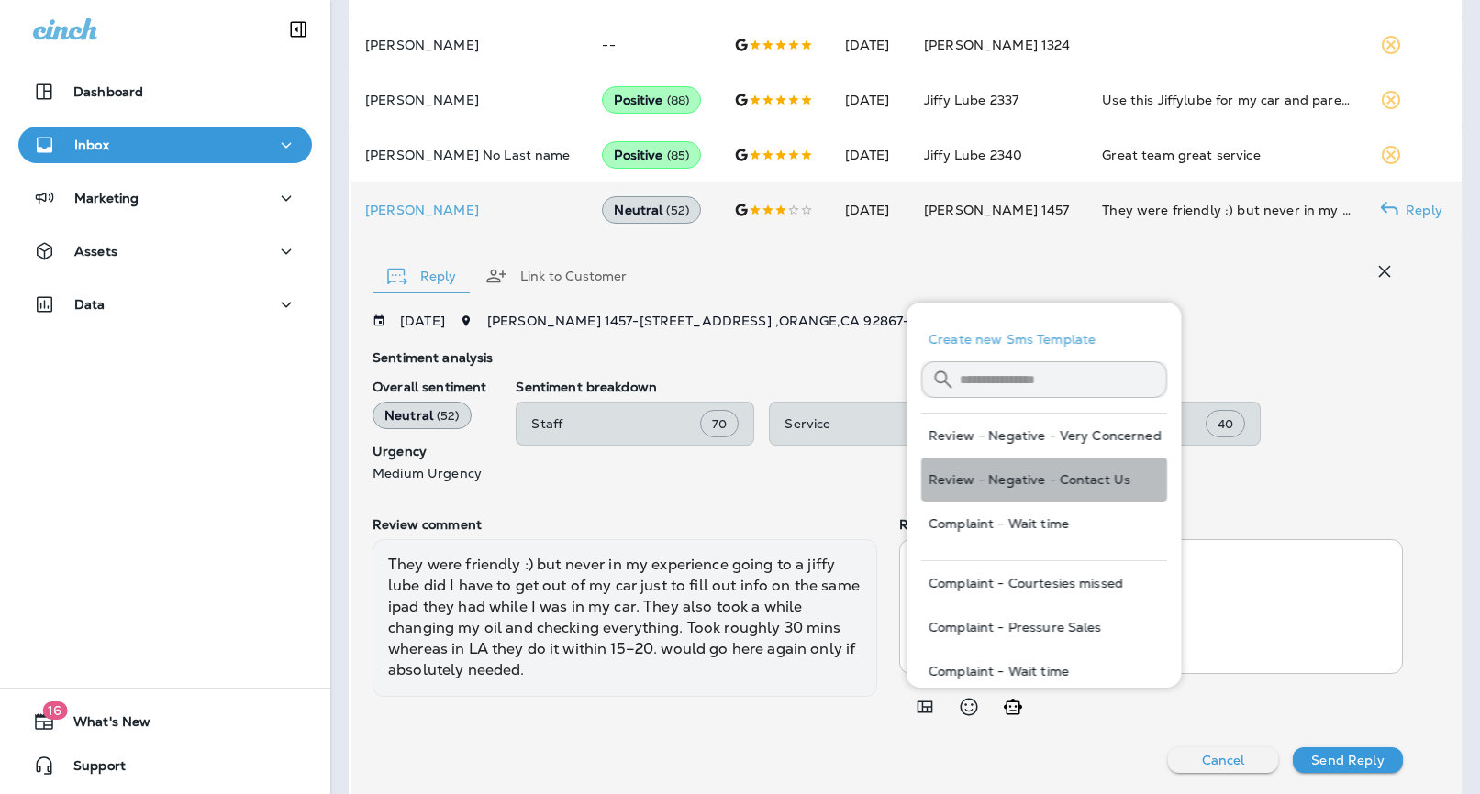
click at [1071, 489] on button "Review - Negative - Contact Us" at bounding box center [1044, 480] width 246 height 44
type textarea "**********"
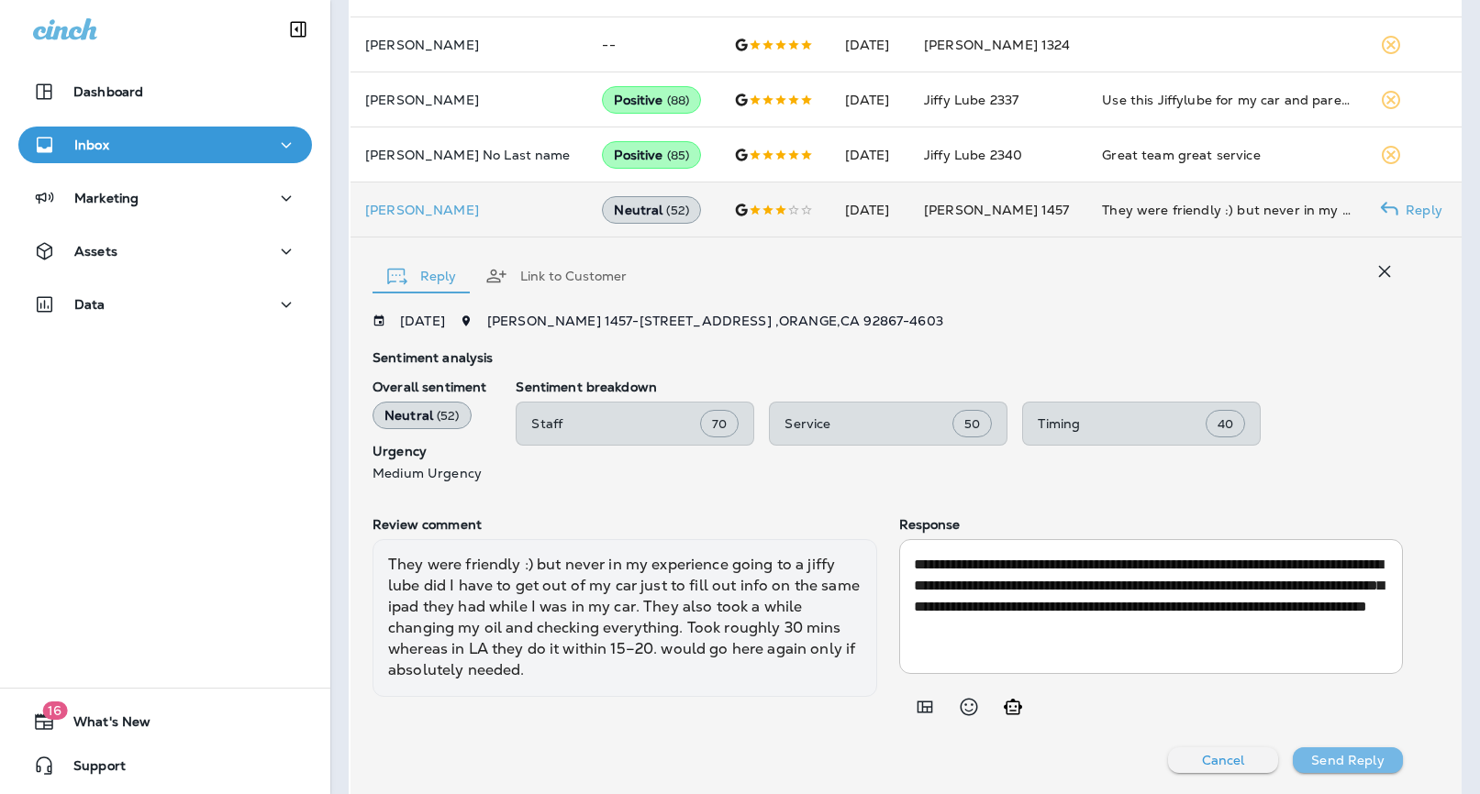
click at [1361, 756] on p "Send Reply" at bounding box center [1347, 760] width 72 height 15
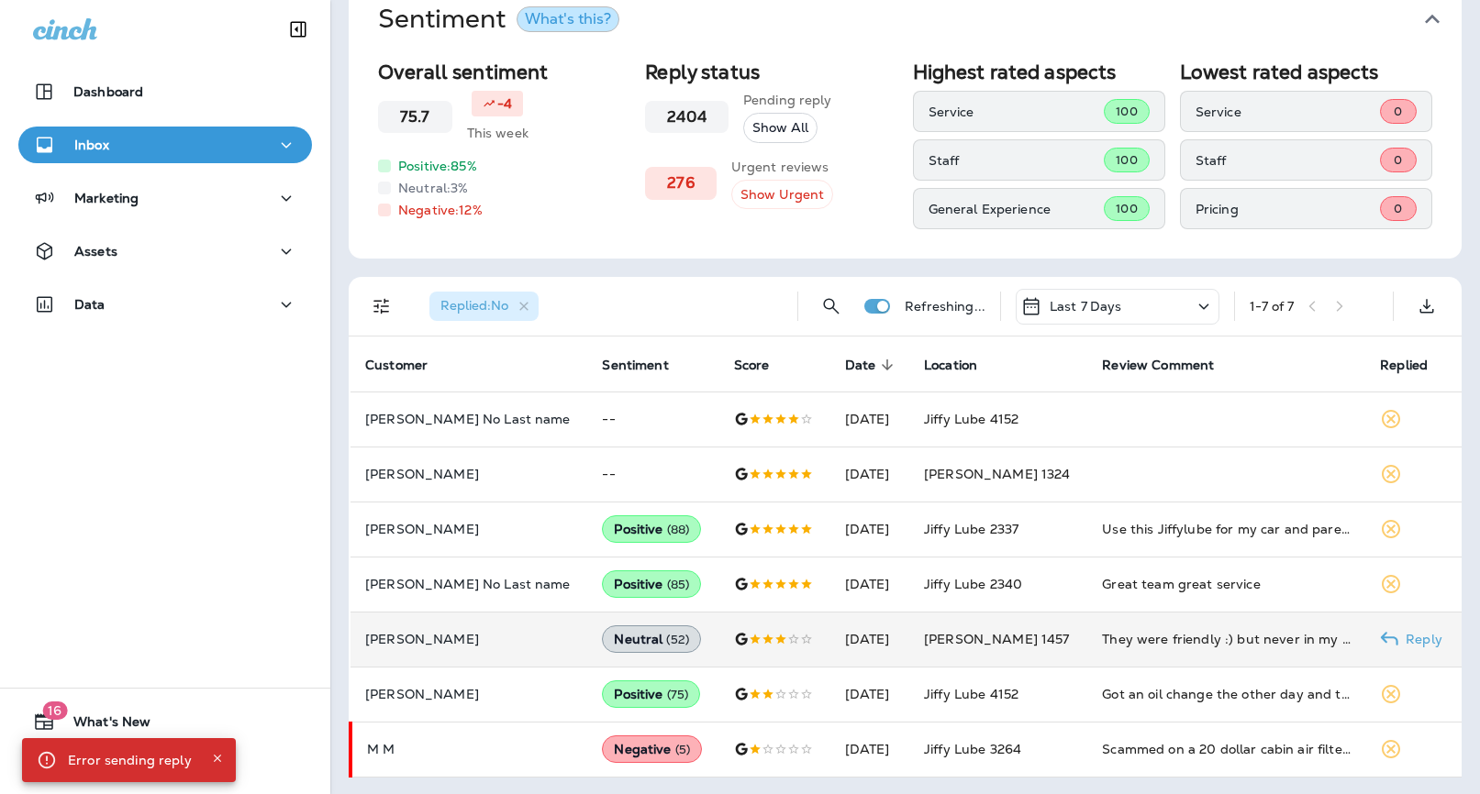
scroll to position [37, 0]
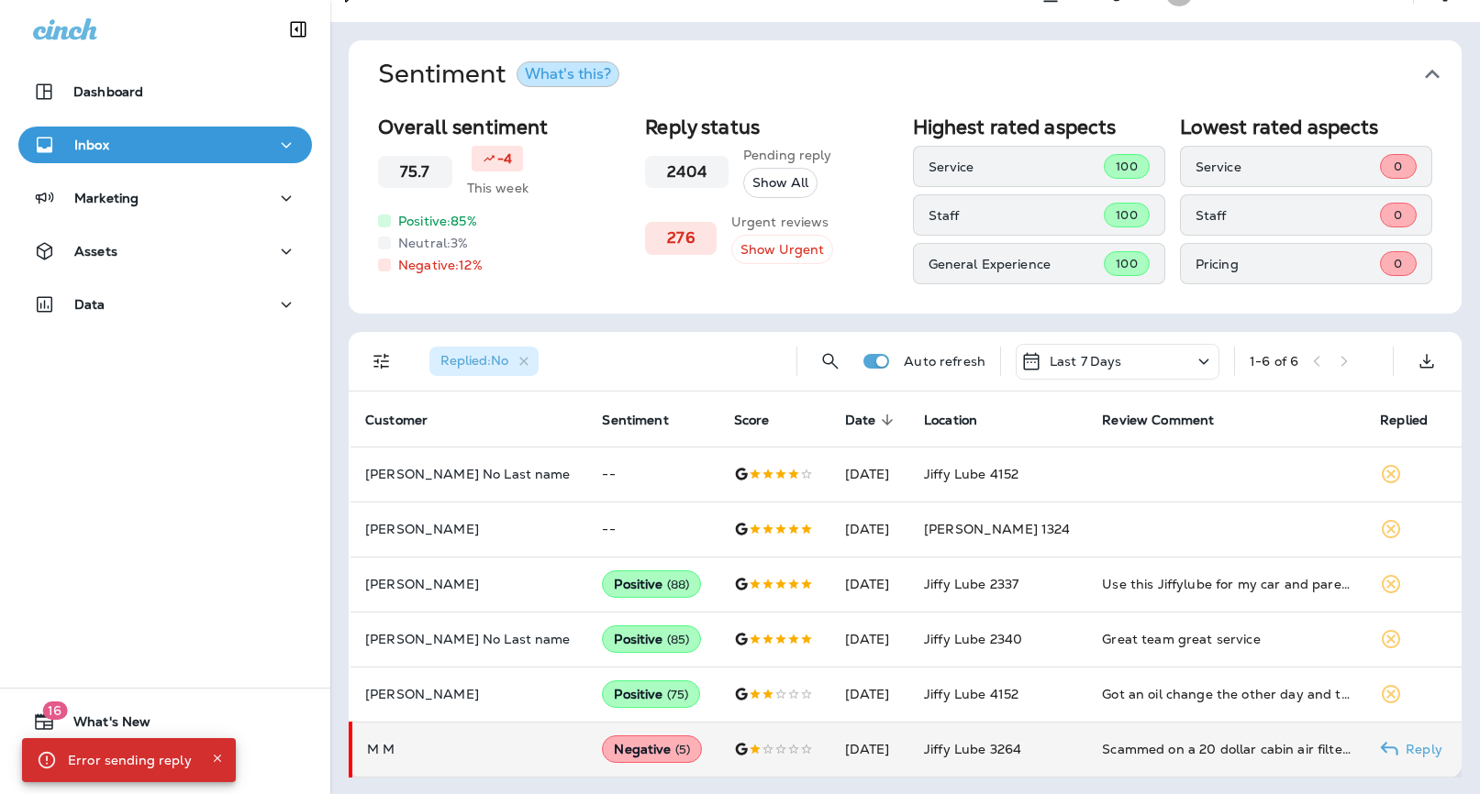
click at [1161, 748] on div "Scammed on a 20 dollar cabin air filter by my own good nature. I liked the staf…" at bounding box center [1226, 749] width 249 height 18
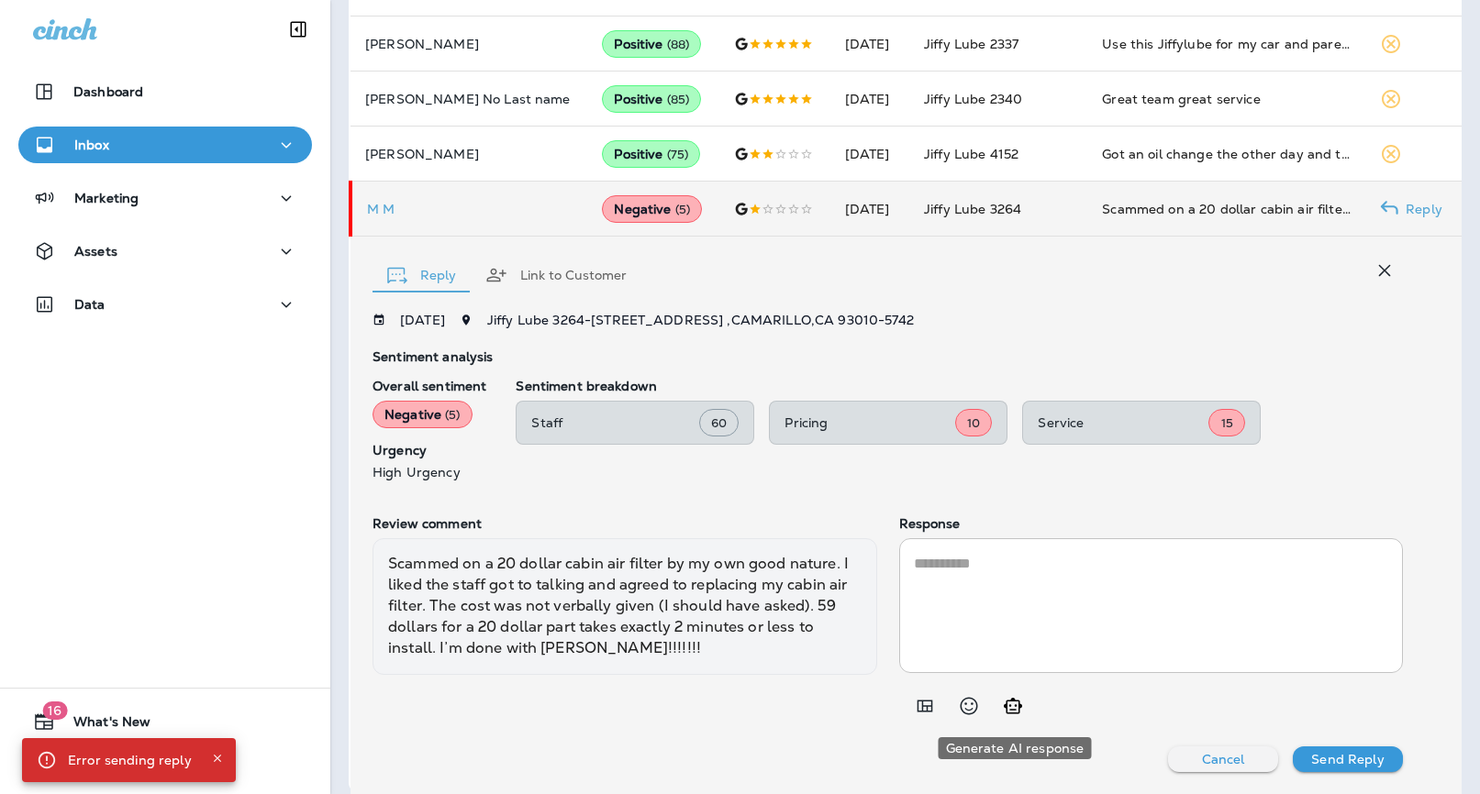
scroll to position [575, 0]
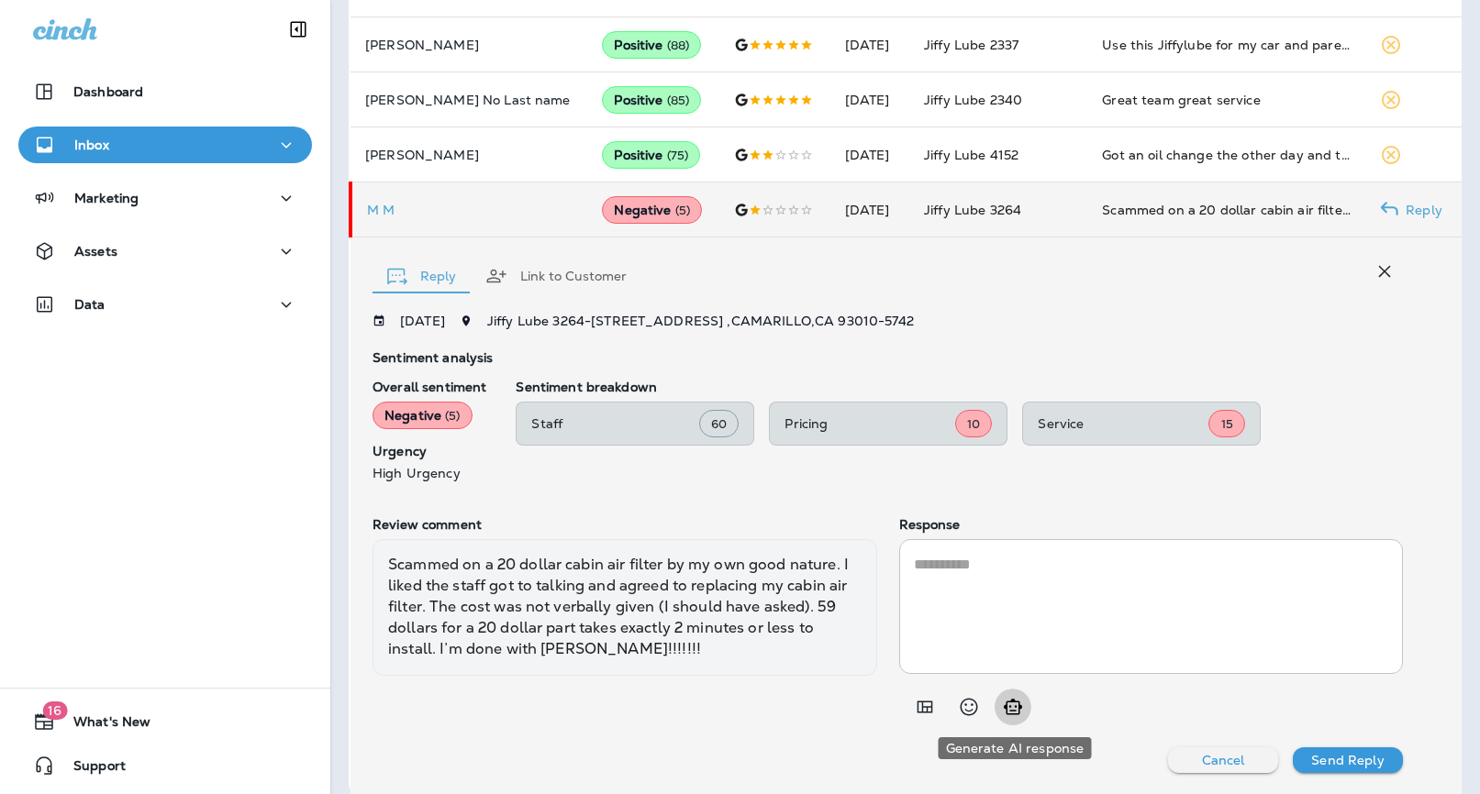
click at [1015, 714] on icon "Generate AI response" at bounding box center [1013, 707] width 18 height 16
type textarea "**********"
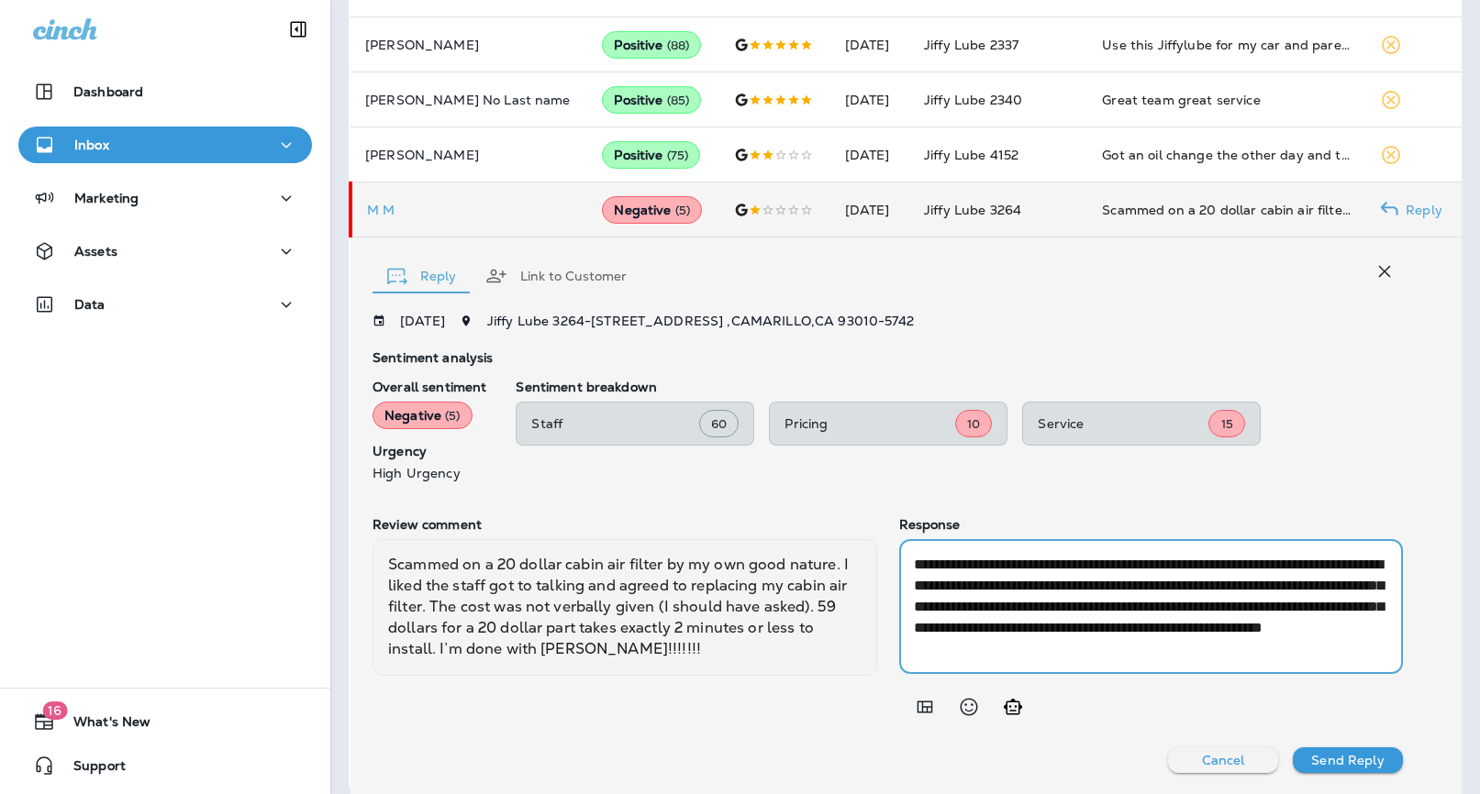
drag, startPoint x: 1353, startPoint y: 657, endPoint x: 1281, endPoint y: 623, distance: 80.0
click at [1281, 623] on textarea "**********" at bounding box center [1151, 606] width 475 height 105
click at [1127, 633] on textarea "**********" at bounding box center [1151, 606] width 475 height 105
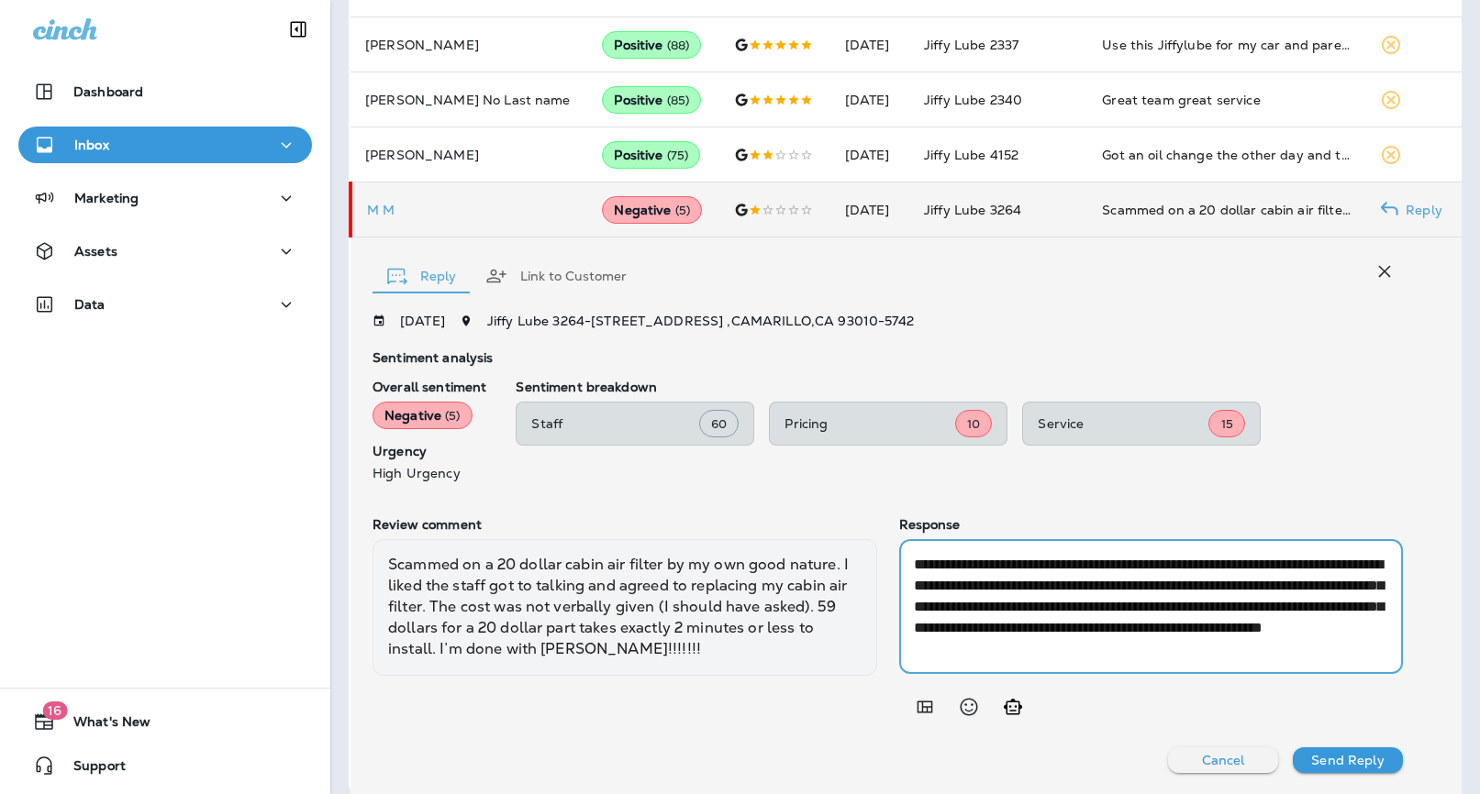
drag, startPoint x: 1119, startPoint y: 651, endPoint x: 796, endPoint y: 419, distance: 397.7
click at [796, 419] on div "**********" at bounding box center [887, 544] width 1030 height 460
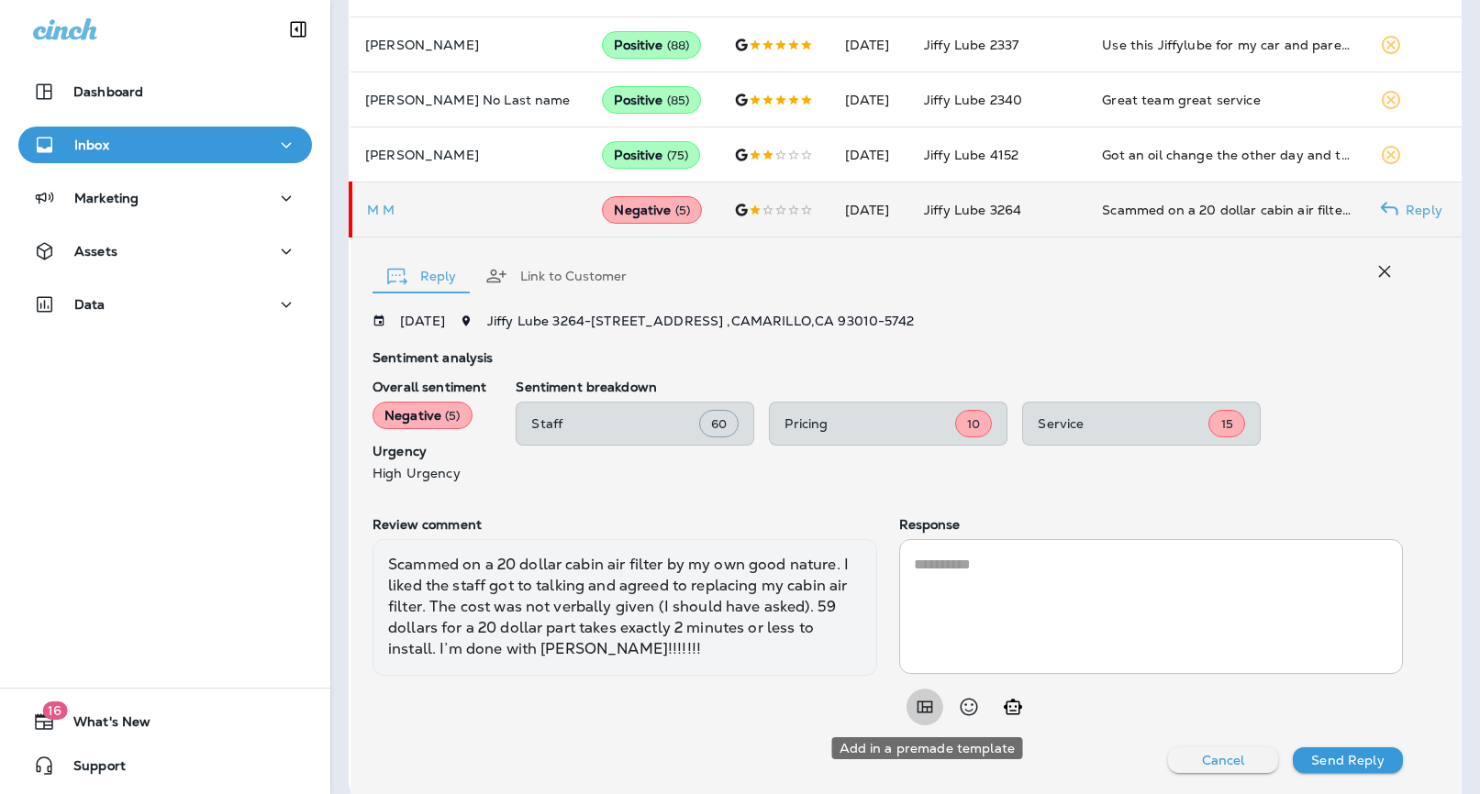
click at [916, 703] on icon "Add in a premade template" at bounding box center [925, 707] width 22 height 22
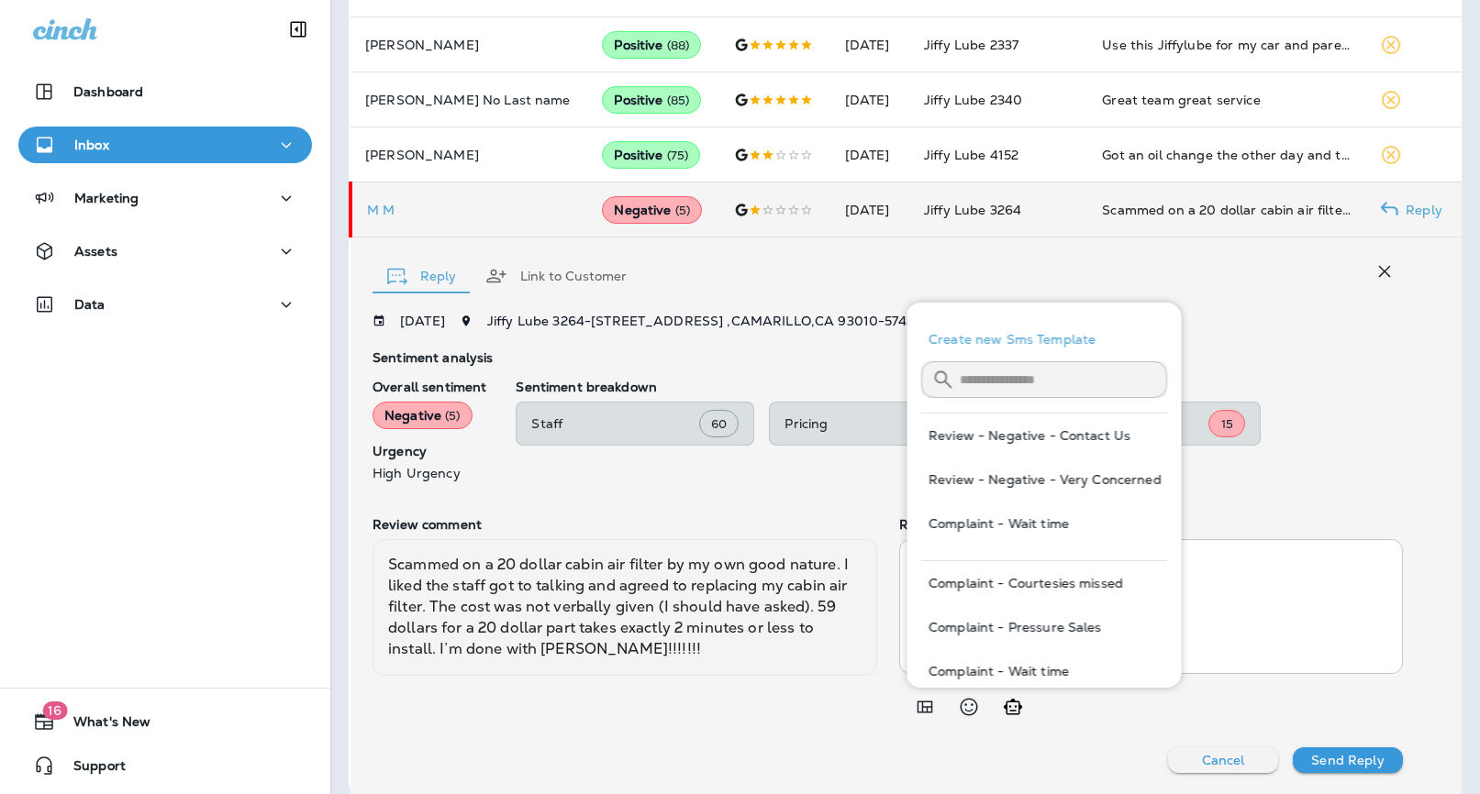
click at [1066, 436] on button "Review - Negative - Contact Us" at bounding box center [1044, 436] width 246 height 44
type textarea "**********"
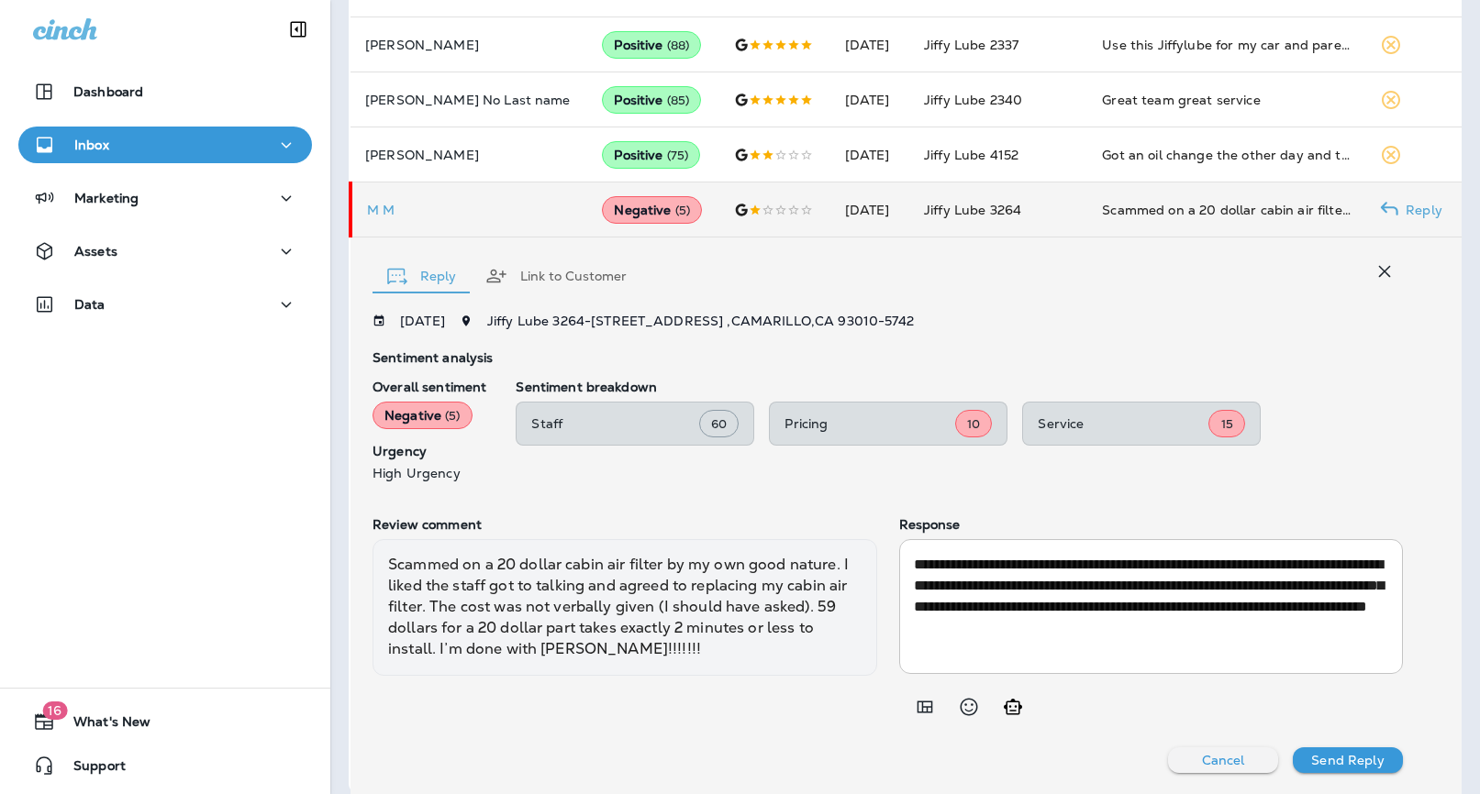
click at [1360, 755] on p "Send Reply" at bounding box center [1347, 760] width 72 height 15
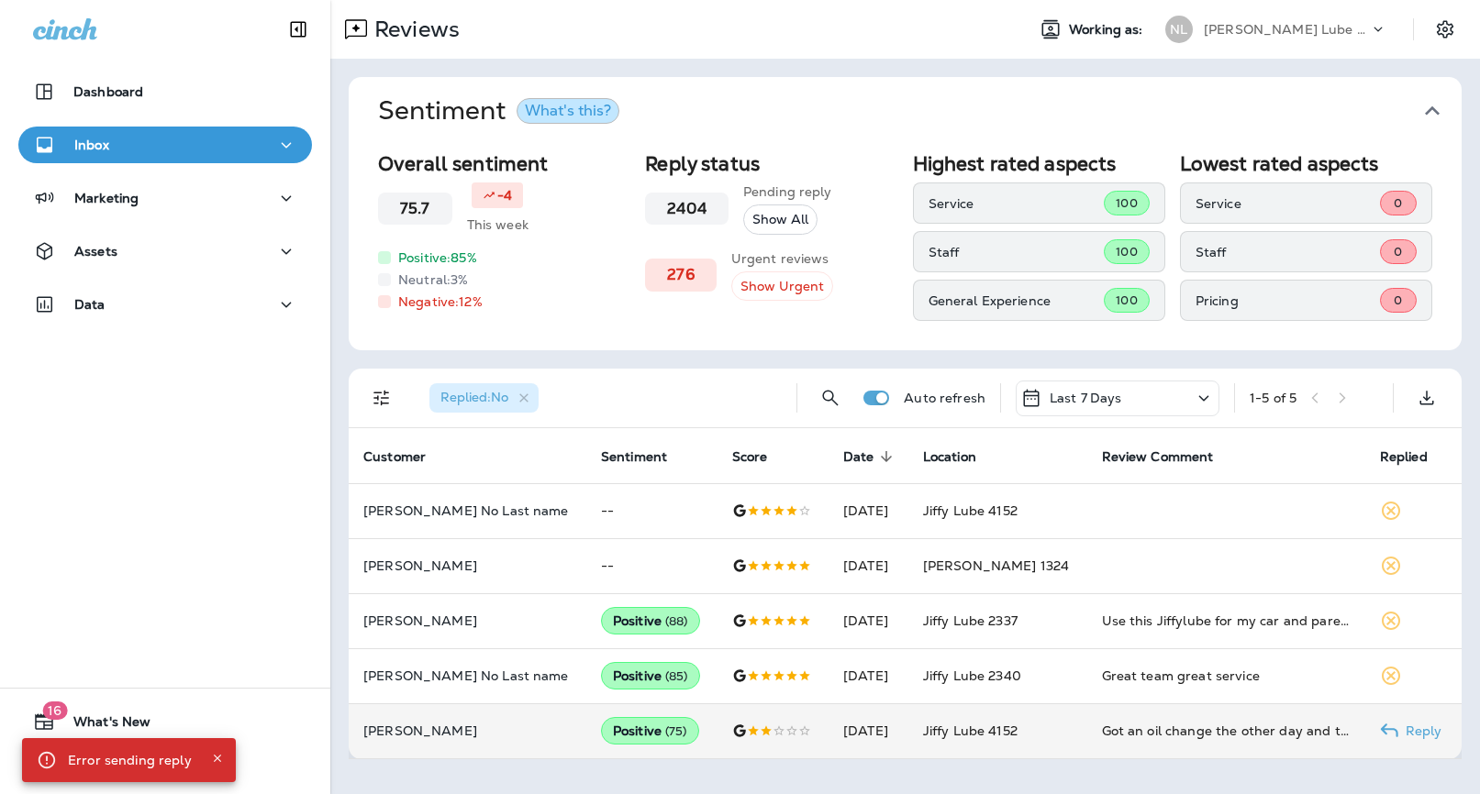
click at [908, 727] on td "[DATE]" at bounding box center [868, 731] width 80 height 55
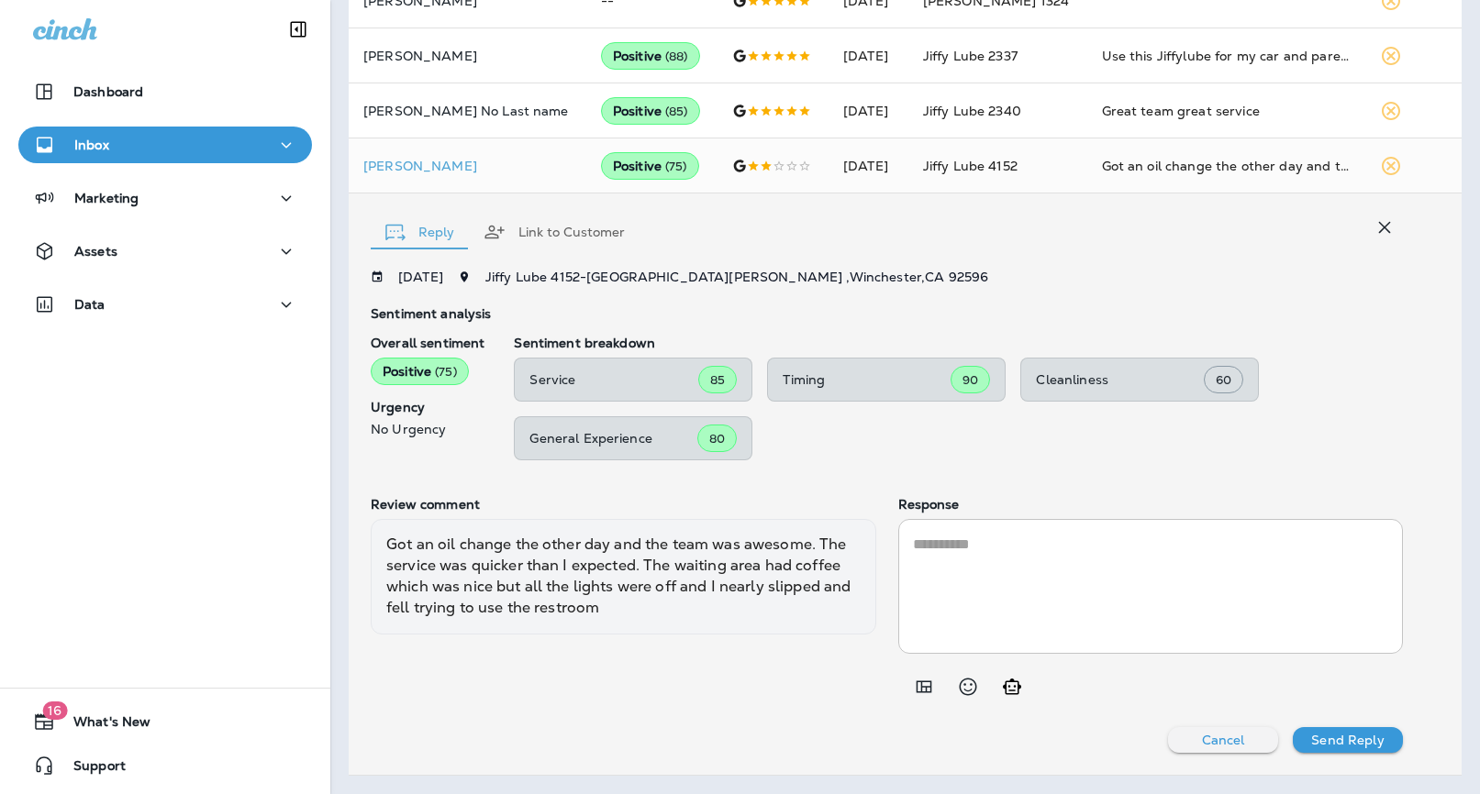
scroll to position [565, 0]
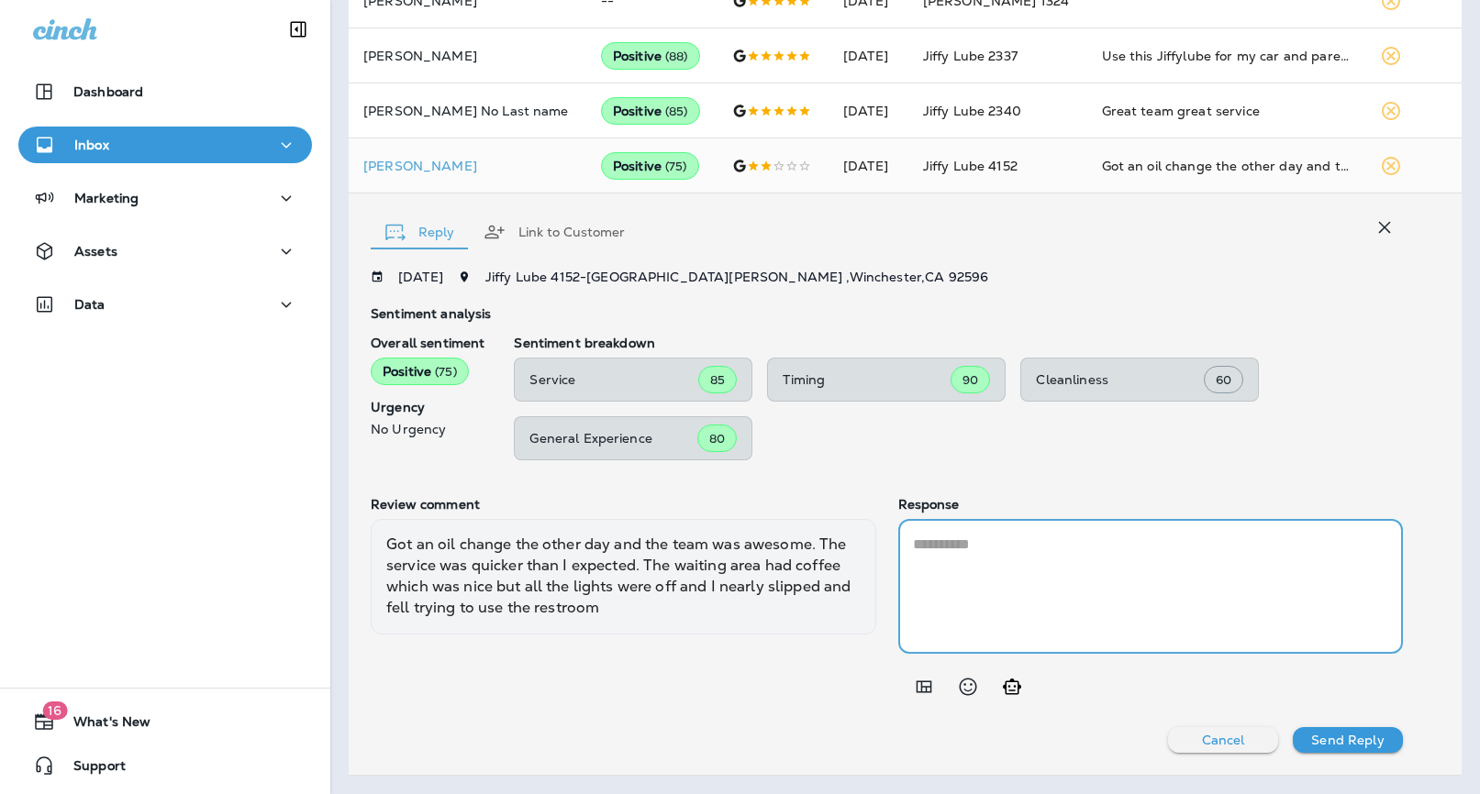
click at [959, 555] on textarea at bounding box center [1151, 586] width 476 height 105
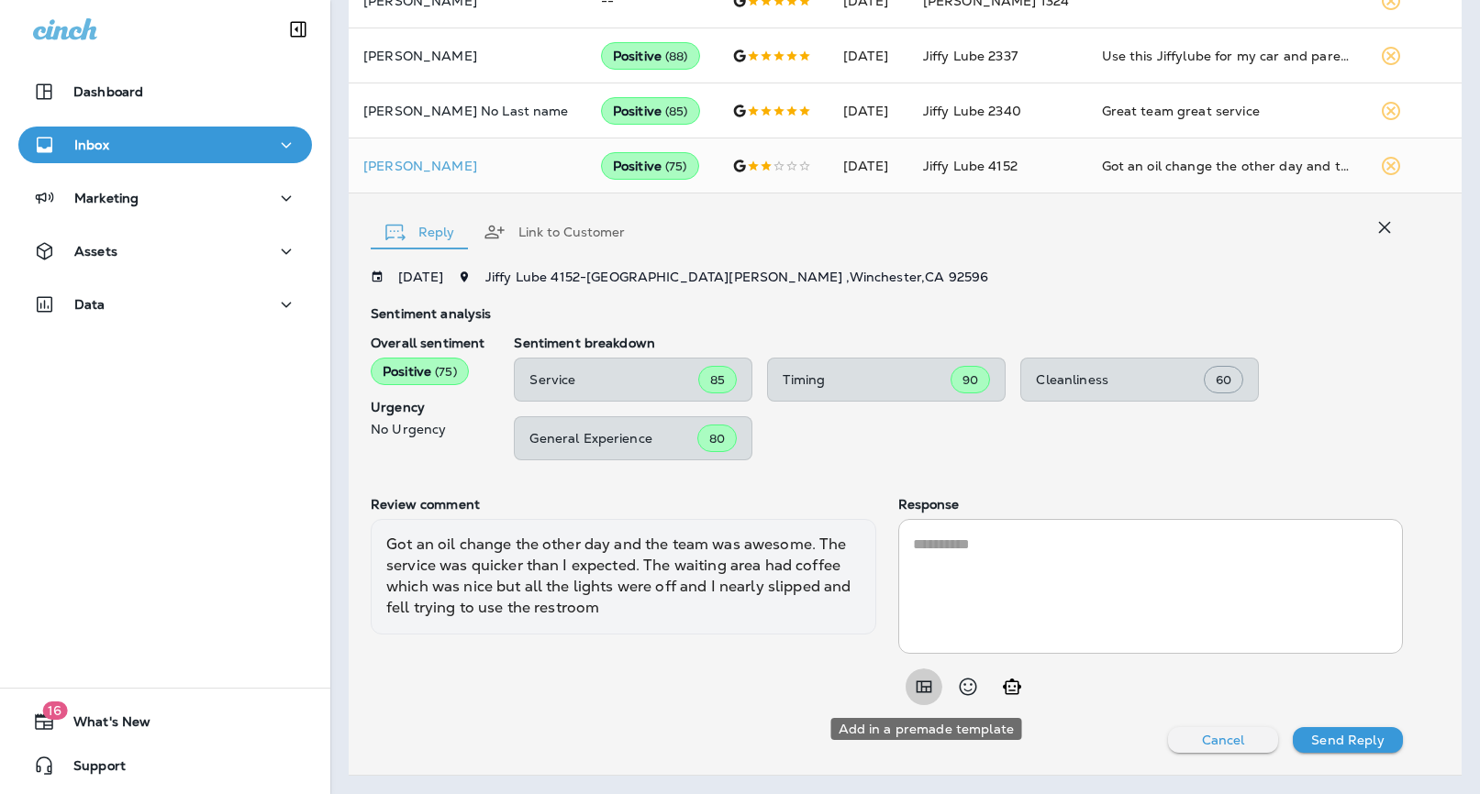
click at [933, 672] on button "Add in a premade template" at bounding box center [923, 687] width 37 height 37
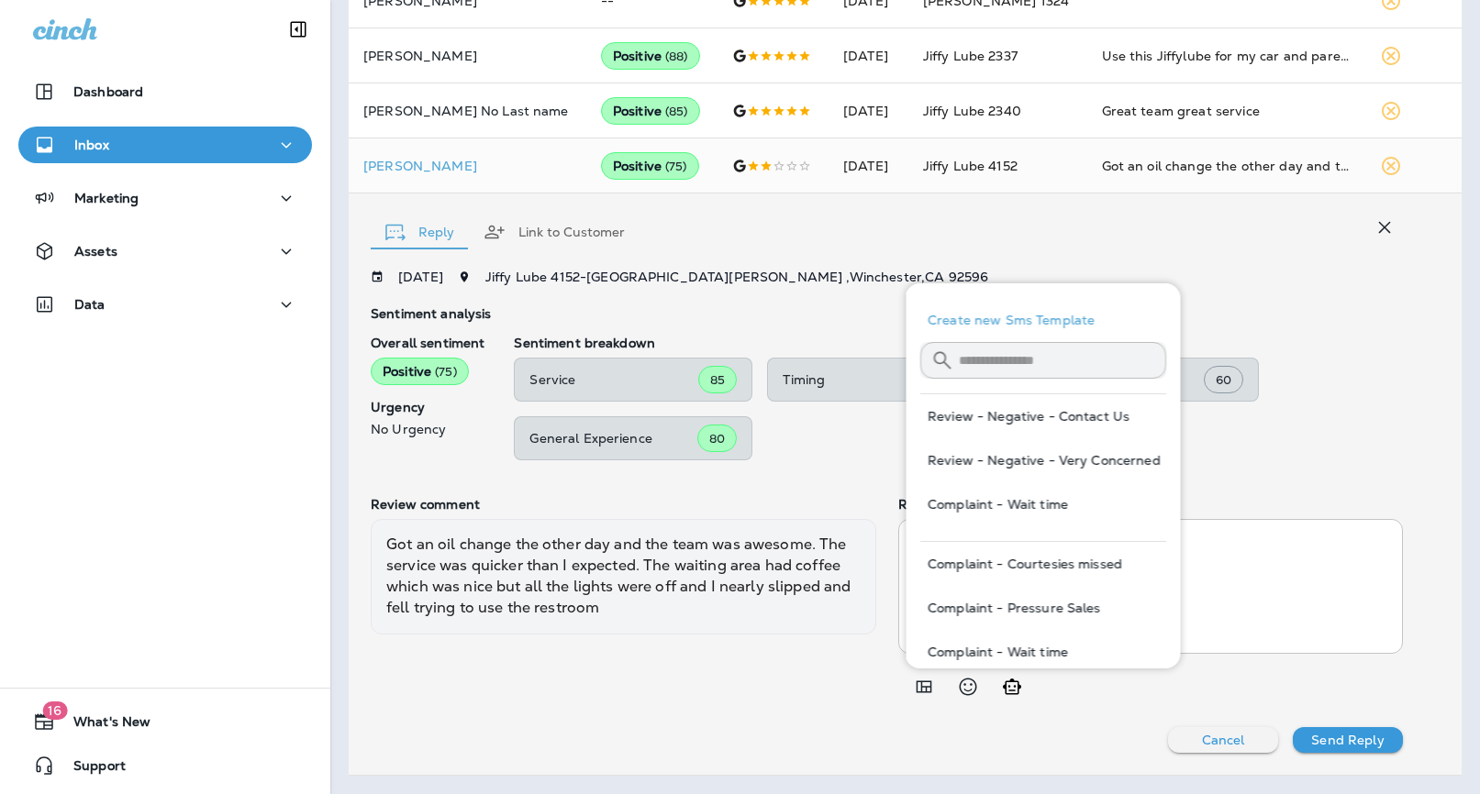
click at [1113, 453] on button "Review - Negative - Very Concerned" at bounding box center [1043, 461] width 246 height 44
type textarea "**********"
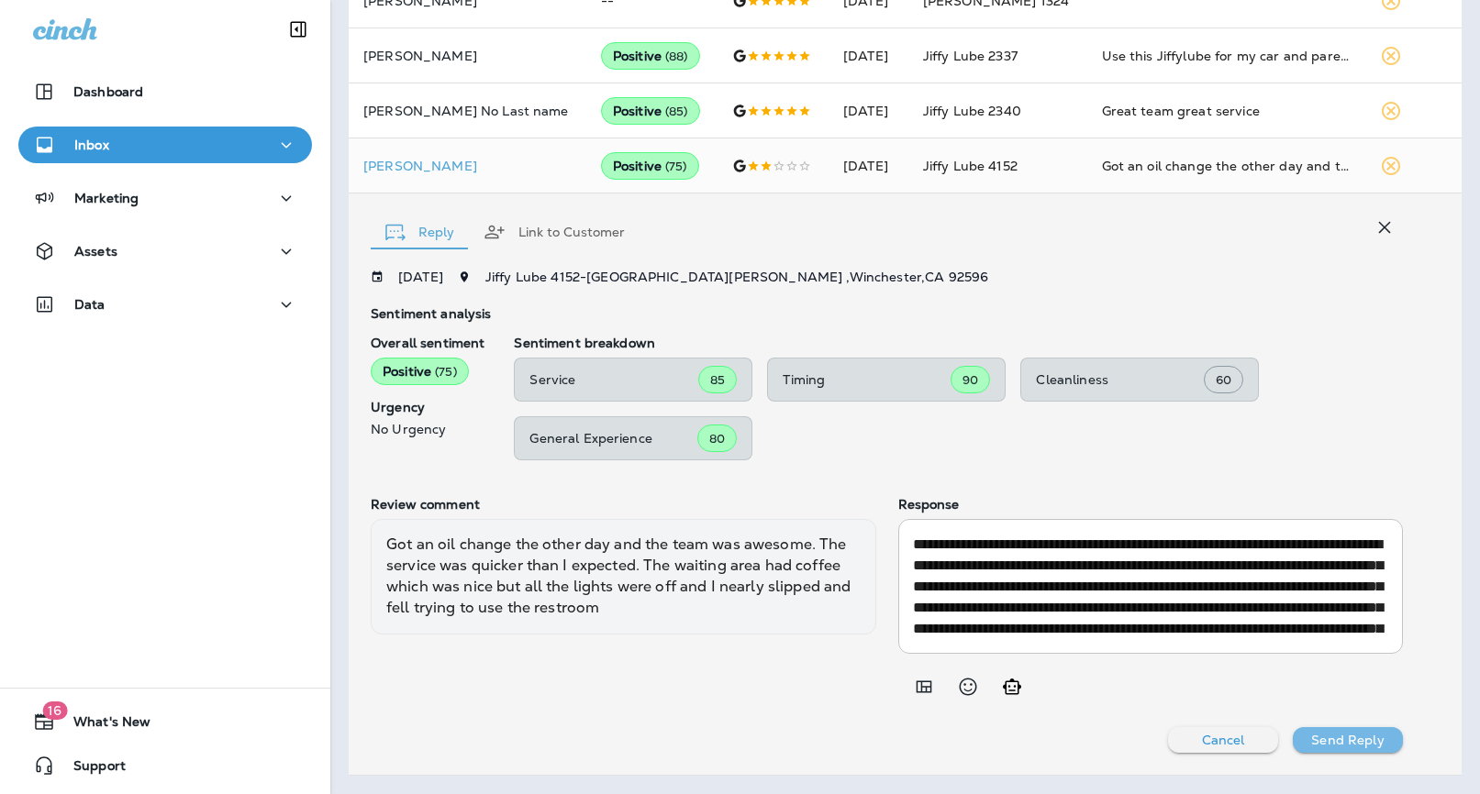
click at [1356, 740] on p "Send Reply" at bounding box center [1347, 740] width 72 height 15
